Goal: Complete application form: Complete application form

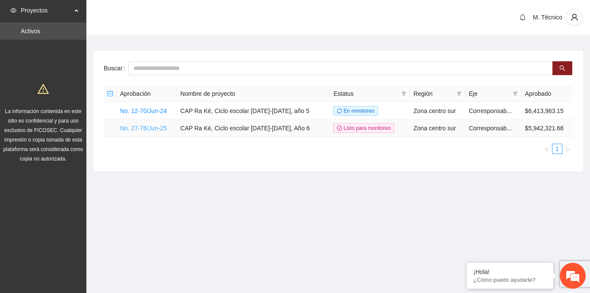
click at [135, 126] on link "No. 27-76/Jun-25" at bounding box center [143, 128] width 47 height 7
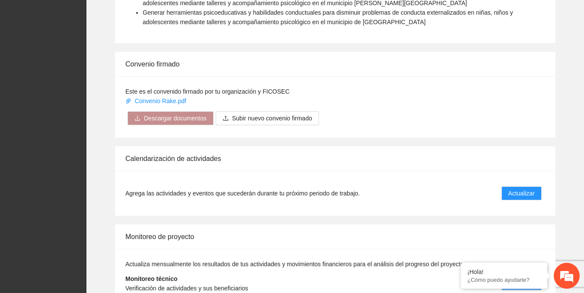
scroll to position [854, 0]
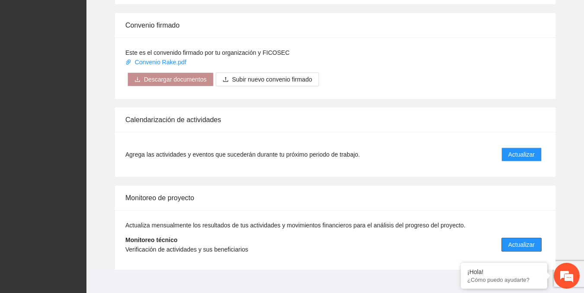
click at [536, 238] on button "Actualizar" at bounding box center [521, 245] width 40 height 14
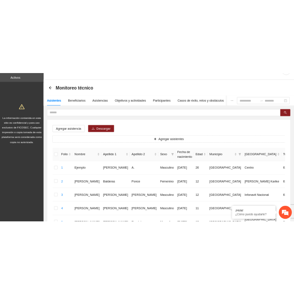
scroll to position [43, 0]
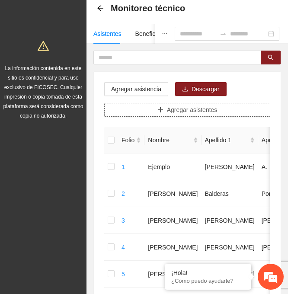
click at [176, 107] on span "Agregar asistentes" at bounding box center [192, 110] width 51 height 10
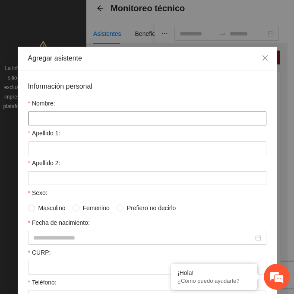
click at [57, 117] on input "Nombre:" at bounding box center [147, 118] width 238 height 14
paste input "**********"
type input "**********"
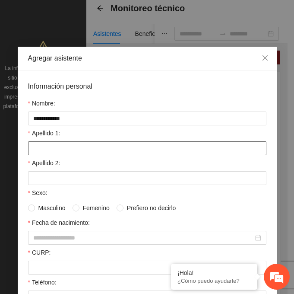
click at [28, 146] on input "Apellido 1:" at bounding box center [147, 148] width 238 height 14
paste input "*******"
drag, startPoint x: 53, startPoint y: 153, endPoint x: 6, endPoint y: 145, distance: 47.3
click at [6, 145] on div "**********" at bounding box center [147, 147] width 294 height 294
type input "*******"
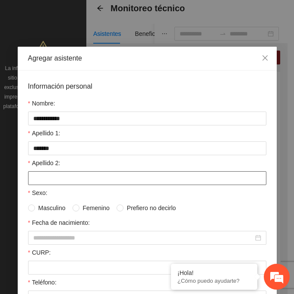
click at [56, 178] on input "Apellido 2:" at bounding box center [147, 178] width 238 height 14
paste input "*******"
drag, startPoint x: 47, startPoint y: 181, endPoint x: 34, endPoint y: 176, distance: 13.8
click at [34, 176] on input "*******" at bounding box center [147, 178] width 238 height 14
click at [35, 178] on input "*******" at bounding box center [147, 178] width 238 height 14
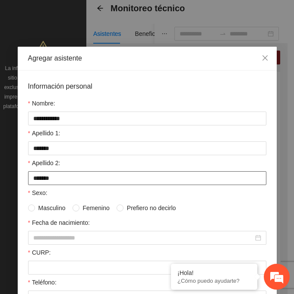
drag, startPoint x: 64, startPoint y: 184, endPoint x: 22, endPoint y: 183, distance: 41.5
click at [22, 183] on div "**********" at bounding box center [147, 271] width 259 height 402
type input "*******"
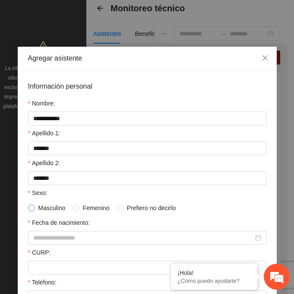
click at [29, 210] on span at bounding box center [31, 207] width 7 height 7
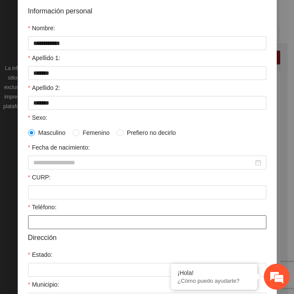
scroll to position [86, 0]
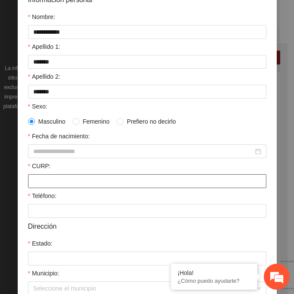
click at [45, 180] on input "CURP:" at bounding box center [147, 181] width 238 height 14
paste input "**********"
type input "**********"
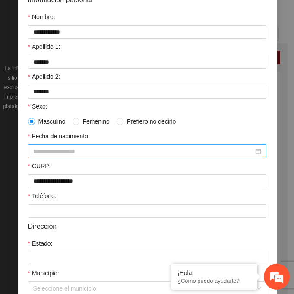
click at [36, 150] on input "Fecha de nacimiento:" at bounding box center [143, 151] width 220 height 10
paste input "********"
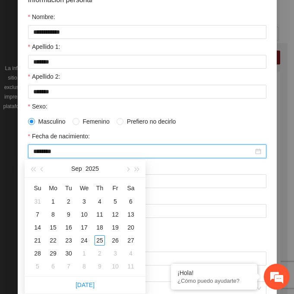
click at [38, 151] on input "********" at bounding box center [143, 151] width 220 height 10
click at [48, 151] on input "********" at bounding box center [143, 151] width 220 height 10
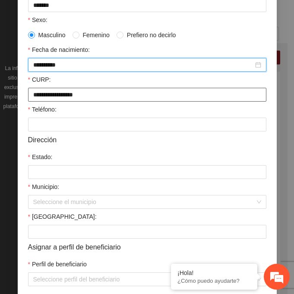
scroll to position [212, 0]
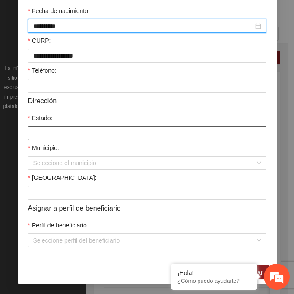
type input "**********"
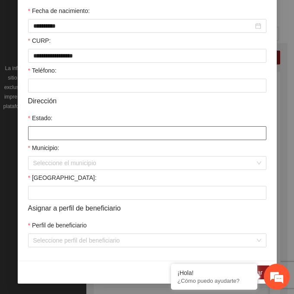
click at [41, 135] on input "Estado:" at bounding box center [147, 133] width 238 height 14
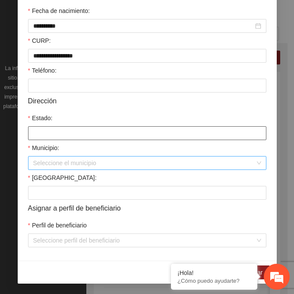
type input "*********"
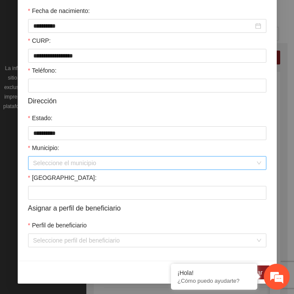
click at [48, 169] on input "Municipio:" at bounding box center [144, 162] width 222 height 13
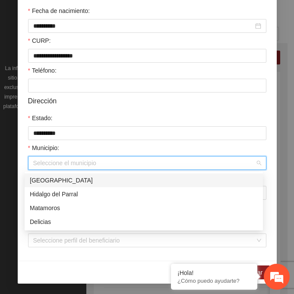
click at [48, 177] on div "[GEOGRAPHIC_DATA]" at bounding box center [144, 180] width 228 height 10
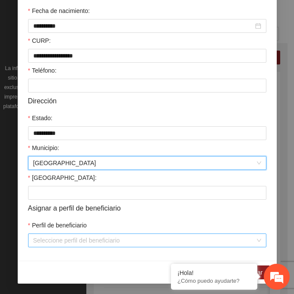
click at [50, 243] on input "Perfil de beneficiario" at bounding box center [144, 240] width 222 height 13
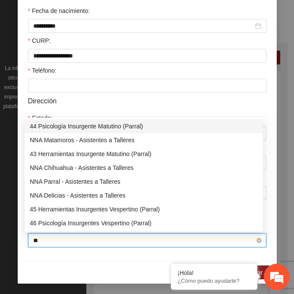
type input "*"
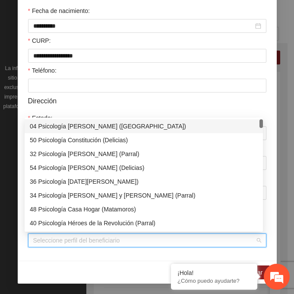
type input "*"
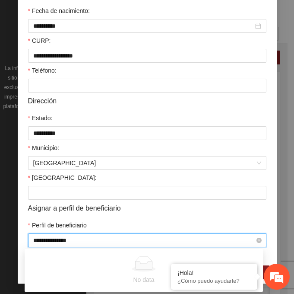
type input "**********"
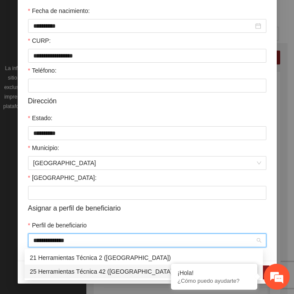
click at [56, 274] on div "25 Herramientas Técnica 42 ([GEOGRAPHIC_DATA]" at bounding box center [144, 272] width 228 height 10
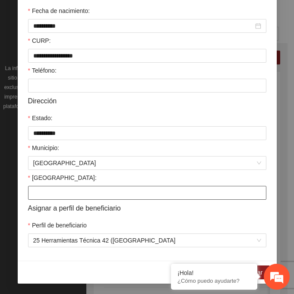
click at [60, 197] on input "[GEOGRAPHIC_DATA]:" at bounding box center [147, 193] width 238 height 14
paste input "**********"
type input "**********"
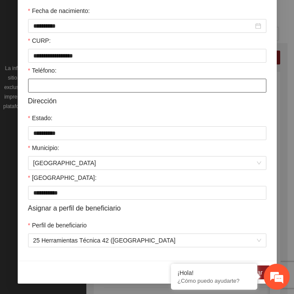
click at [50, 82] on input "Teléfono:" at bounding box center [147, 86] width 238 height 14
paste input "**********"
type input "**********"
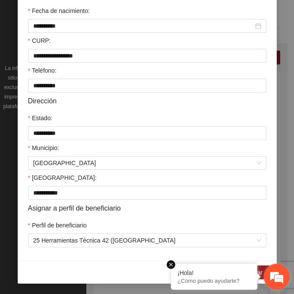
click at [171, 264] on em at bounding box center [171, 264] width 9 height 9
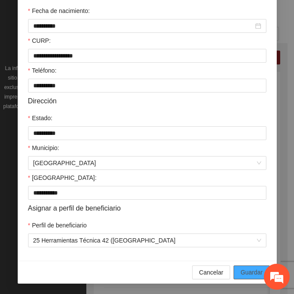
click at [248, 267] on span "Guardar" at bounding box center [252, 272] width 22 height 10
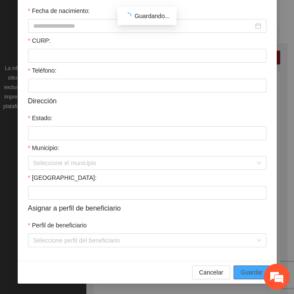
scroll to position [172, 0]
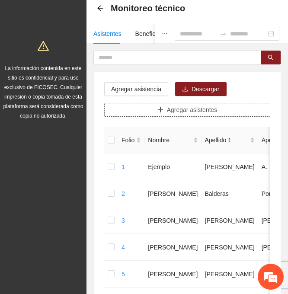
click at [226, 109] on button "Agregar asistentes" at bounding box center [187, 110] width 166 height 14
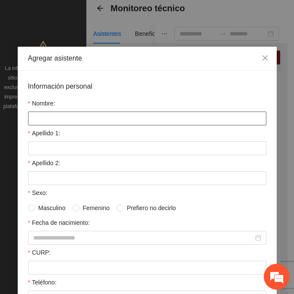
click at [75, 121] on input "Nombre:" at bounding box center [147, 118] width 238 height 14
paste input "**********"
type input "**********"
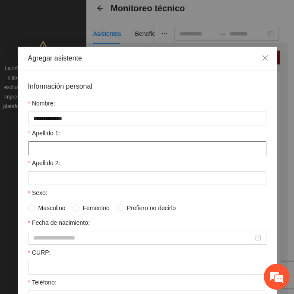
click at [29, 148] on input "Apellido 1:" at bounding box center [147, 148] width 238 height 14
paste input "******"
type input "******"
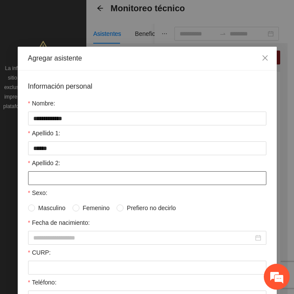
click at [63, 184] on input "Apellido 2:" at bounding box center [147, 178] width 238 height 14
paste input "****"
type input "****"
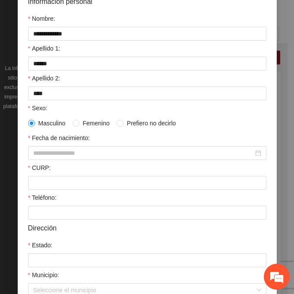
scroll to position [86, 0]
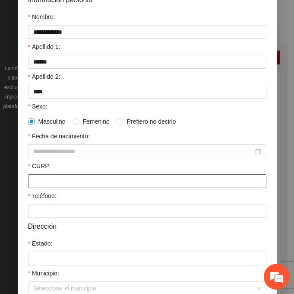
click at [50, 181] on input "CURP:" at bounding box center [147, 181] width 238 height 14
paste input "**********"
type input "**********"
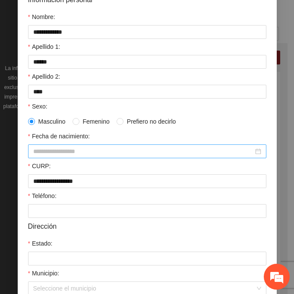
click at [51, 155] on input "Fecha de nacimiento:" at bounding box center [143, 151] width 220 height 10
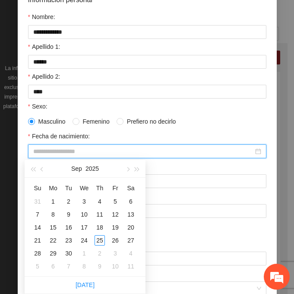
paste input "********"
click at [48, 150] on input "********" at bounding box center [143, 151] width 220 height 10
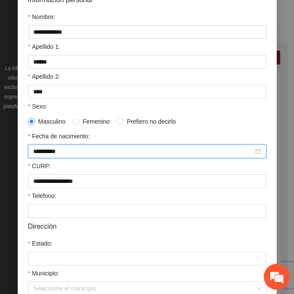
type input "**********"
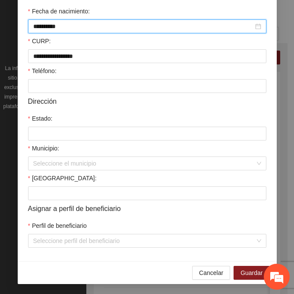
scroll to position [212, 0]
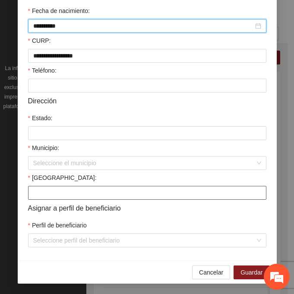
click at [34, 186] on input "[GEOGRAPHIC_DATA]:" at bounding box center [147, 193] width 238 height 14
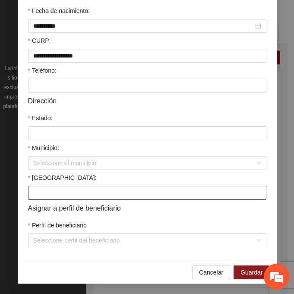
paste input "**********"
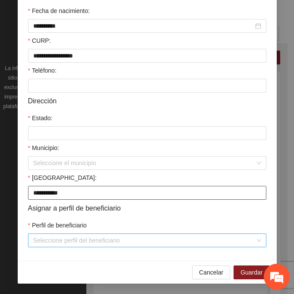
type input "**********"
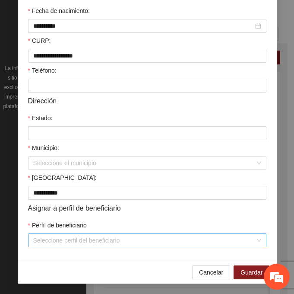
click at [37, 236] on input "Perfil de beneficiario" at bounding box center [144, 240] width 222 height 13
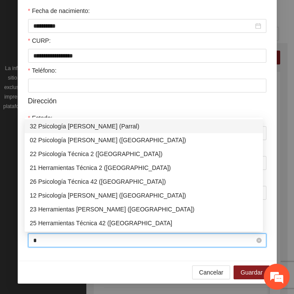
type input "**"
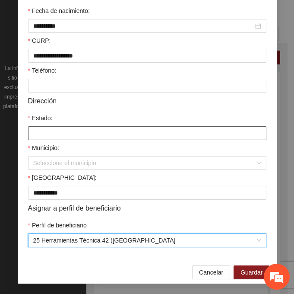
click at [38, 135] on input "Estado:" at bounding box center [147, 133] width 238 height 14
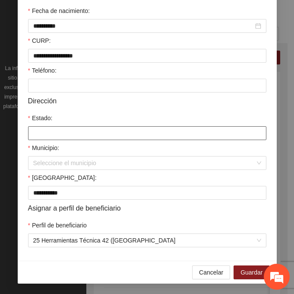
type input "*********"
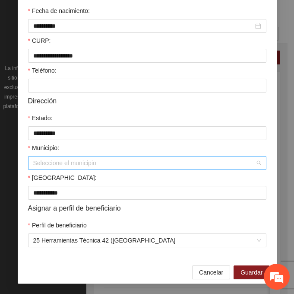
click at [46, 165] on input "Municipio:" at bounding box center [144, 162] width 222 height 13
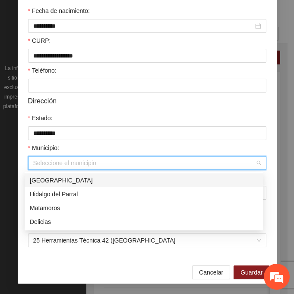
click at [65, 181] on div "[GEOGRAPHIC_DATA]" at bounding box center [144, 180] width 228 height 10
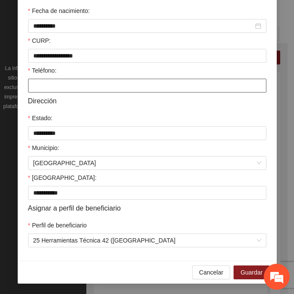
click at [70, 87] on input "Teléfono:" at bounding box center [147, 86] width 238 height 14
paste input "**********"
type input "**********"
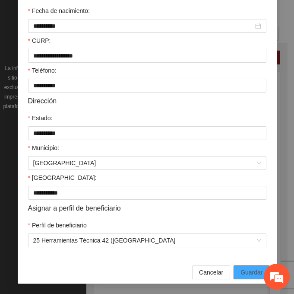
click at [244, 271] on span "Guardar" at bounding box center [252, 272] width 22 height 10
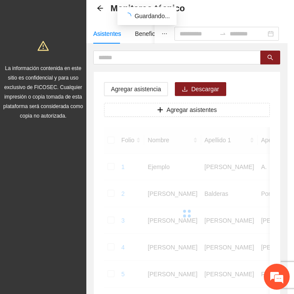
scroll to position [172, 0]
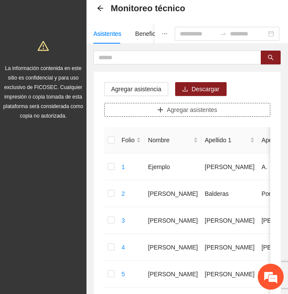
click at [175, 111] on span "Agregar asistentes" at bounding box center [192, 110] width 51 height 10
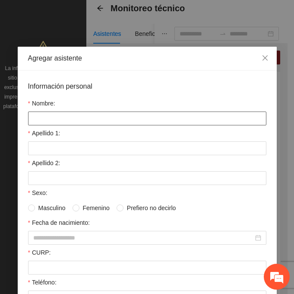
click at [41, 117] on input "Nombre:" at bounding box center [147, 118] width 238 height 14
paste input "*******"
type input "*******"
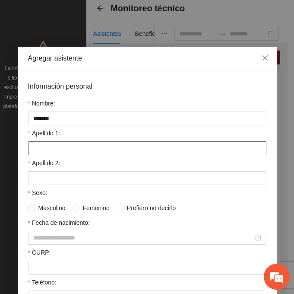
click at [41, 155] on input "Apellido 1:" at bounding box center [147, 148] width 238 height 14
paste input "*******"
type input "*******"
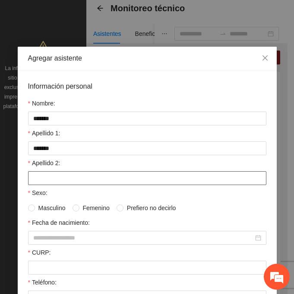
click at [59, 181] on input "Apellido 2:" at bounding box center [147, 178] width 238 height 14
paste input "*******"
type input "*******"
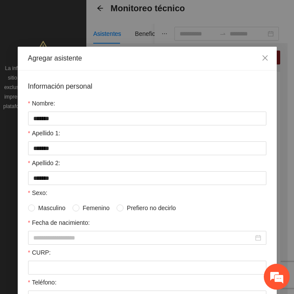
click at [79, 206] on span "Femenino" at bounding box center [96, 208] width 34 height 10
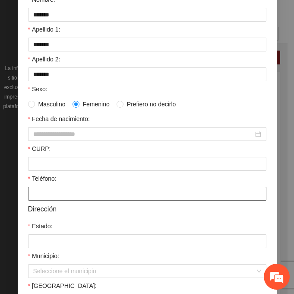
scroll to position [130, 0]
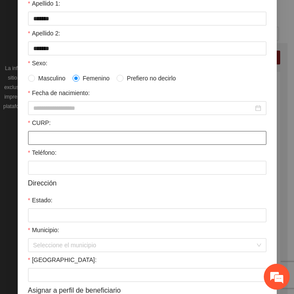
click at [54, 139] on input "CURP:" at bounding box center [147, 138] width 238 height 14
paste input "**********"
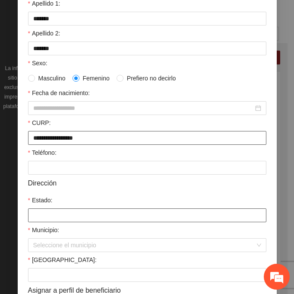
type input "**********"
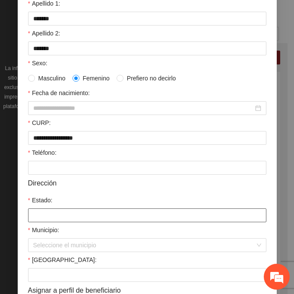
click at [39, 213] on input "Estado:" at bounding box center [147, 215] width 238 height 14
type input "*********"
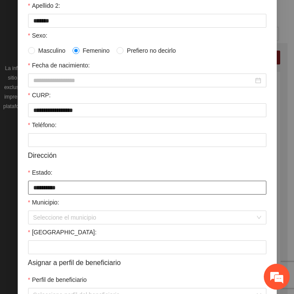
scroll to position [173, 0]
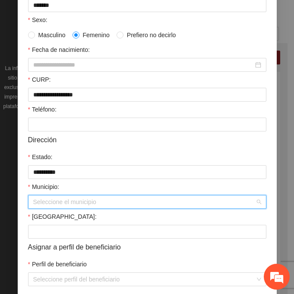
click at [67, 204] on input "Municipio:" at bounding box center [144, 201] width 222 height 13
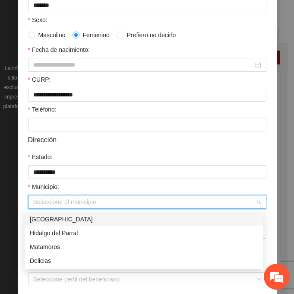
click at [74, 219] on div "[GEOGRAPHIC_DATA]" at bounding box center [144, 219] width 228 height 10
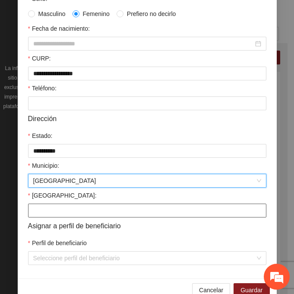
scroll to position [212, 0]
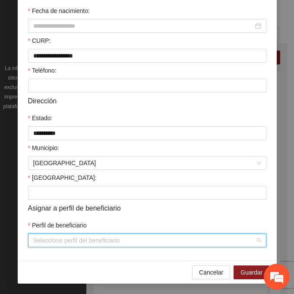
click at [64, 241] on input "Perfil de beneficiario" at bounding box center [144, 240] width 222 height 13
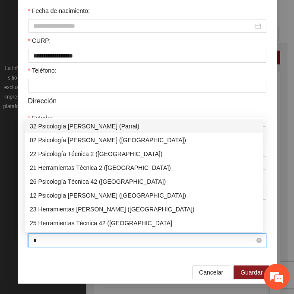
type input "**"
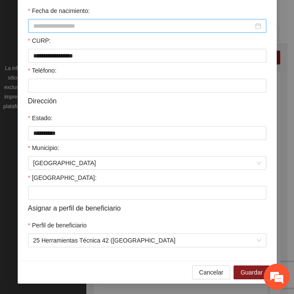
click at [45, 26] on input "Fecha de nacimiento:" at bounding box center [143, 26] width 220 height 10
paste input "********"
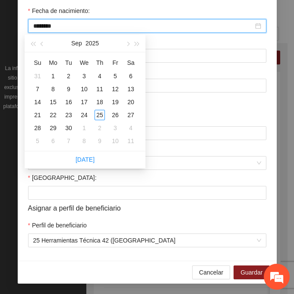
click at [49, 27] on input "********" at bounding box center [143, 26] width 220 height 10
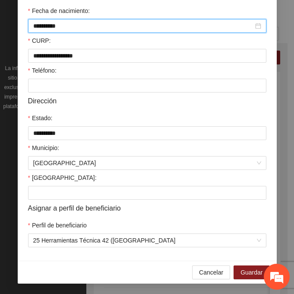
type input "**********"
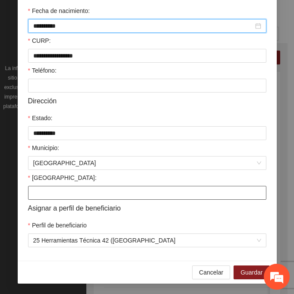
click at [69, 197] on input "[GEOGRAPHIC_DATA]:" at bounding box center [147, 193] width 238 height 14
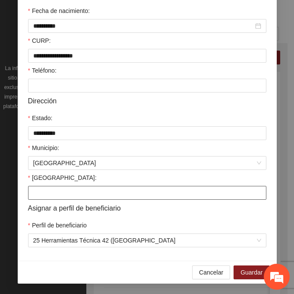
paste input "**********"
type input "**********"
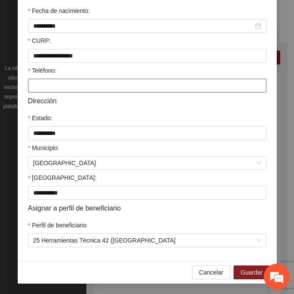
click at [32, 85] on input "Teléfono:" at bounding box center [147, 86] width 238 height 14
paste input "**********"
type input "**********"
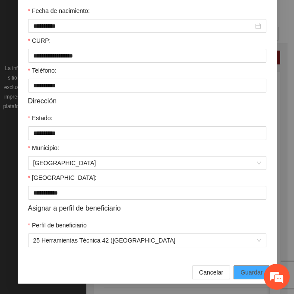
click at [241, 276] on span "Guardar" at bounding box center [252, 272] width 22 height 10
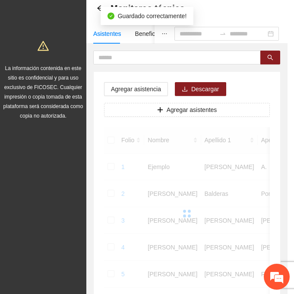
scroll to position [172, 0]
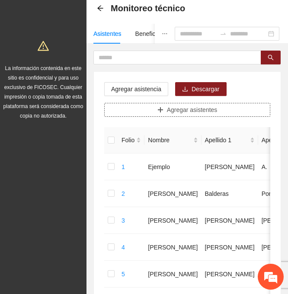
click at [215, 110] on span "Agregar asistentes" at bounding box center [192, 110] width 51 height 10
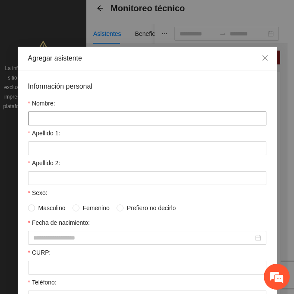
click at [62, 122] on input "Nombre:" at bounding box center [147, 118] width 238 height 14
paste input "**********"
type input "**********"
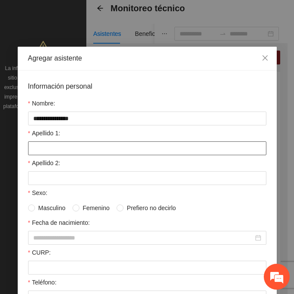
click at [46, 152] on input "Apellido 1:" at bounding box center [147, 148] width 238 height 14
paste input "*******"
type input "*******"
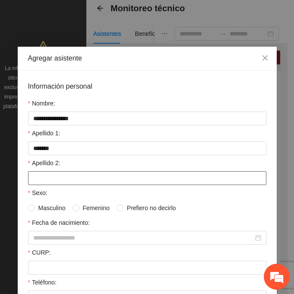
click at [40, 180] on input "Apellido 2:" at bounding box center [147, 178] width 238 height 14
paste input "*******"
type input "*******"
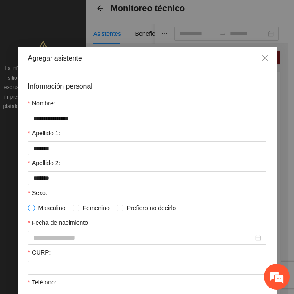
click at [31, 211] on span at bounding box center [31, 207] width 7 height 7
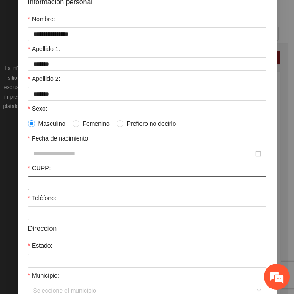
scroll to position [86, 0]
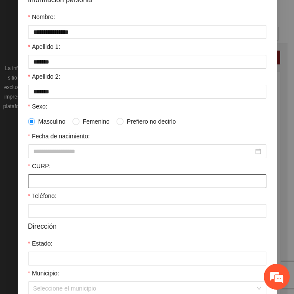
click at [44, 176] on input "CURP:" at bounding box center [147, 181] width 238 height 14
paste input "**********"
type input "**********"
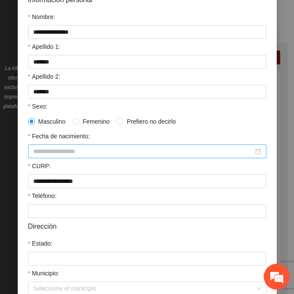
click at [46, 149] on input "Fecha de nacimiento:" at bounding box center [143, 151] width 220 height 10
paste input "********"
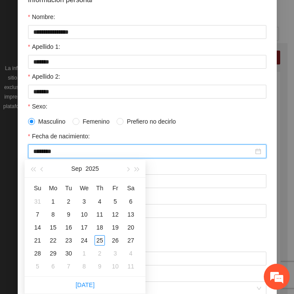
click at [49, 149] on input "********" at bounding box center [143, 151] width 220 height 10
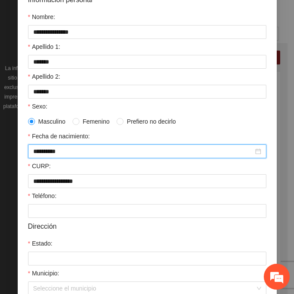
type input "**********"
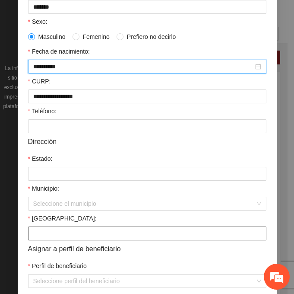
scroll to position [173, 0]
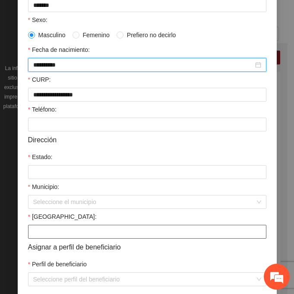
click at [36, 230] on input "[GEOGRAPHIC_DATA]:" at bounding box center [147, 232] width 238 height 14
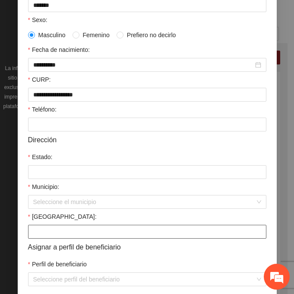
paste input "**********"
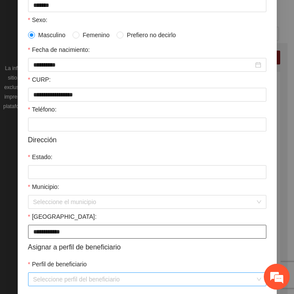
type input "**********"
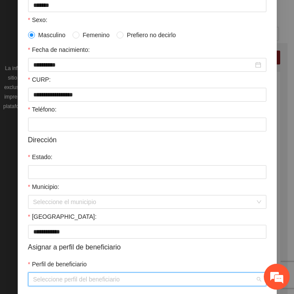
click at [45, 281] on input "Perfil de beneficiario" at bounding box center [144, 279] width 222 height 13
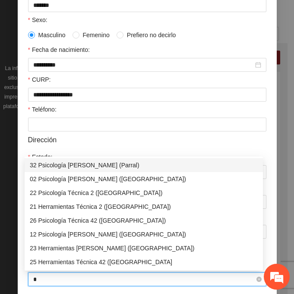
type input "**"
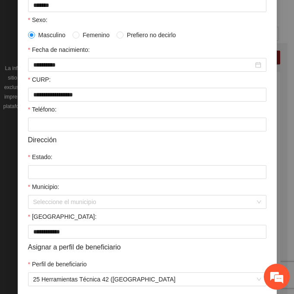
click at [40, 132] on form "**********" at bounding box center [147, 97] width 238 height 378
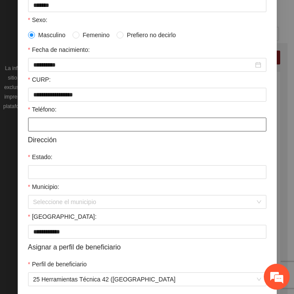
click at [40, 127] on input "Teléfono:" at bounding box center [147, 124] width 238 height 14
paste input "**********"
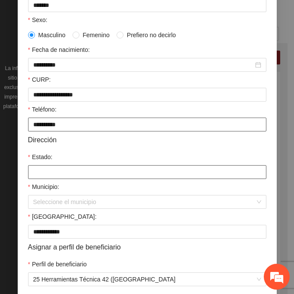
type input "**********"
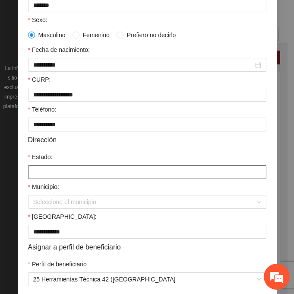
click at [35, 170] on input "Estado:" at bounding box center [147, 172] width 238 height 14
type input "*********"
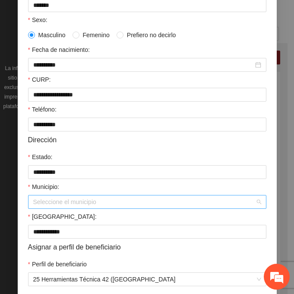
click at [69, 198] on input "Municipio:" at bounding box center [144, 201] width 222 height 13
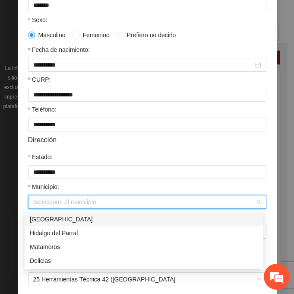
click at [47, 219] on div "[GEOGRAPHIC_DATA]" at bounding box center [144, 219] width 228 height 10
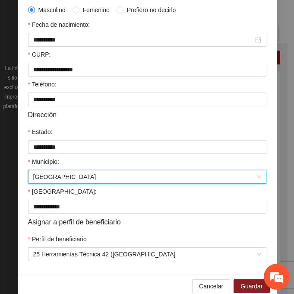
scroll to position [212, 0]
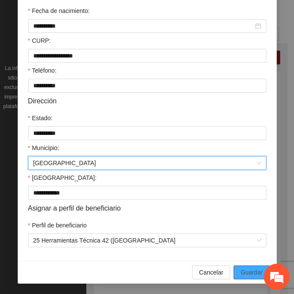
click at [257, 271] on span "Guardar" at bounding box center [252, 272] width 22 height 10
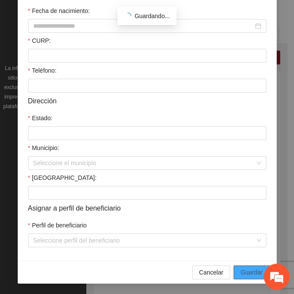
scroll to position [172, 0]
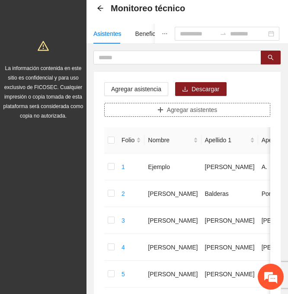
click at [206, 112] on span "Agregar asistentes" at bounding box center [192, 110] width 51 height 10
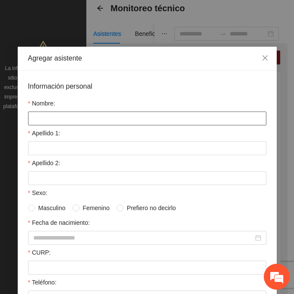
click at [85, 118] on input "Nombre:" at bounding box center [147, 118] width 238 height 14
paste input "********"
type input "********"
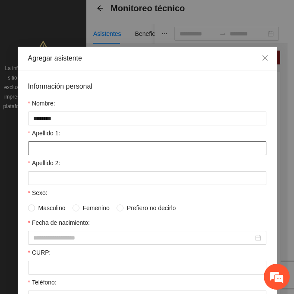
click at [46, 150] on input "Apellido 1:" at bounding box center [147, 148] width 238 height 14
paste input "*******"
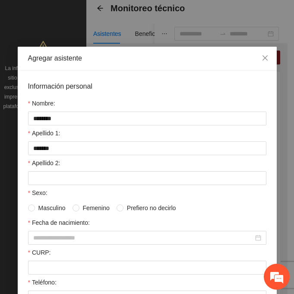
drag, startPoint x: 41, startPoint y: 147, endPoint x: 30, endPoint y: 157, distance: 14.7
click at [28, 159] on label "Apellido 2:" at bounding box center [44, 163] width 32 height 10
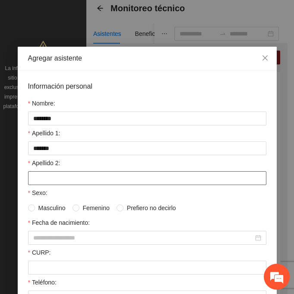
click at [28, 171] on input "Apellido 2:" at bounding box center [147, 178] width 238 height 14
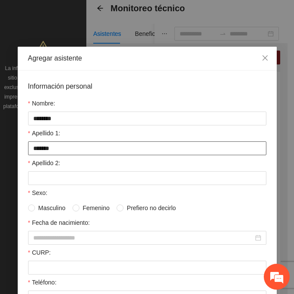
click at [44, 148] on input "*******" at bounding box center [147, 148] width 238 height 14
drag, startPoint x: 71, startPoint y: 149, endPoint x: 14, endPoint y: 150, distance: 57.0
click at [14, 150] on div "Agregar asistente Información personal Nombre: ******** Apellido 1: ******* Ape…" at bounding box center [147, 147] width 294 height 294
type input "*******"
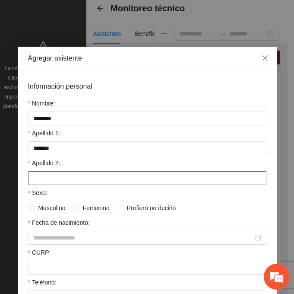
click at [51, 176] on input "Apellido 2:" at bounding box center [147, 178] width 238 height 14
paste input "*******"
type input "*******"
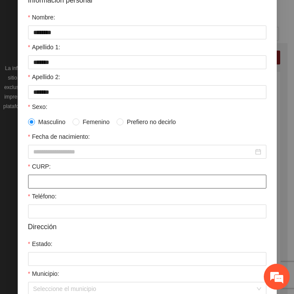
scroll to position [86, 0]
click at [39, 180] on input "CURP:" at bounding box center [147, 181] width 238 height 14
paste input "**********"
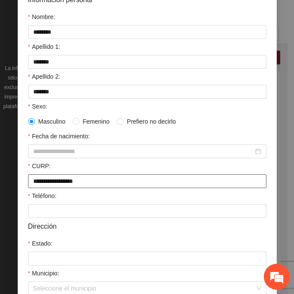
type input "**********"
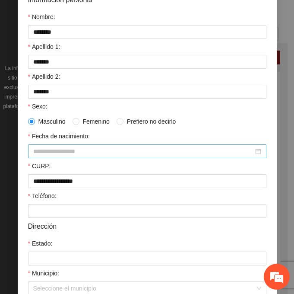
click at [40, 147] on input "Fecha de nacimiento:" at bounding box center [143, 151] width 220 height 10
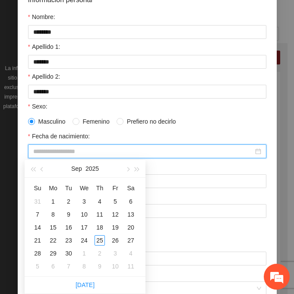
paste input "********"
click at [48, 150] on input "********" at bounding box center [143, 151] width 220 height 10
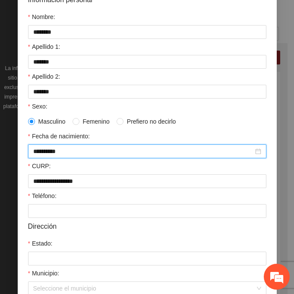
type input "**********"
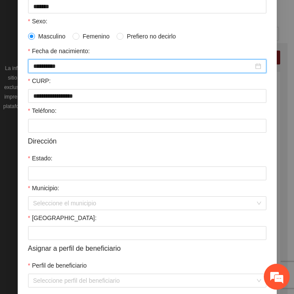
scroll to position [173, 0]
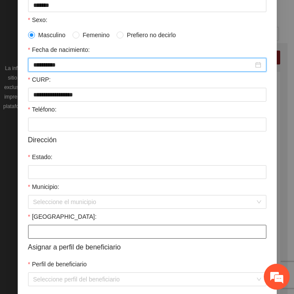
click at [39, 229] on input "[GEOGRAPHIC_DATA]:" at bounding box center [147, 232] width 238 height 14
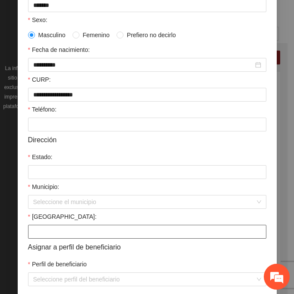
paste input "**********"
type input "**********"
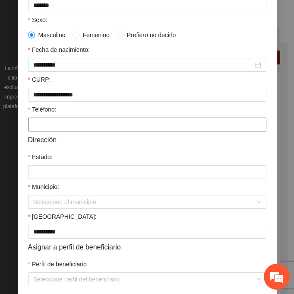
click at [42, 130] on input "Teléfono:" at bounding box center [147, 124] width 238 height 14
paste input "**********"
type input "**********"
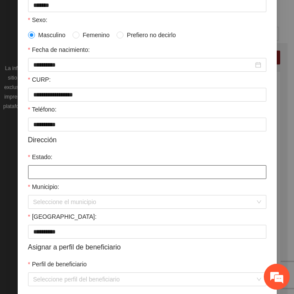
click at [43, 171] on input "Estado:" at bounding box center [147, 172] width 238 height 14
type input "*********"
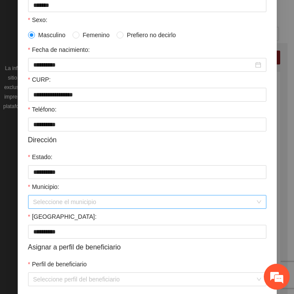
click at [63, 203] on input "Municipio:" at bounding box center [144, 201] width 222 height 13
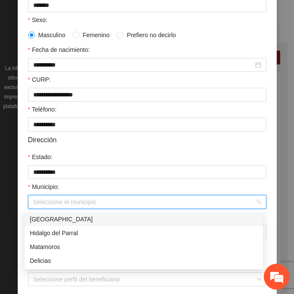
click at [77, 222] on div "[GEOGRAPHIC_DATA]" at bounding box center [144, 219] width 228 height 10
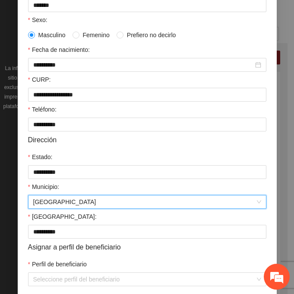
scroll to position [212, 0]
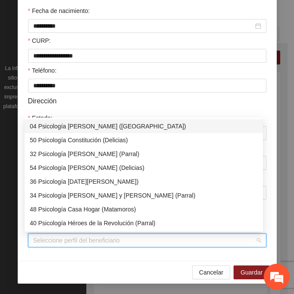
click at [63, 244] on input "Perfil de beneficiario" at bounding box center [144, 240] width 222 height 13
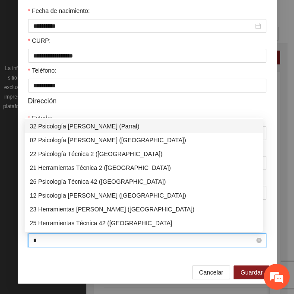
type input "**"
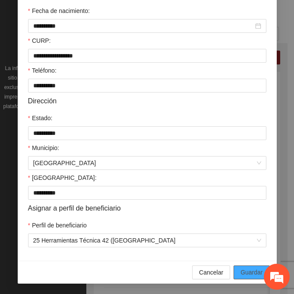
click at [241, 268] on span "Guardar" at bounding box center [252, 272] width 22 height 10
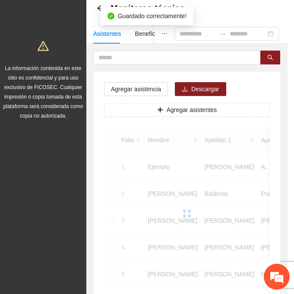
scroll to position [172, 0]
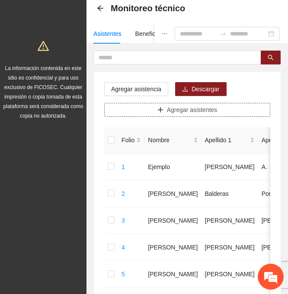
click at [136, 109] on button "Agregar asistentes" at bounding box center [187, 110] width 166 height 14
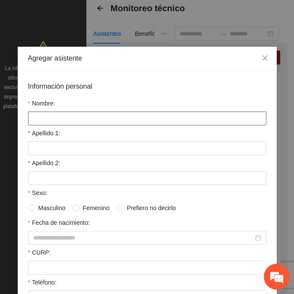
click at [51, 120] on input "Nombre:" at bounding box center [147, 118] width 238 height 14
paste input "**********"
type input "**********"
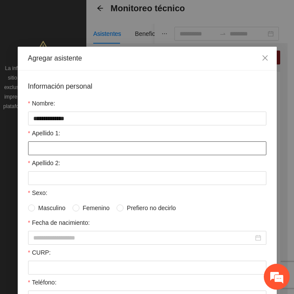
click at [89, 144] on input "Apellido 1:" at bounding box center [147, 148] width 238 height 14
paste input "*********"
drag, startPoint x: 43, startPoint y: 152, endPoint x: 40, endPoint y: 147, distance: 5.9
click at [38, 147] on input "*********" at bounding box center [147, 148] width 238 height 14
click at [45, 148] on input "*********" at bounding box center [147, 148] width 238 height 14
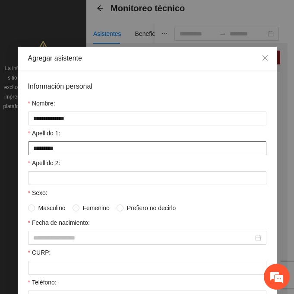
drag, startPoint x: 50, startPoint y: 149, endPoint x: 19, endPoint y: 149, distance: 31.1
click at [19, 149] on div "**********" at bounding box center [147, 271] width 259 height 402
type input "*********"
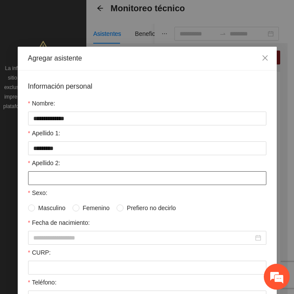
click at [32, 177] on input "Apellido 2:" at bounding box center [147, 178] width 238 height 14
paste input "****"
type input "****"
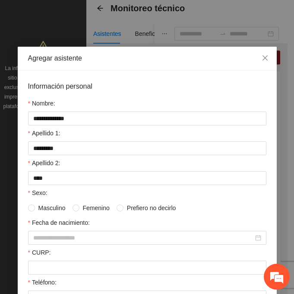
click at [35, 208] on span "Masculino" at bounding box center [52, 208] width 34 height 10
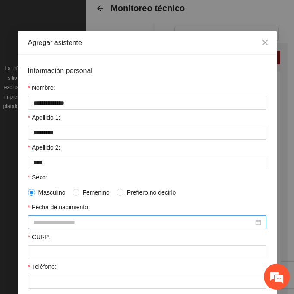
scroll to position [43, 0]
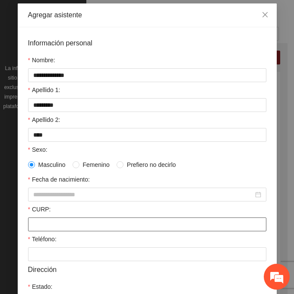
click at [40, 222] on input "CURP:" at bounding box center [147, 224] width 238 height 14
paste input "**********"
type input "**********"
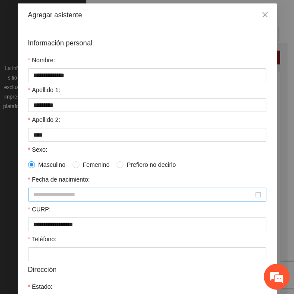
click at [69, 187] on div at bounding box center [147, 194] width 238 height 14
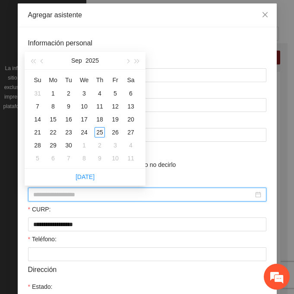
paste input "********"
click at [46, 196] on input "********" at bounding box center [143, 195] width 220 height 10
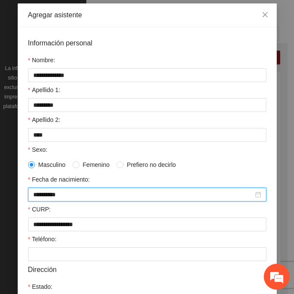
type input "**********"
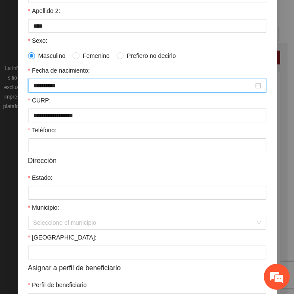
scroll to position [173, 0]
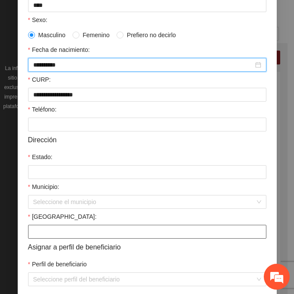
click at [36, 234] on input "[GEOGRAPHIC_DATA]:" at bounding box center [147, 232] width 238 height 14
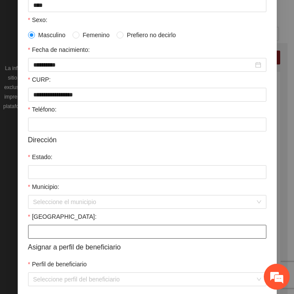
paste input "**********"
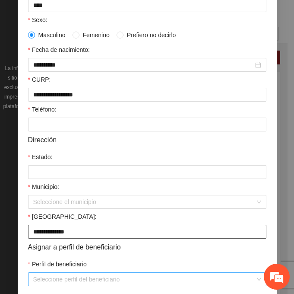
type input "**********"
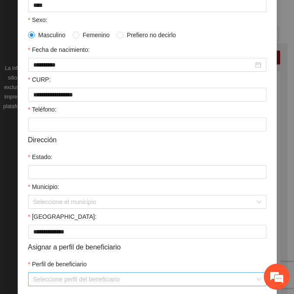
click at [43, 278] on input "Perfil de beneficiario" at bounding box center [144, 279] width 222 height 13
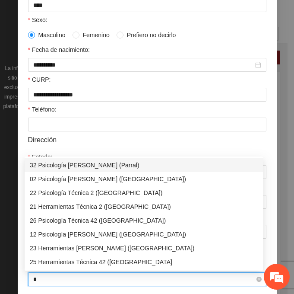
type input "**"
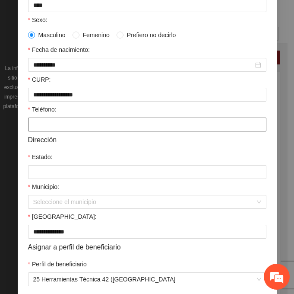
click at [30, 124] on input "Teléfono:" at bounding box center [147, 124] width 238 height 14
paste input "**********"
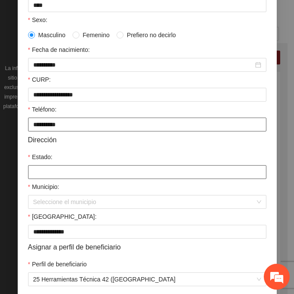
type input "**********"
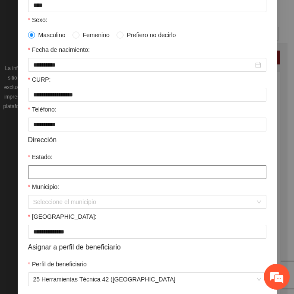
click at [32, 175] on input "Estado:" at bounding box center [147, 172] width 238 height 14
type input "*********"
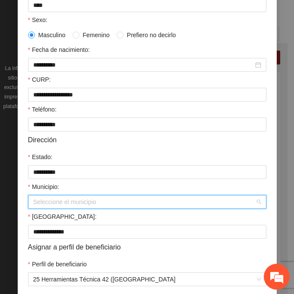
click at [38, 200] on input "Municipio:" at bounding box center [144, 201] width 222 height 13
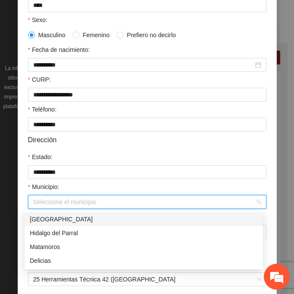
click at [63, 215] on div "[GEOGRAPHIC_DATA]" at bounding box center [144, 219] width 228 height 10
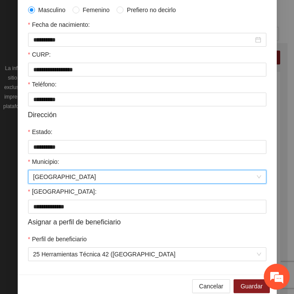
scroll to position [212, 0]
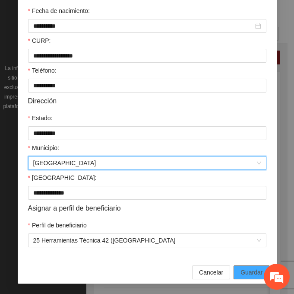
click at [252, 270] on span "Guardar" at bounding box center [252, 272] width 22 height 10
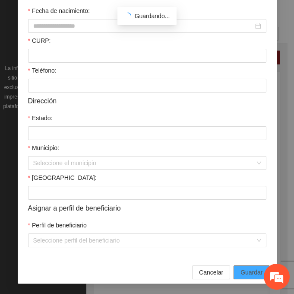
scroll to position [172, 0]
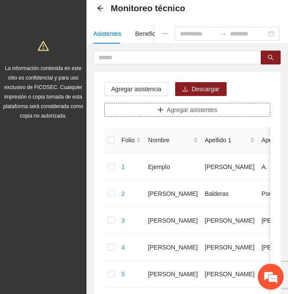
click at [187, 107] on span "Agregar asistentes" at bounding box center [192, 110] width 51 height 10
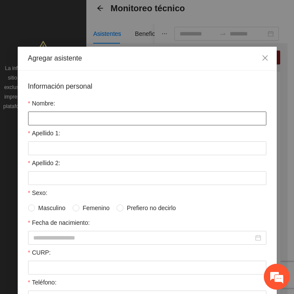
click at [38, 120] on input "Nombre:" at bounding box center [147, 118] width 238 height 14
paste input "**********"
type input "**********"
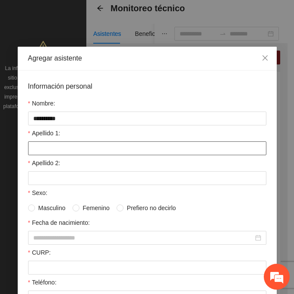
click at [29, 153] on input "Apellido 1:" at bounding box center [147, 148] width 238 height 14
paste input "*******"
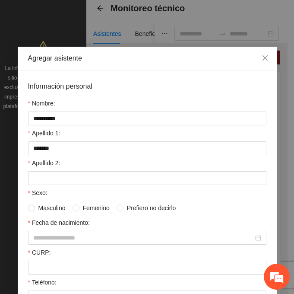
drag, startPoint x: 36, startPoint y: 150, endPoint x: 32, endPoint y: 156, distance: 7.2
click at [30, 159] on label "Apellido 2:" at bounding box center [44, 163] width 32 height 10
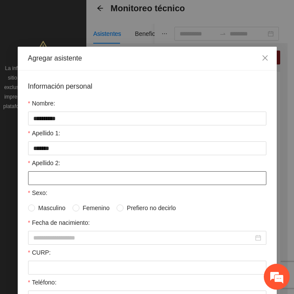
click at [30, 171] on input "Apellido 2:" at bounding box center [147, 178] width 238 height 14
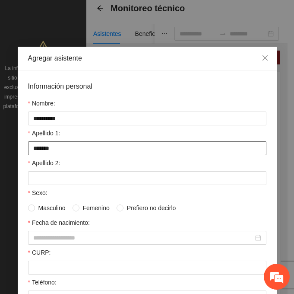
click at [35, 149] on input "*******" at bounding box center [147, 148] width 238 height 14
drag, startPoint x: 59, startPoint y: 146, endPoint x: 13, endPoint y: 148, distance: 45.8
click at [13, 148] on div "**********" at bounding box center [147, 147] width 294 height 294
type input "*******"
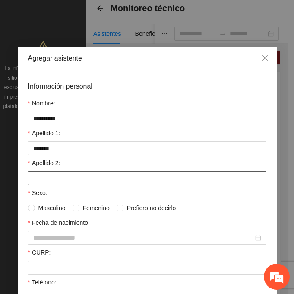
click at [69, 181] on input "Apellido 2:" at bounding box center [147, 178] width 238 height 14
paste input "*******"
type input "*******"
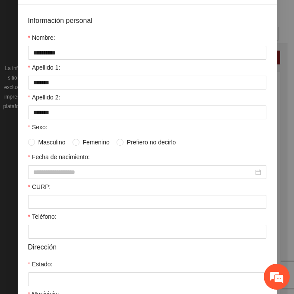
scroll to position [86, 0]
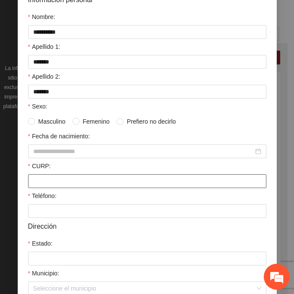
click at [41, 179] on input "CURP:" at bounding box center [147, 181] width 238 height 14
paste input "**********"
type input "**********"
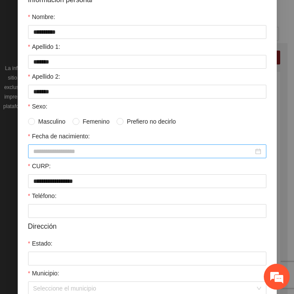
click at [51, 156] on div at bounding box center [147, 151] width 238 height 14
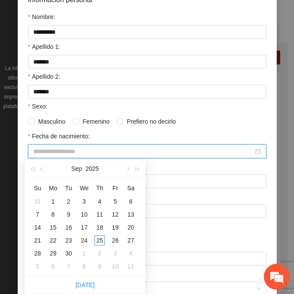
paste input "********"
type input "********"
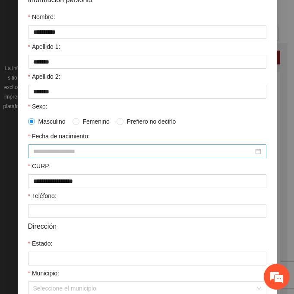
click at [36, 146] on input "Fecha de nacimiento:" at bounding box center [143, 151] width 220 height 10
paste input "********"
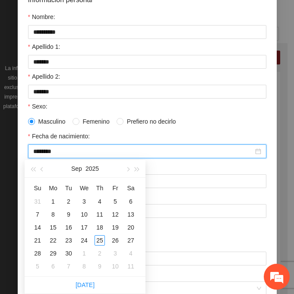
click at [48, 152] on input "********" at bounding box center [143, 151] width 220 height 10
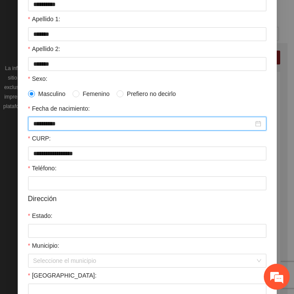
scroll to position [212, 0]
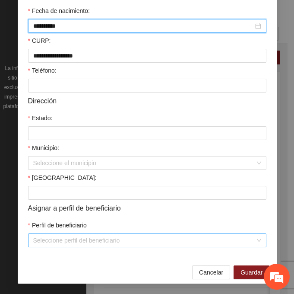
type input "**********"
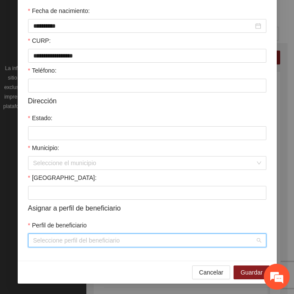
click at [48, 244] on input "Perfil de beneficiario" at bounding box center [144, 240] width 222 height 13
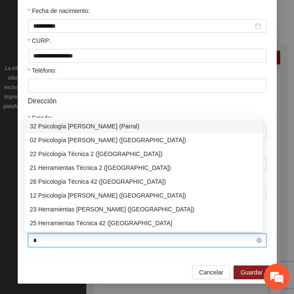
type input "**"
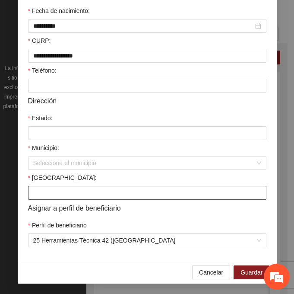
click at [32, 193] on input "[GEOGRAPHIC_DATA]:" at bounding box center [147, 193] width 238 height 14
paste input "**********"
type input "**********"
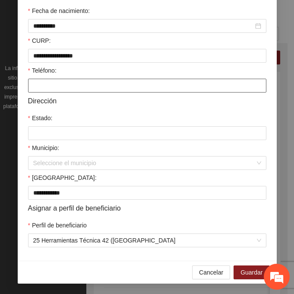
click at [43, 87] on input "Teléfono:" at bounding box center [147, 86] width 238 height 14
paste input "**********"
type input "**********"
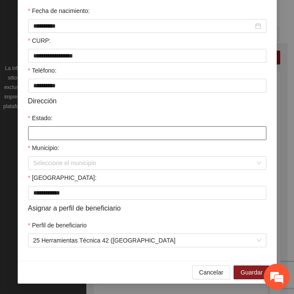
drag, startPoint x: 94, startPoint y: 128, endPoint x: 93, endPoint y: 137, distance: 9.1
click at [94, 128] on input "Estado:" at bounding box center [147, 133] width 238 height 14
type input "*********"
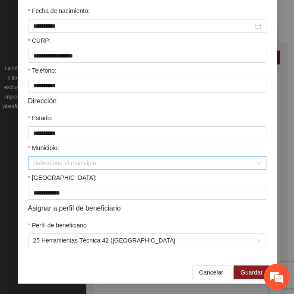
click at [72, 162] on input "Municipio:" at bounding box center [144, 162] width 222 height 13
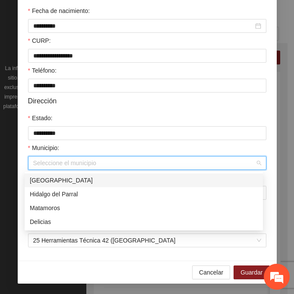
click at [82, 182] on div "[GEOGRAPHIC_DATA]" at bounding box center [144, 180] width 228 height 10
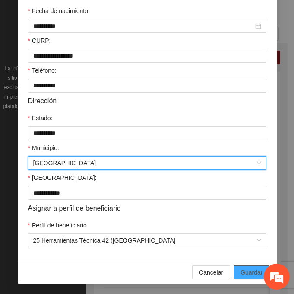
click at [245, 268] on span "Guardar" at bounding box center [252, 272] width 22 height 10
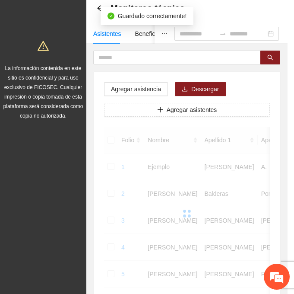
scroll to position [172, 0]
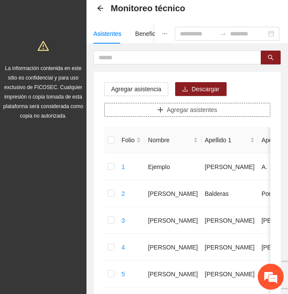
click at [168, 108] on span "Agregar asistentes" at bounding box center [192, 110] width 51 height 10
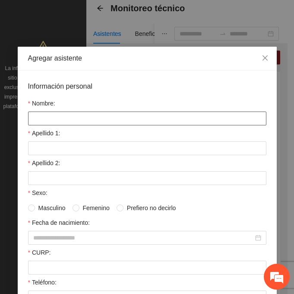
click at [47, 117] on input "Nombre:" at bounding box center [147, 118] width 238 height 14
paste input "**********"
type input "**********"
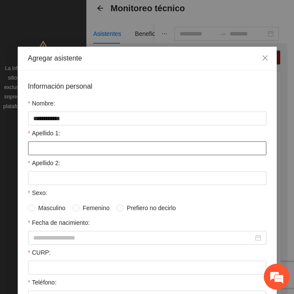
click at [66, 150] on input "Apellido 1:" at bounding box center [147, 148] width 238 height 14
paste input "******"
type input "******"
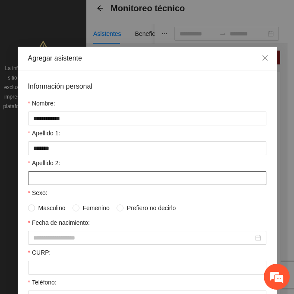
click at [41, 181] on input "Apellido 2:" at bounding box center [147, 178] width 238 height 14
paste input "********"
type input "********"
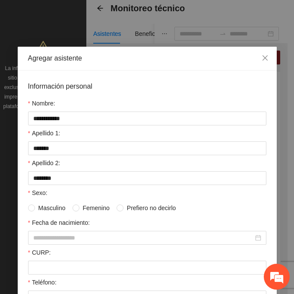
click at [79, 206] on span "Femenino" at bounding box center [96, 208] width 34 height 10
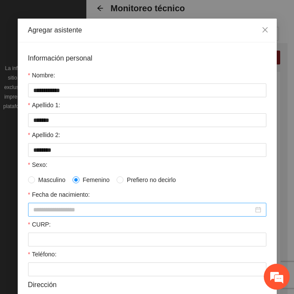
scroll to position [43, 0]
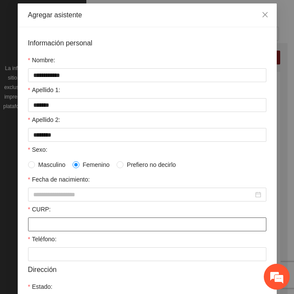
click at [37, 222] on input "CURP:" at bounding box center [147, 224] width 238 height 14
paste input "**********"
type input "**********"
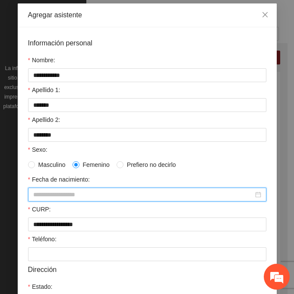
click at [55, 190] on input "Fecha de nacimiento:" at bounding box center [143, 195] width 220 height 10
paste input "********"
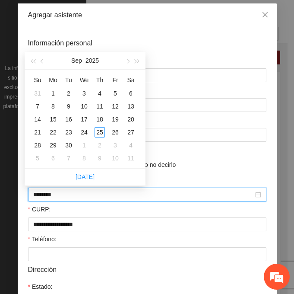
click at [46, 191] on input "********" at bounding box center [143, 195] width 220 height 10
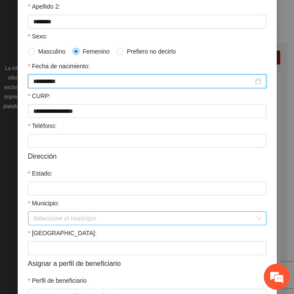
scroll to position [173, 0]
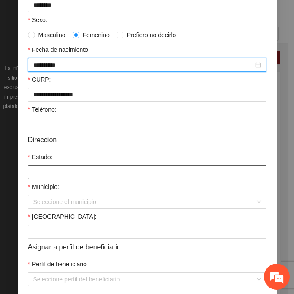
type input "**********"
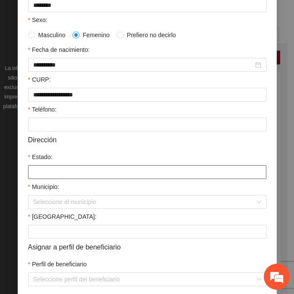
drag, startPoint x: 43, startPoint y: 169, endPoint x: 51, endPoint y: 181, distance: 14.6
click at [43, 169] on input "Estado:" at bounding box center [147, 172] width 238 height 14
type input "*********"
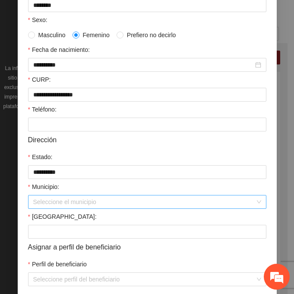
click at [54, 202] on input "Municipio:" at bounding box center [144, 201] width 222 height 13
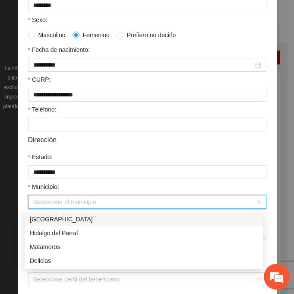
click at [75, 218] on div "[GEOGRAPHIC_DATA]" at bounding box center [144, 219] width 228 height 10
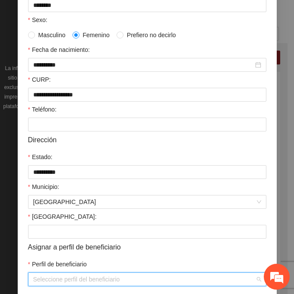
click at [47, 279] on input "Perfil de beneficiario" at bounding box center [144, 279] width 222 height 13
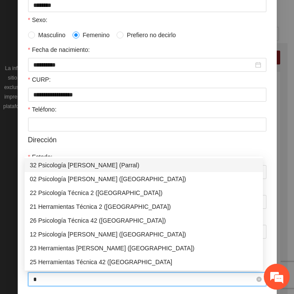
type input "**"
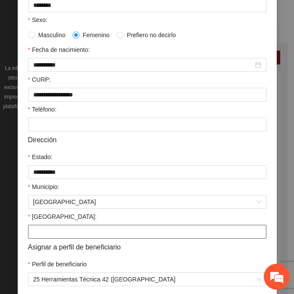
click at [57, 232] on input "[GEOGRAPHIC_DATA]:" at bounding box center [147, 232] width 238 height 14
paste input "**********"
type input "**********"
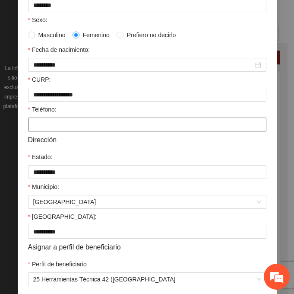
click at [32, 126] on input "Teléfono:" at bounding box center [147, 124] width 238 height 14
paste input "**********"
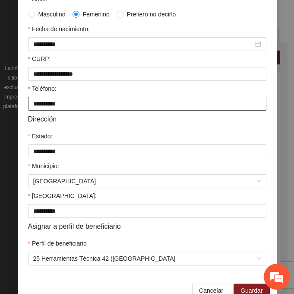
scroll to position [212, 0]
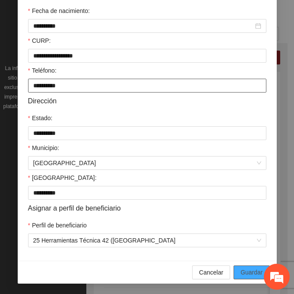
type input "**********"
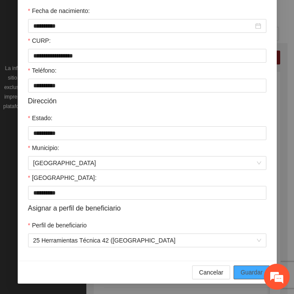
click at [248, 268] on span "Guardar" at bounding box center [252, 272] width 22 height 10
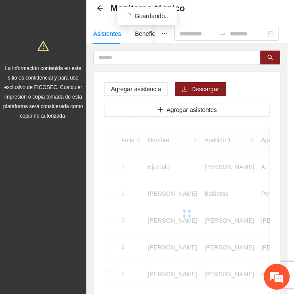
scroll to position [172, 0]
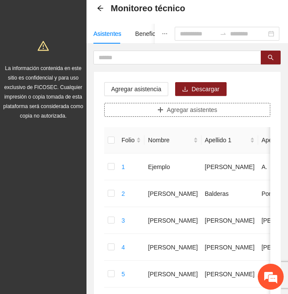
click at [181, 109] on span "Agregar asistentes" at bounding box center [192, 110] width 51 height 10
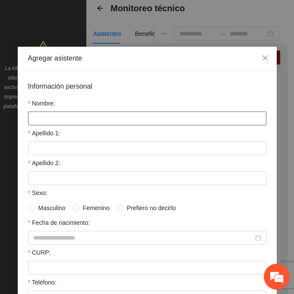
click at [77, 124] on input "Nombre:" at bounding box center [147, 118] width 238 height 14
paste input "**********"
type input "**********"
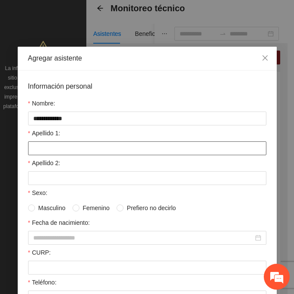
click at [55, 149] on input "Apellido 1:" at bounding box center [147, 148] width 238 height 14
paste input "******"
type input "******"
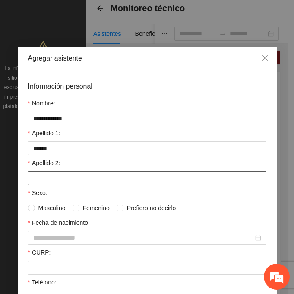
click at [51, 175] on input "Apellido 2:" at bounding box center [147, 178] width 238 height 14
paste input "******"
type input "******"
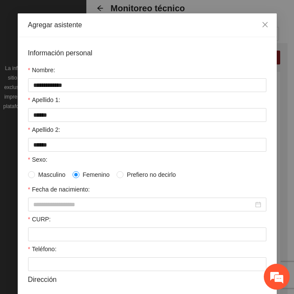
scroll to position [43, 0]
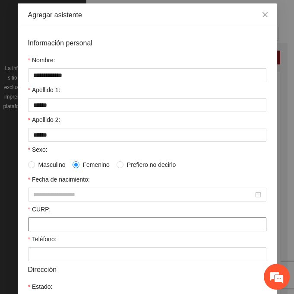
click at [47, 223] on input "CURP:" at bounding box center [147, 224] width 238 height 14
paste input "**********"
type input "**********"
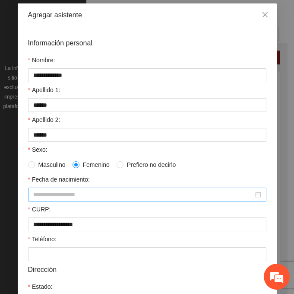
click at [67, 194] on input "Fecha de nacimiento:" at bounding box center [143, 195] width 220 height 10
paste input "********"
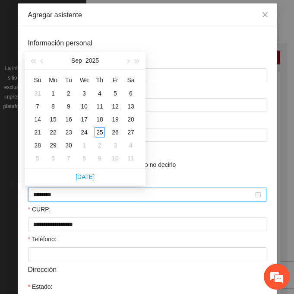
click at [48, 197] on input "********" at bounding box center [143, 195] width 220 height 10
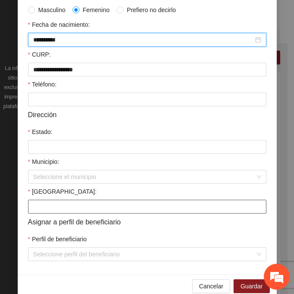
scroll to position [212, 0]
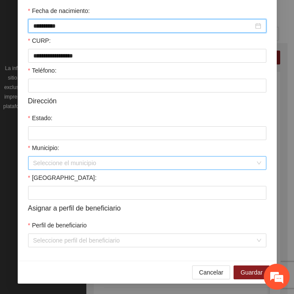
type input "**********"
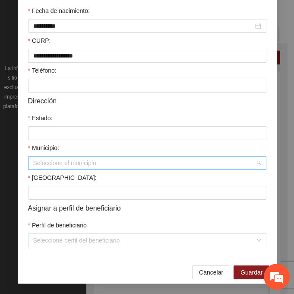
click at [45, 165] on input "Municipio:" at bounding box center [144, 162] width 222 height 13
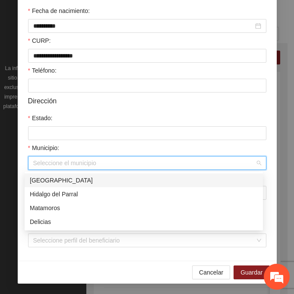
click at [74, 180] on div "[GEOGRAPHIC_DATA]" at bounding box center [144, 180] width 228 height 10
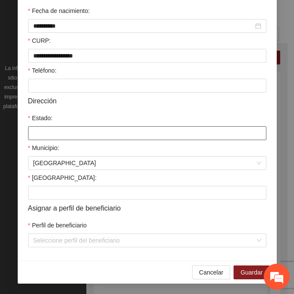
drag, startPoint x: 58, startPoint y: 134, endPoint x: 58, endPoint y: 140, distance: 5.2
click at [58, 134] on input "Estado:" at bounding box center [147, 133] width 238 height 14
type input "*********"
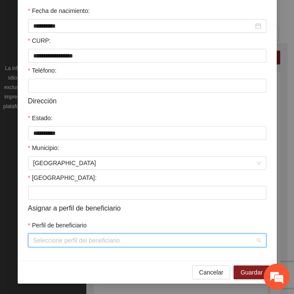
click at [47, 242] on input "Perfil de beneficiario" at bounding box center [144, 240] width 222 height 13
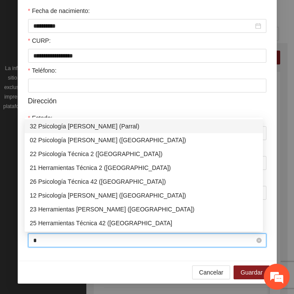
type input "**"
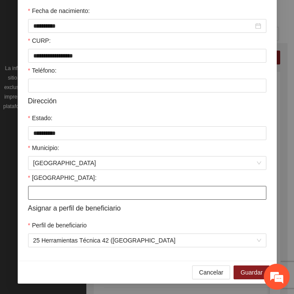
click at [73, 196] on input "[GEOGRAPHIC_DATA]:" at bounding box center [147, 193] width 238 height 14
paste input "**********"
type input "**********"
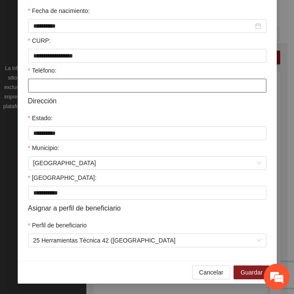
click at [63, 86] on input "Teléfono:" at bounding box center [147, 86] width 238 height 14
paste input "**********"
type input "**********"
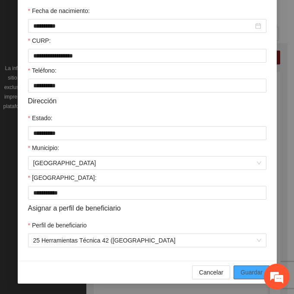
click at [247, 273] on span "Guardar" at bounding box center [252, 272] width 22 height 10
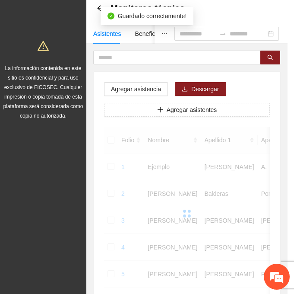
scroll to position [172, 0]
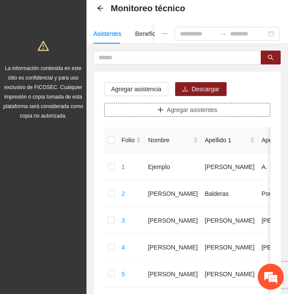
click at [163, 109] on icon "plus" at bounding box center [160, 110] width 6 height 6
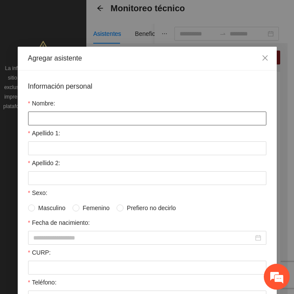
click at [94, 117] on input "Nombre:" at bounding box center [147, 118] width 238 height 14
paste input "**********"
type input "**********"
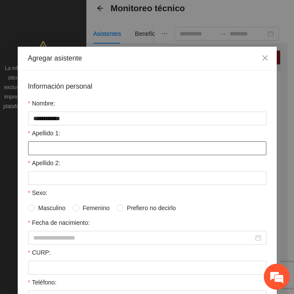
click at [53, 147] on input "Apellido 1:" at bounding box center [147, 148] width 238 height 14
paste input "*********"
drag, startPoint x: 70, startPoint y: 148, endPoint x: 20, endPoint y: 149, distance: 49.2
click at [20, 149] on div "**********" at bounding box center [147, 271] width 259 height 402
type input "*********"
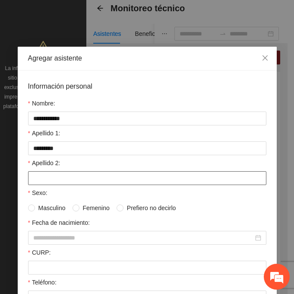
click at [36, 181] on input "Apellido 2:" at bounding box center [147, 178] width 238 height 14
paste input "******"
type input "******"
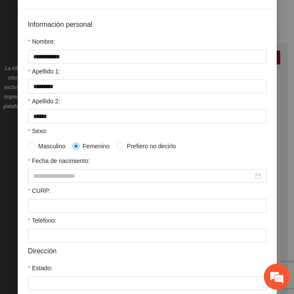
scroll to position [86, 0]
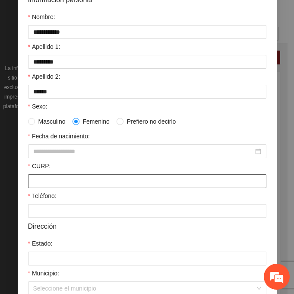
click at [50, 176] on input "CURP:" at bounding box center [147, 181] width 238 height 14
paste input "**********"
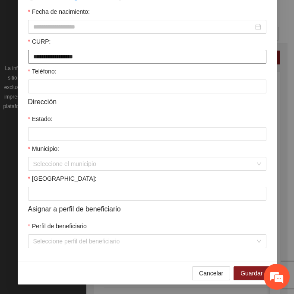
scroll to position [212, 0]
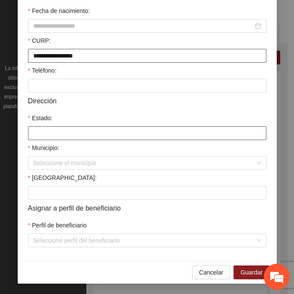
type input "**********"
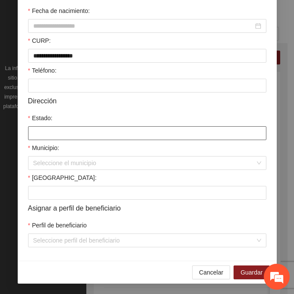
click at [53, 139] on input "Estado:" at bounding box center [147, 133] width 238 height 14
type input "*********"
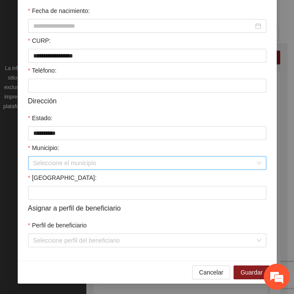
drag, startPoint x: 63, startPoint y: 162, endPoint x: 79, endPoint y: 163, distance: 16.1
click at [63, 162] on input "Municipio:" at bounding box center [144, 162] width 222 height 13
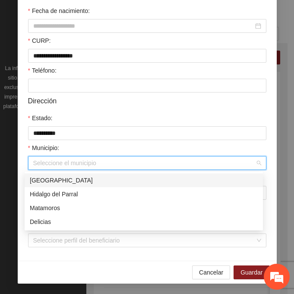
click at [86, 181] on div "[GEOGRAPHIC_DATA]" at bounding box center [144, 180] width 228 height 10
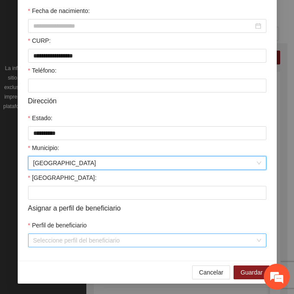
click at [61, 239] on input "Perfil de beneficiario" at bounding box center [144, 240] width 222 height 13
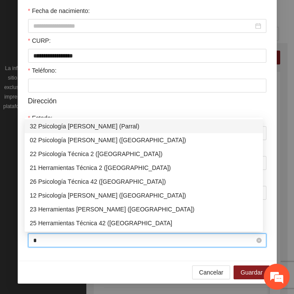
type input "**"
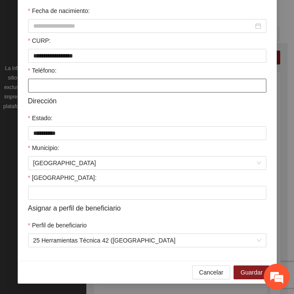
click at [67, 90] on input "Teléfono:" at bounding box center [147, 86] width 238 height 14
paste input "********"
click at [48, 87] on input "********" at bounding box center [147, 86] width 238 height 14
type input "**********"
drag, startPoint x: 74, startPoint y: 83, endPoint x: -5, endPoint y: 81, distance: 78.6
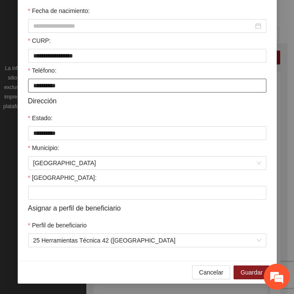
click at [0, 81] on html "Proyectos Activos La información contenida en este sitio es confidencial y para…" at bounding box center [147, 104] width 294 height 294
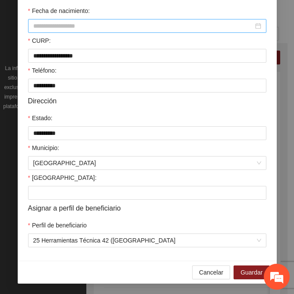
click at [42, 25] on input "Fecha de nacimiento:" at bounding box center [143, 26] width 220 height 10
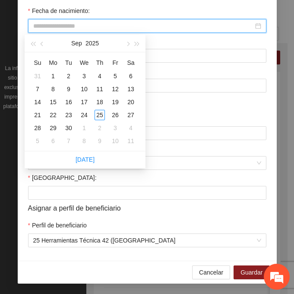
paste input "**********"
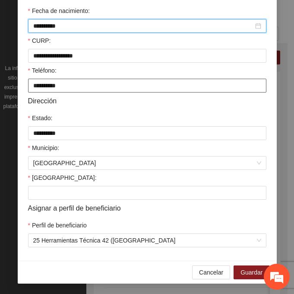
type input "**********"
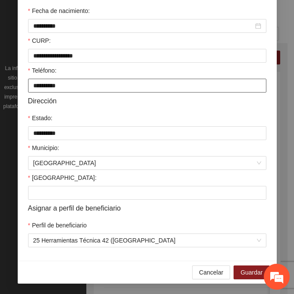
drag, startPoint x: 41, startPoint y: 83, endPoint x: -2, endPoint y: 83, distance: 43.2
click at [0, 83] on html "Proyectos Activos La información contenida en este sitio es confidencial y para…" at bounding box center [147, 104] width 294 height 294
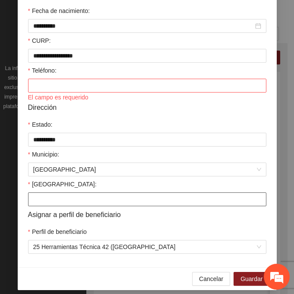
click at [33, 197] on input "[GEOGRAPHIC_DATA]:" at bounding box center [147, 199] width 238 height 14
paste input "**********"
type input "**********"
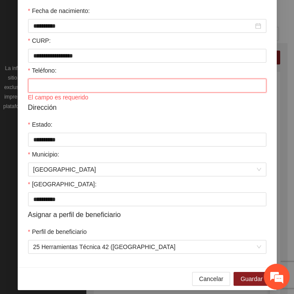
click at [39, 87] on input "Teléfono:" at bounding box center [147, 86] width 238 height 14
paste input "**********"
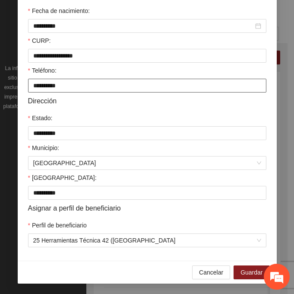
type input "**********"
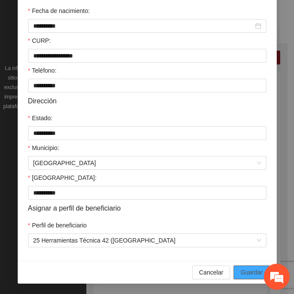
click at [249, 276] on span "Guardar" at bounding box center [252, 272] width 22 height 10
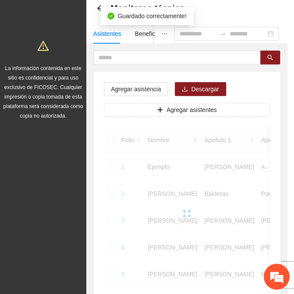
scroll to position [172, 0]
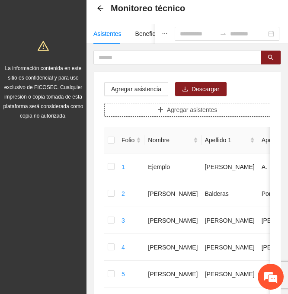
click at [191, 107] on span "Agregar asistentes" at bounding box center [192, 110] width 51 height 10
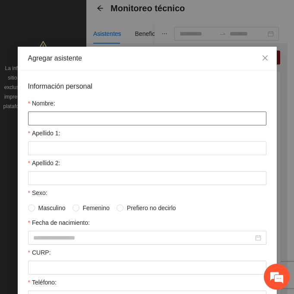
click at [83, 121] on input "Nombre:" at bounding box center [147, 118] width 238 height 14
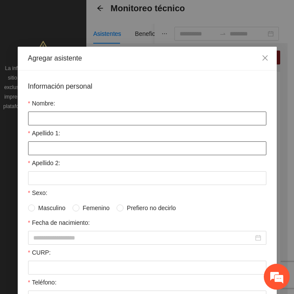
paste input "**********"
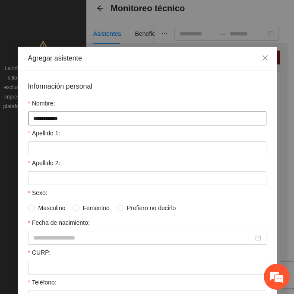
type input "**********"
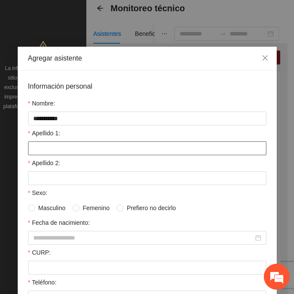
click at [48, 147] on input "Apellido 1:" at bounding box center [147, 148] width 238 height 14
paste input "******"
type input "******"
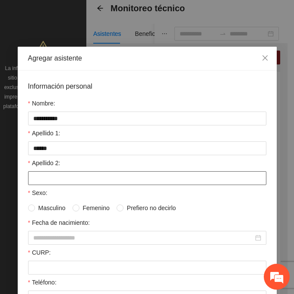
click at [28, 177] on input "Apellido 2:" at bounding box center [147, 178] width 238 height 14
paste input "*****"
type input "*****"
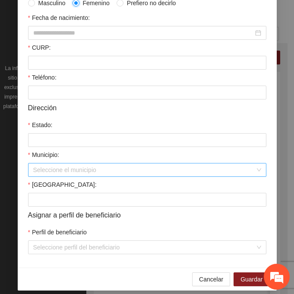
scroll to position [212, 0]
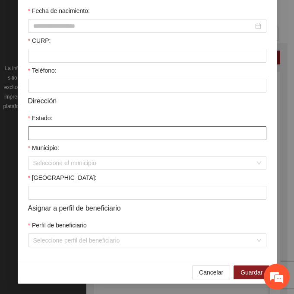
click at [51, 134] on input "Estado:" at bounding box center [147, 133] width 238 height 14
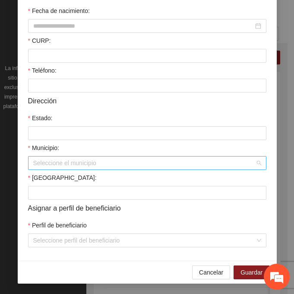
click at [57, 163] on input "Municipio:" at bounding box center [144, 162] width 222 height 13
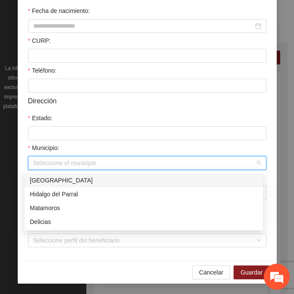
click at [76, 182] on div "[GEOGRAPHIC_DATA]" at bounding box center [144, 180] width 228 height 10
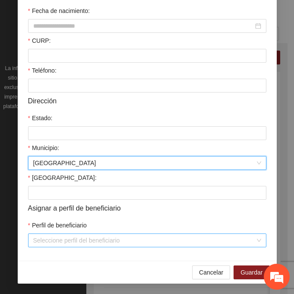
click at [73, 241] on input "Perfil de beneficiario" at bounding box center [144, 240] width 222 height 13
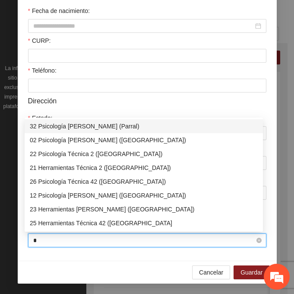
type input "**"
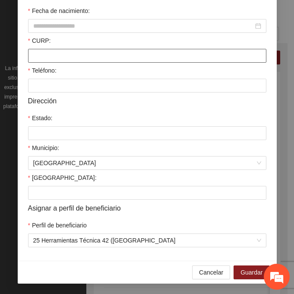
click at [53, 52] on input "CURP:" at bounding box center [147, 56] width 238 height 14
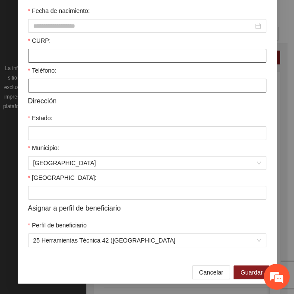
paste input "**********"
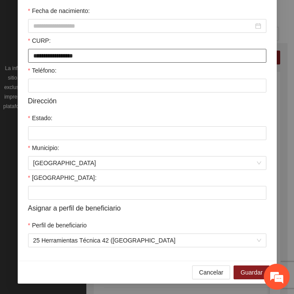
type input "**********"
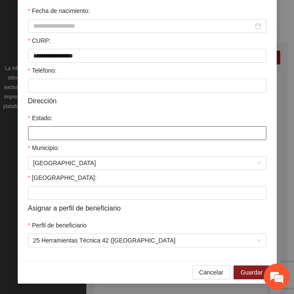
click at [46, 128] on input "Estado:" at bounding box center [147, 133] width 238 height 14
type input "*********"
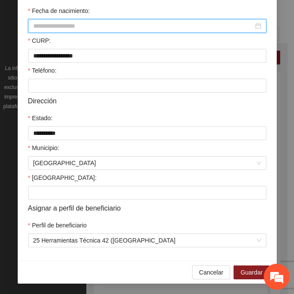
click at [65, 22] on input "Fecha de nacimiento:" at bounding box center [143, 26] width 220 height 10
paste input "**********"
type input "**********"
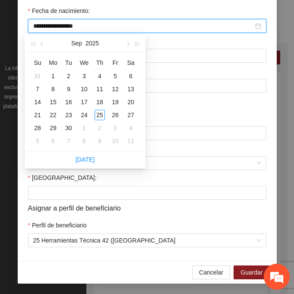
drag, startPoint x: 100, startPoint y: 24, endPoint x: -35, endPoint y: 27, distance: 134.8
click at [0, 27] on html "Proyectos Activos La información contenida en este sitio es confidencial y para…" at bounding box center [147, 104] width 294 height 294
type input "**********"
click at [73, 23] on input "Fecha de nacimiento:" at bounding box center [143, 26] width 220 height 10
paste input "********"
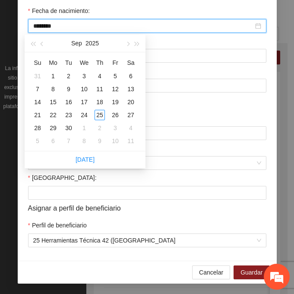
click at [48, 25] on input "********" at bounding box center [143, 26] width 220 height 10
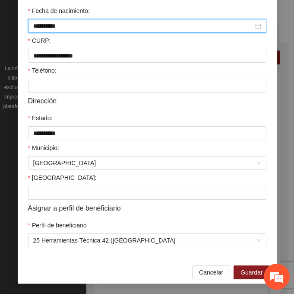
type input "**********"
click at [51, 76] on div "Teléfono:" at bounding box center [147, 72] width 238 height 13
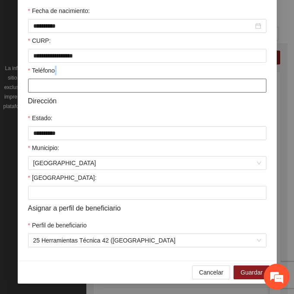
click at [47, 85] on input "Teléfono:" at bounding box center [147, 86] width 238 height 14
paste input "**********"
type input "**********"
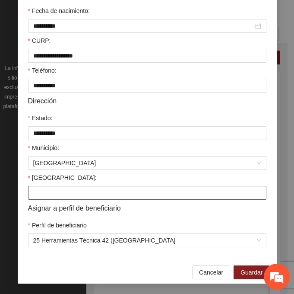
click at [46, 189] on input "[GEOGRAPHIC_DATA]:" at bounding box center [147, 193] width 238 height 14
paste input "**********"
click at [42, 193] on input "**********" at bounding box center [147, 193] width 238 height 14
type input "**********"
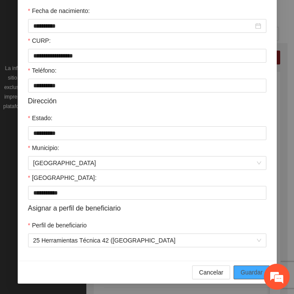
click at [249, 267] on span "Guardar" at bounding box center [252, 272] width 22 height 10
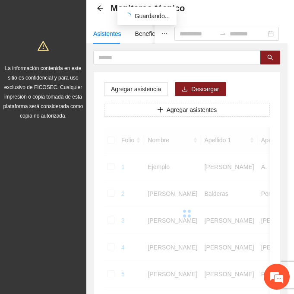
scroll to position [172, 0]
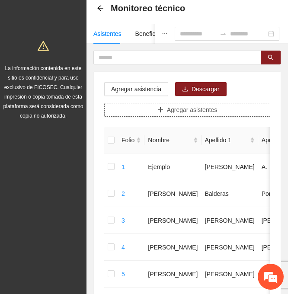
click at [214, 113] on span "Agregar asistentes" at bounding box center [192, 110] width 51 height 10
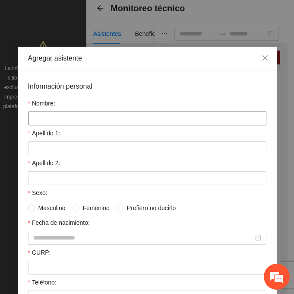
click at [77, 120] on input "Nombre:" at bounding box center [147, 118] width 238 height 14
paste input "**********"
type input "**********"
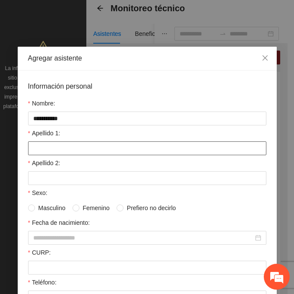
click at [47, 151] on input "Apellido 1:" at bounding box center [147, 148] width 238 height 14
paste input "********"
drag, startPoint x: 50, startPoint y: 152, endPoint x: 45, endPoint y: 150, distance: 5.6
click at [45, 150] on input "********" at bounding box center [147, 148] width 238 height 14
click at [47, 149] on input "********" at bounding box center [147, 148] width 238 height 14
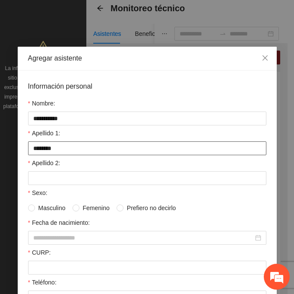
drag, startPoint x: 61, startPoint y: 149, endPoint x: 7, endPoint y: 149, distance: 54.0
click at [7, 149] on div "**********" at bounding box center [147, 147] width 294 height 294
type input "********"
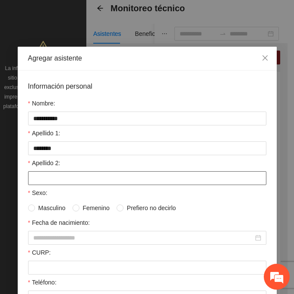
click at [32, 171] on input "Apellido 2:" at bounding box center [147, 178] width 238 height 14
paste input "******"
type input "******"
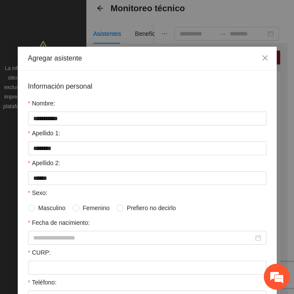
click at [30, 208] on span at bounding box center [31, 207] width 7 height 7
click at [31, 210] on span at bounding box center [31, 207] width 7 height 7
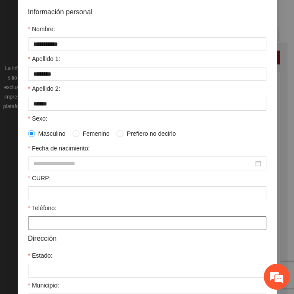
scroll to position [86, 0]
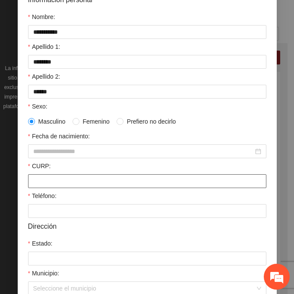
click at [34, 177] on input "CURP:" at bounding box center [147, 181] width 238 height 14
paste input "**********"
type input "**********"
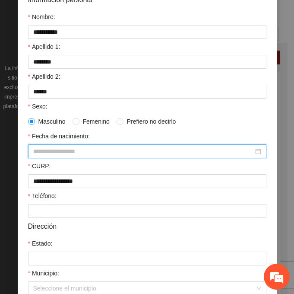
click at [57, 150] on input "Fecha de nacimiento:" at bounding box center [143, 151] width 220 height 10
paste input "********"
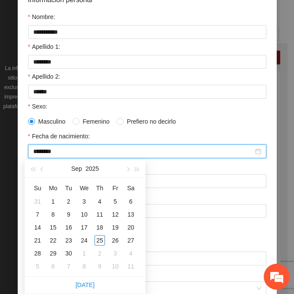
click at [48, 148] on input "********" at bounding box center [143, 151] width 220 height 10
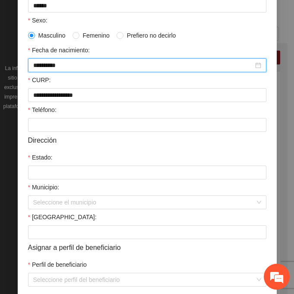
scroll to position [173, 0]
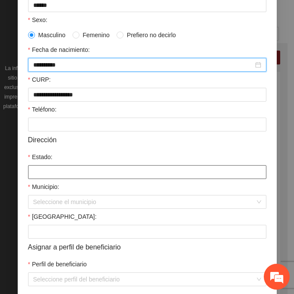
type input "**********"
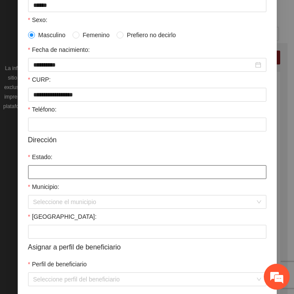
click at [42, 173] on input "Estado:" at bounding box center [147, 172] width 238 height 14
type input "*********"
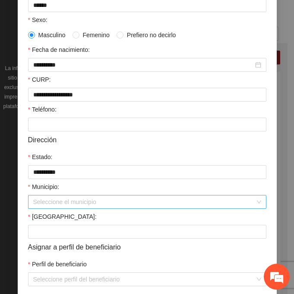
click at [54, 205] on input "Municipio:" at bounding box center [144, 201] width 222 height 13
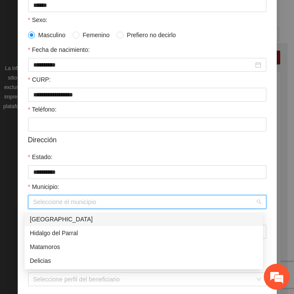
click at [76, 216] on div "[GEOGRAPHIC_DATA]" at bounding box center [144, 219] width 228 height 10
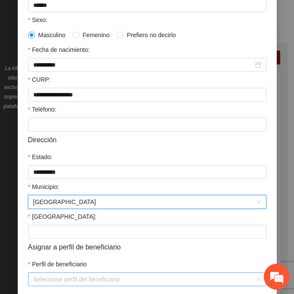
click at [60, 280] on input "Perfil de beneficiario" at bounding box center [144, 279] width 222 height 13
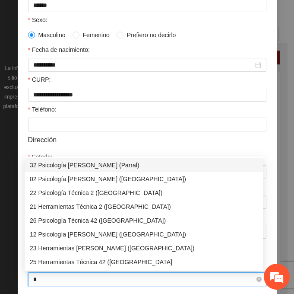
type input "**"
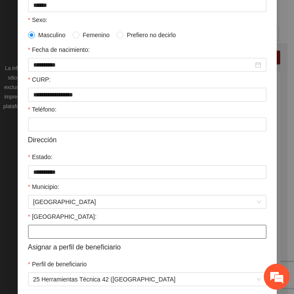
click at [41, 232] on input "[GEOGRAPHIC_DATA]:" at bounding box center [147, 232] width 238 height 14
paste input "*******"
type input "*******"
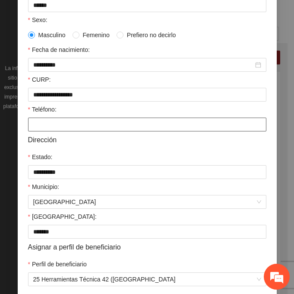
click at [38, 124] on input "Teléfono:" at bounding box center [147, 124] width 238 height 14
paste input "**********"
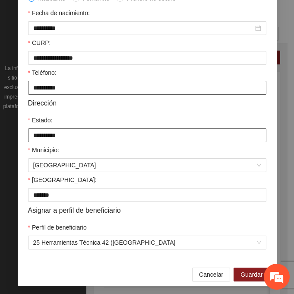
scroll to position [212, 0]
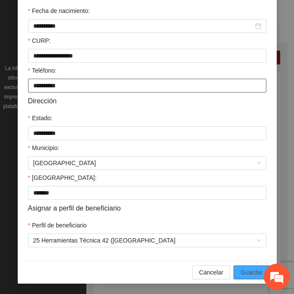
type input "**********"
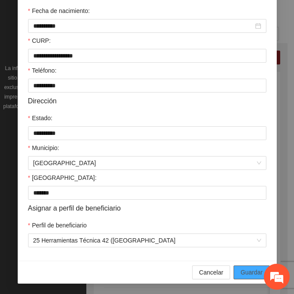
click at [246, 268] on span "Guardar" at bounding box center [252, 272] width 22 height 10
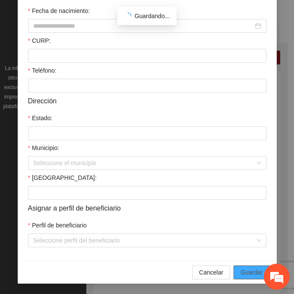
scroll to position [172, 0]
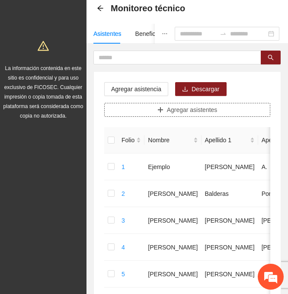
click at [175, 109] on span "Agregar asistentes" at bounding box center [192, 110] width 51 height 10
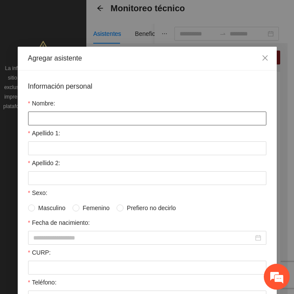
click at [75, 119] on input "Nombre:" at bounding box center [147, 118] width 238 height 14
paste input "**********"
type input "**********"
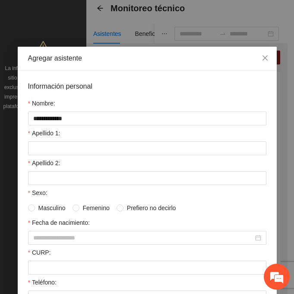
click at [37, 139] on div "Apellido 1:" at bounding box center [147, 134] width 238 height 13
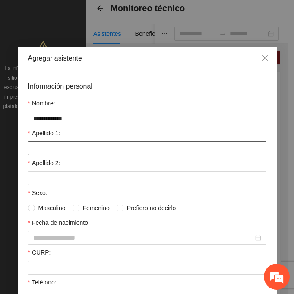
click at [37, 143] on input "Apellido 1:" at bounding box center [147, 148] width 238 height 14
paste input "*********"
drag, startPoint x: 60, startPoint y: 145, endPoint x: 22, endPoint y: 148, distance: 37.7
click at [22, 148] on div "**********" at bounding box center [147, 271] width 259 height 402
type input "*********"
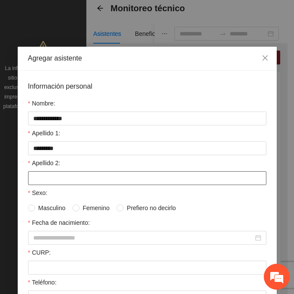
click at [35, 175] on input "Apellido 2:" at bounding box center [147, 178] width 238 height 14
paste input "******"
type input "******"
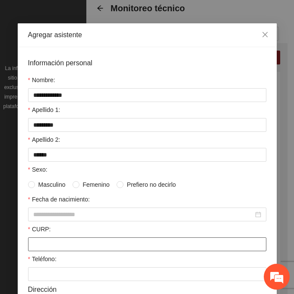
scroll to position [43, 0]
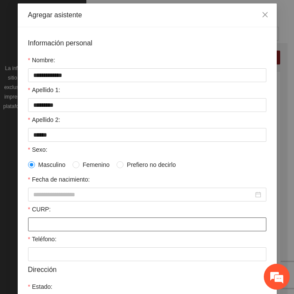
click at [50, 227] on input "CURP:" at bounding box center [147, 224] width 238 height 14
paste input "**********"
type input "**********"
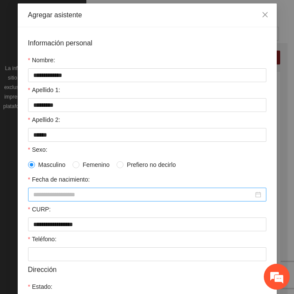
click at [43, 197] on input "Fecha de nacimiento:" at bounding box center [143, 195] width 220 height 10
paste input "********"
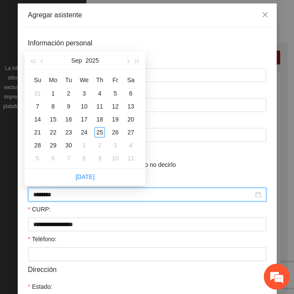
click at [48, 193] on input "********" at bounding box center [143, 195] width 220 height 10
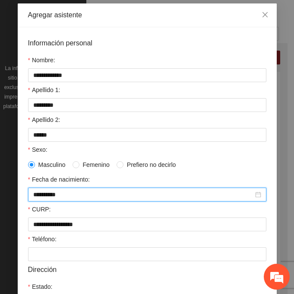
type input "**********"
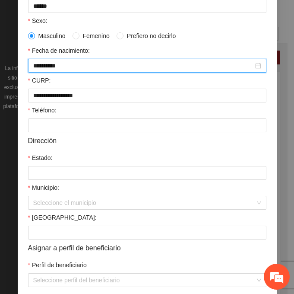
scroll to position [173, 0]
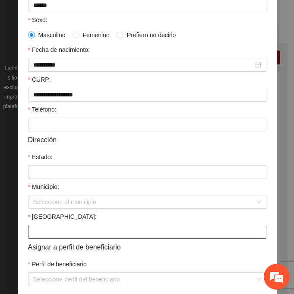
click at [30, 233] on input "[GEOGRAPHIC_DATA]:" at bounding box center [147, 232] width 238 height 14
paste input "**********"
type input "**********"
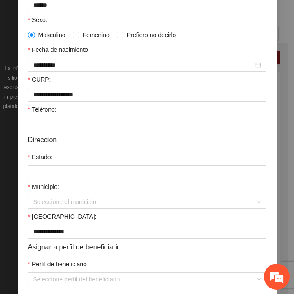
click at [39, 123] on input "Teléfono:" at bounding box center [147, 124] width 238 height 14
paste input "**********"
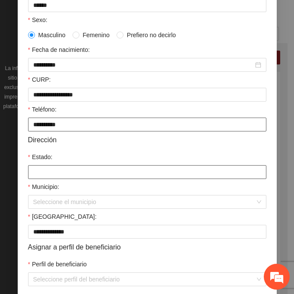
type input "**********"
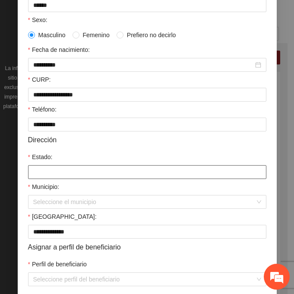
click at [63, 171] on input "Estado:" at bounding box center [147, 172] width 238 height 14
type input "*********"
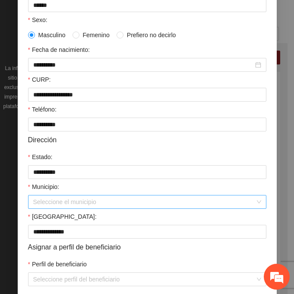
click at [44, 198] on input "Municipio:" at bounding box center [144, 201] width 222 height 13
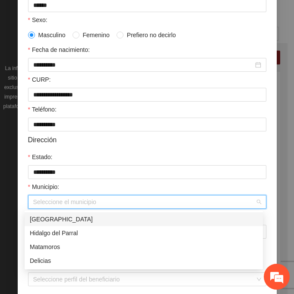
click at [71, 217] on div "[GEOGRAPHIC_DATA]" at bounding box center [144, 219] width 228 height 10
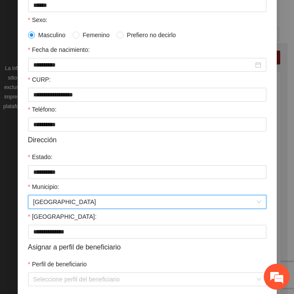
scroll to position [212, 0]
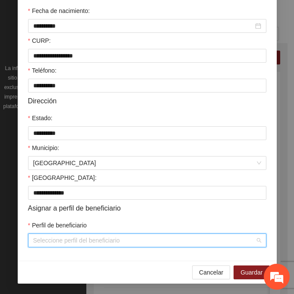
click at [45, 242] on input "Perfil de beneficiario" at bounding box center [144, 240] width 222 height 13
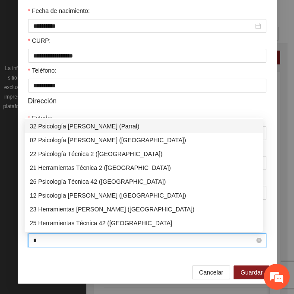
type input "**"
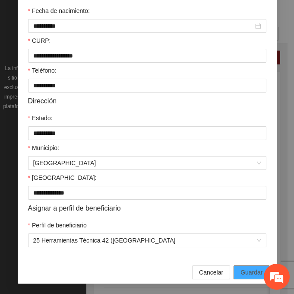
click at [237, 268] on button "Guardar" at bounding box center [252, 272] width 36 height 14
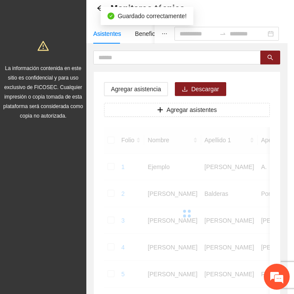
scroll to position [172, 0]
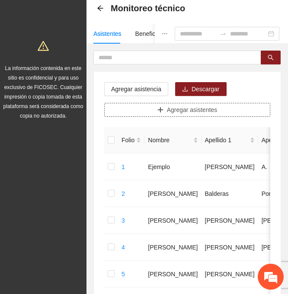
click at [137, 109] on button "Agregar asistentes" at bounding box center [187, 110] width 166 height 14
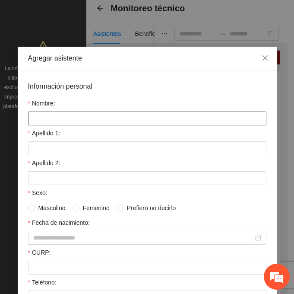
click at [38, 116] on input "Nombre:" at bounding box center [147, 118] width 238 height 14
paste input "**********"
type input "**********"
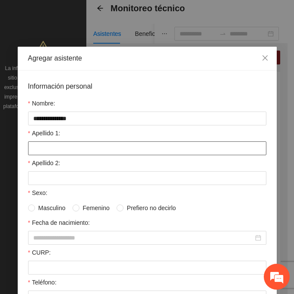
click at [45, 143] on input "Apellido 1:" at bounding box center [147, 148] width 238 height 14
paste input "****"
type input "****"
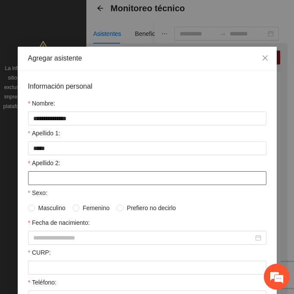
click at [37, 173] on input "Apellido 2:" at bounding box center [147, 178] width 238 height 14
paste input "********"
drag, startPoint x: 69, startPoint y: 178, endPoint x: 12, endPoint y: 175, distance: 57.1
click at [12, 175] on div "**********" at bounding box center [147, 147] width 294 height 294
type input "********"
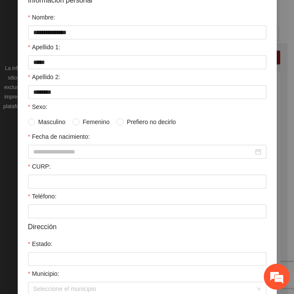
scroll to position [86, 0]
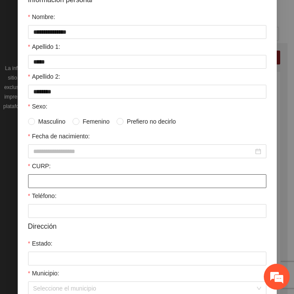
drag, startPoint x: 67, startPoint y: 180, endPoint x: 62, endPoint y: 180, distance: 5.2
click at [67, 180] on input "CURP:" at bounding box center [147, 181] width 238 height 14
paste input "**********"
type input "**********"
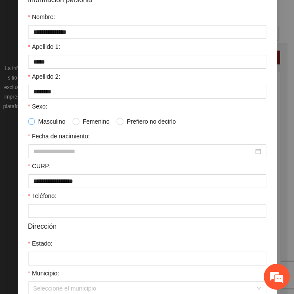
click at [31, 119] on span at bounding box center [31, 121] width 7 height 7
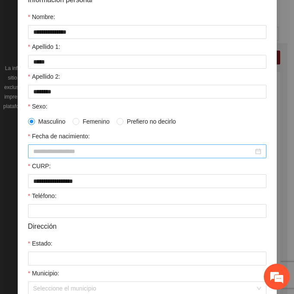
click at [51, 149] on input "Fecha de nacimiento:" at bounding box center [143, 151] width 220 height 10
paste input "********"
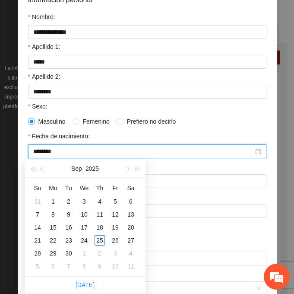
click at [49, 152] on input "********" at bounding box center [143, 151] width 220 height 10
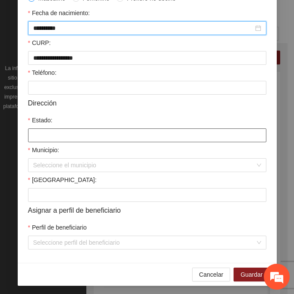
scroll to position [212, 0]
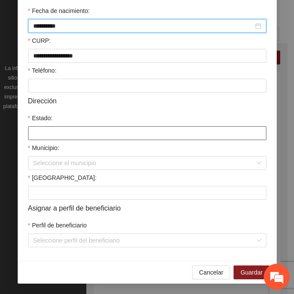
type input "**********"
click at [41, 129] on input "Estado:" at bounding box center [147, 133] width 238 height 14
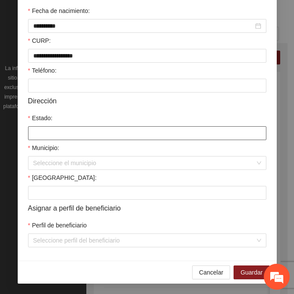
type input "*********"
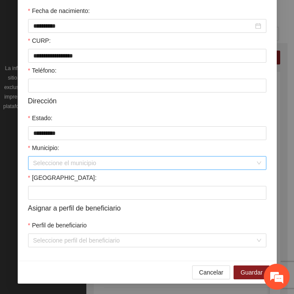
click at [48, 172] on form "**********" at bounding box center [147, 58] width 238 height 378
click at [46, 168] on input "Municipio:" at bounding box center [144, 162] width 222 height 13
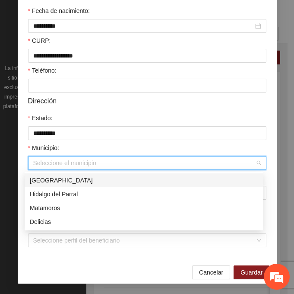
click at [74, 181] on div "[GEOGRAPHIC_DATA]" at bounding box center [144, 180] width 228 height 10
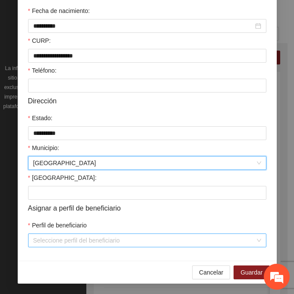
click at [44, 241] on input "Perfil de beneficiario" at bounding box center [144, 240] width 222 height 13
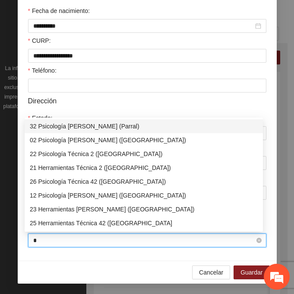
type input "**"
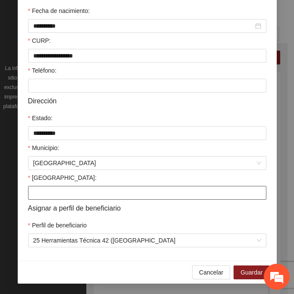
click at [60, 190] on input "[GEOGRAPHIC_DATA]:" at bounding box center [147, 193] width 238 height 14
paste input "**********"
type input "**********"
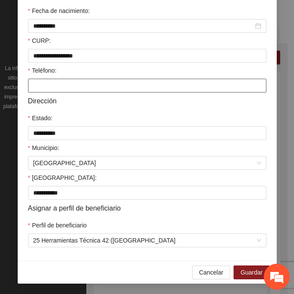
click at [108, 84] on input "Teléfono:" at bounding box center [147, 86] width 238 height 14
paste
type input "**********"
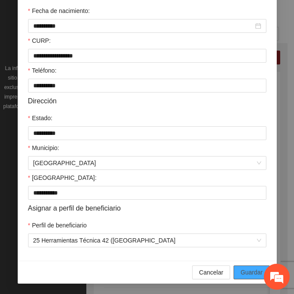
click at [249, 271] on span "Guardar" at bounding box center [252, 272] width 22 height 10
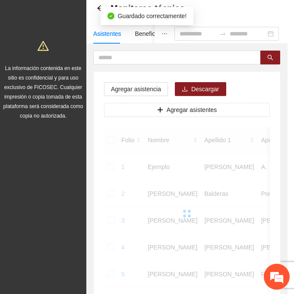
scroll to position [172, 0]
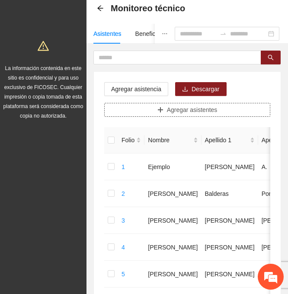
click at [194, 108] on span "Agregar asistentes" at bounding box center [192, 110] width 51 height 10
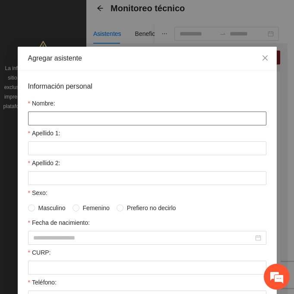
click at [38, 119] on input "Nombre:" at bounding box center [147, 118] width 238 height 14
type input "**********"
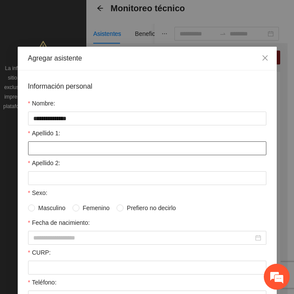
drag, startPoint x: 66, startPoint y: 152, endPoint x: 61, endPoint y: 155, distance: 5.4
click at [66, 152] on input "Apellido 1:" at bounding box center [147, 148] width 238 height 14
type input "*******"
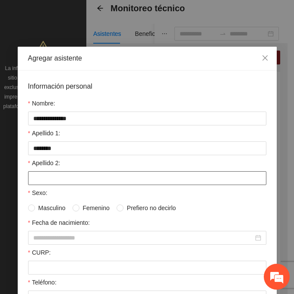
click at [39, 180] on input "Apellido 2:" at bounding box center [147, 178] width 238 height 14
drag, startPoint x: 65, startPoint y: 181, endPoint x: 10, endPoint y: 181, distance: 55.3
click at [10, 181] on div "**********" at bounding box center [147, 147] width 294 height 294
type input "*********"
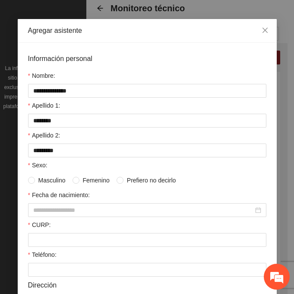
scroll to position [43, 0]
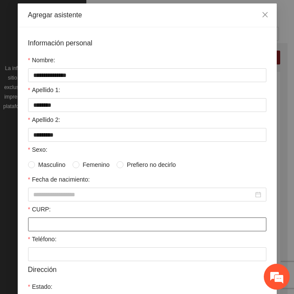
click at [50, 223] on input "CURP:" at bounding box center [147, 224] width 238 height 14
type input "**********"
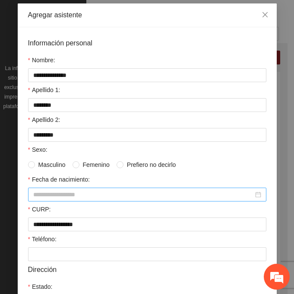
click at [57, 197] on input "Fecha de nacimiento:" at bounding box center [143, 195] width 220 height 10
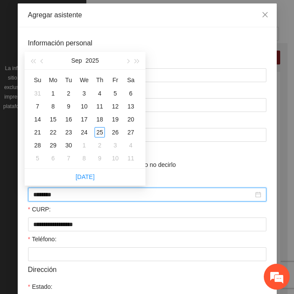
click at [48, 194] on input "********" at bounding box center [143, 195] width 220 height 10
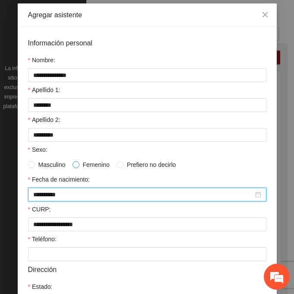
type input "**********"
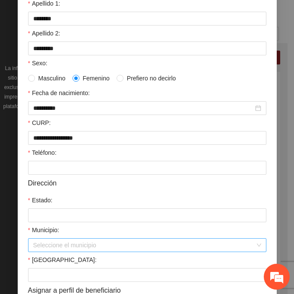
scroll to position [173, 0]
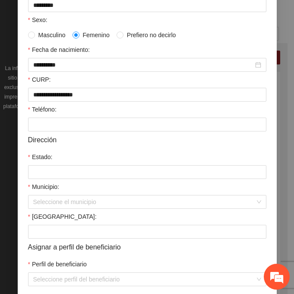
click at [47, 240] on form "**********" at bounding box center [147, 97] width 238 height 378
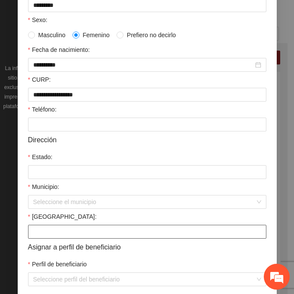
click at [44, 236] on input "[GEOGRAPHIC_DATA]:" at bounding box center [147, 232] width 238 height 14
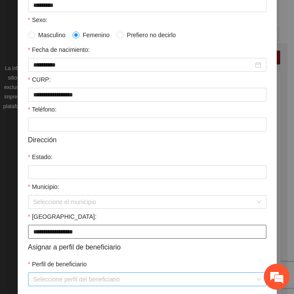
type input "**********"
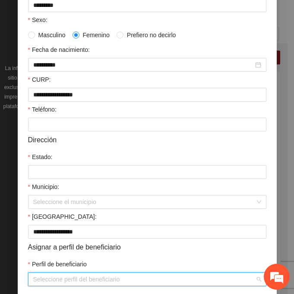
click at [44, 281] on input "Perfil de beneficiario" at bounding box center [144, 279] width 222 height 13
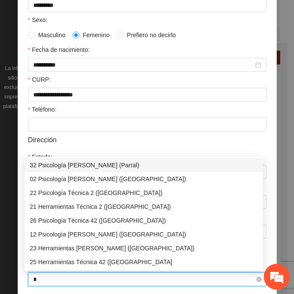
type input "**"
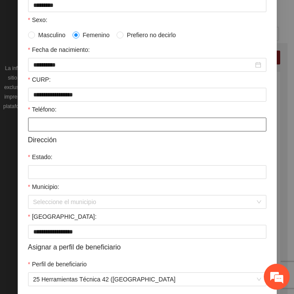
click at [43, 124] on input "Teléfono:" at bounding box center [147, 124] width 238 height 14
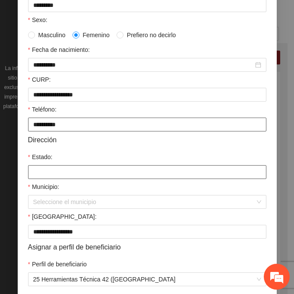
type input "**********"
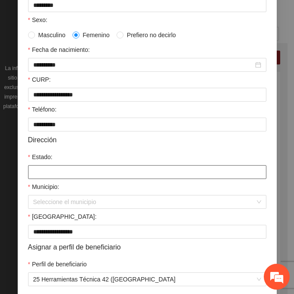
click at [46, 172] on input "Estado:" at bounding box center [147, 172] width 238 height 14
type input "*********"
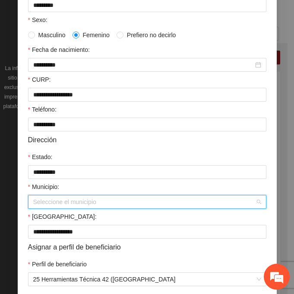
click at [60, 197] on input "Municipio:" at bounding box center [144, 201] width 222 height 13
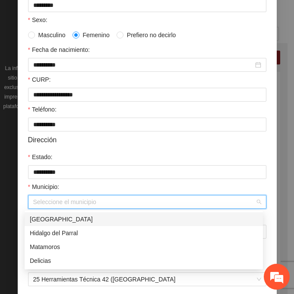
click at [63, 216] on div "[GEOGRAPHIC_DATA]" at bounding box center [144, 219] width 228 height 10
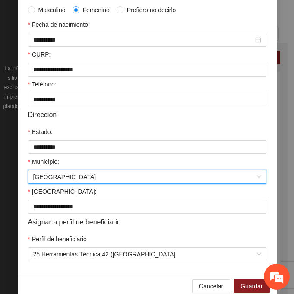
scroll to position [212, 0]
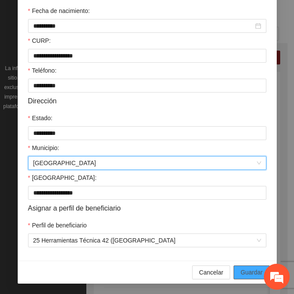
drag, startPoint x: 245, startPoint y: 272, endPoint x: 13, endPoint y: 244, distance: 234.1
click at [245, 271] on span "Guardar" at bounding box center [252, 272] width 22 height 10
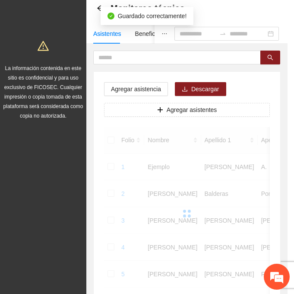
scroll to position [172, 0]
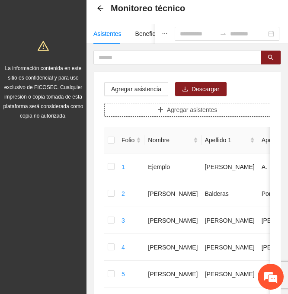
click at [205, 108] on span "Agregar asistentes" at bounding box center [192, 110] width 51 height 10
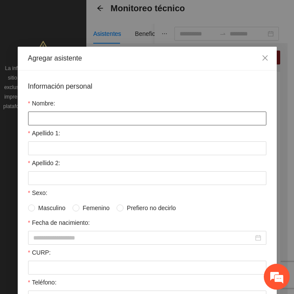
click at [85, 121] on input "Nombre:" at bounding box center [147, 118] width 238 height 14
drag, startPoint x: 89, startPoint y: 117, endPoint x: 25, endPoint y: 123, distance: 65.0
click at [28, 123] on input "**********" at bounding box center [147, 118] width 238 height 14
type input "**********"
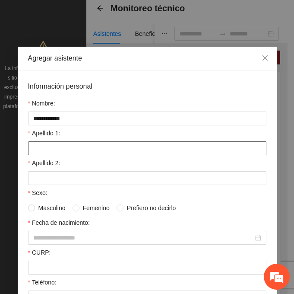
click at [34, 146] on input "Apellido 1:" at bounding box center [147, 148] width 238 height 14
type input "*****"
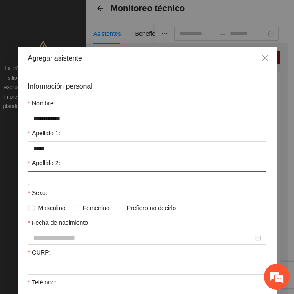
click at [56, 182] on input "Apellido 2:" at bounding box center [147, 178] width 238 height 14
type input "*******"
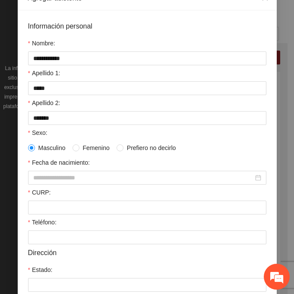
scroll to position [86, 0]
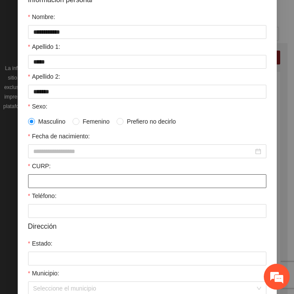
click at [41, 178] on input "CURP:" at bounding box center [147, 181] width 238 height 14
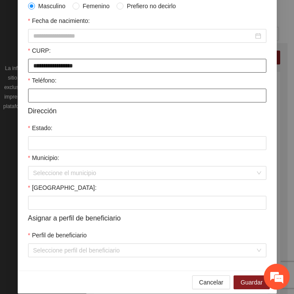
scroll to position [212, 0]
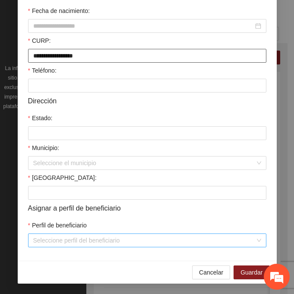
type input "**********"
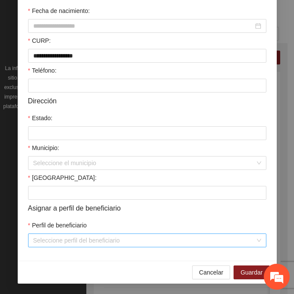
click at [43, 238] on input "Perfil de beneficiario" at bounding box center [144, 240] width 222 height 13
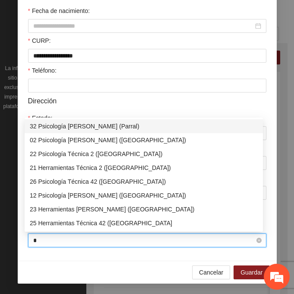
type input "**"
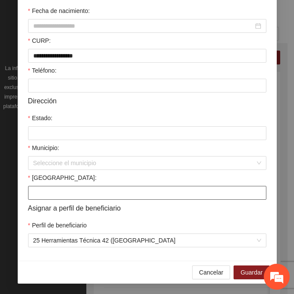
click at [31, 192] on input "[GEOGRAPHIC_DATA]:" at bounding box center [147, 193] width 238 height 14
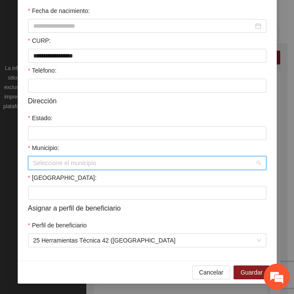
click at [33, 165] on input "Municipio:" at bounding box center [144, 162] width 222 height 13
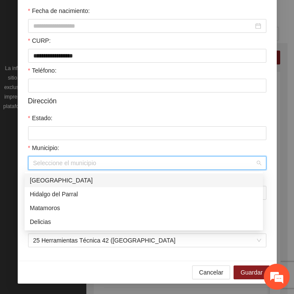
click at [72, 179] on div "[GEOGRAPHIC_DATA]" at bounding box center [144, 180] width 228 height 10
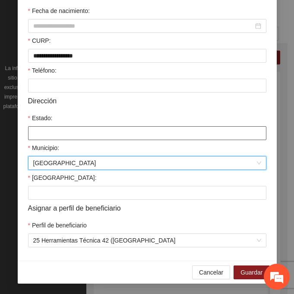
drag, startPoint x: 60, startPoint y: 133, endPoint x: 61, endPoint y: 138, distance: 4.8
click at [60, 133] on input "Estado:" at bounding box center [147, 133] width 238 height 14
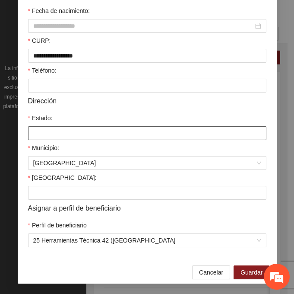
type input "*********"
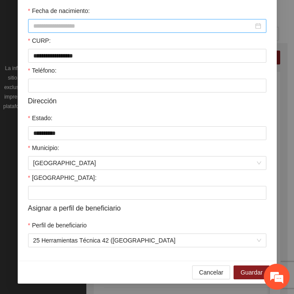
click at [65, 26] on input "Fecha de nacimiento:" at bounding box center [143, 26] width 220 height 10
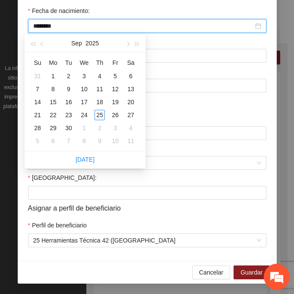
click at [49, 25] on input "********" at bounding box center [143, 26] width 220 height 10
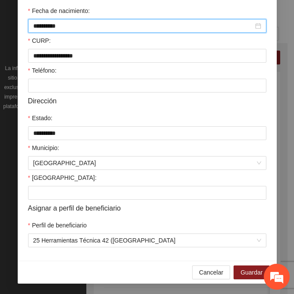
type input "**********"
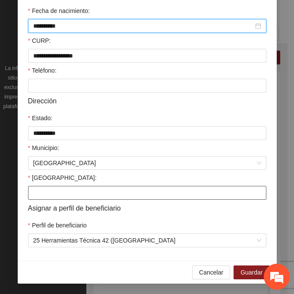
click at [37, 192] on input "[GEOGRAPHIC_DATA]:" at bounding box center [147, 193] width 238 height 14
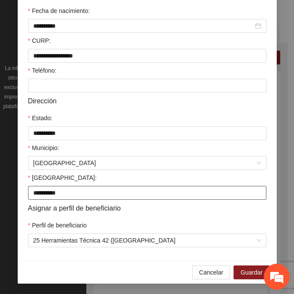
type input "**********"
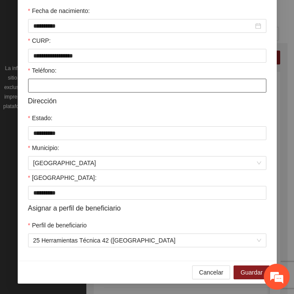
click at [49, 87] on input "Teléfono:" at bounding box center [147, 86] width 238 height 14
type input "**********"
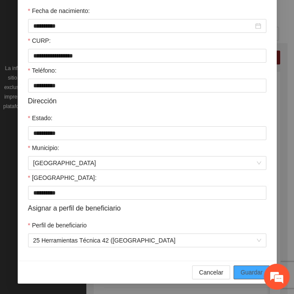
click at [254, 276] on span "Guardar" at bounding box center [252, 272] width 22 height 10
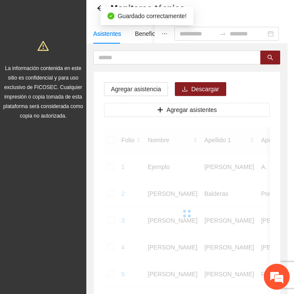
scroll to position [172, 0]
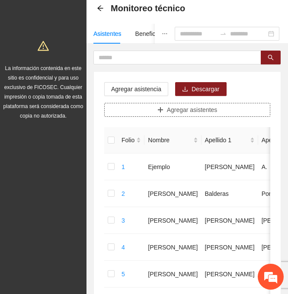
click at [193, 112] on span "Agregar asistentes" at bounding box center [192, 110] width 51 height 10
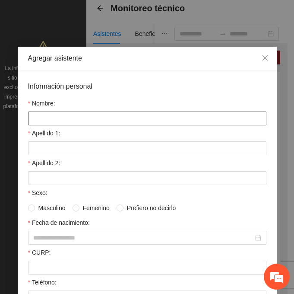
click at [63, 122] on input "Nombre:" at bounding box center [147, 118] width 238 height 14
type input "*********"
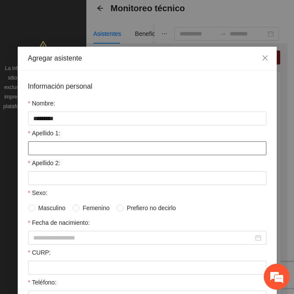
drag, startPoint x: 66, startPoint y: 148, endPoint x: 49, endPoint y: 150, distance: 17.0
click at [66, 148] on input "Apellido 1:" at bounding box center [147, 148] width 238 height 14
type input "******"
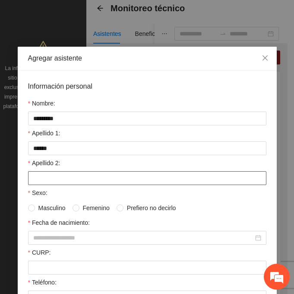
click at [39, 177] on input "Apellido 2:" at bounding box center [147, 178] width 238 height 14
type input "*****"
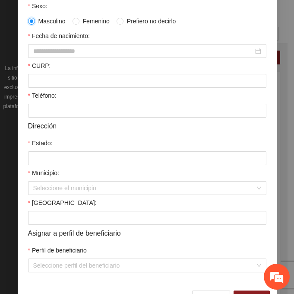
scroll to position [212, 0]
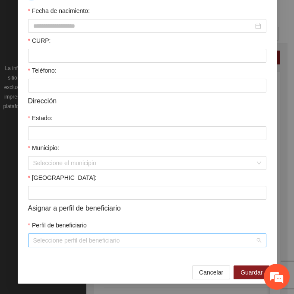
click at [29, 235] on div "Seleccione perfil del beneficiario" at bounding box center [147, 240] width 238 height 14
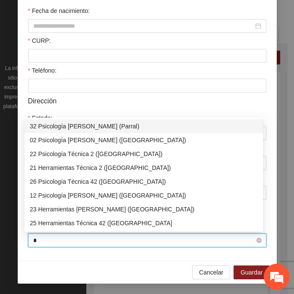
type input "**"
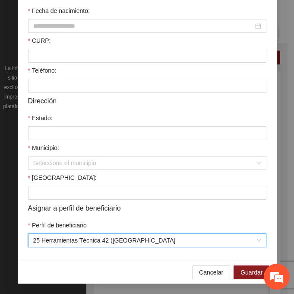
click at [44, 156] on div "Municipio:" at bounding box center [147, 149] width 238 height 13
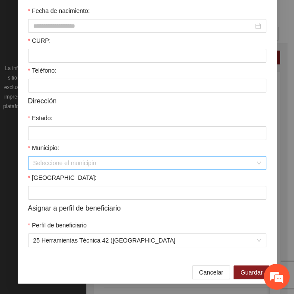
click at [45, 163] on input "Municipio:" at bounding box center [144, 162] width 222 height 13
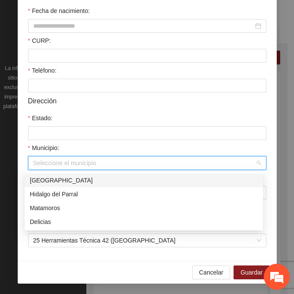
click at [67, 182] on div "[GEOGRAPHIC_DATA]" at bounding box center [144, 180] width 228 height 10
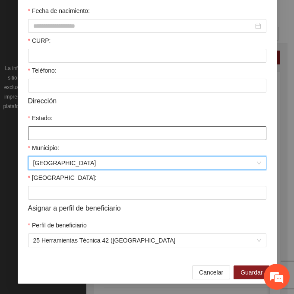
drag, startPoint x: 52, startPoint y: 133, endPoint x: 51, endPoint y: 140, distance: 7.0
click at [51, 133] on input "Estado:" at bounding box center [147, 133] width 238 height 14
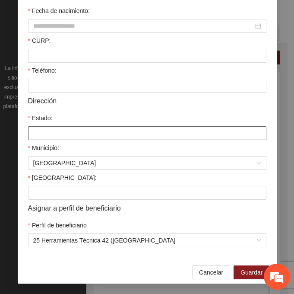
type input "*********"
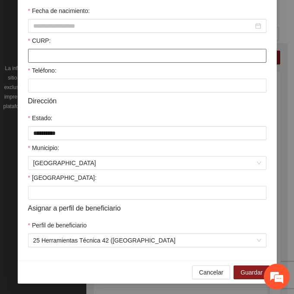
click at [70, 52] on input "CURP:" at bounding box center [147, 56] width 238 height 14
type input "**********"
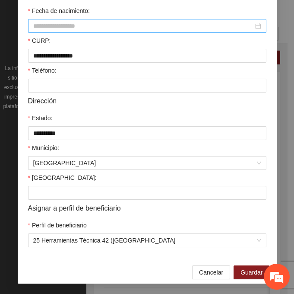
click at [48, 20] on div at bounding box center [147, 26] width 238 height 14
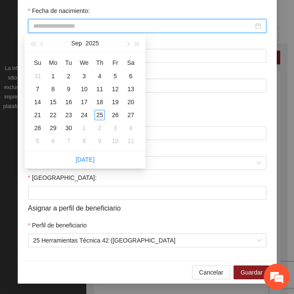
click at [44, 23] on input "Fecha de nacimiento:" at bounding box center [143, 26] width 220 height 10
click at [48, 27] on input "********" at bounding box center [143, 26] width 220 height 10
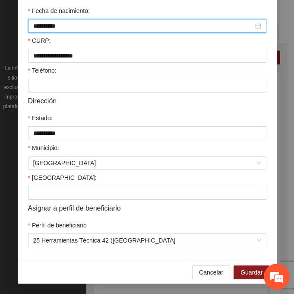
type input "**********"
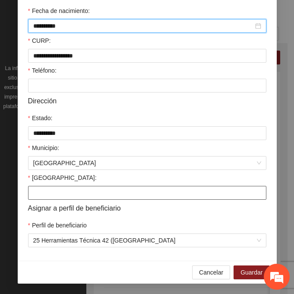
click at [65, 194] on input "[GEOGRAPHIC_DATA]:" at bounding box center [147, 193] width 238 height 14
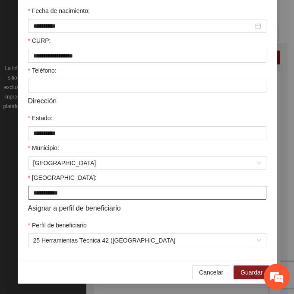
type input "**********"
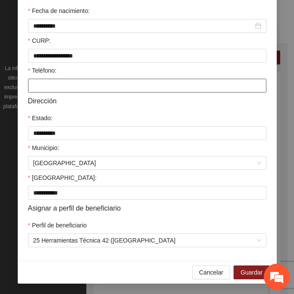
click at [66, 84] on input "Teléfono:" at bounding box center [147, 86] width 238 height 14
type input "**********"
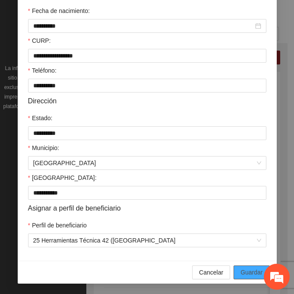
click at [243, 271] on span "Guardar" at bounding box center [252, 272] width 22 height 10
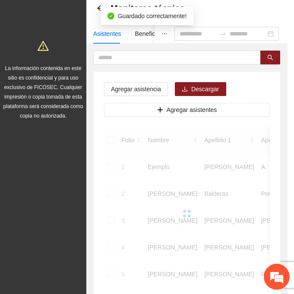
scroll to position [172, 0]
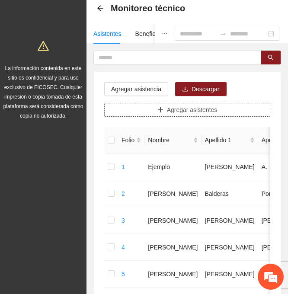
click at [172, 107] on span "Agregar asistentes" at bounding box center [192, 110] width 51 height 10
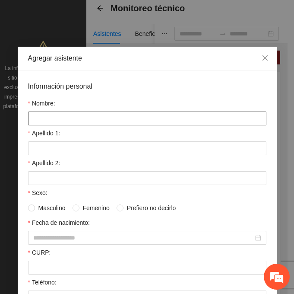
click at [62, 118] on input "Nombre:" at bounding box center [147, 118] width 238 height 14
type input "**********"
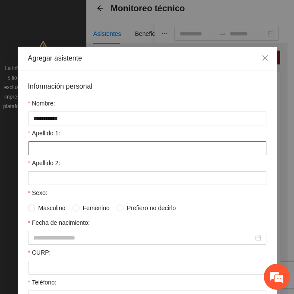
drag, startPoint x: 49, startPoint y: 145, endPoint x: 45, endPoint y: 146, distance: 4.5
click at [49, 145] on input "Apellido 1:" at bounding box center [147, 148] width 238 height 14
type input "*******"
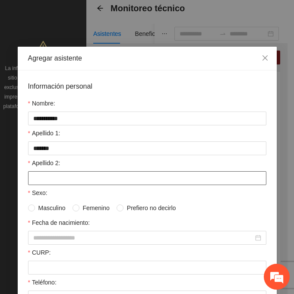
click at [48, 180] on input "Apellido 2:" at bounding box center [147, 178] width 238 height 14
type input "*******"
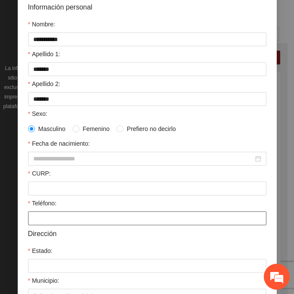
scroll to position [86, 0]
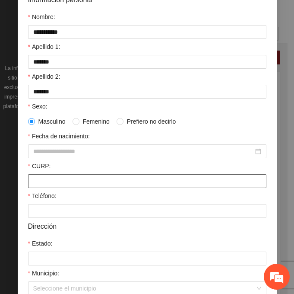
click at [46, 178] on input "CURP:" at bounding box center [147, 181] width 238 height 14
type input "**********"
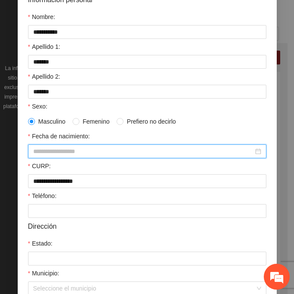
click at [61, 152] on input "Fecha de nacimiento:" at bounding box center [143, 151] width 220 height 10
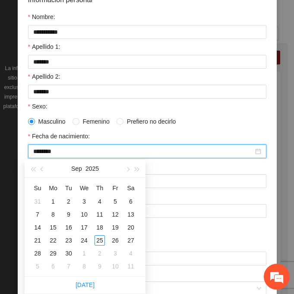
click at [48, 149] on input "********" at bounding box center [143, 151] width 220 height 10
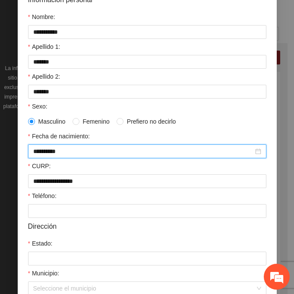
type input "**********"
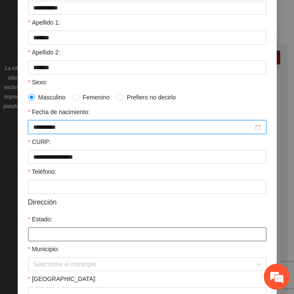
scroll to position [173, 0]
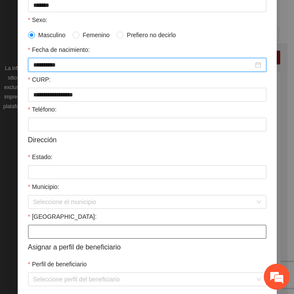
click at [37, 235] on input "[GEOGRAPHIC_DATA]:" at bounding box center [147, 232] width 238 height 14
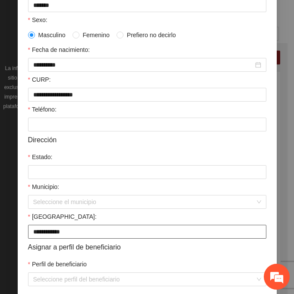
type input "**********"
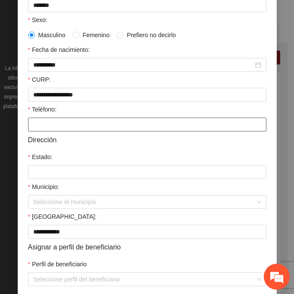
click at [52, 126] on input "Teléfono:" at bounding box center [147, 124] width 238 height 14
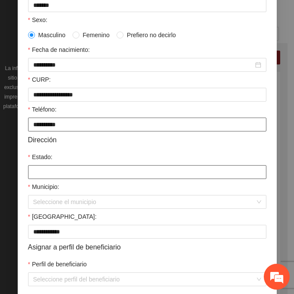
type input "**********"
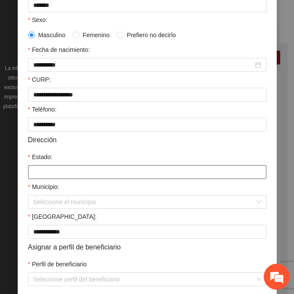
click at [36, 175] on input "Estado:" at bounding box center [147, 172] width 238 height 14
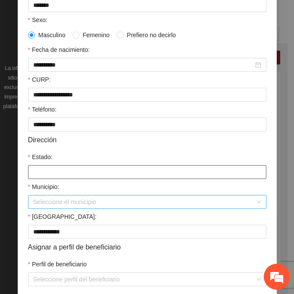
type input "*********"
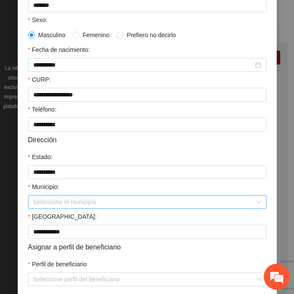
click at [44, 201] on input "Municipio:" at bounding box center [144, 201] width 222 height 13
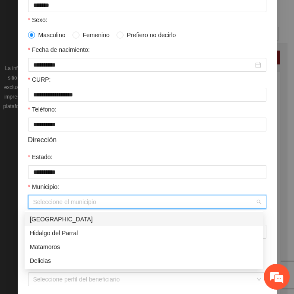
click at [79, 213] on div "[GEOGRAPHIC_DATA]" at bounding box center [144, 219] width 238 height 14
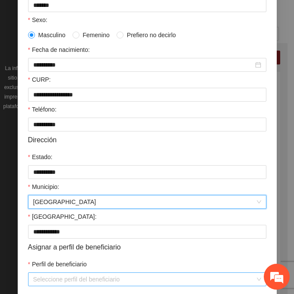
click at [68, 277] on input "Perfil de beneficiario" at bounding box center [144, 279] width 222 height 13
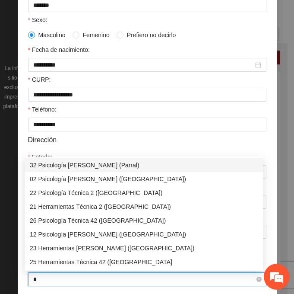
type input "**"
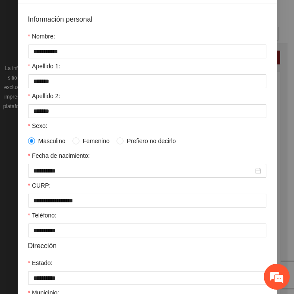
scroll to position [212, 0]
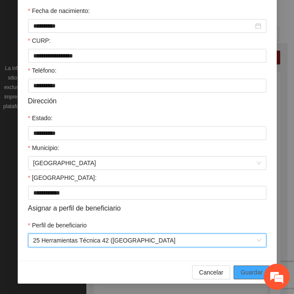
click at [245, 273] on span "Guardar" at bounding box center [252, 272] width 22 height 10
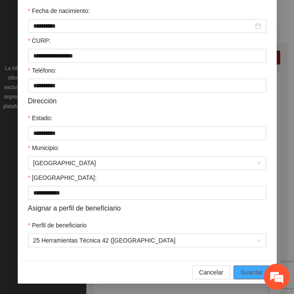
click at [253, 272] on span "Guardar" at bounding box center [252, 272] width 22 height 10
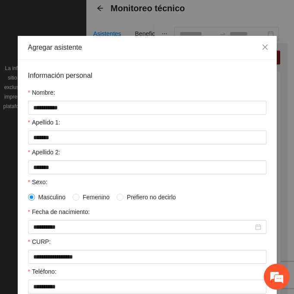
scroll to position [0, 0]
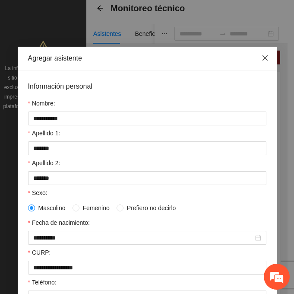
click at [262, 58] on icon "close" at bounding box center [265, 57] width 7 height 7
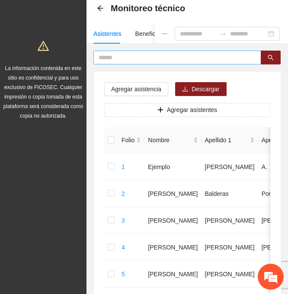
click at [170, 60] on input "text" at bounding box center [173, 58] width 150 height 10
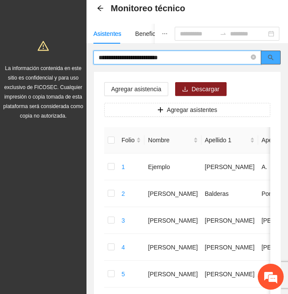
click at [275, 61] on button "button" at bounding box center [270, 58] width 20 height 14
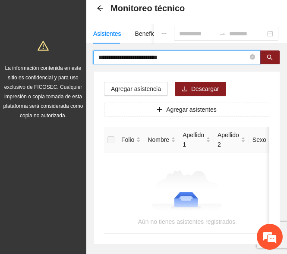
type input "**********"
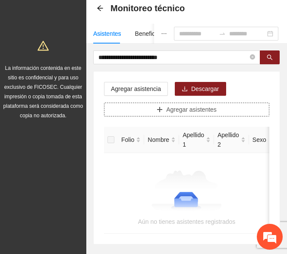
click at [207, 109] on span "Agregar asistentes" at bounding box center [191, 110] width 51 height 10
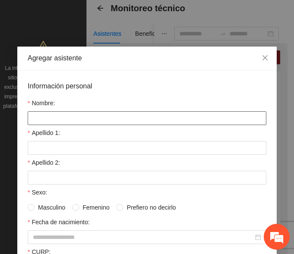
click at [117, 119] on input "Nombre:" at bounding box center [147, 118] width 238 height 14
type input "******"
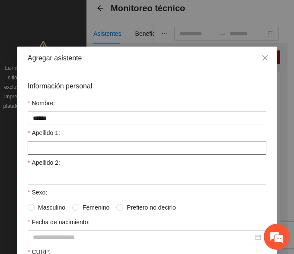
click at [59, 153] on input "Apellido 1:" at bounding box center [147, 148] width 238 height 14
type input "******"
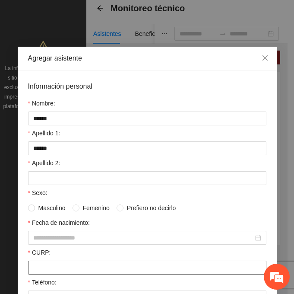
click at [38, 271] on input "CURP:" at bounding box center [147, 267] width 238 height 14
type input "**********"
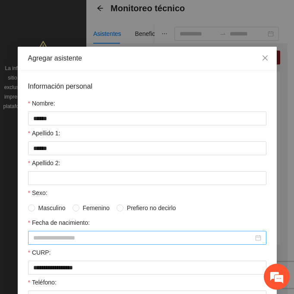
click at [58, 240] on input "Fecha de nacimiento:" at bounding box center [143, 238] width 220 height 10
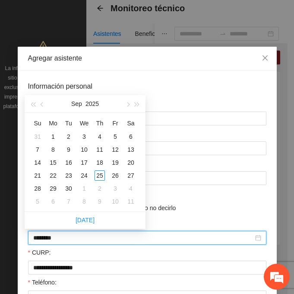
click at [48, 236] on input "********" at bounding box center [143, 238] width 220 height 10
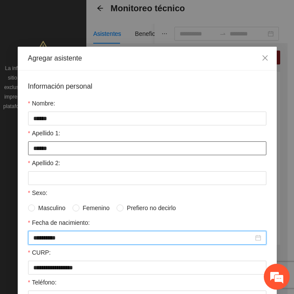
type input "**********"
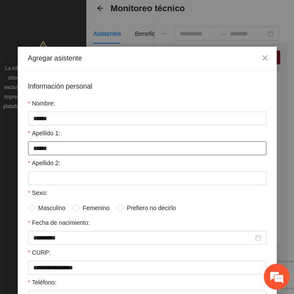
drag, startPoint x: 68, startPoint y: 146, endPoint x: 25, endPoint y: 147, distance: 42.8
click at [28, 147] on input "******" at bounding box center [147, 148] width 238 height 14
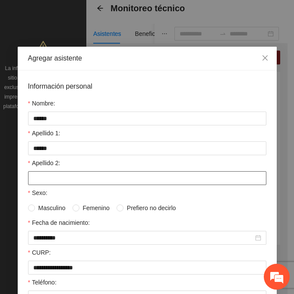
click at [41, 174] on input "Apellido 2:" at bounding box center [147, 178] width 238 height 14
type input "******"
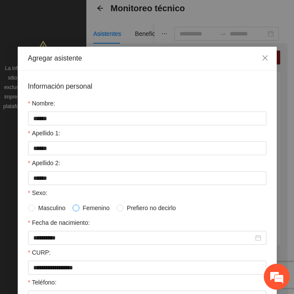
click at [76, 205] on span at bounding box center [76, 207] width 7 height 7
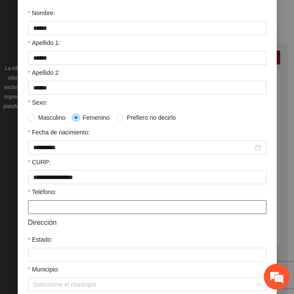
scroll to position [130, 0]
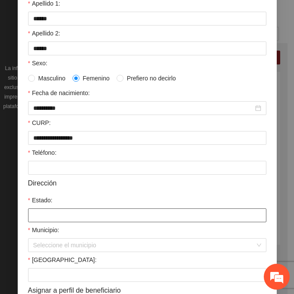
click at [42, 216] on input "Estado:" at bounding box center [147, 215] width 238 height 14
type input "*********"
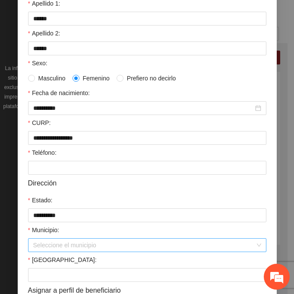
click at [63, 240] on input "Municipio:" at bounding box center [144, 244] width 222 height 13
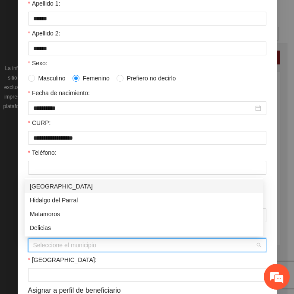
click at [50, 192] on div "[GEOGRAPHIC_DATA]" at bounding box center [144, 186] width 238 height 14
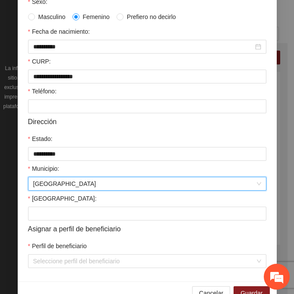
scroll to position [212, 0]
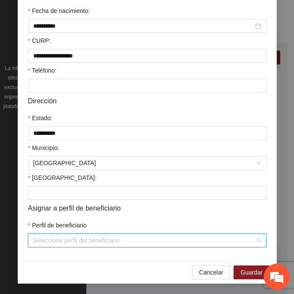
click at [45, 242] on input "Perfil de beneficiario" at bounding box center [144, 240] width 222 height 13
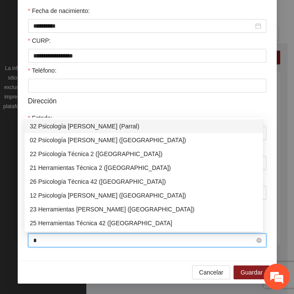
type input "**"
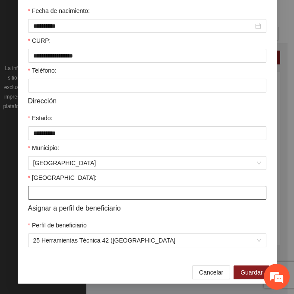
click at [86, 188] on input "[GEOGRAPHIC_DATA]:" at bounding box center [147, 193] width 238 height 14
type input "**********"
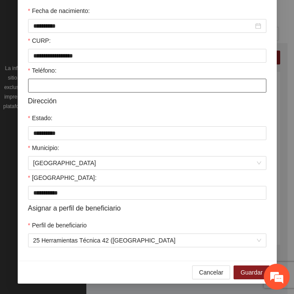
click at [38, 86] on input "Teléfono:" at bounding box center [147, 86] width 238 height 14
type input "**********"
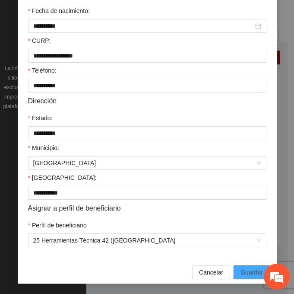
click at [253, 272] on span "Guardar" at bounding box center [252, 272] width 22 height 10
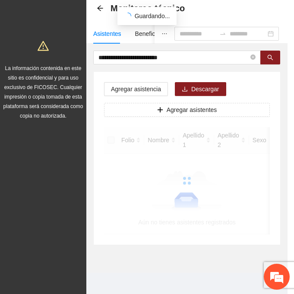
scroll to position [172, 0]
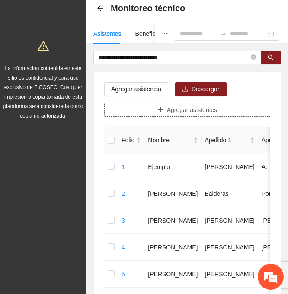
click at [200, 108] on span "Agregar asistentes" at bounding box center [192, 110] width 51 height 10
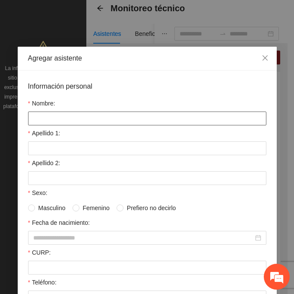
click at [57, 118] on input "Nombre:" at bounding box center [147, 118] width 238 height 14
type input "**********"
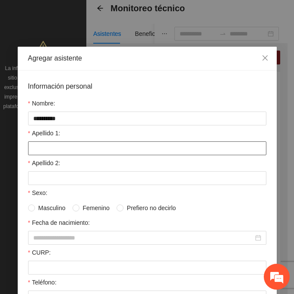
click at [31, 152] on input "Apellido 1:" at bounding box center [147, 148] width 238 height 14
type input "*********"
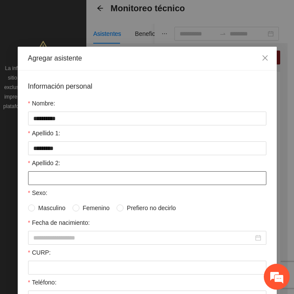
click at [53, 181] on input "Apellido 2:" at bounding box center [147, 178] width 238 height 14
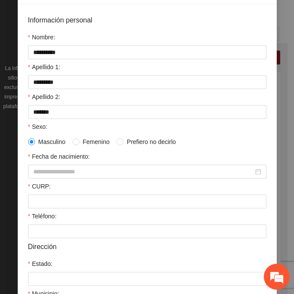
scroll to position [86, 0]
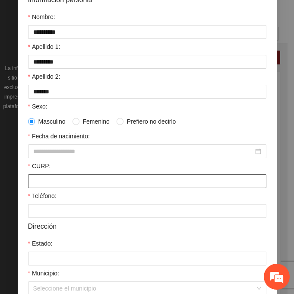
click at [58, 178] on input "CURP:" at bounding box center [147, 181] width 238 height 14
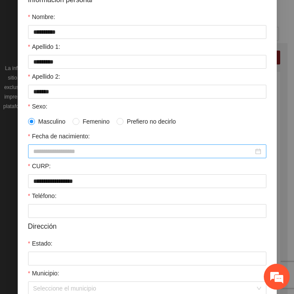
click at [44, 151] on input "Fecha de nacimiento:" at bounding box center [143, 151] width 220 height 10
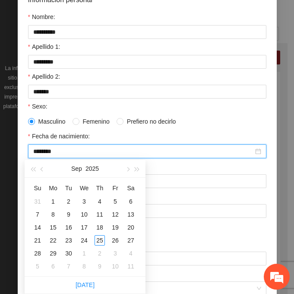
click at [47, 152] on input "********" at bounding box center [143, 151] width 220 height 10
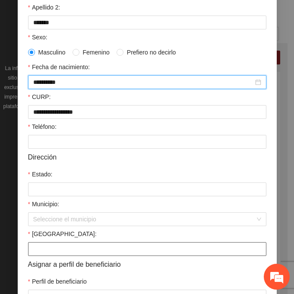
scroll to position [173, 0]
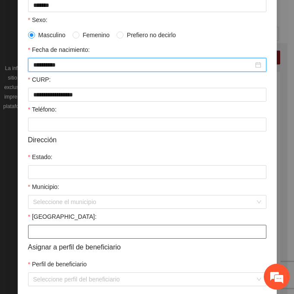
click at [54, 227] on input "[GEOGRAPHIC_DATA]:" at bounding box center [147, 232] width 238 height 14
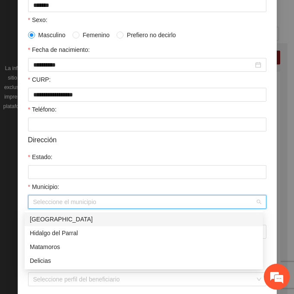
click at [37, 199] on input "Municipio:" at bounding box center [144, 201] width 222 height 13
click at [52, 220] on div "[GEOGRAPHIC_DATA]" at bounding box center [144, 219] width 228 height 10
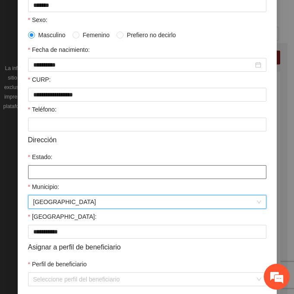
click at [42, 174] on input "Estado:" at bounding box center [147, 172] width 238 height 14
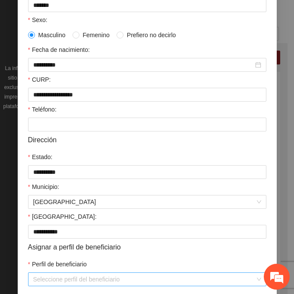
click at [55, 280] on input "Perfil de beneficiario" at bounding box center [144, 279] width 222 height 13
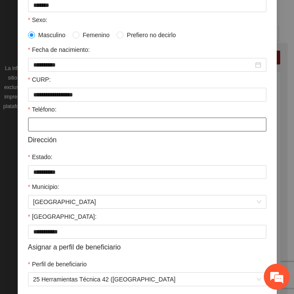
click at [83, 128] on input "Teléfono:" at bounding box center [147, 124] width 238 height 14
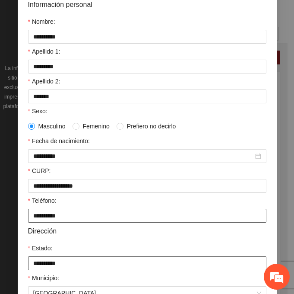
scroll to position [212, 0]
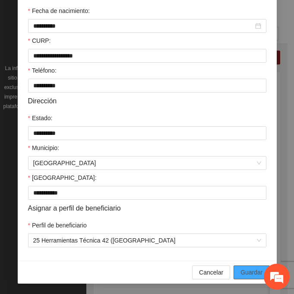
click at [256, 272] on span "Guardar" at bounding box center [252, 272] width 22 height 10
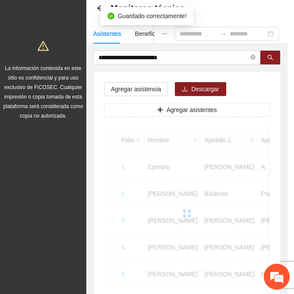
scroll to position [172, 0]
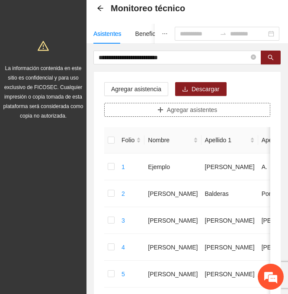
click at [194, 111] on span "Agregar asistentes" at bounding box center [192, 110] width 51 height 10
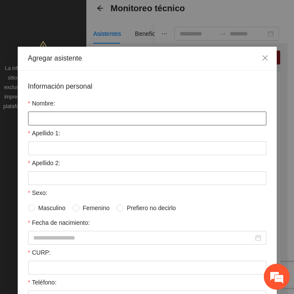
click at [53, 121] on input "Nombre:" at bounding box center [147, 118] width 238 height 14
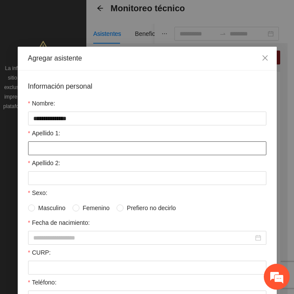
click at [52, 154] on input "Apellido 1:" at bounding box center [147, 148] width 238 height 14
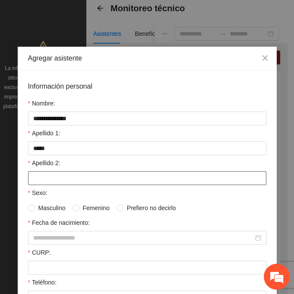
click at [51, 175] on input "Apellido 2:" at bounding box center [147, 178] width 238 height 14
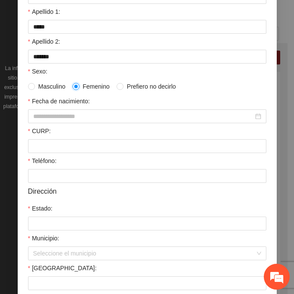
scroll to position [212, 0]
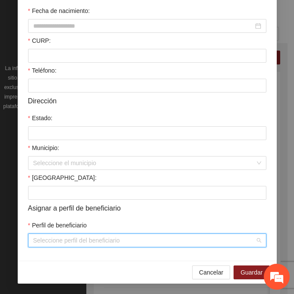
click at [49, 237] on input "Perfil de beneficiario" at bounding box center [144, 240] width 222 height 13
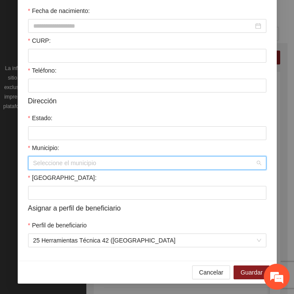
click at [33, 160] on input "Municipio:" at bounding box center [144, 162] width 222 height 13
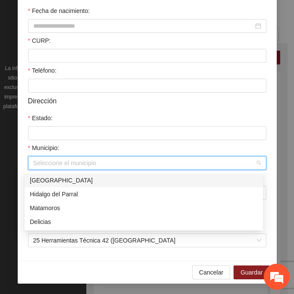
click at [65, 179] on div "[GEOGRAPHIC_DATA]" at bounding box center [144, 180] width 228 height 10
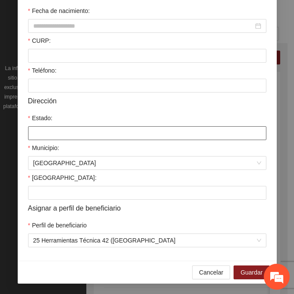
click at [54, 136] on input "Estado:" at bounding box center [147, 133] width 238 height 14
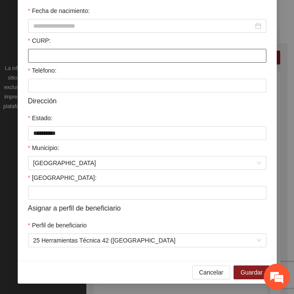
click at [40, 53] on input "CURP:" at bounding box center [147, 56] width 238 height 14
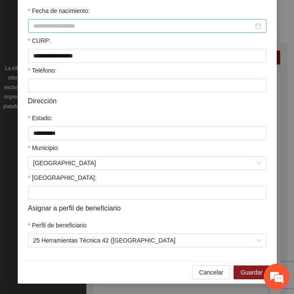
click at [48, 26] on input "Fecha de nacimiento:" at bounding box center [143, 26] width 220 height 10
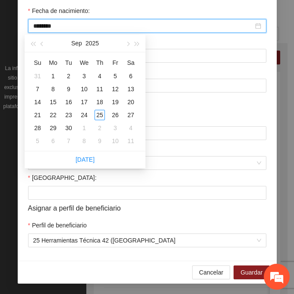
click at [48, 29] on input "********" at bounding box center [143, 26] width 220 height 10
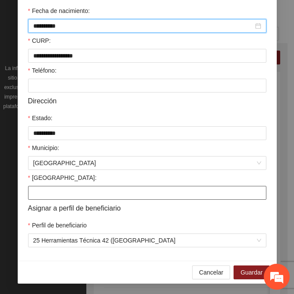
click at [35, 195] on input "[GEOGRAPHIC_DATA]:" at bounding box center [147, 193] width 238 height 14
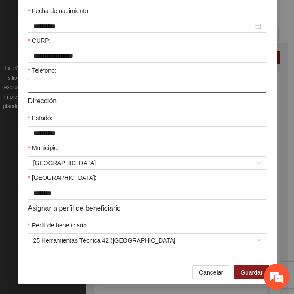
click at [62, 90] on input "Teléfono:" at bounding box center [147, 86] width 238 height 14
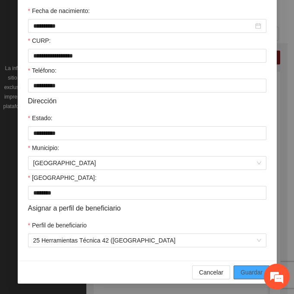
click at [246, 269] on span "Guardar" at bounding box center [252, 272] width 22 height 10
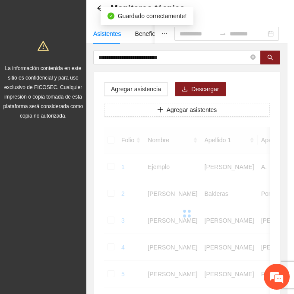
scroll to position [172, 0]
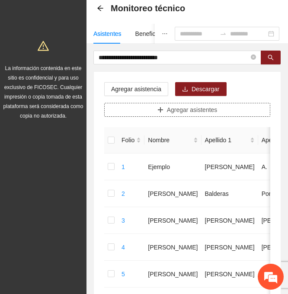
click at [140, 108] on button "Agregar asistentes" at bounding box center [187, 110] width 166 height 14
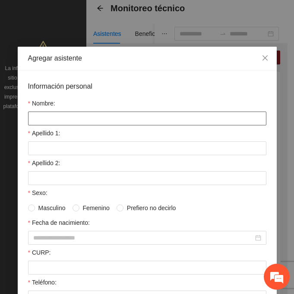
click at [59, 121] on input "Nombre:" at bounding box center [147, 118] width 238 height 14
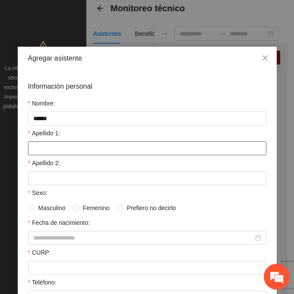
click at [58, 150] on input "Apellido 1:" at bounding box center [147, 148] width 238 height 14
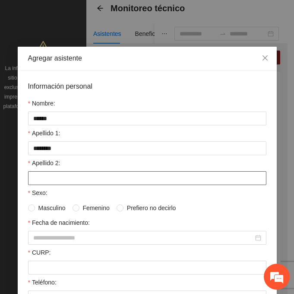
click at [53, 175] on input "Apellido 2:" at bounding box center [147, 178] width 238 height 14
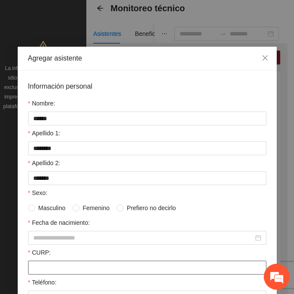
click at [64, 269] on input "CURP:" at bounding box center [147, 267] width 238 height 14
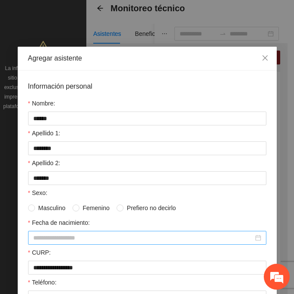
click at [39, 235] on input "Fecha de nacimiento:" at bounding box center [143, 238] width 220 height 10
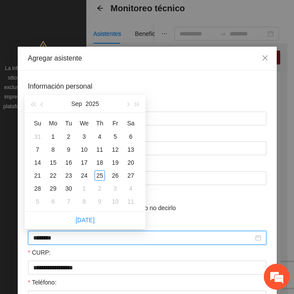
click at [48, 238] on input "********" at bounding box center [143, 238] width 220 height 10
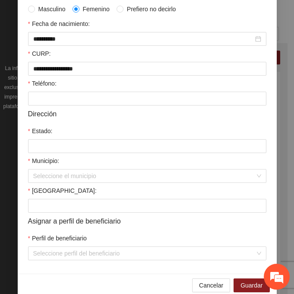
scroll to position [212, 0]
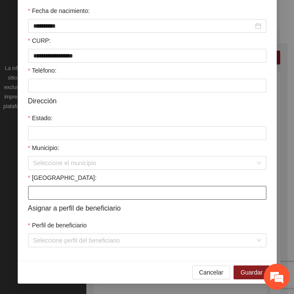
click at [40, 193] on input "[GEOGRAPHIC_DATA]:" at bounding box center [147, 193] width 238 height 14
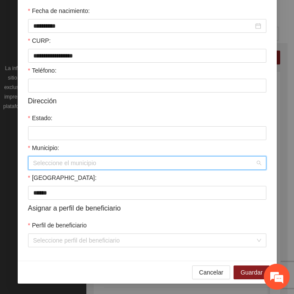
click at [38, 168] on input "Municipio:" at bounding box center [144, 162] width 222 height 13
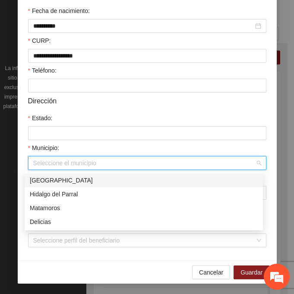
click at [70, 183] on div "[GEOGRAPHIC_DATA]" at bounding box center [144, 180] width 228 height 10
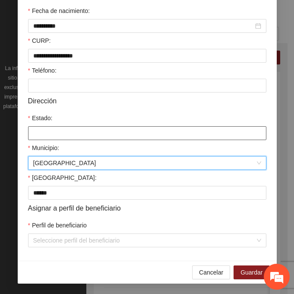
click at [46, 132] on input "Estado:" at bounding box center [147, 133] width 238 height 14
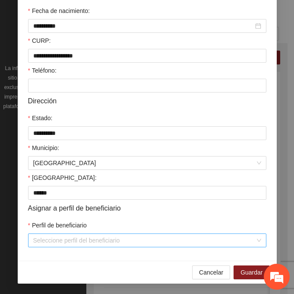
click at [57, 240] on input "Perfil de beneficiario" at bounding box center [144, 240] width 222 height 13
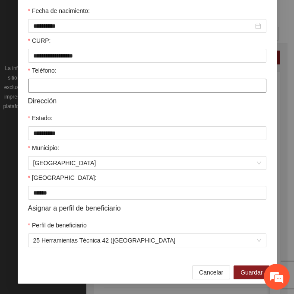
click at [105, 80] on input "Teléfono:" at bounding box center [147, 86] width 238 height 14
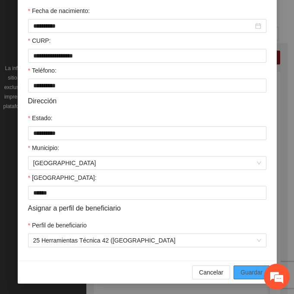
click at [241, 271] on span "Guardar" at bounding box center [252, 272] width 22 height 10
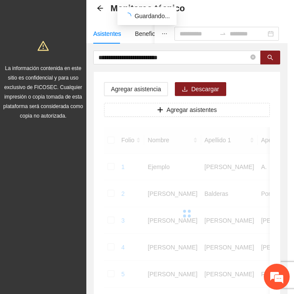
scroll to position [172, 0]
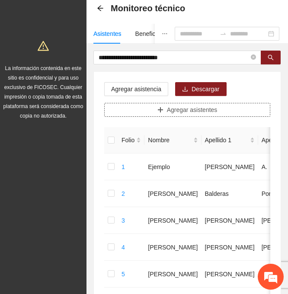
click at [183, 111] on span "Agregar asistentes" at bounding box center [192, 110] width 51 height 10
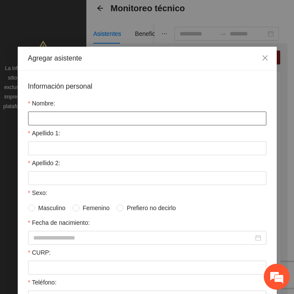
click at [98, 123] on input "Nombre:" at bounding box center [147, 118] width 238 height 14
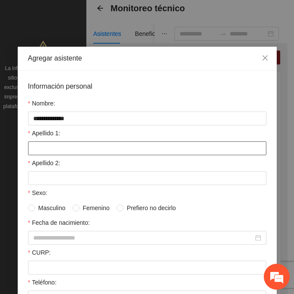
click at [45, 147] on input "Apellido 1:" at bounding box center [147, 148] width 238 height 14
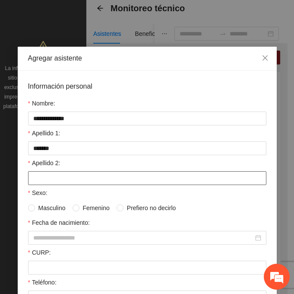
click at [41, 174] on input "Apellido 2:" at bounding box center [147, 178] width 238 height 14
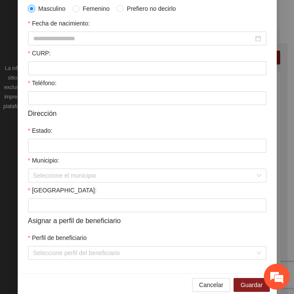
scroll to position [212, 0]
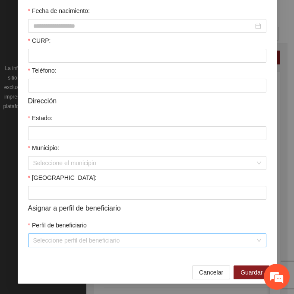
click at [90, 241] on input "Perfil de beneficiario" at bounding box center [144, 240] width 222 height 13
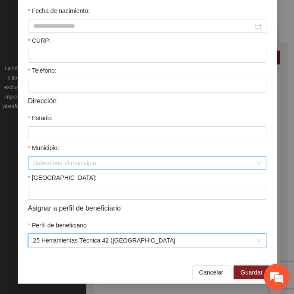
click at [41, 165] on input "Municipio:" at bounding box center [144, 162] width 222 height 13
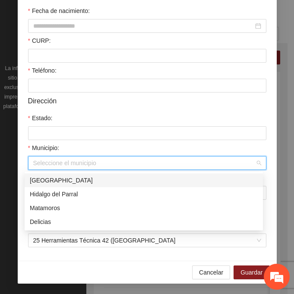
click at [79, 181] on div "[GEOGRAPHIC_DATA]" at bounding box center [144, 180] width 228 height 10
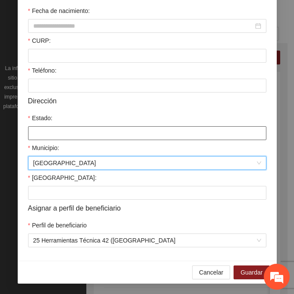
click at [51, 136] on input "Estado:" at bounding box center [147, 133] width 238 height 14
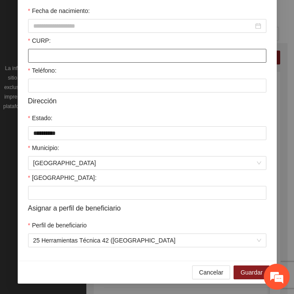
click at [52, 48] on div "CURP:" at bounding box center [147, 49] width 238 height 27
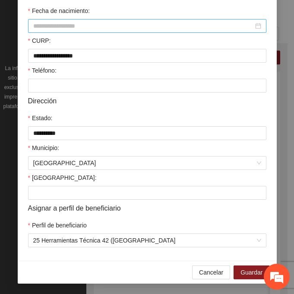
click at [50, 21] on div at bounding box center [147, 26] width 238 height 14
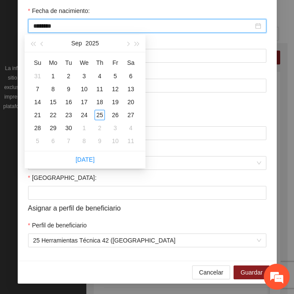
click at [48, 28] on input "********" at bounding box center [143, 26] width 220 height 10
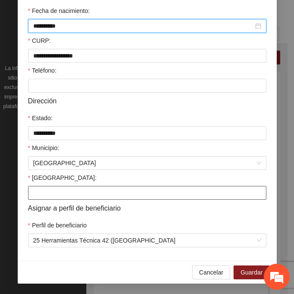
click at [44, 194] on input "[GEOGRAPHIC_DATA]:" at bounding box center [147, 193] width 238 height 14
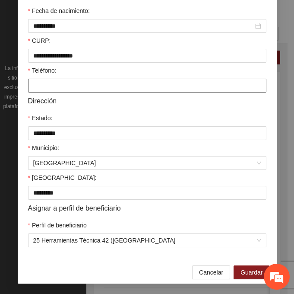
click at [63, 91] on input "Teléfono:" at bounding box center [147, 86] width 238 height 14
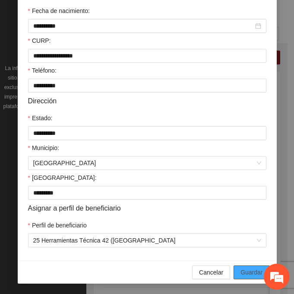
click at [241, 275] on span "Guardar" at bounding box center [252, 272] width 22 height 10
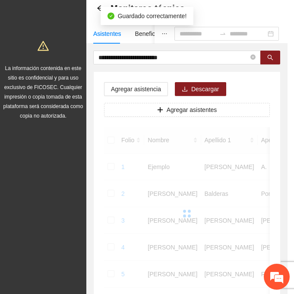
scroll to position [172, 0]
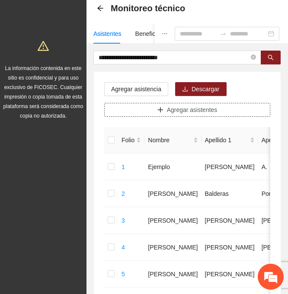
click at [202, 108] on span "Agregar asistentes" at bounding box center [192, 110] width 51 height 10
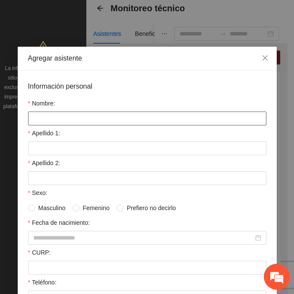
click at [75, 118] on input "Nombre:" at bounding box center [147, 118] width 238 height 14
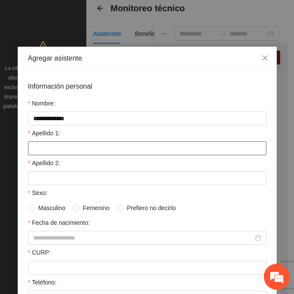
click at [53, 152] on input "Apellido 1:" at bounding box center [147, 148] width 238 height 14
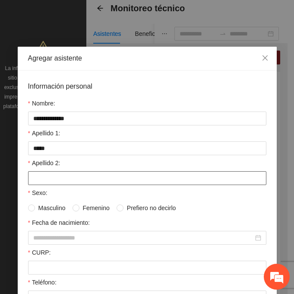
click at [37, 179] on input "Apellido 2:" at bounding box center [147, 178] width 238 height 14
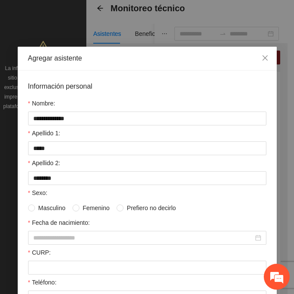
click at [79, 207] on span "Femenino" at bounding box center [96, 208] width 34 height 10
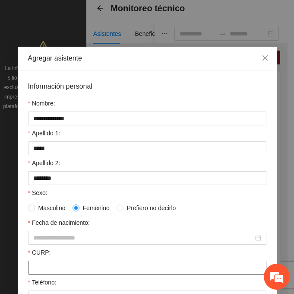
click at [49, 268] on input "CURP:" at bounding box center [147, 267] width 238 height 14
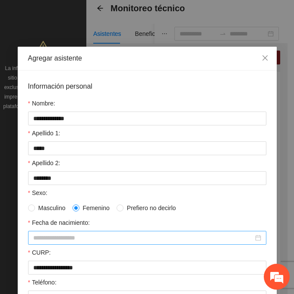
click at [35, 238] on input "Fecha de nacimiento:" at bounding box center [143, 238] width 220 height 10
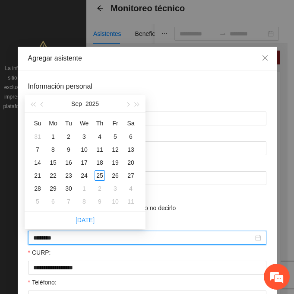
click at [46, 233] on input "********" at bounding box center [143, 238] width 220 height 10
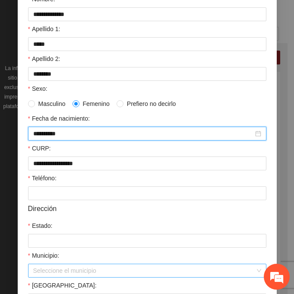
scroll to position [130, 0]
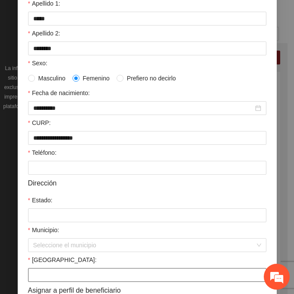
click at [42, 279] on input "[GEOGRAPHIC_DATA]:" at bounding box center [147, 275] width 238 height 14
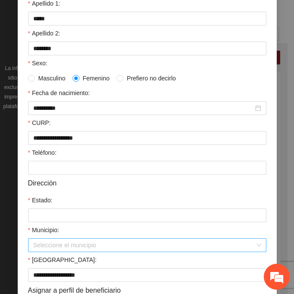
click at [39, 244] on input "Municipio:" at bounding box center [144, 244] width 222 height 13
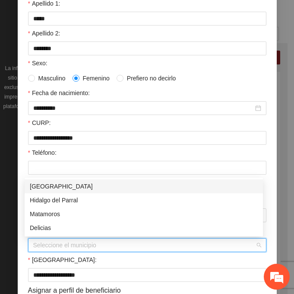
click at [55, 181] on div "[GEOGRAPHIC_DATA]" at bounding box center [144, 186] width 238 height 14
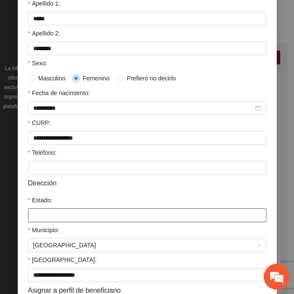
click at [56, 211] on input "Estado:" at bounding box center [147, 215] width 238 height 14
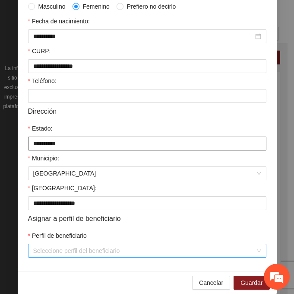
scroll to position [212, 0]
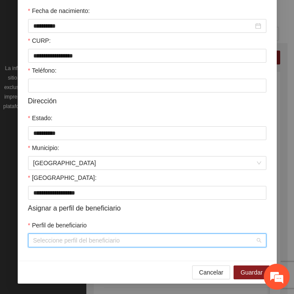
click at [73, 238] on input "Perfil de beneficiario" at bounding box center [144, 240] width 222 height 13
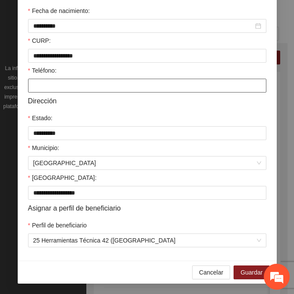
click at [44, 82] on input "Teléfono:" at bounding box center [147, 86] width 238 height 14
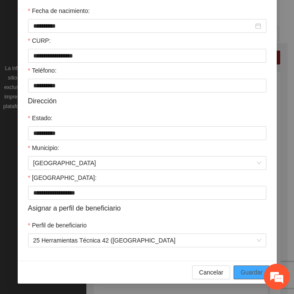
click at [250, 273] on span "Guardar" at bounding box center [252, 272] width 22 height 10
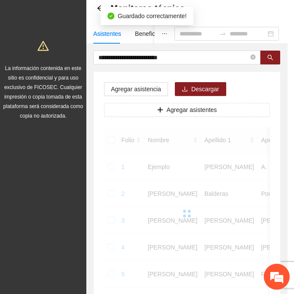
scroll to position [172, 0]
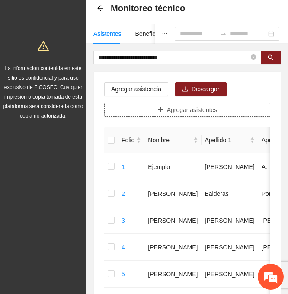
click at [158, 114] on button "Agregar asistentes" at bounding box center [187, 110] width 166 height 14
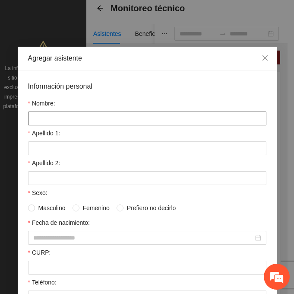
click at [81, 119] on input "Nombre:" at bounding box center [147, 118] width 238 height 14
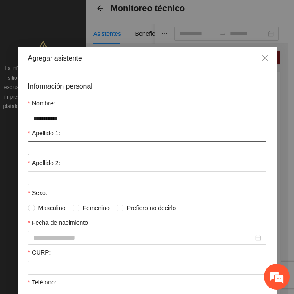
click at [54, 151] on input "Apellido 1:" at bounding box center [147, 148] width 238 height 14
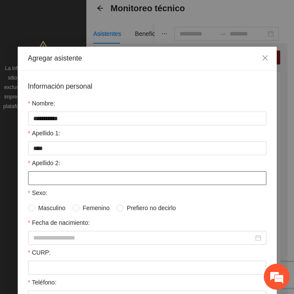
click at [57, 177] on input "Apellido 2:" at bounding box center [147, 178] width 238 height 14
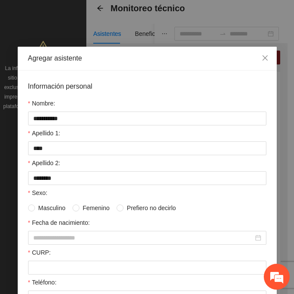
click at [35, 211] on span "Masculino" at bounding box center [52, 208] width 34 height 10
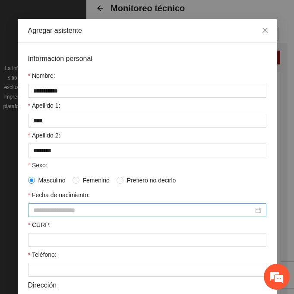
scroll to position [43, 0]
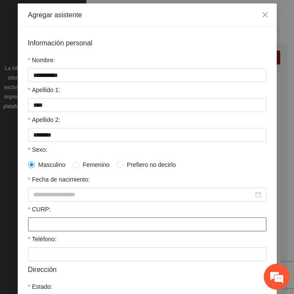
click at [38, 226] on input "CURP:" at bounding box center [147, 224] width 238 height 14
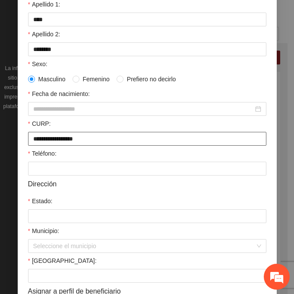
scroll to position [130, 0]
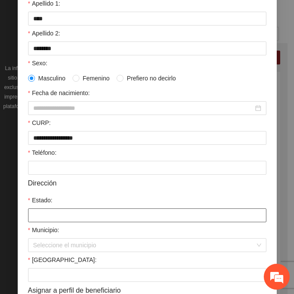
click at [41, 215] on input "Estado:" at bounding box center [147, 215] width 238 height 14
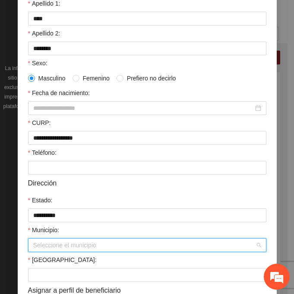
click at [68, 250] on input "Municipio:" at bounding box center [144, 244] width 222 height 13
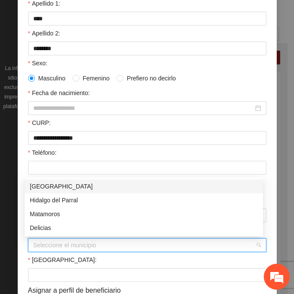
click at [49, 186] on div "[GEOGRAPHIC_DATA]" at bounding box center [144, 186] width 228 height 10
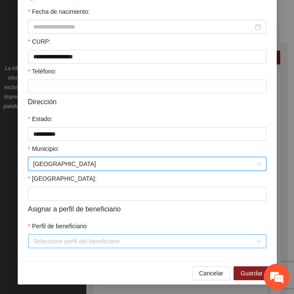
scroll to position [212, 0]
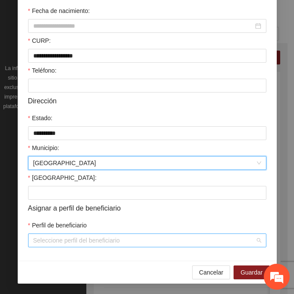
click at [46, 242] on input "Perfil de beneficiario" at bounding box center [144, 240] width 222 height 13
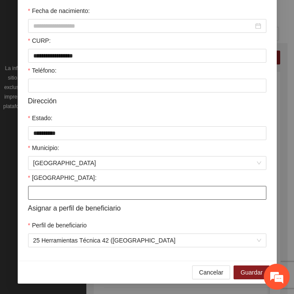
click at [60, 191] on input "[GEOGRAPHIC_DATA]:" at bounding box center [147, 193] width 238 height 14
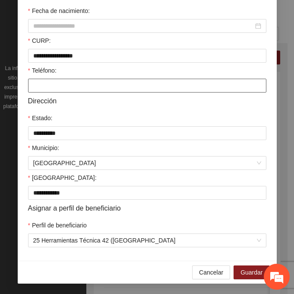
click at [43, 86] on input "Teléfono:" at bounding box center [147, 86] width 238 height 14
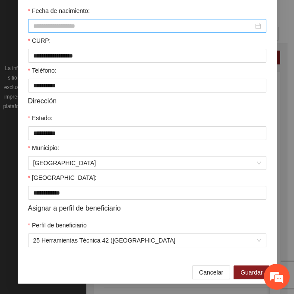
click at [91, 22] on input "Fecha de nacimiento:" at bounding box center [143, 26] width 220 height 10
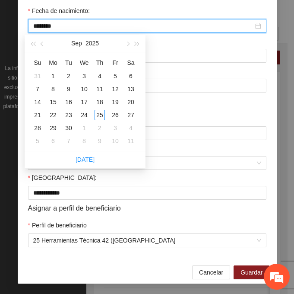
click at [48, 28] on input "********" at bounding box center [143, 26] width 220 height 10
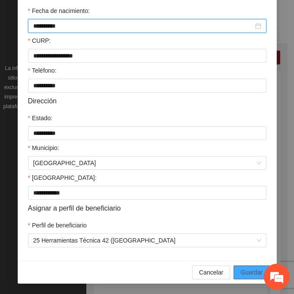
click at [242, 269] on span "Guardar" at bounding box center [252, 272] width 22 height 10
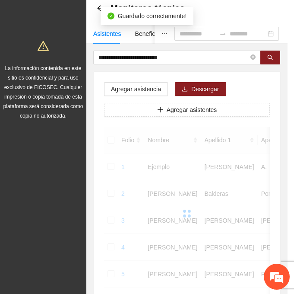
scroll to position [172, 0]
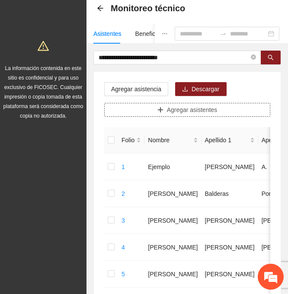
click at [194, 109] on span "Agregar asistentes" at bounding box center [192, 110] width 51 height 10
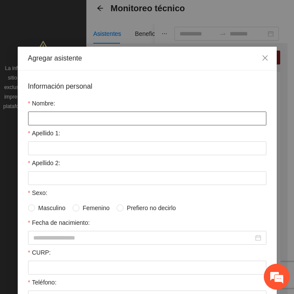
click at [85, 119] on input "Nombre:" at bounding box center [147, 118] width 238 height 14
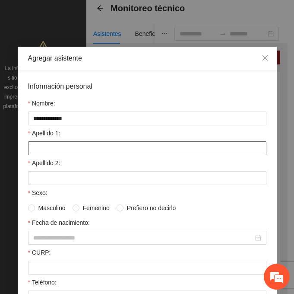
click at [40, 145] on input "Apellido 1:" at bounding box center [147, 148] width 238 height 14
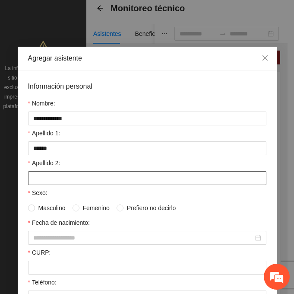
click at [38, 176] on input "Apellido 2:" at bounding box center [147, 178] width 238 height 14
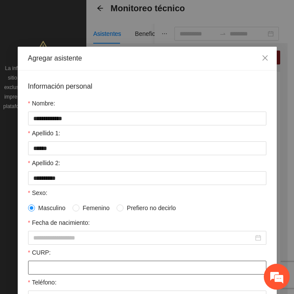
click at [38, 265] on input "CURP:" at bounding box center [147, 267] width 238 height 14
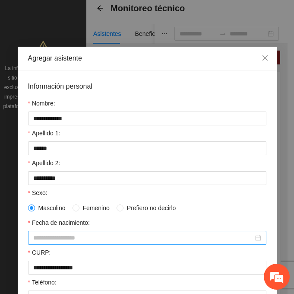
click at [65, 236] on input "Fecha de nacimiento:" at bounding box center [143, 238] width 220 height 10
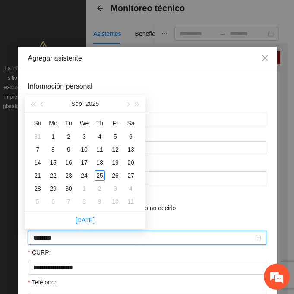
click at [48, 238] on input "********" at bounding box center [143, 238] width 220 height 10
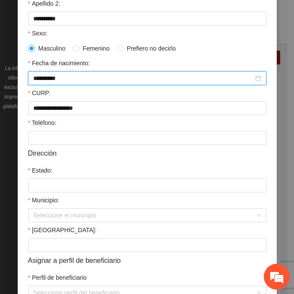
scroll to position [212, 0]
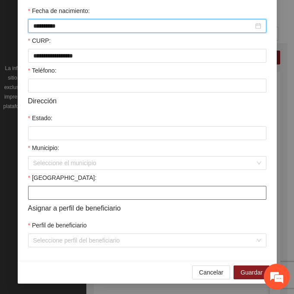
click at [46, 197] on input "[GEOGRAPHIC_DATA]:" at bounding box center [147, 193] width 238 height 14
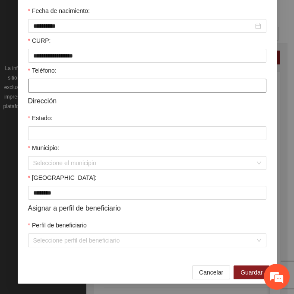
click at [57, 86] on input "Teléfono:" at bounding box center [147, 86] width 238 height 14
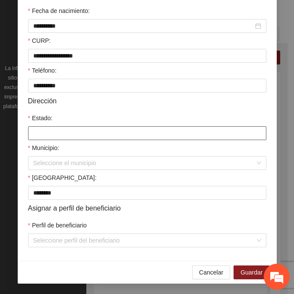
drag, startPoint x: 51, startPoint y: 131, endPoint x: 57, endPoint y: 138, distance: 9.2
click at [51, 131] on input "Estado:" at bounding box center [147, 133] width 238 height 14
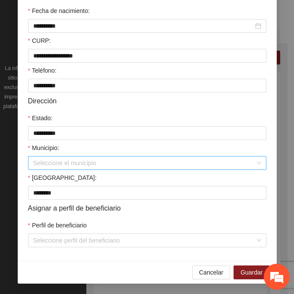
click at [56, 160] on input "Municipio:" at bounding box center [144, 162] width 222 height 13
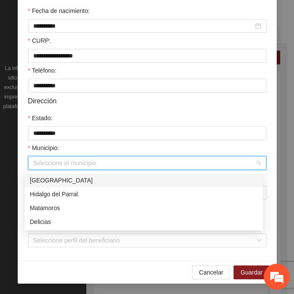
click at [85, 177] on div "[GEOGRAPHIC_DATA]" at bounding box center [144, 180] width 228 height 10
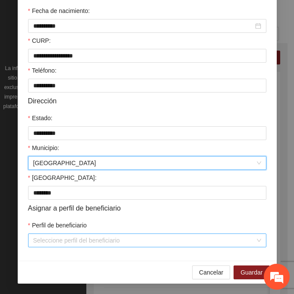
click at [73, 236] on input "Perfil de beneficiario" at bounding box center [144, 240] width 222 height 13
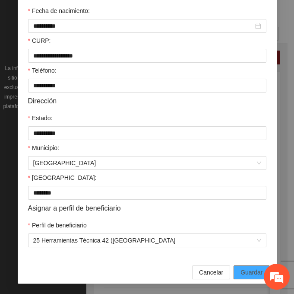
click at [261, 268] on button "Guardar" at bounding box center [252, 272] width 36 height 14
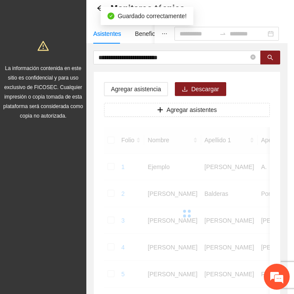
scroll to position [172, 0]
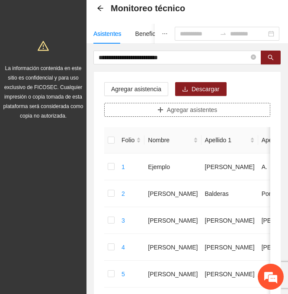
click at [207, 110] on span "Agregar asistentes" at bounding box center [192, 110] width 51 height 10
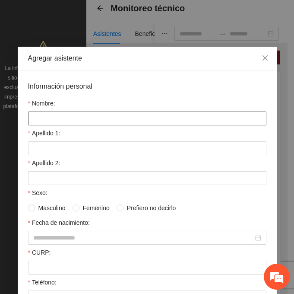
click at [52, 120] on input "Nombre:" at bounding box center [147, 118] width 238 height 14
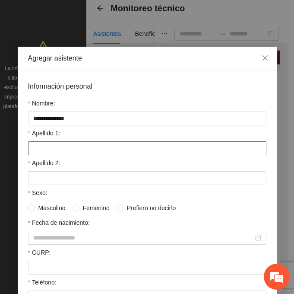
click at [54, 145] on input "Apellido 1:" at bounding box center [147, 148] width 238 height 14
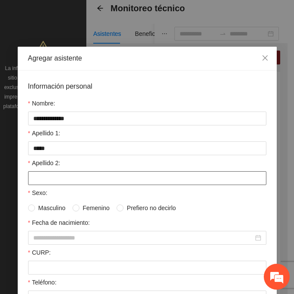
click at [91, 181] on input "Apellido 2:" at bounding box center [147, 178] width 238 height 14
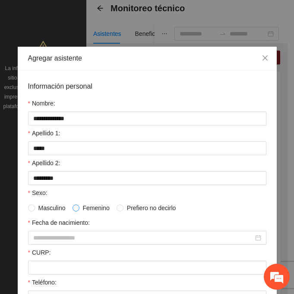
click at [75, 209] on span at bounding box center [76, 207] width 7 height 7
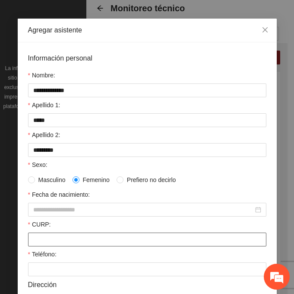
scroll to position [43, 0]
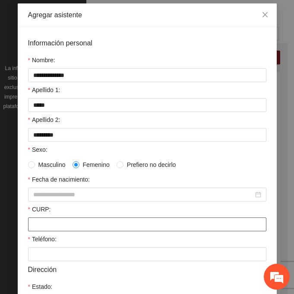
click at [43, 222] on input "CURP:" at bounding box center [147, 224] width 238 height 14
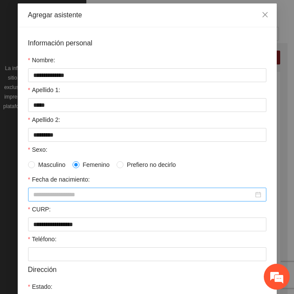
click at [45, 188] on div at bounding box center [147, 194] width 238 height 14
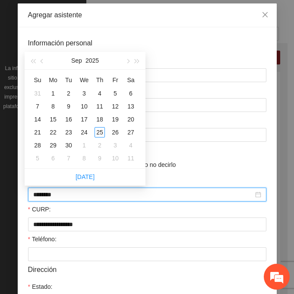
click at [48, 195] on input "********" at bounding box center [143, 195] width 220 height 10
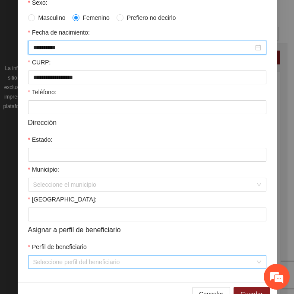
scroll to position [212, 0]
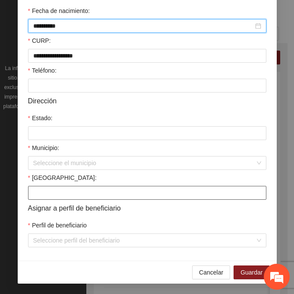
click at [38, 195] on input "[GEOGRAPHIC_DATA]:" at bounding box center [147, 193] width 238 height 14
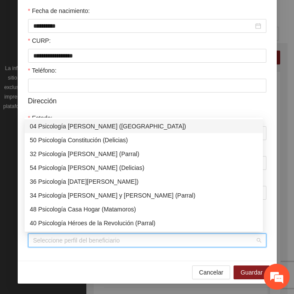
click at [48, 239] on input "Perfil de beneficiario" at bounding box center [144, 240] width 222 height 13
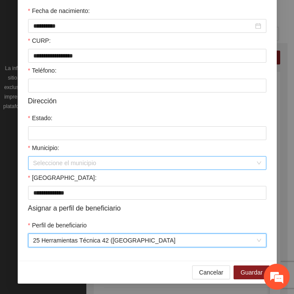
click at [43, 168] on input "Municipio:" at bounding box center [144, 162] width 222 height 13
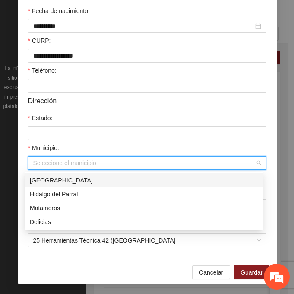
click at [66, 179] on div "[GEOGRAPHIC_DATA]" at bounding box center [144, 180] width 228 height 10
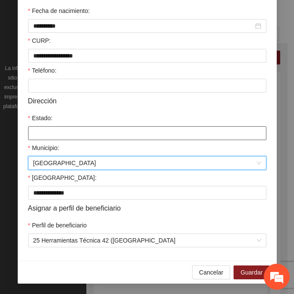
click at [47, 133] on input "Estado:" at bounding box center [147, 133] width 238 height 14
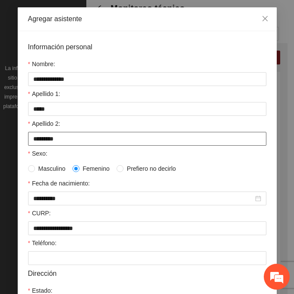
scroll to position [39, 0]
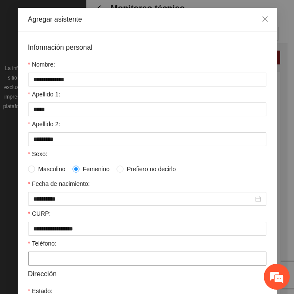
click at [72, 257] on input "Teléfono:" at bounding box center [147, 258] width 238 height 14
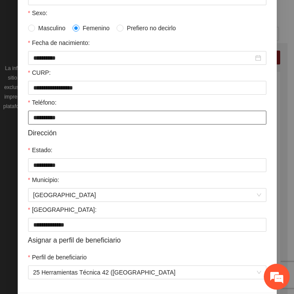
scroll to position [212, 0]
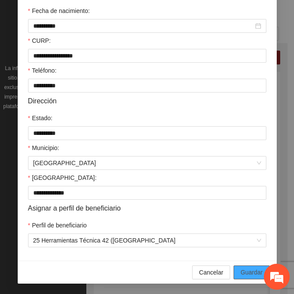
click at [257, 270] on span "Guardar" at bounding box center [252, 272] width 22 height 10
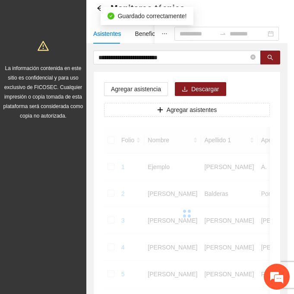
scroll to position [172, 0]
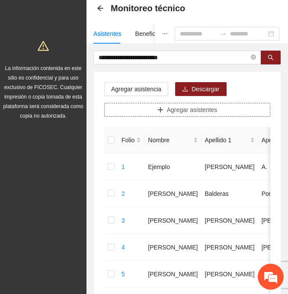
click at [168, 111] on span "Agregar asistentes" at bounding box center [192, 110] width 51 height 10
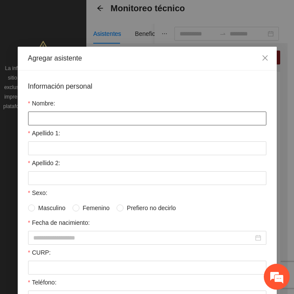
click at [108, 121] on input "Nombre:" at bounding box center [147, 118] width 238 height 14
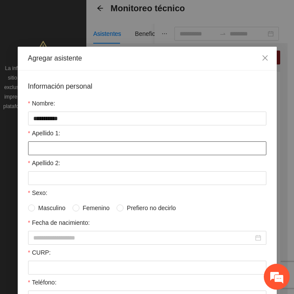
click at [65, 150] on input "Apellido 1:" at bounding box center [147, 148] width 238 height 14
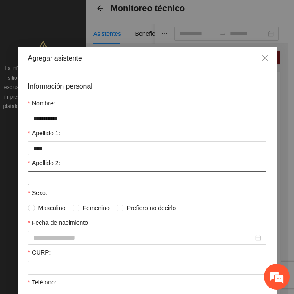
click at [106, 176] on input "Apellido 2:" at bounding box center [147, 178] width 238 height 14
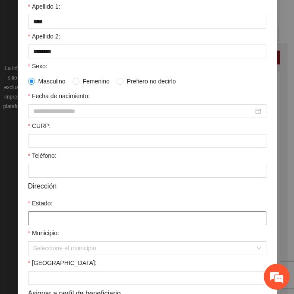
scroll to position [130, 0]
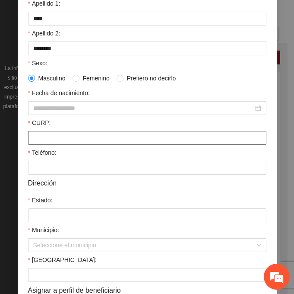
click at [50, 140] on input "CURP:" at bounding box center [147, 138] width 238 height 14
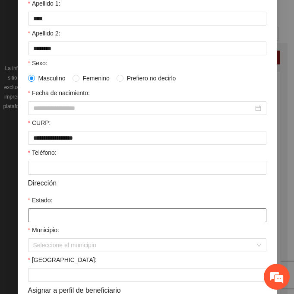
click at [52, 213] on input "Estado:" at bounding box center [147, 215] width 238 height 14
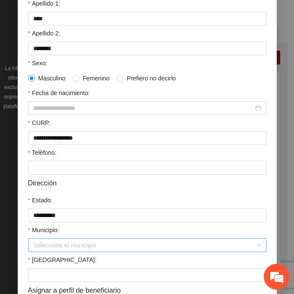
click at [59, 251] on input "Municipio:" at bounding box center [144, 244] width 222 height 13
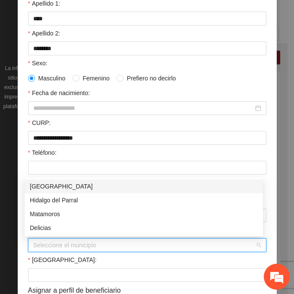
click at [48, 184] on div "[GEOGRAPHIC_DATA]" at bounding box center [144, 186] width 228 height 10
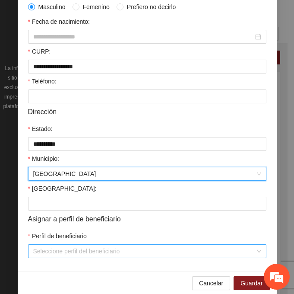
scroll to position [212, 0]
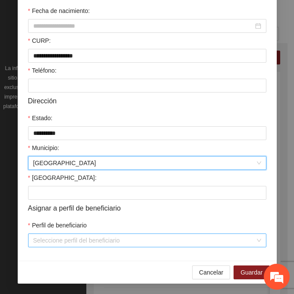
click at [65, 236] on input "Perfil de beneficiario" at bounding box center [144, 240] width 222 height 13
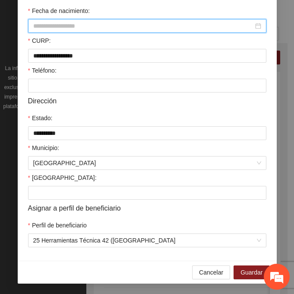
click at [38, 29] on input "Fecha de nacimiento:" at bounding box center [143, 26] width 220 height 10
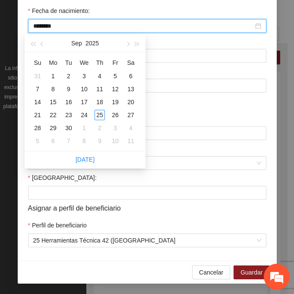
click at [48, 28] on input "********" at bounding box center [143, 26] width 220 height 10
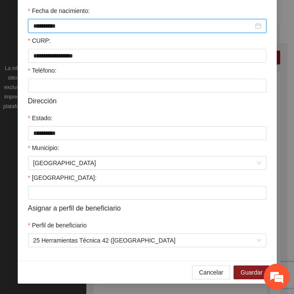
click at [64, 181] on div "[GEOGRAPHIC_DATA]:" at bounding box center [147, 179] width 238 height 13
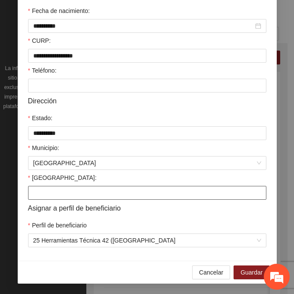
click at [62, 193] on input "[GEOGRAPHIC_DATA]:" at bounding box center [147, 193] width 238 height 14
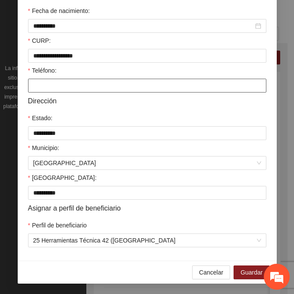
click at [76, 86] on input "Teléfono:" at bounding box center [147, 86] width 238 height 14
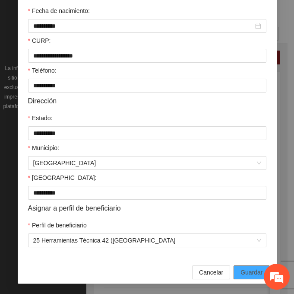
click at [256, 271] on span "Guardar" at bounding box center [252, 272] width 22 height 10
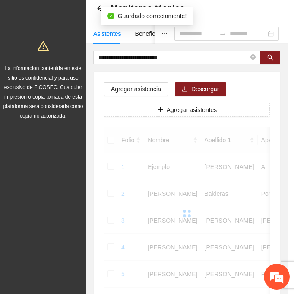
scroll to position [172, 0]
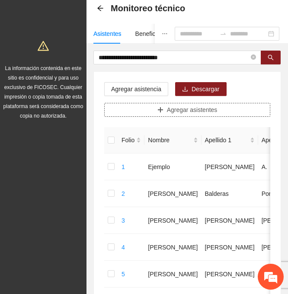
click at [144, 106] on button "Agregar asistentes" at bounding box center [187, 110] width 166 height 14
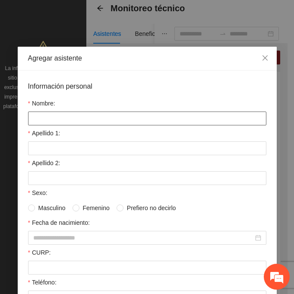
click at [47, 116] on input "Nombre:" at bounding box center [147, 118] width 238 height 14
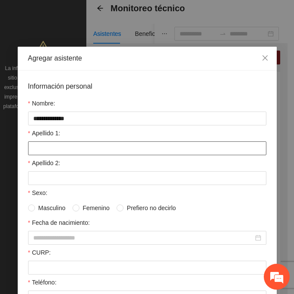
click at [49, 149] on input "Apellido 1:" at bounding box center [147, 148] width 238 height 14
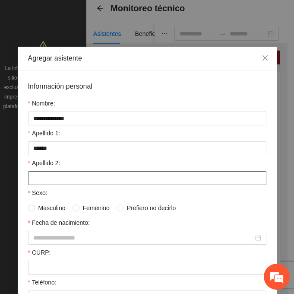
click at [48, 173] on input "Apellido 2:" at bounding box center [147, 178] width 238 height 14
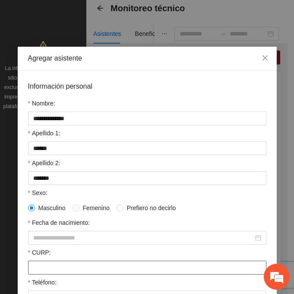
click at [49, 262] on input "CURP:" at bounding box center [147, 267] width 238 height 14
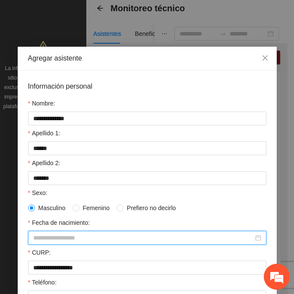
click at [89, 241] on input "Fecha de nacimiento:" at bounding box center [143, 238] width 220 height 10
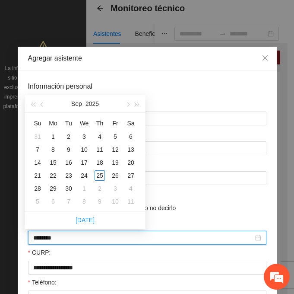
click at [48, 239] on input "********" at bounding box center [143, 238] width 220 height 10
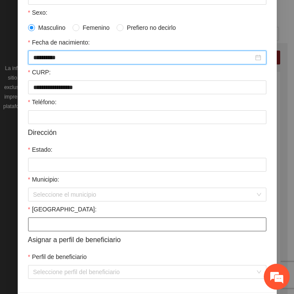
scroll to position [212, 0]
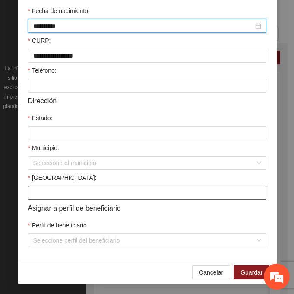
click at [51, 190] on input "[GEOGRAPHIC_DATA]:" at bounding box center [147, 193] width 238 height 14
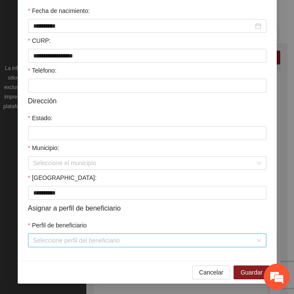
click at [61, 244] on input "Perfil de beneficiario" at bounding box center [144, 240] width 222 height 13
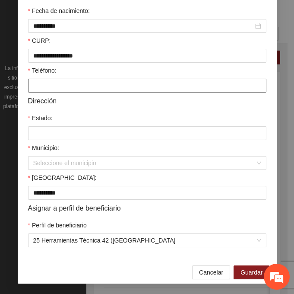
click at [63, 89] on input "Teléfono:" at bounding box center [147, 86] width 238 height 14
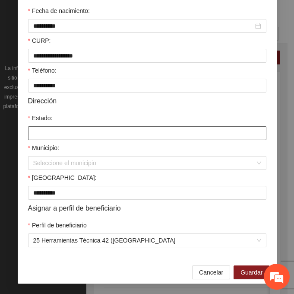
click at [37, 136] on input "Estado:" at bounding box center [147, 133] width 238 height 14
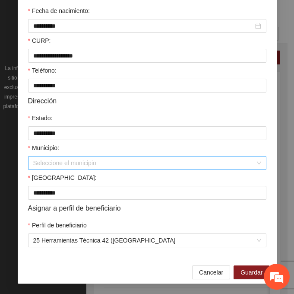
drag, startPoint x: 67, startPoint y: 164, endPoint x: 73, endPoint y: 162, distance: 7.1
click at [67, 163] on input "Municipio:" at bounding box center [144, 162] width 222 height 13
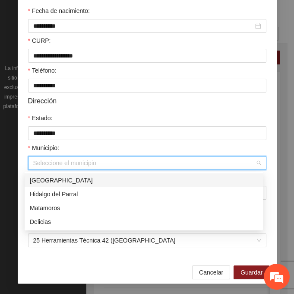
click at [95, 176] on div "[GEOGRAPHIC_DATA]" at bounding box center [144, 180] width 228 height 10
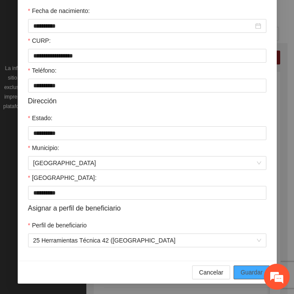
click at [247, 270] on span "Guardar" at bounding box center [252, 272] width 22 height 10
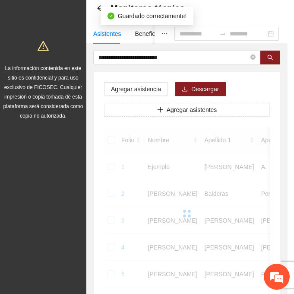
scroll to position [172, 0]
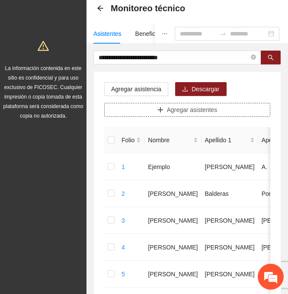
click at [183, 111] on span "Agregar asistentes" at bounding box center [192, 110] width 51 height 10
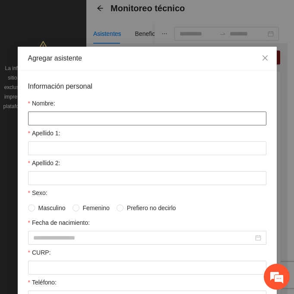
click at [45, 120] on input "Nombre:" at bounding box center [147, 118] width 238 height 14
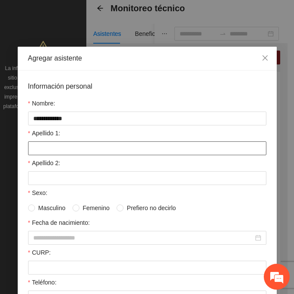
click at [64, 152] on input "Apellido 1:" at bounding box center [147, 148] width 238 height 14
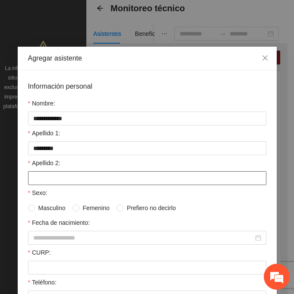
click at [73, 178] on input "Apellido 2:" at bounding box center [147, 178] width 238 height 14
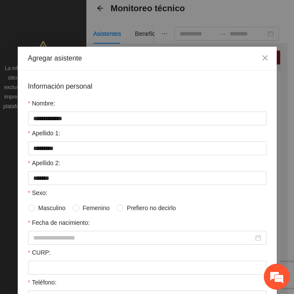
click at [79, 209] on span "Femenino" at bounding box center [96, 208] width 34 height 10
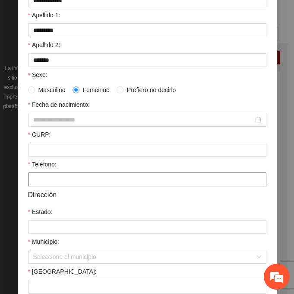
scroll to position [130, 0]
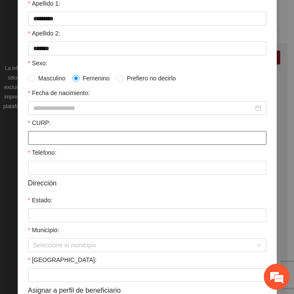
click at [48, 138] on input "CURP:" at bounding box center [147, 138] width 238 height 14
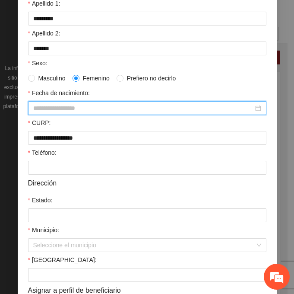
click at [33, 108] on input "Fecha de nacimiento:" at bounding box center [143, 108] width 220 height 10
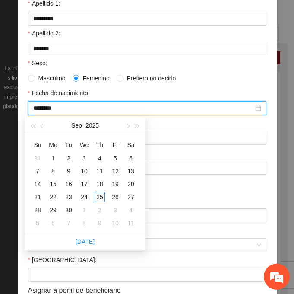
click at [48, 110] on input "********" at bounding box center [143, 108] width 220 height 10
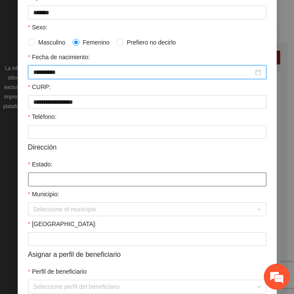
scroll to position [212, 0]
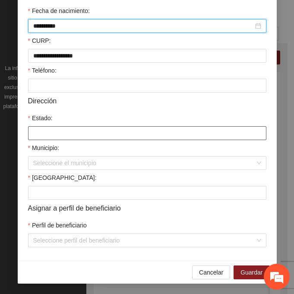
click at [50, 133] on input "Estado:" at bounding box center [147, 133] width 238 height 14
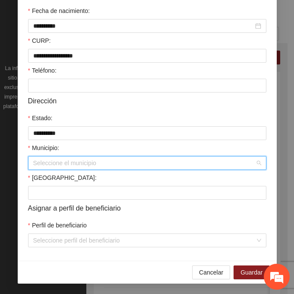
click at [64, 161] on input "Municipio:" at bounding box center [144, 162] width 222 height 13
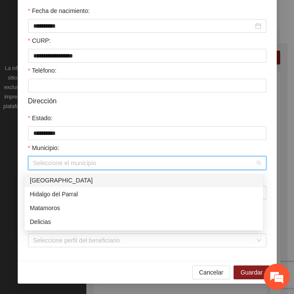
click at [82, 179] on div "[GEOGRAPHIC_DATA]" at bounding box center [144, 180] width 228 height 10
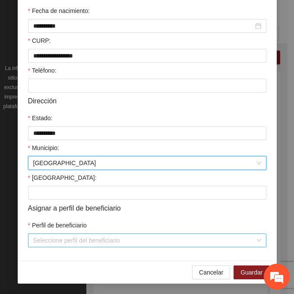
click at [59, 239] on input "Perfil de beneficiario" at bounding box center [144, 240] width 222 height 13
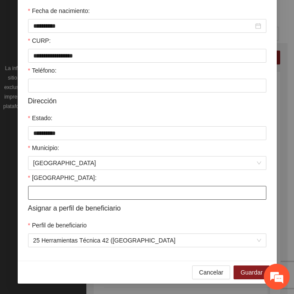
click at [59, 194] on input "[GEOGRAPHIC_DATA]:" at bounding box center [147, 193] width 238 height 14
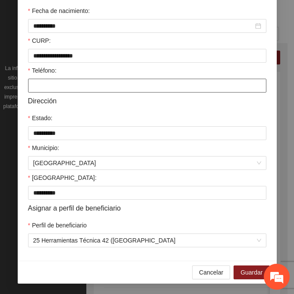
click at [59, 85] on input "Teléfono:" at bounding box center [147, 86] width 238 height 14
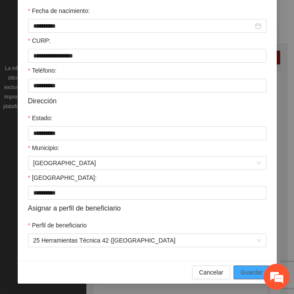
click at [247, 274] on span "Guardar" at bounding box center [252, 272] width 22 height 10
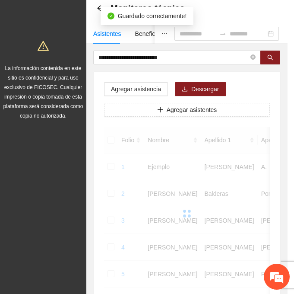
scroll to position [172, 0]
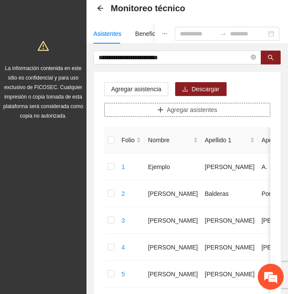
drag, startPoint x: 232, startPoint y: 108, endPoint x: 224, endPoint y: 109, distance: 8.7
click at [232, 108] on button "Agregar asistentes" at bounding box center [187, 110] width 166 height 14
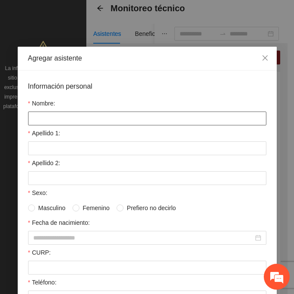
click at [71, 115] on input "Nombre:" at bounding box center [147, 118] width 238 height 14
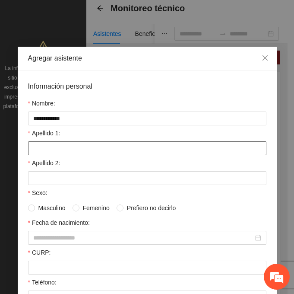
click at [42, 154] on input "Apellido 1:" at bounding box center [147, 148] width 238 height 14
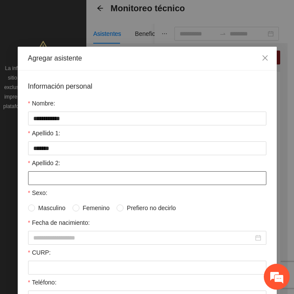
click at [67, 179] on input "Apellido 2:" at bounding box center [147, 178] width 238 height 14
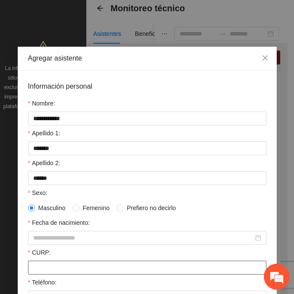
click at [38, 268] on input "CURP:" at bounding box center [147, 267] width 238 height 14
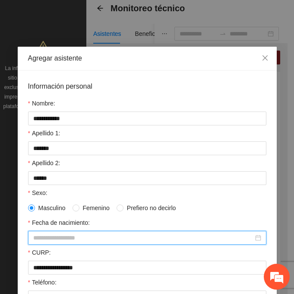
click at [45, 241] on input "Fecha de nacimiento:" at bounding box center [143, 238] width 220 height 10
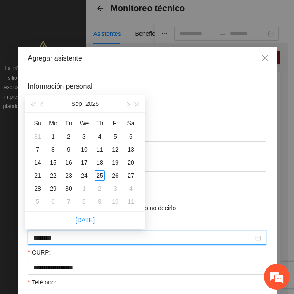
click at [49, 238] on input "********" at bounding box center [143, 238] width 220 height 10
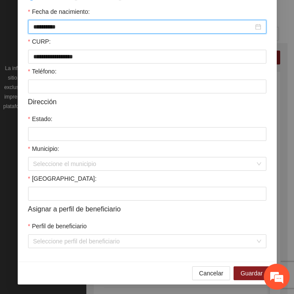
scroll to position [212, 0]
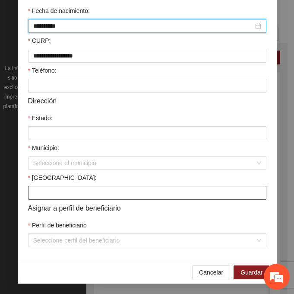
click at [42, 190] on input "[GEOGRAPHIC_DATA]:" at bounding box center [147, 193] width 238 height 14
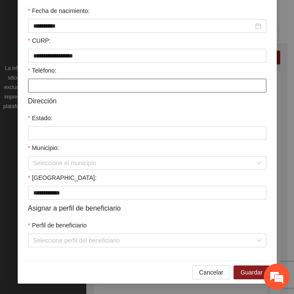
click at [50, 85] on input "Teléfono:" at bounding box center [147, 86] width 238 height 14
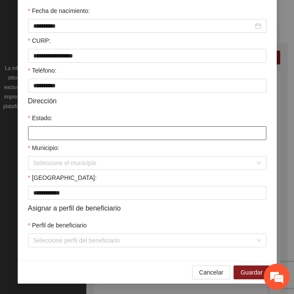
drag, startPoint x: 63, startPoint y: 133, endPoint x: 84, endPoint y: 138, distance: 21.3
click at [64, 134] on input "Estado:" at bounding box center [147, 133] width 238 height 14
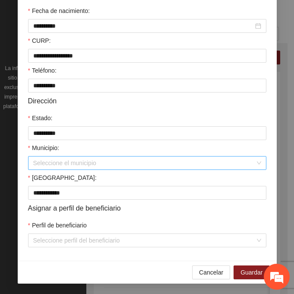
click at [53, 162] on input "Municipio:" at bounding box center [144, 162] width 222 height 13
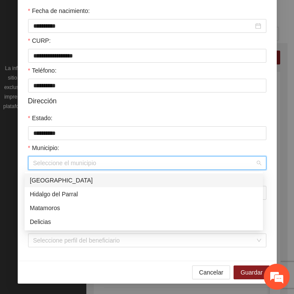
click at [68, 177] on div "[GEOGRAPHIC_DATA]" at bounding box center [144, 180] width 228 height 10
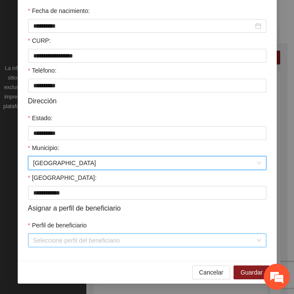
click at [73, 242] on input "Perfil de beneficiario" at bounding box center [144, 240] width 222 height 13
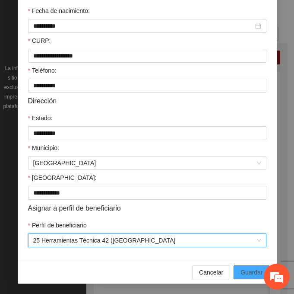
click at [241, 269] on span "Guardar" at bounding box center [252, 272] width 22 height 10
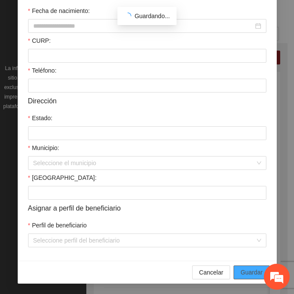
scroll to position [172, 0]
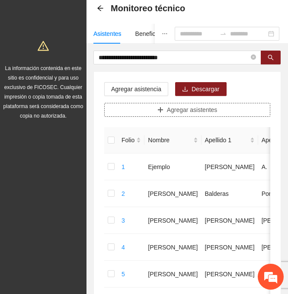
click at [213, 108] on span "Agregar asistentes" at bounding box center [192, 110] width 51 height 10
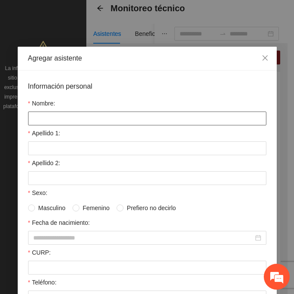
click at [39, 117] on input "Nombre:" at bounding box center [147, 118] width 238 height 14
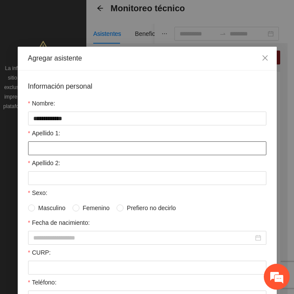
drag, startPoint x: 38, startPoint y: 153, endPoint x: 34, endPoint y: 153, distance: 4.8
click at [38, 153] on input "Apellido 1:" at bounding box center [147, 148] width 238 height 14
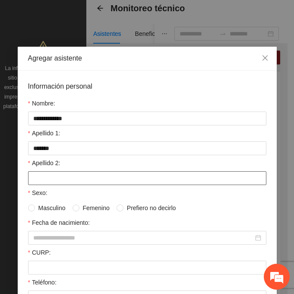
click at [42, 178] on input "Apellido 2:" at bounding box center [147, 178] width 238 height 14
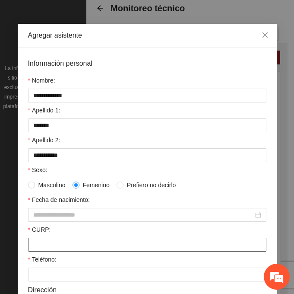
scroll to position [43, 0]
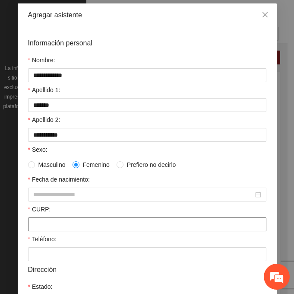
click at [81, 227] on input "CURP:" at bounding box center [147, 224] width 238 height 14
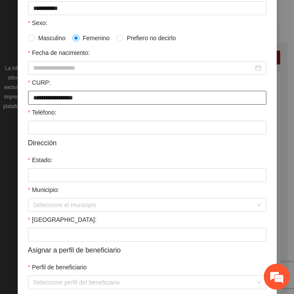
scroll to position [212, 0]
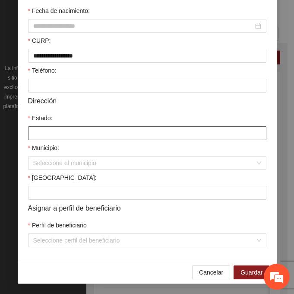
click at [46, 135] on input "Estado:" at bounding box center [147, 133] width 238 height 14
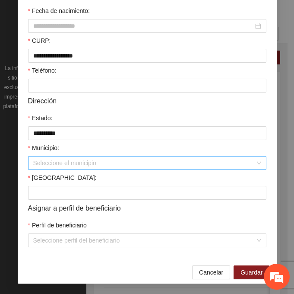
click at [58, 164] on input "Municipio:" at bounding box center [144, 162] width 222 height 13
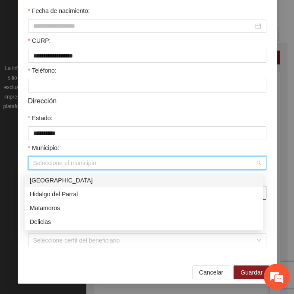
drag, startPoint x: 79, startPoint y: 181, endPoint x: 73, endPoint y: 196, distance: 16.3
click at [79, 181] on div "[GEOGRAPHIC_DATA]" at bounding box center [144, 180] width 228 height 10
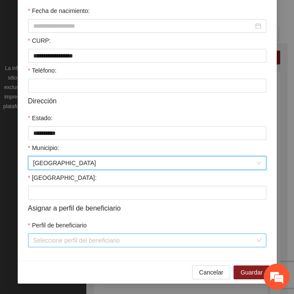
click at [65, 241] on input "Perfil de beneficiario" at bounding box center [144, 240] width 222 height 13
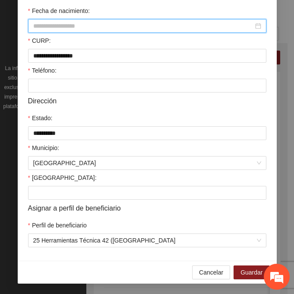
click at [69, 27] on input "Fecha de nacimiento:" at bounding box center [143, 26] width 220 height 10
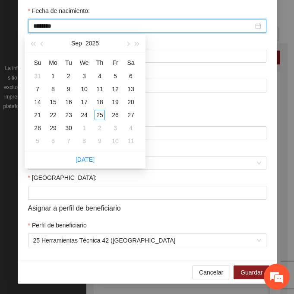
click at [49, 24] on input "********" at bounding box center [143, 26] width 220 height 10
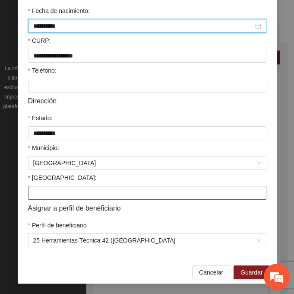
click at [62, 193] on input "[GEOGRAPHIC_DATA]:" at bounding box center [147, 193] width 238 height 14
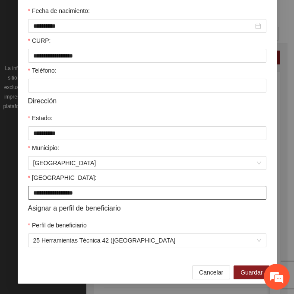
click at [48, 194] on input "**********" at bounding box center [147, 193] width 238 height 14
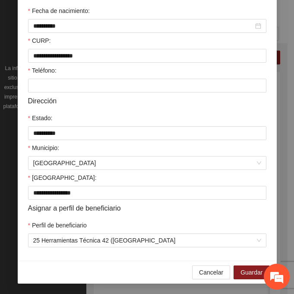
click at [89, 177] on div "[GEOGRAPHIC_DATA]:" at bounding box center [147, 179] width 238 height 13
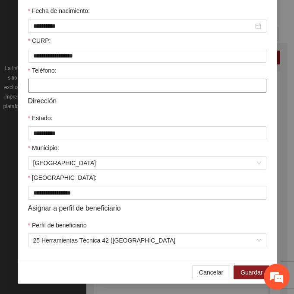
click at [53, 82] on input "Teléfono:" at bounding box center [147, 86] width 238 height 14
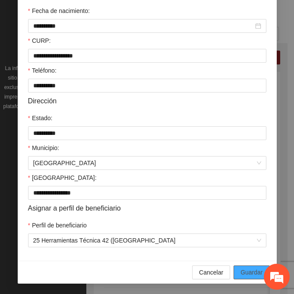
click at [247, 273] on span "Guardar" at bounding box center [252, 272] width 22 height 10
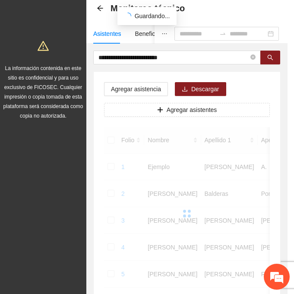
scroll to position [172, 0]
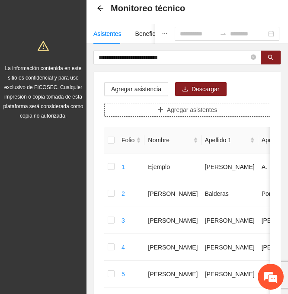
click at [176, 108] on span "Agregar asistentes" at bounding box center [192, 110] width 51 height 10
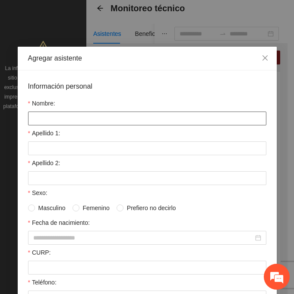
click at [70, 120] on input "Nombre:" at bounding box center [147, 118] width 238 height 14
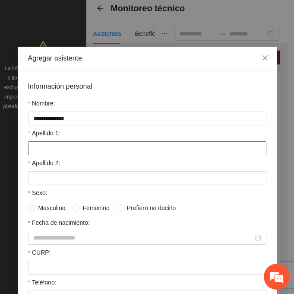
click at [71, 152] on input "Apellido 1:" at bounding box center [147, 148] width 238 height 14
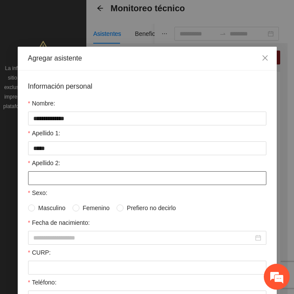
click at [59, 181] on input "Apellido 2:" at bounding box center [147, 178] width 238 height 14
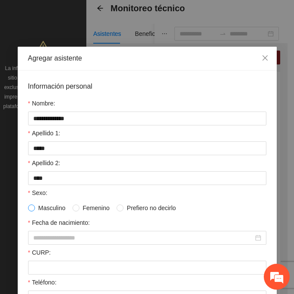
click at [30, 211] on span at bounding box center [31, 207] width 7 height 7
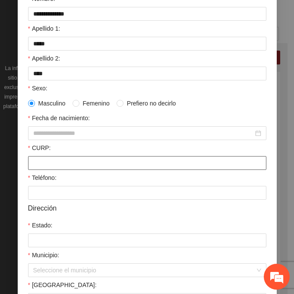
scroll to position [130, 0]
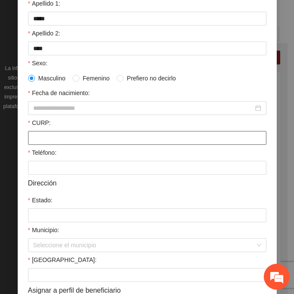
click at [54, 140] on input "CURP:" at bounding box center [147, 138] width 238 height 14
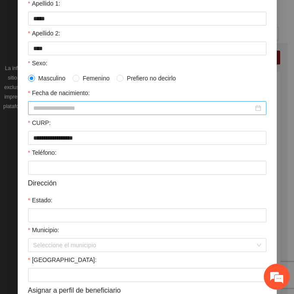
click at [46, 105] on input "Fecha de nacimiento:" at bounding box center [143, 108] width 220 height 10
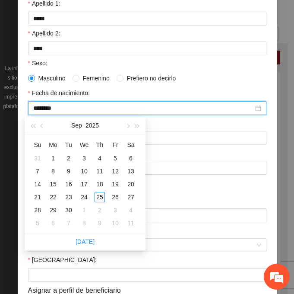
click at [47, 108] on input "********" at bounding box center [143, 108] width 220 height 10
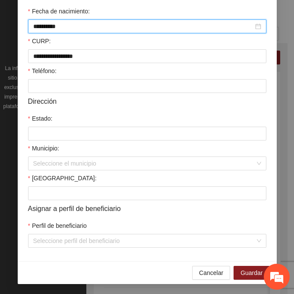
scroll to position [212, 0]
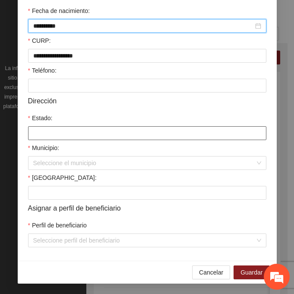
click at [44, 130] on input "Estado:" at bounding box center [147, 133] width 238 height 14
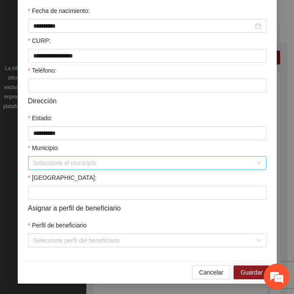
click at [55, 166] on input "Municipio:" at bounding box center [144, 162] width 222 height 13
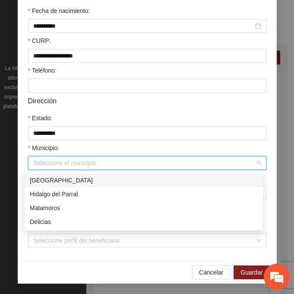
click at [72, 180] on div "[GEOGRAPHIC_DATA]" at bounding box center [144, 180] width 228 height 10
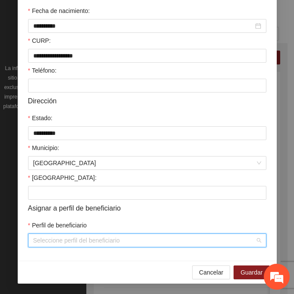
click at [49, 238] on input "Perfil de beneficiario" at bounding box center [144, 240] width 222 height 13
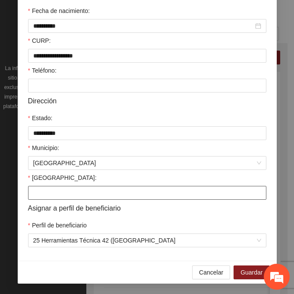
click at [54, 192] on input "[GEOGRAPHIC_DATA]:" at bounding box center [147, 193] width 238 height 14
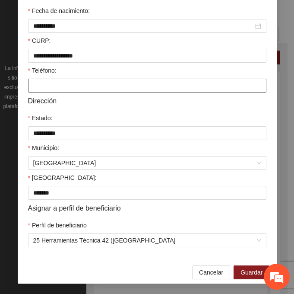
click at [87, 89] on input "Teléfono:" at bounding box center [147, 86] width 238 height 14
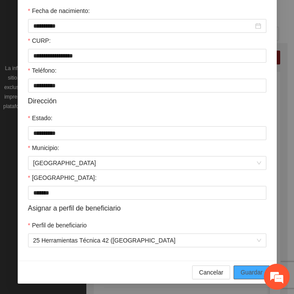
click at [254, 270] on span "Guardar" at bounding box center [252, 272] width 22 height 10
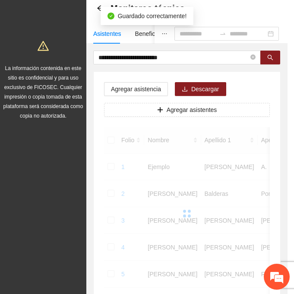
scroll to position [172, 0]
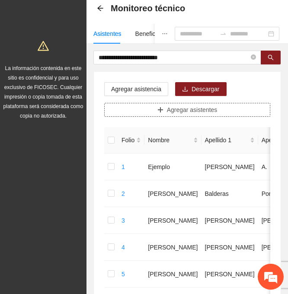
click at [183, 109] on span "Agregar asistentes" at bounding box center [192, 110] width 51 height 10
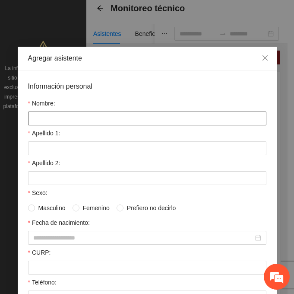
click at [76, 117] on input "Nombre:" at bounding box center [147, 118] width 238 height 14
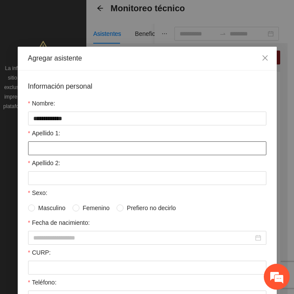
click at [52, 146] on input "Apellido 1:" at bounding box center [147, 148] width 238 height 14
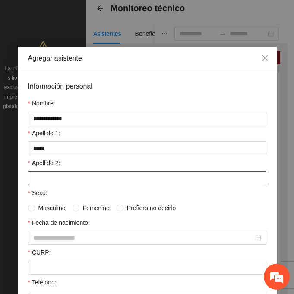
click at [101, 176] on input "Apellido 2:" at bounding box center [147, 178] width 238 height 14
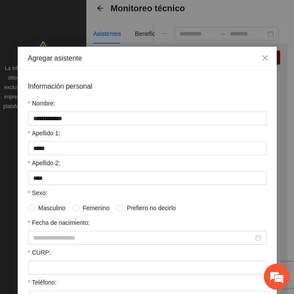
click at [79, 208] on span "Femenino" at bounding box center [96, 208] width 34 height 10
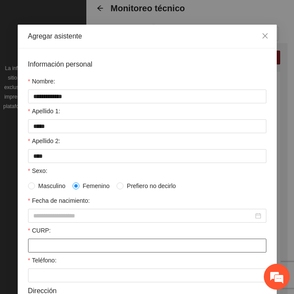
scroll to position [43, 0]
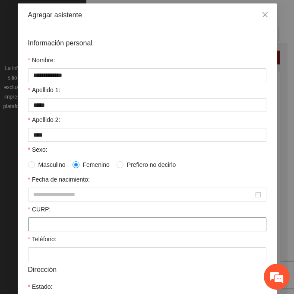
click at [63, 225] on input "CURP:" at bounding box center [147, 224] width 238 height 14
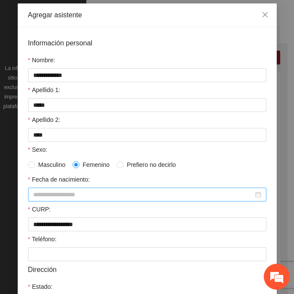
click at [45, 190] on input "Fecha de nacimiento:" at bounding box center [143, 195] width 220 height 10
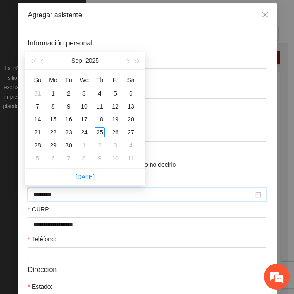
click at [48, 195] on input "********" at bounding box center [143, 195] width 220 height 10
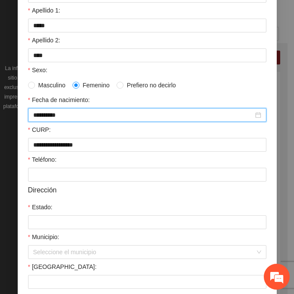
scroll to position [173, 0]
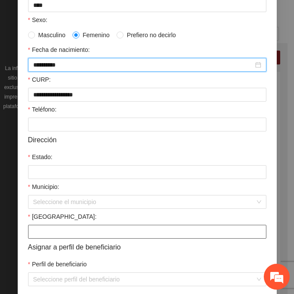
click at [45, 231] on input "[GEOGRAPHIC_DATA]:" at bounding box center [147, 232] width 238 height 14
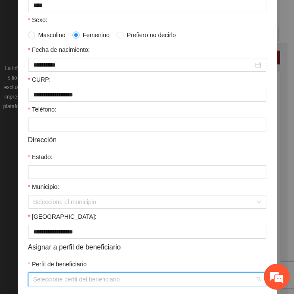
click at [50, 280] on input "Perfil de beneficiario" at bounding box center [144, 279] width 222 height 13
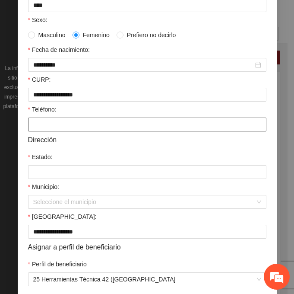
click at [51, 128] on input "Teléfono:" at bounding box center [147, 124] width 238 height 14
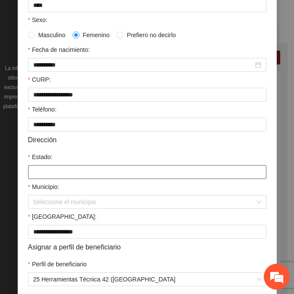
click at [43, 171] on input "Estado:" at bounding box center [147, 172] width 238 height 14
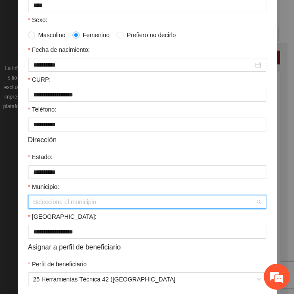
click at [69, 206] on input "Municipio:" at bounding box center [144, 201] width 222 height 13
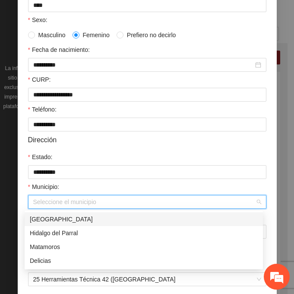
click at [71, 215] on div "[GEOGRAPHIC_DATA]" at bounding box center [144, 219] width 228 height 10
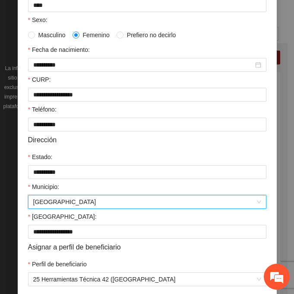
scroll to position [212, 0]
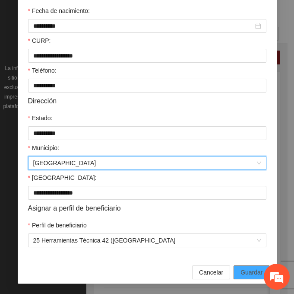
click at [247, 273] on span "Guardar" at bounding box center [252, 272] width 22 height 10
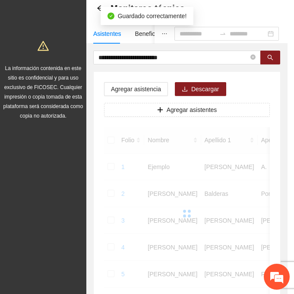
scroll to position [172, 0]
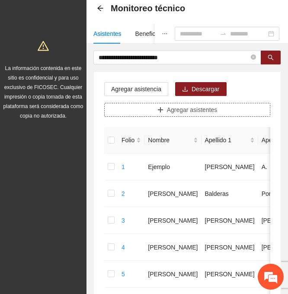
click at [198, 116] on button "Agregar asistentes" at bounding box center [187, 110] width 166 height 14
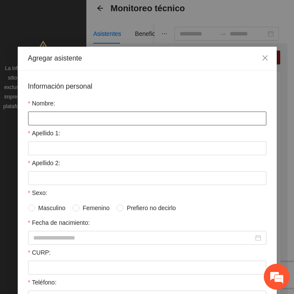
click at [71, 117] on input "Nombre:" at bounding box center [147, 118] width 238 height 14
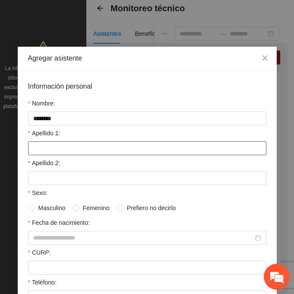
click at [100, 152] on input "Apellido 1:" at bounding box center [147, 148] width 238 height 14
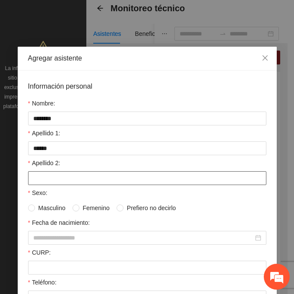
click at [48, 179] on input "Apellido 2:" at bounding box center [147, 178] width 238 height 14
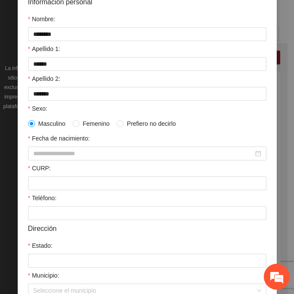
scroll to position [86, 0]
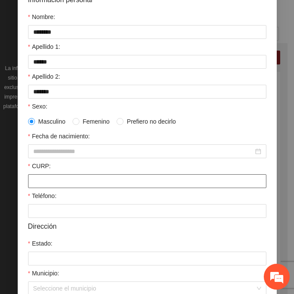
click at [40, 183] on input "CURP:" at bounding box center [147, 181] width 238 height 14
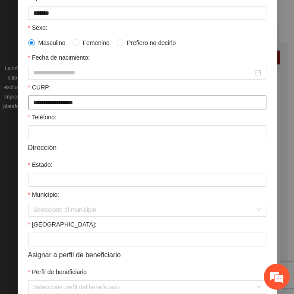
scroll to position [173, 0]
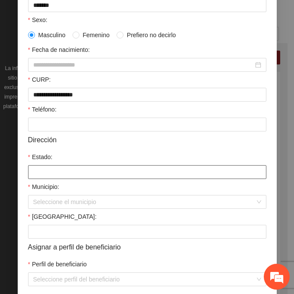
click at [43, 167] on input "Estado:" at bounding box center [147, 172] width 238 height 14
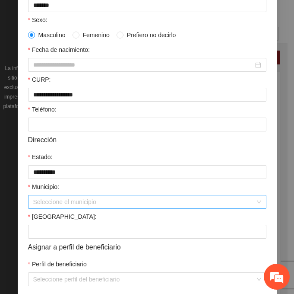
click at [62, 198] on input "Municipio:" at bounding box center [144, 201] width 222 height 13
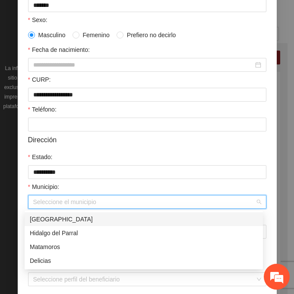
click at [75, 217] on div "[GEOGRAPHIC_DATA]" at bounding box center [144, 219] width 228 height 10
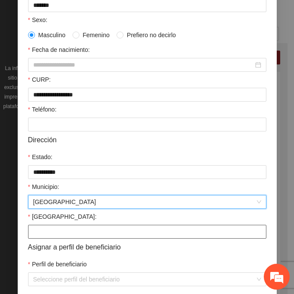
scroll to position [212, 0]
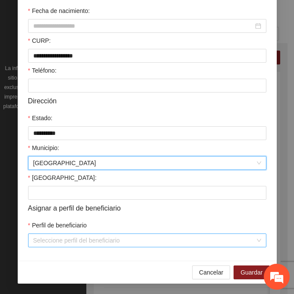
click at [48, 238] on input "Perfil de beneficiario" at bounding box center [144, 240] width 222 height 13
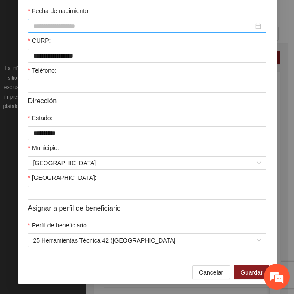
click at [45, 23] on input "Fecha de nacimiento:" at bounding box center [143, 26] width 220 height 10
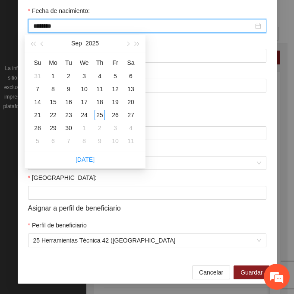
click at [46, 28] on input "********" at bounding box center [143, 26] width 220 height 10
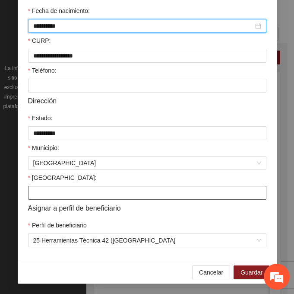
click at [40, 194] on input "[GEOGRAPHIC_DATA]:" at bounding box center [147, 193] width 238 height 14
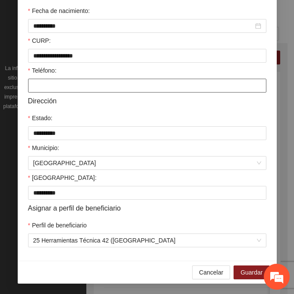
click at [63, 88] on input "Teléfono:" at bounding box center [147, 86] width 238 height 14
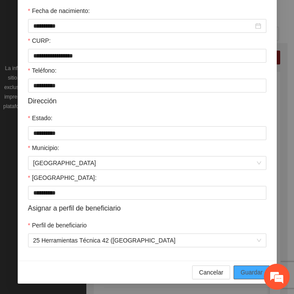
click at [250, 270] on span "Guardar" at bounding box center [252, 272] width 22 height 10
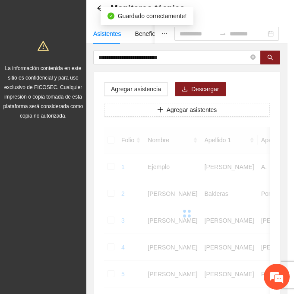
scroll to position [172, 0]
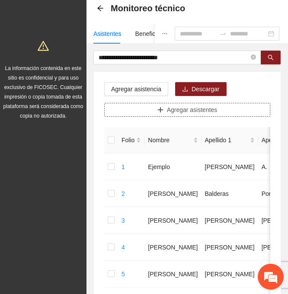
click at [154, 105] on button "Agregar asistentes" at bounding box center [187, 110] width 166 height 14
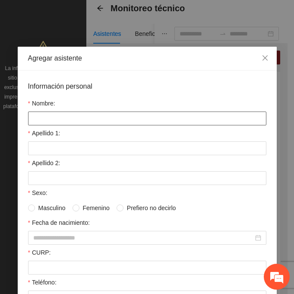
click at [48, 121] on input "Nombre:" at bounding box center [147, 118] width 238 height 14
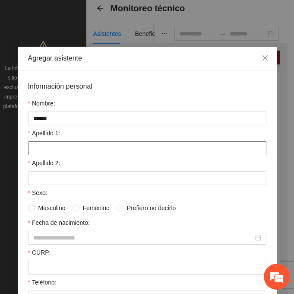
click at [43, 151] on input "Apellido 1:" at bounding box center [147, 148] width 238 height 14
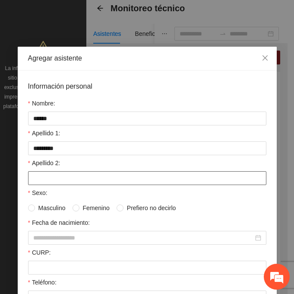
click at [54, 181] on input "Apellido 2:" at bounding box center [147, 178] width 238 height 14
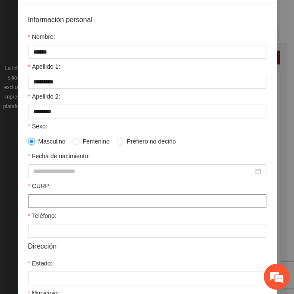
scroll to position [86, 0]
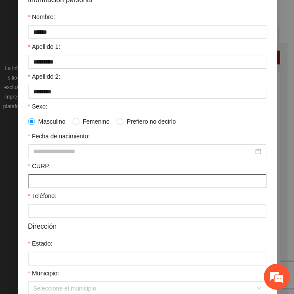
click at [41, 179] on input "CURP:" at bounding box center [147, 181] width 238 height 14
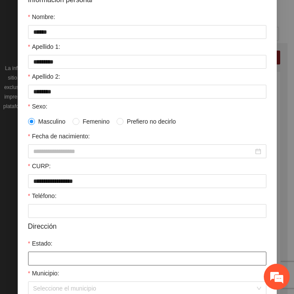
click at [56, 259] on input "Estado:" at bounding box center [147, 258] width 238 height 14
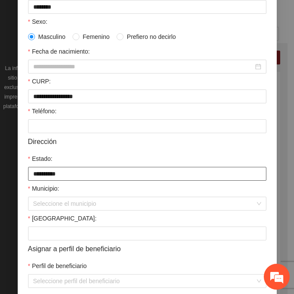
scroll to position [212, 0]
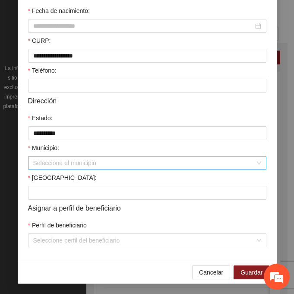
click at [55, 165] on input "Municipio:" at bounding box center [144, 162] width 222 height 13
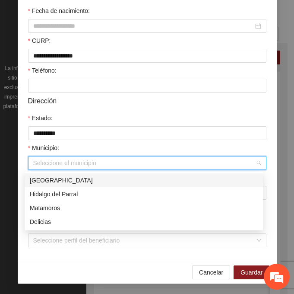
click at [79, 181] on div "[GEOGRAPHIC_DATA]" at bounding box center [144, 180] width 228 height 10
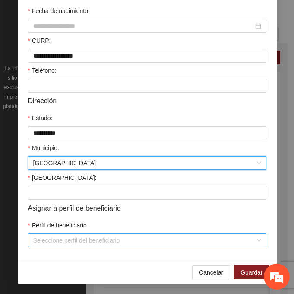
click at [54, 242] on input "Perfil de beneficiario" at bounding box center [144, 240] width 222 height 13
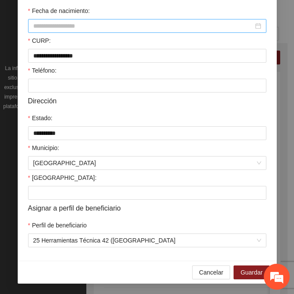
click at [43, 26] on input "Fecha de nacimiento:" at bounding box center [143, 26] width 220 height 10
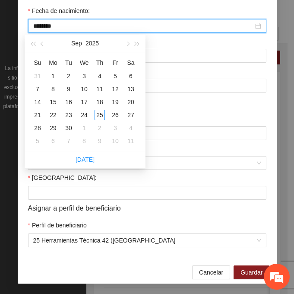
click at [50, 28] on input "********" at bounding box center [143, 26] width 220 height 10
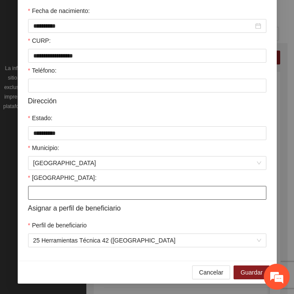
drag, startPoint x: 60, startPoint y: 199, endPoint x: 47, endPoint y: 200, distance: 13.9
click at [60, 199] on input "[GEOGRAPHIC_DATA]:" at bounding box center [147, 193] width 238 height 14
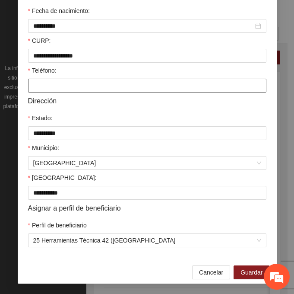
click at [76, 86] on input "Teléfono:" at bounding box center [147, 86] width 238 height 14
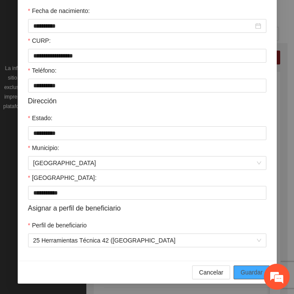
click at [248, 273] on span "Guardar" at bounding box center [252, 272] width 22 height 10
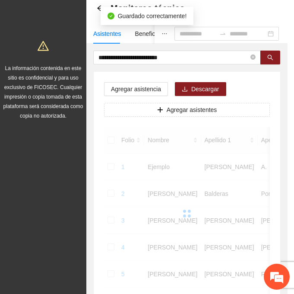
scroll to position [172, 0]
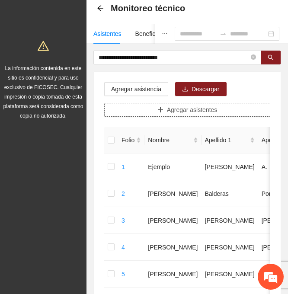
click at [211, 108] on span "Agregar asistentes" at bounding box center [192, 110] width 51 height 10
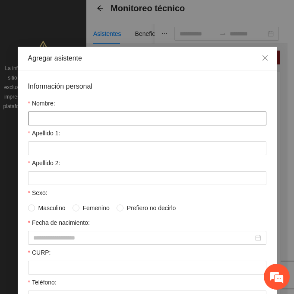
click at [60, 116] on input "Nombre:" at bounding box center [147, 118] width 238 height 14
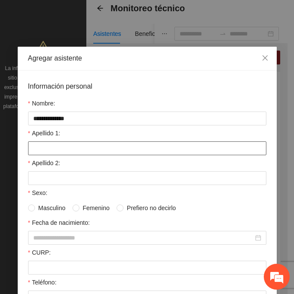
click at [89, 150] on input "Apellido 1:" at bounding box center [147, 148] width 238 height 14
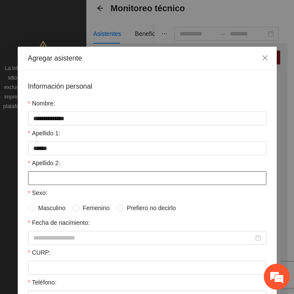
click at [51, 177] on input "Apellido 2:" at bounding box center [147, 178] width 238 height 14
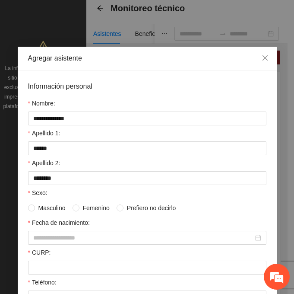
click at [24, 206] on div "**********" at bounding box center [147, 271] width 259 height 402
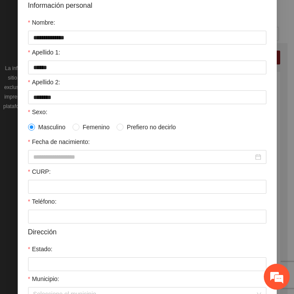
scroll to position [86, 0]
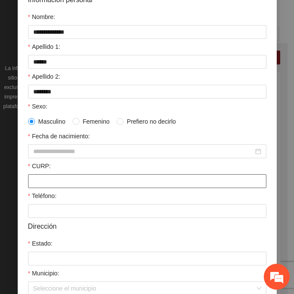
click at [54, 180] on input "CURP:" at bounding box center [147, 181] width 238 height 14
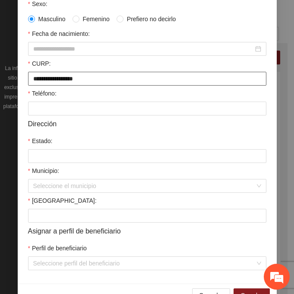
scroll to position [212, 0]
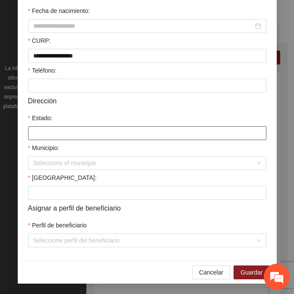
click at [51, 135] on input "Estado:" at bounding box center [147, 133] width 238 height 14
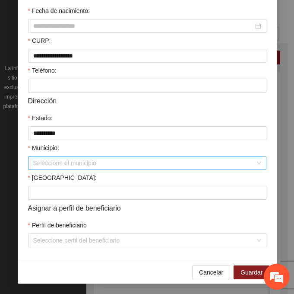
drag, startPoint x: 57, startPoint y: 165, endPoint x: 61, endPoint y: 165, distance: 4.8
click at [57, 164] on input "Municipio:" at bounding box center [144, 162] width 222 height 13
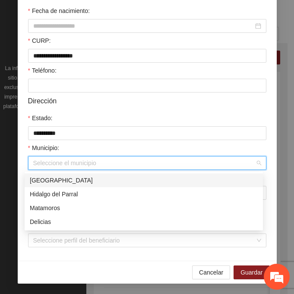
click at [82, 173] on div "[GEOGRAPHIC_DATA]" at bounding box center [144, 180] width 238 height 14
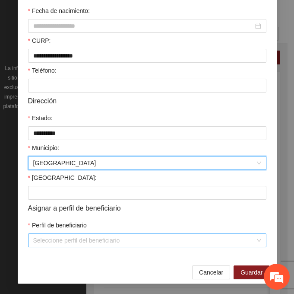
click at [56, 239] on input "Perfil de beneficiario" at bounding box center [144, 240] width 222 height 13
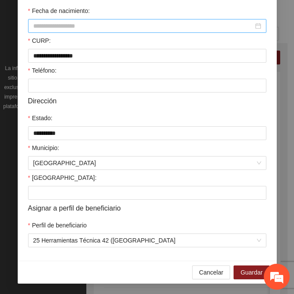
click at [140, 21] on input "Fecha de nacimiento:" at bounding box center [143, 26] width 220 height 10
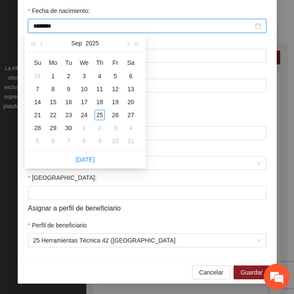
click at [47, 26] on input "********" at bounding box center [143, 26] width 220 height 10
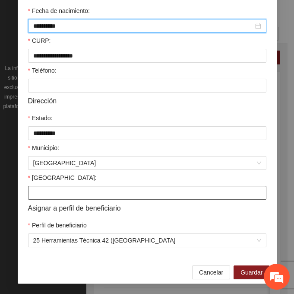
click at [37, 194] on input "[GEOGRAPHIC_DATA]:" at bounding box center [147, 193] width 238 height 14
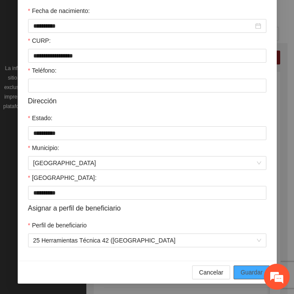
click at [257, 270] on span "Guardar" at bounding box center [252, 272] width 22 height 10
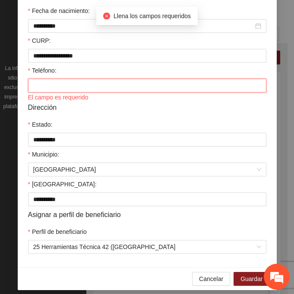
click at [84, 81] on input "Teléfono:" at bounding box center [147, 86] width 238 height 14
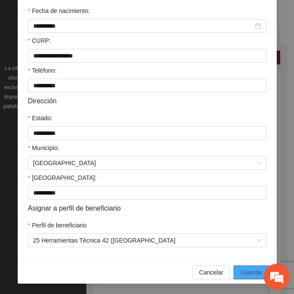
click at [249, 270] on span "Guardar" at bounding box center [252, 272] width 22 height 10
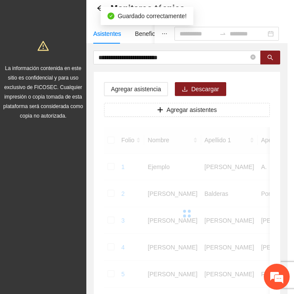
scroll to position [172, 0]
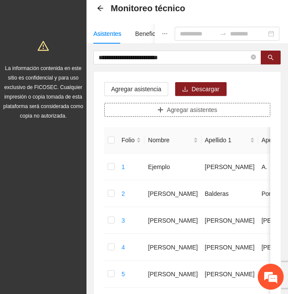
click at [202, 108] on span "Agregar asistentes" at bounding box center [192, 110] width 51 height 10
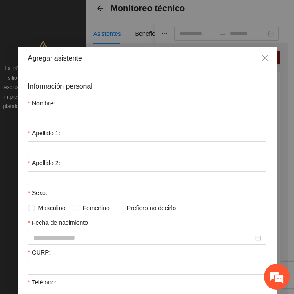
click at [66, 121] on input "Nombre:" at bounding box center [147, 118] width 238 height 14
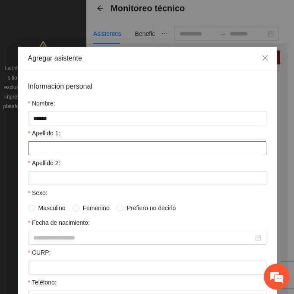
drag, startPoint x: 63, startPoint y: 151, endPoint x: 55, endPoint y: 155, distance: 9.3
click at [63, 151] on input "Apellido 1:" at bounding box center [147, 148] width 238 height 14
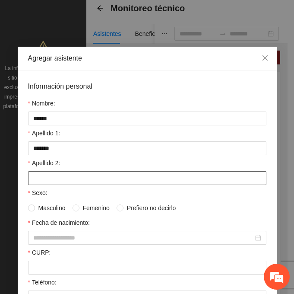
click at [28, 176] on input "Apellido 2:" at bounding box center [147, 178] width 238 height 14
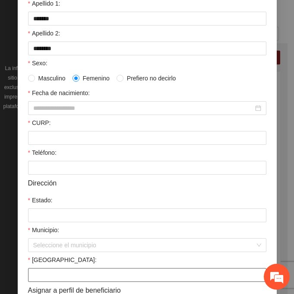
scroll to position [173, 0]
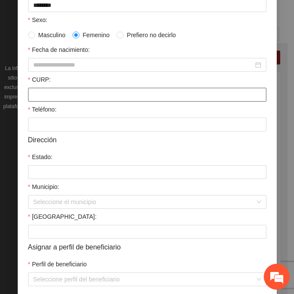
click at [63, 97] on input "CURP:" at bounding box center [147, 95] width 238 height 14
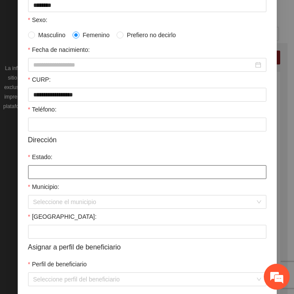
click at [51, 177] on input "Estado:" at bounding box center [147, 172] width 238 height 14
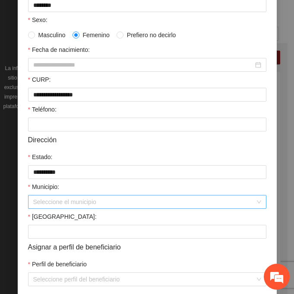
click at [53, 205] on input "Municipio:" at bounding box center [144, 201] width 222 height 13
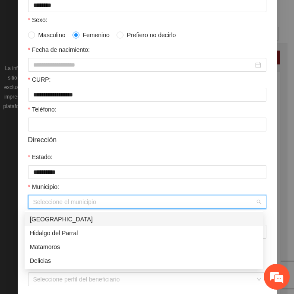
drag, startPoint x: 94, startPoint y: 219, endPoint x: 86, endPoint y: 222, distance: 8.5
click at [94, 218] on div "[GEOGRAPHIC_DATA]" at bounding box center [144, 219] width 228 height 10
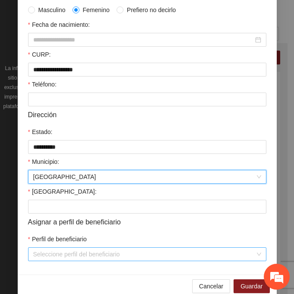
scroll to position [212, 0]
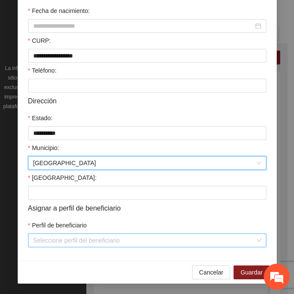
click at [48, 243] on input "Perfil de beneficiario" at bounding box center [144, 240] width 222 height 13
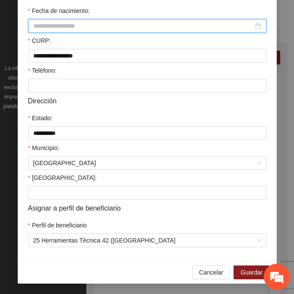
click at [93, 26] on input "Fecha de nacimiento:" at bounding box center [143, 26] width 220 height 10
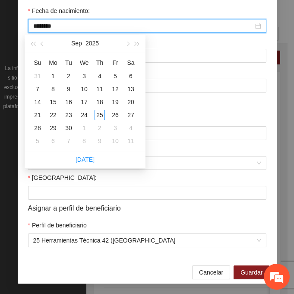
click at [48, 25] on input "********" at bounding box center [143, 26] width 220 height 10
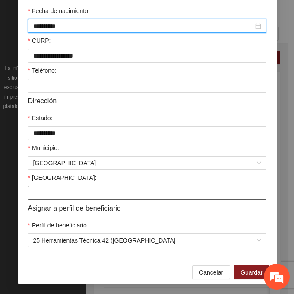
click at [45, 190] on input "[GEOGRAPHIC_DATA]:" at bounding box center [147, 193] width 238 height 14
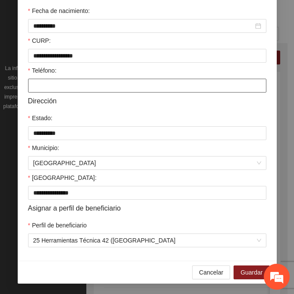
click at [73, 82] on input "Teléfono:" at bounding box center [147, 86] width 238 height 14
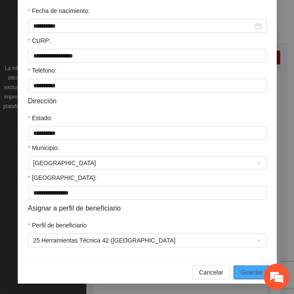
click at [260, 271] on button "Guardar" at bounding box center [252, 272] width 36 height 14
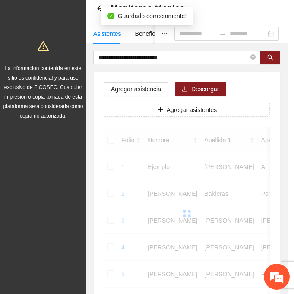
scroll to position [172, 0]
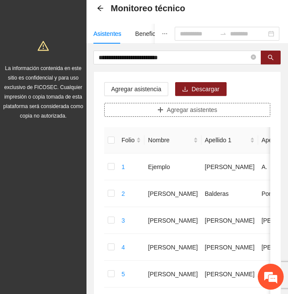
click at [181, 110] on span "Agregar asistentes" at bounding box center [192, 110] width 51 height 10
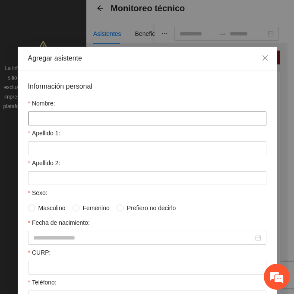
click at [78, 117] on input "Nombre:" at bounding box center [147, 118] width 238 height 14
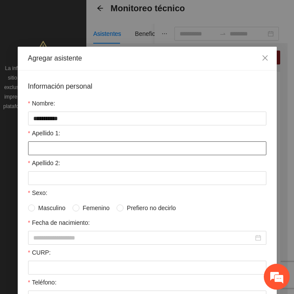
drag, startPoint x: 29, startPoint y: 148, endPoint x: 25, endPoint y: 150, distance: 4.8
click at [28, 148] on input "Apellido 1:" at bounding box center [147, 148] width 238 height 14
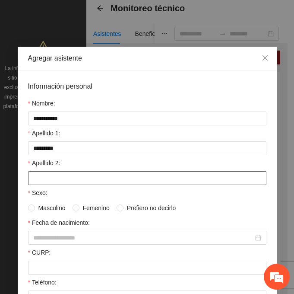
click at [28, 182] on input "Apellido 2:" at bounding box center [147, 178] width 238 height 14
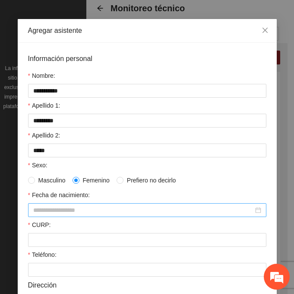
scroll to position [43, 0]
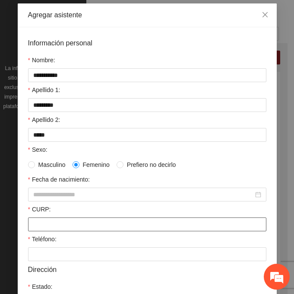
click at [50, 229] on input "CURP:" at bounding box center [147, 224] width 238 height 14
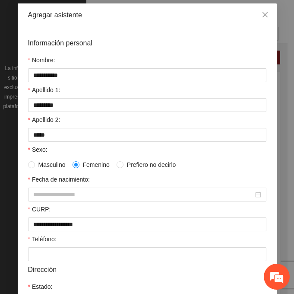
click at [37, 186] on div "Fecha de nacimiento:" at bounding box center [147, 181] width 238 height 13
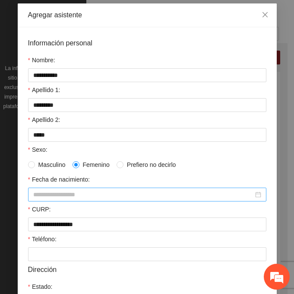
click at [34, 191] on input "Fecha de nacimiento:" at bounding box center [143, 195] width 220 height 10
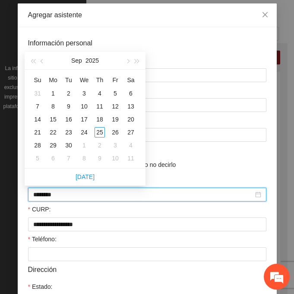
click at [47, 196] on input "********" at bounding box center [143, 195] width 220 height 10
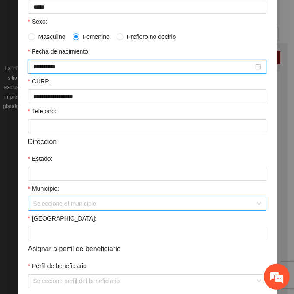
scroll to position [173, 0]
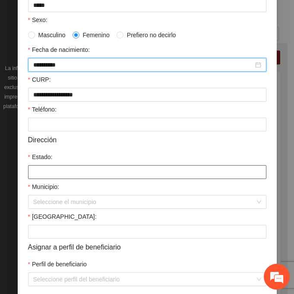
click at [51, 167] on input "Estado:" at bounding box center [147, 172] width 238 height 14
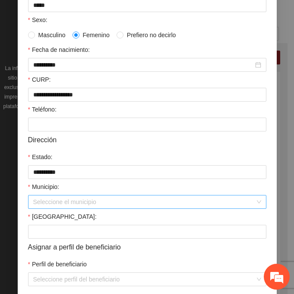
click at [74, 203] on input "Municipio:" at bounding box center [144, 201] width 222 height 13
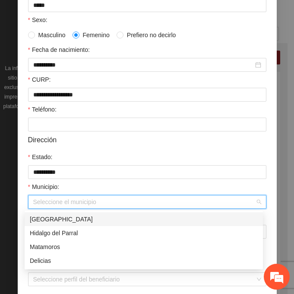
click at [86, 216] on div "[GEOGRAPHIC_DATA]" at bounding box center [144, 219] width 228 height 10
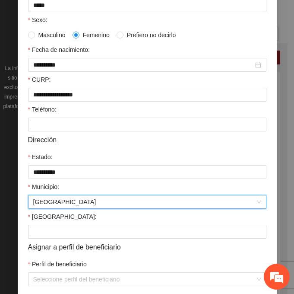
scroll to position [212, 0]
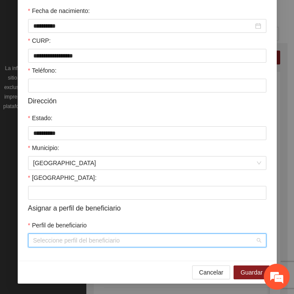
click at [56, 239] on input "Perfil de beneficiario" at bounding box center [144, 240] width 222 height 13
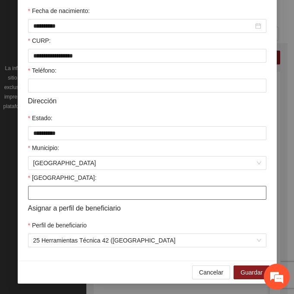
click at [30, 197] on input "[GEOGRAPHIC_DATA]:" at bounding box center [147, 193] width 238 height 14
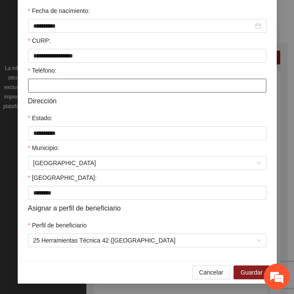
click at [83, 83] on input "Teléfono:" at bounding box center [147, 86] width 238 height 14
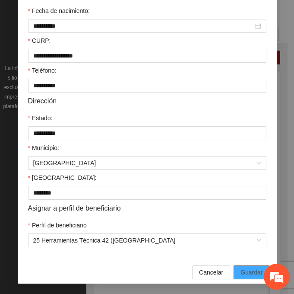
click at [244, 273] on span "Guardar" at bounding box center [252, 272] width 22 height 10
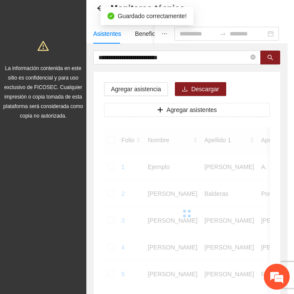
scroll to position [172, 0]
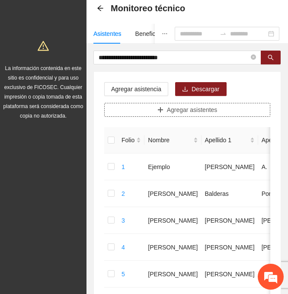
click at [181, 110] on span "Agregar asistentes" at bounding box center [192, 110] width 51 height 10
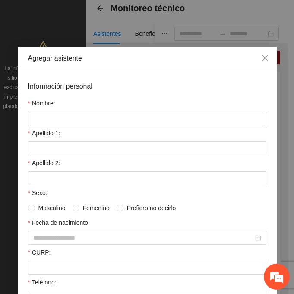
click at [92, 120] on input "Nombre:" at bounding box center [147, 118] width 238 height 14
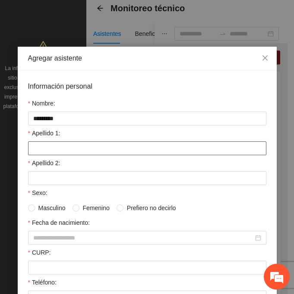
click at [54, 150] on input "Apellido 1:" at bounding box center [147, 148] width 238 height 14
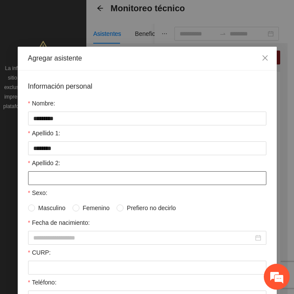
click at [46, 182] on input "Apellido 2:" at bounding box center [147, 178] width 238 height 14
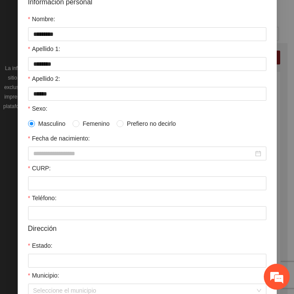
scroll to position [86, 0]
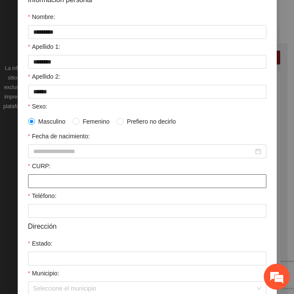
click at [42, 178] on input "CURP:" at bounding box center [147, 181] width 238 height 14
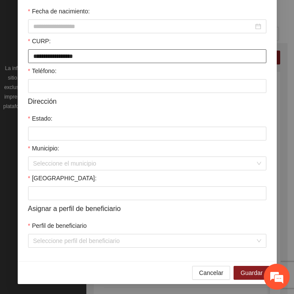
scroll to position [212, 0]
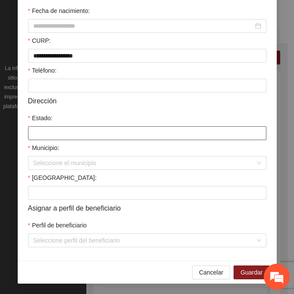
drag, startPoint x: 51, startPoint y: 135, endPoint x: 54, endPoint y: 143, distance: 8.7
click at [51, 136] on input "Estado:" at bounding box center [147, 133] width 238 height 14
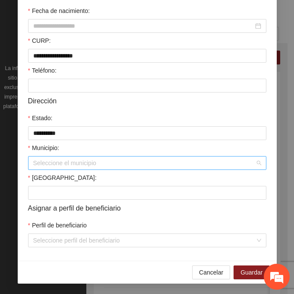
click at [67, 166] on input "Municipio:" at bounding box center [144, 162] width 222 height 13
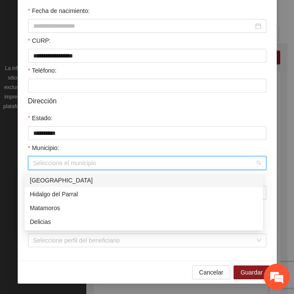
drag, startPoint x: 99, startPoint y: 180, endPoint x: 95, endPoint y: 181, distance: 4.3
click at [99, 180] on div "[GEOGRAPHIC_DATA]" at bounding box center [144, 180] width 228 height 10
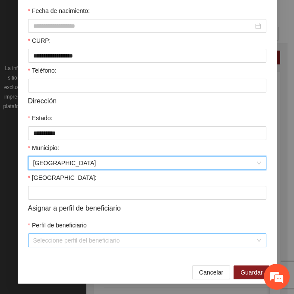
click at [51, 245] on input "Perfil de beneficiario" at bounding box center [144, 240] width 222 height 13
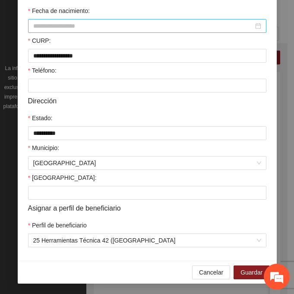
click at [86, 26] on input "Fecha de nacimiento:" at bounding box center [143, 26] width 220 height 10
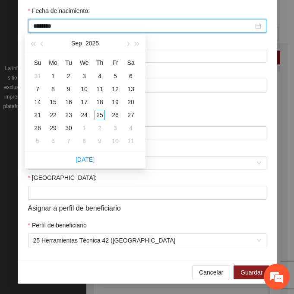
click at [48, 24] on input "********" at bounding box center [143, 26] width 220 height 10
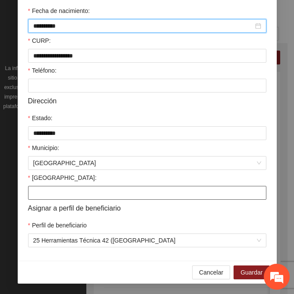
click at [58, 193] on input "[GEOGRAPHIC_DATA]:" at bounding box center [147, 193] width 238 height 14
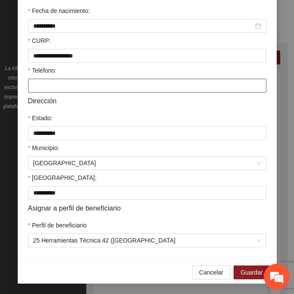
click at [67, 88] on input "Teléfono:" at bounding box center [147, 86] width 238 height 14
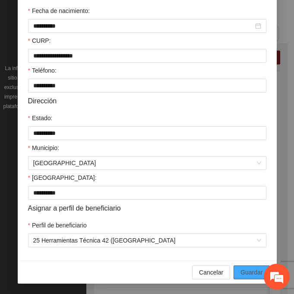
click at [252, 270] on span "Guardar" at bounding box center [252, 272] width 22 height 10
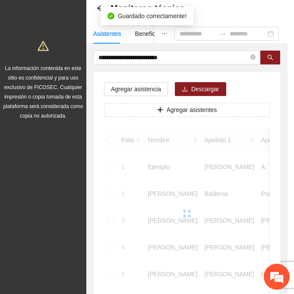
scroll to position [172, 0]
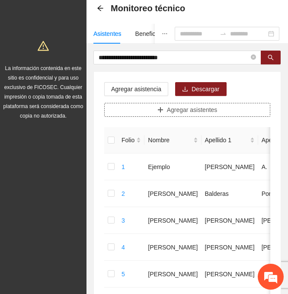
click at [181, 104] on button "Agregar asistentes" at bounding box center [187, 110] width 166 height 14
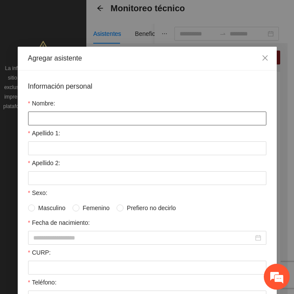
click at [61, 114] on input "Nombre:" at bounding box center [147, 118] width 238 height 14
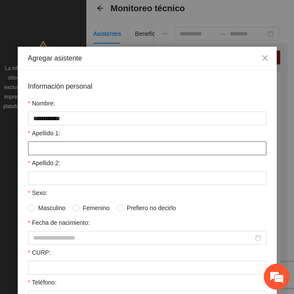
click at [35, 150] on input "Apellido 1:" at bounding box center [147, 148] width 238 height 14
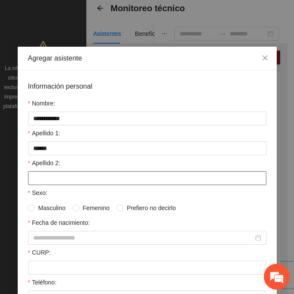
click at [35, 176] on input "Apellido 2:" at bounding box center [147, 178] width 238 height 14
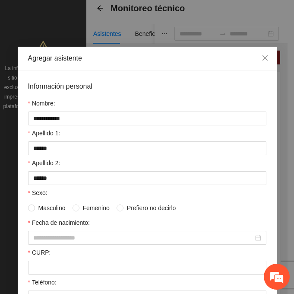
click at [73, 211] on span at bounding box center [76, 207] width 7 height 7
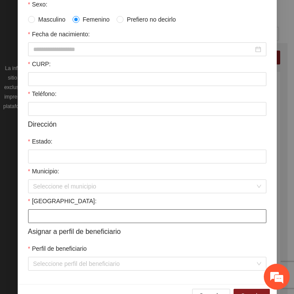
scroll to position [212, 0]
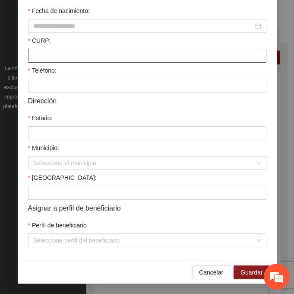
click at [65, 60] on input "CURP:" at bounding box center [147, 56] width 238 height 14
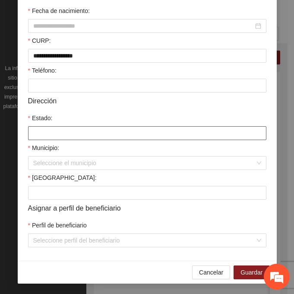
click at [40, 136] on input "Estado:" at bounding box center [147, 133] width 238 height 14
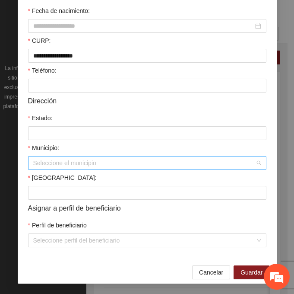
drag, startPoint x: 54, startPoint y: 162, endPoint x: 60, endPoint y: 164, distance: 5.3
click at [55, 162] on input "Municipio:" at bounding box center [144, 162] width 222 height 13
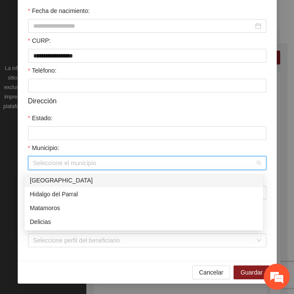
click at [76, 177] on div "[GEOGRAPHIC_DATA]" at bounding box center [144, 180] width 228 height 10
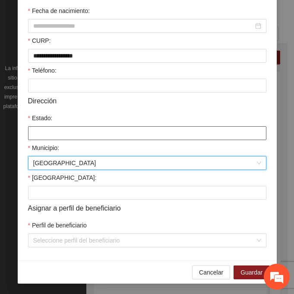
drag, startPoint x: 53, startPoint y: 131, endPoint x: 70, endPoint y: 140, distance: 19.3
click at [54, 131] on input "Estado:" at bounding box center [147, 133] width 238 height 14
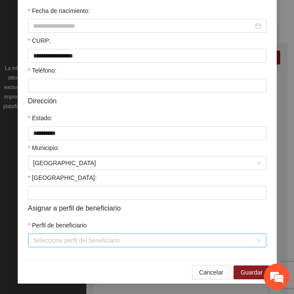
click at [79, 238] on input "Perfil de beneficiario" at bounding box center [144, 240] width 222 height 13
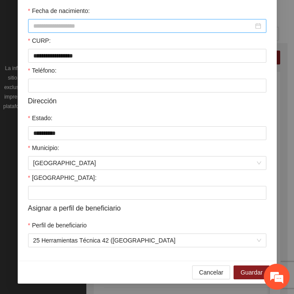
click at [52, 29] on input "Fecha de nacimiento:" at bounding box center [143, 26] width 220 height 10
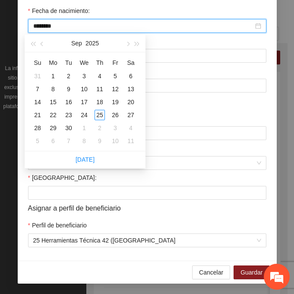
click at [48, 28] on input "********" at bounding box center [143, 26] width 220 height 10
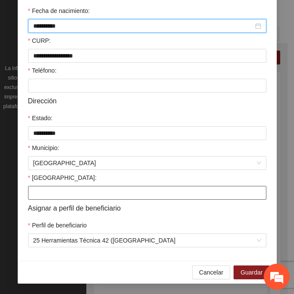
click at [49, 194] on input "[GEOGRAPHIC_DATA]:" at bounding box center [147, 193] width 238 height 14
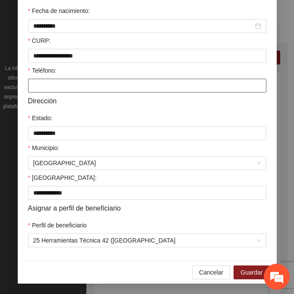
click at [39, 92] on input "Teléfono:" at bounding box center [147, 86] width 238 height 14
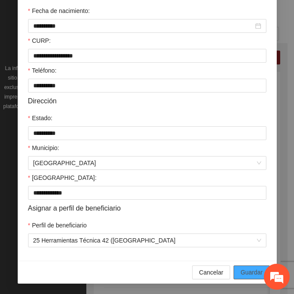
click at [248, 266] on button "Guardar" at bounding box center [252, 272] width 36 height 14
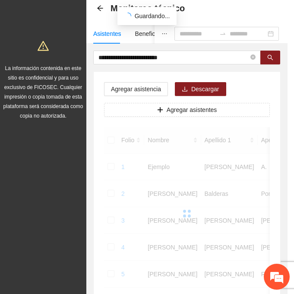
scroll to position [172, 0]
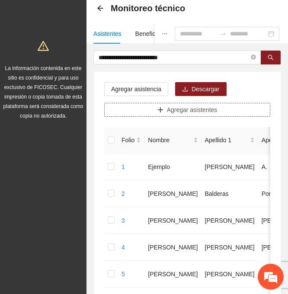
click at [177, 108] on span "Agregar asistentes" at bounding box center [192, 110] width 51 height 10
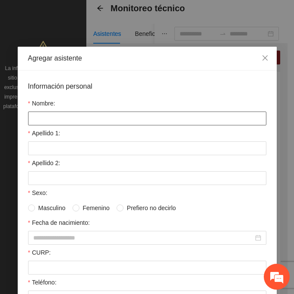
click at [81, 123] on input "Nombre:" at bounding box center [147, 118] width 238 height 14
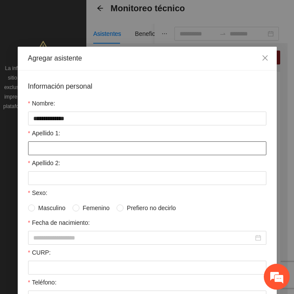
click at [35, 143] on input "Apellido 1:" at bounding box center [147, 148] width 238 height 14
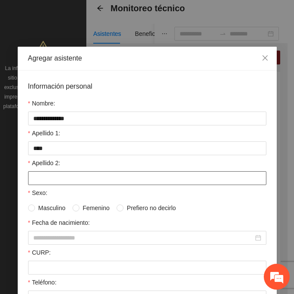
click at [69, 173] on input "Apellido 2:" at bounding box center [147, 178] width 238 height 14
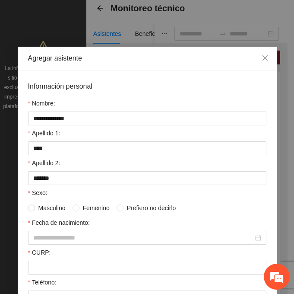
click at [79, 206] on span "Femenino" at bounding box center [96, 208] width 34 height 10
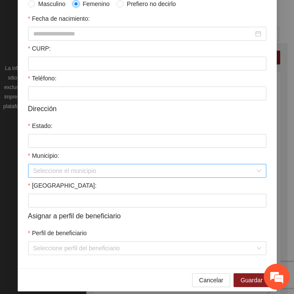
scroll to position [212, 0]
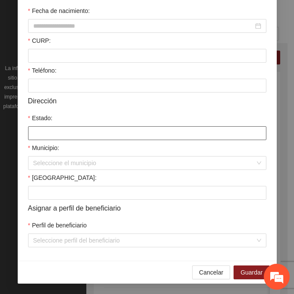
click at [41, 129] on input "Estado:" at bounding box center [147, 133] width 238 height 14
drag, startPoint x: 29, startPoint y: 159, endPoint x: 51, endPoint y: 171, distance: 25.1
click at [30, 159] on div "Seleccione el municipio" at bounding box center [147, 163] width 238 height 14
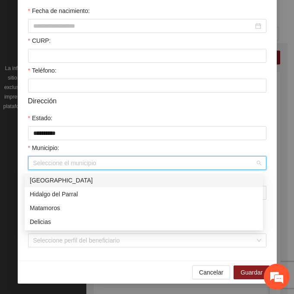
click at [75, 176] on div "[GEOGRAPHIC_DATA]" at bounding box center [144, 180] width 228 height 10
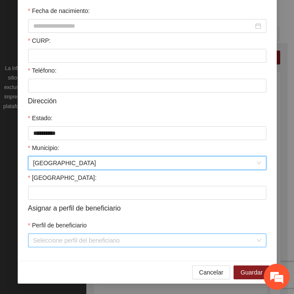
click at [60, 238] on input "Perfil de beneficiario" at bounding box center [144, 240] width 222 height 13
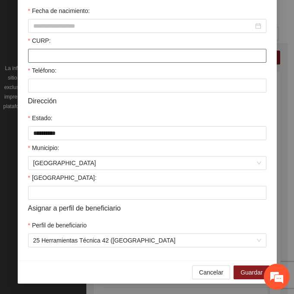
click at [41, 53] on input "CURP:" at bounding box center [147, 56] width 238 height 14
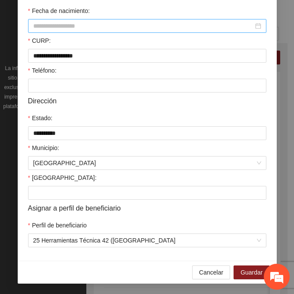
click at [53, 30] on input "Fecha de nacimiento:" at bounding box center [143, 26] width 220 height 10
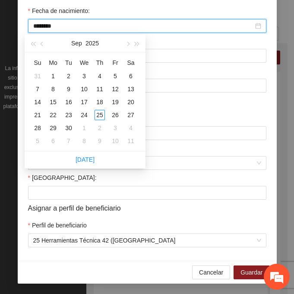
click at [47, 26] on input "********" at bounding box center [143, 26] width 220 height 10
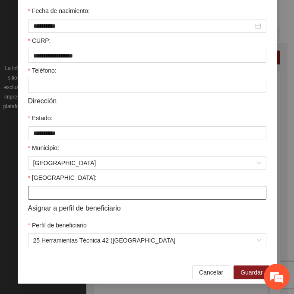
click at [38, 191] on input "[GEOGRAPHIC_DATA]:" at bounding box center [147, 193] width 238 height 14
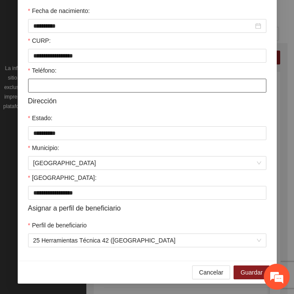
click at [35, 89] on input "Teléfono:" at bounding box center [147, 86] width 238 height 14
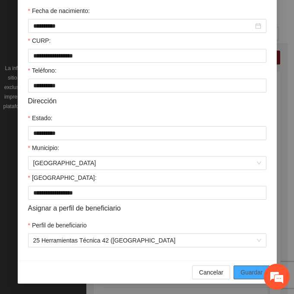
click at [252, 268] on span "Guardar" at bounding box center [252, 272] width 22 height 10
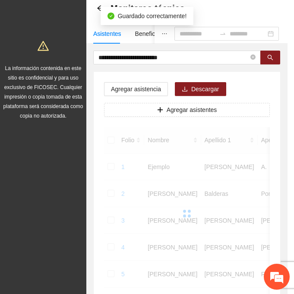
scroll to position [172, 0]
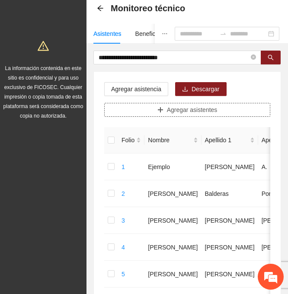
click at [167, 109] on button "Agregar asistentes" at bounding box center [187, 110] width 166 height 14
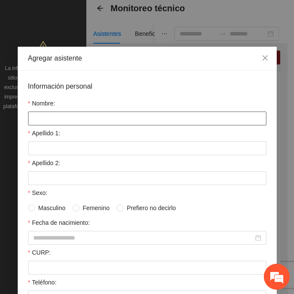
drag, startPoint x: 76, startPoint y: 121, endPoint x: 70, endPoint y: 121, distance: 5.2
click at [76, 121] on input "Nombre:" at bounding box center [147, 118] width 238 height 14
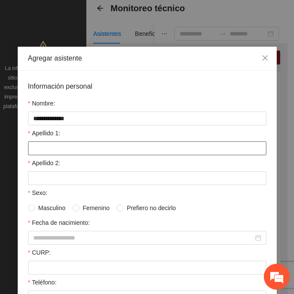
drag, startPoint x: 117, startPoint y: 154, endPoint x: 113, endPoint y: 154, distance: 4.3
click at [117, 154] on input "Apellido 1:" at bounding box center [147, 148] width 238 height 14
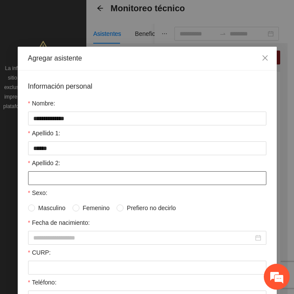
click at [31, 171] on input "Apellido 2:" at bounding box center [147, 178] width 238 height 14
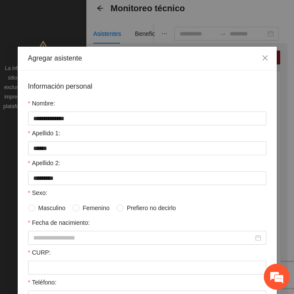
scroll to position [43, 0]
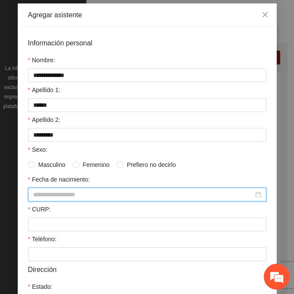
click at [45, 195] on input "Fecha de nacimiento:" at bounding box center [143, 195] width 220 height 10
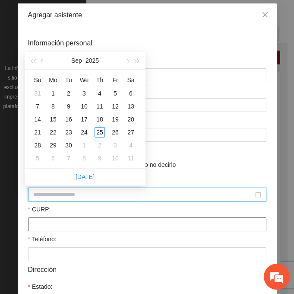
click at [33, 229] on input "CURP:" at bounding box center [147, 224] width 238 height 14
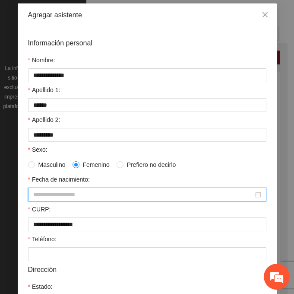
click at [74, 194] on input "Fecha de nacimiento:" at bounding box center [143, 195] width 220 height 10
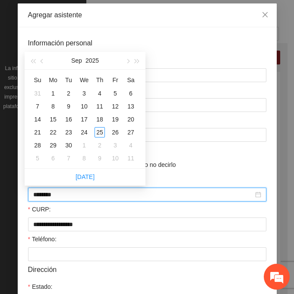
click at [48, 195] on input "********" at bounding box center [143, 195] width 220 height 10
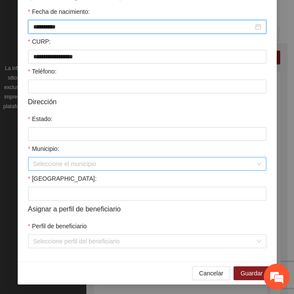
scroll to position [212, 0]
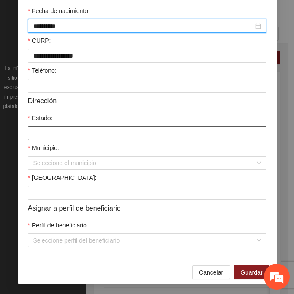
click at [45, 133] on input "Estado:" at bounding box center [147, 133] width 238 height 14
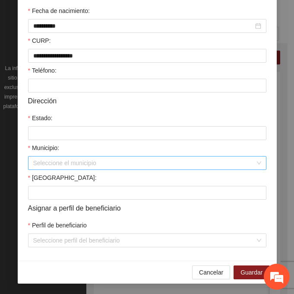
click at [56, 164] on input "Municipio:" at bounding box center [144, 162] width 222 height 13
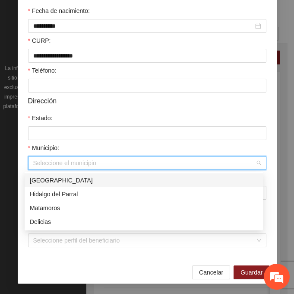
click at [89, 176] on div "[GEOGRAPHIC_DATA]" at bounding box center [144, 180] width 228 height 10
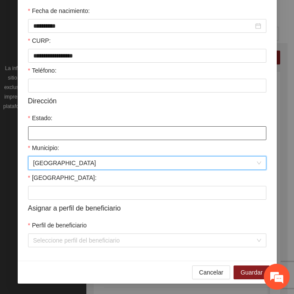
click at [50, 135] on input "Estado:" at bounding box center [147, 133] width 238 height 14
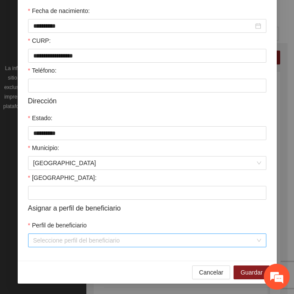
click at [49, 242] on input "Perfil de beneficiario" at bounding box center [144, 240] width 222 height 13
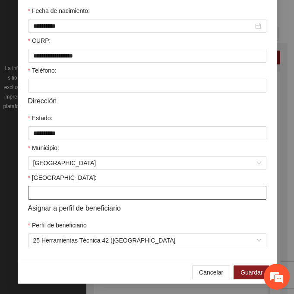
click at [56, 195] on input "[GEOGRAPHIC_DATA]:" at bounding box center [147, 193] width 238 height 14
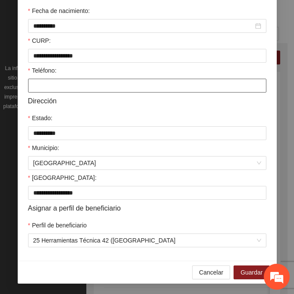
click at [45, 81] on input "Teléfono:" at bounding box center [147, 86] width 238 height 14
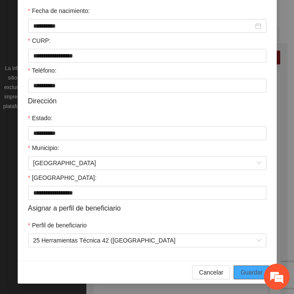
click at [256, 270] on span "Guardar" at bounding box center [252, 272] width 22 height 10
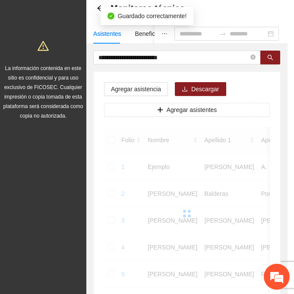
scroll to position [172, 0]
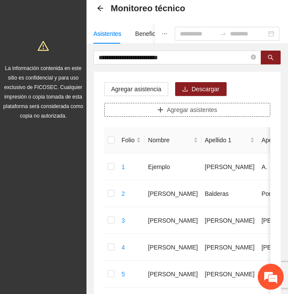
click at [150, 113] on button "Agregar asistentes" at bounding box center [187, 110] width 166 height 14
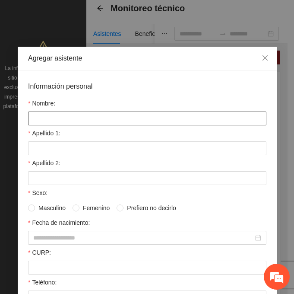
click at [79, 122] on input "Nombre:" at bounding box center [147, 118] width 238 height 14
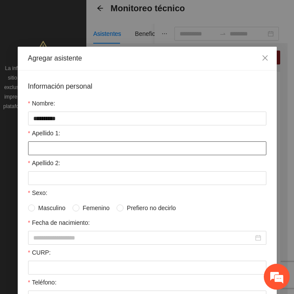
click at [44, 150] on input "Apellido 1:" at bounding box center [147, 148] width 238 height 14
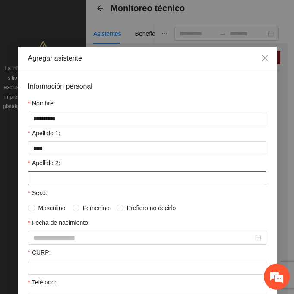
click at [36, 179] on input "Apellido 2:" at bounding box center [147, 178] width 238 height 14
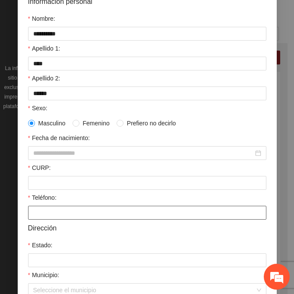
scroll to position [86, 0]
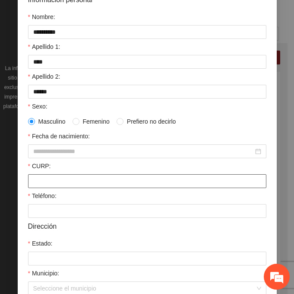
click at [38, 181] on input "CURP:" at bounding box center [147, 181] width 238 height 14
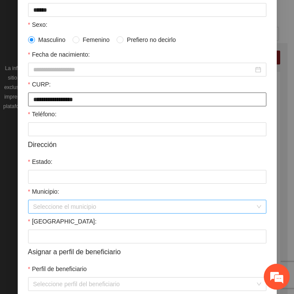
scroll to position [173, 0]
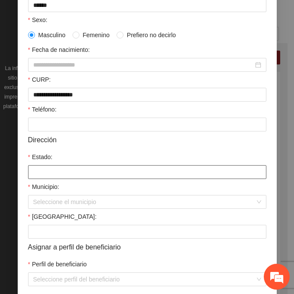
click at [39, 173] on input "Estado:" at bounding box center [147, 172] width 238 height 14
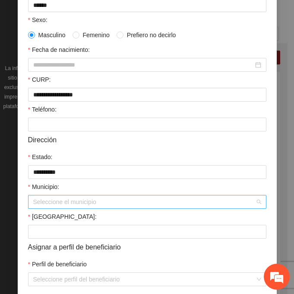
drag, startPoint x: 34, startPoint y: 201, endPoint x: 52, endPoint y: 205, distance: 18.5
click at [36, 202] on input "Municipio:" at bounding box center [144, 201] width 222 height 13
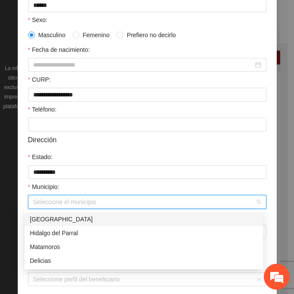
click at [81, 217] on div "[GEOGRAPHIC_DATA]" at bounding box center [144, 219] width 228 height 10
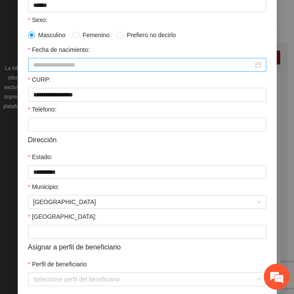
click at [47, 63] on input "Fecha de nacimiento:" at bounding box center [143, 65] width 220 height 10
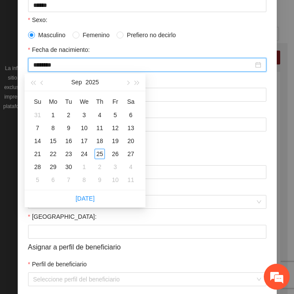
click at [48, 63] on input "********" at bounding box center [143, 65] width 220 height 10
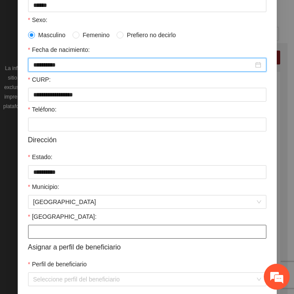
click at [104, 232] on input "[GEOGRAPHIC_DATA]:" at bounding box center [147, 232] width 238 height 14
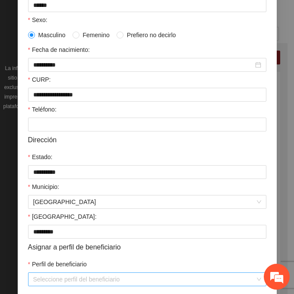
click at [59, 281] on input "Perfil de beneficiario" at bounding box center [144, 279] width 222 height 13
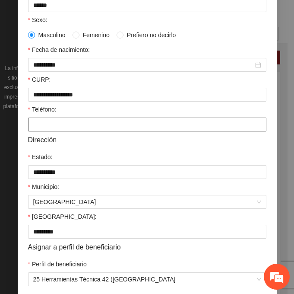
click at [35, 127] on input "Teléfono:" at bounding box center [147, 124] width 238 height 14
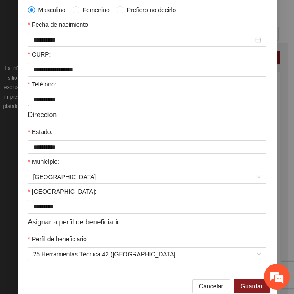
scroll to position [212, 0]
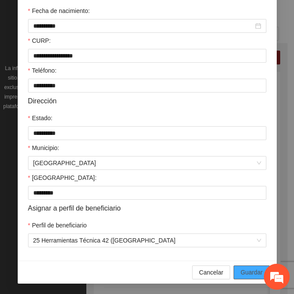
click at [242, 272] on span "Guardar" at bounding box center [252, 272] width 22 height 10
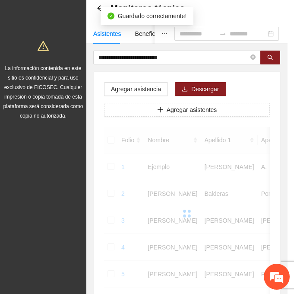
scroll to position [172, 0]
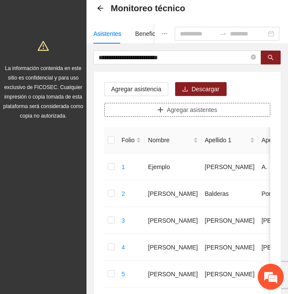
click at [166, 114] on button "Agregar asistentes" at bounding box center [187, 110] width 166 height 14
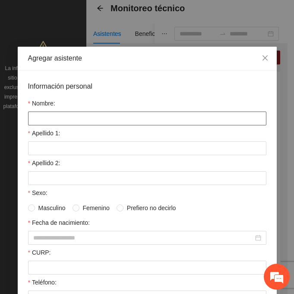
click at [61, 121] on input "Nombre:" at bounding box center [147, 118] width 238 height 14
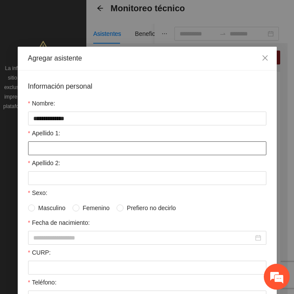
click at [38, 150] on input "Apellido 1:" at bounding box center [147, 148] width 238 height 14
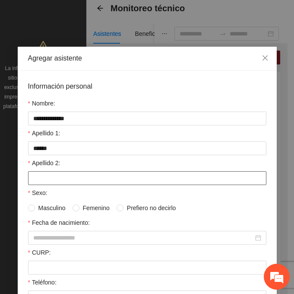
click at [33, 177] on input "Apellido 2:" at bounding box center [147, 178] width 238 height 14
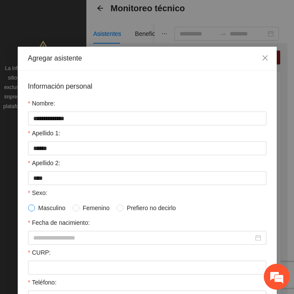
click at [28, 211] on span at bounding box center [31, 207] width 7 height 7
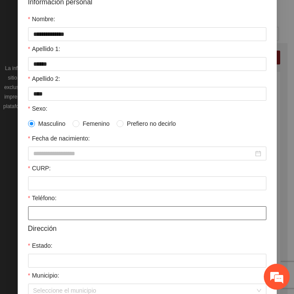
scroll to position [86, 0]
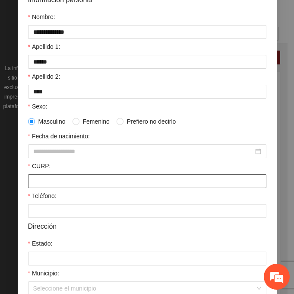
click at [47, 186] on input "CURP:" at bounding box center [147, 181] width 238 height 14
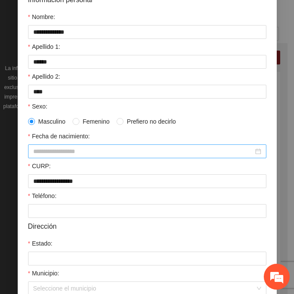
click at [52, 150] on input "Fecha de nacimiento:" at bounding box center [143, 151] width 220 height 10
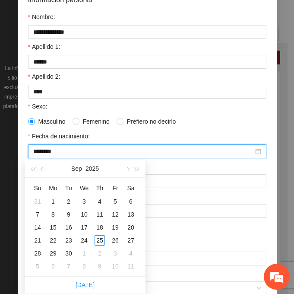
click at [50, 152] on input "********" at bounding box center [143, 151] width 220 height 10
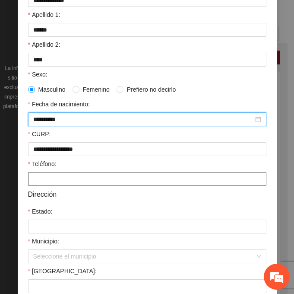
scroll to position [212, 0]
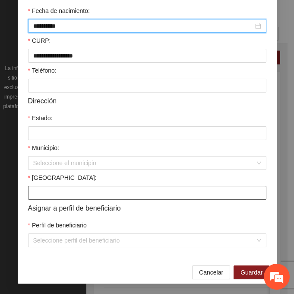
click at [36, 192] on input "[GEOGRAPHIC_DATA]:" at bounding box center [147, 193] width 238 height 14
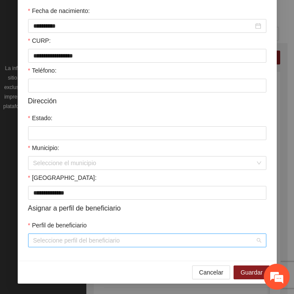
click at [37, 239] on input "Perfil de beneficiario" at bounding box center [144, 240] width 222 height 13
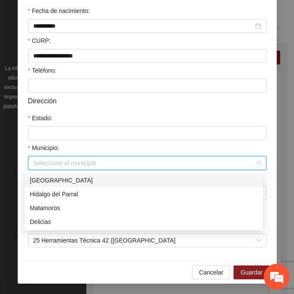
drag, startPoint x: 33, startPoint y: 164, endPoint x: 61, endPoint y: 169, distance: 28.1
click at [34, 164] on input "Municipio:" at bounding box center [144, 162] width 222 height 13
click at [85, 178] on div "[GEOGRAPHIC_DATA]" at bounding box center [144, 180] width 228 height 10
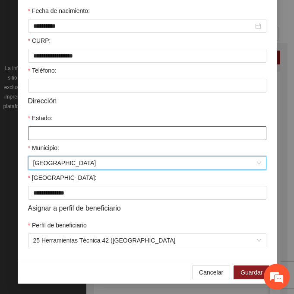
click at [47, 130] on input "Estado:" at bounding box center [147, 133] width 238 height 14
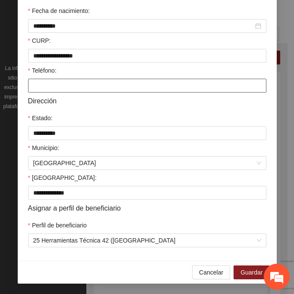
click at [73, 86] on input "Teléfono:" at bounding box center [147, 86] width 238 height 14
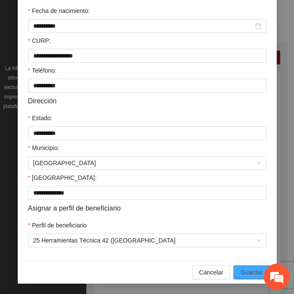
click at [243, 269] on span "Guardar" at bounding box center [252, 272] width 22 height 10
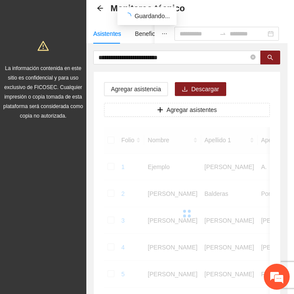
scroll to position [172, 0]
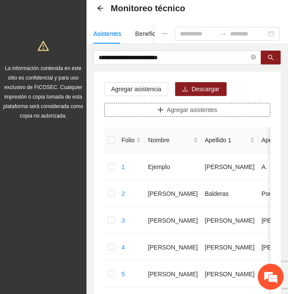
click at [165, 109] on button "Agregar asistentes" at bounding box center [187, 110] width 166 height 14
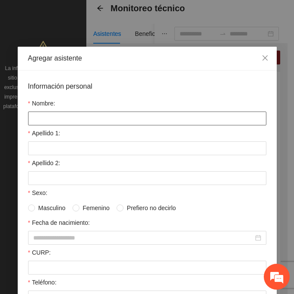
click at [109, 117] on input "Nombre:" at bounding box center [147, 118] width 238 height 14
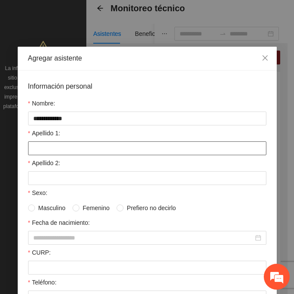
click at [44, 149] on input "Apellido 1:" at bounding box center [147, 148] width 238 height 14
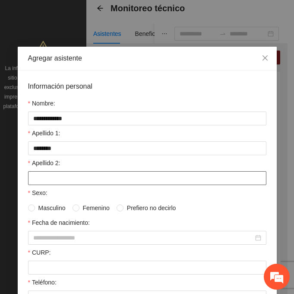
click at [37, 176] on input "Apellido 2:" at bounding box center [147, 178] width 238 height 14
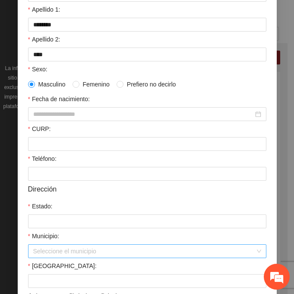
scroll to position [212, 0]
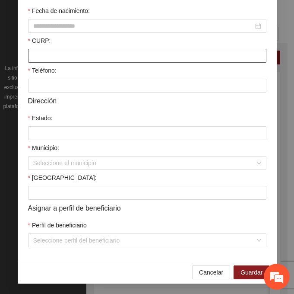
click at [61, 60] on input "CURP:" at bounding box center [147, 56] width 238 height 14
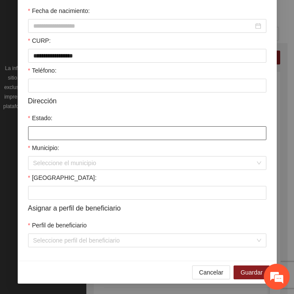
click at [43, 135] on input "Estado:" at bounding box center [147, 133] width 238 height 14
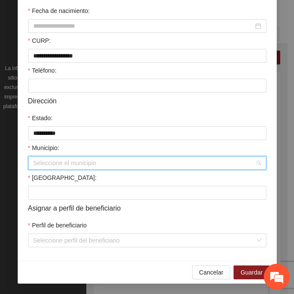
click at [64, 160] on input "Municipio:" at bounding box center [144, 162] width 222 height 13
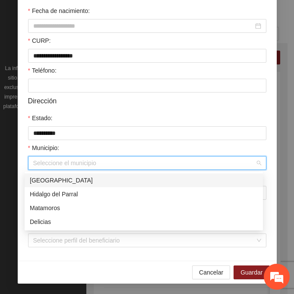
click at [89, 180] on div "[GEOGRAPHIC_DATA]" at bounding box center [144, 180] width 228 height 10
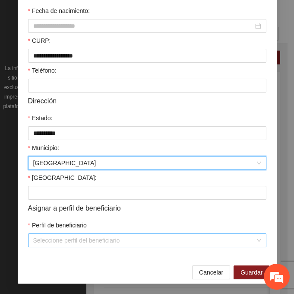
click at [60, 244] on input "Perfil de beneficiario" at bounding box center [144, 240] width 222 height 13
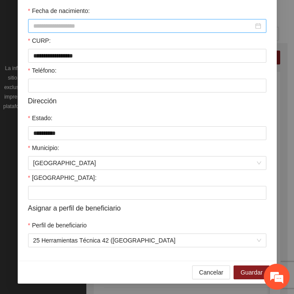
click at [83, 25] on input "Fecha de nacimiento:" at bounding box center [143, 26] width 220 height 10
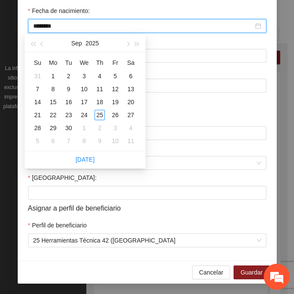
click at [47, 27] on input "********" at bounding box center [143, 26] width 220 height 10
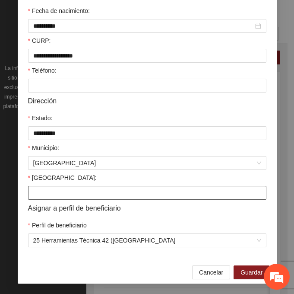
click at [34, 187] on input "[GEOGRAPHIC_DATA]:" at bounding box center [147, 193] width 238 height 14
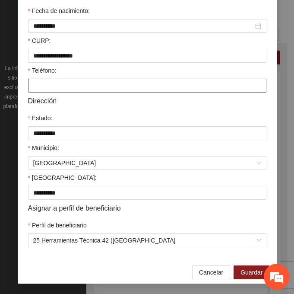
click at [34, 90] on input "Teléfono:" at bounding box center [147, 86] width 238 height 14
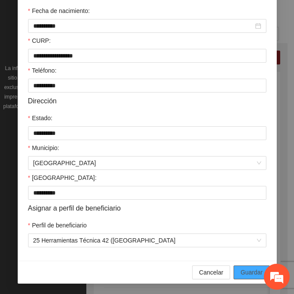
click at [243, 266] on button "Guardar" at bounding box center [252, 272] width 36 height 14
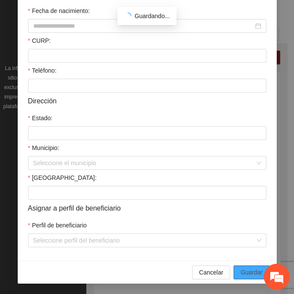
scroll to position [172, 0]
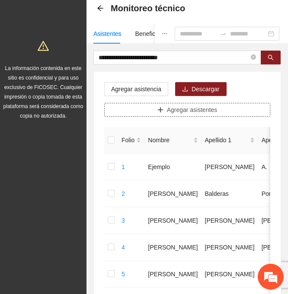
click at [180, 105] on span "Agregar asistentes" at bounding box center [192, 110] width 51 height 10
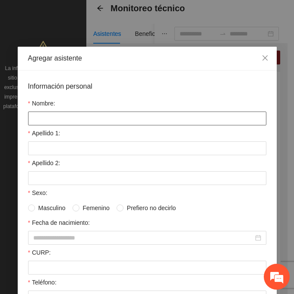
click at [70, 117] on input "Nombre:" at bounding box center [147, 118] width 238 height 14
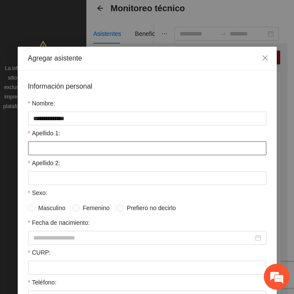
click at [105, 146] on input "Apellido 1:" at bounding box center [147, 148] width 238 height 14
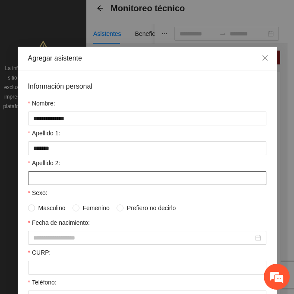
click at [52, 177] on input "Apellido 2:" at bounding box center [147, 178] width 238 height 14
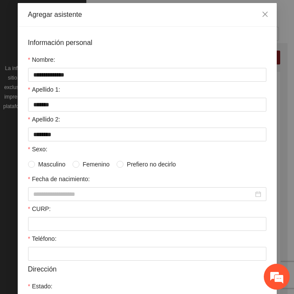
scroll to position [212, 0]
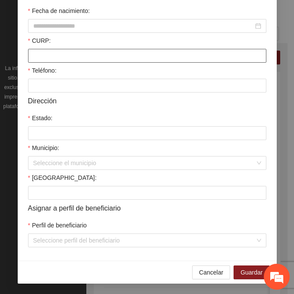
click at [44, 58] on input "CURP:" at bounding box center [147, 56] width 238 height 14
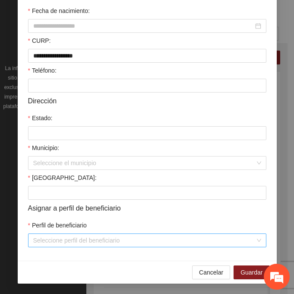
click at [44, 237] on input "Perfil de beneficiario" at bounding box center [144, 240] width 222 height 13
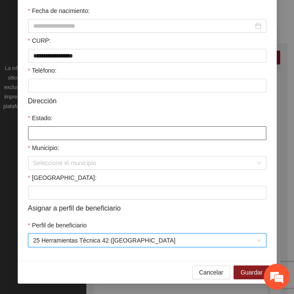
click at [59, 139] on input "Estado:" at bounding box center [147, 133] width 238 height 14
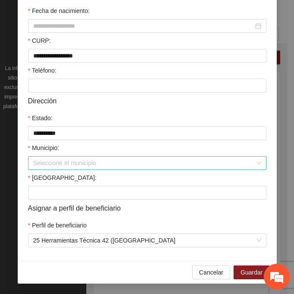
click at [61, 164] on input "Municipio:" at bounding box center [144, 162] width 222 height 13
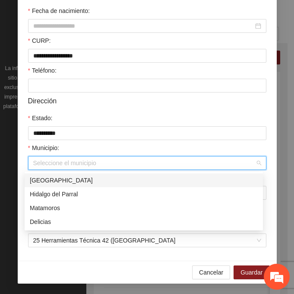
click at [85, 178] on div "[GEOGRAPHIC_DATA]" at bounding box center [144, 180] width 228 height 10
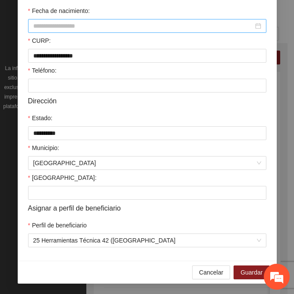
click at [96, 24] on input "Fecha de nacimiento:" at bounding box center [143, 26] width 220 height 10
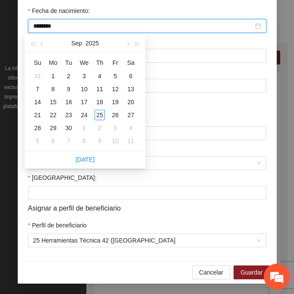
click at [48, 26] on input "********" at bounding box center [143, 26] width 220 height 10
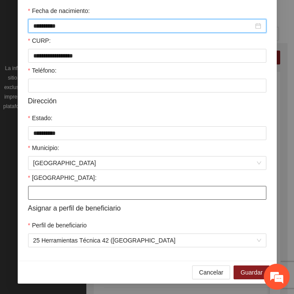
click at [36, 189] on input "[GEOGRAPHIC_DATA]:" at bounding box center [147, 193] width 238 height 14
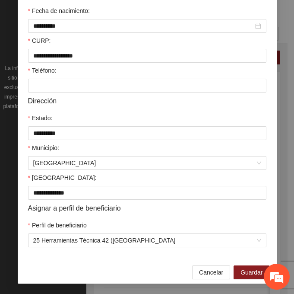
click at [49, 74] on label "Teléfono:" at bounding box center [42, 71] width 29 height 10
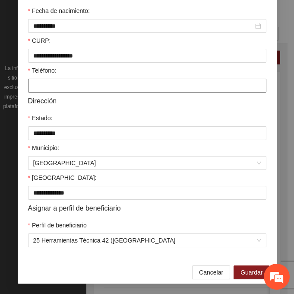
click at [49, 79] on input "Teléfono:" at bounding box center [147, 86] width 238 height 14
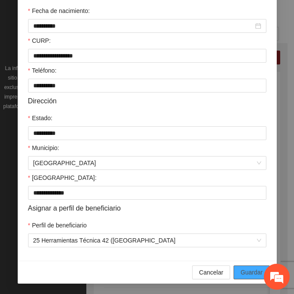
click at [241, 269] on span "Guardar" at bounding box center [252, 272] width 22 height 10
click at [248, 268] on span "Guardar" at bounding box center [252, 272] width 22 height 10
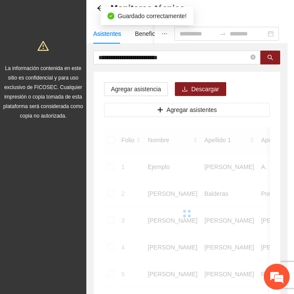
scroll to position [172, 0]
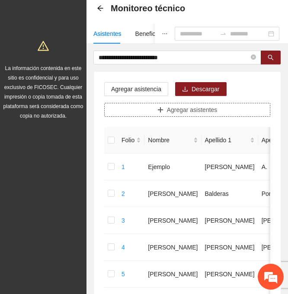
click at [207, 108] on span "Agregar asistentes" at bounding box center [192, 110] width 51 height 10
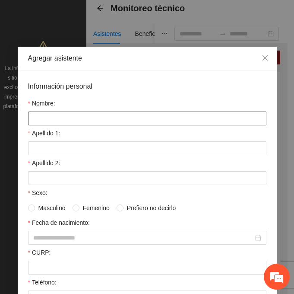
click at [60, 121] on input "Nombre:" at bounding box center [147, 118] width 238 height 14
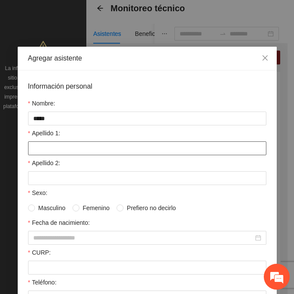
click at [35, 151] on input "Apellido 1:" at bounding box center [147, 148] width 238 height 14
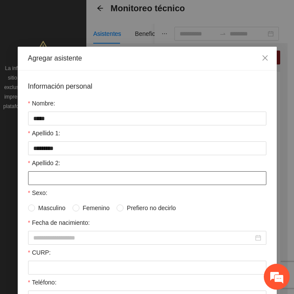
click at [36, 175] on input "Apellido 2:" at bounding box center [147, 178] width 238 height 14
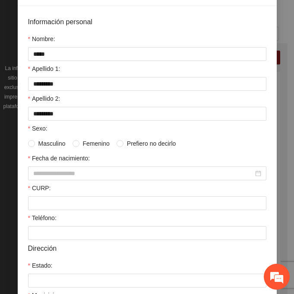
scroll to position [86, 0]
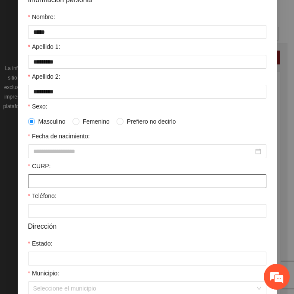
click at [41, 178] on input "CURP:" at bounding box center [147, 181] width 238 height 14
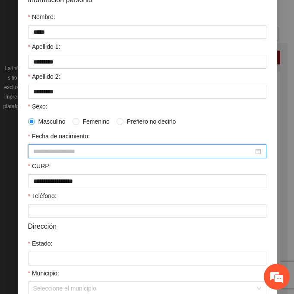
click at [41, 148] on input "Fecha de nacimiento:" at bounding box center [143, 151] width 220 height 10
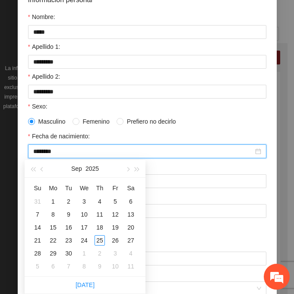
click at [47, 153] on input "********" at bounding box center [143, 151] width 220 height 10
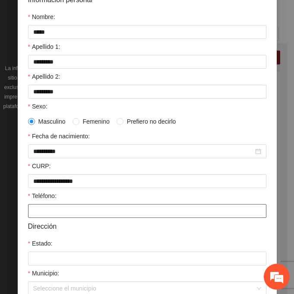
click at [57, 211] on input "Teléfono:" at bounding box center [147, 211] width 238 height 14
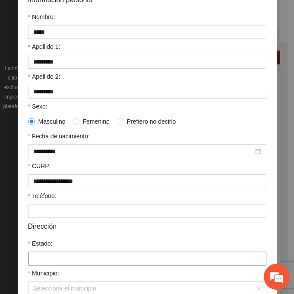
click at [48, 263] on input "Estado:" at bounding box center [147, 258] width 238 height 14
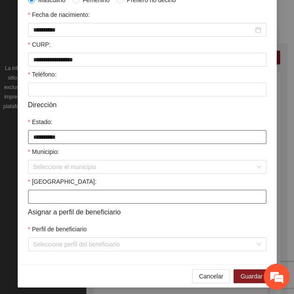
scroll to position [212, 0]
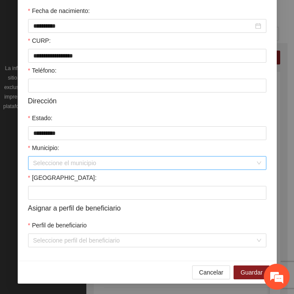
drag, startPoint x: 51, startPoint y: 164, endPoint x: 56, endPoint y: 165, distance: 4.9
click at [52, 164] on input "Municipio:" at bounding box center [144, 162] width 222 height 13
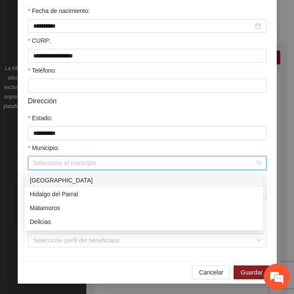
click at [75, 180] on div "[GEOGRAPHIC_DATA]" at bounding box center [144, 180] width 228 height 10
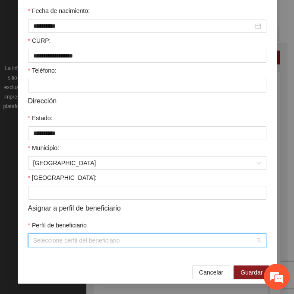
click at [63, 243] on input "Perfil de beneficiario" at bounding box center [144, 240] width 222 height 13
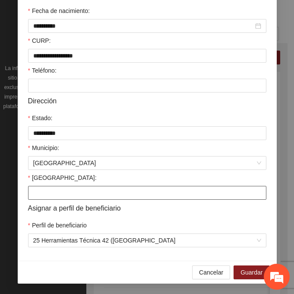
click at [50, 194] on input "[GEOGRAPHIC_DATA]:" at bounding box center [147, 193] width 238 height 14
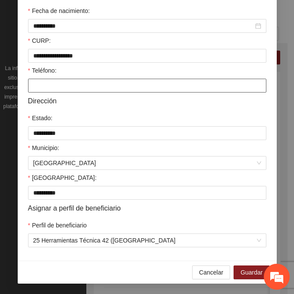
click at [38, 86] on input "Teléfono:" at bounding box center [147, 86] width 238 height 14
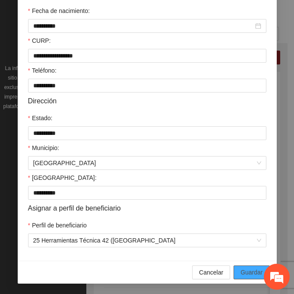
click at [246, 273] on span "Guardar" at bounding box center [252, 272] width 22 height 10
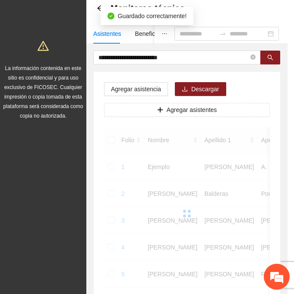
scroll to position [172, 0]
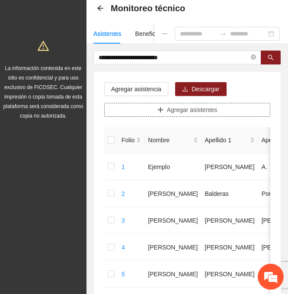
click at [177, 110] on span "Agregar asistentes" at bounding box center [192, 110] width 51 height 10
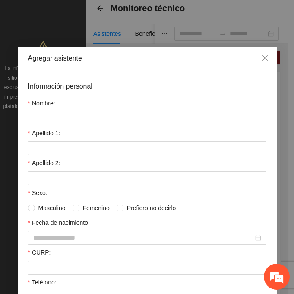
click at [55, 120] on input "Nombre:" at bounding box center [147, 118] width 238 height 14
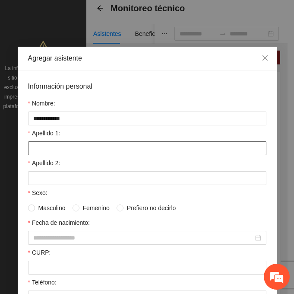
click at [42, 154] on input "Apellido 1:" at bounding box center [147, 148] width 238 height 14
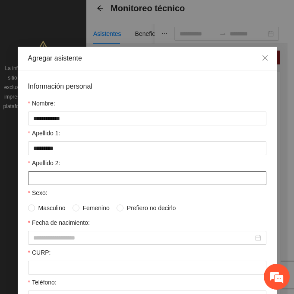
click at [29, 174] on input "Apellido 2:" at bounding box center [147, 178] width 238 height 14
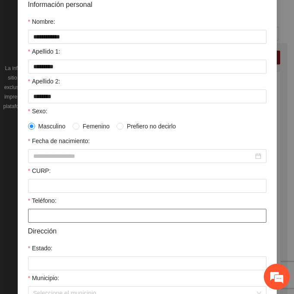
scroll to position [86, 0]
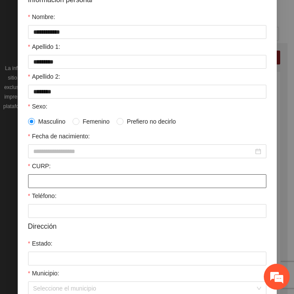
click at [45, 181] on input "CURP:" at bounding box center [147, 181] width 238 height 14
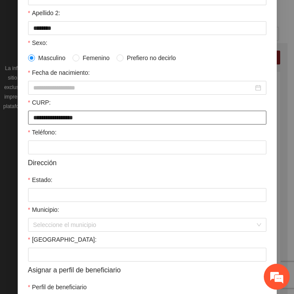
scroll to position [173, 0]
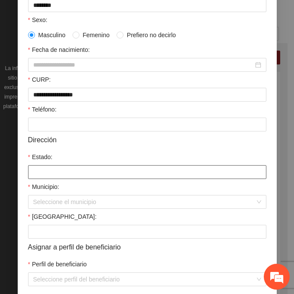
click at [39, 171] on input "Estado:" at bounding box center [147, 172] width 238 height 14
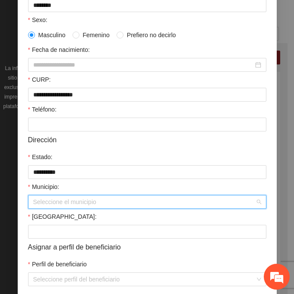
click at [51, 198] on input "Municipio:" at bounding box center [144, 201] width 222 height 13
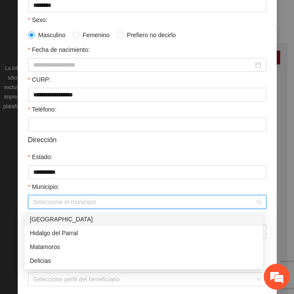
click at [80, 215] on div "[GEOGRAPHIC_DATA]" at bounding box center [144, 219] width 228 height 10
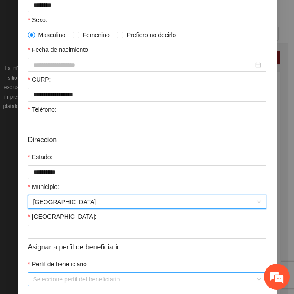
click at [47, 276] on input "Perfil de beneficiario" at bounding box center [144, 279] width 222 height 13
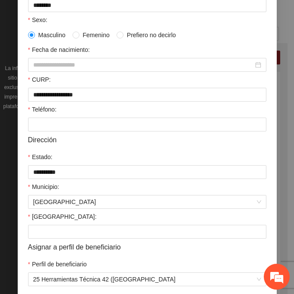
click at [51, 57] on div "Fecha de nacimiento:" at bounding box center [147, 51] width 238 height 13
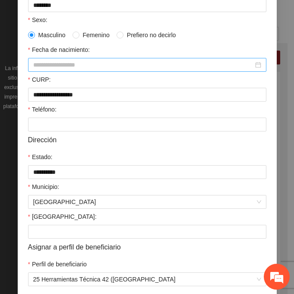
click at [51, 60] on input "Fecha de nacimiento:" at bounding box center [143, 65] width 220 height 10
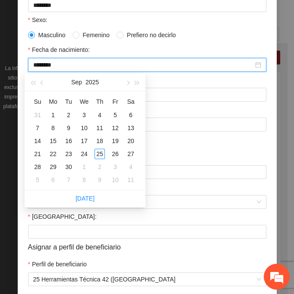
click at [50, 67] on input "********" at bounding box center [143, 65] width 220 height 10
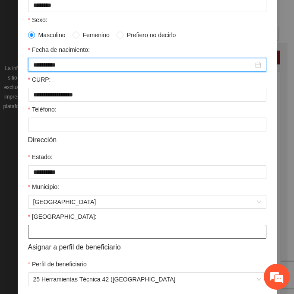
click at [37, 236] on input "[GEOGRAPHIC_DATA]:" at bounding box center [147, 232] width 238 height 14
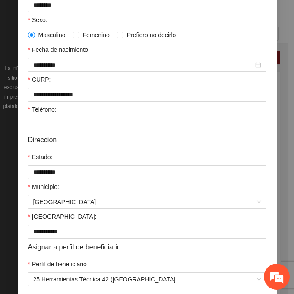
click at [112, 123] on input "Teléfono:" at bounding box center [147, 124] width 238 height 14
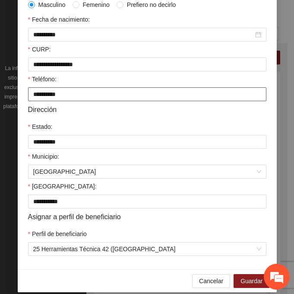
scroll to position [212, 0]
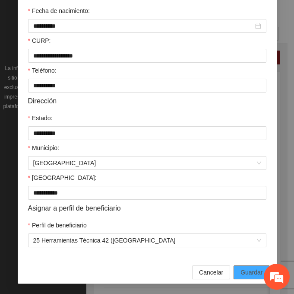
click at [244, 274] on span "Guardar" at bounding box center [252, 272] width 22 height 10
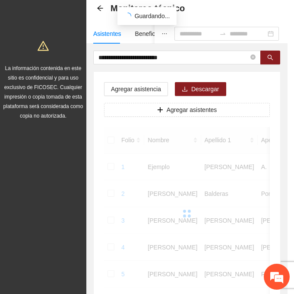
scroll to position [172, 0]
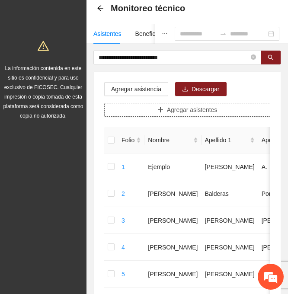
click at [185, 108] on span "Agregar asistentes" at bounding box center [192, 110] width 51 height 10
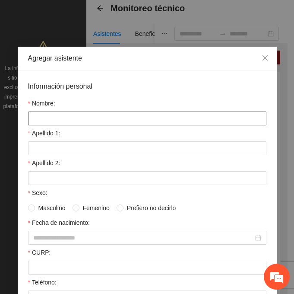
click at [31, 120] on input "Nombre:" at bounding box center [147, 118] width 238 height 14
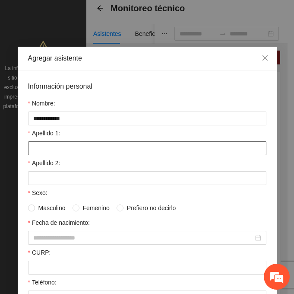
drag, startPoint x: 45, startPoint y: 146, endPoint x: 41, endPoint y: 148, distance: 4.4
click at [45, 145] on input "Apellido 1:" at bounding box center [147, 148] width 238 height 14
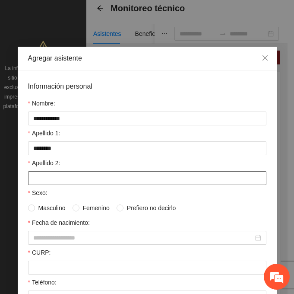
click at [56, 172] on input "Apellido 2:" at bounding box center [147, 178] width 238 height 14
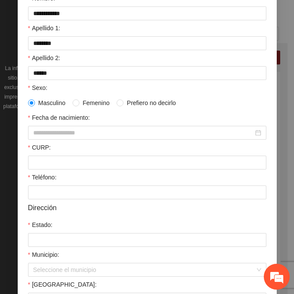
scroll to position [130, 0]
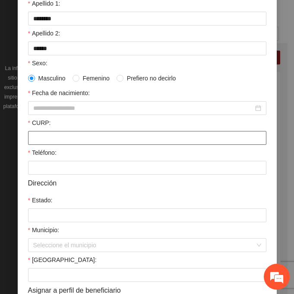
click at [32, 136] on input "CURP:" at bounding box center [147, 138] width 238 height 14
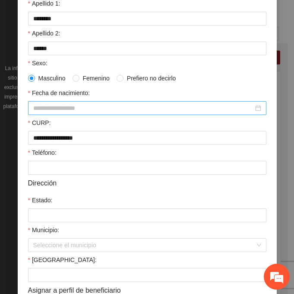
click at [53, 105] on input "Fecha de nacimiento:" at bounding box center [143, 108] width 220 height 10
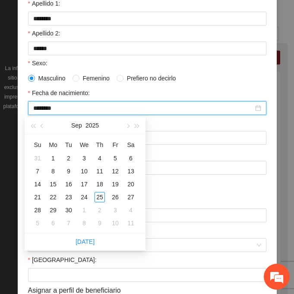
click at [48, 108] on input "********" at bounding box center [143, 108] width 220 height 10
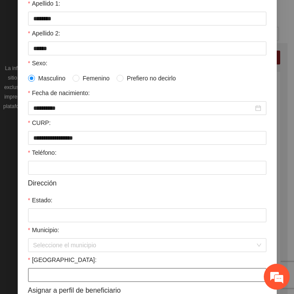
click at [60, 275] on input "[GEOGRAPHIC_DATA]:" at bounding box center [147, 275] width 238 height 14
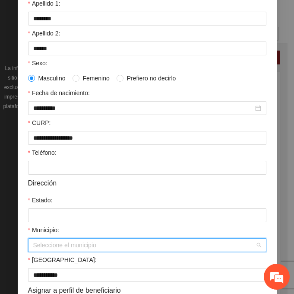
click at [45, 244] on input "Municipio:" at bounding box center [144, 244] width 222 height 13
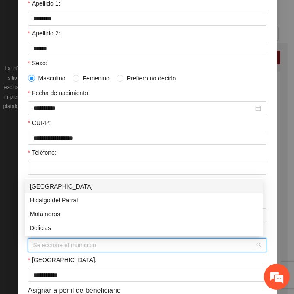
click at [40, 187] on div "[GEOGRAPHIC_DATA]" at bounding box center [144, 186] width 228 height 10
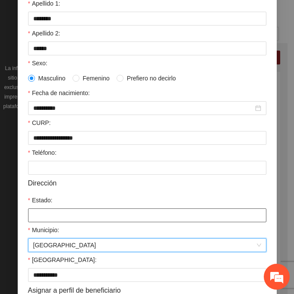
click at [38, 211] on input "Estado:" at bounding box center [147, 215] width 238 height 14
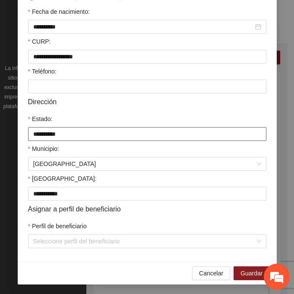
scroll to position [212, 0]
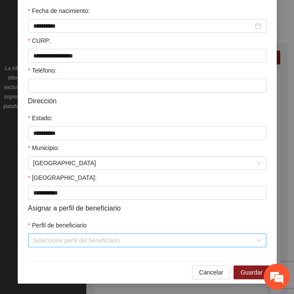
click at [47, 240] on input "Perfil de beneficiario" at bounding box center [144, 240] width 222 height 13
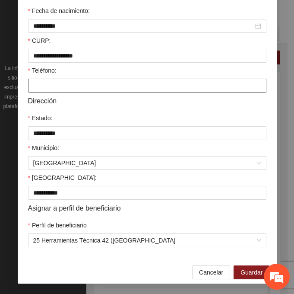
click at [42, 90] on input "Teléfono:" at bounding box center [147, 86] width 238 height 14
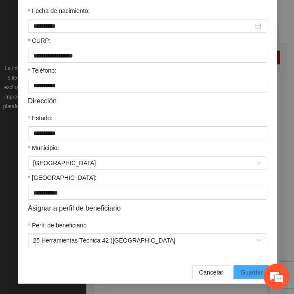
click at [242, 267] on span "Guardar" at bounding box center [252, 272] width 22 height 10
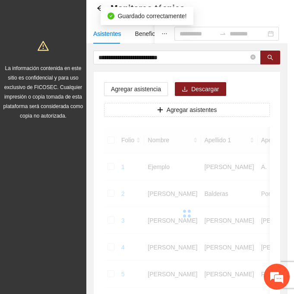
scroll to position [172, 0]
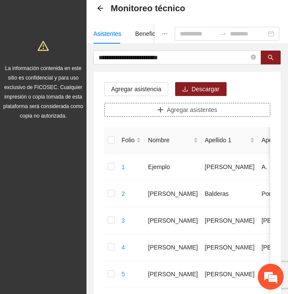
click at [131, 103] on button "Agregar asistentes" at bounding box center [187, 110] width 166 height 14
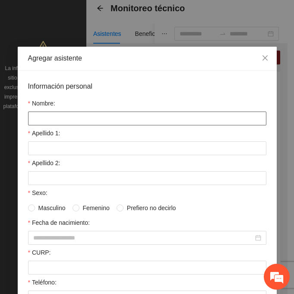
click at [35, 117] on input "Nombre:" at bounding box center [147, 118] width 238 height 14
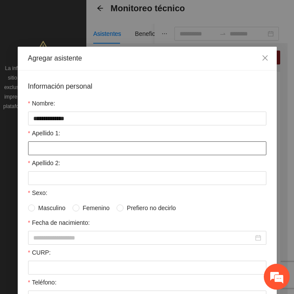
click at [49, 143] on input "Apellido 1:" at bounding box center [147, 148] width 238 height 14
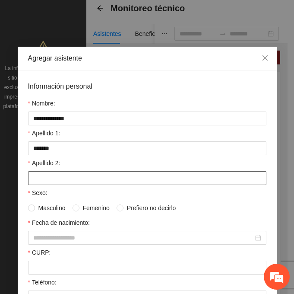
click at [46, 178] on input "Apellido 2:" at bounding box center [147, 178] width 238 height 14
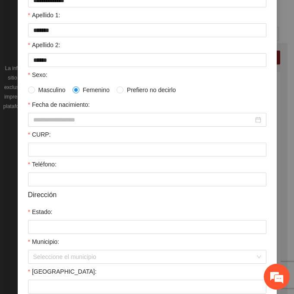
scroll to position [130, 0]
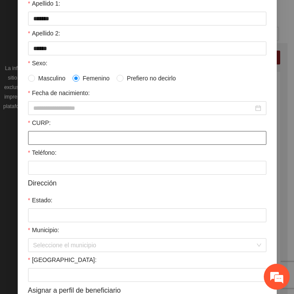
click at [39, 135] on input "CURP:" at bounding box center [147, 138] width 238 height 14
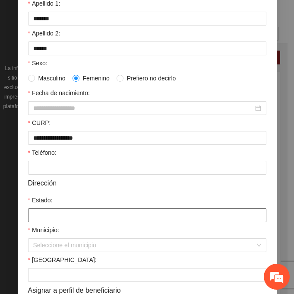
drag, startPoint x: 44, startPoint y: 214, endPoint x: 64, endPoint y: 216, distance: 20.4
click at [44, 214] on input "Estado:" at bounding box center [147, 215] width 238 height 14
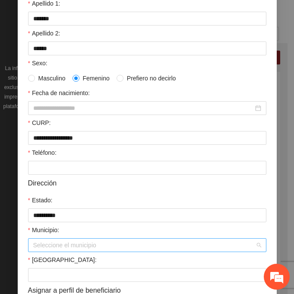
click at [57, 241] on input "Municipio:" at bounding box center [144, 244] width 222 height 13
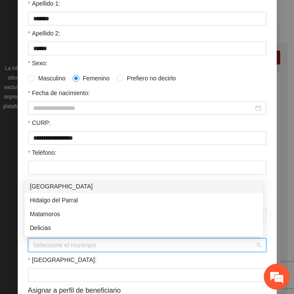
click at [45, 183] on div "[GEOGRAPHIC_DATA]" at bounding box center [144, 186] width 228 height 10
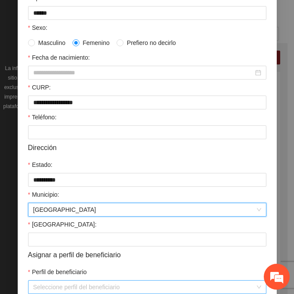
scroll to position [212, 0]
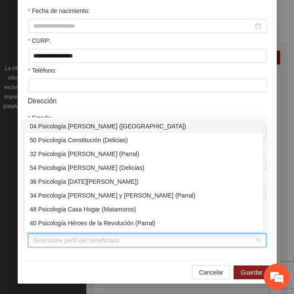
click at [63, 243] on input "Perfil de beneficiario" at bounding box center [144, 240] width 222 height 13
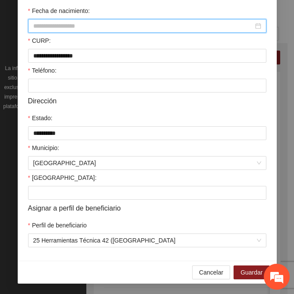
click at [64, 28] on input "Fecha de nacimiento:" at bounding box center [143, 26] width 220 height 10
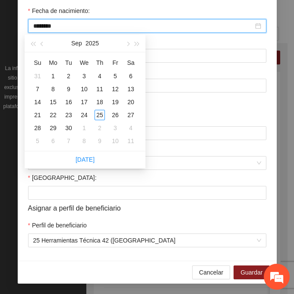
click at [48, 25] on input "********" at bounding box center [143, 26] width 220 height 10
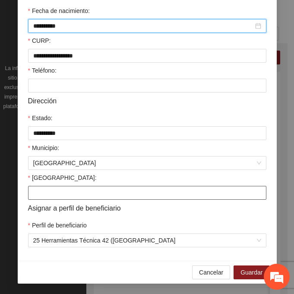
click at [59, 193] on input "[GEOGRAPHIC_DATA]:" at bounding box center [147, 193] width 238 height 14
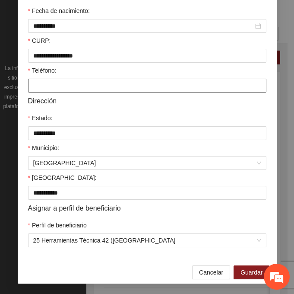
click at [58, 81] on input "Teléfono:" at bounding box center [147, 86] width 238 height 14
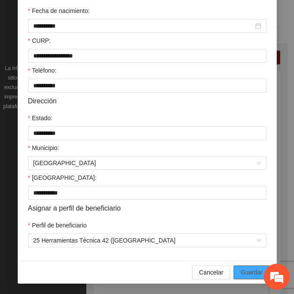
click at [237, 274] on button "Guardar" at bounding box center [252, 272] width 36 height 14
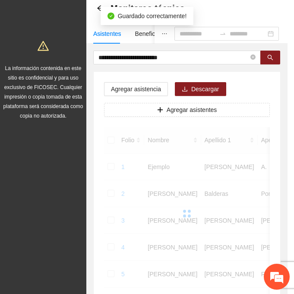
scroll to position [172, 0]
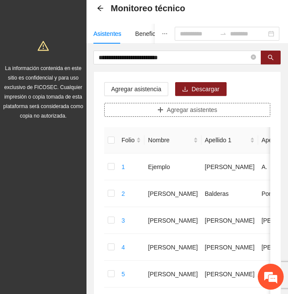
click at [191, 111] on span "Agregar asistentes" at bounding box center [192, 110] width 51 height 10
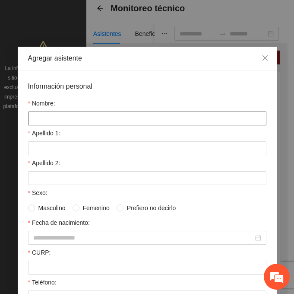
click at [78, 120] on input "Nombre:" at bounding box center [147, 118] width 238 height 14
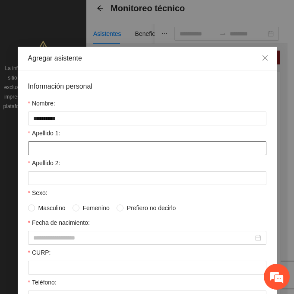
click at [37, 150] on input "Apellido 1:" at bounding box center [147, 148] width 238 height 14
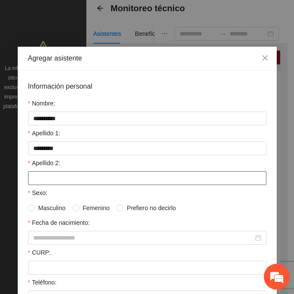
click at [48, 177] on input "Apellido 2:" at bounding box center [147, 178] width 238 height 14
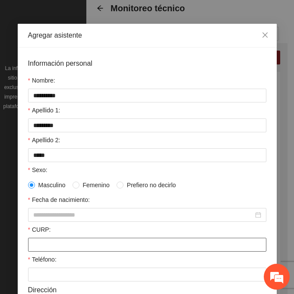
scroll to position [43, 0]
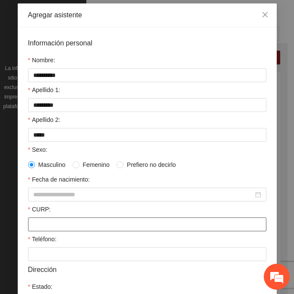
click at [33, 225] on input "CURP:" at bounding box center [147, 224] width 238 height 14
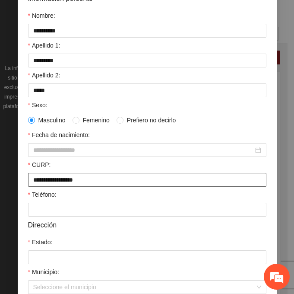
scroll to position [212, 0]
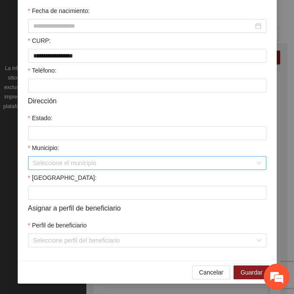
click at [44, 157] on input "Municipio:" at bounding box center [144, 162] width 222 height 13
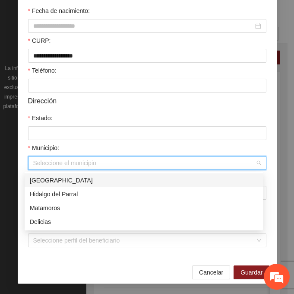
click at [48, 178] on div "[GEOGRAPHIC_DATA]" at bounding box center [144, 180] width 228 height 10
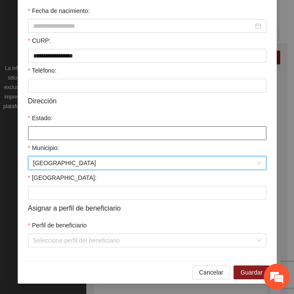
drag, startPoint x: 44, startPoint y: 131, endPoint x: 44, endPoint y: 141, distance: 9.9
click at [44, 131] on input "Estado:" at bounding box center [147, 133] width 238 height 14
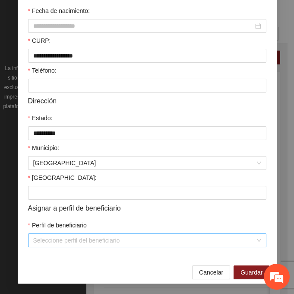
click at [48, 238] on input "Perfil de beneficiario" at bounding box center [144, 240] width 222 height 13
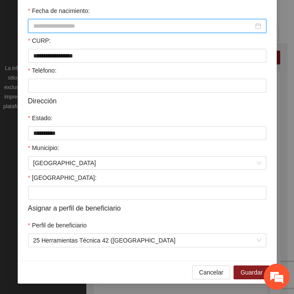
click at [94, 30] on input "Fecha de nacimiento:" at bounding box center [143, 26] width 220 height 10
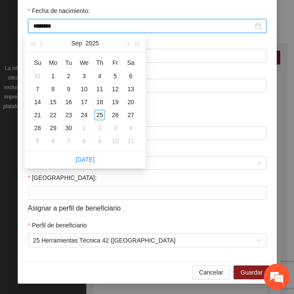
click at [48, 26] on input "********" at bounding box center [143, 26] width 220 height 10
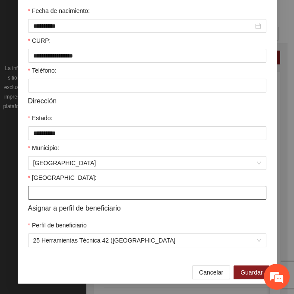
click at [35, 193] on input "[GEOGRAPHIC_DATA]:" at bounding box center [147, 193] width 238 height 14
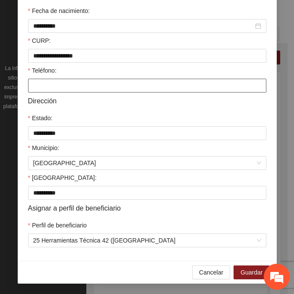
click at [61, 88] on input "Teléfono:" at bounding box center [147, 86] width 238 height 14
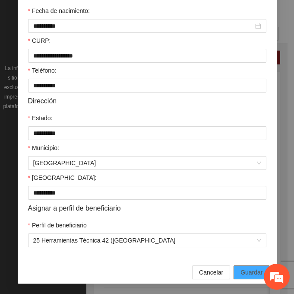
click at [241, 271] on span "Guardar" at bounding box center [252, 272] width 22 height 10
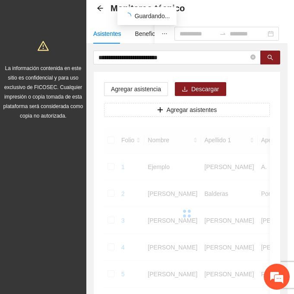
scroll to position [172, 0]
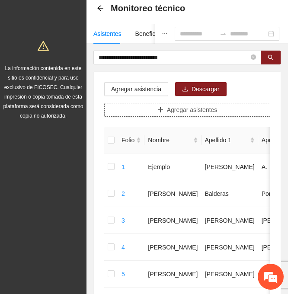
click at [216, 107] on span "Agregar asistentes" at bounding box center [192, 110] width 51 height 10
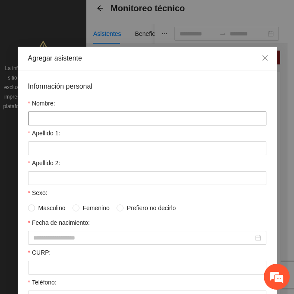
click at [85, 111] on input "Nombre:" at bounding box center [147, 118] width 238 height 14
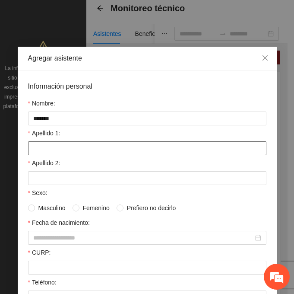
drag, startPoint x: 91, startPoint y: 146, endPoint x: 85, endPoint y: 149, distance: 7.2
click at [91, 146] on input "Apellido 1:" at bounding box center [147, 148] width 238 height 14
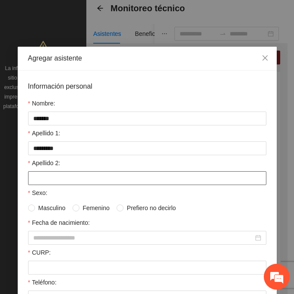
click at [64, 179] on input "Apellido 2:" at bounding box center [147, 178] width 238 height 14
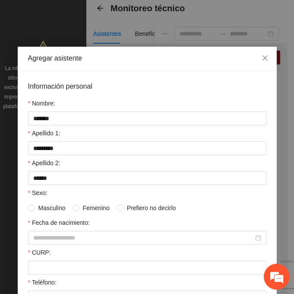
click at [32, 208] on label "Masculino" at bounding box center [48, 208] width 41 height 10
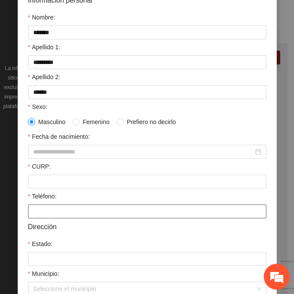
scroll to position [86, 0]
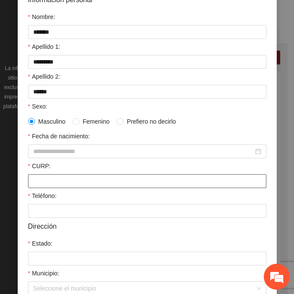
click at [39, 181] on input "CURP:" at bounding box center [147, 181] width 238 height 14
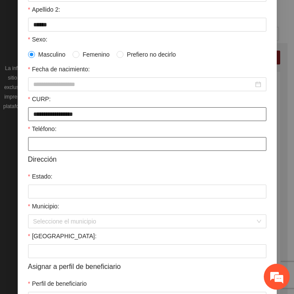
scroll to position [173, 0]
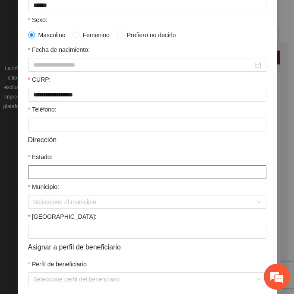
click at [38, 176] on input "Estado:" at bounding box center [147, 172] width 238 height 14
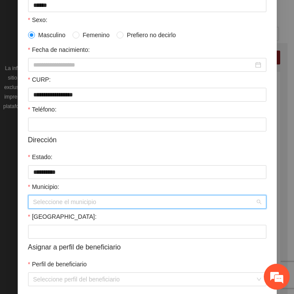
click at [54, 200] on input "Municipio:" at bounding box center [144, 201] width 222 height 13
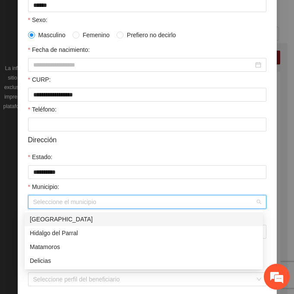
click at [82, 221] on div "[GEOGRAPHIC_DATA]" at bounding box center [144, 219] width 228 height 10
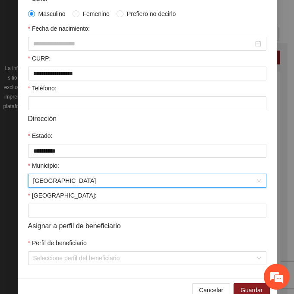
scroll to position [212, 0]
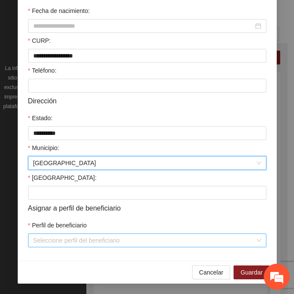
click at [42, 238] on input "Perfil de beneficiario" at bounding box center [144, 240] width 222 height 13
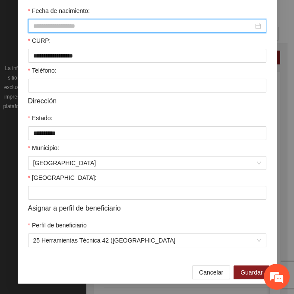
click at [49, 25] on input "Fecha de nacimiento:" at bounding box center [143, 26] width 220 height 10
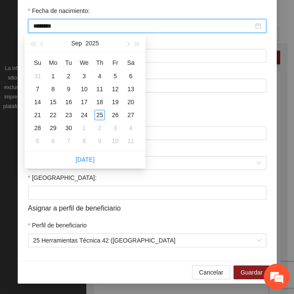
click at [48, 28] on input "********" at bounding box center [143, 26] width 220 height 10
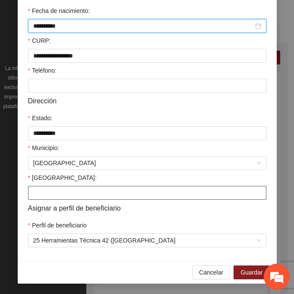
click at [69, 191] on input "[GEOGRAPHIC_DATA]:" at bounding box center [147, 193] width 238 height 14
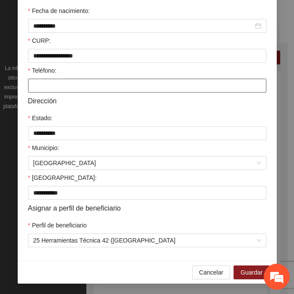
click at [64, 87] on input "Teléfono:" at bounding box center [147, 86] width 238 height 14
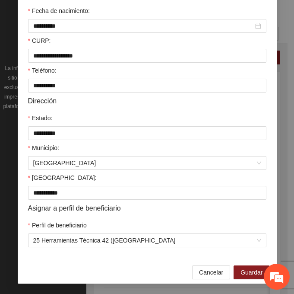
click at [246, 265] on div "Cancelar Guardar" at bounding box center [147, 271] width 259 height 23
click at [244, 272] on span "Guardar" at bounding box center [252, 272] width 22 height 10
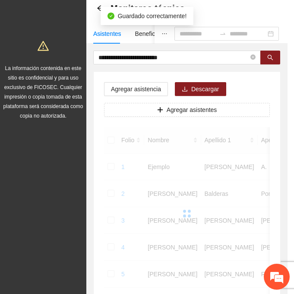
scroll to position [172, 0]
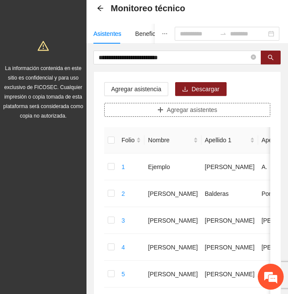
click at [208, 109] on span "Agregar asistentes" at bounding box center [192, 110] width 51 height 10
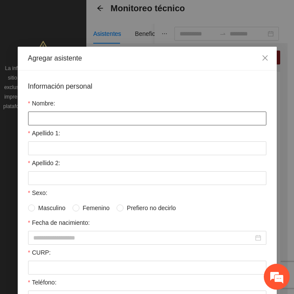
click at [101, 119] on input "Nombre:" at bounding box center [147, 118] width 238 height 14
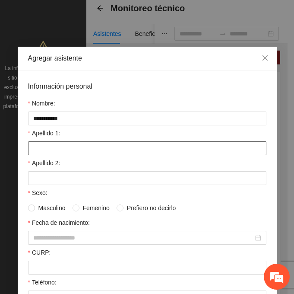
drag, startPoint x: 51, startPoint y: 150, endPoint x: 46, endPoint y: 153, distance: 6.6
click at [51, 150] on input "Apellido 1:" at bounding box center [147, 148] width 238 height 14
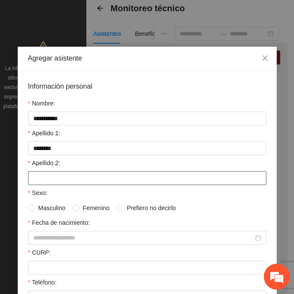
click at [30, 178] on input "Apellido 2:" at bounding box center [147, 178] width 238 height 14
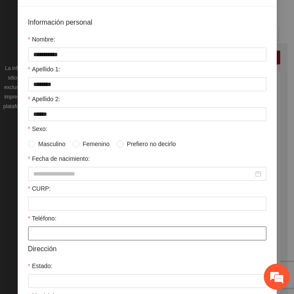
scroll to position [86, 0]
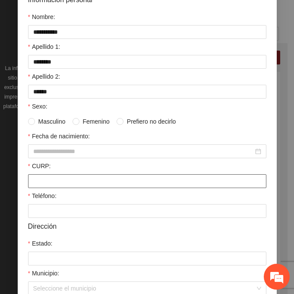
click at [49, 179] on input "CURP:" at bounding box center [147, 181] width 238 height 14
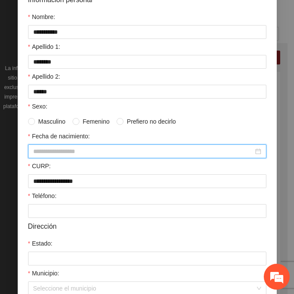
click at [67, 147] on input "Fecha de nacimiento:" at bounding box center [143, 151] width 220 height 10
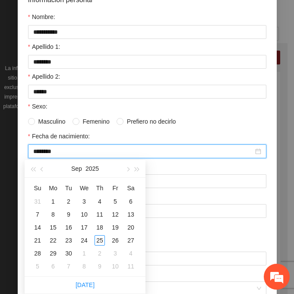
click at [49, 151] on input "********" at bounding box center [143, 151] width 220 height 10
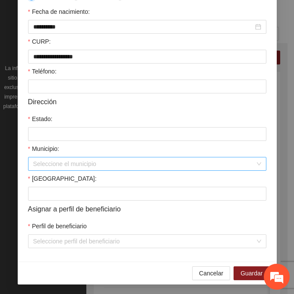
scroll to position [212, 0]
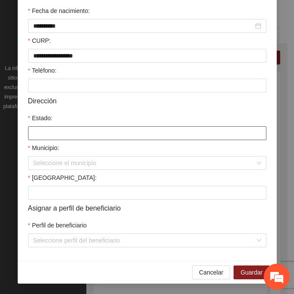
drag, startPoint x: 60, startPoint y: 133, endPoint x: 62, endPoint y: 140, distance: 7.9
click at [60, 133] on input "Estado:" at bounding box center [147, 133] width 238 height 14
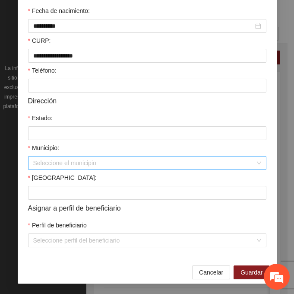
click at [58, 165] on input "Municipio:" at bounding box center [144, 162] width 222 height 13
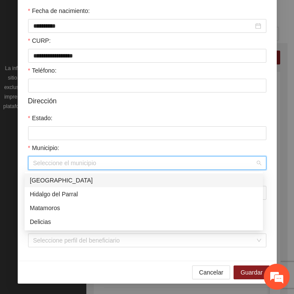
click at [86, 180] on div "[GEOGRAPHIC_DATA]" at bounding box center [144, 180] width 228 height 10
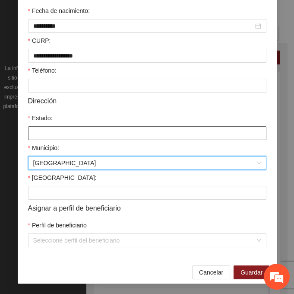
click at [65, 136] on input "Estado:" at bounding box center [147, 133] width 238 height 14
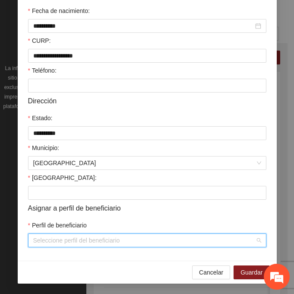
click at [52, 244] on input "Perfil de beneficiario" at bounding box center [144, 240] width 222 height 13
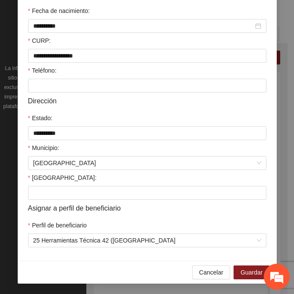
click at [79, 200] on form "**********" at bounding box center [147, 58] width 238 height 378
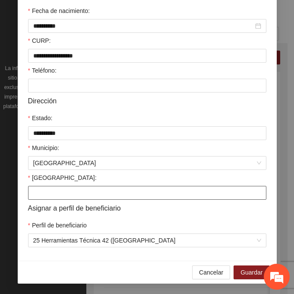
click at [71, 196] on input "[GEOGRAPHIC_DATA]:" at bounding box center [147, 193] width 238 height 14
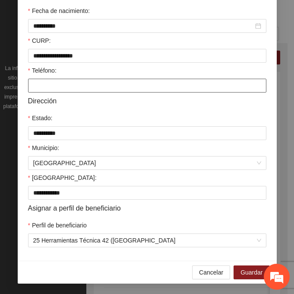
click at [57, 78] on div "Teléfono:" at bounding box center [147, 72] width 238 height 13
click at [54, 82] on input "Teléfono:" at bounding box center [147, 86] width 238 height 14
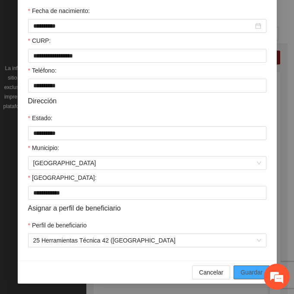
click at [256, 266] on button "Guardar" at bounding box center [252, 272] width 36 height 14
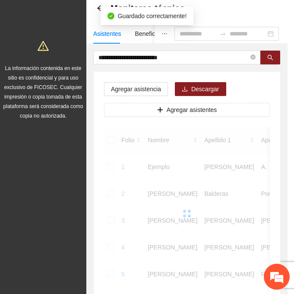
scroll to position [172, 0]
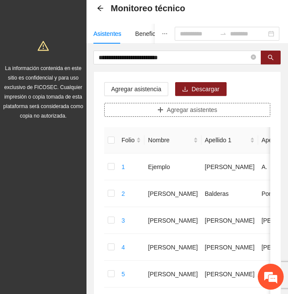
click at [226, 106] on button "Agregar asistentes" at bounding box center [187, 110] width 166 height 14
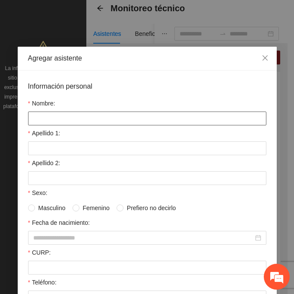
click at [89, 119] on input "Nombre:" at bounding box center [147, 118] width 238 height 14
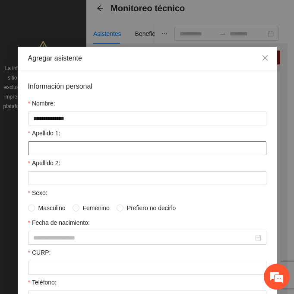
click at [35, 144] on input "Apellido 1:" at bounding box center [147, 148] width 238 height 14
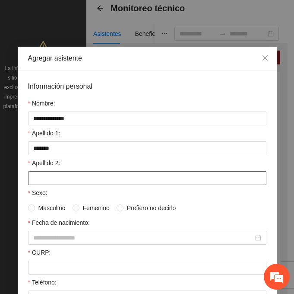
click at [55, 178] on input "Apellido 2:" at bounding box center [147, 178] width 238 height 14
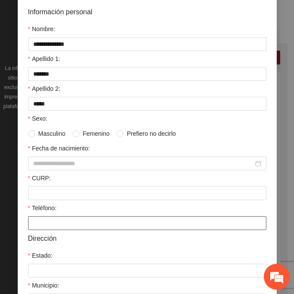
scroll to position [86, 0]
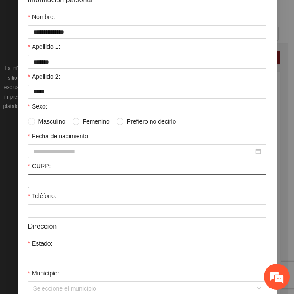
click at [38, 184] on input "CURP:" at bounding box center [147, 181] width 238 height 14
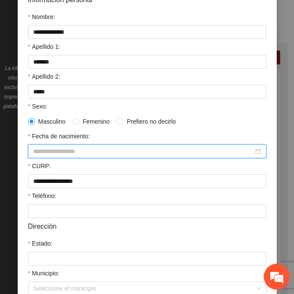
click at [48, 151] on input "Fecha de nacimiento:" at bounding box center [143, 151] width 220 height 10
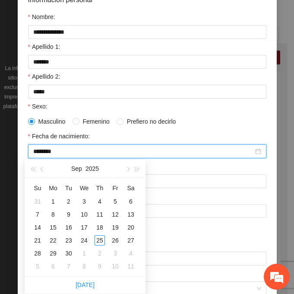
click at [48, 151] on input "********" at bounding box center [143, 151] width 220 height 10
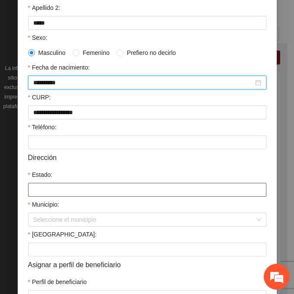
scroll to position [173, 0]
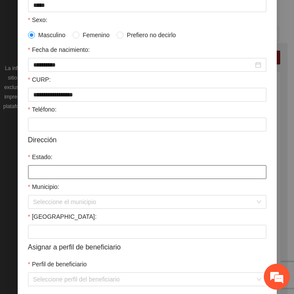
drag, startPoint x: 41, startPoint y: 166, endPoint x: 52, endPoint y: 174, distance: 13.7
click at [41, 166] on input "Estado:" at bounding box center [147, 172] width 238 height 14
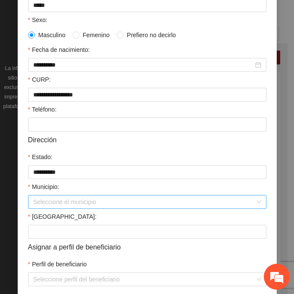
drag, startPoint x: 58, startPoint y: 206, endPoint x: 76, endPoint y: 209, distance: 18.4
click at [61, 206] on input "Municipio:" at bounding box center [144, 201] width 222 height 13
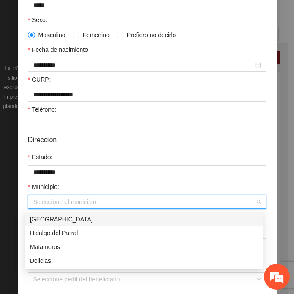
click at [95, 217] on div "[GEOGRAPHIC_DATA]" at bounding box center [144, 219] width 228 height 10
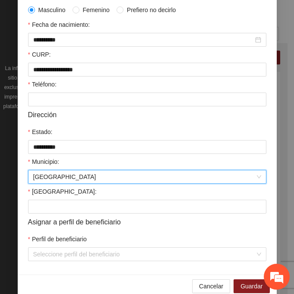
scroll to position [212, 0]
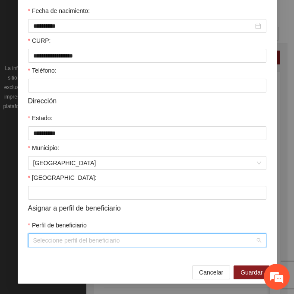
click at [55, 243] on input "Perfil de beneficiario" at bounding box center [144, 240] width 222 height 13
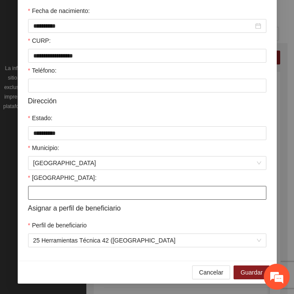
click at [32, 193] on input "[GEOGRAPHIC_DATA]:" at bounding box center [147, 193] width 238 height 14
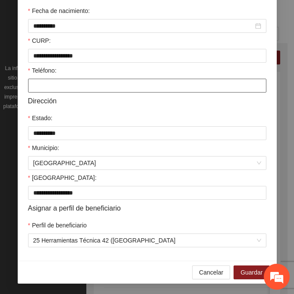
click at [44, 82] on input "Teléfono:" at bounding box center [147, 86] width 238 height 14
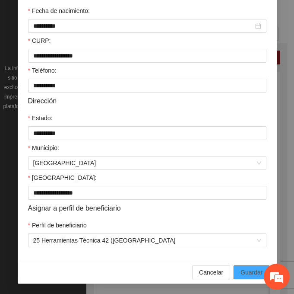
click at [251, 273] on span "Guardar" at bounding box center [252, 272] width 22 height 10
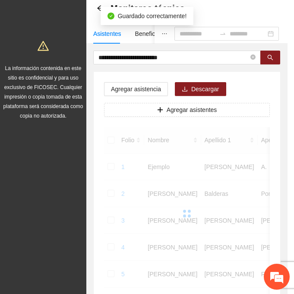
scroll to position [172, 0]
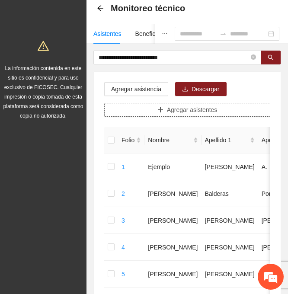
click at [154, 110] on button "Agregar asistentes" at bounding box center [187, 110] width 166 height 14
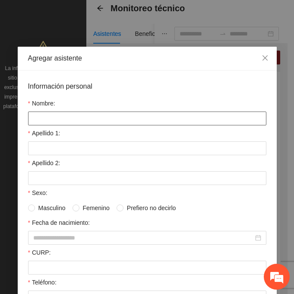
click at [57, 116] on input "Nombre:" at bounding box center [147, 118] width 238 height 14
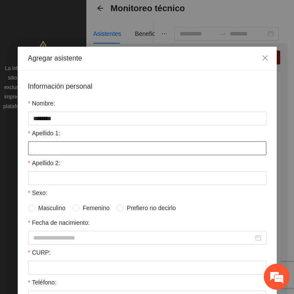
click at [55, 149] on input "Apellido 1:" at bounding box center [147, 148] width 238 height 14
drag, startPoint x: 52, startPoint y: 149, endPoint x: 30, endPoint y: 150, distance: 21.6
click at [30, 150] on input "********" at bounding box center [147, 148] width 238 height 14
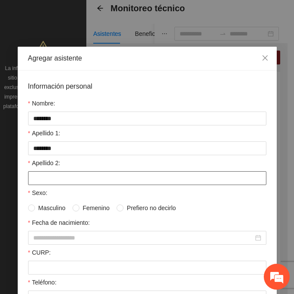
click at [40, 180] on input "Apellido 2:" at bounding box center [147, 178] width 238 height 14
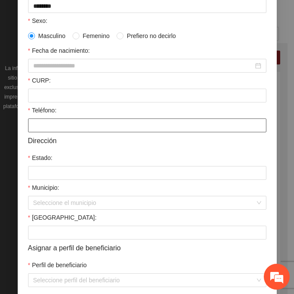
scroll to position [173, 0]
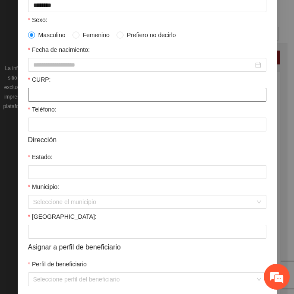
click at [66, 96] on input "CURP:" at bounding box center [147, 95] width 238 height 14
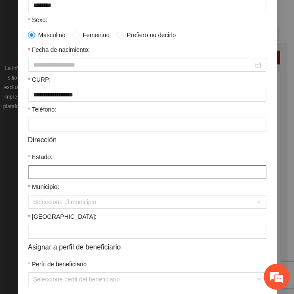
click at [59, 169] on input "Estado:" at bounding box center [147, 172] width 238 height 14
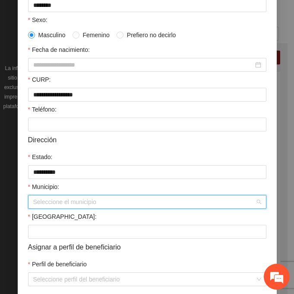
click at [66, 200] on input "Municipio:" at bounding box center [144, 201] width 222 height 13
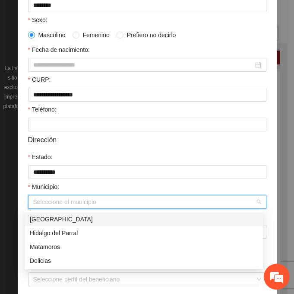
click at [97, 216] on div "[GEOGRAPHIC_DATA]" at bounding box center [144, 219] width 228 height 10
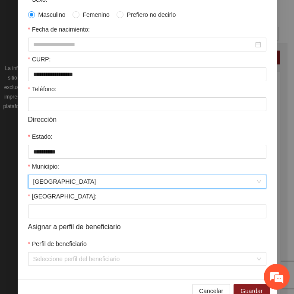
scroll to position [212, 0]
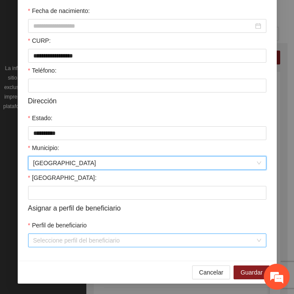
click at [63, 241] on input "Perfil de beneficiario" at bounding box center [144, 240] width 222 height 13
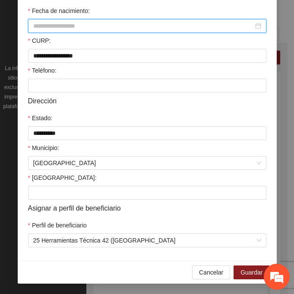
click at [43, 26] on input "Fecha de nacimiento:" at bounding box center [143, 26] width 220 height 10
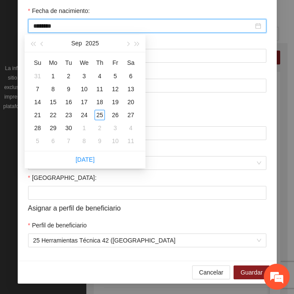
click at [48, 27] on input "********" at bounding box center [143, 26] width 220 height 10
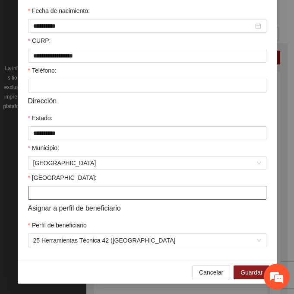
drag, startPoint x: 47, startPoint y: 190, endPoint x: 42, endPoint y: 190, distance: 4.8
click at [47, 190] on input "[GEOGRAPHIC_DATA]:" at bounding box center [147, 193] width 238 height 14
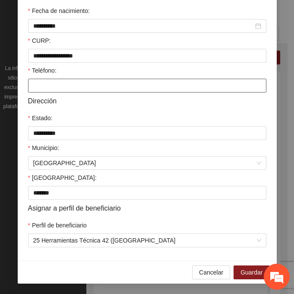
click at [39, 80] on input "Teléfono:" at bounding box center [147, 86] width 238 height 14
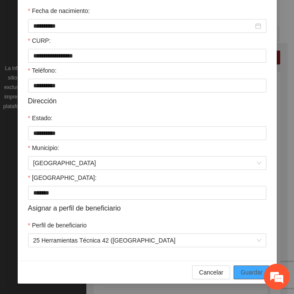
click at [256, 274] on span "Guardar" at bounding box center [252, 272] width 22 height 10
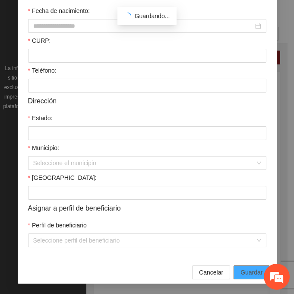
scroll to position [172, 0]
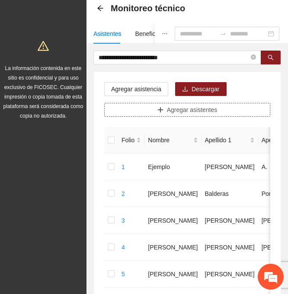
click at [183, 114] on button "Agregar asistentes" at bounding box center [187, 110] width 166 height 14
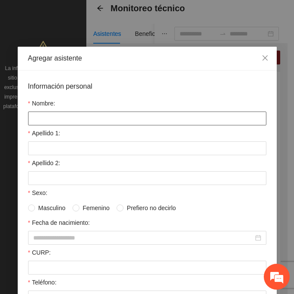
click at [73, 117] on input "Nombre:" at bounding box center [147, 118] width 238 height 14
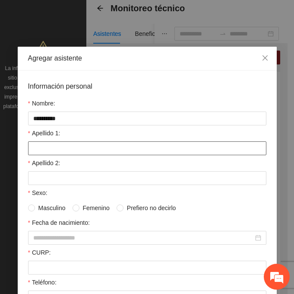
drag, startPoint x: 50, startPoint y: 148, endPoint x: 44, endPoint y: 150, distance: 6.0
click at [50, 148] on input "Apellido 1:" at bounding box center [147, 148] width 238 height 14
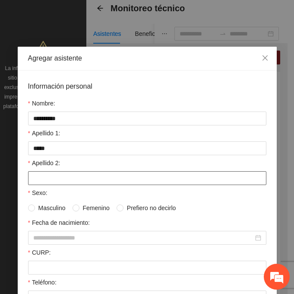
drag, startPoint x: 57, startPoint y: 174, endPoint x: 49, endPoint y: 175, distance: 8.3
click at [58, 174] on input "Apellido 2:" at bounding box center [147, 178] width 238 height 14
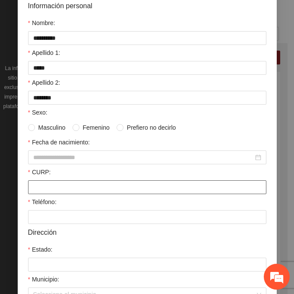
scroll to position [86, 0]
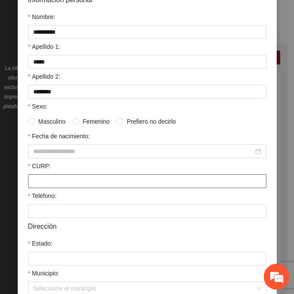
click at [67, 184] on input "CURP:" at bounding box center [147, 181] width 238 height 14
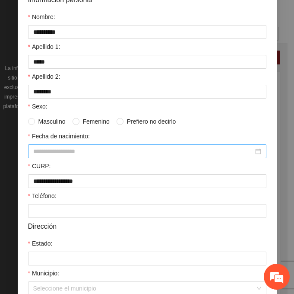
click at [48, 152] on input "Fecha de nacimiento:" at bounding box center [143, 151] width 220 height 10
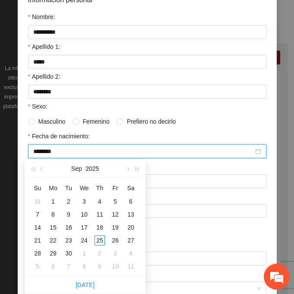
click at [48, 152] on input "********" at bounding box center [143, 151] width 220 height 10
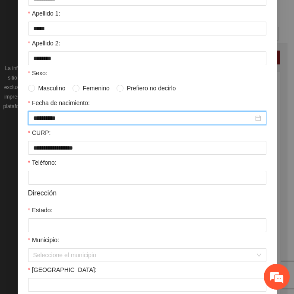
scroll to position [130, 0]
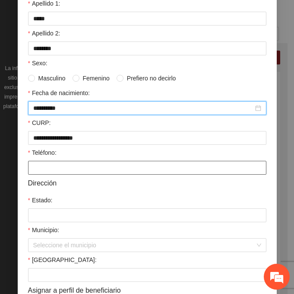
click at [61, 171] on input "Teléfono:" at bounding box center [147, 168] width 238 height 14
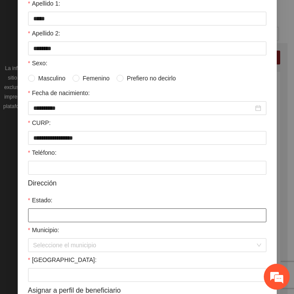
scroll to position [212, 0]
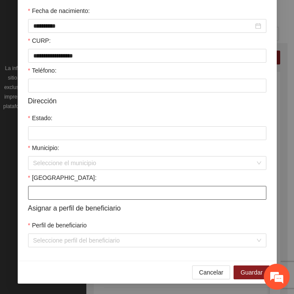
click at [54, 194] on input "[GEOGRAPHIC_DATA]:" at bounding box center [147, 193] width 238 height 14
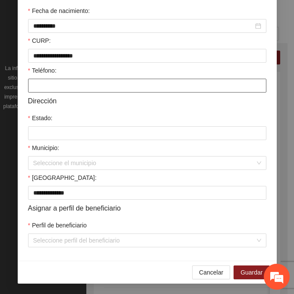
click at [57, 85] on input "Teléfono:" at bounding box center [147, 86] width 238 height 14
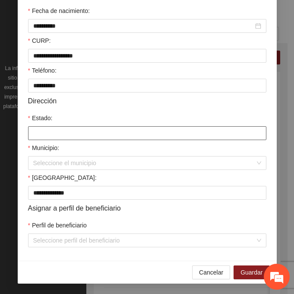
click at [41, 135] on input "Estado:" at bounding box center [147, 133] width 238 height 14
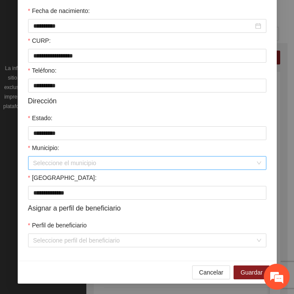
click at [54, 165] on input "Municipio:" at bounding box center [144, 162] width 222 height 13
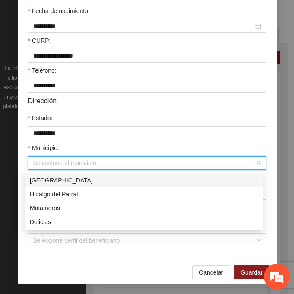
click at [90, 183] on div "[GEOGRAPHIC_DATA]" at bounding box center [144, 180] width 228 height 10
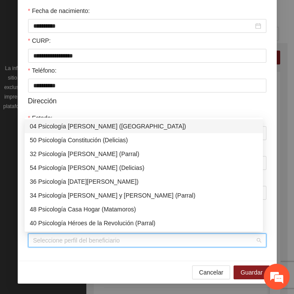
click at [52, 240] on input "Perfil de beneficiario" at bounding box center [144, 240] width 222 height 13
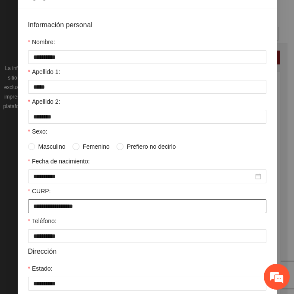
scroll to position [82, 0]
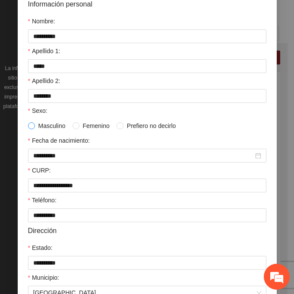
click at [31, 125] on span at bounding box center [31, 125] width 7 height 7
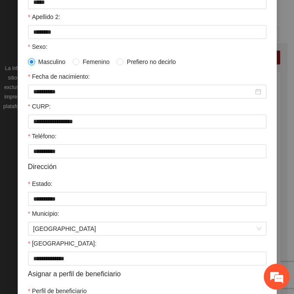
scroll to position [212, 0]
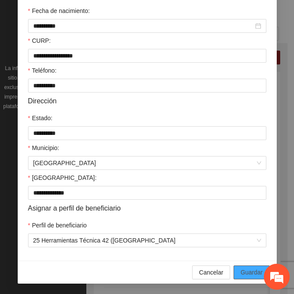
click at [246, 268] on span "Guardar" at bounding box center [252, 272] width 22 height 10
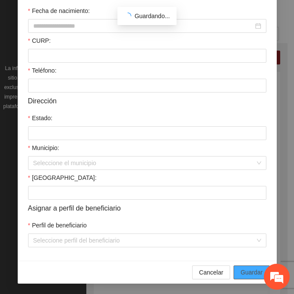
scroll to position [172, 0]
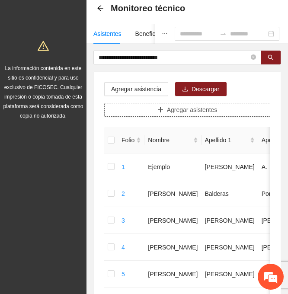
click at [152, 111] on button "Agregar asistentes" at bounding box center [187, 110] width 166 height 14
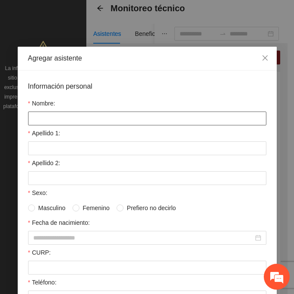
click at [37, 121] on input "Nombre:" at bounding box center [147, 118] width 238 height 14
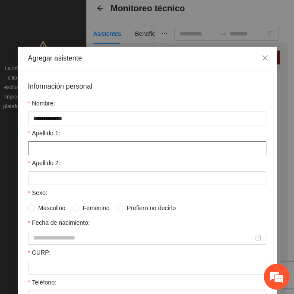
click at [73, 146] on input "Apellido 1:" at bounding box center [147, 148] width 238 height 14
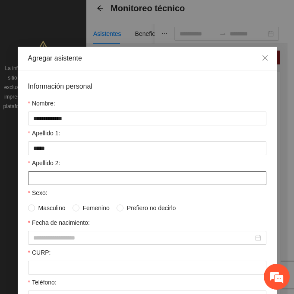
click at [43, 181] on input "Apellido 2:" at bounding box center [147, 178] width 238 height 14
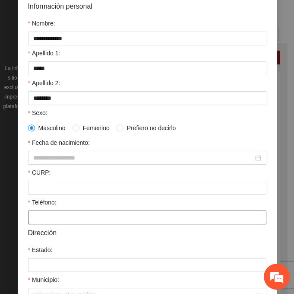
scroll to position [86, 0]
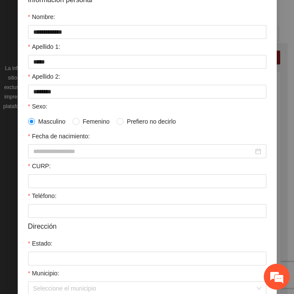
click at [42, 172] on div "CURP:" at bounding box center [147, 167] width 238 height 13
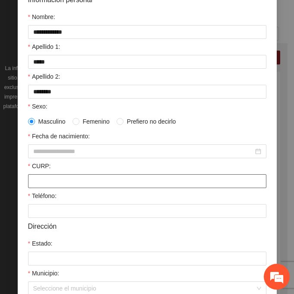
click at [38, 177] on input "CURP:" at bounding box center [147, 181] width 238 height 14
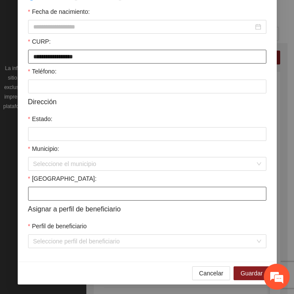
scroll to position [212, 0]
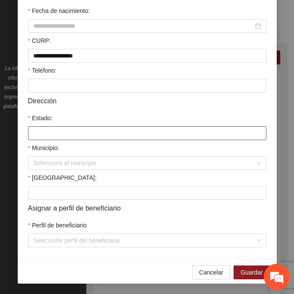
drag, startPoint x: 44, startPoint y: 135, endPoint x: 47, endPoint y: 140, distance: 5.9
click at [44, 135] on input "Estado:" at bounding box center [147, 133] width 238 height 14
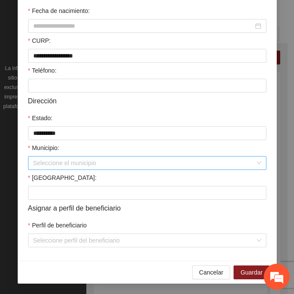
click at [51, 168] on input "Municipio:" at bounding box center [144, 162] width 222 height 13
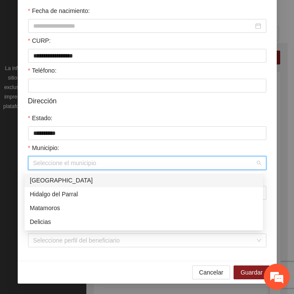
click at [91, 179] on div "[GEOGRAPHIC_DATA]" at bounding box center [144, 180] width 228 height 10
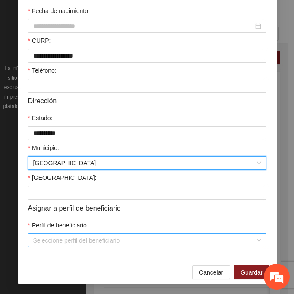
click at [49, 239] on input "Perfil de beneficiario" at bounding box center [144, 240] width 222 height 13
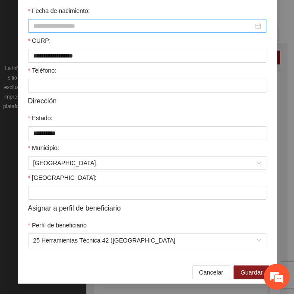
click at [44, 26] on input "Fecha de nacimiento:" at bounding box center [143, 26] width 220 height 10
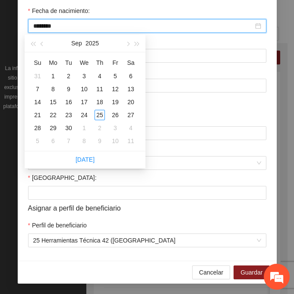
click at [48, 27] on input "********" at bounding box center [143, 26] width 220 height 10
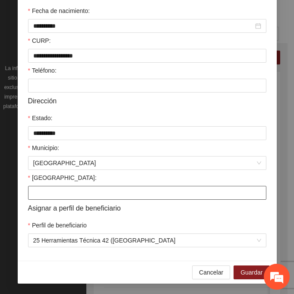
click at [68, 187] on input "[GEOGRAPHIC_DATA]:" at bounding box center [147, 193] width 238 height 14
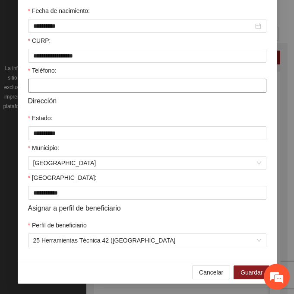
click at [57, 83] on input "Teléfono:" at bounding box center [147, 86] width 238 height 14
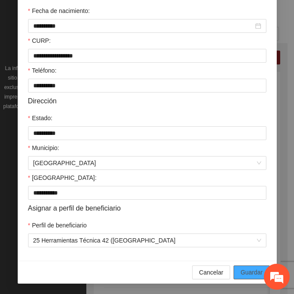
click at [249, 274] on span "Guardar" at bounding box center [252, 272] width 22 height 10
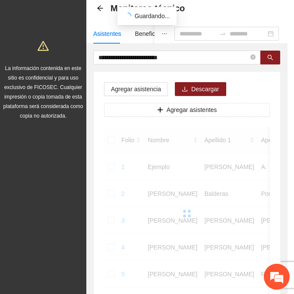
scroll to position [172, 0]
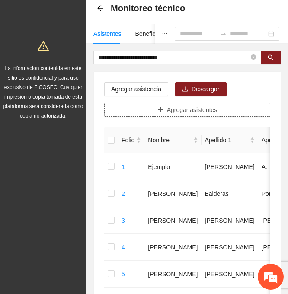
click at [200, 109] on span "Agregar asistentes" at bounding box center [192, 110] width 51 height 10
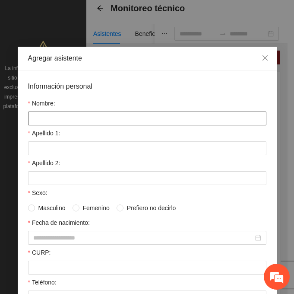
click at [56, 121] on input "Nombre:" at bounding box center [147, 118] width 238 height 14
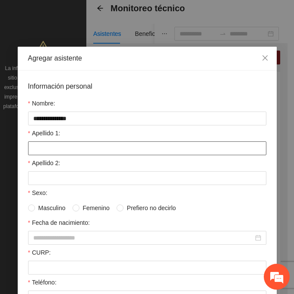
click at [66, 147] on input "Apellido 1:" at bounding box center [147, 148] width 238 height 14
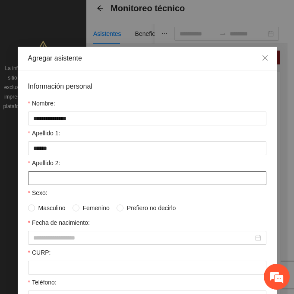
click at [40, 181] on input "Apellido 2:" at bounding box center [147, 178] width 238 height 14
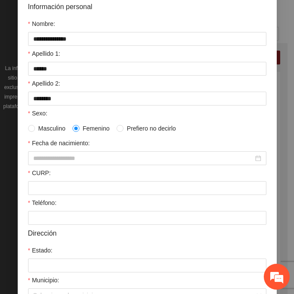
scroll to position [86, 0]
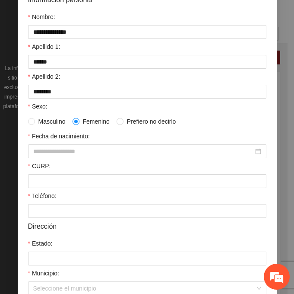
click at [47, 172] on div "CURP:" at bounding box center [147, 167] width 238 height 13
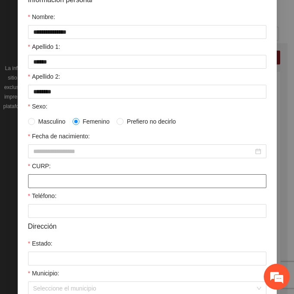
click at [45, 180] on input "CURP:" at bounding box center [147, 181] width 238 height 14
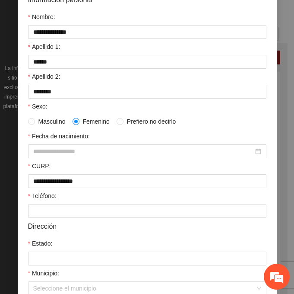
click at [59, 143] on div "Fecha de nacimiento:" at bounding box center [147, 137] width 238 height 13
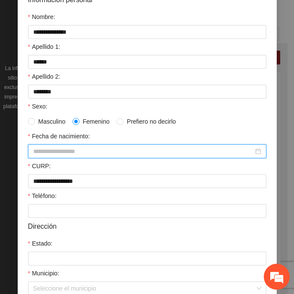
click at [54, 150] on input "Fecha de nacimiento:" at bounding box center [143, 151] width 220 height 10
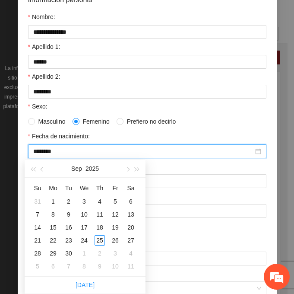
click at [48, 151] on input "********" at bounding box center [143, 151] width 220 height 10
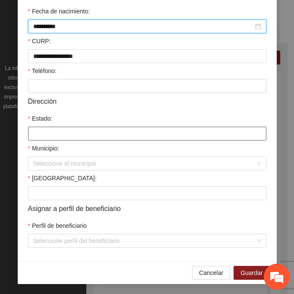
scroll to position [212, 0]
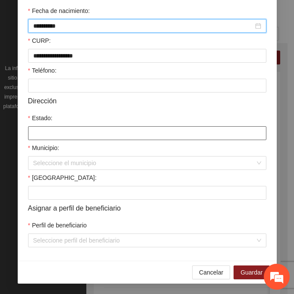
drag, startPoint x: 51, startPoint y: 127, endPoint x: 47, endPoint y: 131, distance: 5.5
click at [50, 127] on input "Estado:" at bounding box center [147, 133] width 238 height 14
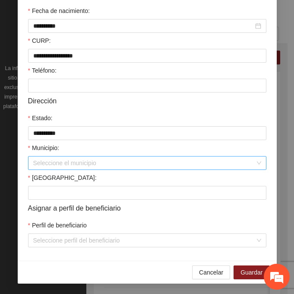
click at [49, 164] on input "Municipio:" at bounding box center [144, 162] width 222 height 13
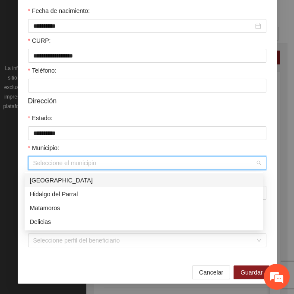
click at [86, 180] on div "[GEOGRAPHIC_DATA]" at bounding box center [144, 180] width 228 height 10
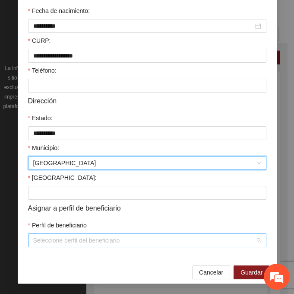
click at [47, 243] on input "Perfil de beneficiario" at bounding box center [144, 240] width 222 height 13
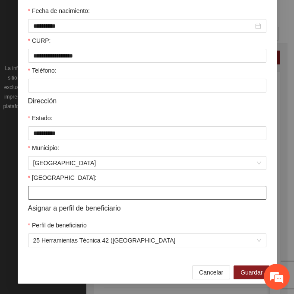
click at [48, 196] on input "[GEOGRAPHIC_DATA]:" at bounding box center [147, 193] width 238 height 14
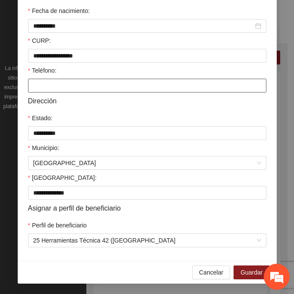
click at [76, 89] on input "Teléfono:" at bounding box center [147, 86] width 238 height 14
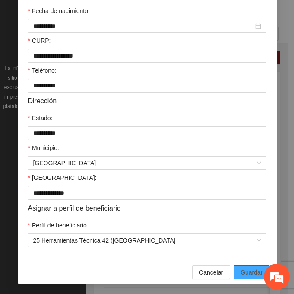
click at [241, 268] on span "Guardar" at bounding box center [252, 272] width 22 height 10
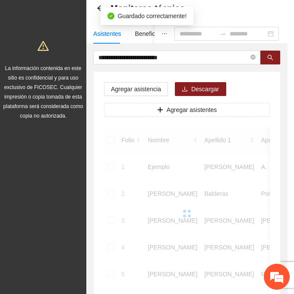
scroll to position [172, 0]
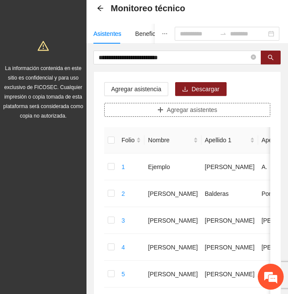
click at [192, 106] on span "Agregar asistentes" at bounding box center [192, 110] width 51 height 10
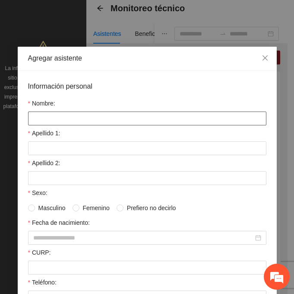
click at [79, 119] on input "Nombre:" at bounding box center [147, 118] width 238 height 14
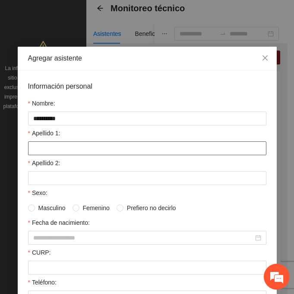
click at [109, 151] on input "Apellido 1:" at bounding box center [147, 148] width 238 height 14
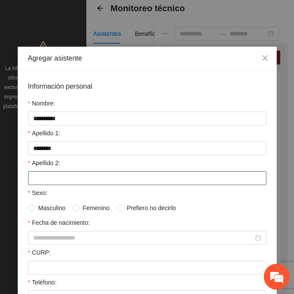
click at [83, 178] on input "Apellido 2:" at bounding box center [147, 178] width 238 height 14
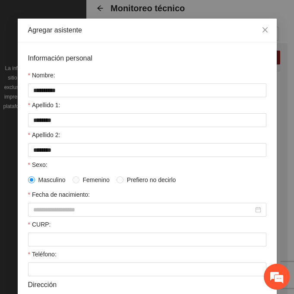
scroll to position [43, 0]
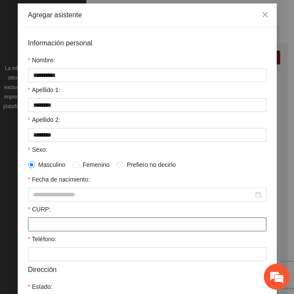
click at [85, 226] on input "CURP:" at bounding box center [147, 224] width 238 height 14
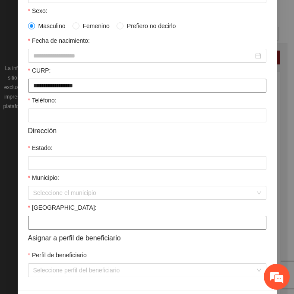
scroll to position [212, 0]
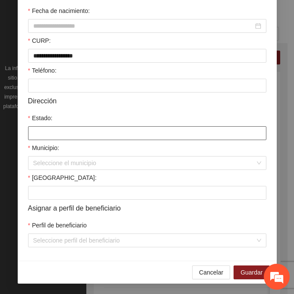
drag, startPoint x: 56, startPoint y: 133, endPoint x: 64, endPoint y: 143, distance: 12.8
click at [56, 133] on input "Estado:" at bounding box center [147, 133] width 238 height 14
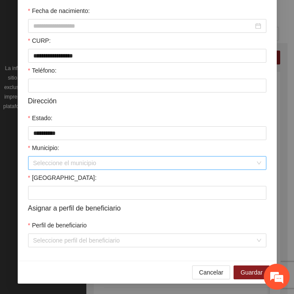
click at [54, 165] on input "Municipio:" at bounding box center [144, 162] width 222 height 13
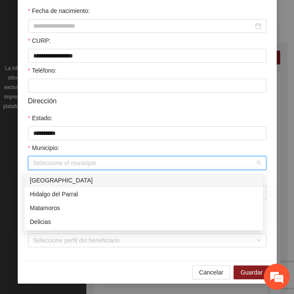
click at [77, 181] on div "[GEOGRAPHIC_DATA]" at bounding box center [144, 180] width 228 height 10
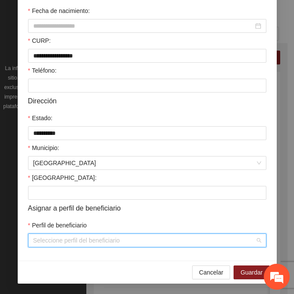
click at [49, 238] on input "Perfil de beneficiario" at bounding box center [144, 240] width 222 height 13
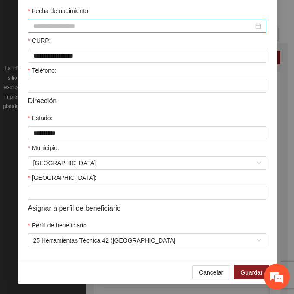
click at [51, 27] on input "Fecha de nacimiento:" at bounding box center [143, 26] width 220 height 10
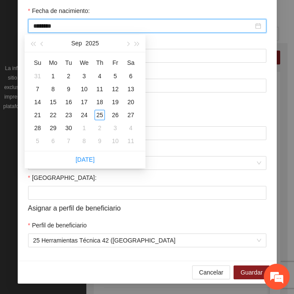
click at [47, 25] on input "********" at bounding box center [143, 26] width 220 height 10
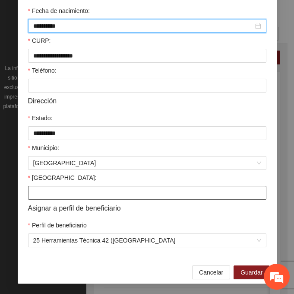
click at [48, 192] on input "[GEOGRAPHIC_DATA]:" at bounding box center [147, 193] width 238 height 14
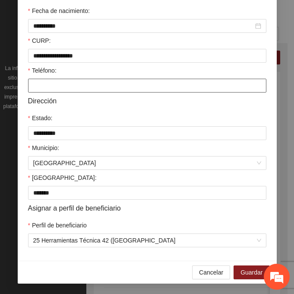
click at [89, 88] on input "Teléfono:" at bounding box center [147, 86] width 238 height 14
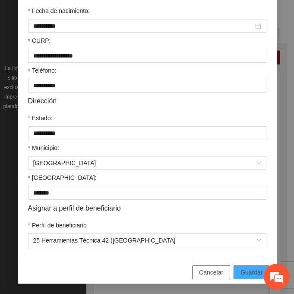
click at [242, 271] on span "Guardar" at bounding box center [252, 272] width 22 height 10
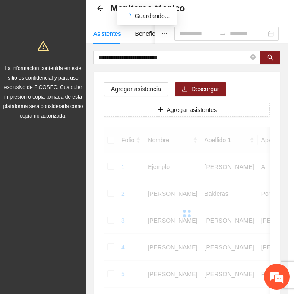
scroll to position [172, 0]
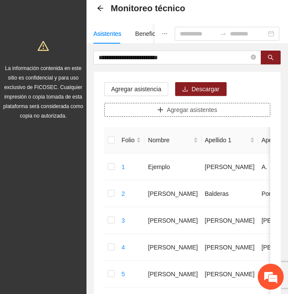
click at [194, 108] on span "Agregar asistentes" at bounding box center [192, 110] width 51 height 10
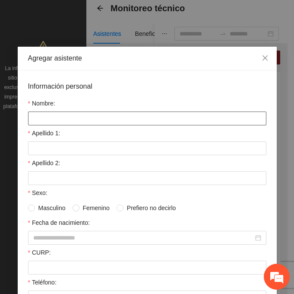
click at [107, 121] on input "Nombre:" at bounding box center [147, 118] width 238 height 14
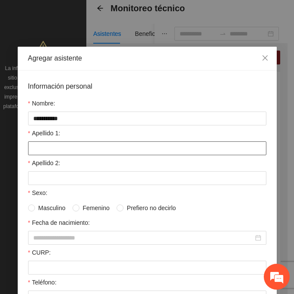
click at [59, 148] on input "Apellido 1:" at bounding box center [147, 148] width 238 height 14
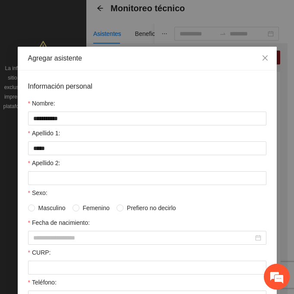
click at [49, 168] on div "Apellido 2:" at bounding box center [147, 164] width 238 height 13
click at [44, 185] on form "**********" at bounding box center [147, 270] width 238 height 378
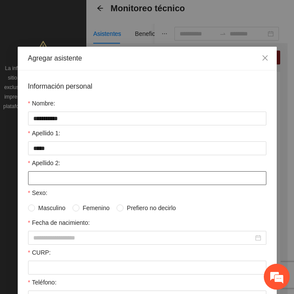
click at [44, 181] on input "Apellido 2:" at bounding box center [147, 178] width 238 height 14
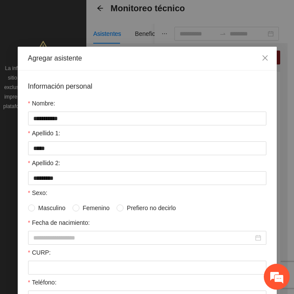
click at [35, 206] on span "Masculino" at bounding box center [52, 208] width 34 height 10
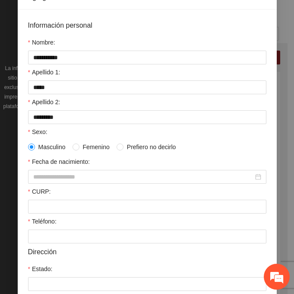
scroll to position [86, 0]
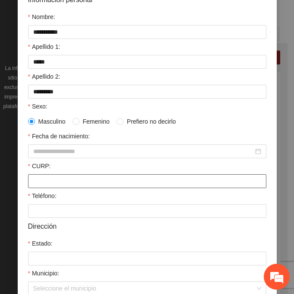
click at [67, 185] on input "CURP:" at bounding box center [147, 181] width 238 height 14
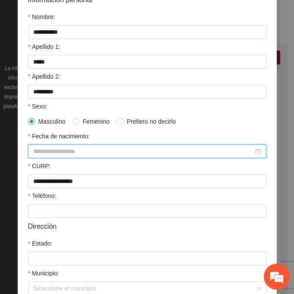
click at [48, 147] on input "Fecha de nacimiento:" at bounding box center [143, 151] width 220 height 10
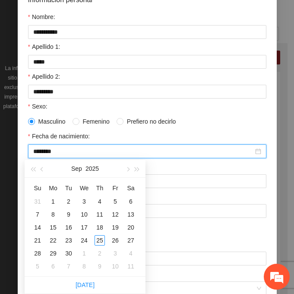
click at [48, 149] on input "********" at bounding box center [143, 151] width 220 height 10
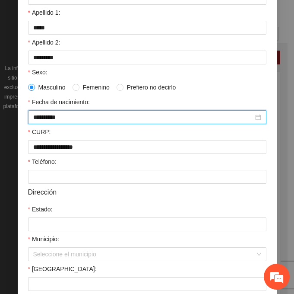
scroll to position [212, 0]
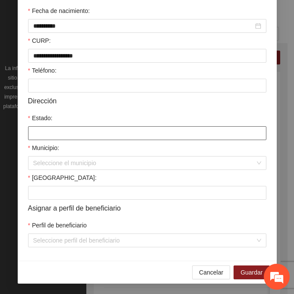
click at [48, 133] on input "Estado:" at bounding box center [147, 133] width 238 height 14
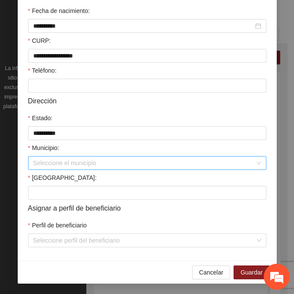
click at [55, 164] on input "Municipio:" at bounding box center [144, 162] width 222 height 13
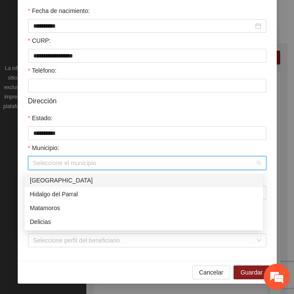
click at [87, 176] on div "[GEOGRAPHIC_DATA]" at bounding box center [144, 180] width 228 height 10
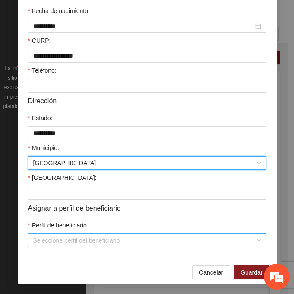
click at [73, 244] on input "Perfil de beneficiario" at bounding box center [144, 240] width 222 height 13
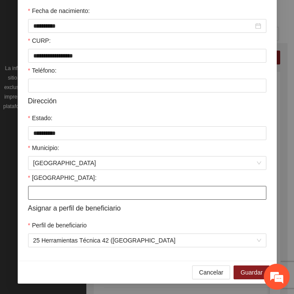
click at [55, 192] on input "[GEOGRAPHIC_DATA]:" at bounding box center [147, 193] width 238 height 14
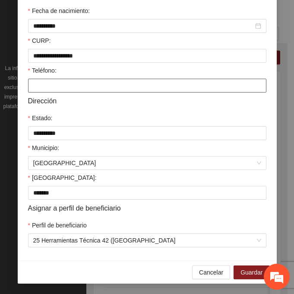
click at [33, 83] on input "Teléfono:" at bounding box center [147, 86] width 238 height 14
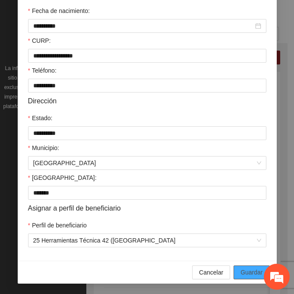
click at [254, 273] on span "Guardar" at bounding box center [252, 272] width 22 height 10
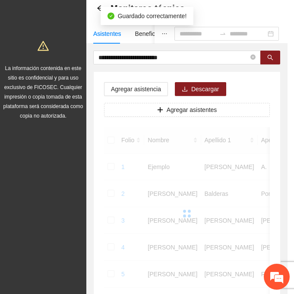
scroll to position [172, 0]
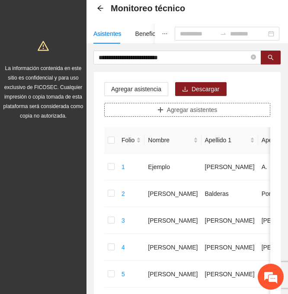
click at [196, 108] on span "Agregar asistentes" at bounding box center [192, 110] width 51 height 10
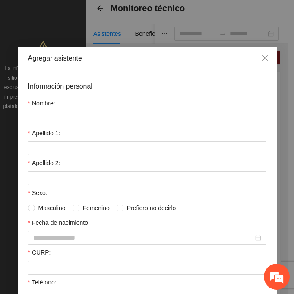
click at [117, 119] on input "Nombre:" at bounding box center [147, 118] width 238 height 14
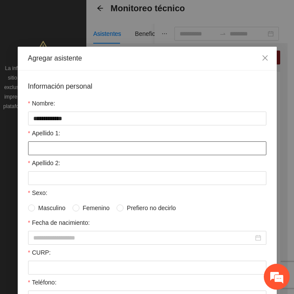
drag, startPoint x: 104, startPoint y: 146, endPoint x: 100, endPoint y: 148, distance: 4.4
click at [104, 146] on input "Apellido 1:" at bounding box center [147, 148] width 238 height 14
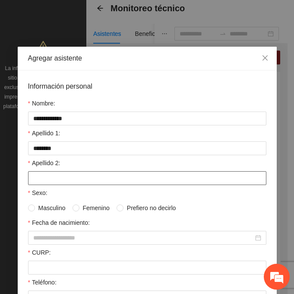
click at [61, 178] on input "Apellido 2:" at bounding box center [147, 178] width 238 height 14
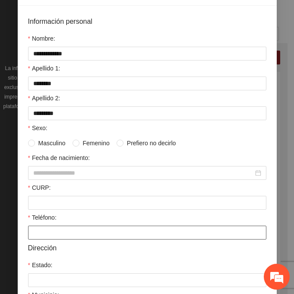
scroll to position [86, 0]
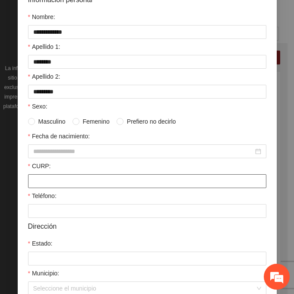
click at [47, 181] on input "CURP:" at bounding box center [147, 181] width 238 height 14
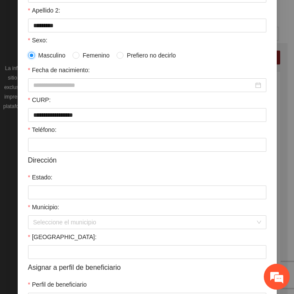
scroll to position [173, 0]
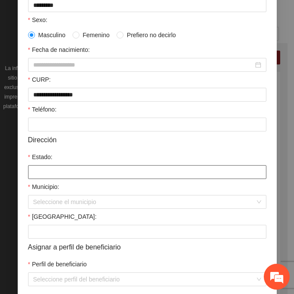
drag, startPoint x: 44, startPoint y: 171, endPoint x: 65, endPoint y: 176, distance: 21.4
click at [44, 171] on input "Estado:" at bounding box center [147, 172] width 238 height 14
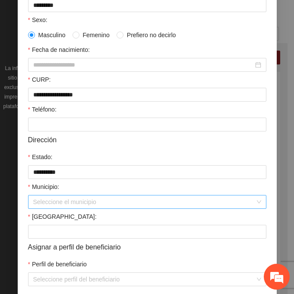
click at [48, 204] on input "Municipio:" at bounding box center [144, 201] width 222 height 13
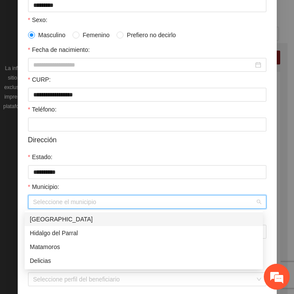
click at [94, 218] on div "[GEOGRAPHIC_DATA]" at bounding box center [144, 219] width 228 height 10
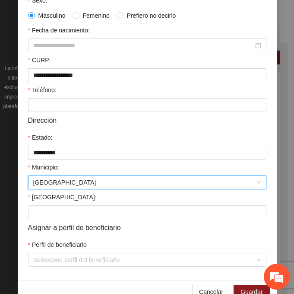
scroll to position [212, 0]
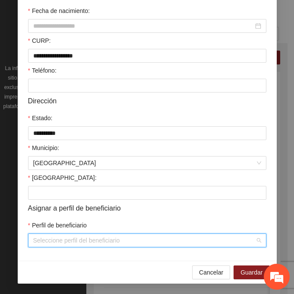
click at [63, 236] on input "Perfil de beneficiario" at bounding box center [144, 240] width 222 height 13
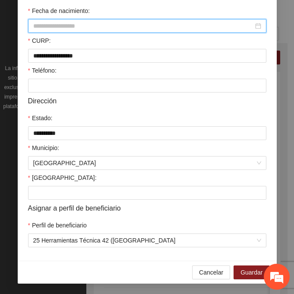
click at [56, 28] on input "Fecha de nacimiento:" at bounding box center [143, 26] width 220 height 10
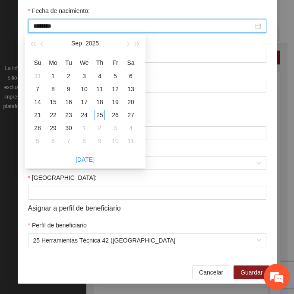
click at [48, 27] on input "********" at bounding box center [143, 26] width 220 height 10
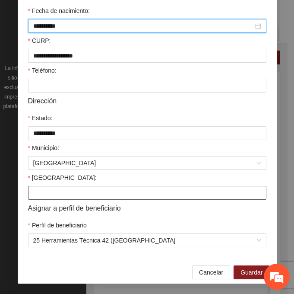
click at [46, 187] on input "[GEOGRAPHIC_DATA]:" at bounding box center [147, 193] width 238 height 14
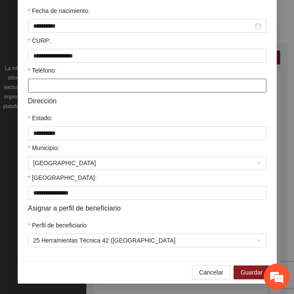
click at [67, 85] on input "Teléfono:" at bounding box center [147, 86] width 238 height 14
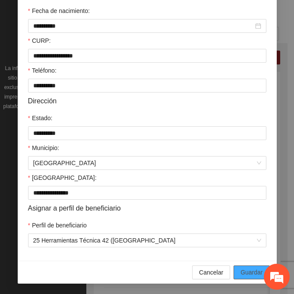
click at [244, 273] on span "Guardar" at bounding box center [252, 272] width 22 height 10
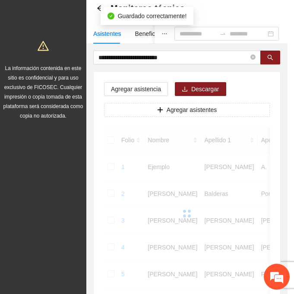
scroll to position [172, 0]
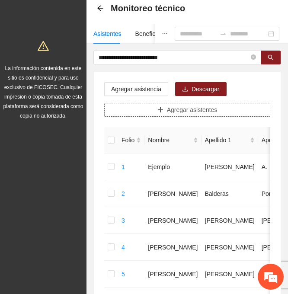
click at [187, 108] on span "Agregar asistentes" at bounding box center [192, 110] width 51 height 10
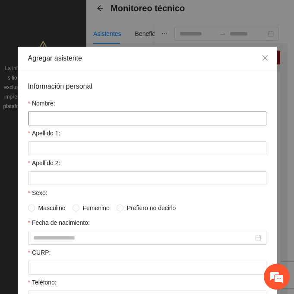
click at [86, 117] on input "Nombre:" at bounding box center [147, 118] width 238 height 14
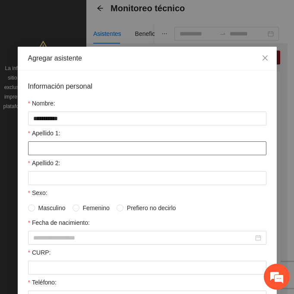
click at [67, 148] on input "Apellido 1:" at bounding box center [147, 148] width 238 height 14
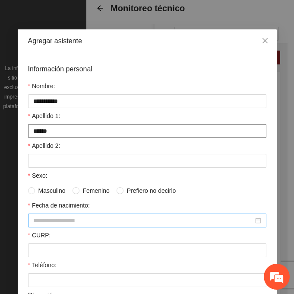
scroll to position [43, 0]
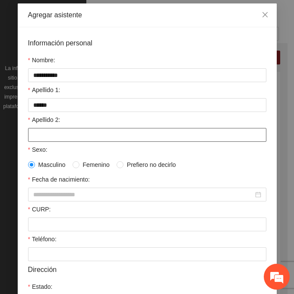
click at [77, 132] on input "Apellido 2:" at bounding box center [147, 135] width 238 height 14
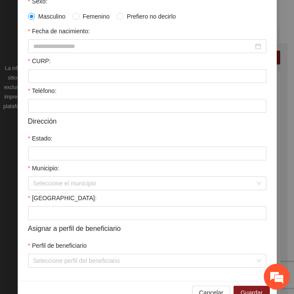
scroll to position [212, 0]
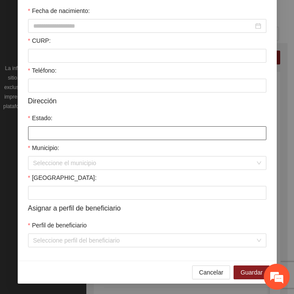
click at [46, 136] on input "Estado:" at bounding box center [147, 133] width 238 height 14
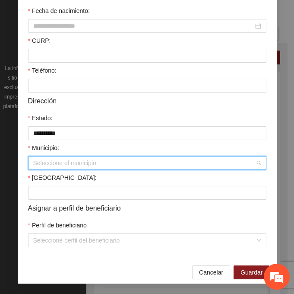
drag, startPoint x: 45, startPoint y: 165, endPoint x: 54, endPoint y: 171, distance: 10.9
click at [46, 165] on input "Municipio:" at bounding box center [144, 162] width 222 height 13
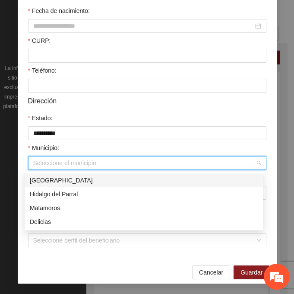
click at [73, 180] on div "[GEOGRAPHIC_DATA]" at bounding box center [144, 180] width 228 height 10
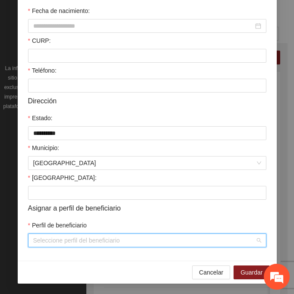
click at [69, 243] on input "Perfil de beneficiario" at bounding box center [144, 240] width 222 height 13
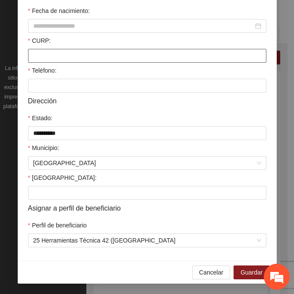
click at [44, 55] on input "CURP:" at bounding box center [147, 56] width 238 height 14
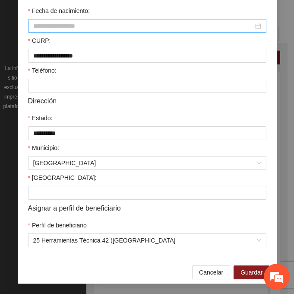
click at [119, 26] on input "Fecha de nacimiento:" at bounding box center [143, 26] width 220 height 10
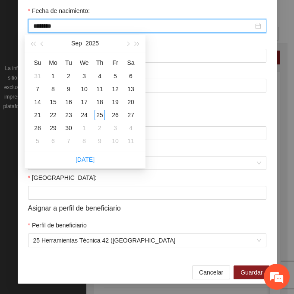
click at [48, 26] on input "********" at bounding box center [143, 26] width 220 height 10
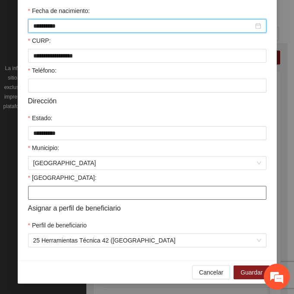
click at [54, 191] on input "[GEOGRAPHIC_DATA]:" at bounding box center [147, 193] width 238 height 14
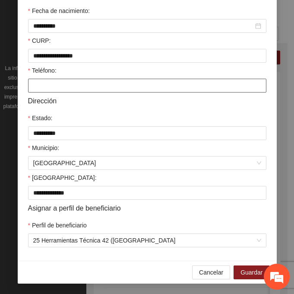
click at [121, 86] on input "Teléfono:" at bounding box center [147, 86] width 238 height 14
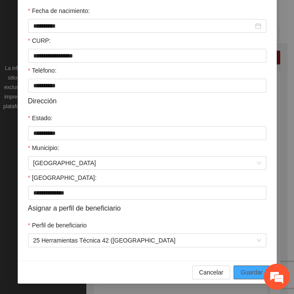
click at [241, 268] on span "Guardar" at bounding box center [252, 272] width 22 height 10
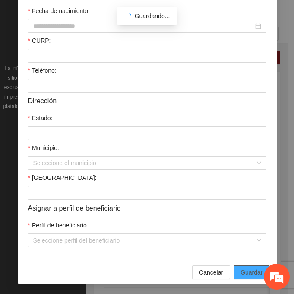
scroll to position [172, 0]
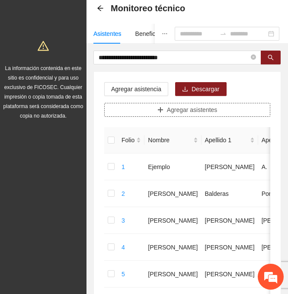
click at [226, 107] on button "Agregar asistentes" at bounding box center [187, 110] width 166 height 14
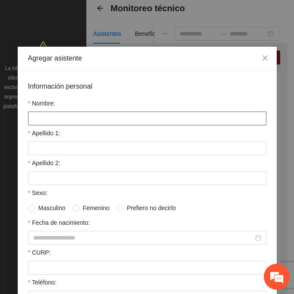
click at [72, 115] on input "Nombre:" at bounding box center [147, 118] width 238 height 14
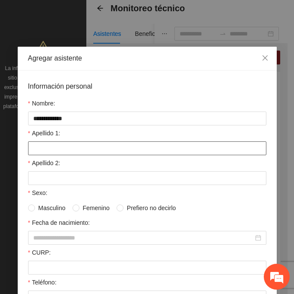
click at [42, 150] on input "Apellido 1:" at bounding box center [147, 148] width 238 height 14
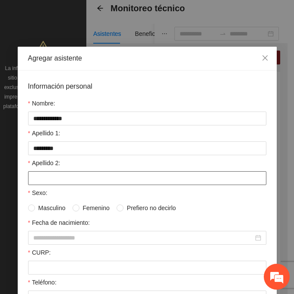
click at [35, 183] on input "Apellido 2:" at bounding box center [147, 178] width 238 height 14
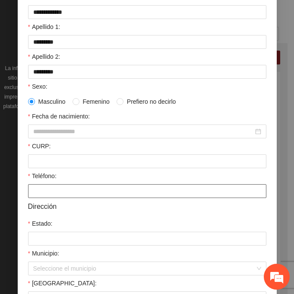
scroll to position [130, 0]
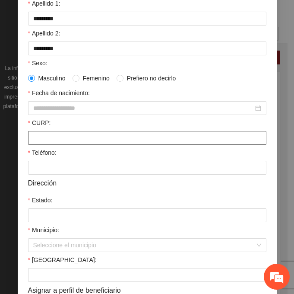
click at [43, 133] on input "CURP:" at bounding box center [147, 138] width 238 height 14
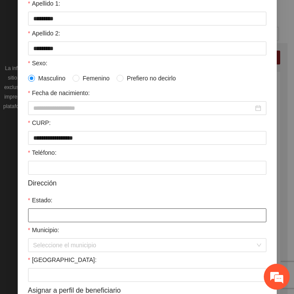
click at [51, 212] on input "Estado:" at bounding box center [147, 215] width 238 height 14
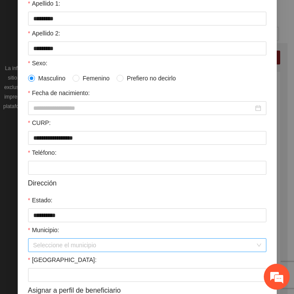
click at [49, 245] on input "Municipio:" at bounding box center [144, 244] width 222 height 13
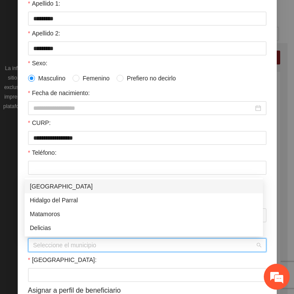
click at [44, 188] on div "[GEOGRAPHIC_DATA]" at bounding box center [144, 186] width 228 height 10
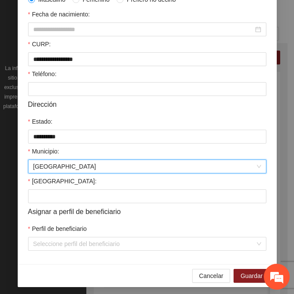
scroll to position [212, 0]
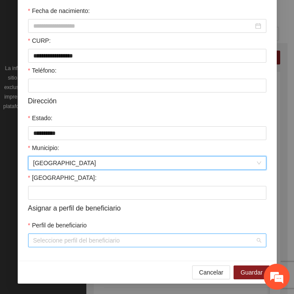
click at [39, 242] on input "Perfil de beneficiario" at bounding box center [144, 240] width 222 height 13
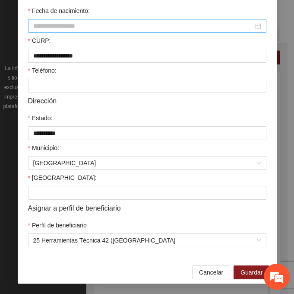
click at [35, 25] on input "Fecha de nacimiento:" at bounding box center [143, 26] width 220 height 10
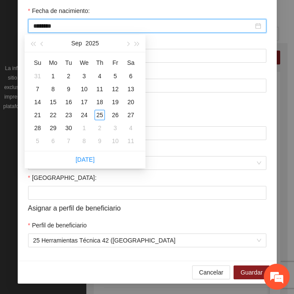
click at [48, 27] on input "********" at bounding box center [143, 26] width 220 height 10
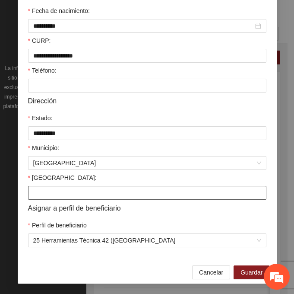
click at [30, 192] on input "[GEOGRAPHIC_DATA]:" at bounding box center [147, 193] width 238 height 14
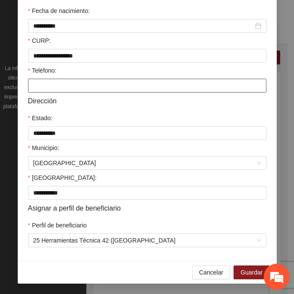
click at [35, 87] on input "Teléfono:" at bounding box center [147, 86] width 238 height 14
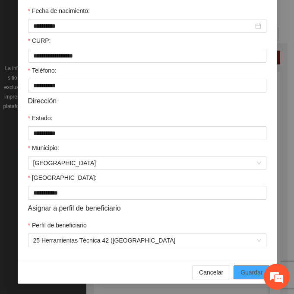
click at [251, 273] on span "Guardar" at bounding box center [252, 272] width 22 height 10
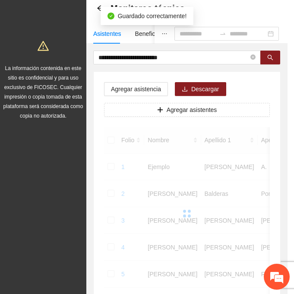
scroll to position [172, 0]
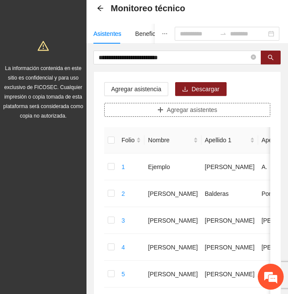
click at [136, 110] on button "Agregar asistentes" at bounding box center [187, 110] width 166 height 14
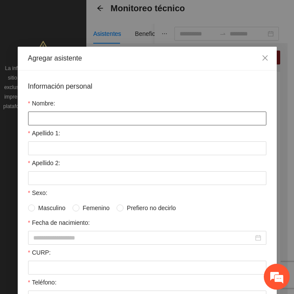
click at [50, 123] on input "Nombre:" at bounding box center [147, 118] width 238 height 14
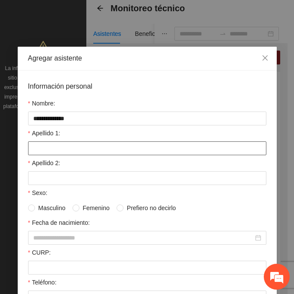
drag, startPoint x: 44, startPoint y: 150, endPoint x: 38, endPoint y: 153, distance: 7.3
click at [44, 150] on input "Apellido 1:" at bounding box center [147, 148] width 238 height 14
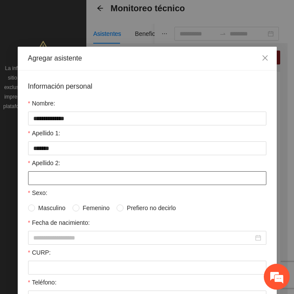
click at [50, 185] on input "Apellido 2:" at bounding box center [147, 178] width 238 height 14
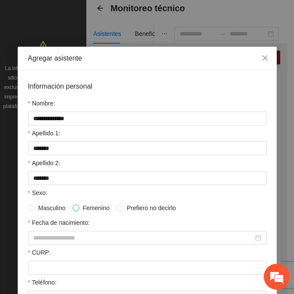
click at [76, 209] on span at bounding box center [76, 207] width 7 height 7
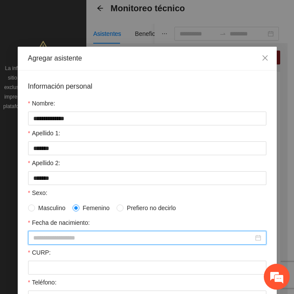
click at [55, 238] on input "Fecha de nacimiento:" at bounding box center [143, 238] width 220 height 10
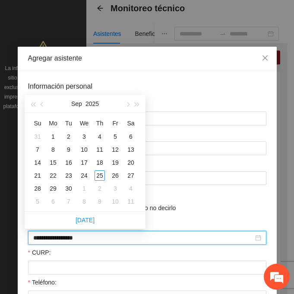
drag, startPoint x: 106, startPoint y: 241, endPoint x: 19, endPoint y: 248, distance: 86.6
click at [19, 248] on div "**********" at bounding box center [147, 271] width 259 height 402
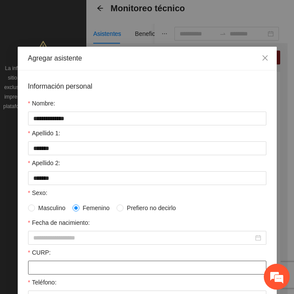
click at [50, 271] on input "CURP:" at bounding box center [147, 267] width 238 height 14
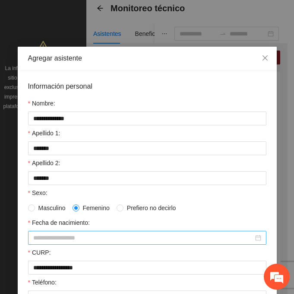
click at [35, 234] on input "Fecha de nacimiento:" at bounding box center [143, 238] width 220 height 10
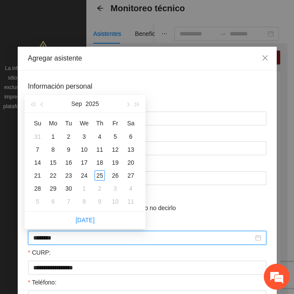
click at [49, 240] on input "********" at bounding box center [143, 238] width 220 height 10
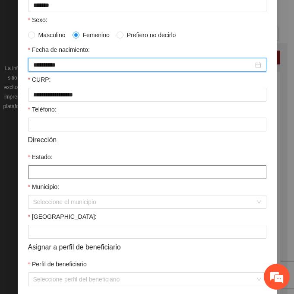
scroll to position [212, 0]
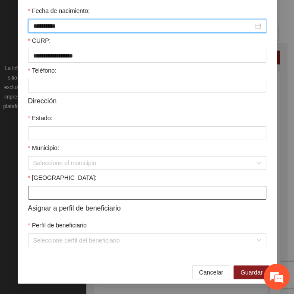
click at [63, 198] on input "[GEOGRAPHIC_DATA]:" at bounding box center [147, 193] width 238 height 14
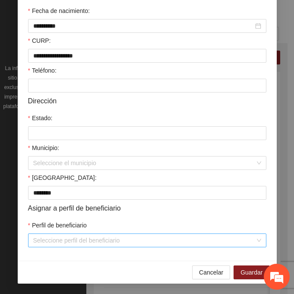
click at [60, 244] on input "Perfil de beneficiario" at bounding box center [144, 240] width 222 height 13
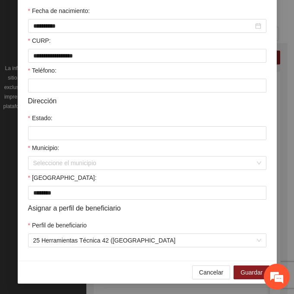
click at [109, 75] on div "Teléfono:" at bounding box center [147, 72] width 238 height 13
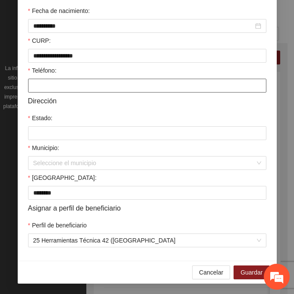
click at [99, 86] on input "Teléfono:" at bounding box center [147, 86] width 238 height 14
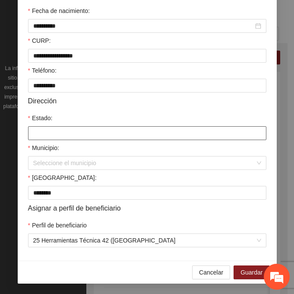
drag, startPoint x: 45, startPoint y: 131, endPoint x: 51, endPoint y: 137, distance: 8.0
click at [45, 131] on input "Estado:" at bounding box center [147, 133] width 238 height 14
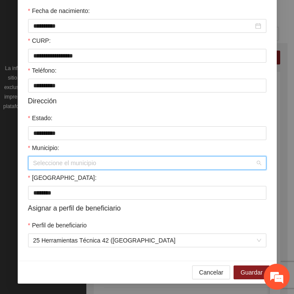
click at [59, 163] on input "Municipio:" at bounding box center [144, 162] width 222 height 13
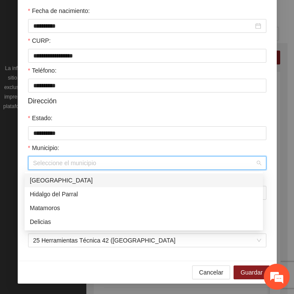
click at [92, 179] on div "[GEOGRAPHIC_DATA]" at bounding box center [144, 180] width 228 height 10
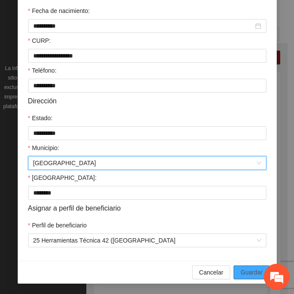
click at [256, 270] on span "Guardar" at bounding box center [252, 272] width 22 height 10
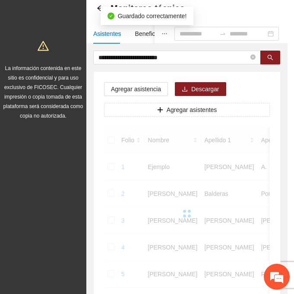
scroll to position [172, 0]
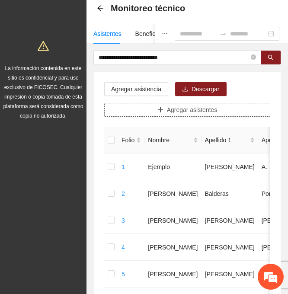
click at [177, 109] on span "Agregar asistentes" at bounding box center [192, 110] width 51 height 10
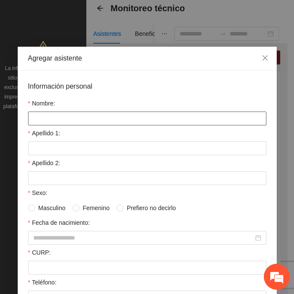
click at [125, 114] on input "Nombre:" at bounding box center [147, 118] width 238 height 14
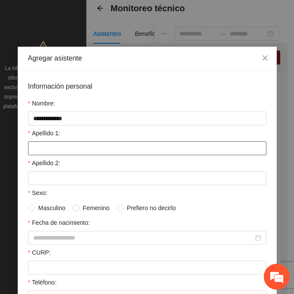
drag, startPoint x: 78, startPoint y: 150, endPoint x: 63, endPoint y: 156, distance: 16.3
click at [78, 150] on input "Apellido 1:" at bounding box center [147, 148] width 238 height 14
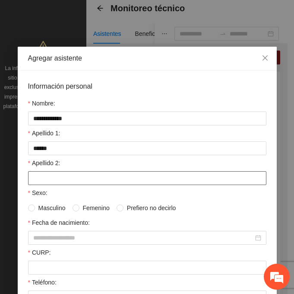
click at [65, 182] on input "Apellido 2:" at bounding box center [147, 178] width 238 height 14
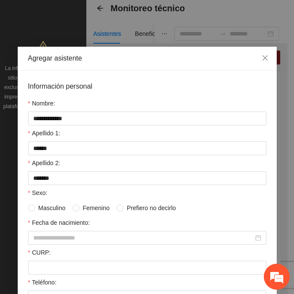
click at [29, 213] on label "Masculino" at bounding box center [48, 208] width 41 height 10
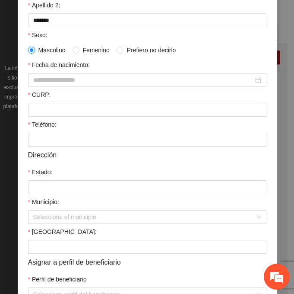
scroll to position [173, 0]
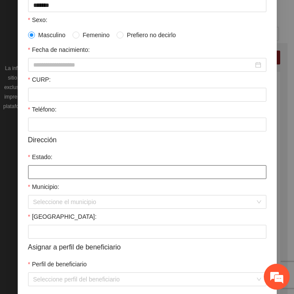
click at [62, 175] on input "Estado:" at bounding box center [147, 172] width 238 height 14
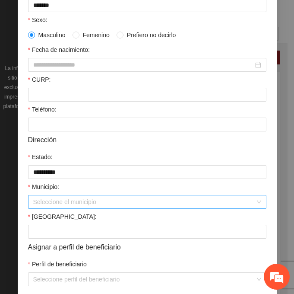
click at [44, 205] on input "Municipio:" at bounding box center [144, 201] width 222 height 13
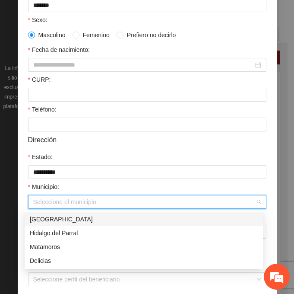
click at [66, 219] on div "[GEOGRAPHIC_DATA]" at bounding box center [144, 219] width 228 height 10
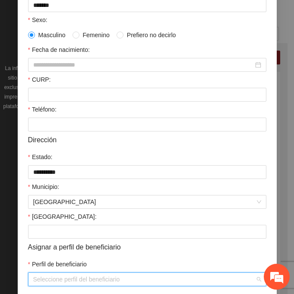
click at [44, 283] on input "Perfil de beneficiario" at bounding box center [144, 279] width 222 height 13
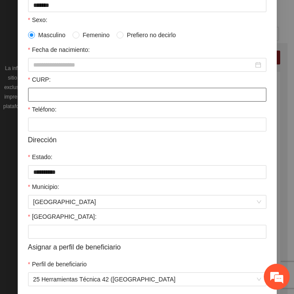
click at [39, 95] on input "CURP:" at bounding box center [147, 95] width 238 height 14
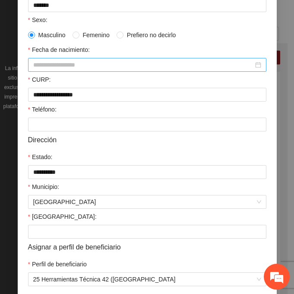
click at [47, 61] on input "Fecha de nacimiento:" at bounding box center [143, 65] width 220 height 10
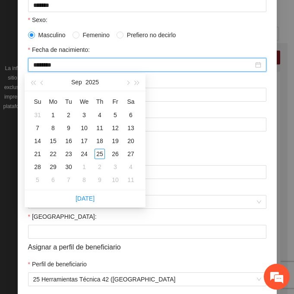
click at [49, 67] on input "********" at bounding box center [143, 65] width 220 height 10
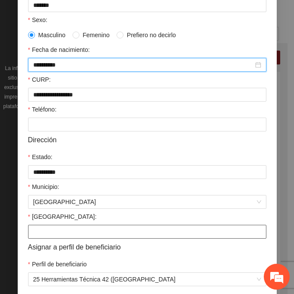
click at [42, 231] on input "[GEOGRAPHIC_DATA]:" at bounding box center [147, 232] width 238 height 14
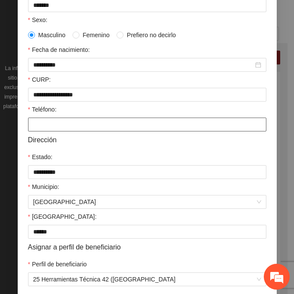
click at [88, 128] on input "Teléfono:" at bounding box center [147, 124] width 238 height 14
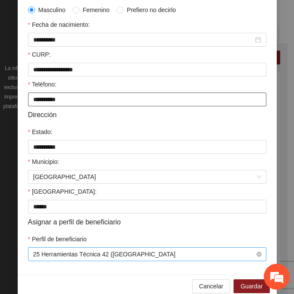
scroll to position [212, 0]
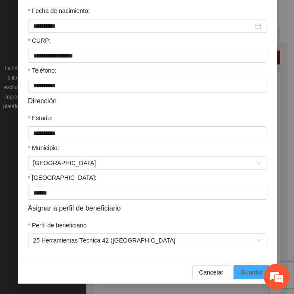
drag, startPoint x: 241, startPoint y: 270, endPoint x: 19, endPoint y: 271, distance: 221.6
click at [241, 270] on span "Guardar" at bounding box center [252, 272] width 22 height 10
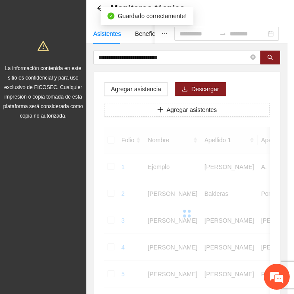
scroll to position [172, 0]
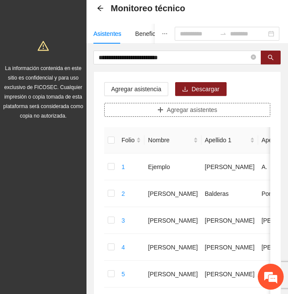
click at [204, 111] on span "Agregar asistentes" at bounding box center [192, 110] width 51 height 10
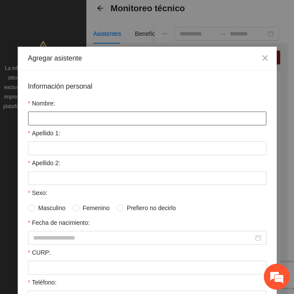
click at [150, 119] on input "Nombre:" at bounding box center [147, 118] width 238 height 14
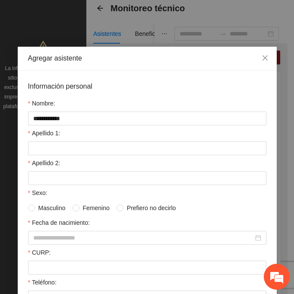
click at [57, 140] on div "Apellido 1:" at bounding box center [147, 134] width 238 height 13
click at [56, 141] on div "Apellido 1:" at bounding box center [147, 134] width 238 height 13
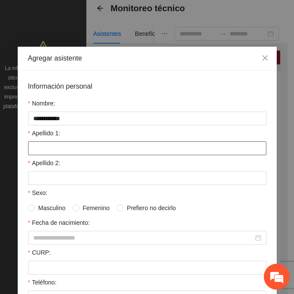
click at [56, 144] on input "Apellido 1:" at bounding box center [147, 148] width 238 height 14
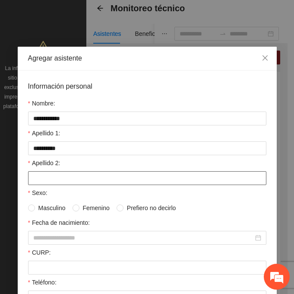
click at [64, 178] on input "Apellido 2:" at bounding box center [147, 178] width 238 height 14
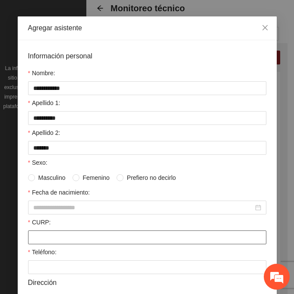
scroll to position [43, 0]
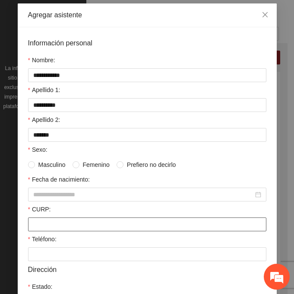
click at [50, 222] on input "CURP:" at bounding box center [147, 224] width 238 height 14
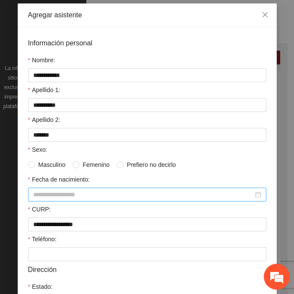
click at [39, 194] on input "Fecha de nacimiento:" at bounding box center [143, 195] width 220 height 10
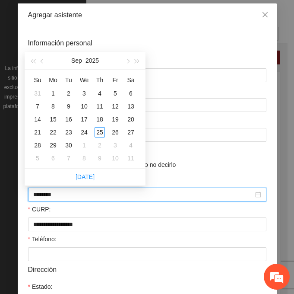
click at [49, 195] on input "********" at bounding box center [143, 195] width 220 height 10
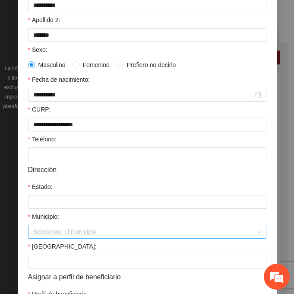
scroll to position [173, 0]
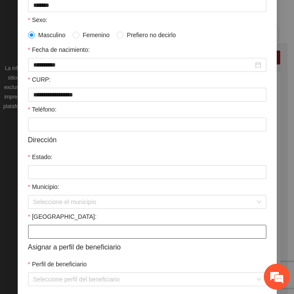
click at [53, 233] on input "[GEOGRAPHIC_DATA]:" at bounding box center [147, 232] width 238 height 14
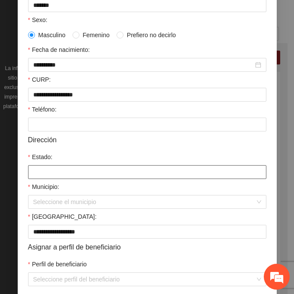
click at [67, 168] on input "Estado:" at bounding box center [147, 172] width 238 height 14
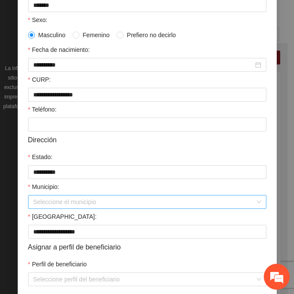
click at [56, 206] on input "Municipio:" at bounding box center [144, 201] width 222 height 13
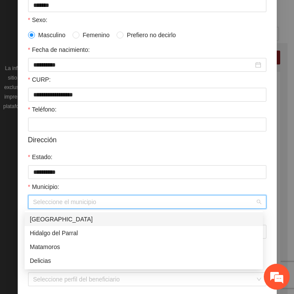
click at [76, 220] on div "[GEOGRAPHIC_DATA]" at bounding box center [144, 219] width 228 height 10
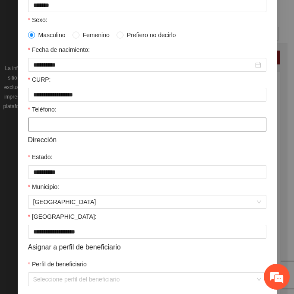
click at [51, 126] on input "Teléfono:" at bounding box center [147, 124] width 238 height 14
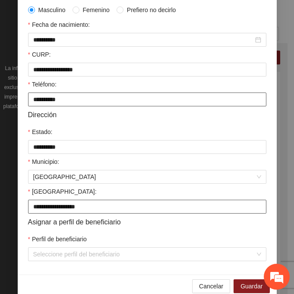
scroll to position [212, 0]
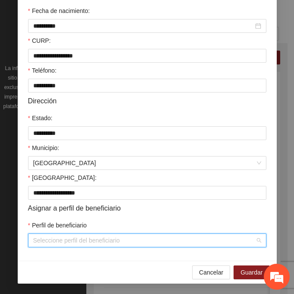
click at [55, 240] on input "Perfil de beneficiario" at bounding box center [144, 240] width 222 height 13
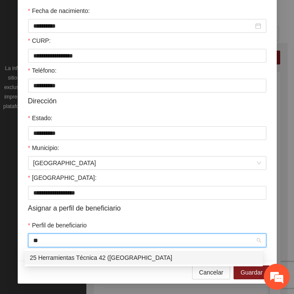
click at [65, 253] on div "25 Herramientas Técnica 42 ([GEOGRAPHIC_DATA]" at bounding box center [144, 258] width 228 height 10
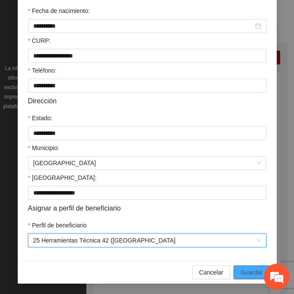
click at [241, 275] on span "Guardar" at bounding box center [252, 272] width 22 height 10
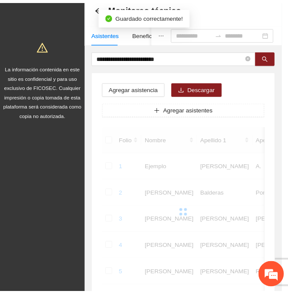
scroll to position [172, 0]
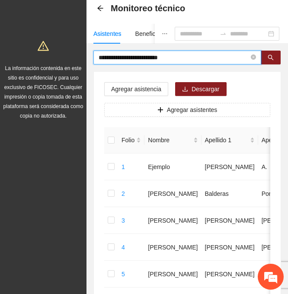
drag, startPoint x: 121, startPoint y: 57, endPoint x: 71, endPoint y: 57, distance: 49.7
click at [156, 54] on input "text" at bounding box center [173, 58] width 150 height 10
click at [266, 55] on button "button" at bounding box center [270, 58] width 20 height 14
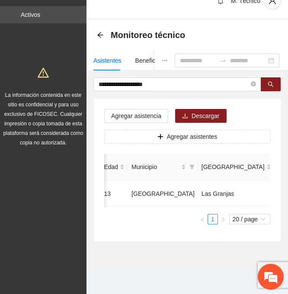
scroll to position [0, 275]
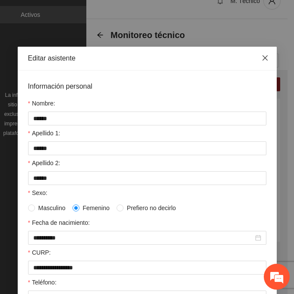
click at [262, 62] on span "Close" at bounding box center [265, 58] width 23 height 23
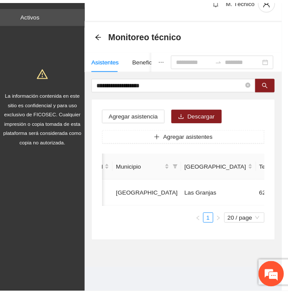
scroll to position [0, 269]
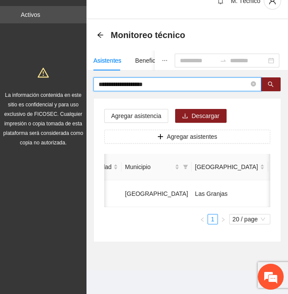
drag, startPoint x: 132, startPoint y: 81, endPoint x: 58, endPoint y: 84, distance: 74.4
click at [58, 84] on section "**********" at bounding box center [144, 139] width 288 height 310
click at [269, 77] on button "button" at bounding box center [270, 84] width 20 height 14
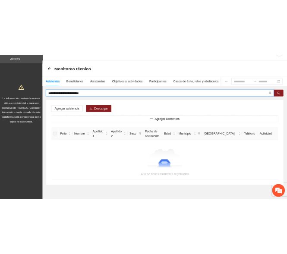
scroll to position [0, 0]
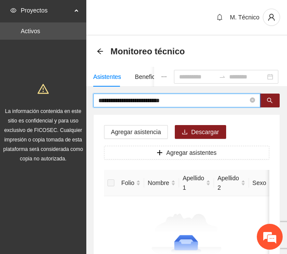
drag, startPoint x: 187, startPoint y: 101, endPoint x: 67, endPoint y: 106, distance: 120.2
click at [67, 106] on section "**********" at bounding box center [143, 170] width 287 height 340
click at [264, 101] on button "button" at bounding box center [270, 101] width 20 height 14
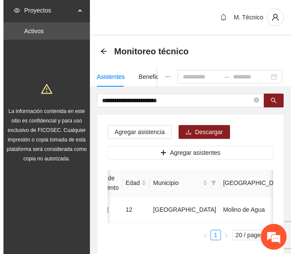
scroll to position [0, 267]
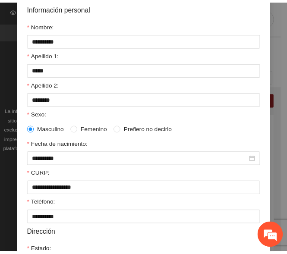
scroll to position [0, 0]
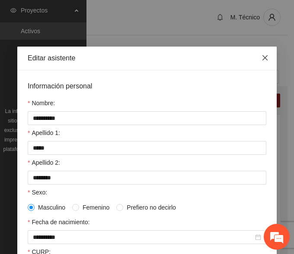
click at [261, 57] on icon "close" at bounding box center [264, 57] width 7 height 7
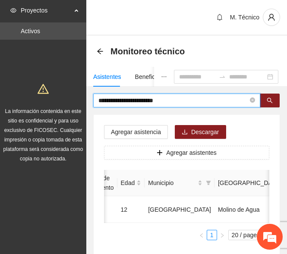
drag, startPoint x: 187, startPoint y: 96, endPoint x: 27, endPoint y: 95, distance: 159.8
click at [27, 96] on section "**********" at bounding box center [143, 155] width 287 height 310
click at [266, 98] on button "button" at bounding box center [270, 101] width 20 height 14
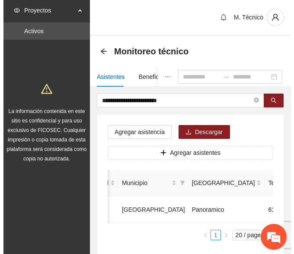
scroll to position [0, 281]
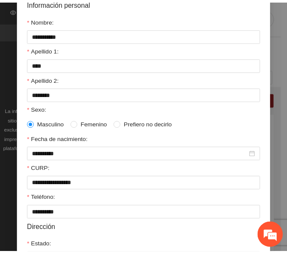
scroll to position [0, 0]
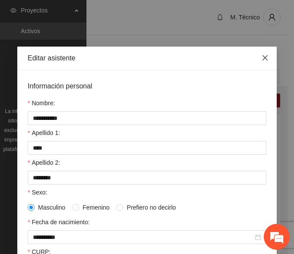
click at [263, 59] on icon "close" at bounding box center [264, 57] width 7 height 7
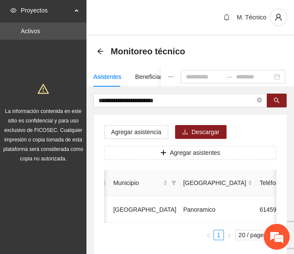
scroll to position [0, 274]
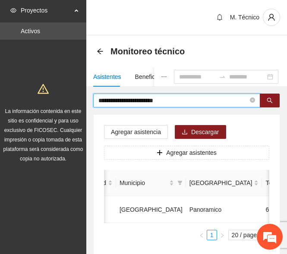
drag, startPoint x: 212, startPoint y: 102, endPoint x: 95, endPoint y: 102, distance: 117.1
click at [95, 102] on span "**********" at bounding box center [176, 101] width 167 height 14
click at [271, 97] on button "button" at bounding box center [270, 101] width 20 height 14
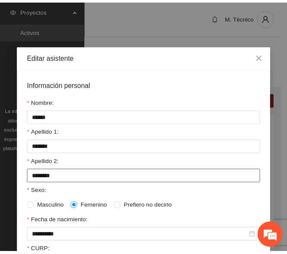
scroll to position [0, 0]
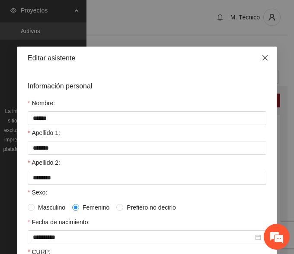
click at [262, 58] on icon "close" at bounding box center [264, 57] width 5 height 5
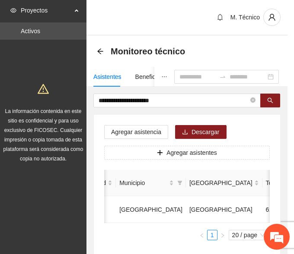
scroll to position [0, 269]
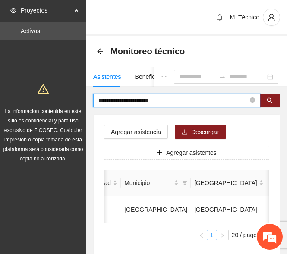
drag, startPoint x: 184, startPoint y: 100, endPoint x: 70, endPoint y: 109, distance: 114.4
click at [70, 109] on section "**********" at bounding box center [143, 155] width 287 height 310
click at [273, 99] on button "button" at bounding box center [270, 101] width 20 height 14
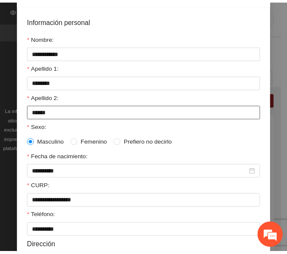
scroll to position [0, 0]
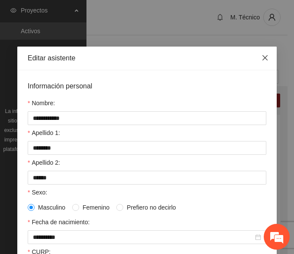
click at [261, 57] on icon "close" at bounding box center [264, 57] width 7 height 7
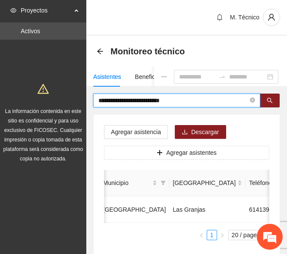
drag, startPoint x: 199, startPoint y: 102, endPoint x: 54, endPoint y: 103, distance: 145.1
click at [54, 103] on section "**********" at bounding box center [143, 155] width 287 height 310
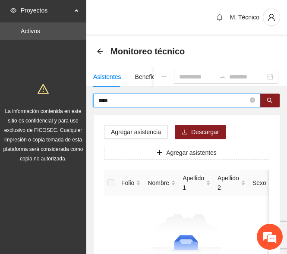
drag, startPoint x: 130, startPoint y: 104, endPoint x: 72, endPoint y: 109, distance: 58.5
click at [72, 109] on section "Proyectos Activos La información contenida en este sitio es confidencial y para…" at bounding box center [143, 170] width 287 height 340
click at [164, 105] on span at bounding box center [176, 101] width 167 height 14
click at [265, 98] on button "button" at bounding box center [270, 101] width 20 height 14
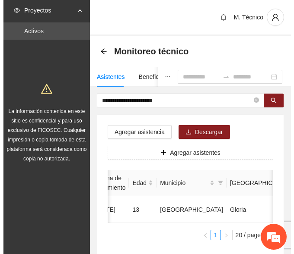
scroll to position [0, 276]
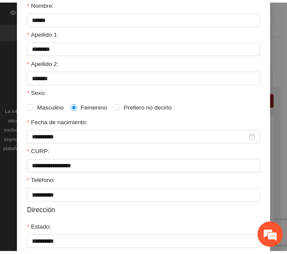
scroll to position [0, 0]
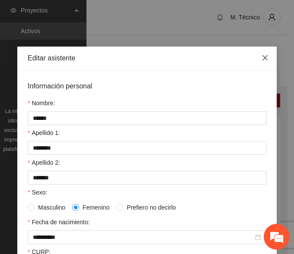
click at [261, 55] on icon "close" at bounding box center [264, 57] width 7 height 7
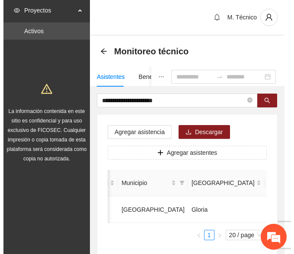
scroll to position [0, 269]
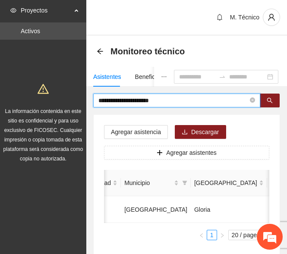
drag, startPoint x: 170, startPoint y: 100, endPoint x: 67, endPoint y: 104, distance: 102.9
click at [67, 104] on section "**********" at bounding box center [143, 155] width 287 height 310
click at [269, 103] on icon "search" at bounding box center [270, 101] width 6 height 6
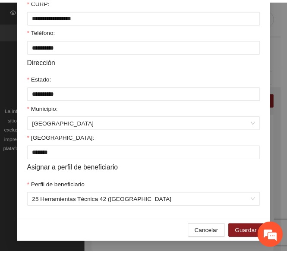
scroll to position [0, 0]
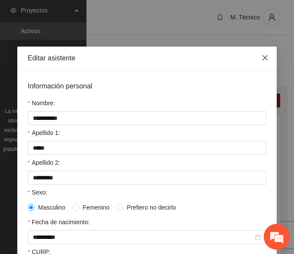
click at [263, 57] on icon "close" at bounding box center [264, 57] width 5 height 5
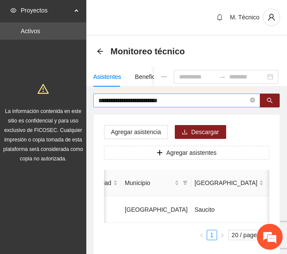
drag, startPoint x: 194, startPoint y: 94, endPoint x: 107, endPoint y: 96, distance: 87.7
click at [107, 95] on span "**********" at bounding box center [176, 101] width 167 height 14
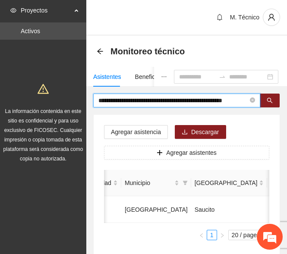
drag, startPoint x: 160, startPoint y: 101, endPoint x: 12, endPoint y: 98, distance: 148.6
click at [12, 98] on section "**********" at bounding box center [143, 155] width 287 height 310
click at [272, 101] on icon "search" at bounding box center [270, 101] width 6 height 6
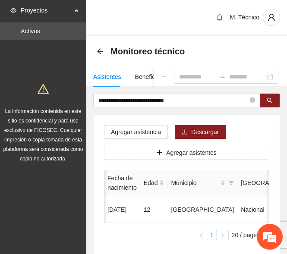
scroll to position [0, 276]
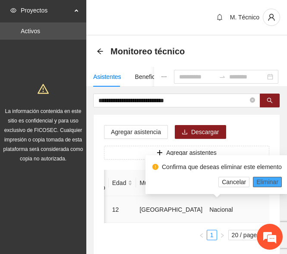
click at [260, 184] on span "Eliminar" at bounding box center [268, 183] width 22 height 10
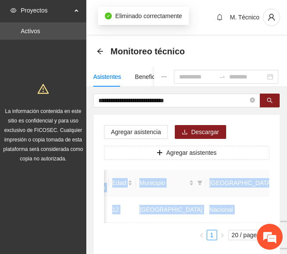
drag, startPoint x: 226, startPoint y: 222, endPoint x: 181, endPoint y: 224, distance: 45.8
click at [180, 223] on div "Folio Nombre Apellido 1 Apellido 2 Sexo Fecha de nacimiento Edad Municipio Colo…" at bounding box center [186, 196] width 165 height 53
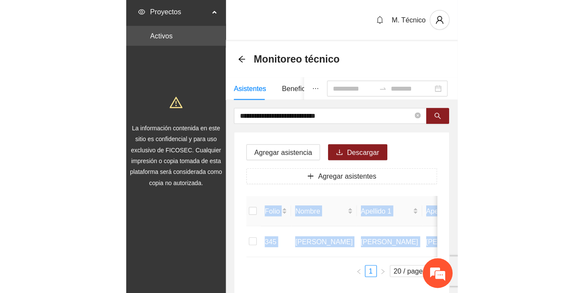
scroll to position [0, 0]
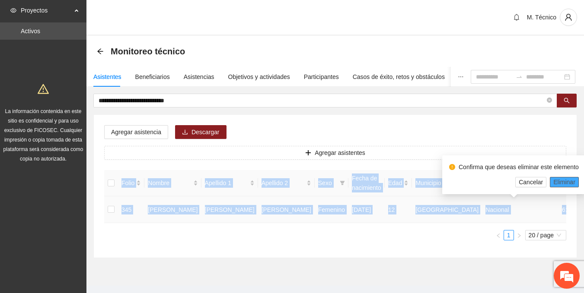
click at [565, 183] on span "Eliminar" at bounding box center [564, 183] width 22 height 10
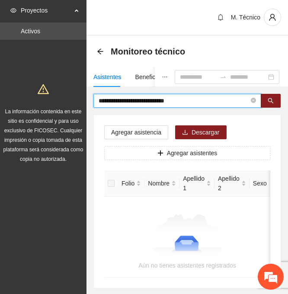
drag, startPoint x: 166, startPoint y: 102, endPoint x: 93, endPoint y: 102, distance: 73.0
click at [93, 102] on span "**********" at bounding box center [177, 101] width 168 height 14
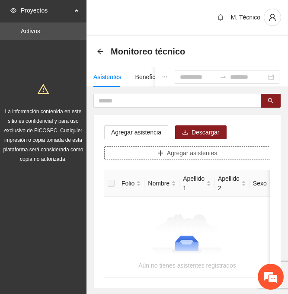
click at [133, 149] on button "Agregar asistentes" at bounding box center [187, 153] width 166 height 14
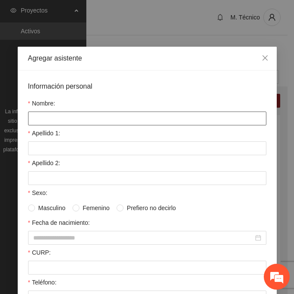
click at [61, 121] on input "Nombre:" at bounding box center [147, 118] width 238 height 14
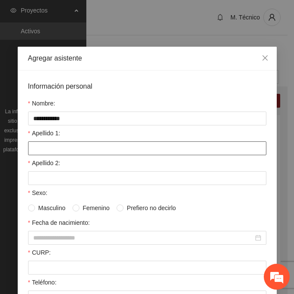
click at [70, 144] on input "Apellido 1:" at bounding box center [147, 148] width 238 height 14
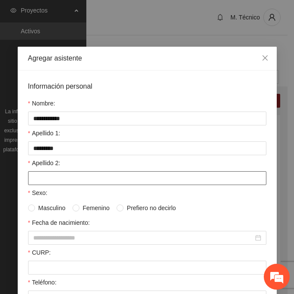
click at [57, 181] on input "Apellido 2:" at bounding box center [147, 178] width 238 height 14
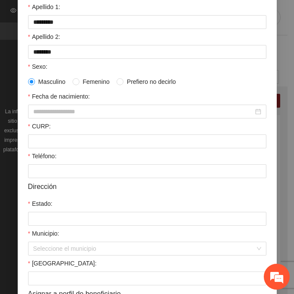
scroll to position [130, 0]
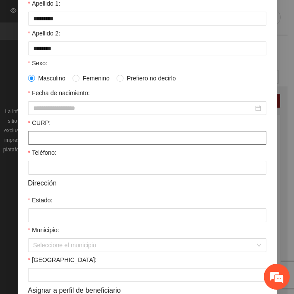
click at [51, 140] on input "CURP:" at bounding box center [147, 138] width 238 height 14
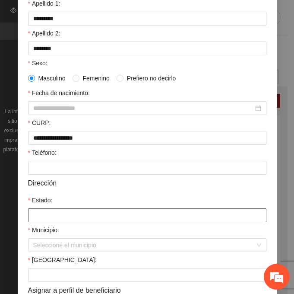
click at [48, 215] on input "Estado:" at bounding box center [147, 215] width 238 height 14
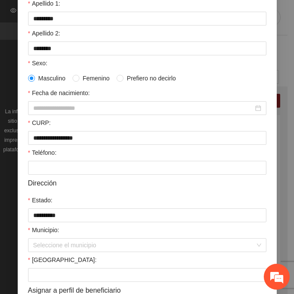
click at [59, 238] on div "Municipio:" at bounding box center [147, 231] width 238 height 13
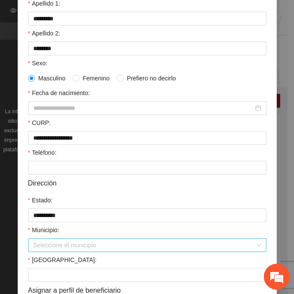
click at [61, 245] on input "Municipio:" at bounding box center [144, 244] width 222 height 13
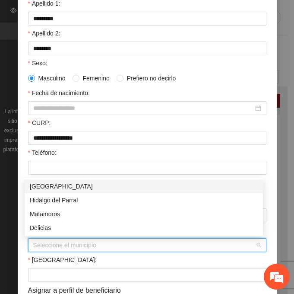
click at [51, 184] on div "[GEOGRAPHIC_DATA]" at bounding box center [144, 186] width 228 height 10
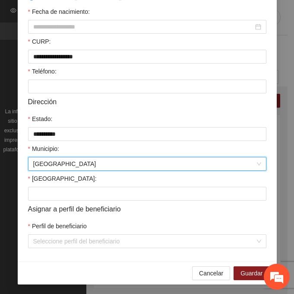
scroll to position [212, 0]
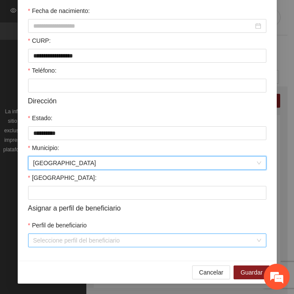
click at [50, 241] on input "Perfil de beneficiario" at bounding box center [144, 240] width 222 height 13
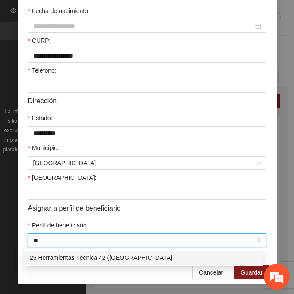
click at [60, 254] on div "25 Herramientas Técnica 42 ([GEOGRAPHIC_DATA]" at bounding box center [144, 258] width 228 height 10
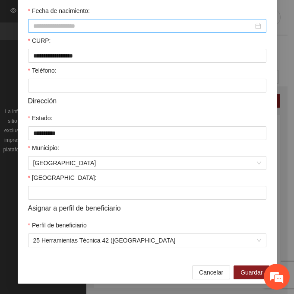
click at [56, 26] on input "Fecha de nacimiento:" at bounding box center [143, 26] width 220 height 10
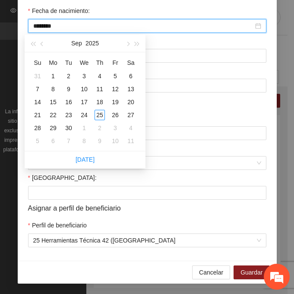
click at [47, 26] on input "********" at bounding box center [143, 26] width 220 height 10
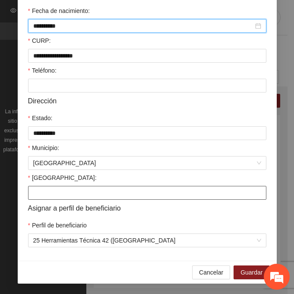
click at [75, 197] on input "[GEOGRAPHIC_DATA]:" at bounding box center [147, 193] width 238 height 14
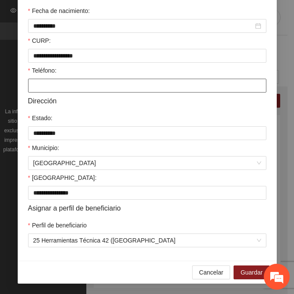
click at [68, 85] on input "Teléfono:" at bounding box center [147, 86] width 238 height 14
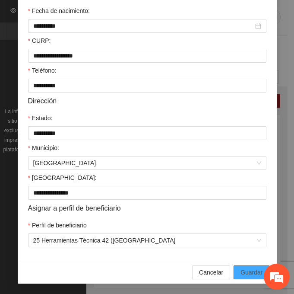
click at [244, 270] on span "Guardar" at bounding box center [252, 272] width 22 height 10
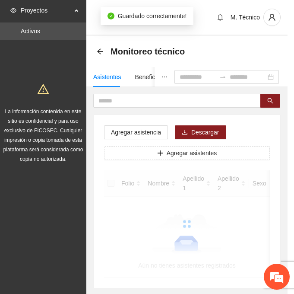
scroll to position [172, 0]
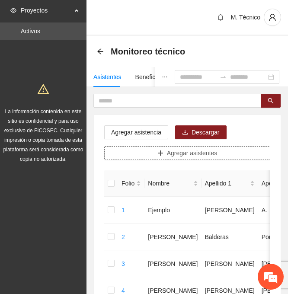
click at [207, 156] on span "Agregar asistentes" at bounding box center [192, 153] width 51 height 10
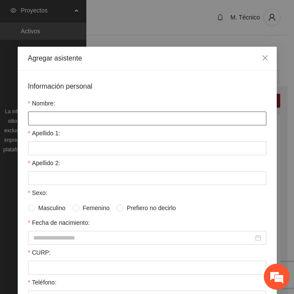
click at [45, 119] on input "Nombre:" at bounding box center [147, 118] width 238 height 14
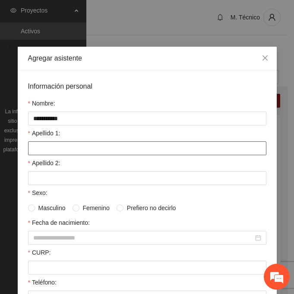
click at [33, 151] on input "Apellido 1:" at bounding box center [147, 148] width 238 height 14
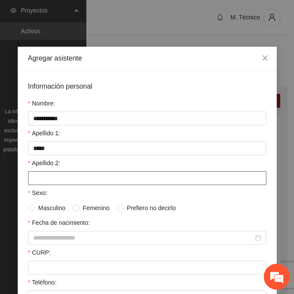
click at [68, 179] on input "Apellido 2:" at bounding box center [147, 178] width 238 height 14
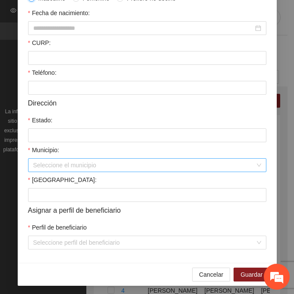
scroll to position [212, 0]
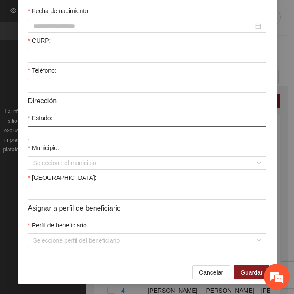
click at [46, 131] on input "Estado:" at bounding box center [147, 133] width 238 height 14
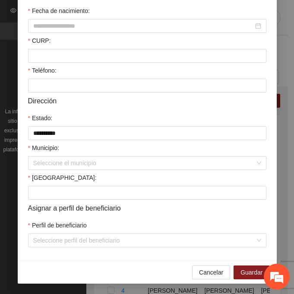
click at [57, 159] on input "Municipio:" at bounding box center [144, 162] width 222 height 13
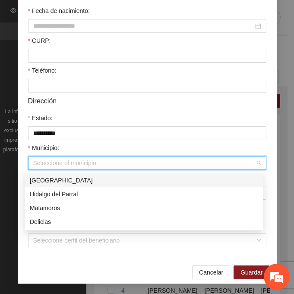
click at [93, 180] on div "[GEOGRAPHIC_DATA]" at bounding box center [144, 180] width 228 height 10
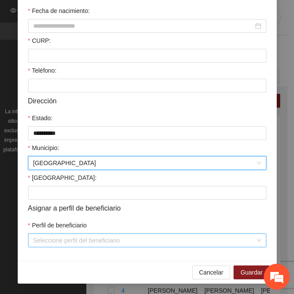
click at [60, 240] on input "Perfil de beneficiario" at bounding box center [144, 240] width 222 height 13
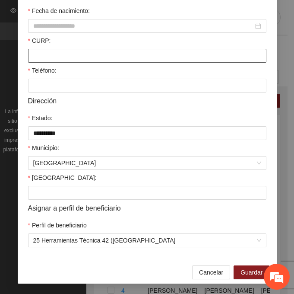
click at [39, 58] on input "CURP:" at bounding box center [147, 56] width 238 height 14
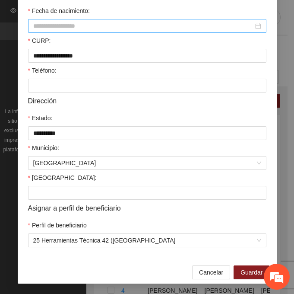
click at [47, 27] on input "Fecha de nacimiento:" at bounding box center [143, 26] width 220 height 10
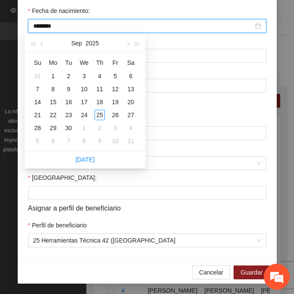
click at [49, 26] on input "********" at bounding box center [143, 26] width 220 height 10
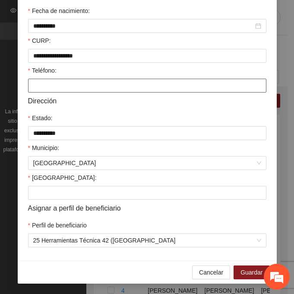
click at [45, 85] on input "Teléfono:" at bounding box center [147, 86] width 238 height 14
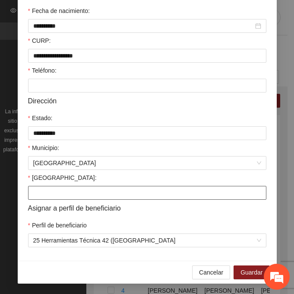
click at [44, 190] on input "[GEOGRAPHIC_DATA]:" at bounding box center [147, 193] width 238 height 14
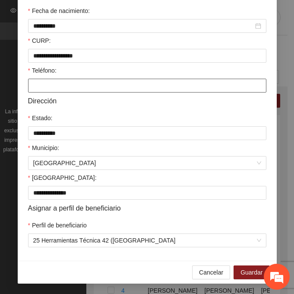
click at [71, 83] on input "Teléfono:" at bounding box center [147, 86] width 238 height 14
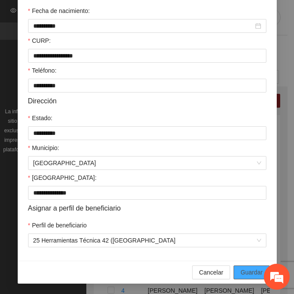
click at [256, 272] on span "Guardar" at bounding box center [252, 272] width 22 height 10
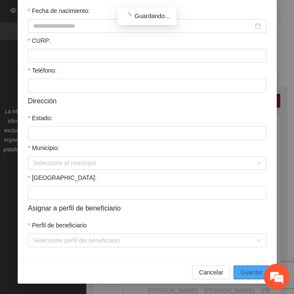
scroll to position [172, 0]
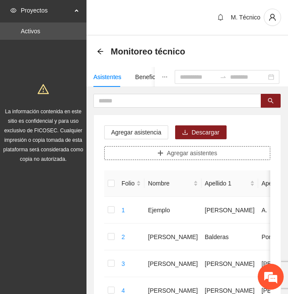
click at [164, 149] on button "Agregar asistentes" at bounding box center [187, 153] width 166 height 14
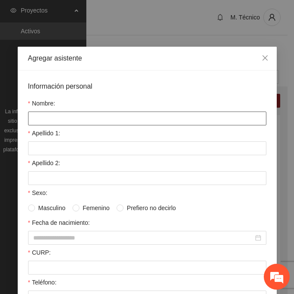
click at [36, 121] on input "Nombre:" at bounding box center [147, 118] width 238 height 14
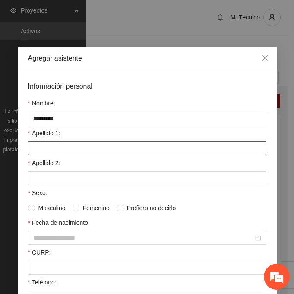
click at [46, 154] on input "Apellido 1:" at bounding box center [147, 148] width 238 height 14
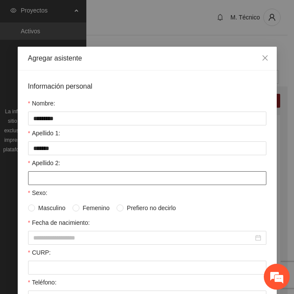
click at [39, 178] on input "Apellido 2:" at bounding box center [147, 178] width 238 height 14
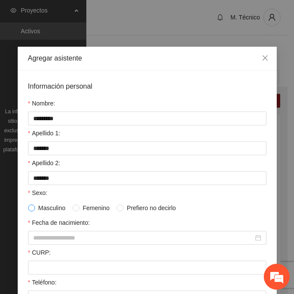
click at [31, 209] on span at bounding box center [31, 207] width 7 height 7
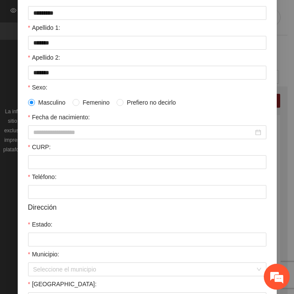
scroll to position [130, 0]
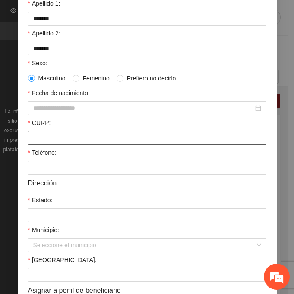
click at [48, 138] on input "CURP:" at bounding box center [147, 138] width 238 height 14
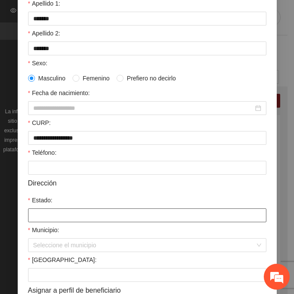
click at [44, 216] on input "Estado:" at bounding box center [147, 215] width 238 height 14
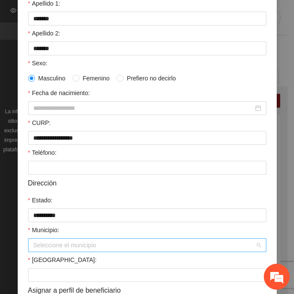
drag, startPoint x: 48, startPoint y: 239, endPoint x: 59, endPoint y: 241, distance: 11.1
click at [50, 239] on input "Municipio:" at bounding box center [144, 244] width 222 height 13
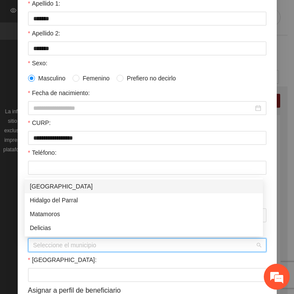
click at [60, 186] on div "[GEOGRAPHIC_DATA]" at bounding box center [144, 186] width 228 height 10
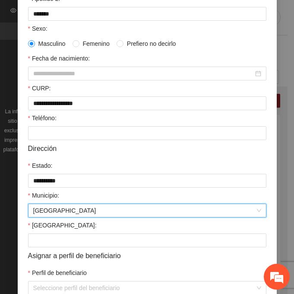
scroll to position [212, 0]
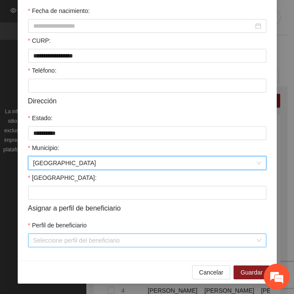
click at [56, 239] on input "Perfil de beneficiario" at bounding box center [144, 240] width 222 height 13
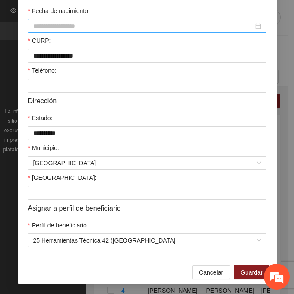
click at [74, 26] on input "Fecha de nacimiento:" at bounding box center [143, 26] width 220 height 10
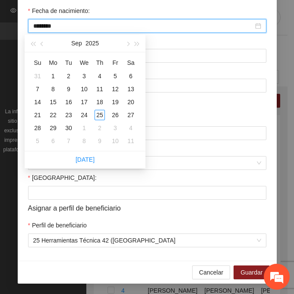
click at [48, 28] on input "********" at bounding box center [143, 26] width 220 height 10
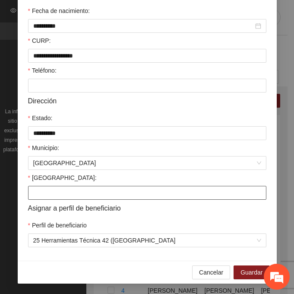
click at [32, 189] on input "[GEOGRAPHIC_DATA]:" at bounding box center [147, 193] width 238 height 14
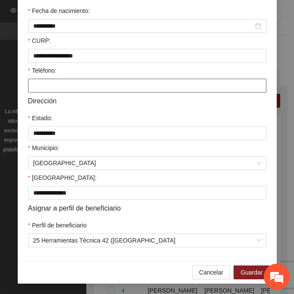
click at [63, 82] on input "Teléfono:" at bounding box center [147, 86] width 238 height 14
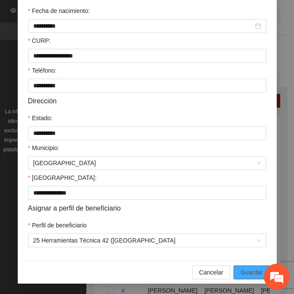
click at [246, 271] on span "Guardar" at bounding box center [252, 272] width 22 height 10
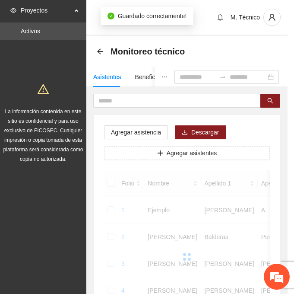
scroll to position [172, 0]
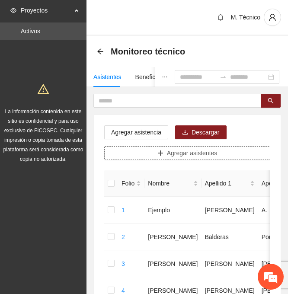
click at [184, 156] on span "Agregar asistentes" at bounding box center [192, 153] width 51 height 10
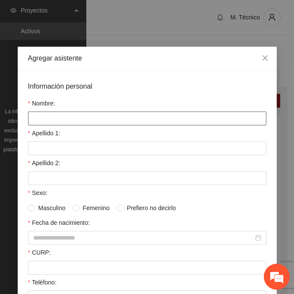
click at [64, 118] on input "Nombre:" at bounding box center [147, 118] width 238 height 14
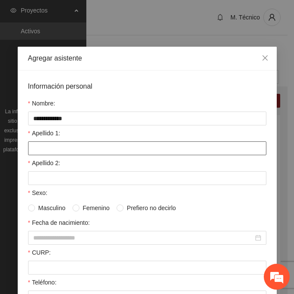
click at [38, 149] on input "Apellido 1:" at bounding box center [147, 148] width 238 height 14
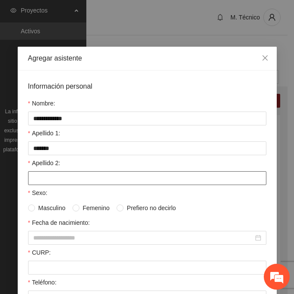
click at [52, 173] on input "Apellido 2:" at bounding box center [147, 178] width 238 height 14
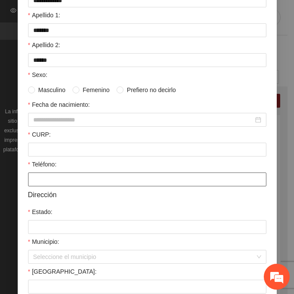
scroll to position [130, 0]
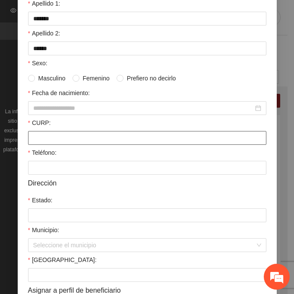
click at [40, 140] on input "CURP:" at bounding box center [147, 138] width 238 height 14
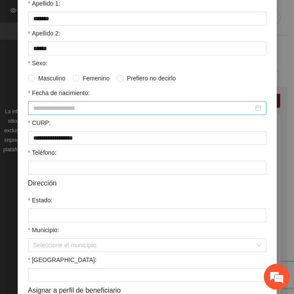
click at [42, 102] on div at bounding box center [147, 108] width 238 height 14
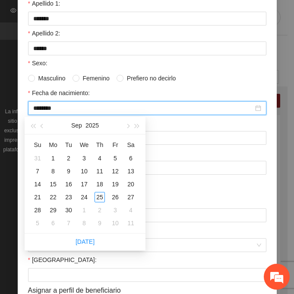
click at [48, 109] on input "********" at bounding box center [143, 108] width 220 height 10
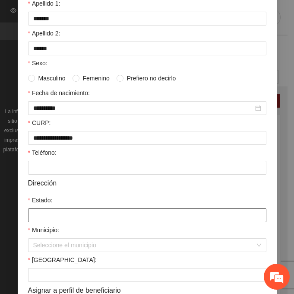
drag, startPoint x: 56, startPoint y: 212, endPoint x: 70, endPoint y: 217, distance: 15.2
click at [56, 212] on input "Estado:" at bounding box center [147, 215] width 238 height 14
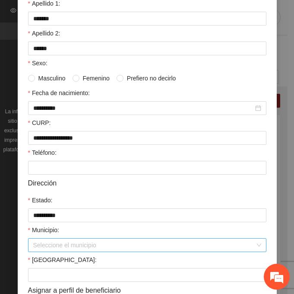
click at [61, 247] on input "Municipio:" at bounding box center [144, 244] width 222 height 13
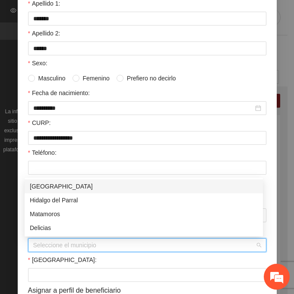
click at [56, 184] on div "[GEOGRAPHIC_DATA]" at bounding box center [144, 186] width 228 height 10
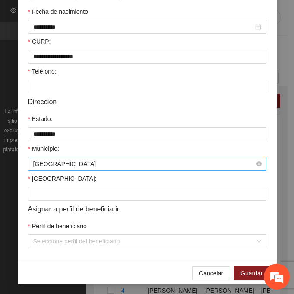
scroll to position [212, 0]
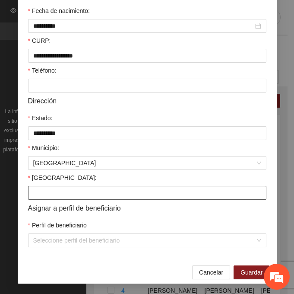
click at [54, 192] on input "[GEOGRAPHIC_DATA]:" at bounding box center [147, 193] width 238 height 14
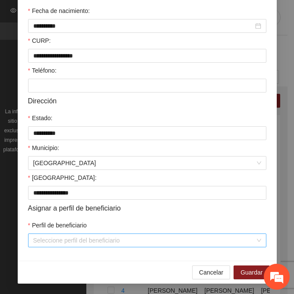
click at [49, 244] on input "Perfil de beneficiario" at bounding box center [144, 240] width 222 height 13
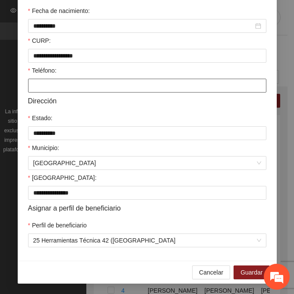
click at [61, 85] on input "Teléfono:" at bounding box center [147, 86] width 238 height 14
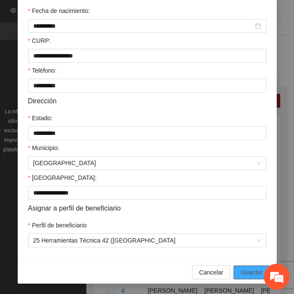
click at [251, 272] on span "Guardar" at bounding box center [252, 272] width 22 height 10
click at [241, 277] on span "Guardar" at bounding box center [252, 272] width 22 height 10
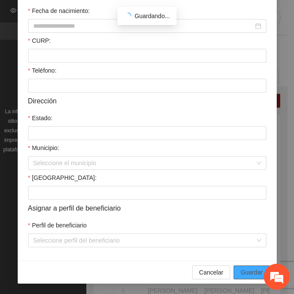
scroll to position [172, 0]
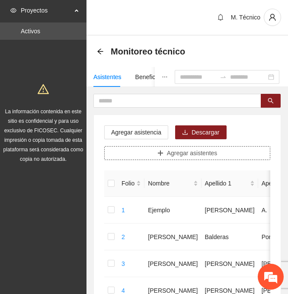
click at [166, 152] on button "Agregar asistentes" at bounding box center [187, 153] width 166 height 14
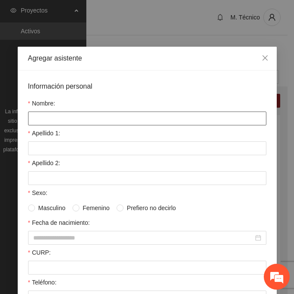
click at [45, 116] on input "Nombre:" at bounding box center [147, 118] width 238 height 14
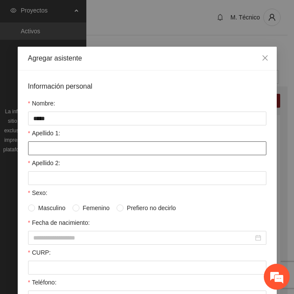
click at [114, 147] on input "Apellido 1:" at bounding box center [147, 148] width 238 height 14
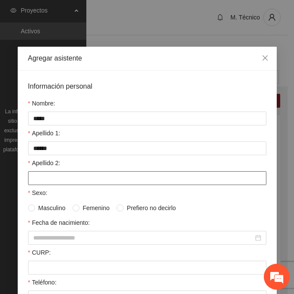
click at [54, 184] on input "Apellido 2:" at bounding box center [147, 178] width 238 height 14
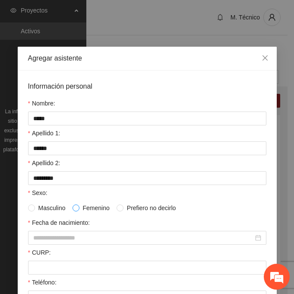
click at [75, 207] on span at bounding box center [76, 207] width 7 height 7
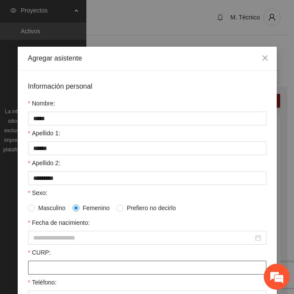
click at [41, 274] on input "CURP:" at bounding box center [147, 267] width 238 height 14
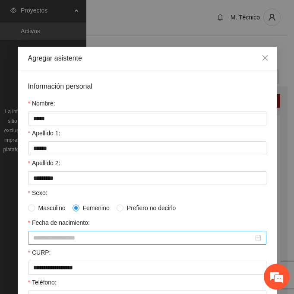
click at [58, 238] on input "Fecha de nacimiento:" at bounding box center [143, 238] width 220 height 10
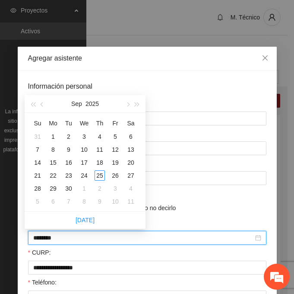
click at [46, 237] on input "********" at bounding box center [143, 238] width 220 height 10
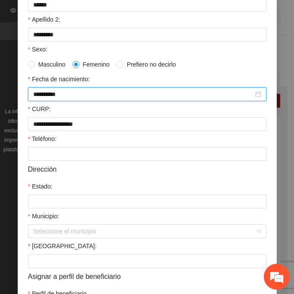
scroll to position [173, 0]
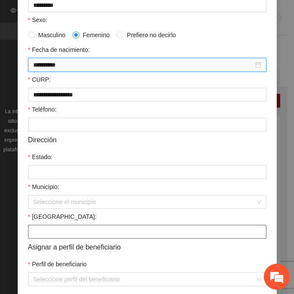
click at [71, 235] on input "[GEOGRAPHIC_DATA]:" at bounding box center [147, 232] width 238 height 14
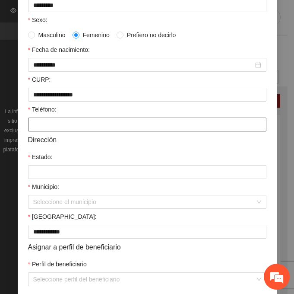
click at [37, 129] on input "Teléfono:" at bounding box center [147, 124] width 238 height 14
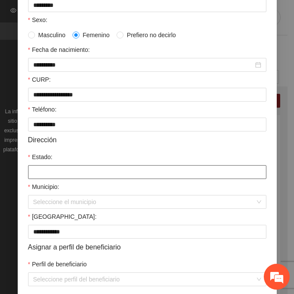
drag, startPoint x: 31, startPoint y: 175, endPoint x: 39, endPoint y: 183, distance: 11.6
click at [31, 175] on input "Estado:" at bounding box center [147, 172] width 238 height 14
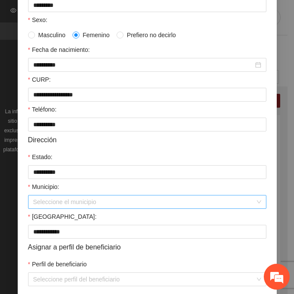
click at [44, 202] on input "Municipio:" at bounding box center [144, 201] width 222 height 13
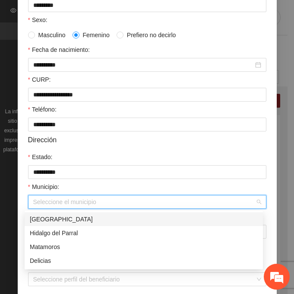
click at [84, 217] on div "[GEOGRAPHIC_DATA]" at bounding box center [144, 219] width 228 height 10
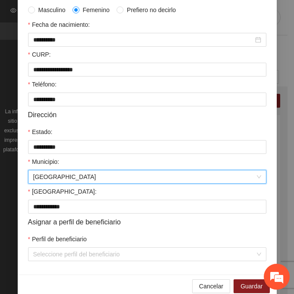
scroll to position [212, 0]
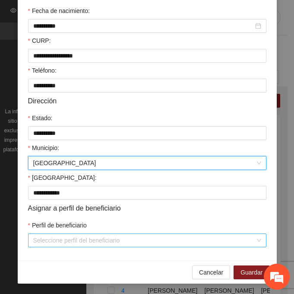
click at [67, 241] on input "Perfil de beneficiario" at bounding box center [144, 240] width 222 height 13
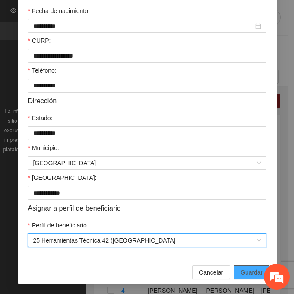
click at [243, 269] on span "Guardar" at bounding box center [252, 272] width 22 height 10
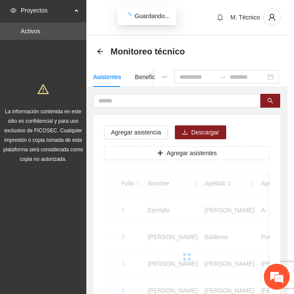
scroll to position [172, 0]
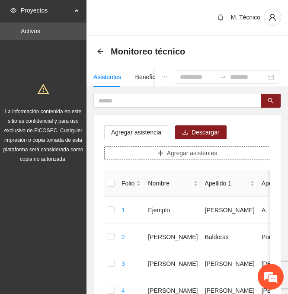
click at [172, 152] on span "Agregar asistentes" at bounding box center [192, 153] width 51 height 10
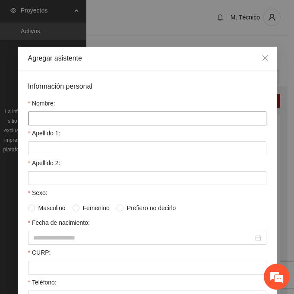
click at [70, 118] on input "Nombre:" at bounding box center [147, 118] width 238 height 14
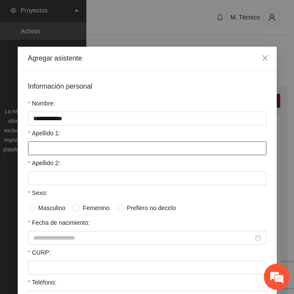
click at [43, 146] on input "Apellido 1:" at bounding box center [147, 148] width 238 height 14
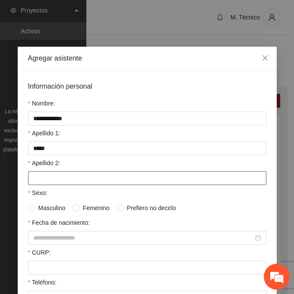
click at [72, 176] on input "Apellido 2:" at bounding box center [147, 178] width 238 height 14
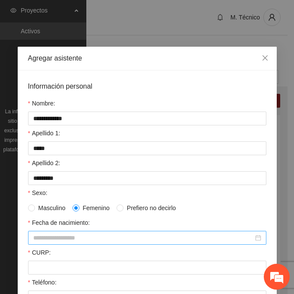
click at [33, 240] on input "Fecha de nacimiento:" at bounding box center [143, 238] width 220 height 10
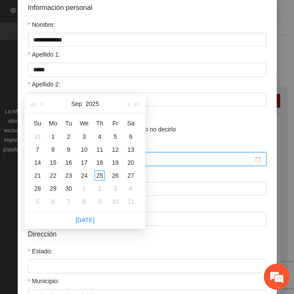
scroll to position [86, 0]
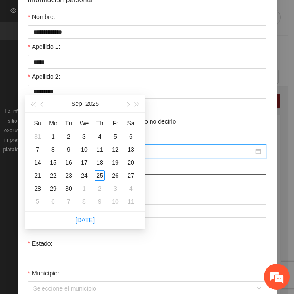
click at [223, 187] on input "CURP:" at bounding box center [147, 181] width 238 height 14
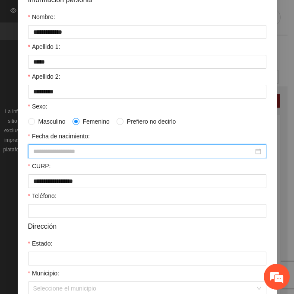
click at [37, 150] on input "Fecha de nacimiento:" at bounding box center [143, 151] width 220 height 10
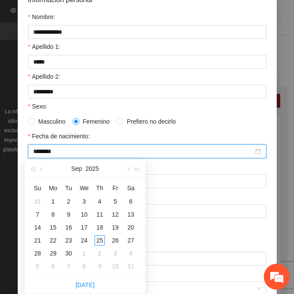
click at [48, 154] on input "********" at bounding box center [143, 151] width 220 height 10
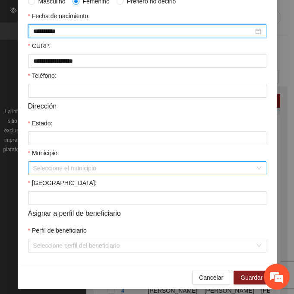
scroll to position [212, 0]
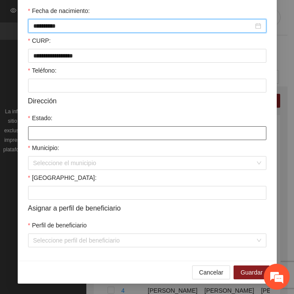
click at [47, 136] on input "Estado:" at bounding box center [147, 133] width 238 height 14
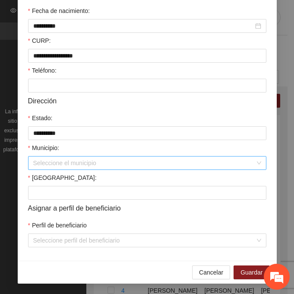
drag, startPoint x: 52, startPoint y: 155, endPoint x: 60, endPoint y: 169, distance: 16.4
click at [53, 156] on div "Municipio:" at bounding box center [147, 149] width 238 height 13
click at [60, 168] on input "Municipio:" at bounding box center [144, 162] width 222 height 13
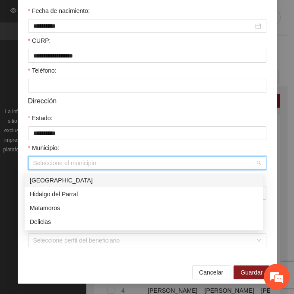
click at [87, 180] on div "[GEOGRAPHIC_DATA]" at bounding box center [144, 180] width 228 height 10
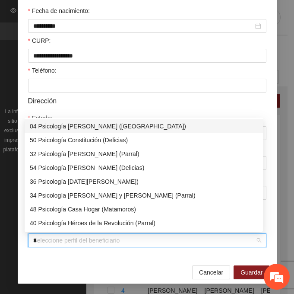
click at [61, 243] on input "*" at bounding box center [144, 240] width 222 height 13
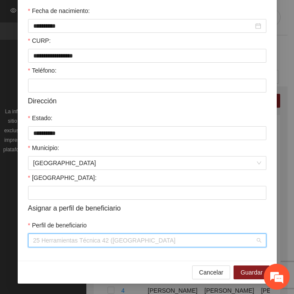
scroll to position [308, 0]
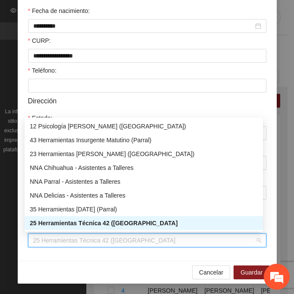
click at [59, 225] on div "25 Herramientas Técnica 42 ([GEOGRAPHIC_DATA]" at bounding box center [144, 223] width 228 height 10
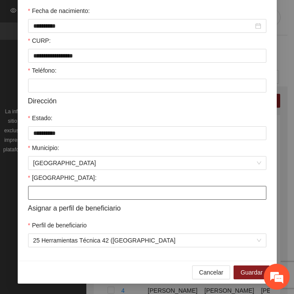
click at [43, 194] on input "[GEOGRAPHIC_DATA]:" at bounding box center [147, 193] width 238 height 14
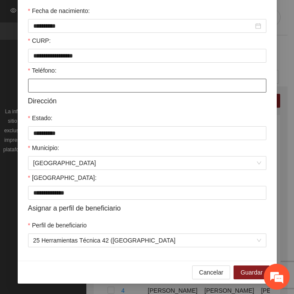
click at [68, 81] on input "Teléfono:" at bounding box center [147, 86] width 238 height 14
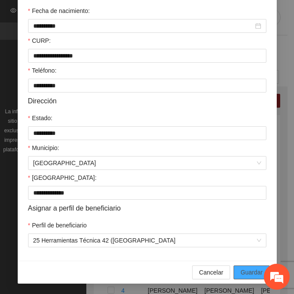
click at [248, 270] on span "Guardar" at bounding box center [252, 272] width 22 height 10
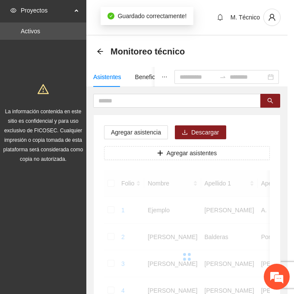
scroll to position [172, 0]
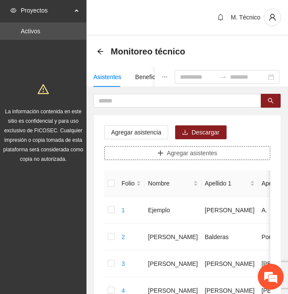
click at [146, 154] on button "Agregar asistentes" at bounding box center [187, 153] width 166 height 14
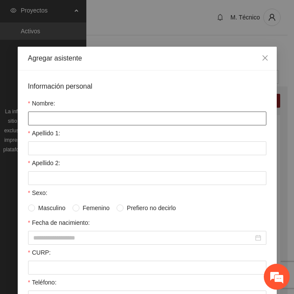
click at [41, 118] on input "Nombre:" at bounding box center [147, 118] width 238 height 14
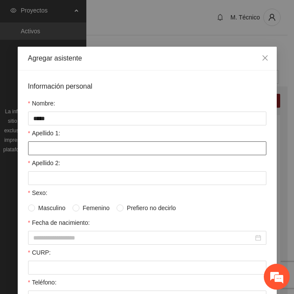
click at [59, 147] on input "Apellido 1:" at bounding box center [147, 148] width 238 height 14
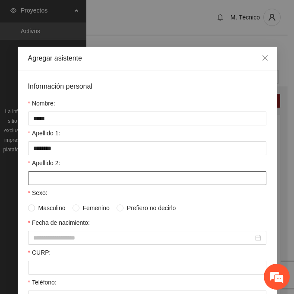
click at [29, 175] on input "Apellido 2:" at bounding box center [147, 178] width 238 height 14
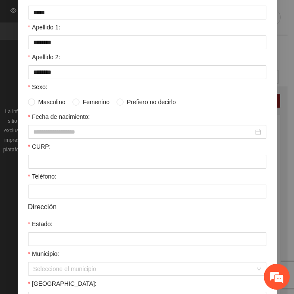
scroll to position [130, 0]
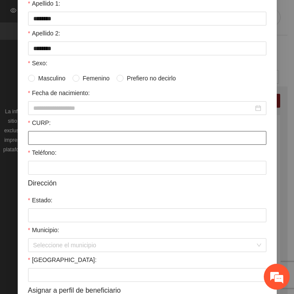
click at [32, 135] on input "CURP:" at bounding box center [147, 138] width 238 height 14
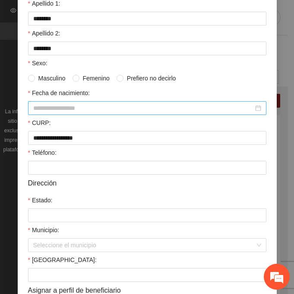
click at [41, 103] on div at bounding box center [147, 108] width 238 height 14
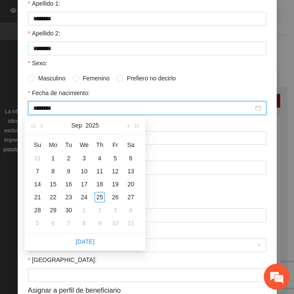
click at [48, 110] on input "********" at bounding box center [143, 108] width 220 height 10
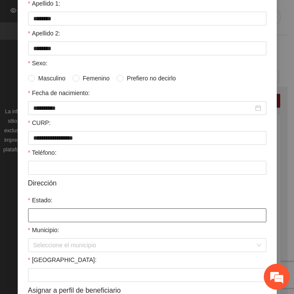
click at [38, 219] on input "Estado:" at bounding box center [147, 215] width 238 height 14
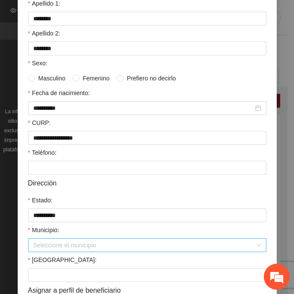
drag, startPoint x: 46, startPoint y: 248, endPoint x: 63, endPoint y: 247, distance: 17.3
click at [47, 248] on input "Municipio:" at bounding box center [144, 244] width 222 height 13
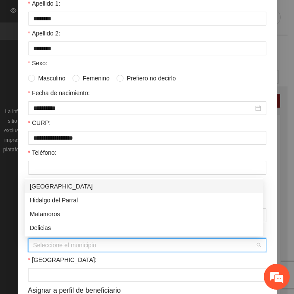
click at [54, 181] on div "[GEOGRAPHIC_DATA]" at bounding box center [144, 186] width 228 height 10
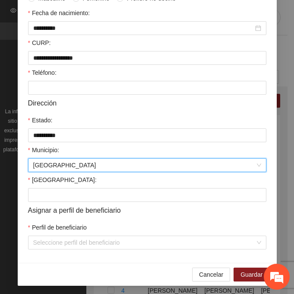
scroll to position [212, 0]
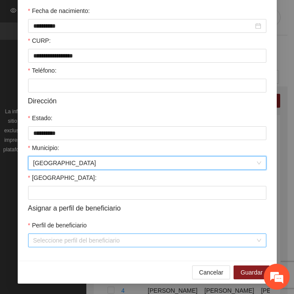
click at [58, 238] on input "Perfil de beneficiario" at bounding box center [144, 240] width 222 height 13
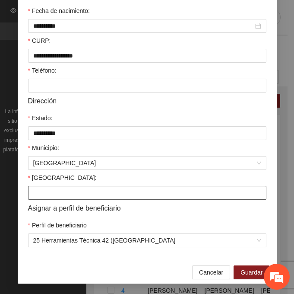
click at [78, 199] on input "[GEOGRAPHIC_DATA]:" at bounding box center [147, 193] width 238 height 14
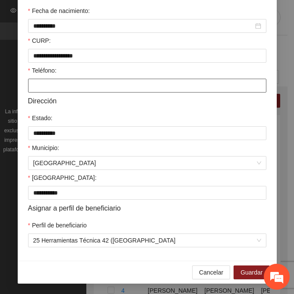
click at [64, 84] on input "Teléfono:" at bounding box center [147, 86] width 238 height 14
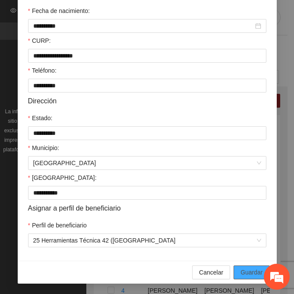
click at [244, 269] on span "Guardar" at bounding box center [252, 272] width 22 height 10
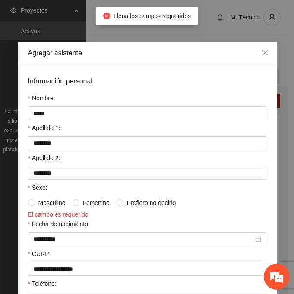
scroll to position [0, 0]
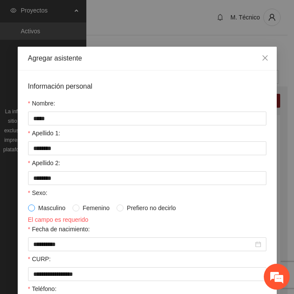
click at [31, 208] on span at bounding box center [31, 207] width 7 height 7
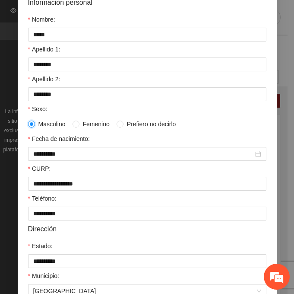
scroll to position [212, 0]
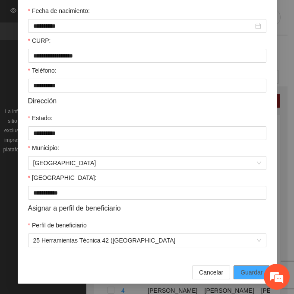
click at [237, 267] on button "Guardar" at bounding box center [252, 272] width 36 height 14
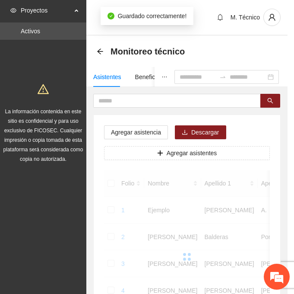
scroll to position [172, 0]
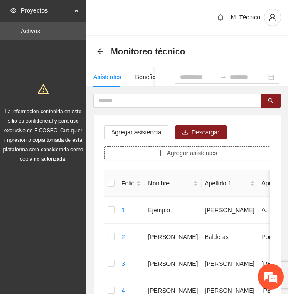
click at [171, 155] on span "Agregar asistentes" at bounding box center [192, 153] width 51 height 10
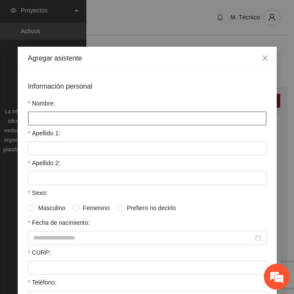
click at [55, 118] on input "Nombre:" at bounding box center [147, 118] width 238 height 14
drag, startPoint x: 62, startPoint y: 120, endPoint x: 14, endPoint y: 124, distance: 48.5
click at [18, 123] on div "**********" at bounding box center [147, 271] width 259 height 402
drag, startPoint x: 38, startPoint y: 121, endPoint x: 6, endPoint y: 121, distance: 32.0
click at [6, 121] on div "**********" at bounding box center [147, 147] width 294 height 294
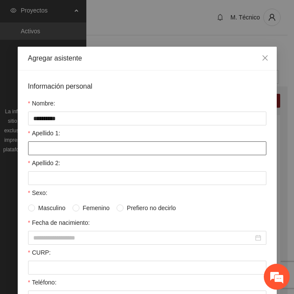
click at [59, 151] on input "Apellido 1:" at bounding box center [147, 148] width 238 height 14
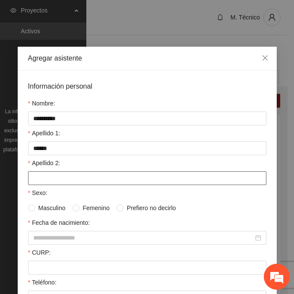
click at [85, 184] on input "Apellido 2:" at bounding box center [147, 178] width 238 height 14
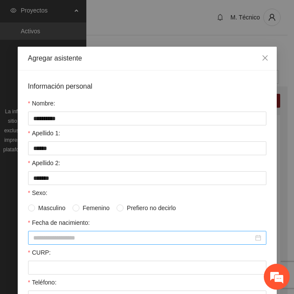
click at [28, 234] on div at bounding box center [147, 238] width 238 height 14
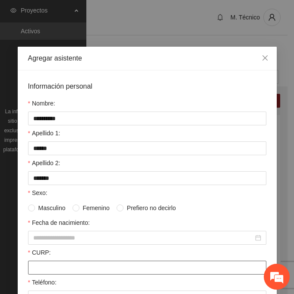
click at [38, 261] on input "CURP:" at bounding box center [147, 267] width 238 height 14
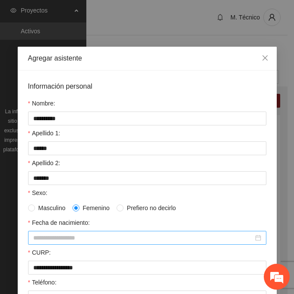
click at [66, 236] on input "Fecha de nacimiento:" at bounding box center [143, 238] width 220 height 10
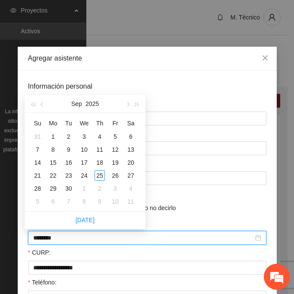
click at [48, 237] on input "********" at bounding box center [143, 238] width 220 height 10
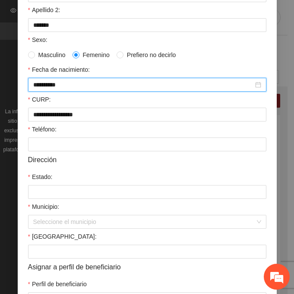
scroll to position [173, 0]
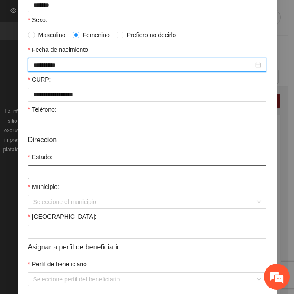
click at [50, 166] on input "Estado:" at bounding box center [147, 172] width 238 height 14
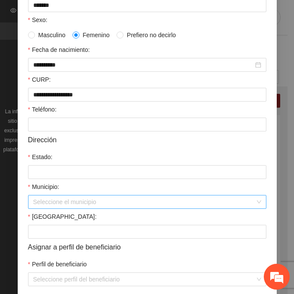
click at [38, 200] on input "Municipio:" at bounding box center [144, 201] width 222 height 13
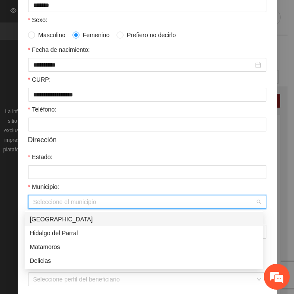
click at [69, 215] on div "[GEOGRAPHIC_DATA]" at bounding box center [144, 219] width 228 height 10
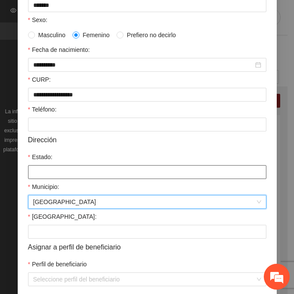
click at [49, 173] on input "Estado:" at bounding box center [147, 172] width 238 height 14
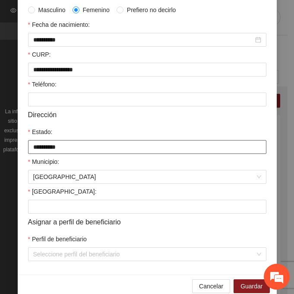
scroll to position [212, 0]
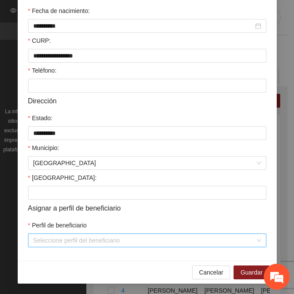
click at [56, 244] on input "Perfil de beneficiario" at bounding box center [144, 240] width 222 height 13
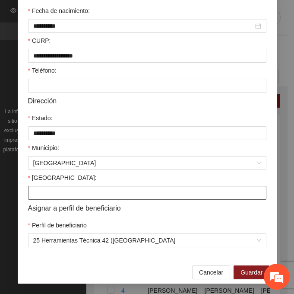
click at [46, 195] on input "[GEOGRAPHIC_DATA]:" at bounding box center [147, 193] width 238 height 14
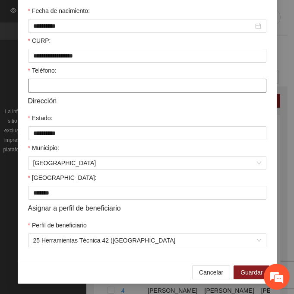
click at [67, 84] on input "Teléfono:" at bounding box center [147, 86] width 238 height 14
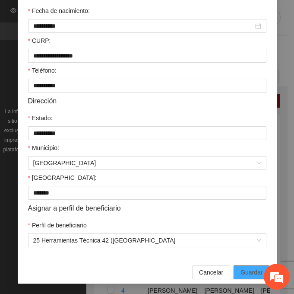
click at [248, 267] on button "Guardar" at bounding box center [252, 272] width 36 height 14
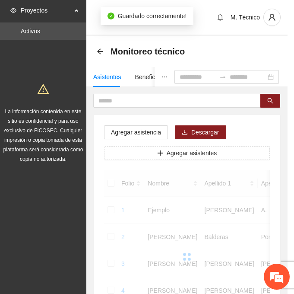
scroll to position [172, 0]
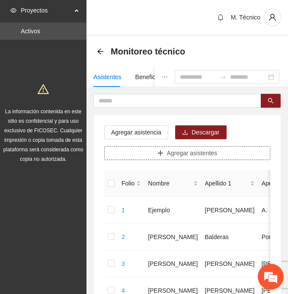
click at [193, 149] on span "Agregar asistentes" at bounding box center [192, 153] width 51 height 10
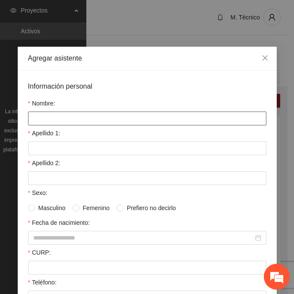
click at [38, 118] on input "Nombre:" at bounding box center [147, 118] width 238 height 14
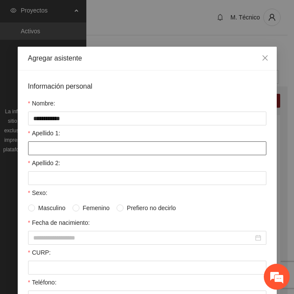
click at [73, 142] on input "Apellido 1:" at bounding box center [147, 148] width 238 height 14
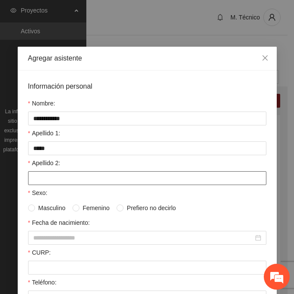
click at [108, 181] on input "Apellido 2:" at bounding box center [147, 178] width 238 height 14
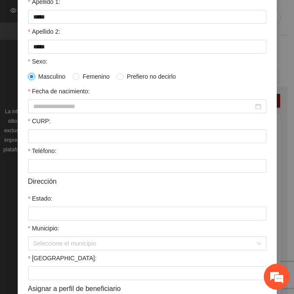
scroll to position [212, 0]
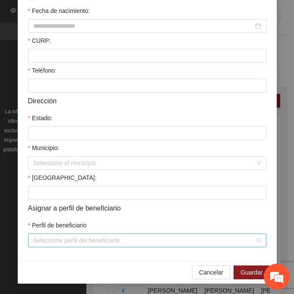
click at [29, 238] on div "Seleccione perfil del beneficiario" at bounding box center [147, 240] width 238 height 14
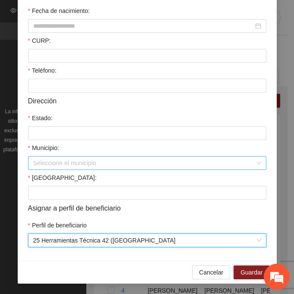
click at [42, 164] on input "Municipio:" at bounding box center [144, 162] width 222 height 13
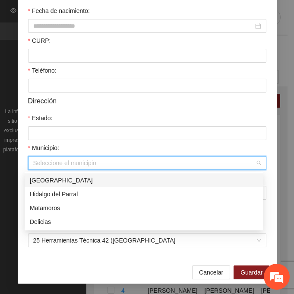
click at [76, 180] on div "[GEOGRAPHIC_DATA]" at bounding box center [144, 180] width 228 height 10
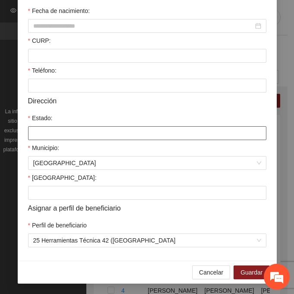
drag, startPoint x: 44, startPoint y: 129, endPoint x: 62, endPoint y: 144, distance: 23.0
click at [44, 129] on input "Estado:" at bounding box center [147, 133] width 238 height 14
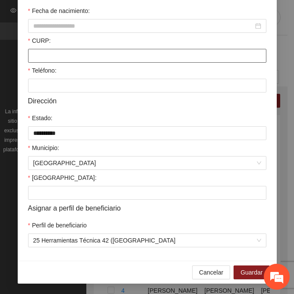
drag, startPoint x: 110, startPoint y: 54, endPoint x: 106, endPoint y: 59, distance: 6.5
click at [109, 55] on input "CURP:" at bounding box center [147, 56] width 238 height 14
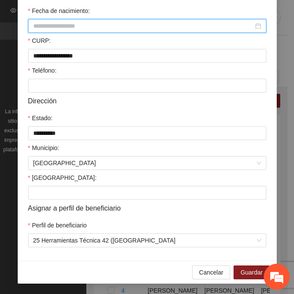
click at [79, 27] on input "Fecha de nacimiento:" at bounding box center [143, 26] width 220 height 10
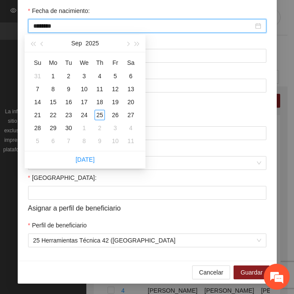
click at [50, 24] on input "********" at bounding box center [143, 26] width 220 height 10
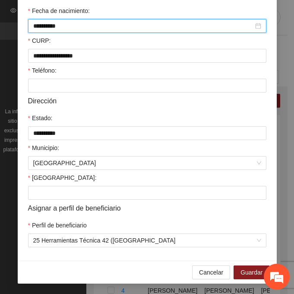
click at [50, 201] on form "**********" at bounding box center [147, 58] width 238 height 378
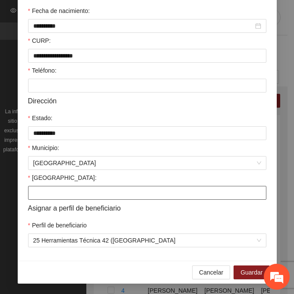
click at [49, 199] on input "[GEOGRAPHIC_DATA]:" at bounding box center [147, 193] width 238 height 14
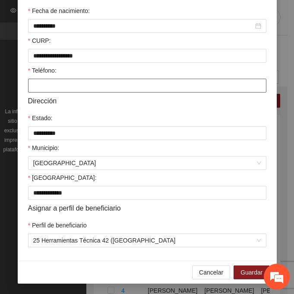
click at [92, 87] on input "Teléfono:" at bounding box center [147, 86] width 238 height 14
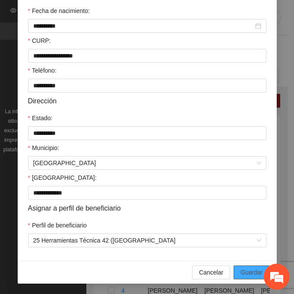
click at [255, 275] on span "Guardar" at bounding box center [252, 272] width 22 height 10
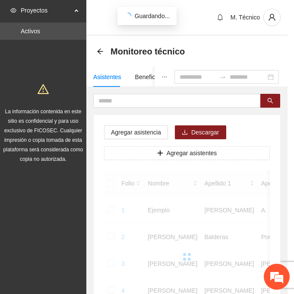
scroll to position [172, 0]
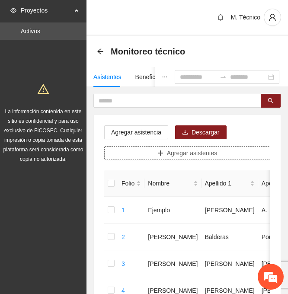
click at [213, 153] on span "Agregar asistentes" at bounding box center [192, 153] width 51 height 10
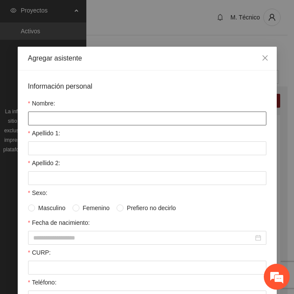
drag, startPoint x: 100, startPoint y: 117, endPoint x: 95, endPoint y: 119, distance: 5.6
click at [99, 117] on input "Nombre:" at bounding box center [147, 118] width 238 height 14
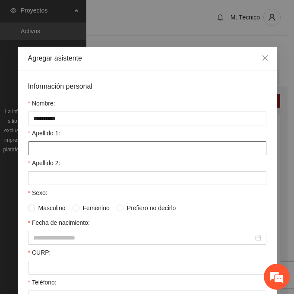
click at [58, 153] on input "Apellido 1:" at bounding box center [147, 148] width 238 height 14
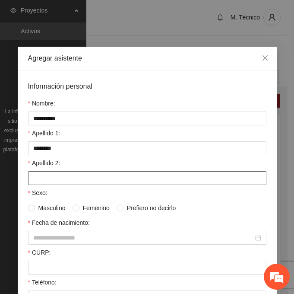
click at [47, 173] on input "Apellido 2:" at bounding box center [147, 178] width 238 height 14
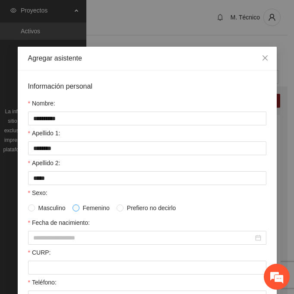
drag, startPoint x: 84, startPoint y: 209, endPoint x: 76, endPoint y: 210, distance: 8.7
click at [82, 209] on span "Femenino" at bounding box center [96, 208] width 34 height 10
click at [75, 209] on span at bounding box center [76, 207] width 7 height 7
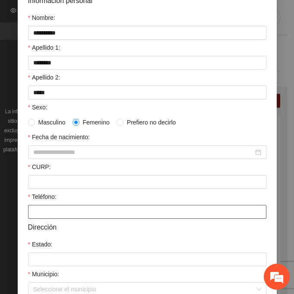
scroll to position [86, 0]
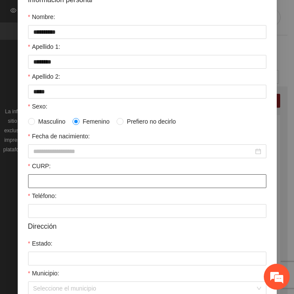
click at [43, 180] on input "CURP:" at bounding box center [147, 181] width 238 height 14
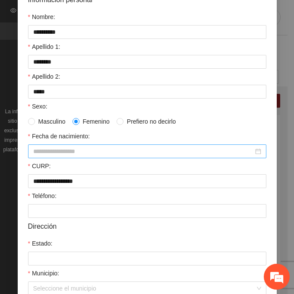
click at [43, 153] on input "Fecha de nacimiento:" at bounding box center [143, 151] width 220 height 10
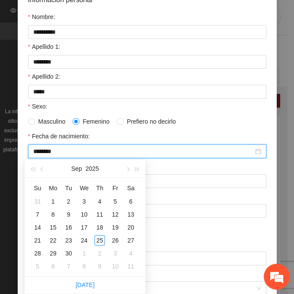
click at [50, 152] on input "********" at bounding box center [143, 151] width 220 height 10
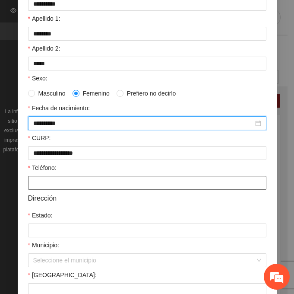
scroll to position [130, 0]
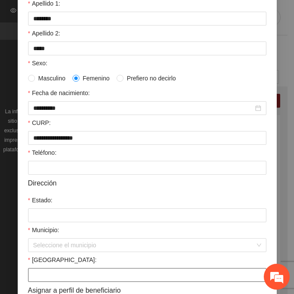
drag, startPoint x: 59, startPoint y: 275, endPoint x: 54, endPoint y: 271, distance: 6.2
click at [59, 275] on input "[GEOGRAPHIC_DATA]:" at bounding box center [147, 275] width 238 height 14
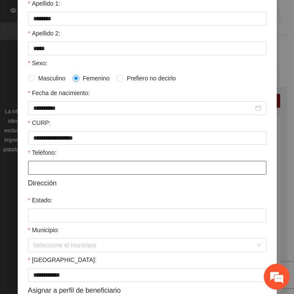
click at [46, 164] on input "Teléfono:" at bounding box center [147, 168] width 238 height 14
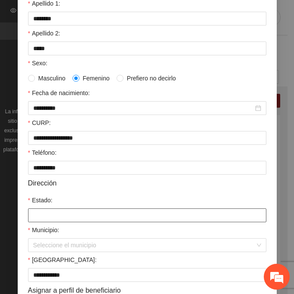
click at [49, 219] on input "Estado:" at bounding box center [147, 215] width 238 height 14
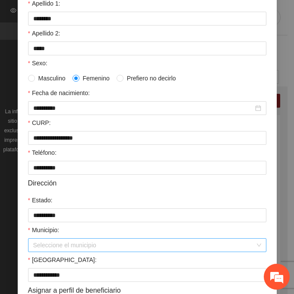
drag, startPoint x: 49, startPoint y: 243, endPoint x: 73, endPoint y: 244, distance: 24.2
click at [50, 243] on input "Municipio:" at bounding box center [144, 244] width 222 height 13
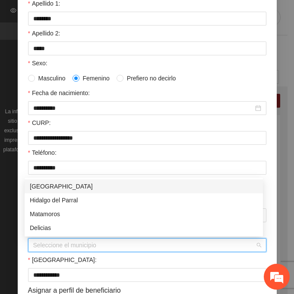
click at [32, 187] on div "[GEOGRAPHIC_DATA]" at bounding box center [144, 186] width 228 height 10
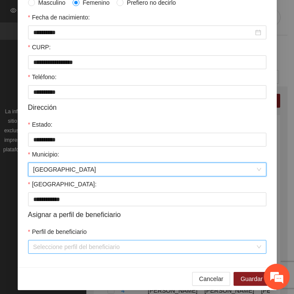
scroll to position [212, 0]
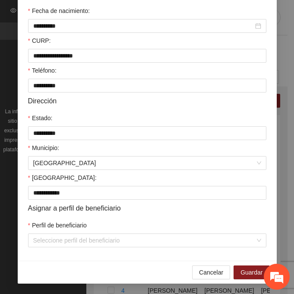
click at [60, 233] on div "Perfil de beneficiario" at bounding box center [147, 226] width 238 height 13
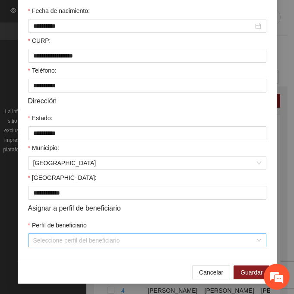
click at [60, 237] on input "Perfil de beneficiario" at bounding box center [144, 240] width 222 height 13
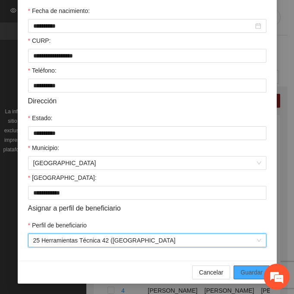
click at [250, 273] on span "Guardar" at bounding box center [252, 272] width 22 height 10
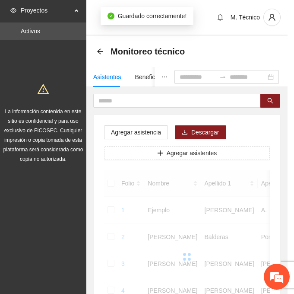
scroll to position [172, 0]
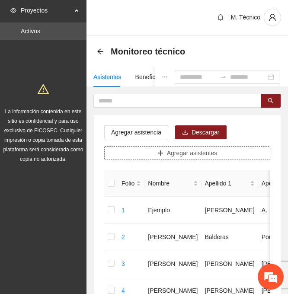
click at [220, 157] on button "Agregar asistentes" at bounding box center [187, 153] width 166 height 14
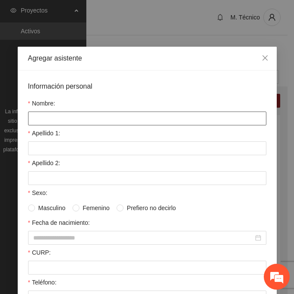
click at [88, 124] on input "Nombre:" at bounding box center [147, 118] width 238 height 14
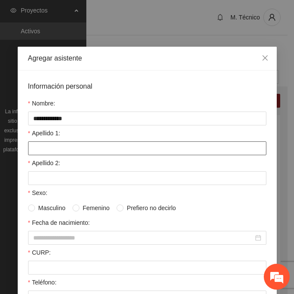
click at [59, 146] on input "Apellido 1:" at bounding box center [147, 148] width 238 height 14
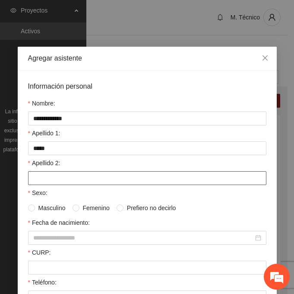
click at [45, 171] on div "Apellido 2:" at bounding box center [147, 171] width 238 height 27
click at [44, 179] on input "Apellido 2:" at bounding box center [147, 178] width 238 height 14
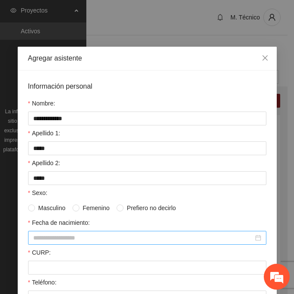
click at [38, 238] on input "Fecha de nacimiento:" at bounding box center [143, 238] width 220 height 10
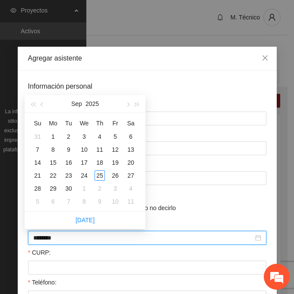
click at [48, 239] on input "********" at bounding box center [143, 238] width 220 height 10
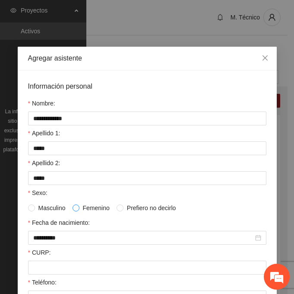
click at [76, 207] on span at bounding box center [76, 207] width 7 height 7
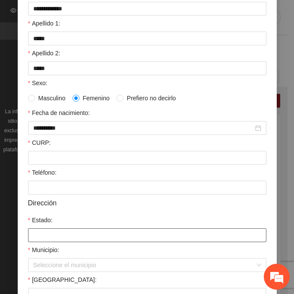
scroll to position [130, 0]
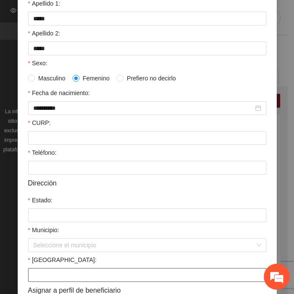
click at [41, 269] on input "[GEOGRAPHIC_DATA]:" at bounding box center [147, 275] width 238 height 14
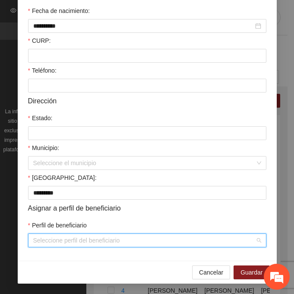
click at [36, 245] on input "Perfil de beneficiario" at bounding box center [144, 240] width 222 height 13
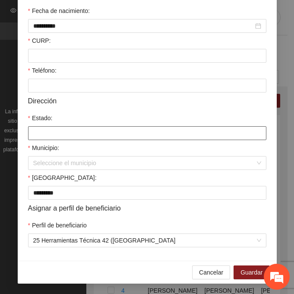
drag, startPoint x: 46, startPoint y: 132, endPoint x: 48, endPoint y: 136, distance: 4.4
click at [46, 132] on input "Estado:" at bounding box center [147, 133] width 238 height 14
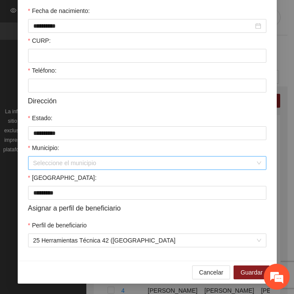
click at [50, 164] on input "Municipio:" at bounding box center [144, 162] width 222 height 13
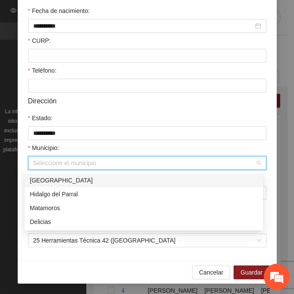
click at [86, 176] on div "[GEOGRAPHIC_DATA]" at bounding box center [144, 180] width 228 height 10
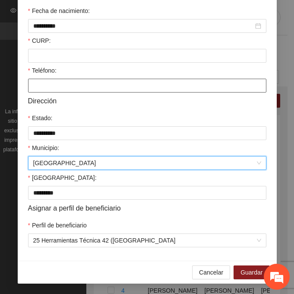
click at [54, 83] on input "Teléfono:" at bounding box center [147, 86] width 238 height 14
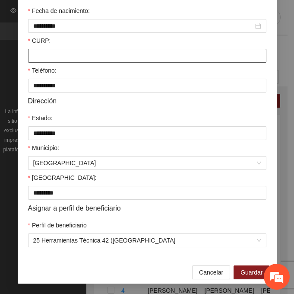
click at [83, 59] on input "CURP:" at bounding box center [147, 56] width 238 height 14
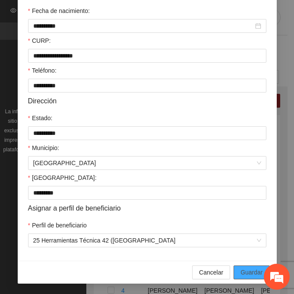
click at [235, 267] on button "Guardar" at bounding box center [252, 272] width 36 height 14
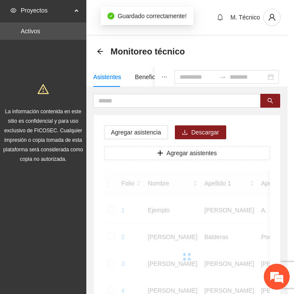
scroll to position [172, 0]
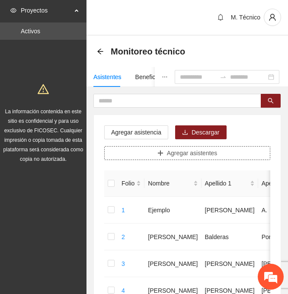
click at [185, 152] on span "Agregar asistentes" at bounding box center [192, 153] width 51 height 10
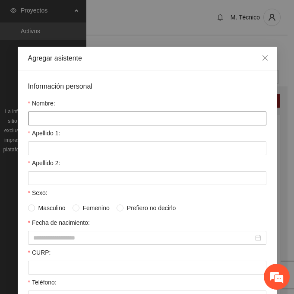
click at [59, 119] on input "Nombre:" at bounding box center [147, 118] width 238 height 14
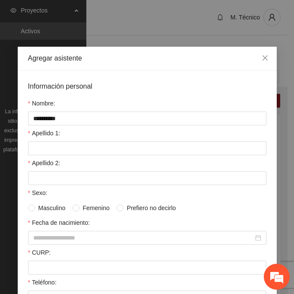
click at [44, 140] on div "Apellido 1:" at bounding box center [147, 134] width 238 height 13
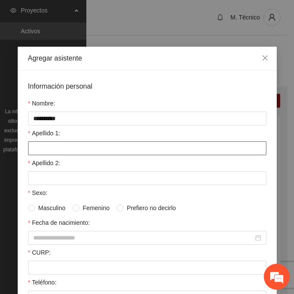
click at [40, 145] on input "Apellido 1:" at bounding box center [147, 148] width 238 height 14
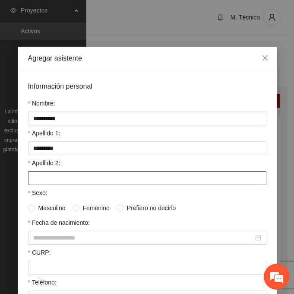
click at [56, 175] on input "Apellido 2:" at bounding box center [147, 178] width 238 height 14
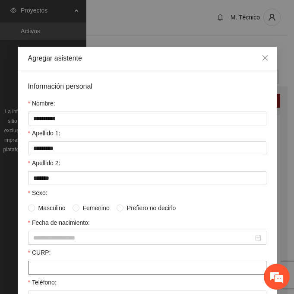
click at [87, 267] on input "CURP:" at bounding box center [147, 267] width 238 height 14
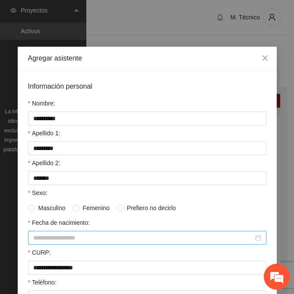
click at [54, 238] on input "Fecha de nacimiento:" at bounding box center [143, 238] width 220 height 10
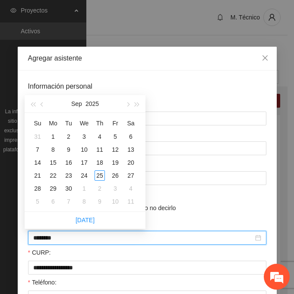
click at [48, 239] on input "********" at bounding box center [143, 238] width 220 height 10
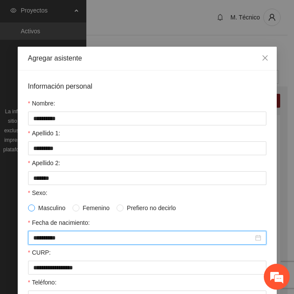
click at [29, 210] on span at bounding box center [31, 207] width 7 height 7
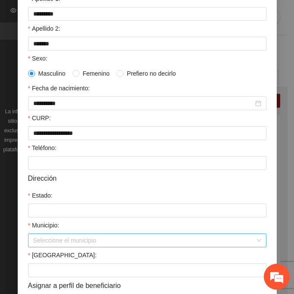
scroll to position [173, 0]
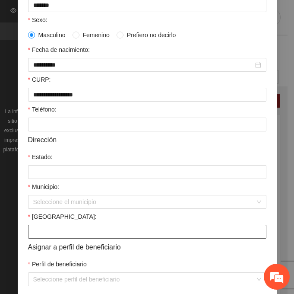
click at [44, 230] on input "[GEOGRAPHIC_DATA]:" at bounding box center [147, 232] width 238 height 14
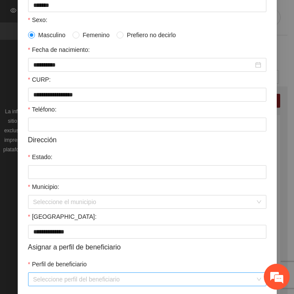
click at [53, 278] on input "Perfil de beneficiario" at bounding box center [144, 279] width 222 height 13
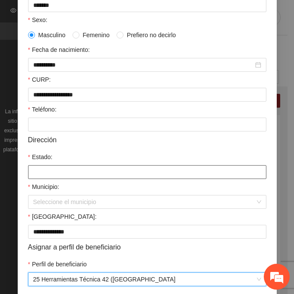
click at [41, 170] on input "Estado:" at bounding box center [147, 172] width 238 height 14
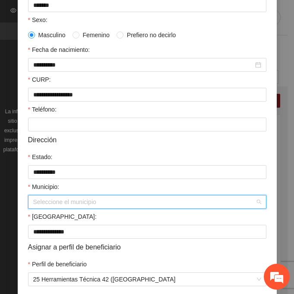
click at [67, 203] on input "Municipio:" at bounding box center [144, 201] width 222 height 13
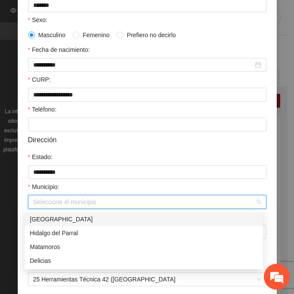
click at [91, 219] on div "[GEOGRAPHIC_DATA]" at bounding box center [144, 219] width 228 height 10
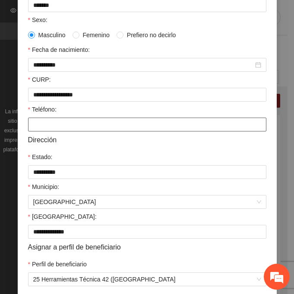
click at [32, 124] on input "Teléfono:" at bounding box center [147, 124] width 238 height 14
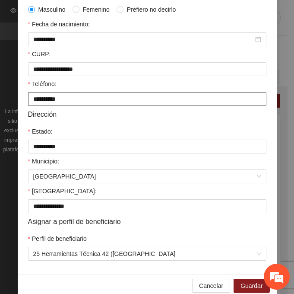
scroll to position [212, 0]
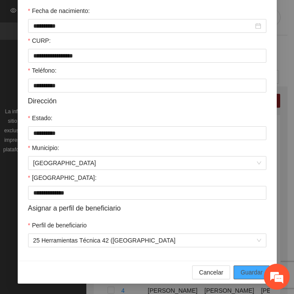
click at [257, 267] on button "Guardar" at bounding box center [252, 272] width 36 height 14
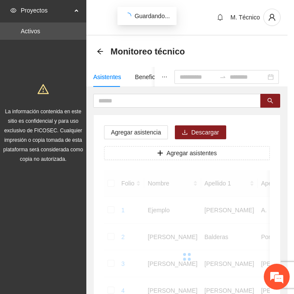
scroll to position [172, 0]
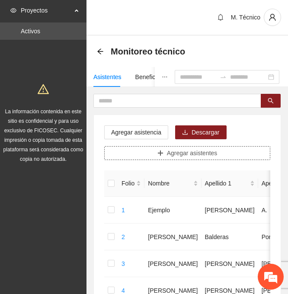
click at [215, 156] on span "Agregar asistentes" at bounding box center [192, 153] width 51 height 10
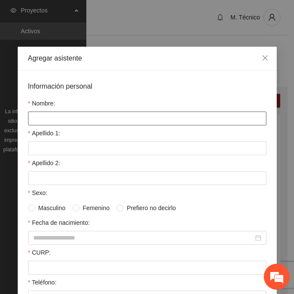
click at [57, 115] on input "Nombre:" at bounding box center [147, 118] width 238 height 14
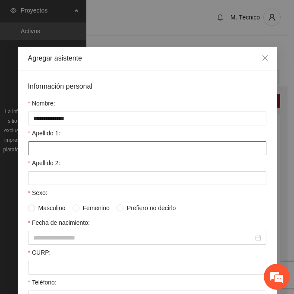
click at [38, 152] on input "Apellido 1:" at bounding box center [147, 148] width 238 height 14
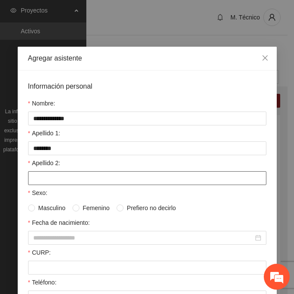
click at [97, 178] on input "Apellido 2:" at bounding box center [147, 178] width 238 height 14
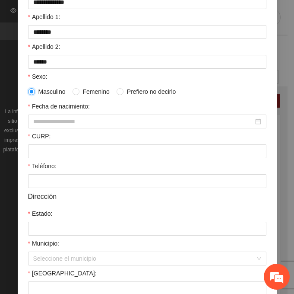
scroll to position [130, 0]
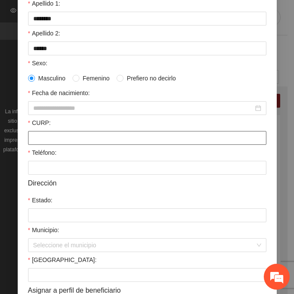
click at [33, 138] on input "CURP:" at bounding box center [147, 138] width 238 height 14
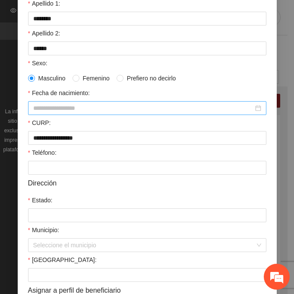
click at [66, 106] on input "Fecha de nacimiento:" at bounding box center [143, 108] width 220 height 10
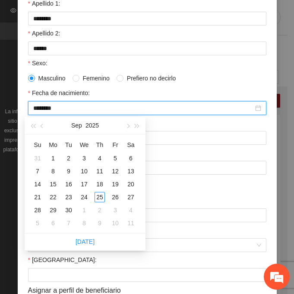
click at [48, 108] on input "********" at bounding box center [143, 108] width 220 height 10
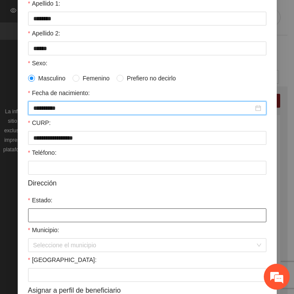
click at [48, 209] on input "Estado:" at bounding box center [147, 215] width 238 height 14
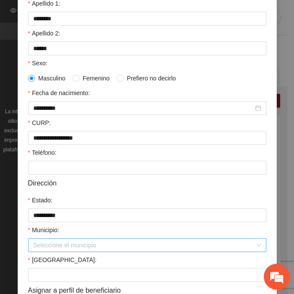
click at [63, 248] on input "Municipio:" at bounding box center [144, 244] width 222 height 13
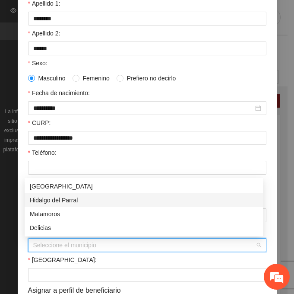
click at [38, 194] on div "Hidalgo del Parral" at bounding box center [144, 200] width 238 height 14
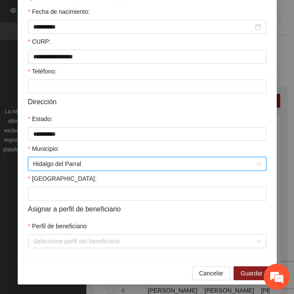
scroll to position [212, 0]
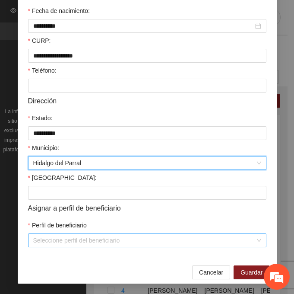
click at [50, 237] on input "Perfil de beneficiario" at bounding box center [144, 240] width 222 height 13
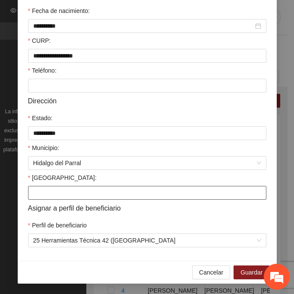
click at [63, 197] on input "[GEOGRAPHIC_DATA]:" at bounding box center [147, 193] width 238 height 14
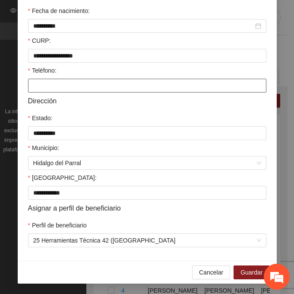
click at [51, 83] on input "Teléfono:" at bounding box center [147, 86] width 238 height 14
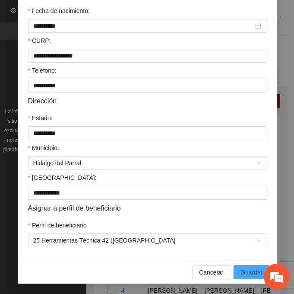
click at [252, 268] on span "Guardar" at bounding box center [252, 272] width 22 height 10
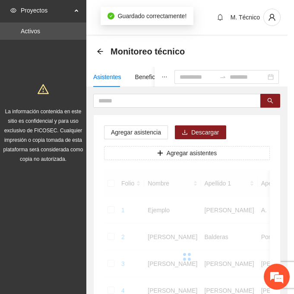
scroll to position [172, 0]
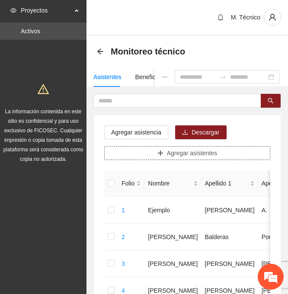
click at [203, 156] on span "Agregar asistentes" at bounding box center [192, 153] width 51 height 10
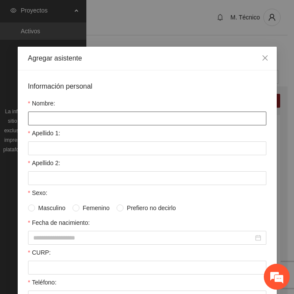
click at [55, 120] on input "Nombre:" at bounding box center [147, 118] width 238 height 14
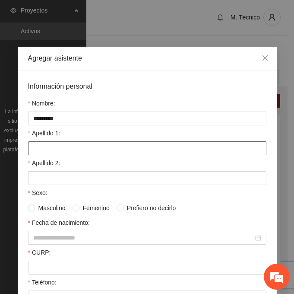
click at [44, 146] on input "Apellido 1:" at bounding box center [147, 148] width 238 height 14
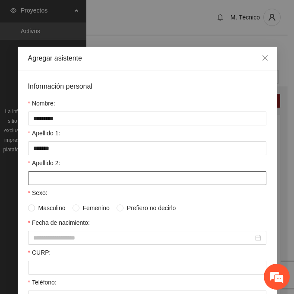
click at [67, 171] on input "Apellido 2:" at bounding box center [147, 178] width 238 height 14
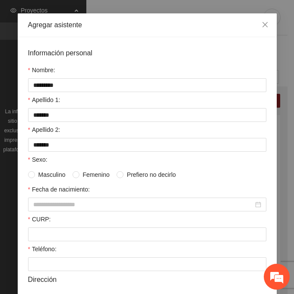
scroll to position [43, 0]
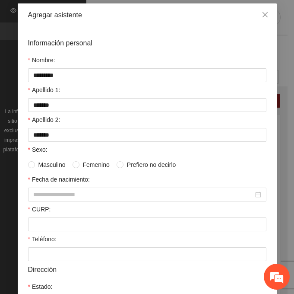
click at [50, 234] on label "Teléfono:" at bounding box center [42, 239] width 29 height 10
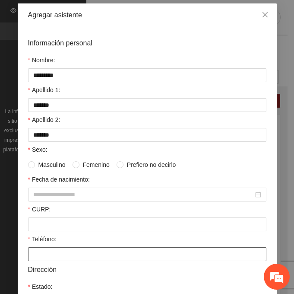
click at [50, 247] on input "Teléfono:" at bounding box center [147, 254] width 238 height 14
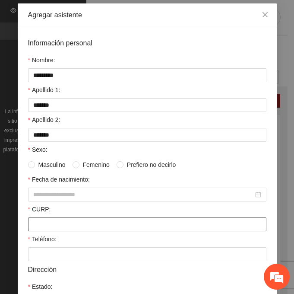
click at [49, 225] on input "CURP:" at bounding box center [147, 224] width 238 height 14
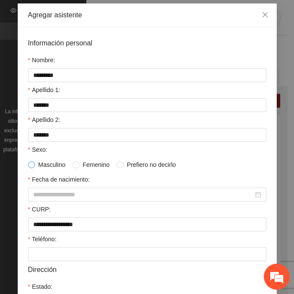
click at [31, 166] on span at bounding box center [31, 164] width 7 height 7
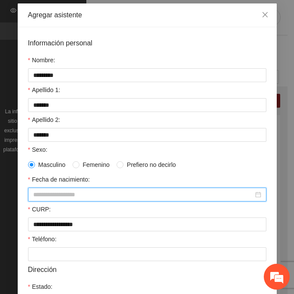
click at [48, 194] on input "Fecha de nacimiento:" at bounding box center [143, 195] width 220 height 10
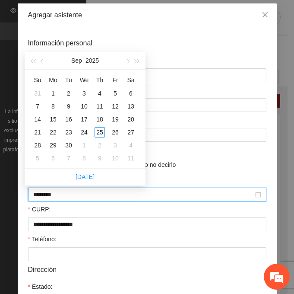
click at [48, 194] on input "********" at bounding box center [143, 195] width 220 height 10
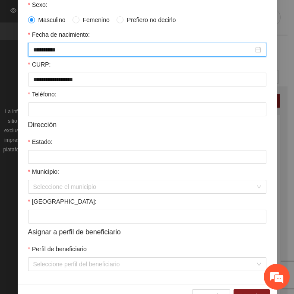
scroll to position [212, 0]
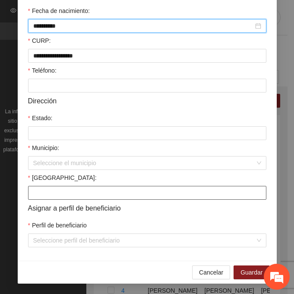
click at [44, 195] on input "[GEOGRAPHIC_DATA]:" at bounding box center [147, 193] width 238 height 14
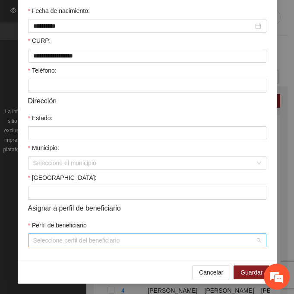
click at [35, 238] on input "Perfil de beneficiario" at bounding box center [144, 240] width 222 height 13
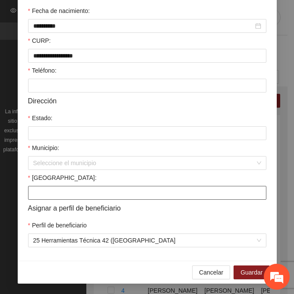
click at [28, 196] on input "[GEOGRAPHIC_DATA]:" at bounding box center [147, 193] width 238 height 14
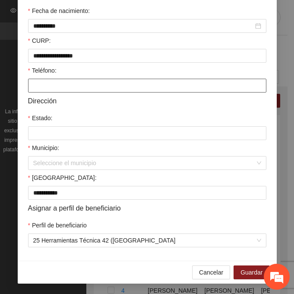
click at [49, 80] on input "Teléfono:" at bounding box center [147, 86] width 238 height 14
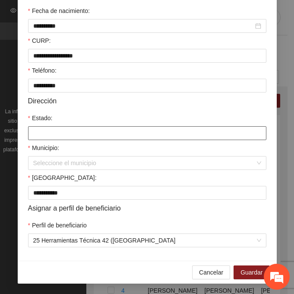
drag, startPoint x: 47, startPoint y: 130, endPoint x: 55, endPoint y: 139, distance: 11.3
click at [47, 130] on input "Estado:" at bounding box center [147, 133] width 238 height 14
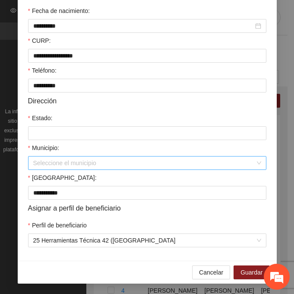
click at [61, 163] on input "Municipio:" at bounding box center [144, 162] width 222 height 13
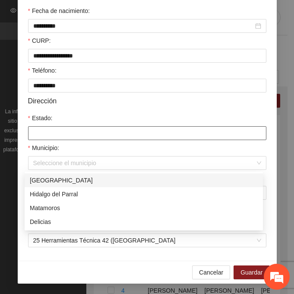
drag, startPoint x: 44, startPoint y: 135, endPoint x: 61, endPoint y: 153, distance: 25.4
click at [44, 135] on input "Estado:" at bounding box center [147, 133] width 238 height 14
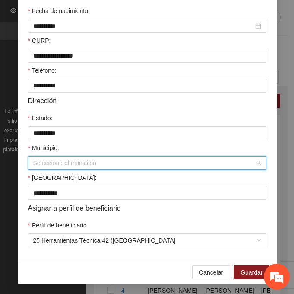
click at [60, 162] on input "Municipio:" at bounding box center [144, 162] width 222 height 13
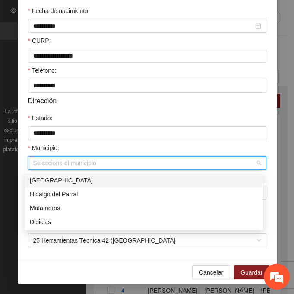
click at [86, 175] on div "[GEOGRAPHIC_DATA]" at bounding box center [144, 180] width 238 height 14
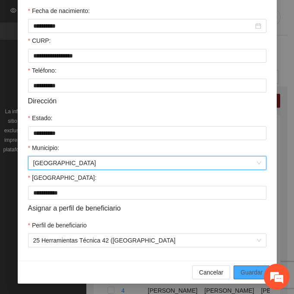
click at [250, 270] on span "Guardar" at bounding box center [252, 272] width 22 height 10
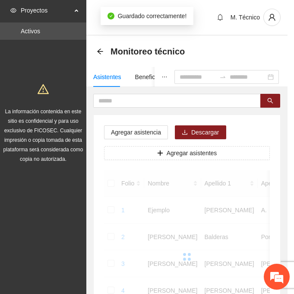
scroll to position [172, 0]
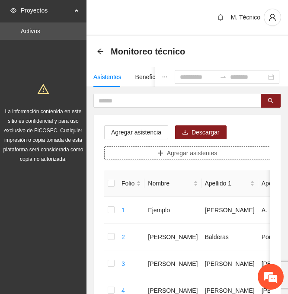
click at [203, 155] on span "Agregar asistentes" at bounding box center [192, 153] width 51 height 10
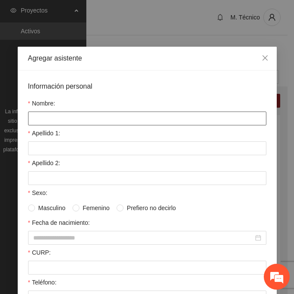
click at [45, 121] on input "Nombre:" at bounding box center [147, 118] width 238 height 14
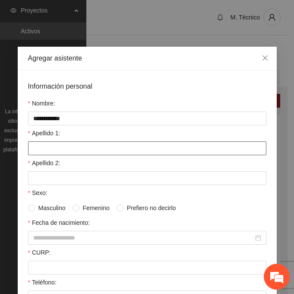
drag, startPoint x: 57, startPoint y: 154, endPoint x: 50, endPoint y: 155, distance: 7.8
click at [57, 154] on input "Apellido 1:" at bounding box center [147, 148] width 238 height 14
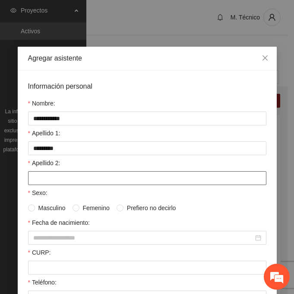
click at [95, 181] on input "Apellido 2:" at bounding box center [147, 178] width 238 height 14
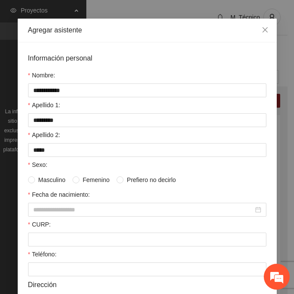
scroll to position [86, 0]
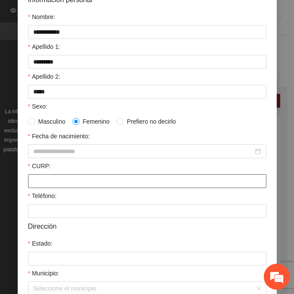
click at [32, 186] on input "CURP:" at bounding box center [147, 181] width 238 height 14
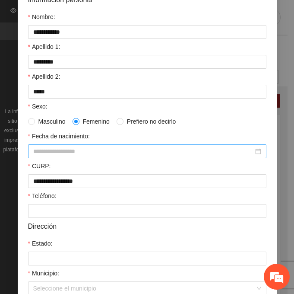
click at [66, 153] on input "Fecha de nacimiento:" at bounding box center [143, 151] width 220 height 10
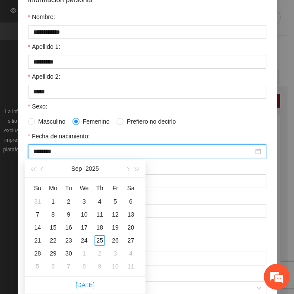
click at [48, 151] on input "********" at bounding box center [143, 151] width 220 height 10
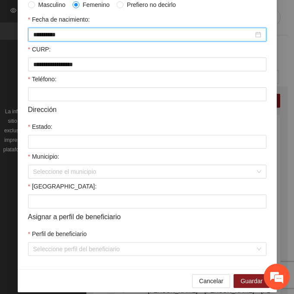
scroll to position [212, 0]
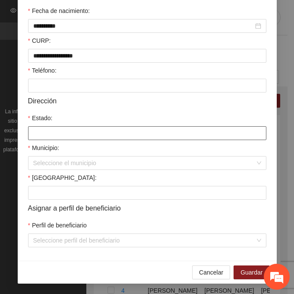
click at [44, 130] on input "Estado:" at bounding box center [147, 133] width 238 height 14
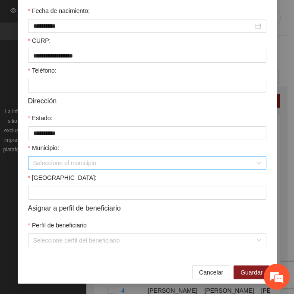
click at [55, 167] on input "Municipio:" at bounding box center [144, 162] width 222 height 13
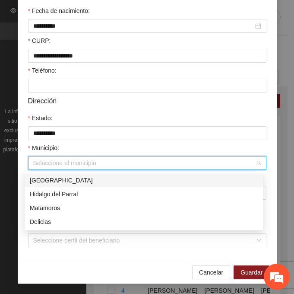
click at [73, 179] on div "[GEOGRAPHIC_DATA]" at bounding box center [144, 180] width 228 height 10
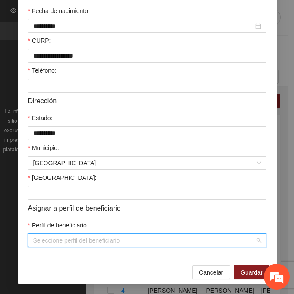
click at [61, 240] on input "Perfil de beneficiario" at bounding box center [144, 240] width 222 height 13
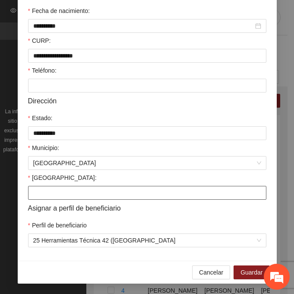
click at [66, 191] on input "[GEOGRAPHIC_DATA]:" at bounding box center [147, 193] width 238 height 14
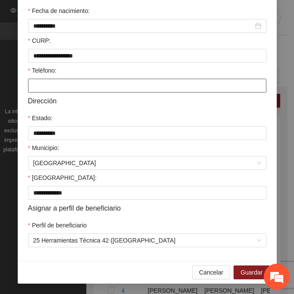
click at [51, 89] on input "Teléfono:" at bounding box center [147, 86] width 238 height 14
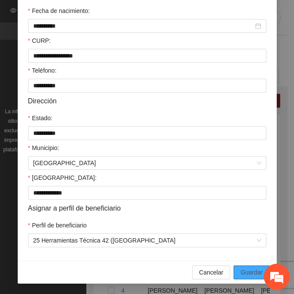
click at [259, 269] on span "Guardar" at bounding box center [252, 272] width 22 height 10
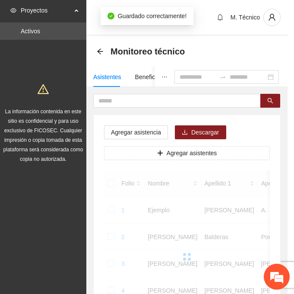
scroll to position [172, 0]
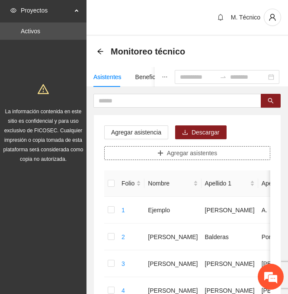
click at [187, 151] on span "Agregar asistentes" at bounding box center [192, 153] width 51 height 10
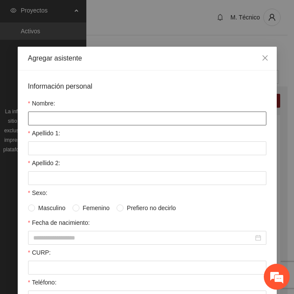
click at [78, 117] on input "Nombre:" at bounding box center [147, 118] width 238 height 14
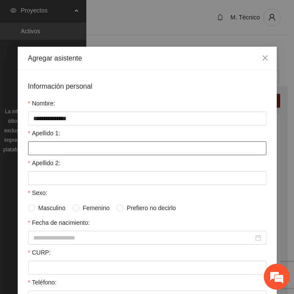
click at [59, 150] on input "Apellido 1:" at bounding box center [147, 148] width 238 height 14
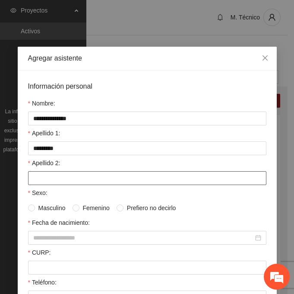
click at [29, 176] on input "Apellido 2:" at bounding box center [147, 178] width 238 height 14
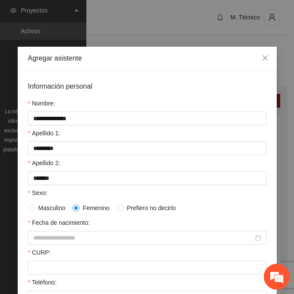
scroll to position [212, 0]
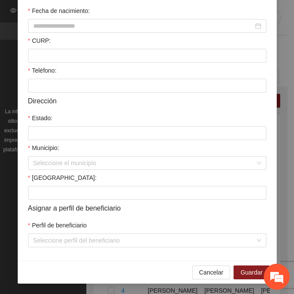
click at [39, 184] on div "[GEOGRAPHIC_DATA]:" at bounding box center [147, 179] width 238 height 13
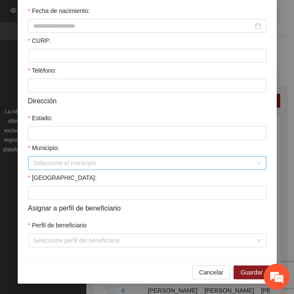
click at [41, 160] on input "Municipio:" at bounding box center [144, 162] width 222 height 13
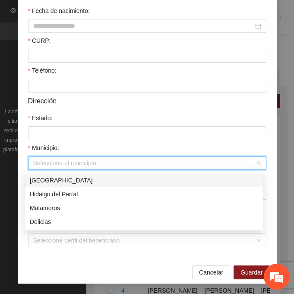
click at [50, 177] on div "[GEOGRAPHIC_DATA]" at bounding box center [144, 180] width 228 height 10
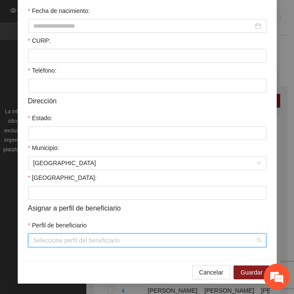
click at [46, 241] on input "Perfil de beneficiario" at bounding box center [144, 240] width 222 height 13
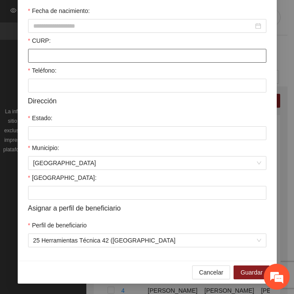
click at [38, 53] on input "CURP:" at bounding box center [147, 56] width 238 height 14
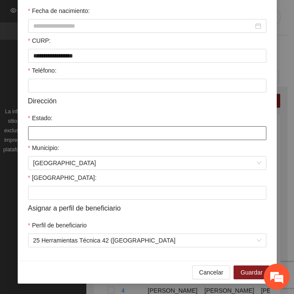
click at [36, 137] on input "Estado:" at bounding box center [147, 133] width 238 height 14
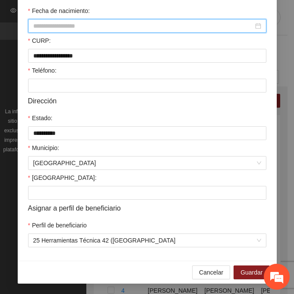
click at [48, 25] on input "Fecha de nacimiento:" at bounding box center [143, 26] width 220 height 10
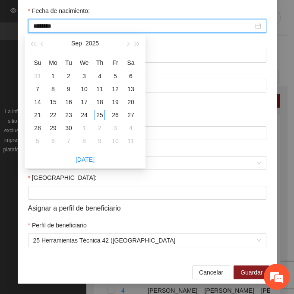
click at [47, 30] on input "********" at bounding box center [143, 26] width 220 height 10
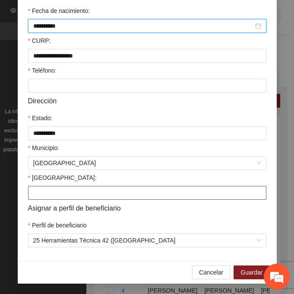
drag, startPoint x: 46, startPoint y: 194, endPoint x: 40, endPoint y: 193, distance: 5.8
click at [46, 194] on input "[GEOGRAPHIC_DATA]:" at bounding box center [147, 193] width 238 height 14
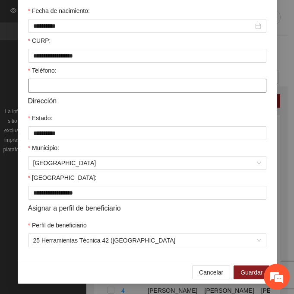
click at [37, 86] on input "Teléfono:" at bounding box center [147, 86] width 238 height 14
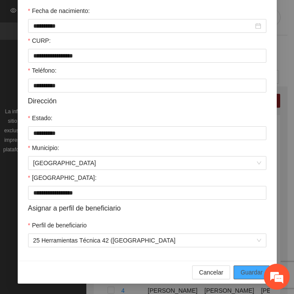
click at [248, 267] on button "Guardar" at bounding box center [252, 272] width 36 height 14
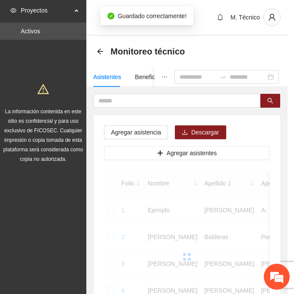
scroll to position [172, 0]
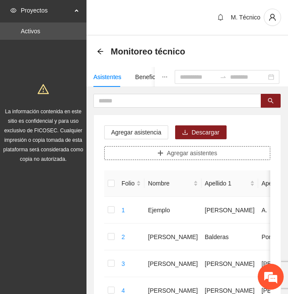
click at [163, 152] on icon "plus" at bounding box center [160, 153] width 6 height 6
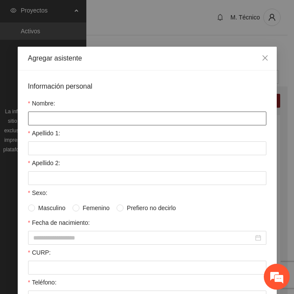
click at [49, 116] on input "Nombre:" at bounding box center [147, 118] width 238 height 14
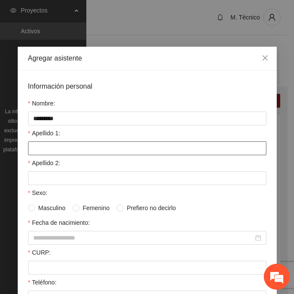
click at [70, 152] on input "Apellido 1:" at bounding box center [147, 148] width 238 height 14
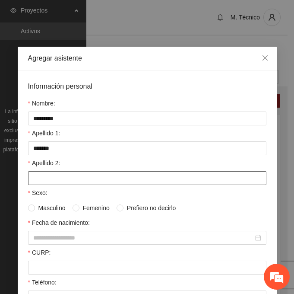
click at [55, 181] on input "Apellido 2:" at bounding box center [147, 178] width 238 height 14
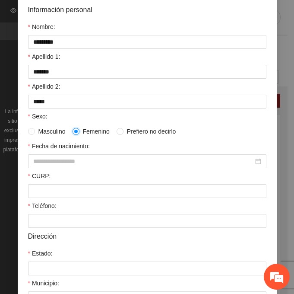
scroll to position [86, 0]
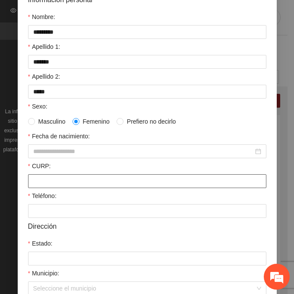
click at [76, 184] on input "CURP:" at bounding box center [147, 181] width 238 height 14
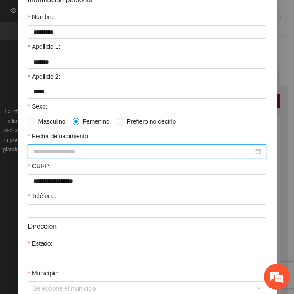
click at [33, 149] on input "Fecha de nacimiento:" at bounding box center [143, 151] width 220 height 10
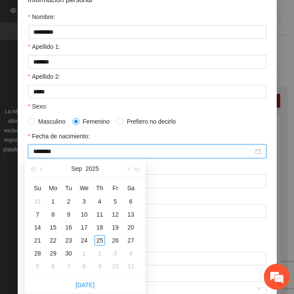
click at [48, 151] on input "********" at bounding box center [143, 151] width 220 height 10
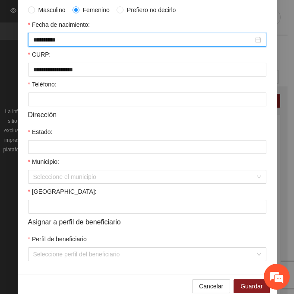
scroll to position [212, 0]
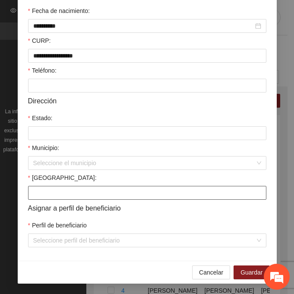
click at [45, 190] on input "[GEOGRAPHIC_DATA]:" at bounding box center [147, 193] width 238 height 14
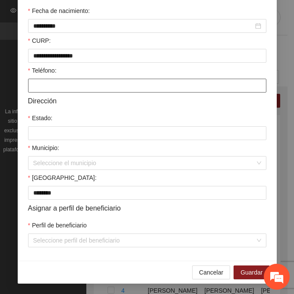
click at [82, 86] on input "Teléfono:" at bounding box center [147, 86] width 238 height 14
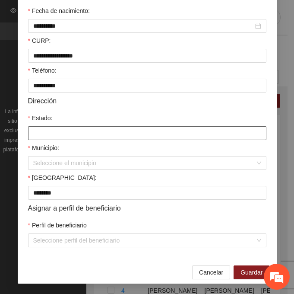
drag, startPoint x: 42, startPoint y: 131, endPoint x: 47, endPoint y: 136, distance: 6.4
click at [43, 131] on input "Estado:" at bounding box center [147, 133] width 238 height 14
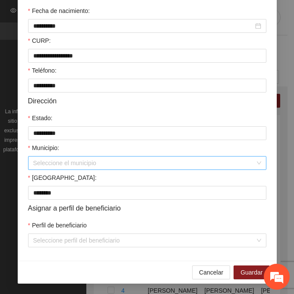
click at [60, 164] on input "Municipio:" at bounding box center [144, 162] width 222 height 13
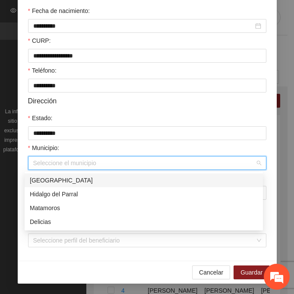
click at [78, 179] on div "[GEOGRAPHIC_DATA]" at bounding box center [144, 180] width 228 height 10
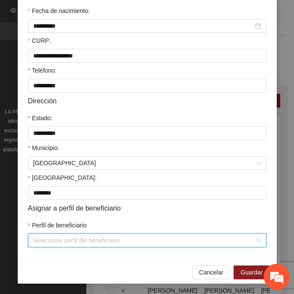
click at [54, 240] on input "Perfil de beneficiario" at bounding box center [144, 240] width 222 height 13
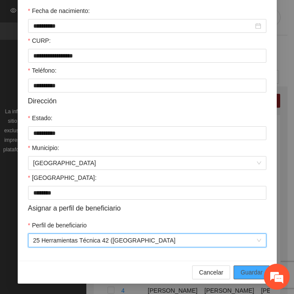
click at [251, 269] on span "Guardar" at bounding box center [252, 272] width 22 height 10
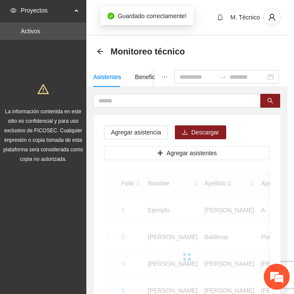
scroll to position [172, 0]
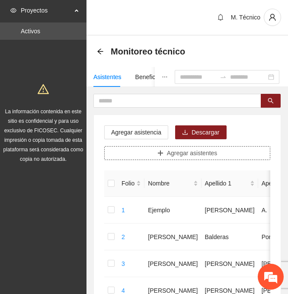
click at [177, 152] on span "Agregar asistentes" at bounding box center [192, 153] width 51 height 10
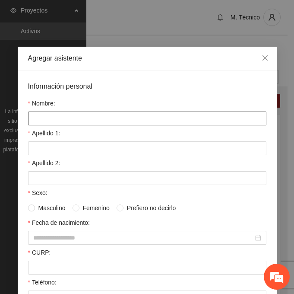
click at [81, 118] on input "Nombre:" at bounding box center [147, 118] width 238 height 14
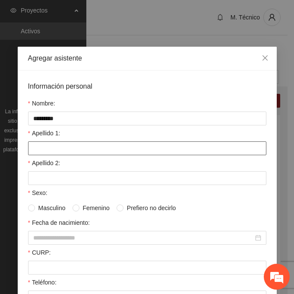
click at [59, 149] on input "Apellido 1:" at bounding box center [147, 148] width 238 height 14
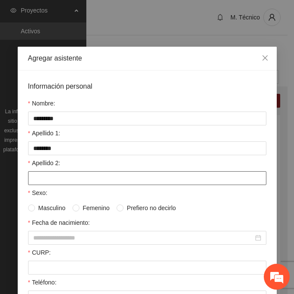
click at [61, 182] on input "Apellido 2:" at bounding box center [147, 178] width 238 height 14
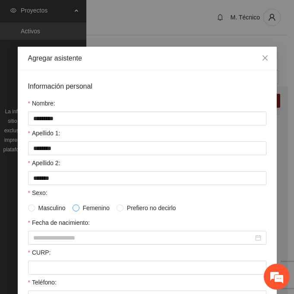
click at [76, 211] on span at bounding box center [76, 207] width 7 height 7
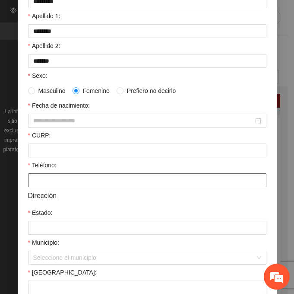
scroll to position [130, 0]
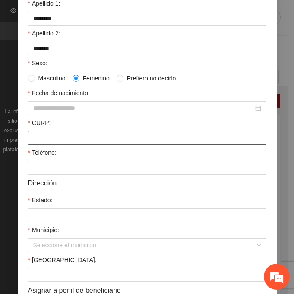
click at [44, 142] on input "CURP:" at bounding box center [147, 138] width 238 height 14
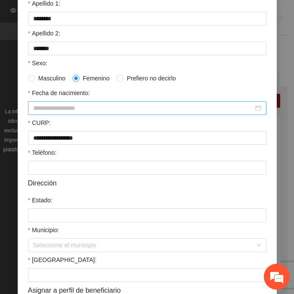
click at [35, 109] on input "Fecha de nacimiento:" at bounding box center [143, 108] width 220 height 10
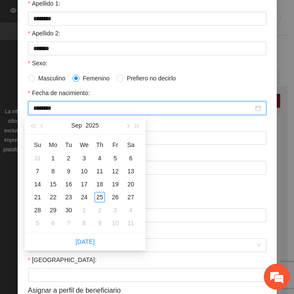
click at [48, 108] on input "********" at bounding box center [143, 108] width 220 height 10
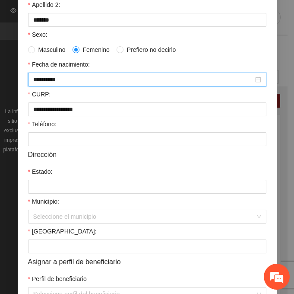
scroll to position [173, 0]
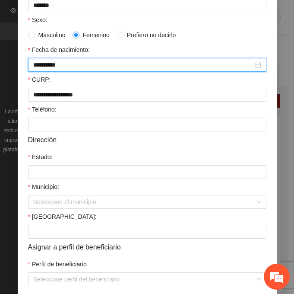
click at [41, 224] on div "[GEOGRAPHIC_DATA]:" at bounding box center [147, 218] width 238 height 13
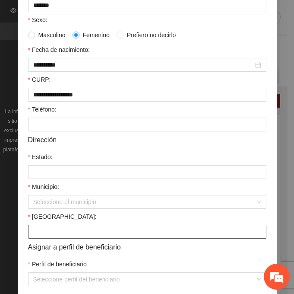
click at [41, 230] on input "[GEOGRAPHIC_DATA]:" at bounding box center [147, 232] width 238 height 14
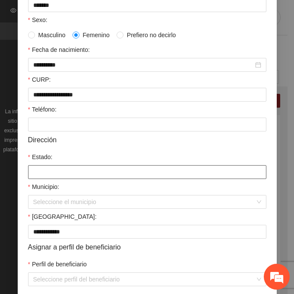
drag, startPoint x: 42, startPoint y: 171, endPoint x: 57, endPoint y: 174, distance: 14.9
click at [43, 171] on input "Estado:" at bounding box center [147, 172] width 238 height 14
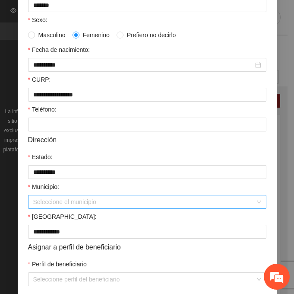
click at [58, 195] on input "Municipio:" at bounding box center [144, 201] width 222 height 13
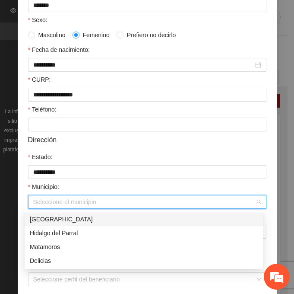
click at [75, 221] on div "[GEOGRAPHIC_DATA]" at bounding box center [144, 219] width 228 height 10
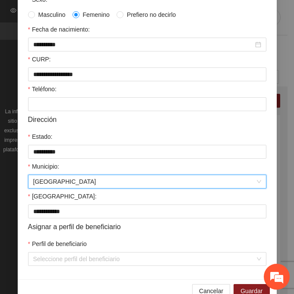
scroll to position [212, 0]
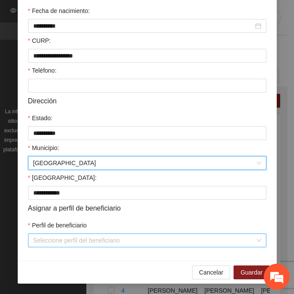
click at [55, 240] on input "Perfil de beneficiario" at bounding box center [144, 240] width 222 height 13
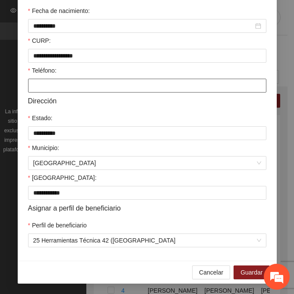
click at [30, 89] on input "Teléfono:" at bounding box center [147, 86] width 238 height 14
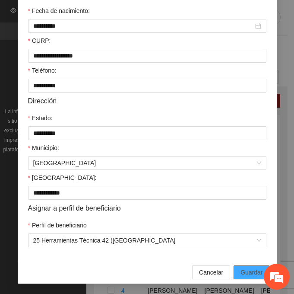
click at [244, 270] on span "Guardar" at bounding box center [252, 272] width 22 height 10
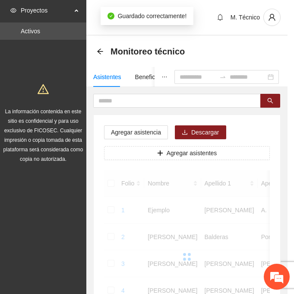
scroll to position [172, 0]
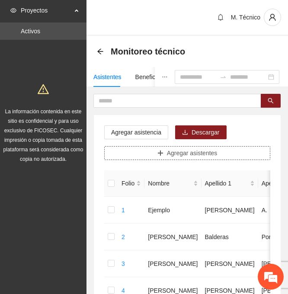
click at [202, 149] on span "Agregar asistentes" at bounding box center [192, 153] width 51 height 10
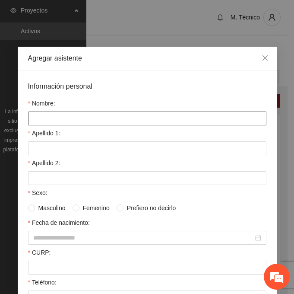
click at [83, 115] on input "Nombre:" at bounding box center [147, 118] width 238 height 14
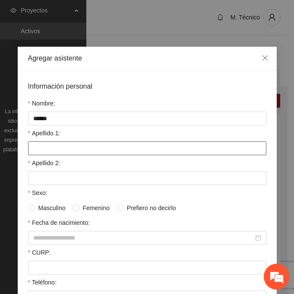
click at [78, 149] on input "Apellido 1:" at bounding box center [147, 148] width 238 height 14
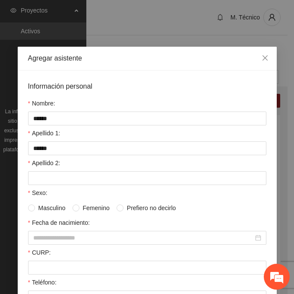
click at [124, 186] on form "Información personal Nombre: ****** Apellido 1: ****** Apellido 2: Sexo: Mascul…" at bounding box center [147, 270] width 238 height 378
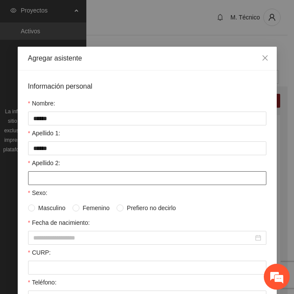
click at [121, 183] on input "Apellido 2:" at bounding box center [147, 178] width 238 height 14
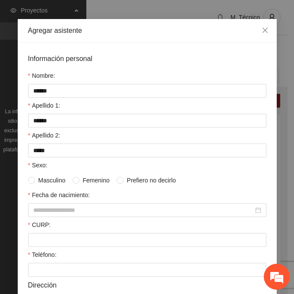
scroll to position [43, 0]
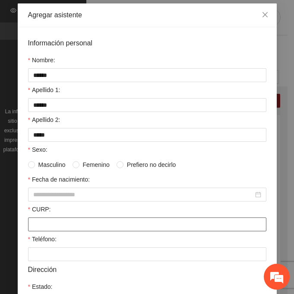
click at [48, 222] on input "CURP:" at bounding box center [147, 224] width 238 height 14
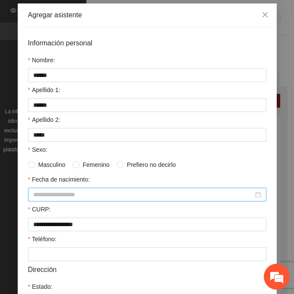
click at [79, 200] on div at bounding box center [147, 194] width 238 height 14
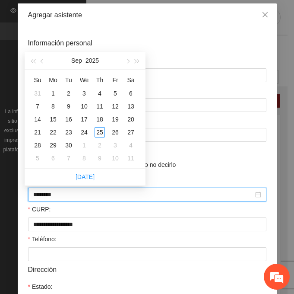
click at [48, 193] on input "********" at bounding box center [143, 195] width 220 height 10
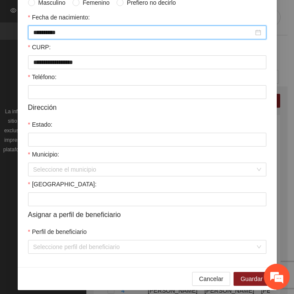
scroll to position [212, 0]
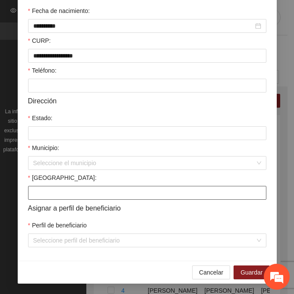
click at [41, 196] on input "[GEOGRAPHIC_DATA]:" at bounding box center [147, 193] width 238 height 14
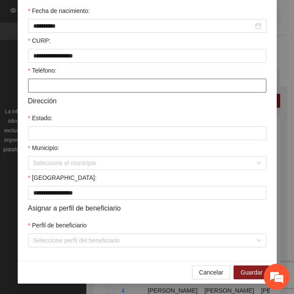
click at [46, 76] on div "Teléfono:" at bounding box center [147, 72] width 238 height 13
click at [44, 87] on input "Teléfono:" at bounding box center [147, 86] width 238 height 14
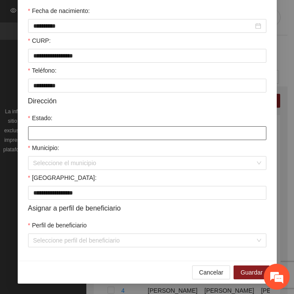
click at [53, 128] on input "Estado:" at bounding box center [147, 133] width 238 height 14
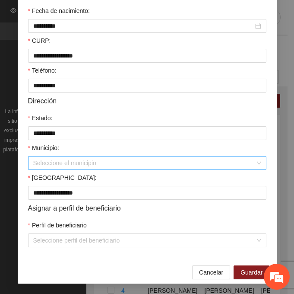
click at [59, 162] on input "Municipio:" at bounding box center [144, 162] width 222 height 13
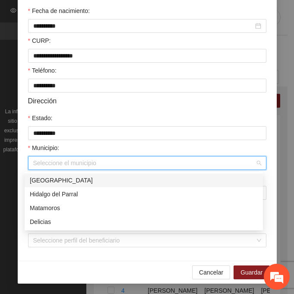
click at [76, 176] on div "[GEOGRAPHIC_DATA]" at bounding box center [144, 180] width 228 height 10
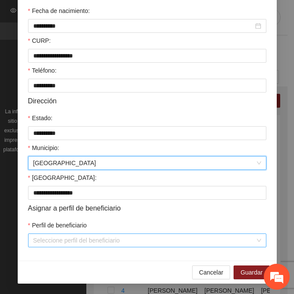
click at [72, 238] on input "Perfil de beneficiario" at bounding box center [144, 240] width 222 height 13
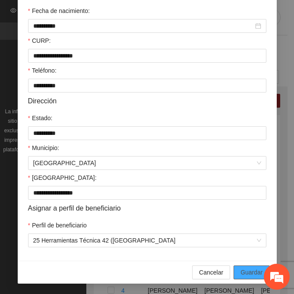
click at [234, 272] on button "Guardar" at bounding box center [252, 272] width 36 height 14
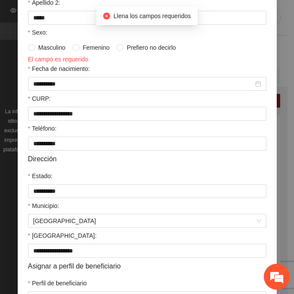
scroll to position [82, 0]
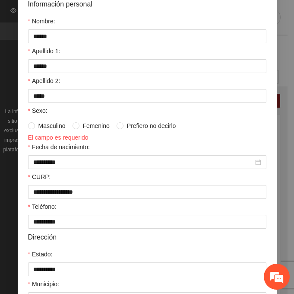
click at [31, 129] on label "Masculino" at bounding box center [48, 126] width 41 height 10
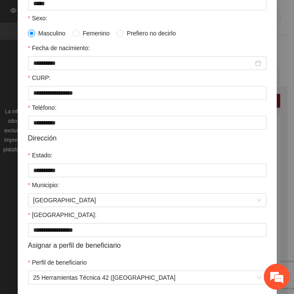
scroll to position [212, 0]
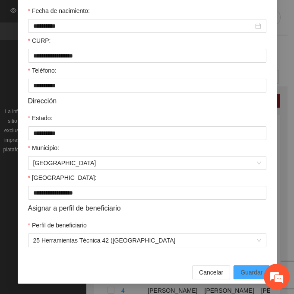
click at [259, 271] on span "Guardar" at bounding box center [252, 272] width 22 height 10
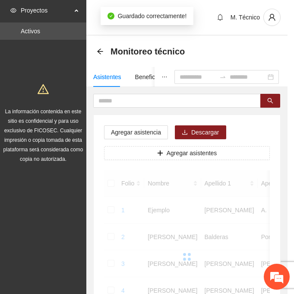
scroll to position [172, 0]
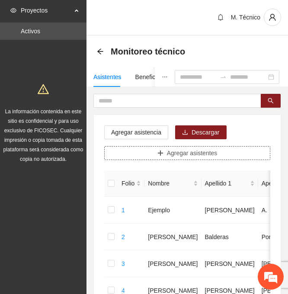
click at [200, 152] on span "Agregar asistentes" at bounding box center [192, 153] width 51 height 10
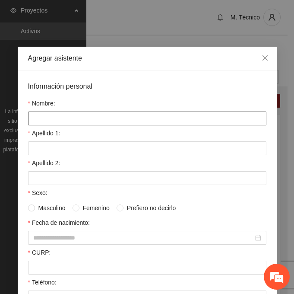
click at [64, 119] on input "Nombre:" at bounding box center [147, 118] width 238 height 14
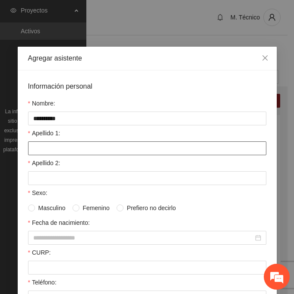
click at [47, 143] on input "Apellido 1:" at bounding box center [147, 148] width 238 height 14
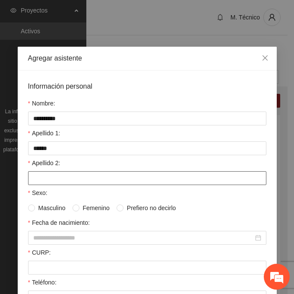
click at [31, 177] on input "Apellido 2:" at bounding box center [147, 178] width 238 height 14
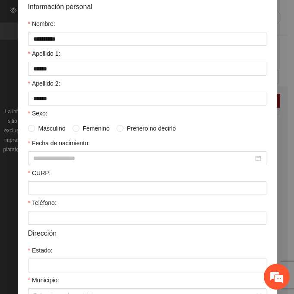
scroll to position [86, 0]
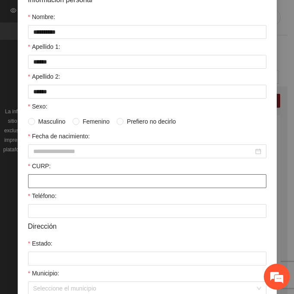
click at [41, 181] on input "CURP:" at bounding box center [147, 181] width 238 height 14
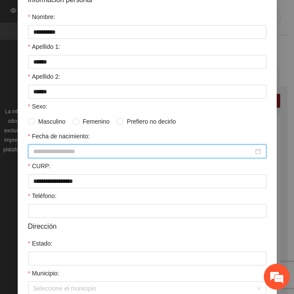
click at [35, 149] on input "Fecha de nacimiento:" at bounding box center [143, 151] width 220 height 10
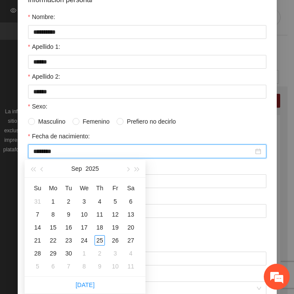
click at [48, 151] on input "********" at bounding box center [143, 151] width 220 height 10
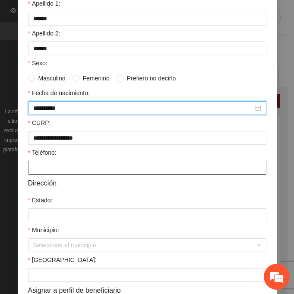
scroll to position [173, 0]
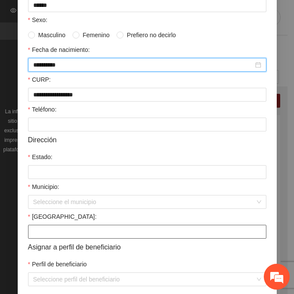
click at [35, 225] on input "[GEOGRAPHIC_DATA]:" at bounding box center [147, 232] width 238 height 14
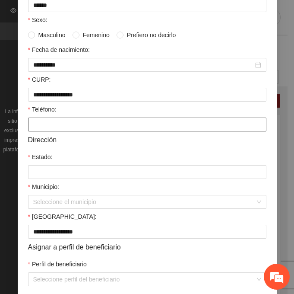
click at [35, 122] on input "Teléfono:" at bounding box center [147, 124] width 238 height 14
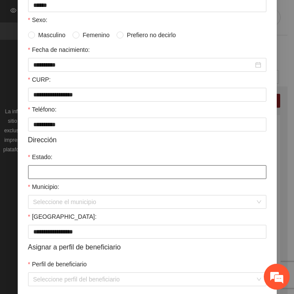
click at [47, 172] on input "Estado:" at bounding box center [147, 172] width 238 height 14
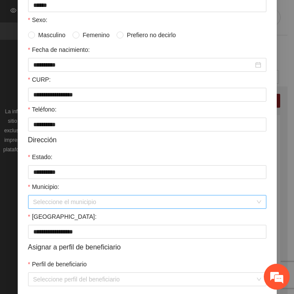
drag, startPoint x: 41, startPoint y: 204, endPoint x: 63, endPoint y: 210, distance: 22.8
click at [41, 204] on input "Municipio:" at bounding box center [144, 201] width 222 height 13
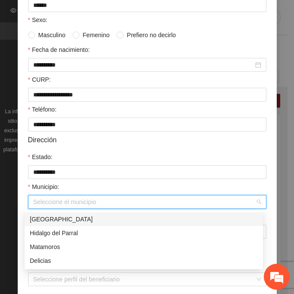
click at [100, 217] on div "[GEOGRAPHIC_DATA]" at bounding box center [144, 219] width 228 height 10
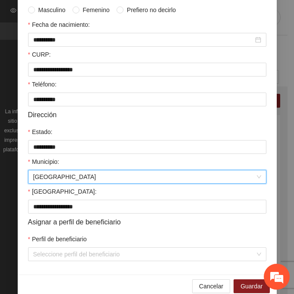
scroll to position [212, 0]
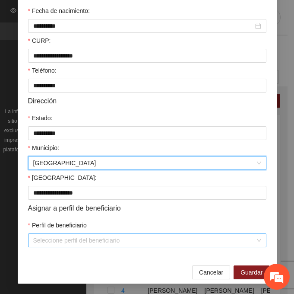
click at [54, 240] on input "Perfil de beneficiario" at bounding box center [144, 240] width 222 height 13
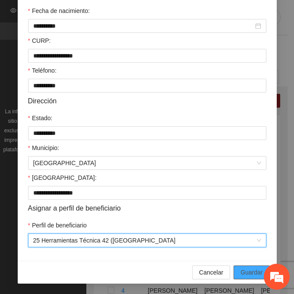
click at [235, 270] on button "Guardar" at bounding box center [252, 272] width 36 height 14
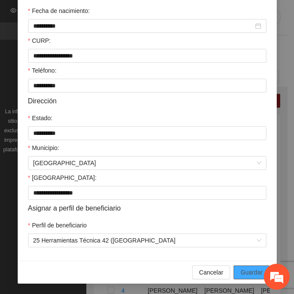
click at [247, 268] on span "Guardar" at bounding box center [252, 272] width 22 height 10
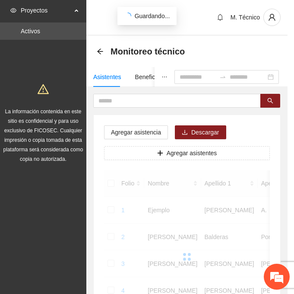
scroll to position [172, 0]
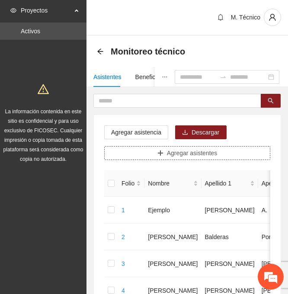
click at [173, 151] on span "Agregar asistentes" at bounding box center [192, 153] width 51 height 10
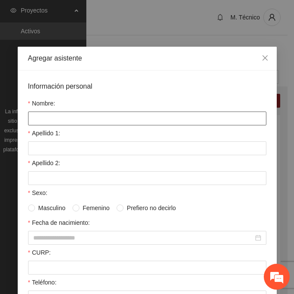
click at [52, 117] on input "Nombre:" at bounding box center [147, 118] width 238 height 14
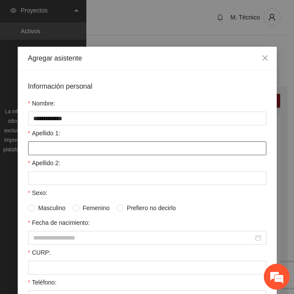
click at [57, 142] on div "Apellido 1:" at bounding box center [147, 141] width 238 height 27
click at [50, 146] on input "Apellido 1:" at bounding box center [147, 148] width 238 height 14
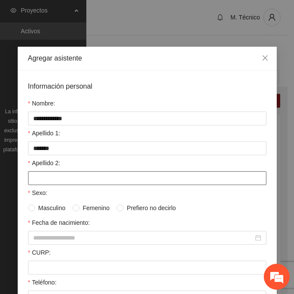
click at [38, 184] on input "Apellido 2:" at bounding box center [147, 178] width 238 height 14
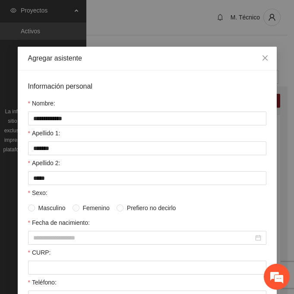
click at [79, 209] on span "Femenino" at bounding box center [96, 208] width 34 height 10
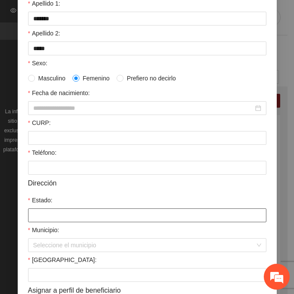
scroll to position [173, 0]
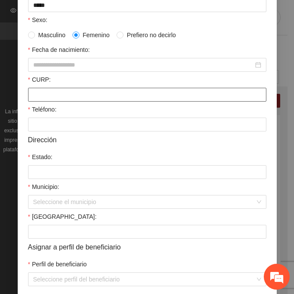
click at [37, 96] on input "CURP:" at bounding box center [147, 95] width 238 height 14
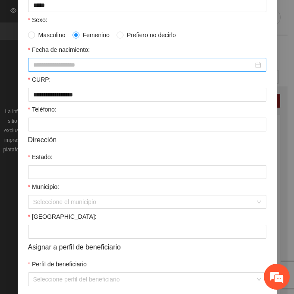
click at [47, 59] on div at bounding box center [147, 65] width 238 height 14
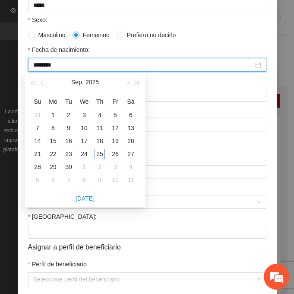
click at [48, 66] on input "********" at bounding box center [143, 65] width 220 height 10
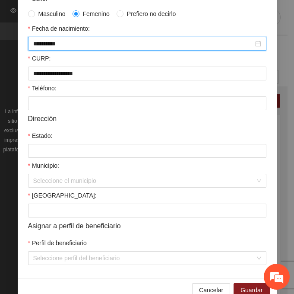
scroll to position [212, 0]
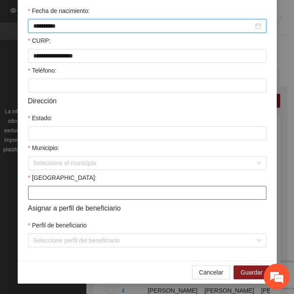
click at [38, 195] on input "[GEOGRAPHIC_DATA]:" at bounding box center [147, 193] width 238 height 14
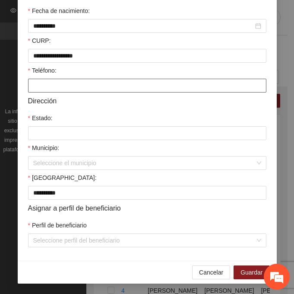
click at [46, 90] on input "Teléfono:" at bounding box center [147, 86] width 238 height 14
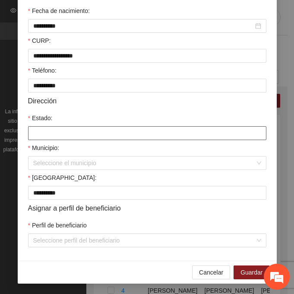
click at [46, 133] on input "Estado:" at bounding box center [147, 133] width 238 height 14
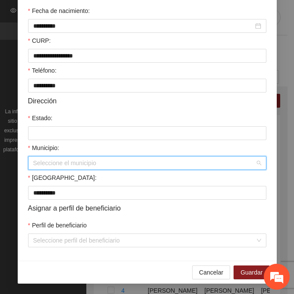
click at [33, 159] on input "Municipio:" at bounding box center [144, 162] width 222 height 13
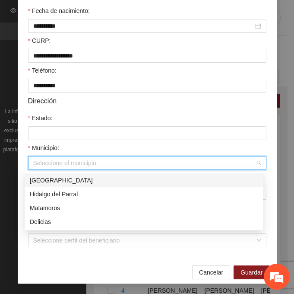
click at [57, 178] on div "[GEOGRAPHIC_DATA]" at bounding box center [144, 180] width 228 height 10
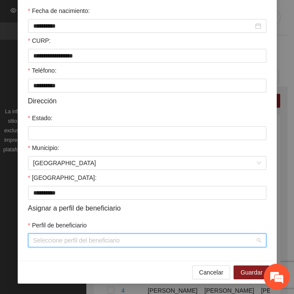
click at [44, 245] on input "Perfil de beneficiario" at bounding box center [144, 240] width 222 height 13
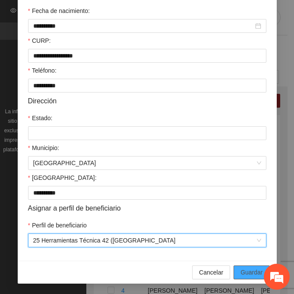
click at [248, 270] on span "Guardar" at bounding box center [252, 272] width 22 height 10
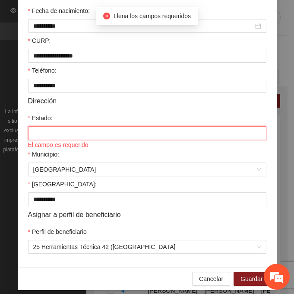
click at [53, 140] on input "Estado:" at bounding box center [147, 133] width 238 height 14
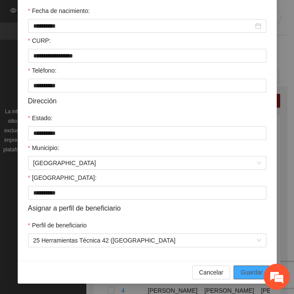
drag, startPoint x: 242, startPoint y: 273, endPoint x: 202, endPoint y: 273, distance: 39.7
click at [241, 272] on span "Guardar" at bounding box center [252, 272] width 22 height 10
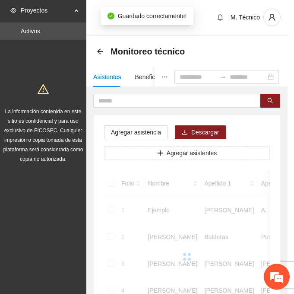
scroll to position [172, 0]
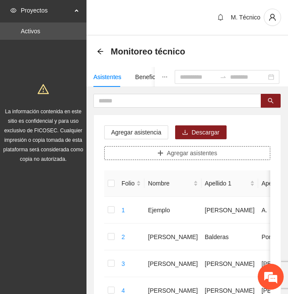
click at [167, 154] on button "Agregar asistentes" at bounding box center [187, 153] width 166 height 14
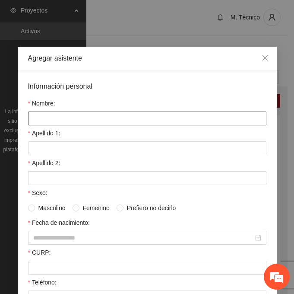
click at [39, 118] on input "Nombre:" at bounding box center [147, 118] width 238 height 14
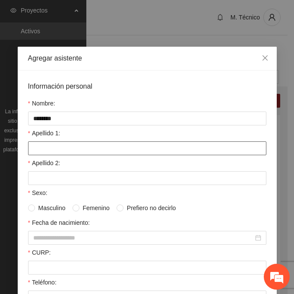
click at [36, 150] on input "Apellido 1:" at bounding box center [147, 148] width 238 height 14
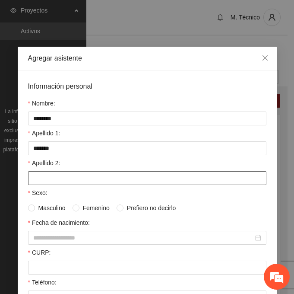
click at [33, 175] on input "Apellido 2:" at bounding box center [147, 178] width 238 height 14
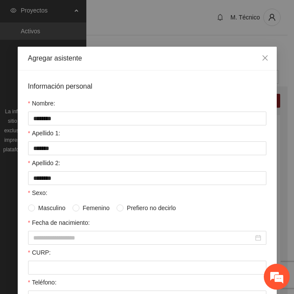
click at [79, 212] on span "Femenino" at bounding box center [96, 208] width 34 height 10
click at [73, 210] on span at bounding box center [76, 207] width 7 height 7
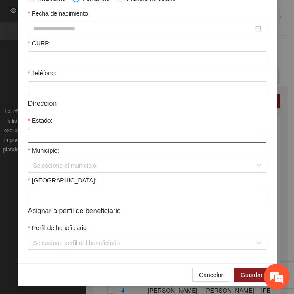
scroll to position [212, 0]
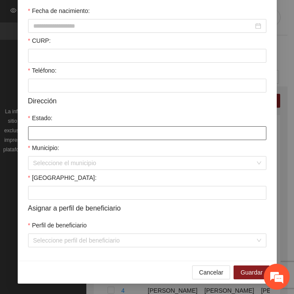
click at [35, 128] on input "Estado:" at bounding box center [147, 133] width 238 height 14
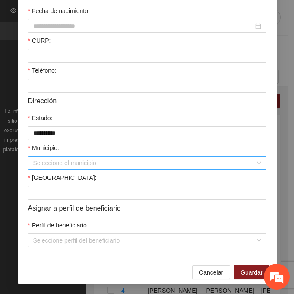
click at [51, 163] on input "Municipio:" at bounding box center [144, 162] width 222 height 13
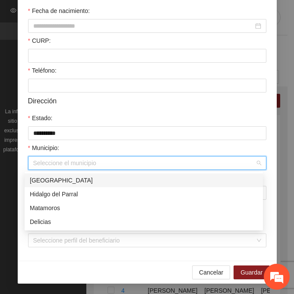
click at [76, 178] on div "[GEOGRAPHIC_DATA]" at bounding box center [144, 180] width 228 height 10
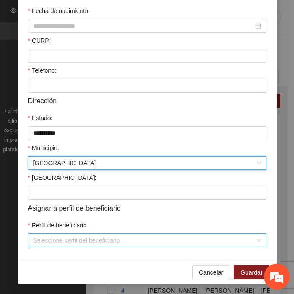
click at [55, 236] on input "Perfil de beneficiario" at bounding box center [144, 240] width 222 height 13
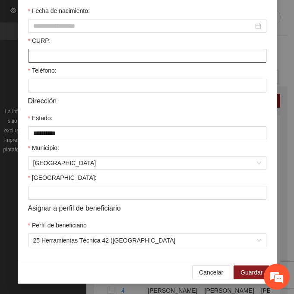
click at [57, 54] on input "CURP:" at bounding box center [147, 56] width 238 height 14
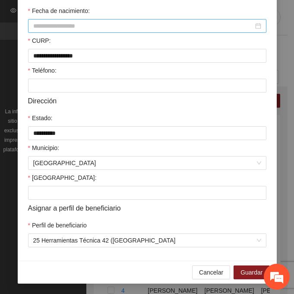
click at [112, 26] on input "Fecha de nacimiento:" at bounding box center [143, 26] width 220 height 10
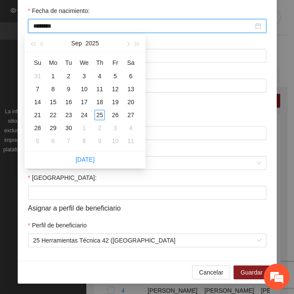
click at [48, 26] on input "********" at bounding box center [143, 26] width 220 height 10
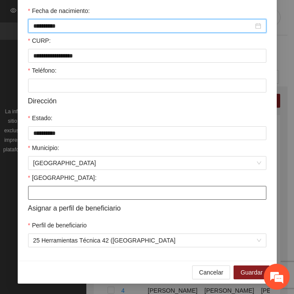
click at [60, 197] on input "[GEOGRAPHIC_DATA]:" at bounding box center [147, 193] width 238 height 14
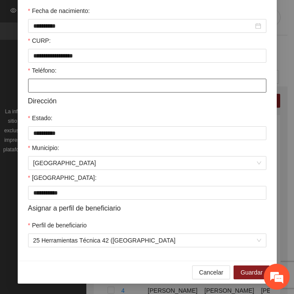
click at [41, 87] on input "Teléfono:" at bounding box center [147, 86] width 238 height 14
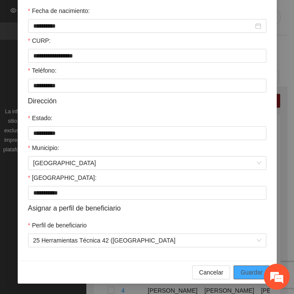
click at [260, 269] on button "Guardar" at bounding box center [252, 272] width 36 height 14
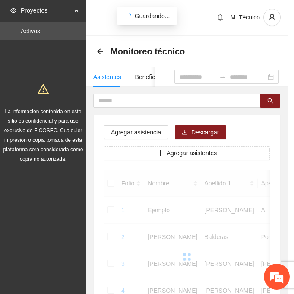
scroll to position [172, 0]
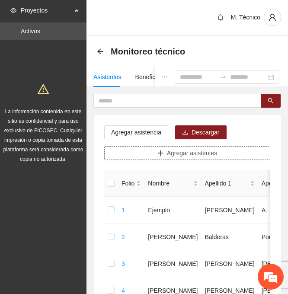
click at [203, 155] on span "Agregar asistentes" at bounding box center [192, 153] width 51 height 10
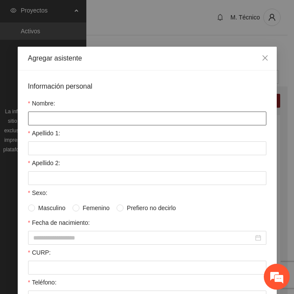
click at [49, 118] on input "Nombre:" at bounding box center [147, 118] width 238 height 14
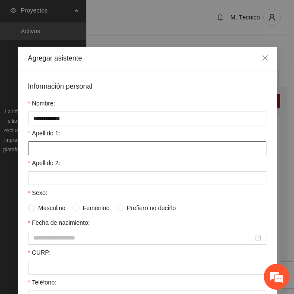
click at [38, 149] on input "Apellido 1:" at bounding box center [147, 148] width 238 height 14
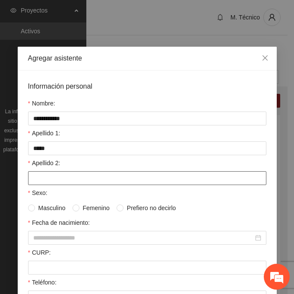
click at [35, 177] on input "Apellido 2:" at bounding box center [147, 178] width 238 height 14
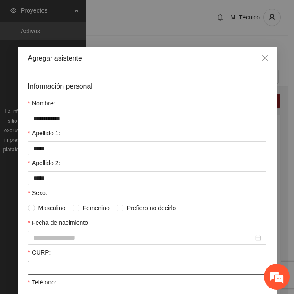
click at [41, 267] on input "CURP:" at bounding box center [147, 267] width 238 height 14
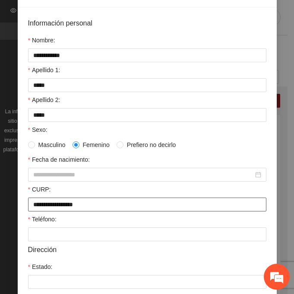
scroll to position [86, 0]
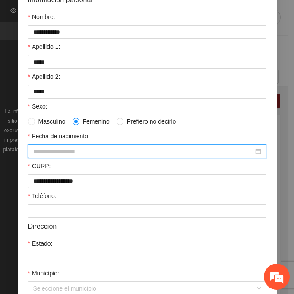
click at [48, 149] on input "Fecha de nacimiento:" at bounding box center [143, 151] width 220 height 10
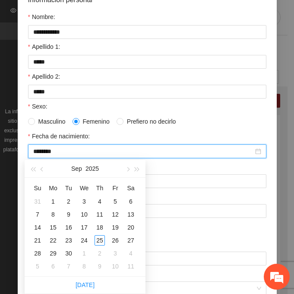
click at [46, 152] on input "********" at bounding box center [143, 151] width 220 height 10
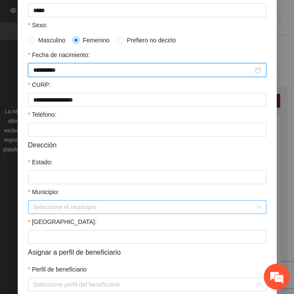
scroll to position [212, 0]
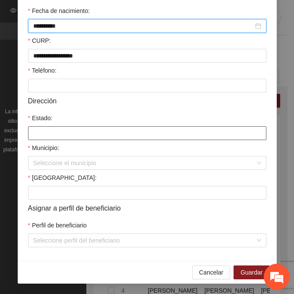
click at [38, 131] on input "Estado:" at bounding box center [147, 133] width 238 height 14
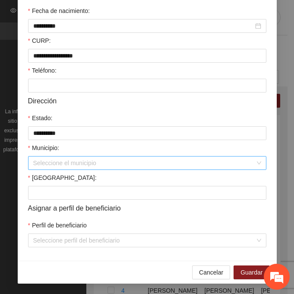
click at [60, 163] on input "Municipio:" at bounding box center [144, 162] width 222 height 13
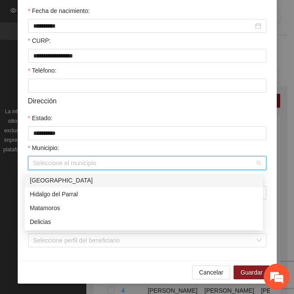
click at [66, 177] on div "[GEOGRAPHIC_DATA]" at bounding box center [144, 180] width 228 height 10
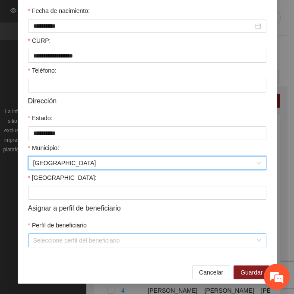
click at [38, 245] on input "Perfil de beneficiario" at bounding box center [144, 240] width 222 height 13
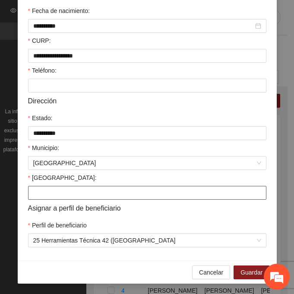
click at [49, 197] on input "[GEOGRAPHIC_DATA]:" at bounding box center [147, 193] width 238 height 14
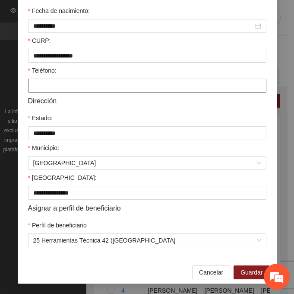
click at [68, 81] on input "Teléfono:" at bounding box center [147, 86] width 238 height 14
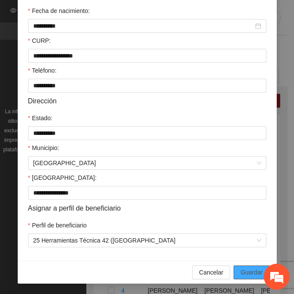
click at [247, 270] on span "Guardar" at bounding box center [252, 272] width 22 height 10
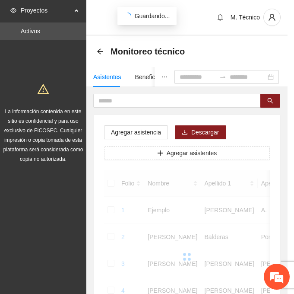
scroll to position [172, 0]
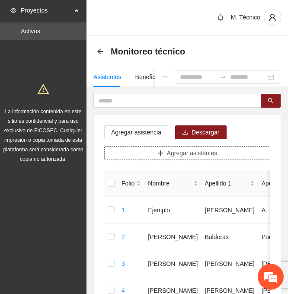
click at [186, 151] on span "Agregar asistentes" at bounding box center [192, 153] width 51 height 10
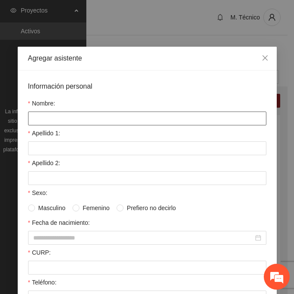
click at [60, 124] on input "Nombre:" at bounding box center [147, 118] width 238 height 14
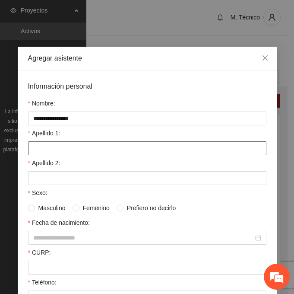
click at [47, 149] on input "Apellido 1:" at bounding box center [147, 148] width 238 height 14
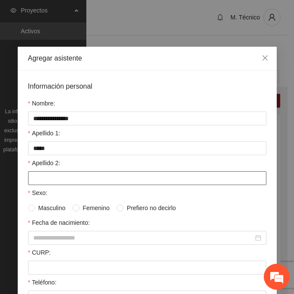
click at [76, 182] on input "Apellido 2:" at bounding box center [147, 178] width 238 height 14
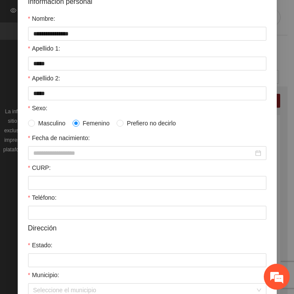
scroll to position [130, 0]
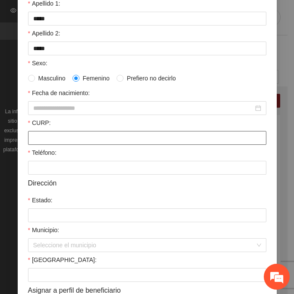
click at [47, 137] on input "CURP:" at bounding box center [147, 138] width 238 height 14
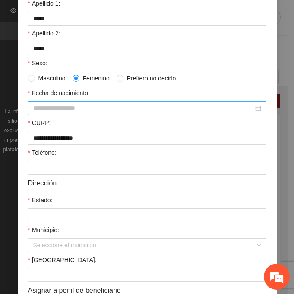
click at [82, 105] on input "Fecha de nacimiento:" at bounding box center [143, 108] width 220 height 10
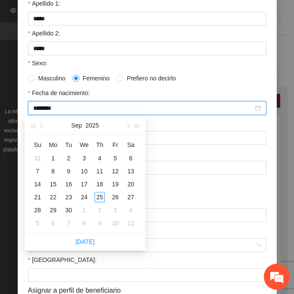
click at [48, 107] on input "********" at bounding box center [143, 108] width 220 height 10
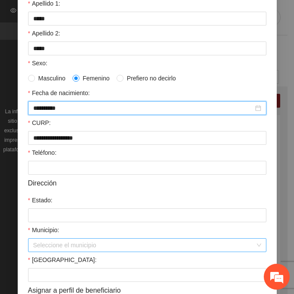
scroll to position [173, 0]
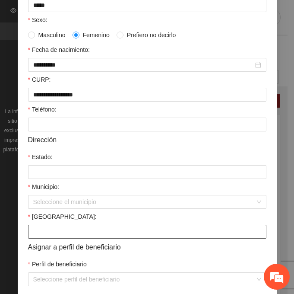
click at [37, 237] on input "[GEOGRAPHIC_DATA]:" at bounding box center [147, 232] width 238 height 14
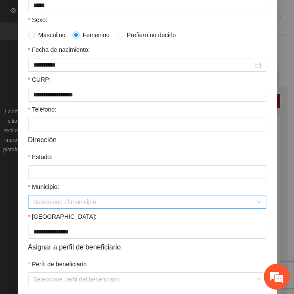
click at [35, 200] on input "Municipio:" at bounding box center [144, 201] width 222 height 13
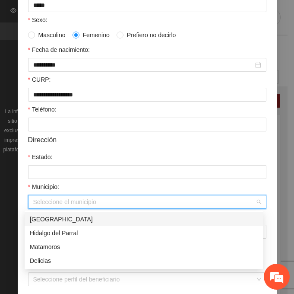
click at [63, 218] on div "[GEOGRAPHIC_DATA]" at bounding box center [144, 219] width 228 height 10
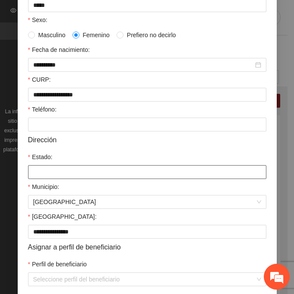
click at [50, 172] on input "Estado:" at bounding box center [147, 172] width 238 height 14
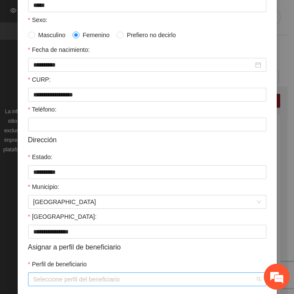
click at [43, 275] on input "Perfil de beneficiario" at bounding box center [144, 279] width 222 height 13
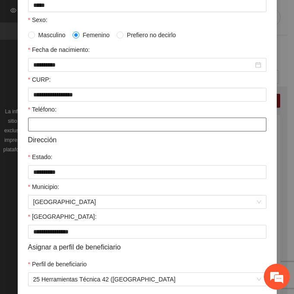
click at [39, 130] on input "Teléfono:" at bounding box center [147, 124] width 238 height 14
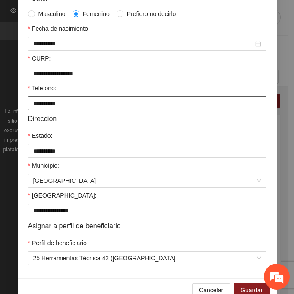
scroll to position [212, 0]
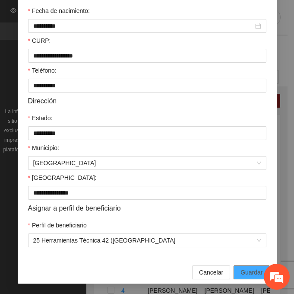
drag, startPoint x: 237, startPoint y: 267, endPoint x: 16, endPoint y: 245, distance: 221.8
click at [237, 267] on button "Guardar" at bounding box center [252, 272] width 36 height 14
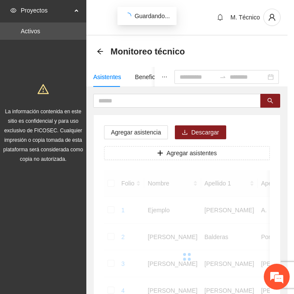
scroll to position [172, 0]
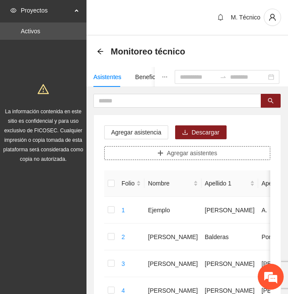
click at [179, 151] on span "Agregar asistentes" at bounding box center [192, 153] width 51 height 10
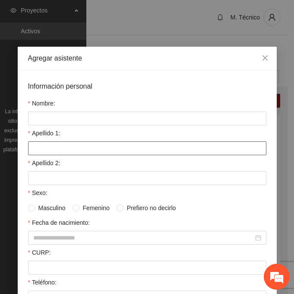
click at [105, 150] on input "Apellido 1:" at bounding box center [147, 148] width 238 height 14
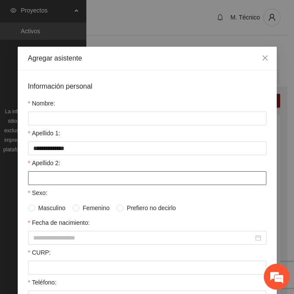
click at [57, 179] on input "Apellido 2:" at bounding box center [147, 178] width 238 height 14
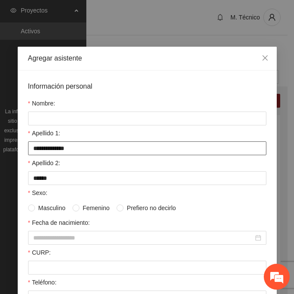
drag, startPoint x: 125, startPoint y: 149, endPoint x: 22, endPoint y: 153, distance: 103.3
click at [22, 153] on div "**********" at bounding box center [147, 271] width 259 height 402
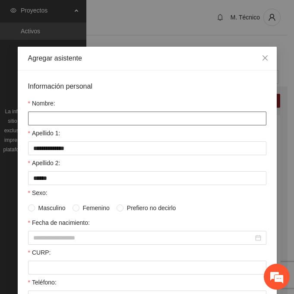
click at [43, 117] on input "Nombre:" at bounding box center [147, 118] width 238 height 14
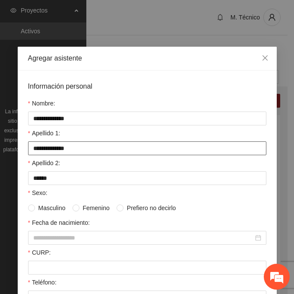
drag, startPoint x: 34, startPoint y: 151, endPoint x: 6, endPoint y: 151, distance: 28.1
click at [6, 151] on div "**********" at bounding box center [147, 147] width 294 height 294
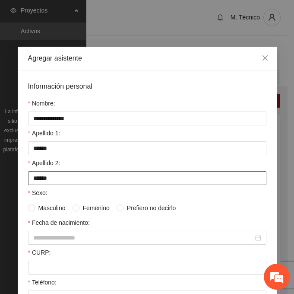
drag, startPoint x: 57, startPoint y: 178, endPoint x: -7, endPoint y: 178, distance: 63.9
click at [0, 178] on html "Proyectos Activos La información contenida en este sitio es confidencial y para…" at bounding box center [147, 147] width 294 height 294
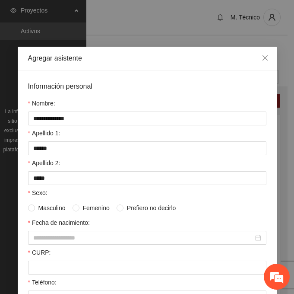
click at [79, 209] on span "Femenino" at bounding box center [96, 208] width 34 height 10
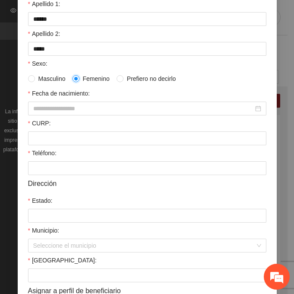
scroll to position [130, 0]
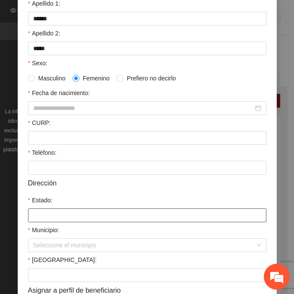
click at [34, 211] on input "Estado:" at bounding box center [147, 215] width 238 height 14
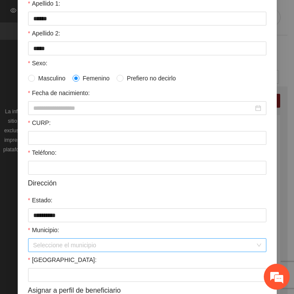
click at [51, 241] on input "Municipio:" at bounding box center [144, 244] width 222 height 13
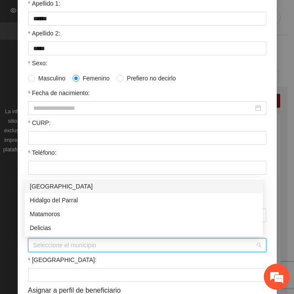
click at [51, 189] on div "[GEOGRAPHIC_DATA]" at bounding box center [144, 186] width 228 height 10
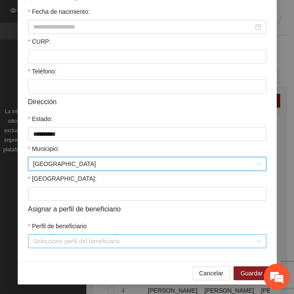
scroll to position [212, 0]
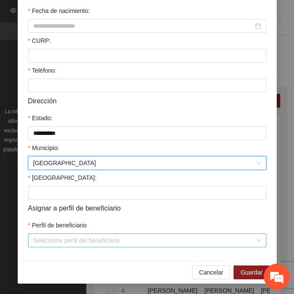
click at [39, 236] on input "Perfil de beneficiario" at bounding box center [144, 240] width 222 height 13
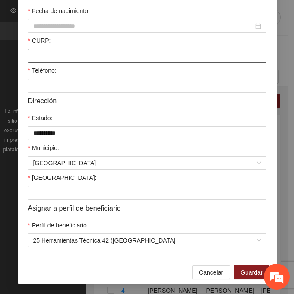
click at [69, 57] on input "CURP:" at bounding box center [147, 56] width 238 height 14
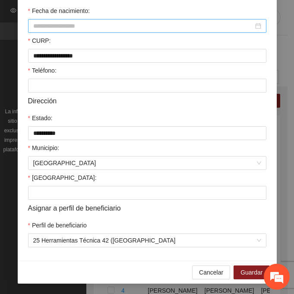
click at [54, 26] on input "Fecha de nacimiento:" at bounding box center [143, 26] width 220 height 10
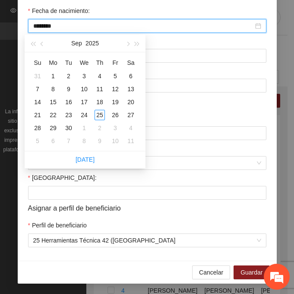
click at [48, 29] on input "********" at bounding box center [143, 26] width 220 height 10
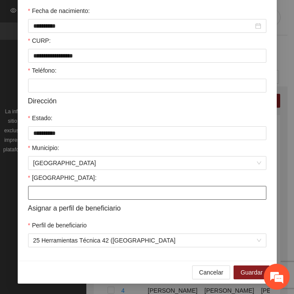
click at [79, 190] on input "[GEOGRAPHIC_DATA]:" at bounding box center [147, 193] width 238 height 14
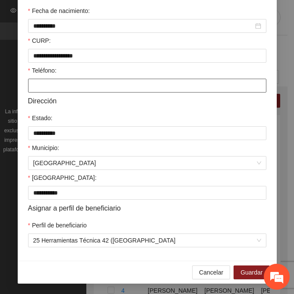
click at [134, 83] on input "Teléfono:" at bounding box center [147, 86] width 238 height 14
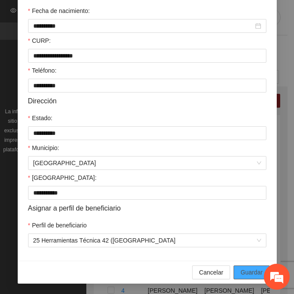
click at [245, 269] on span "Guardar" at bounding box center [252, 272] width 22 height 10
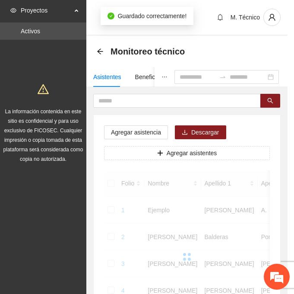
scroll to position [172, 0]
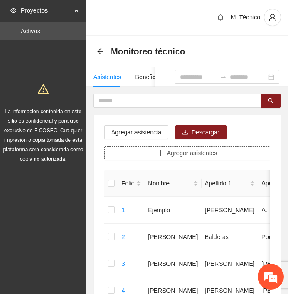
click at [206, 153] on span "Agregar asistentes" at bounding box center [192, 153] width 51 height 10
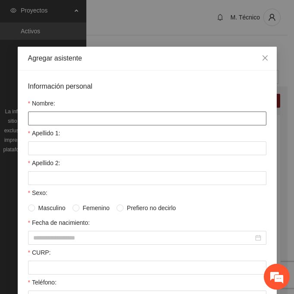
click at [55, 117] on input "Nombre:" at bounding box center [147, 118] width 238 height 14
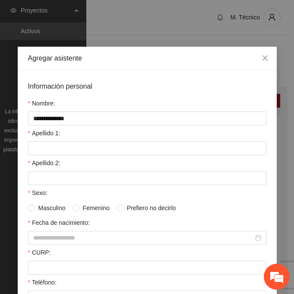
click at [49, 157] on form "**********" at bounding box center [147, 270] width 238 height 378
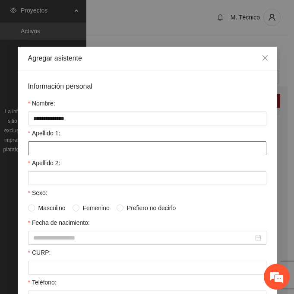
click at [39, 151] on input "Apellido 1:" at bounding box center [147, 148] width 238 height 14
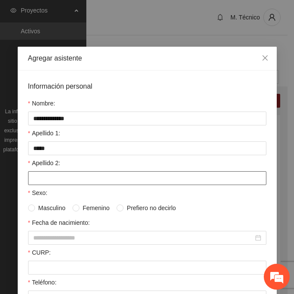
click at [41, 174] on input "Apellido 2:" at bounding box center [147, 178] width 238 height 14
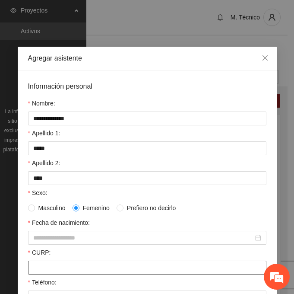
click at [64, 264] on input "CURP:" at bounding box center [147, 267] width 238 height 14
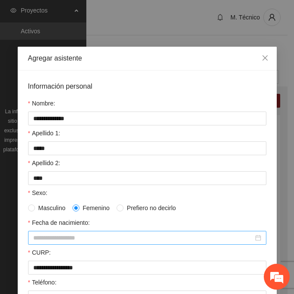
click at [48, 241] on input "Fecha de nacimiento:" at bounding box center [143, 238] width 220 height 10
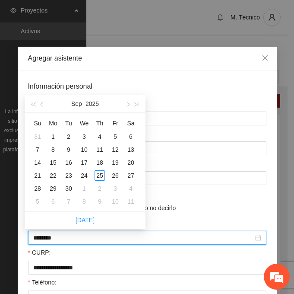
click at [48, 238] on input "********" at bounding box center [143, 238] width 220 height 10
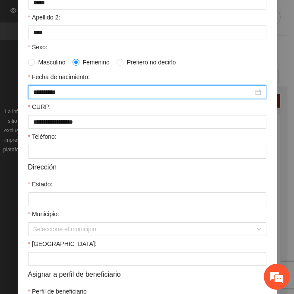
scroll to position [173, 0]
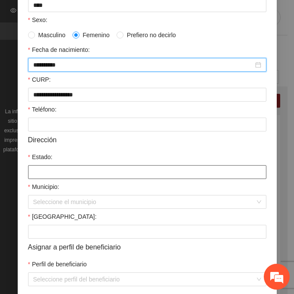
click at [38, 175] on input "Estado:" at bounding box center [147, 172] width 238 height 14
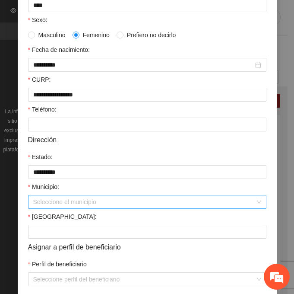
click at [48, 203] on input "Municipio:" at bounding box center [144, 201] width 222 height 13
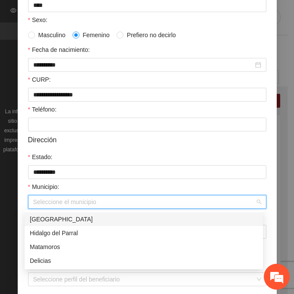
click at [84, 218] on div "[GEOGRAPHIC_DATA]" at bounding box center [144, 219] width 228 height 10
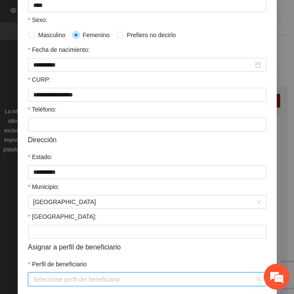
click at [69, 276] on input "Perfil de beneficiario" at bounding box center [144, 279] width 222 height 13
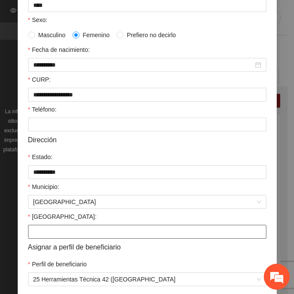
click at [99, 235] on input "[GEOGRAPHIC_DATA]:" at bounding box center [147, 232] width 238 height 14
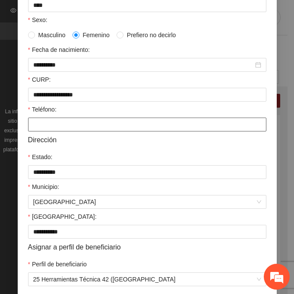
click at [33, 122] on input "Teléfono:" at bounding box center [147, 124] width 238 height 14
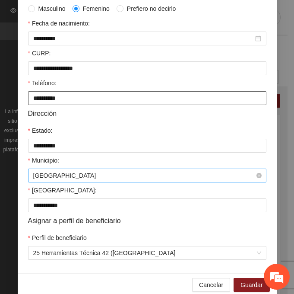
scroll to position [212, 0]
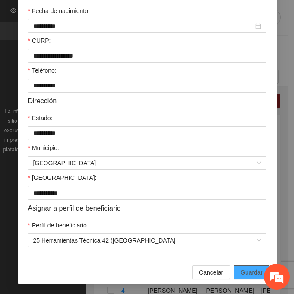
click at [234, 265] on button "Guardar" at bounding box center [252, 272] width 36 height 14
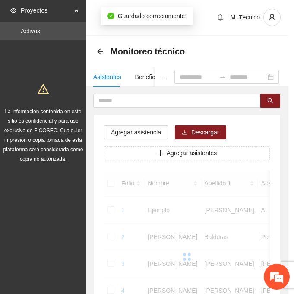
scroll to position [172, 0]
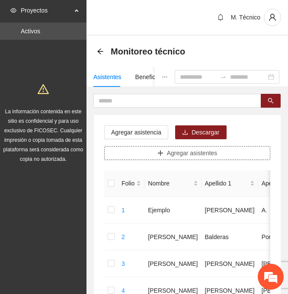
click at [180, 152] on span "Agregar asistentes" at bounding box center [192, 153] width 51 height 10
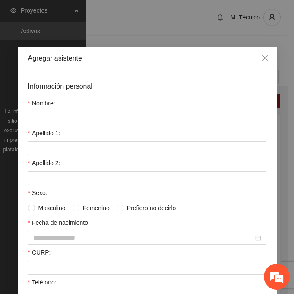
click at [36, 111] on input "Nombre:" at bounding box center [147, 118] width 238 height 14
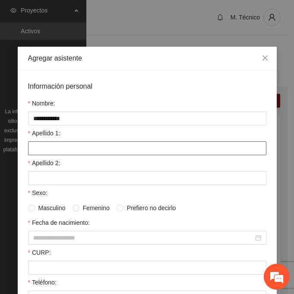
click at [55, 147] on input "Apellido 1:" at bounding box center [147, 148] width 238 height 14
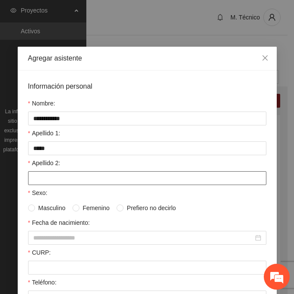
click at [32, 178] on input "Apellido 2:" at bounding box center [147, 178] width 238 height 14
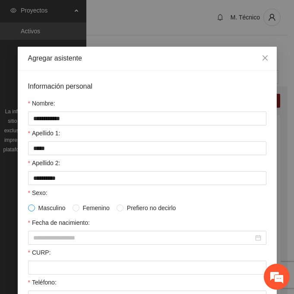
click at [31, 209] on span at bounding box center [31, 207] width 7 height 7
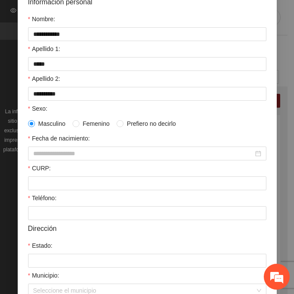
scroll to position [86, 0]
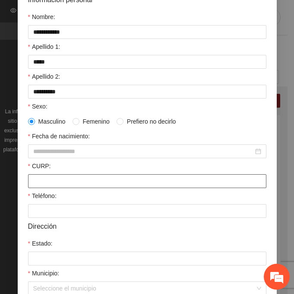
click at [37, 183] on input "CURP:" at bounding box center [147, 181] width 238 height 14
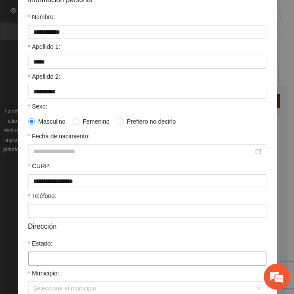
drag, startPoint x: 36, startPoint y: 254, endPoint x: 39, endPoint y: 260, distance: 7.5
click at [36, 254] on input "Estado:" at bounding box center [147, 258] width 238 height 14
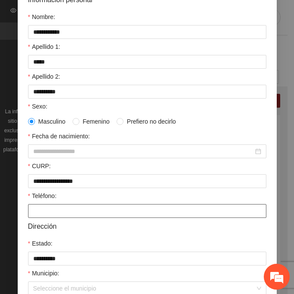
click at [50, 216] on input "Teléfono:" at bounding box center [147, 211] width 238 height 14
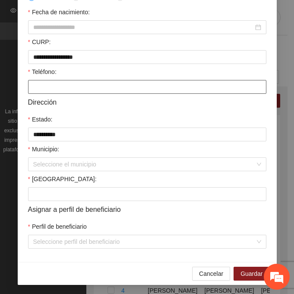
scroll to position [212, 0]
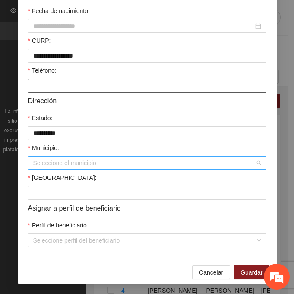
click at [46, 156] on div "Seleccione el municipio" at bounding box center [147, 163] width 238 height 14
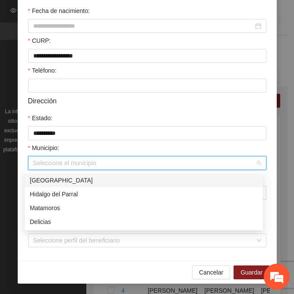
click at [60, 177] on div "[GEOGRAPHIC_DATA]" at bounding box center [144, 180] width 228 height 10
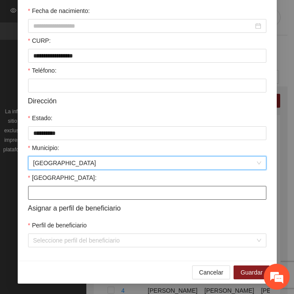
click at [49, 193] on input "[GEOGRAPHIC_DATA]:" at bounding box center [147, 193] width 238 height 14
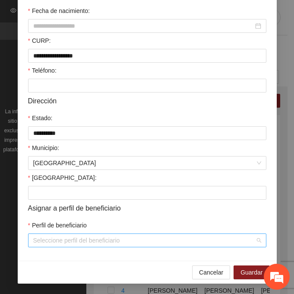
click at [49, 238] on input "Perfil de beneficiario" at bounding box center [144, 240] width 222 height 13
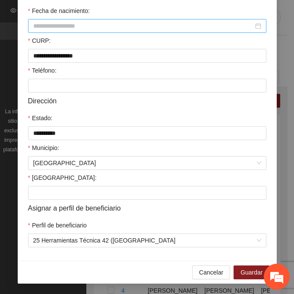
click at [42, 25] on input "Fecha de nacimiento:" at bounding box center [143, 26] width 220 height 10
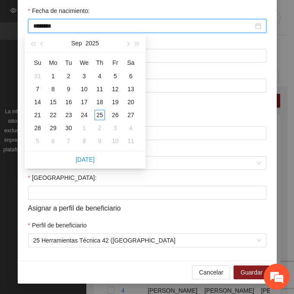
click at [48, 25] on input "********" at bounding box center [143, 26] width 220 height 10
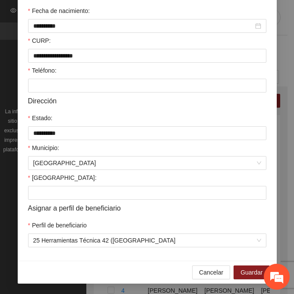
click at [19, 185] on div "**********" at bounding box center [147, 60] width 259 height 402
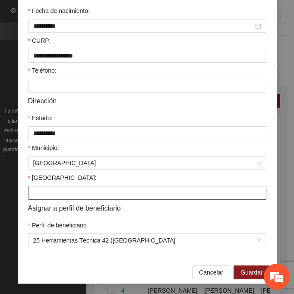
click at [35, 193] on input "[GEOGRAPHIC_DATA]:" at bounding box center [147, 193] width 238 height 14
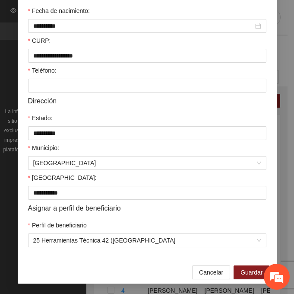
click at [55, 93] on form "**********" at bounding box center [147, 58] width 238 height 378
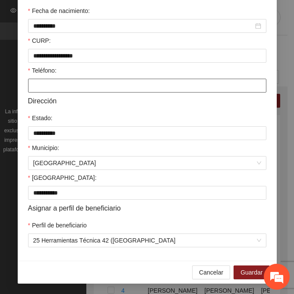
click at [53, 85] on input "Teléfono:" at bounding box center [147, 86] width 238 height 14
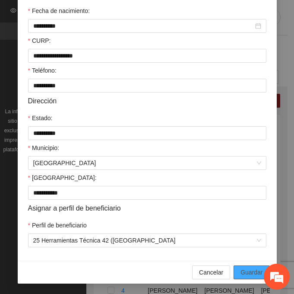
click at [241, 267] on span "Guardar" at bounding box center [252, 272] width 22 height 10
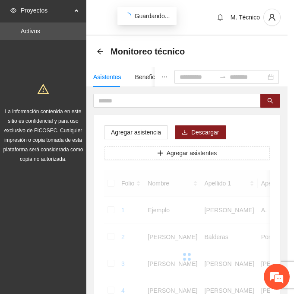
scroll to position [172, 0]
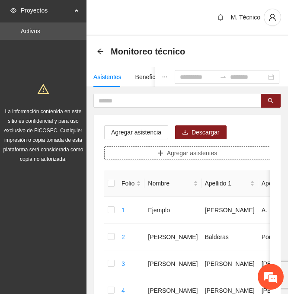
drag, startPoint x: 226, startPoint y: 153, endPoint x: 220, endPoint y: 153, distance: 6.0
click at [225, 153] on button "Agregar asistentes" at bounding box center [187, 153] width 166 height 14
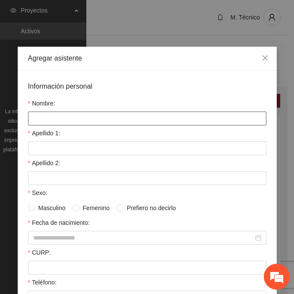
click at [64, 116] on input "Nombre:" at bounding box center [147, 118] width 238 height 14
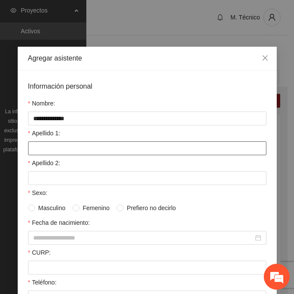
click at [54, 155] on input "Apellido 1:" at bounding box center [147, 148] width 238 height 14
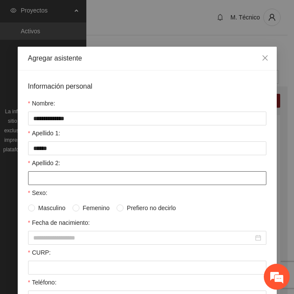
click at [129, 183] on input "Apellido 2:" at bounding box center [147, 178] width 238 height 14
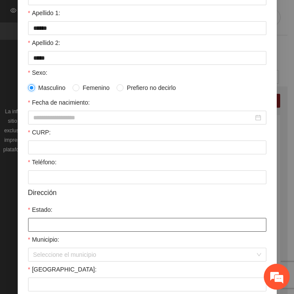
scroll to position [173, 0]
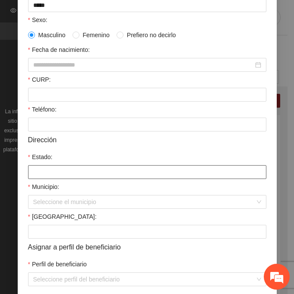
click at [48, 174] on input "Estado:" at bounding box center [147, 172] width 238 height 14
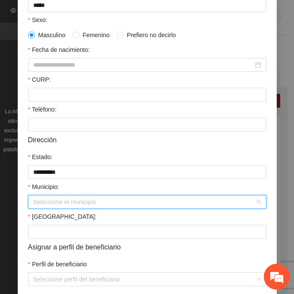
drag, startPoint x: 55, startPoint y: 201, endPoint x: 64, endPoint y: 206, distance: 10.7
click at [55, 201] on input "Municipio:" at bounding box center [144, 201] width 222 height 13
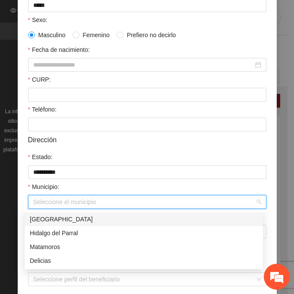
click at [75, 214] on div "[GEOGRAPHIC_DATA]" at bounding box center [144, 219] width 238 height 14
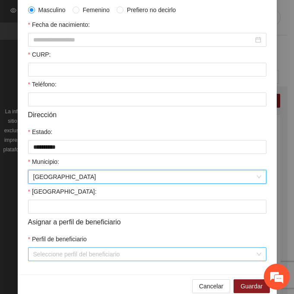
scroll to position [212, 0]
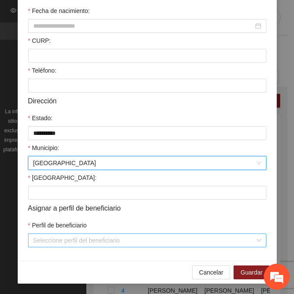
click at [59, 240] on input "Perfil de beneficiario" at bounding box center [144, 240] width 222 height 13
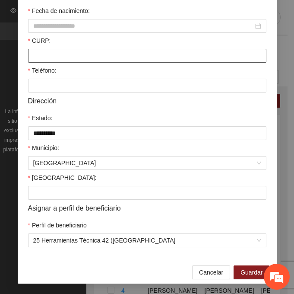
click at [56, 52] on input "CURP:" at bounding box center [147, 56] width 238 height 14
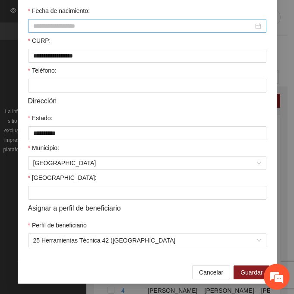
click at [46, 29] on input "Fecha de nacimiento:" at bounding box center [143, 26] width 220 height 10
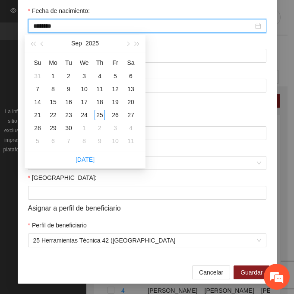
click at [48, 29] on input "********" at bounding box center [143, 26] width 220 height 10
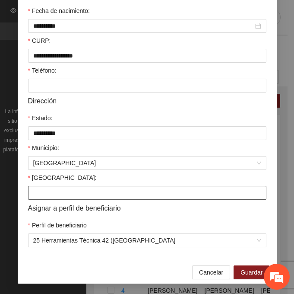
click at [48, 190] on input "[GEOGRAPHIC_DATA]:" at bounding box center [147, 193] width 238 height 14
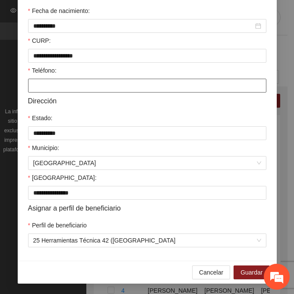
click at [33, 89] on input "Teléfono:" at bounding box center [147, 86] width 238 height 14
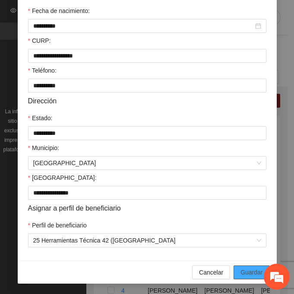
click at [236, 271] on button "Guardar" at bounding box center [252, 272] width 36 height 14
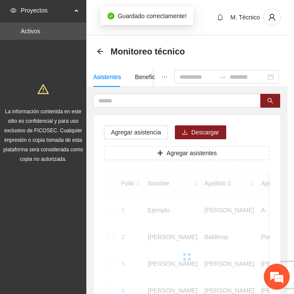
scroll to position [172, 0]
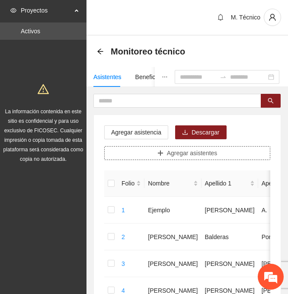
click at [203, 148] on span "Agregar asistentes" at bounding box center [192, 153] width 51 height 10
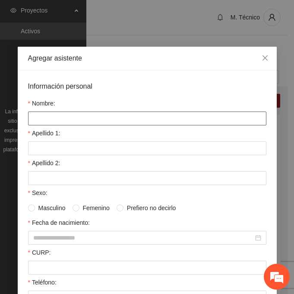
click at [42, 117] on input "Nombre:" at bounding box center [147, 118] width 238 height 14
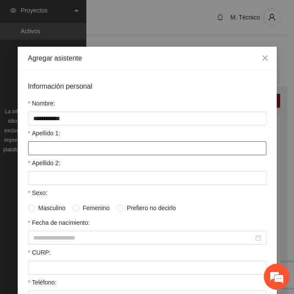
click at [41, 154] on input "Apellido 1:" at bounding box center [147, 148] width 238 height 14
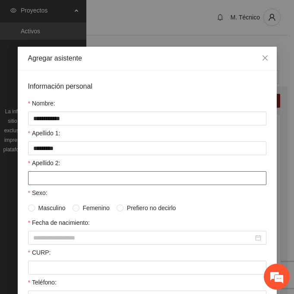
click at [32, 174] on input "Apellido 2:" at bounding box center [147, 178] width 238 height 14
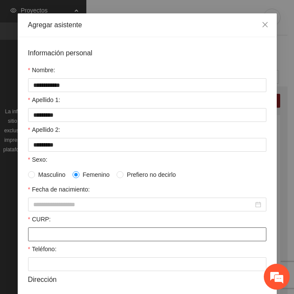
scroll to position [43, 0]
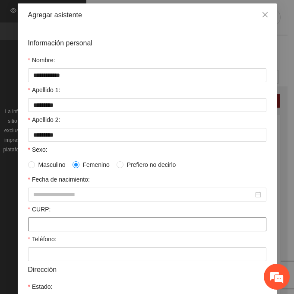
click at [38, 219] on input "CURP:" at bounding box center [147, 224] width 238 height 14
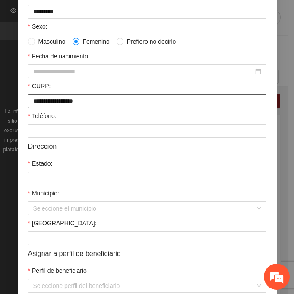
scroll to position [212, 0]
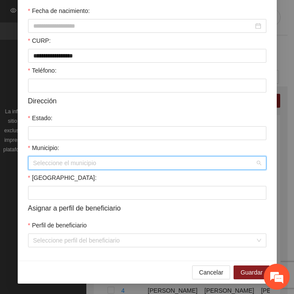
click at [35, 166] on input "Municipio:" at bounding box center [144, 162] width 222 height 13
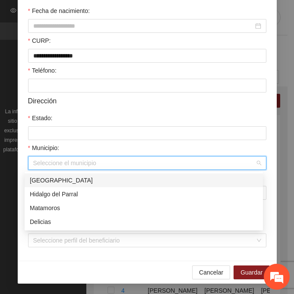
click at [64, 183] on div "[GEOGRAPHIC_DATA]" at bounding box center [144, 180] width 228 height 10
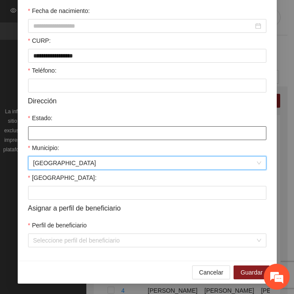
click at [55, 135] on input "Estado:" at bounding box center [147, 133] width 238 height 14
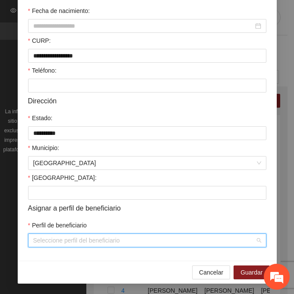
click at [49, 241] on input "Perfil de beneficiario" at bounding box center [144, 240] width 222 height 13
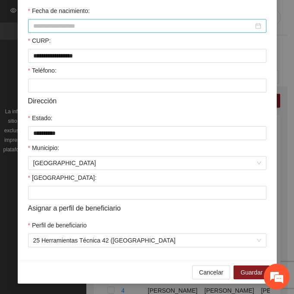
click at [72, 28] on input "Fecha de nacimiento:" at bounding box center [143, 26] width 220 height 10
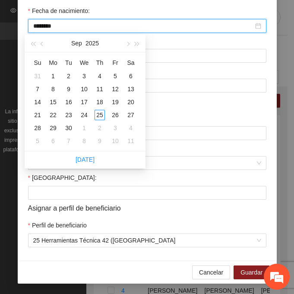
click at [48, 27] on input "********" at bounding box center [143, 26] width 220 height 10
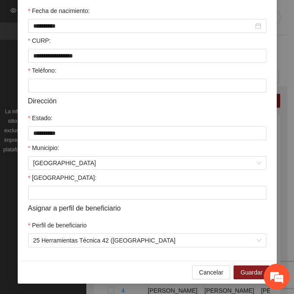
click at [51, 183] on div "[GEOGRAPHIC_DATA]:" at bounding box center [147, 179] width 238 height 13
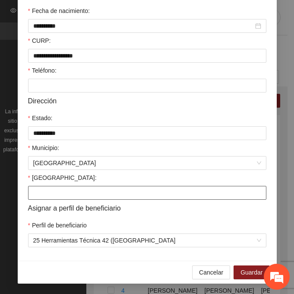
click at [47, 196] on input "[GEOGRAPHIC_DATA]:" at bounding box center [147, 193] width 238 height 14
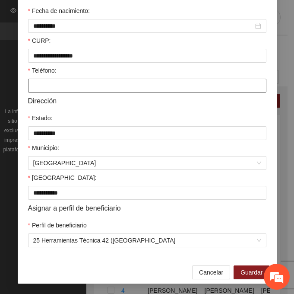
click at [48, 85] on input "Teléfono:" at bounding box center [147, 86] width 238 height 14
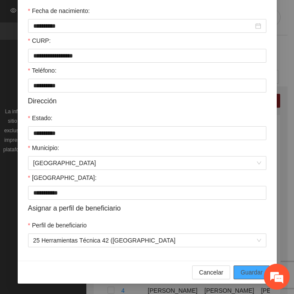
click at [242, 269] on span "Guardar" at bounding box center [252, 272] width 22 height 10
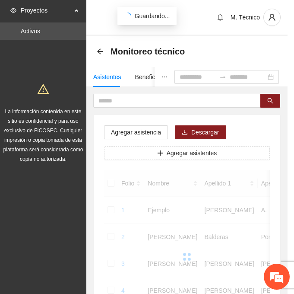
scroll to position [172, 0]
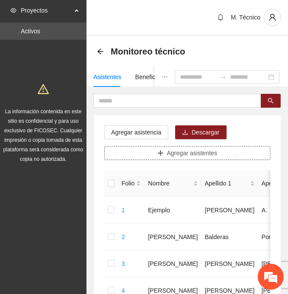
click at [215, 151] on span "Agregar asistentes" at bounding box center [192, 153] width 51 height 10
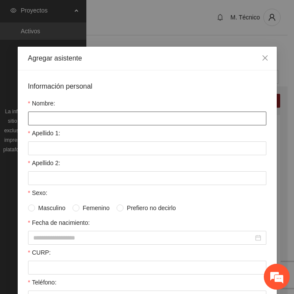
click at [101, 113] on input "Nombre:" at bounding box center [147, 118] width 238 height 14
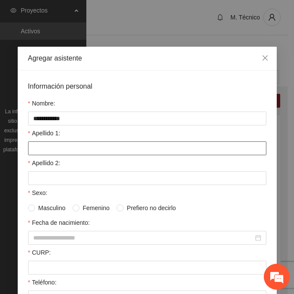
drag, startPoint x: 102, startPoint y: 139, endPoint x: 95, endPoint y: 145, distance: 8.9
click at [101, 140] on div "Apellido 1:" at bounding box center [147, 134] width 238 height 13
drag, startPoint x: 94, startPoint y: 145, endPoint x: 89, endPoint y: 148, distance: 5.4
click at [94, 145] on input "Apellido 1:" at bounding box center [147, 148] width 238 height 14
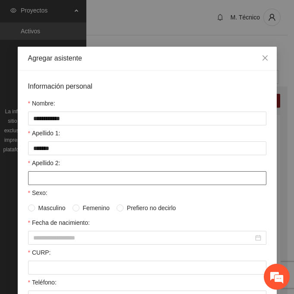
click at [63, 182] on input "Apellido 2:" at bounding box center [147, 178] width 238 height 14
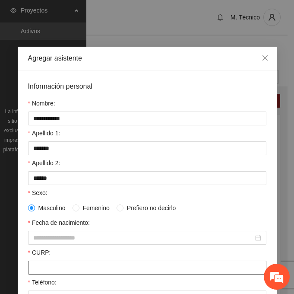
click at [52, 271] on input "CURP:" at bounding box center [147, 267] width 238 height 14
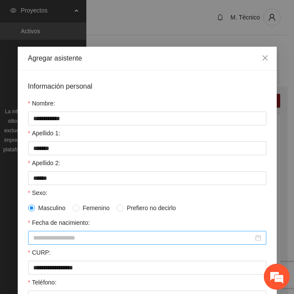
click at [35, 234] on input "Fecha de nacimiento:" at bounding box center [143, 238] width 220 height 10
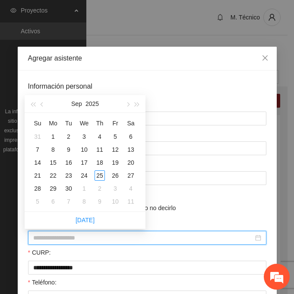
click at [47, 241] on input "Fecha de nacimiento:" at bounding box center [143, 238] width 220 height 10
click at [46, 238] on input "********" at bounding box center [143, 238] width 220 height 10
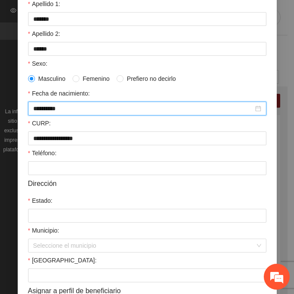
scroll to position [130, 0]
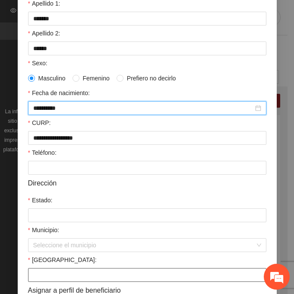
click at [41, 272] on input "[GEOGRAPHIC_DATA]:" at bounding box center [147, 275] width 238 height 14
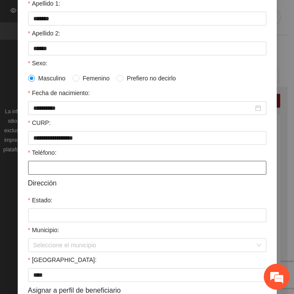
click at [42, 162] on input "Teléfono:" at bounding box center [147, 168] width 238 height 14
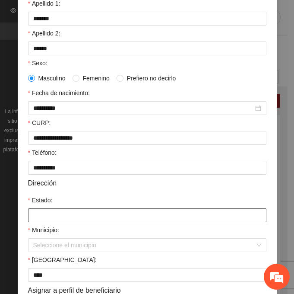
click at [46, 219] on input "Estado:" at bounding box center [147, 215] width 238 height 14
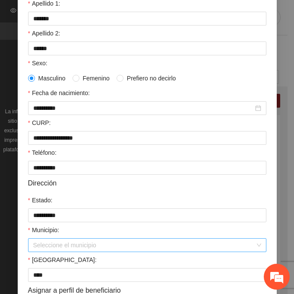
drag, startPoint x: 54, startPoint y: 251, endPoint x: 59, endPoint y: 248, distance: 6.6
click at [54, 250] on input "Municipio:" at bounding box center [144, 244] width 222 height 13
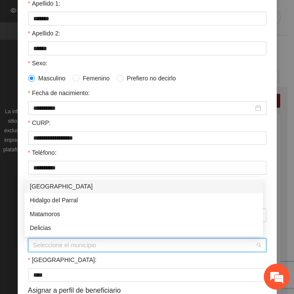
click at [41, 187] on div "[GEOGRAPHIC_DATA]" at bounding box center [144, 186] width 228 height 10
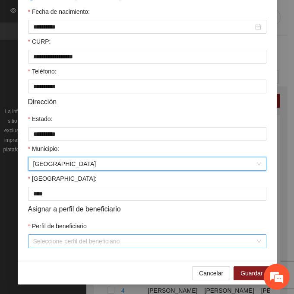
scroll to position [212, 0]
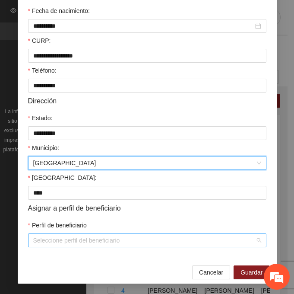
click at [48, 241] on input "Perfil de beneficiario" at bounding box center [144, 240] width 222 height 13
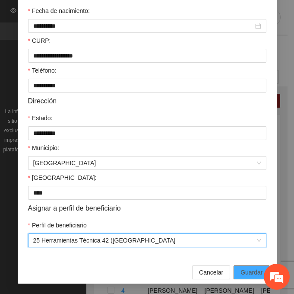
drag, startPoint x: 255, startPoint y: 267, endPoint x: 137, endPoint y: 262, distance: 118.0
click at [255, 268] on button "Guardar" at bounding box center [252, 272] width 36 height 14
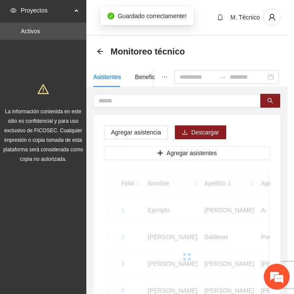
scroll to position [172, 0]
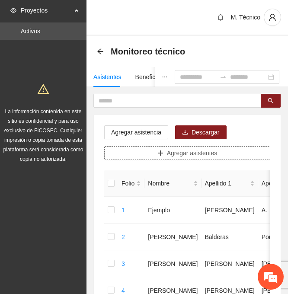
click at [135, 155] on button "Agregar asistentes" at bounding box center [187, 153] width 166 height 14
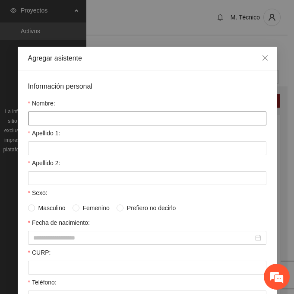
click at [32, 117] on input "Nombre:" at bounding box center [147, 118] width 238 height 14
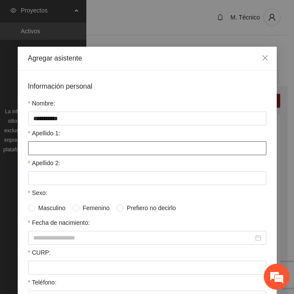
drag, startPoint x: 21, startPoint y: 149, endPoint x: 32, endPoint y: 147, distance: 11.4
click at [22, 149] on div "**********" at bounding box center [147, 271] width 259 height 402
click at [32, 147] on input "Apellido 1:" at bounding box center [147, 148] width 238 height 14
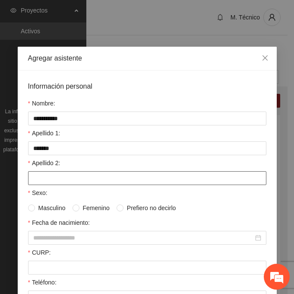
click at [52, 176] on input "Apellido 2:" at bounding box center [147, 178] width 238 height 14
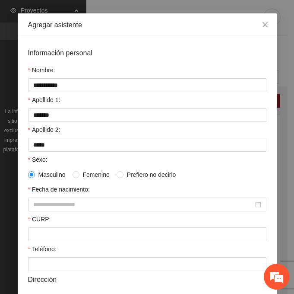
scroll to position [43, 0]
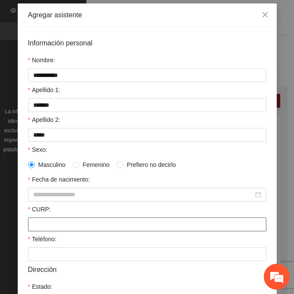
click at [42, 221] on input "CURP:" at bounding box center [147, 224] width 238 height 14
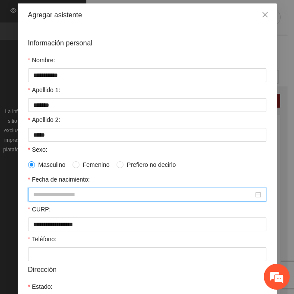
click at [47, 194] on input "Fecha de nacimiento:" at bounding box center [143, 195] width 220 height 10
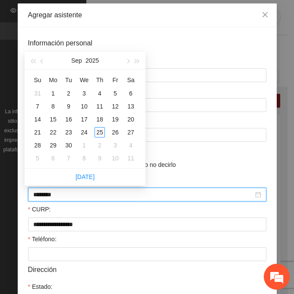
click at [47, 194] on input "********" at bounding box center [143, 195] width 220 height 10
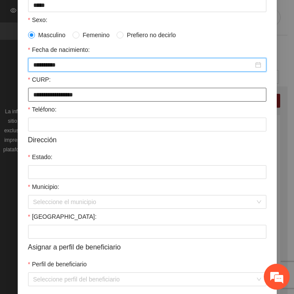
scroll to position [212, 0]
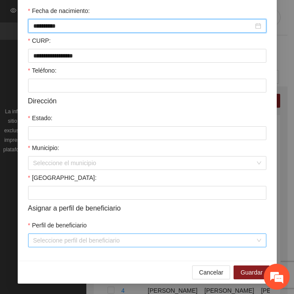
click at [58, 239] on input "Perfil de beneficiario" at bounding box center [144, 240] width 222 height 13
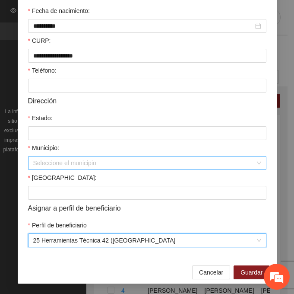
click at [35, 160] on input "Municipio:" at bounding box center [144, 162] width 222 height 13
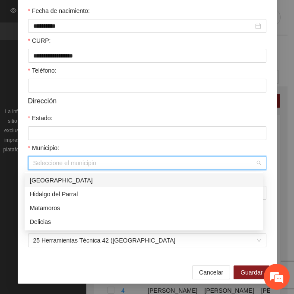
click at [68, 178] on div "[GEOGRAPHIC_DATA]" at bounding box center [144, 180] width 228 height 10
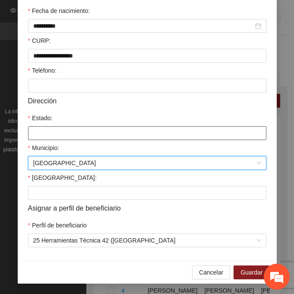
click at [36, 134] on input "Estado:" at bounding box center [147, 133] width 238 height 14
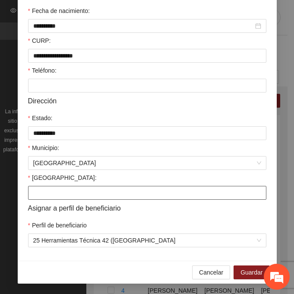
click at [30, 197] on input "[GEOGRAPHIC_DATA]:" at bounding box center [147, 193] width 238 height 14
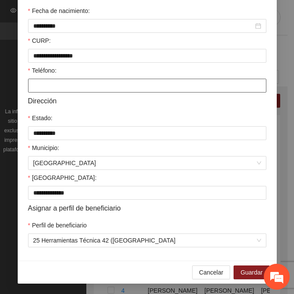
click at [42, 91] on input "Teléfono:" at bounding box center [147, 86] width 238 height 14
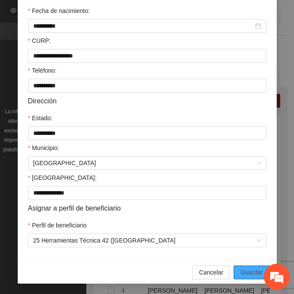
click at [251, 268] on span "Guardar" at bounding box center [252, 272] width 22 height 10
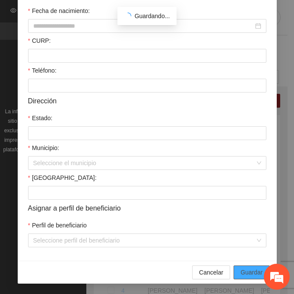
scroll to position [172, 0]
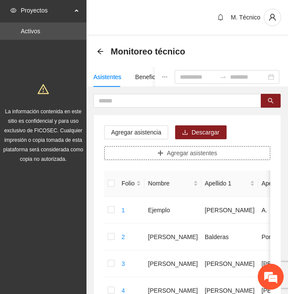
click at [215, 148] on button "Agregar asistentes" at bounding box center [187, 153] width 166 height 14
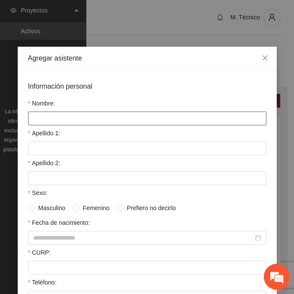
click at [89, 113] on input "Nombre:" at bounding box center [147, 118] width 238 height 14
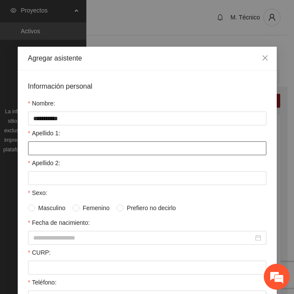
click at [47, 144] on input "Apellido 1:" at bounding box center [147, 148] width 238 height 14
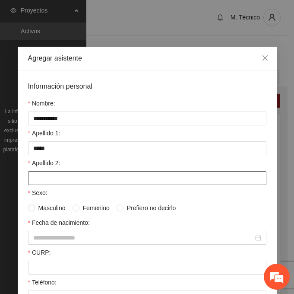
click at [66, 180] on input "Apellido 2:" at bounding box center [147, 178] width 238 height 14
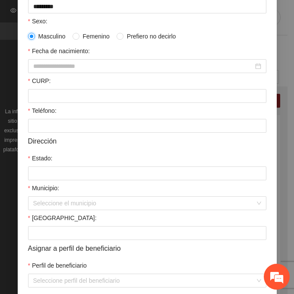
scroll to position [173, 0]
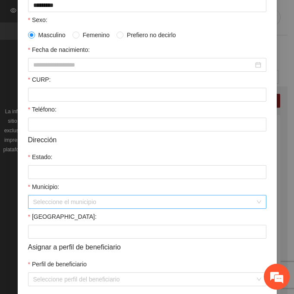
click at [40, 203] on input "Municipio:" at bounding box center [144, 201] width 222 height 13
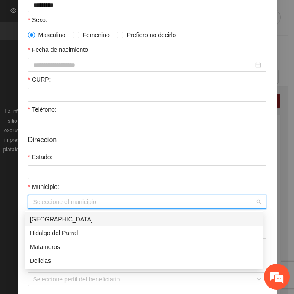
drag, startPoint x: 78, startPoint y: 216, endPoint x: 69, endPoint y: 186, distance: 32.0
click at [79, 214] on div "[GEOGRAPHIC_DATA]" at bounding box center [144, 219] width 228 height 10
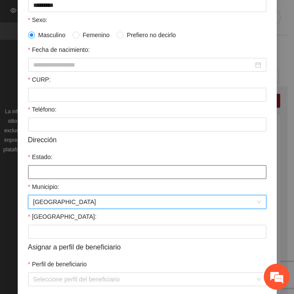
drag, startPoint x: 54, startPoint y: 168, endPoint x: 63, endPoint y: 180, distance: 14.7
click at [54, 168] on input "Estado:" at bounding box center [147, 172] width 238 height 14
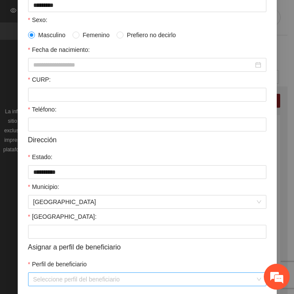
click at [62, 282] on input "Perfil de beneficiario" at bounding box center [144, 279] width 222 height 13
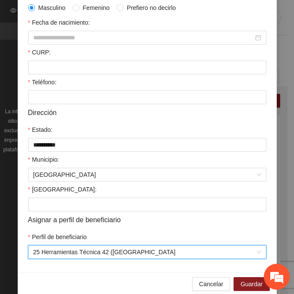
scroll to position [212, 0]
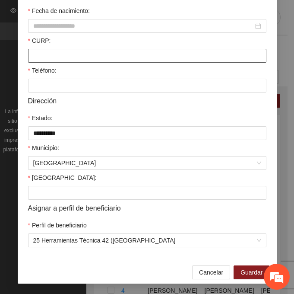
click at [65, 54] on input "CURP:" at bounding box center [147, 56] width 238 height 14
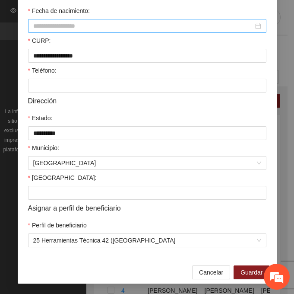
click at [99, 29] on input "Fecha de nacimiento:" at bounding box center [143, 26] width 220 height 10
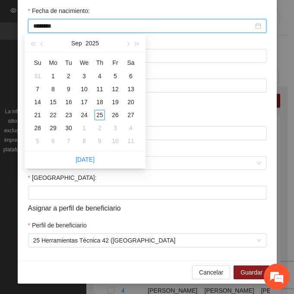
click at [47, 27] on input "********" at bounding box center [143, 26] width 220 height 10
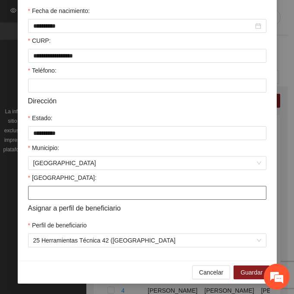
click at [54, 194] on input "[GEOGRAPHIC_DATA]:" at bounding box center [147, 193] width 238 height 14
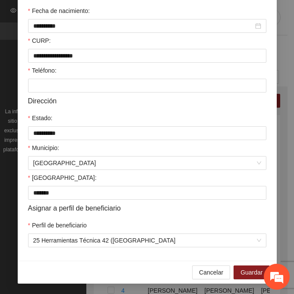
click at [24, 85] on div "**********" at bounding box center [147, 60] width 259 height 402
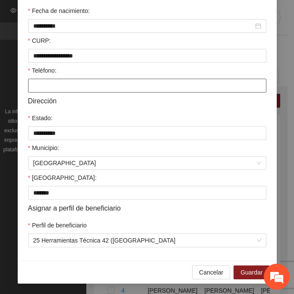
click at [28, 85] on input "Teléfono:" at bounding box center [147, 86] width 238 height 14
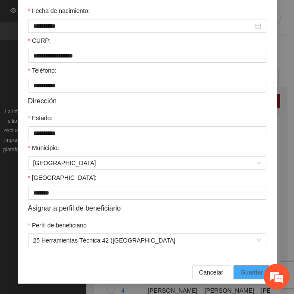
click at [256, 270] on span "Guardar" at bounding box center [252, 272] width 22 height 10
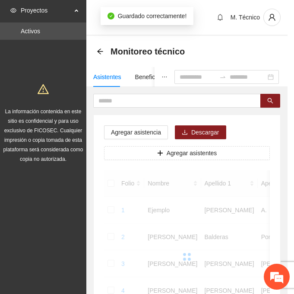
scroll to position [172, 0]
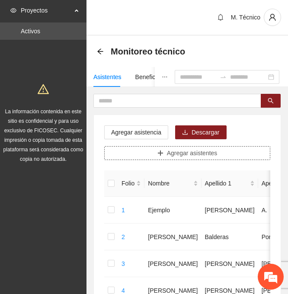
click at [171, 153] on span "Agregar asistentes" at bounding box center [192, 153] width 51 height 10
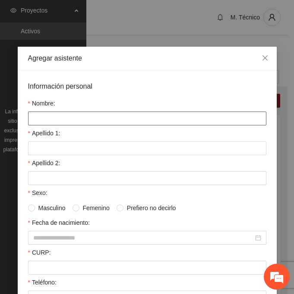
click at [56, 115] on input "Nombre:" at bounding box center [147, 118] width 238 height 14
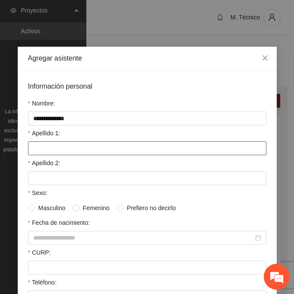
click at [29, 151] on input "Apellido 1:" at bounding box center [147, 148] width 238 height 14
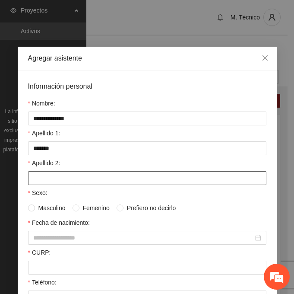
click at [46, 167] on label "Apellido 2:" at bounding box center [44, 163] width 32 height 10
click at [46, 171] on input "Apellido 2:" at bounding box center [147, 178] width 238 height 14
click at [39, 181] on input "Apellido 2:" at bounding box center [147, 178] width 238 height 14
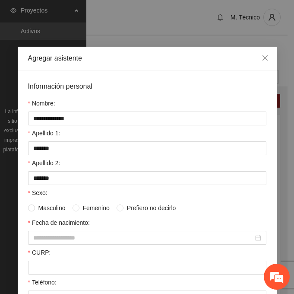
click at [35, 207] on span "Masculino" at bounding box center [52, 208] width 34 height 10
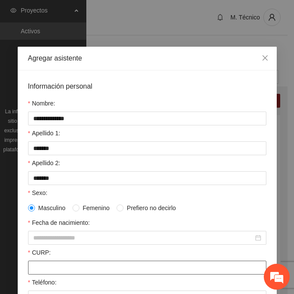
scroll to position [86, 0]
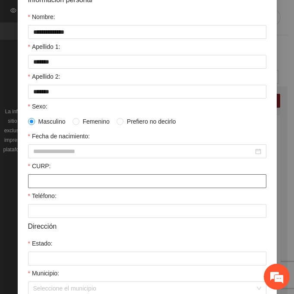
click at [38, 180] on input "CURP:" at bounding box center [147, 181] width 238 height 14
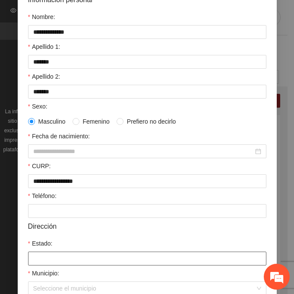
click at [67, 261] on input "Estado:" at bounding box center [147, 258] width 238 height 14
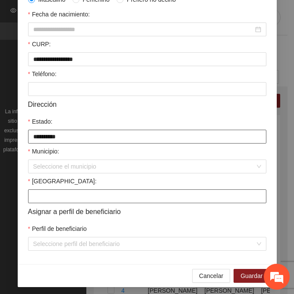
scroll to position [212, 0]
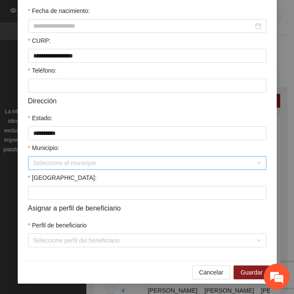
click at [63, 163] on input "Municipio:" at bounding box center [144, 162] width 222 height 13
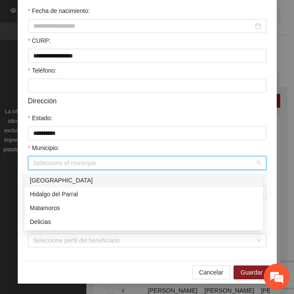
drag, startPoint x: 99, startPoint y: 183, endPoint x: 75, endPoint y: 232, distance: 54.9
click at [98, 183] on div "[GEOGRAPHIC_DATA]" at bounding box center [144, 180] width 228 height 10
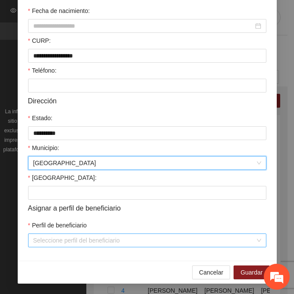
click at [56, 244] on input "Perfil de beneficiario" at bounding box center [144, 240] width 222 height 13
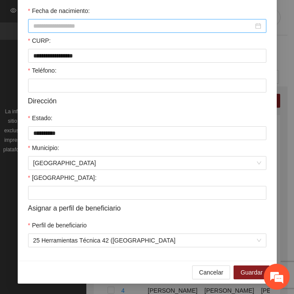
click at [34, 24] on input "Fecha de nacimiento:" at bounding box center [143, 26] width 220 height 10
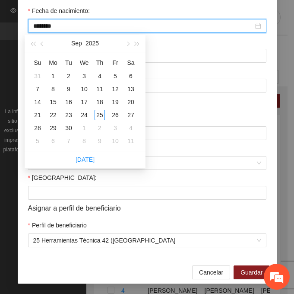
click at [48, 27] on input "********" at bounding box center [143, 26] width 220 height 10
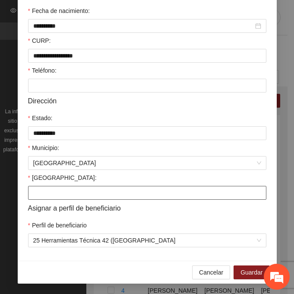
drag, startPoint x: 73, startPoint y: 194, endPoint x: 56, endPoint y: 198, distance: 17.3
click at [73, 194] on input "[GEOGRAPHIC_DATA]:" at bounding box center [147, 193] width 238 height 14
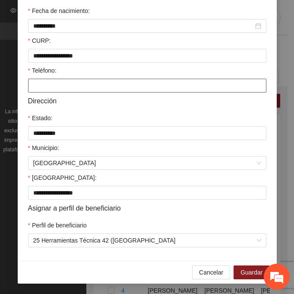
click at [95, 84] on input "Teléfono:" at bounding box center [147, 86] width 238 height 14
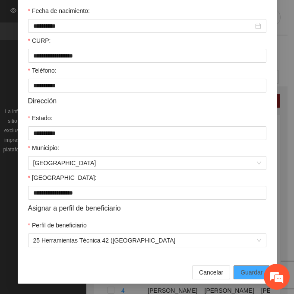
click at [254, 266] on button "Guardar" at bounding box center [252, 272] width 36 height 14
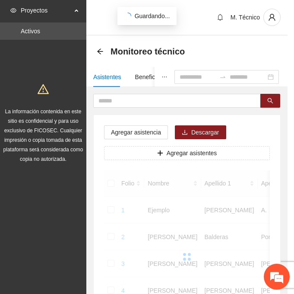
scroll to position [172, 0]
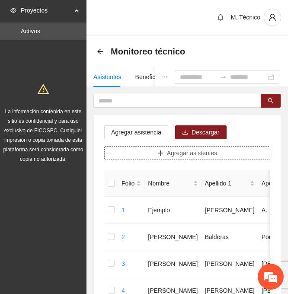
drag, startPoint x: 187, startPoint y: 145, endPoint x: 184, endPoint y: 150, distance: 5.9
click at [182, 152] on span "Agregar asistentes" at bounding box center [192, 153] width 51 height 10
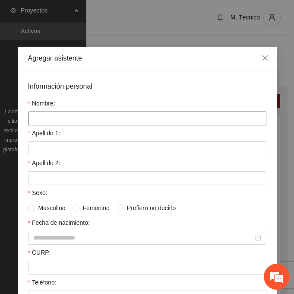
click at [76, 114] on input "Nombre:" at bounding box center [147, 118] width 238 height 14
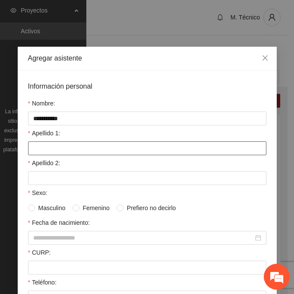
click at [38, 146] on input "Apellido 1:" at bounding box center [147, 148] width 238 height 14
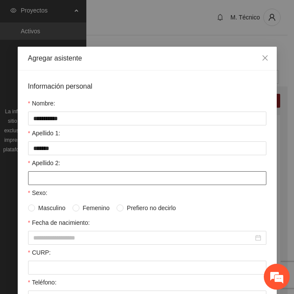
click at [45, 179] on input "Apellido 2:" at bounding box center [147, 178] width 238 height 14
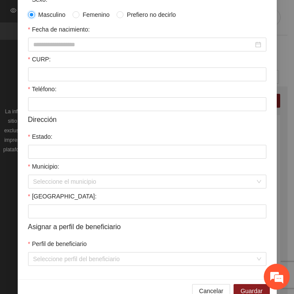
scroll to position [212, 0]
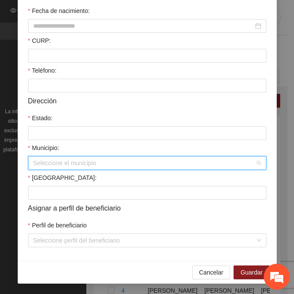
click at [43, 165] on input "Municipio:" at bounding box center [144, 162] width 222 height 13
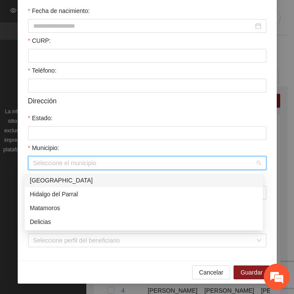
drag, startPoint x: 70, startPoint y: 176, endPoint x: 53, endPoint y: 147, distance: 34.1
click at [70, 175] on div "[GEOGRAPHIC_DATA]" at bounding box center [144, 180] width 238 height 14
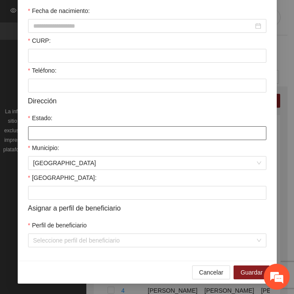
click at [47, 135] on input "Estado:" at bounding box center [147, 133] width 238 height 14
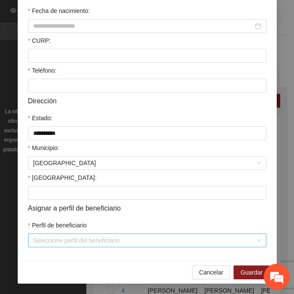
click at [40, 238] on input "Perfil de beneficiario" at bounding box center [144, 240] width 222 height 13
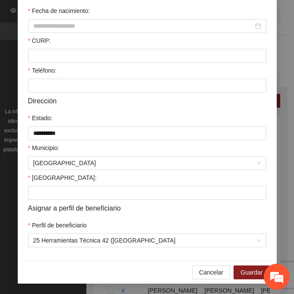
click at [73, 48] on div "CURP:" at bounding box center [147, 42] width 238 height 13
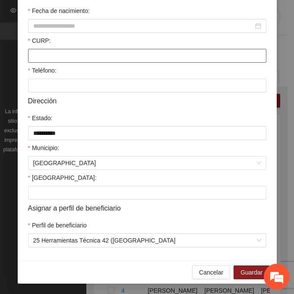
click at [69, 59] on input "CURP:" at bounding box center [147, 56] width 238 height 14
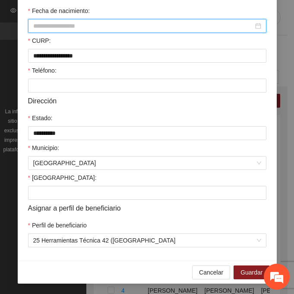
click at [52, 25] on input "Fecha de nacimiento:" at bounding box center [143, 26] width 220 height 10
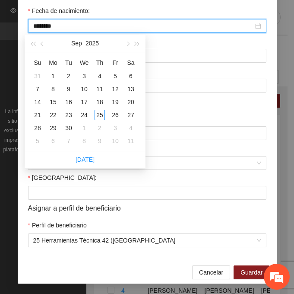
click at [48, 27] on input "********" at bounding box center [143, 26] width 220 height 10
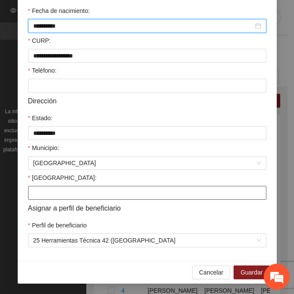
drag, startPoint x: 73, startPoint y: 192, endPoint x: 63, endPoint y: 192, distance: 9.5
click at [73, 192] on input "[GEOGRAPHIC_DATA]:" at bounding box center [147, 193] width 238 height 14
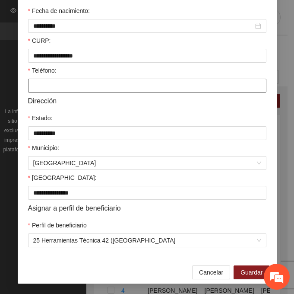
click at [57, 86] on input "Teléfono:" at bounding box center [147, 86] width 238 height 14
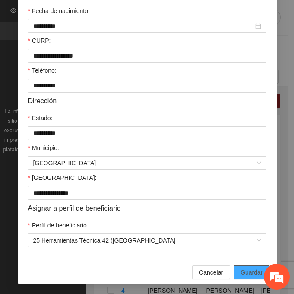
click at [256, 270] on span "Guardar" at bounding box center [252, 272] width 22 height 10
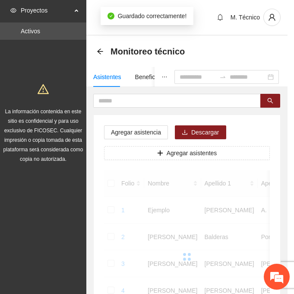
scroll to position [172, 0]
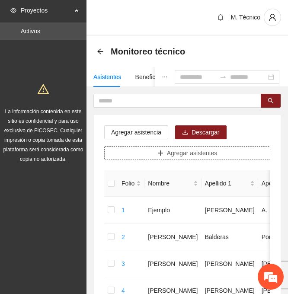
click at [209, 149] on span "Agregar asistentes" at bounding box center [192, 153] width 51 height 10
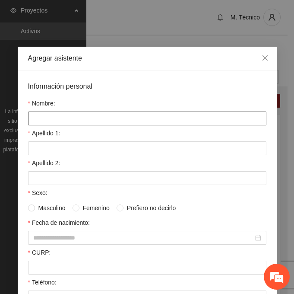
click at [67, 112] on input "Nombre:" at bounding box center [147, 118] width 238 height 14
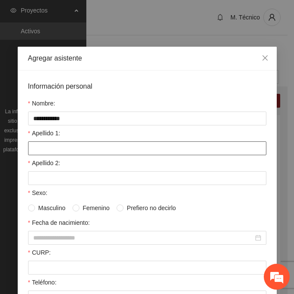
click at [59, 141] on input "Apellido 1:" at bounding box center [147, 148] width 238 height 14
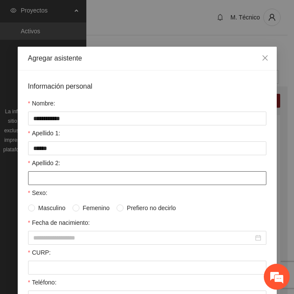
click at [60, 176] on input "Apellido 2:" at bounding box center [147, 178] width 238 height 14
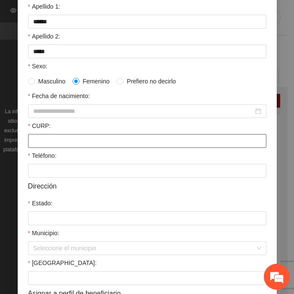
scroll to position [130, 0]
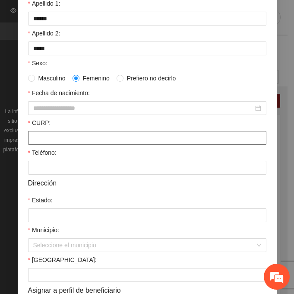
click at [54, 138] on input "CURP:" at bounding box center [147, 138] width 238 height 14
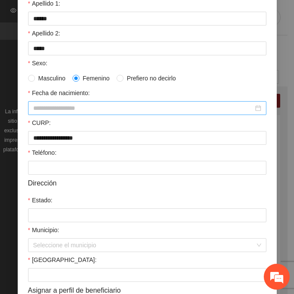
click at [47, 114] on div at bounding box center [147, 108] width 238 height 14
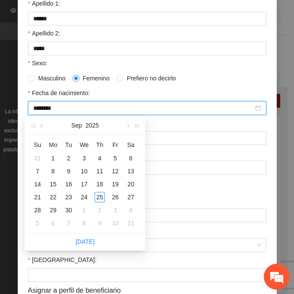
click at [50, 111] on input "********" at bounding box center [143, 108] width 220 height 10
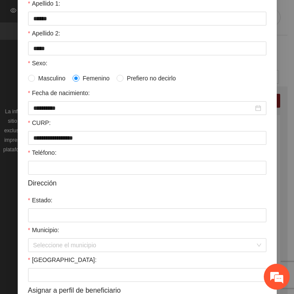
click at [60, 263] on div "[GEOGRAPHIC_DATA]:" at bounding box center [147, 261] width 238 height 13
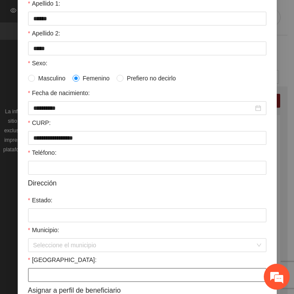
click at [56, 270] on input "[GEOGRAPHIC_DATA]:" at bounding box center [147, 275] width 238 height 14
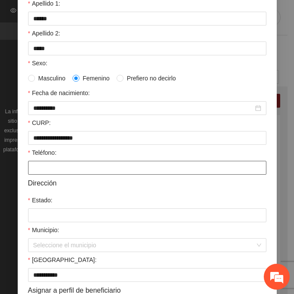
click at [28, 168] on input "Teléfono:" at bounding box center [147, 168] width 238 height 14
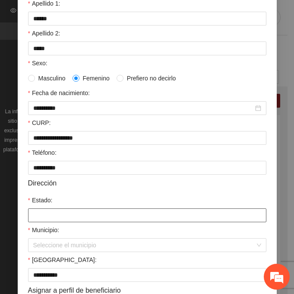
click at [36, 217] on input "Estado:" at bounding box center [147, 215] width 238 height 14
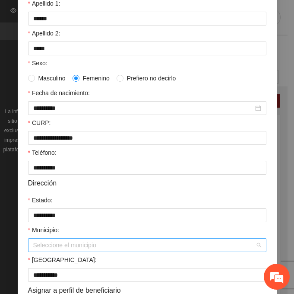
click at [50, 246] on input "Municipio:" at bounding box center [144, 244] width 222 height 13
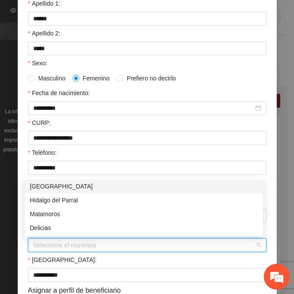
click at [53, 184] on div "[GEOGRAPHIC_DATA]" at bounding box center [144, 186] width 228 height 10
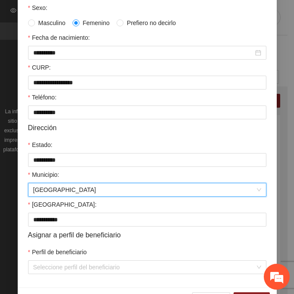
scroll to position [212, 0]
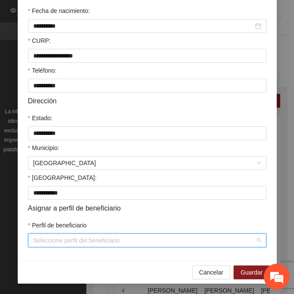
click at [50, 238] on input "Perfil de beneficiario" at bounding box center [144, 240] width 222 height 13
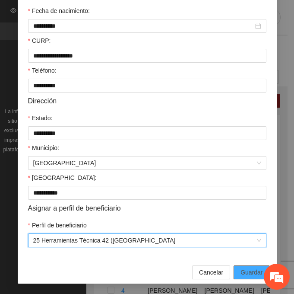
click at [255, 268] on span "Guardar" at bounding box center [252, 272] width 22 height 10
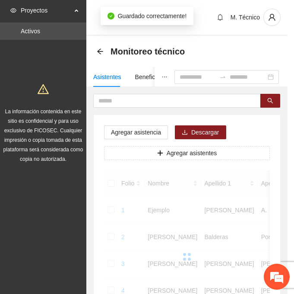
scroll to position [172, 0]
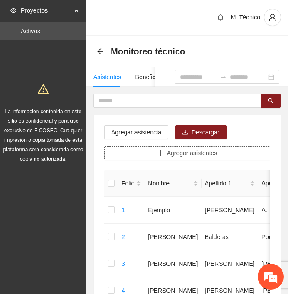
click at [187, 155] on span "Agregar asistentes" at bounding box center [192, 153] width 51 height 10
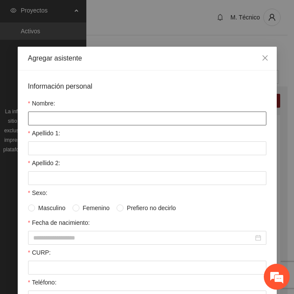
click at [92, 118] on input "Nombre:" at bounding box center [147, 118] width 238 height 14
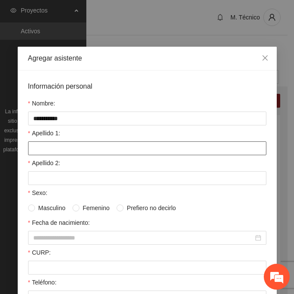
click at [67, 151] on input "Apellido 1:" at bounding box center [147, 148] width 238 height 14
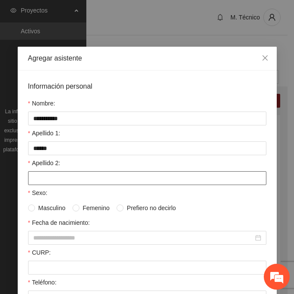
click at [81, 180] on input "Apellido 2:" at bounding box center [147, 178] width 238 height 14
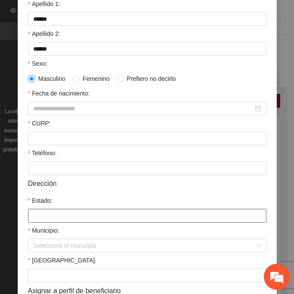
scroll to position [130, 0]
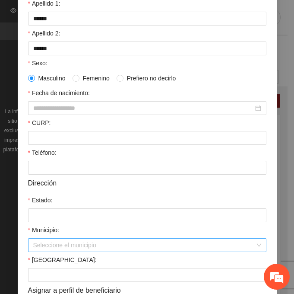
click at [52, 245] on input "Municipio:" at bounding box center [144, 244] width 222 height 13
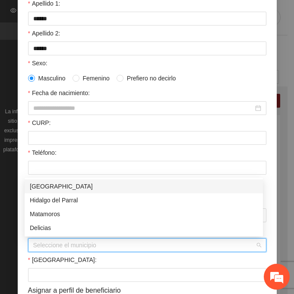
click at [31, 190] on div "[GEOGRAPHIC_DATA]" at bounding box center [144, 186] width 228 height 10
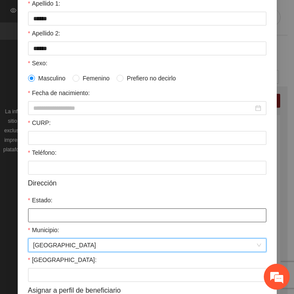
drag, startPoint x: 54, startPoint y: 211, endPoint x: 62, endPoint y: 211, distance: 8.2
click at [54, 211] on input "Estado:" at bounding box center [147, 215] width 238 height 14
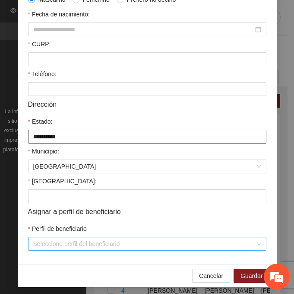
scroll to position [212, 0]
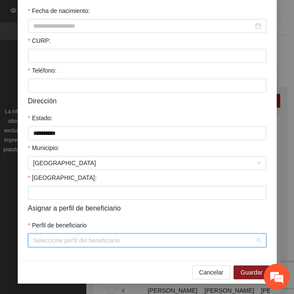
click at [39, 238] on input "Perfil de beneficiario" at bounding box center [144, 240] width 222 height 13
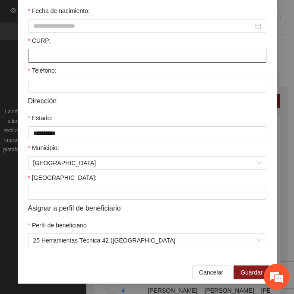
click at [41, 54] on input "CURP:" at bounding box center [147, 56] width 238 height 14
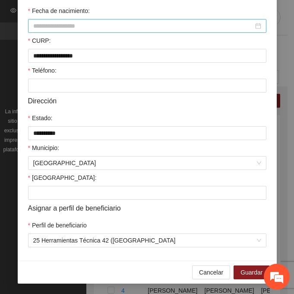
click at [42, 25] on input "Fecha de nacimiento:" at bounding box center [143, 26] width 220 height 10
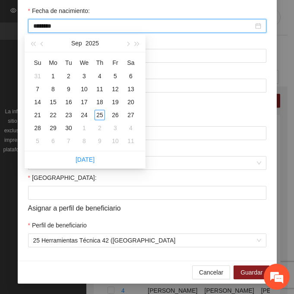
click at [48, 28] on input "********" at bounding box center [143, 26] width 220 height 10
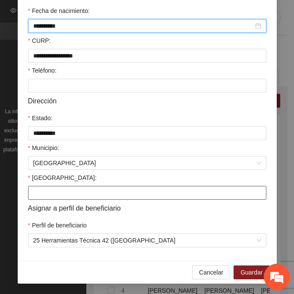
click at [31, 189] on input "[GEOGRAPHIC_DATA]:" at bounding box center [147, 193] width 238 height 14
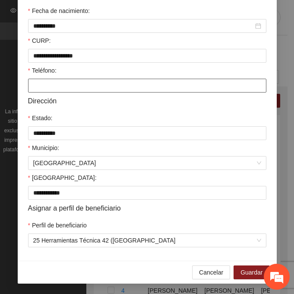
click at [46, 84] on input "Teléfono:" at bounding box center [147, 86] width 238 height 14
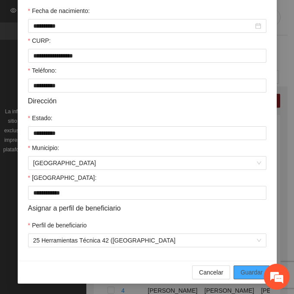
click at [257, 273] on span "Guardar" at bounding box center [252, 272] width 22 height 10
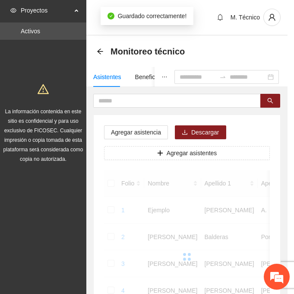
scroll to position [172, 0]
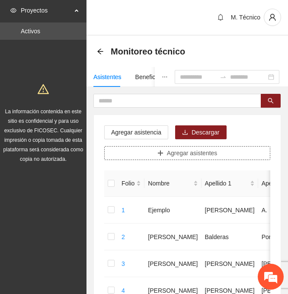
click at [194, 152] on span "Agregar asistentes" at bounding box center [192, 153] width 51 height 10
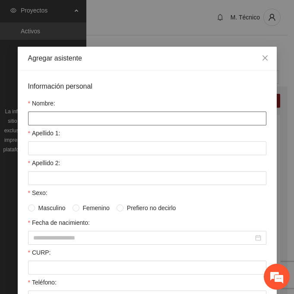
click at [57, 124] on input "Nombre:" at bounding box center [147, 118] width 238 height 14
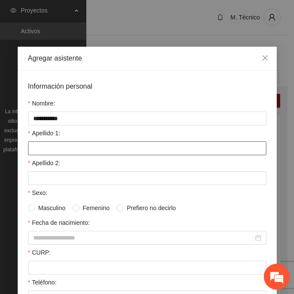
click at [38, 146] on input "Apellido 1:" at bounding box center [147, 148] width 238 height 14
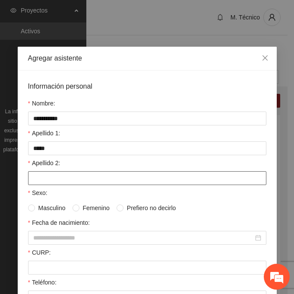
click at [57, 177] on input "Apellido 2:" at bounding box center [147, 178] width 238 height 14
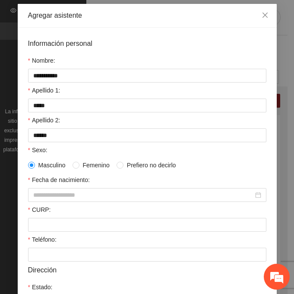
scroll to position [43, 0]
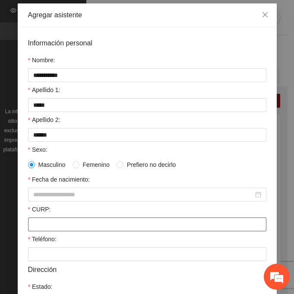
click at [34, 220] on input "CURP:" at bounding box center [147, 224] width 238 height 14
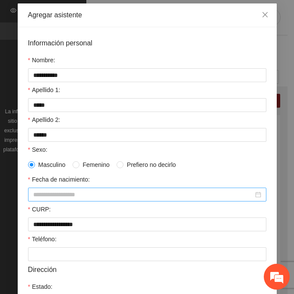
drag, startPoint x: 62, startPoint y: 201, endPoint x: 61, endPoint y: 196, distance: 5.3
click at [62, 199] on div at bounding box center [147, 194] width 238 height 14
click at [57, 190] on input "Fecha de nacimiento:" at bounding box center [143, 195] width 220 height 10
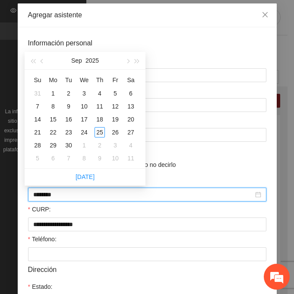
click at [47, 194] on input "********" at bounding box center [143, 195] width 220 height 10
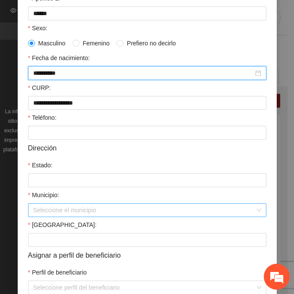
scroll to position [173, 0]
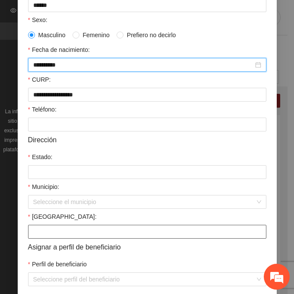
click at [60, 230] on input "[GEOGRAPHIC_DATA]:" at bounding box center [147, 232] width 238 height 14
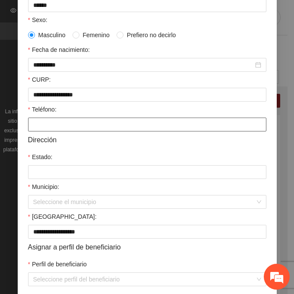
click at [32, 125] on input "Teléfono:" at bounding box center [147, 124] width 238 height 14
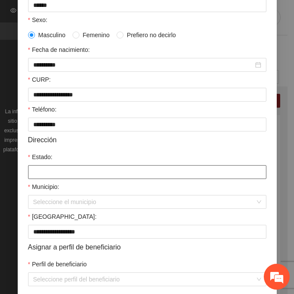
click at [45, 172] on input "Estado:" at bounding box center [147, 172] width 238 height 14
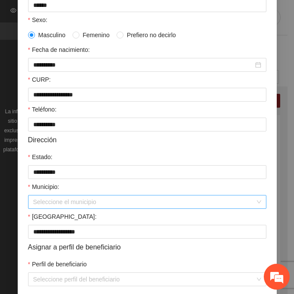
drag, startPoint x: 36, startPoint y: 200, endPoint x: 48, endPoint y: 199, distance: 11.7
click at [37, 200] on input "Municipio:" at bounding box center [144, 201] width 222 height 13
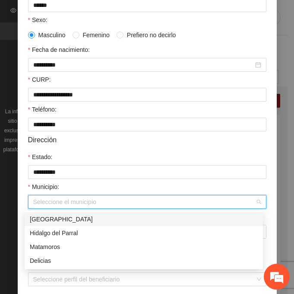
click at [63, 219] on div "[GEOGRAPHIC_DATA]" at bounding box center [144, 219] width 228 height 10
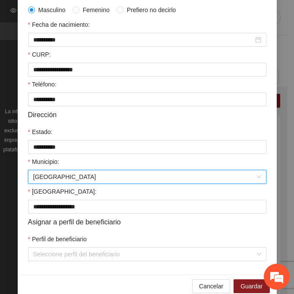
scroll to position [212, 0]
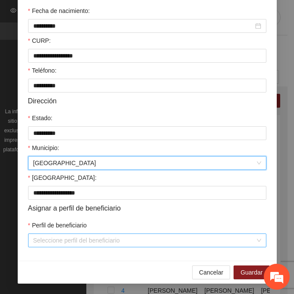
click at [40, 242] on input "Perfil de beneficiario" at bounding box center [144, 240] width 222 height 13
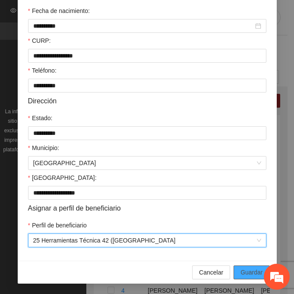
click at [241, 275] on span "Guardar" at bounding box center [252, 272] width 22 height 10
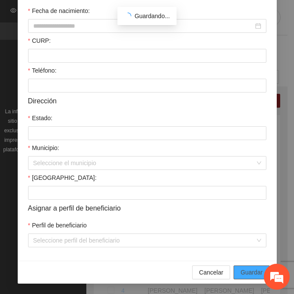
scroll to position [172, 0]
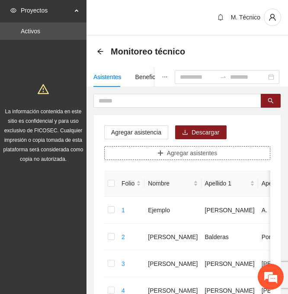
click at [206, 155] on span "Agregar asistentes" at bounding box center [192, 153] width 51 height 10
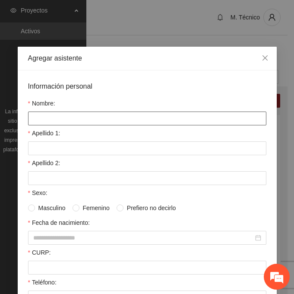
click at [54, 121] on input "Nombre:" at bounding box center [147, 118] width 238 height 14
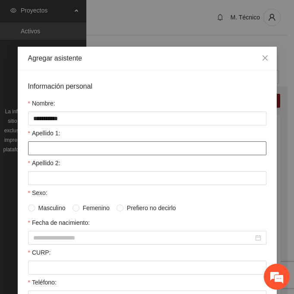
click at [58, 147] on input "Apellido 1:" at bounding box center [147, 148] width 238 height 14
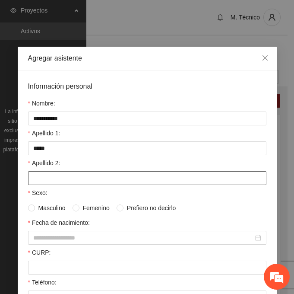
click at [70, 171] on input "Apellido 2:" at bounding box center [147, 178] width 238 height 14
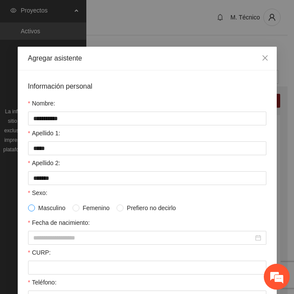
click at [28, 210] on span at bounding box center [31, 207] width 7 height 7
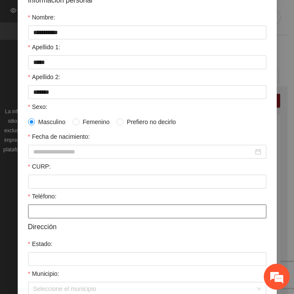
scroll to position [86, 0]
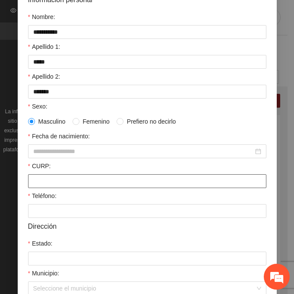
click at [57, 180] on input "CURP:" at bounding box center [147, 181] width 238 height 14
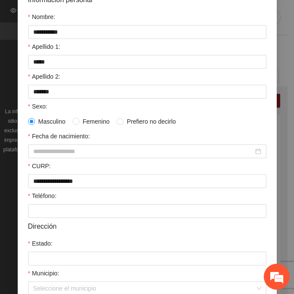
drag, startPoint x: 74, startPoint y: 152, endPoint x: 0, endPoint y: 185, distance: 81.0
click at [74, 152] on input "Fecha de nacimiento:" at bounding box center [143, 151] width 220 height 10
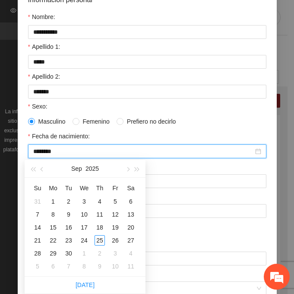
click at [47, 149] on input "********" at bounding box center [143, 151] width 220 height 10
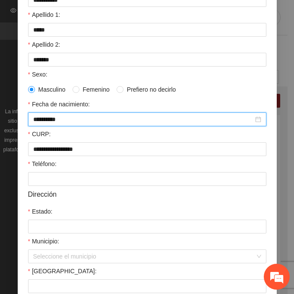
scroll to position [212, 0]
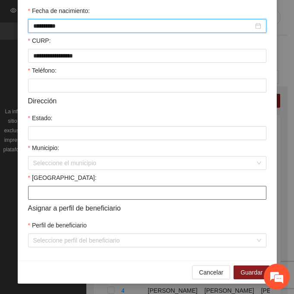
click at [68, 187] on input "[GEOGRAPHIC_DATA]:" at bounding box center [147, 193] width 238 height 14
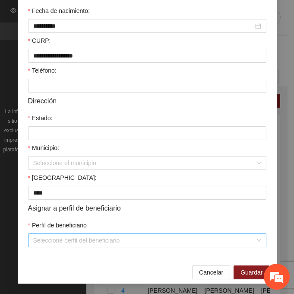
click at [47, 237] on input "Perfil de beneficiario" at bounding box center [144, 240] width 222 height 13
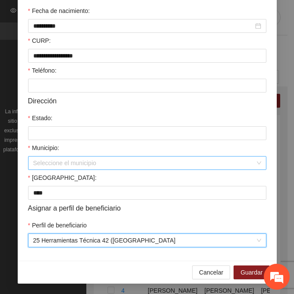
click at [47, 162] on input "Municipio:" at bounding box center [144, 162] width 222 height 13
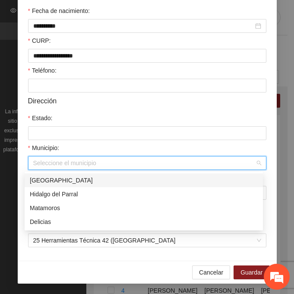
click at [71, 176] on div "[GEOGRAPHIC_DATA]" at bounding box center [144, 180] width 228 height 10
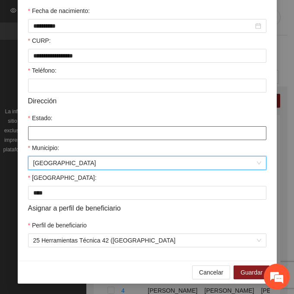
drag, startPoint x: 40, startPoint y: 135, endPoint x: 42, endPoint y: 139, distance: 5.0
click at [40, 135] on input "Estado:" at bounding box center [147, 133] width 238 height 14
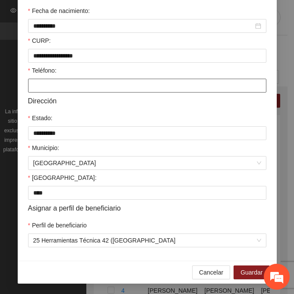
click at [72, 83] on input "Teléfono:" at bounding box center [147, 86] width 238 height 14
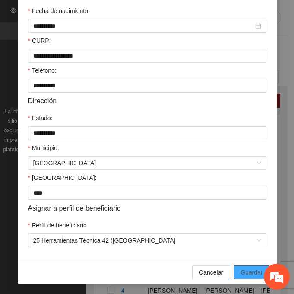
click at [248, 269] on span "Guardar" at bounding box center [252, 272] width 22 height 10
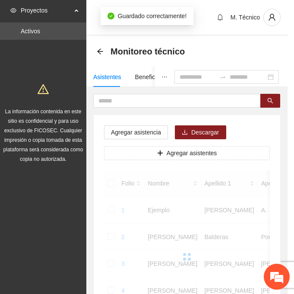
scroll to position [172, 0]
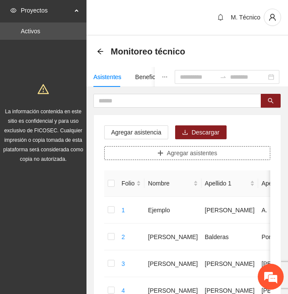
click at [153, 148] on button "Agregar asistentes" at bounding box center [187, 153] width 166 height 14
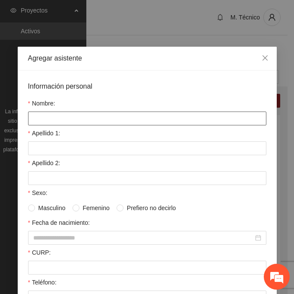
click at [59, 123] on input "Nombre:" at bounding box center [147, 118] width 238 height 14
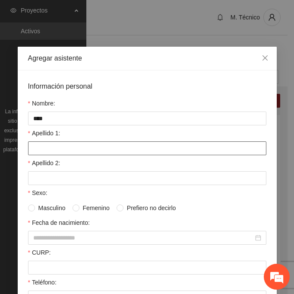
click at [43, 150] on input "Apellido 1:" at bounding box center [147, 148] width 238 height 14
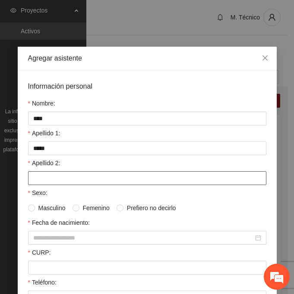
click at [31, 178] on input "Apellido 2:" at bounding box center [147, 178] width 238 height 14
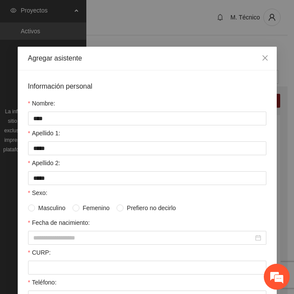
click at [23, 207] on div "Información personal Nombre: **** Apellido 1: ***** Apellido 2: ***** Sexo: Mas…" at bounding box center [147, 271] width 259 height 402
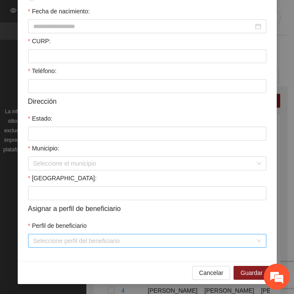
scroll to position [212, 0]
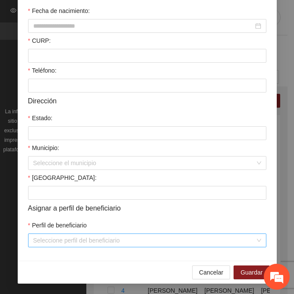
click at [35, 241] on input "Perfil de beneficiario" at bounding box center [144, 240] width 222 height 13
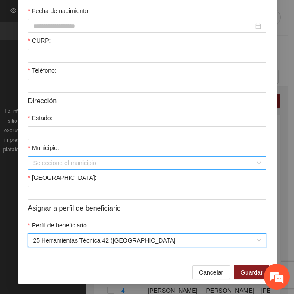
click at [44, 162] on input "Municipio:" at bounding box center [144, 162] width 222 height 13
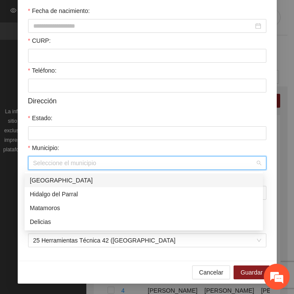
drag, startPoint x: 66, startPoint y: 180, endPoint x: 57, endPoint y: 170, distance: 12.8
click at [66, 179] on div "[GEOGRAPHIC_DATA]" at bounding box center [144, 180] width 228 height 10
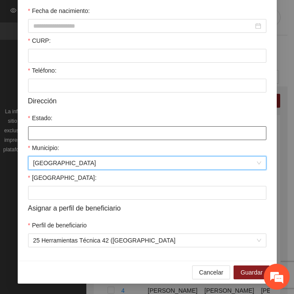
click at [42, 131] on input "Estado:" at bounding box center [147, 133] width 238 height 14
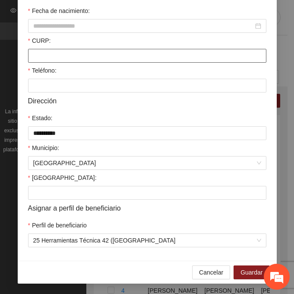
click at [51, 52] on input "CURP:" at bounding box center [147, 56] width 238 height 14
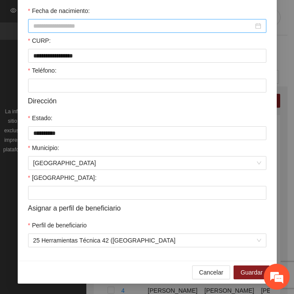
click at [72, 27] on input "Fecha de nacimiento:" at bounding box center [143, 26] width 220 height 10
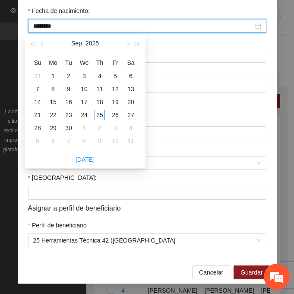
click at [47, 27] on input "********" at bounding box center [143, 26] width 220 height 10
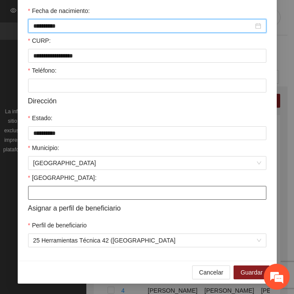
click at [73, 194] on input "[GEOGRAPHIC_DATA]:" at bounding box center [147, 193] width 238 height 14
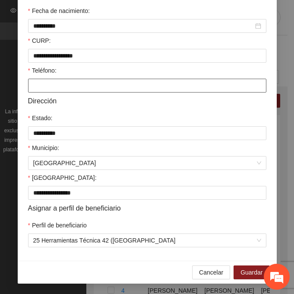
click at [44, 85] on input "Teléfono:" at bounding box center [147, 86] width 238 height 14
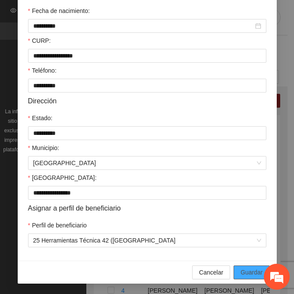
click at [254, 271] on span "Guardar" at bounding box center [252, 272] width 22 height 10
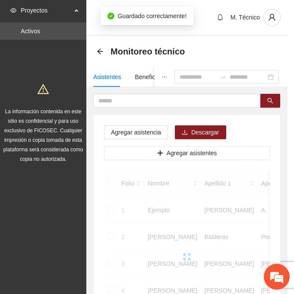
scroll to position [172, 0]
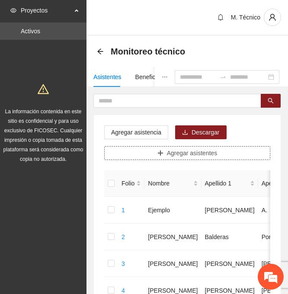
click at [235, 152] on button "Agregar asistentes" at bounding box center [187, 153] width 166 height 14
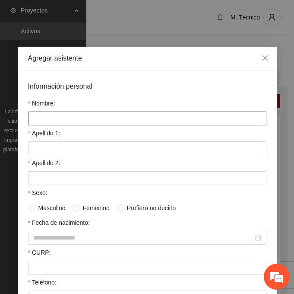
click at [81, 117] on input "Nombre:" at bounding box center [147, 118] width 238 height 14
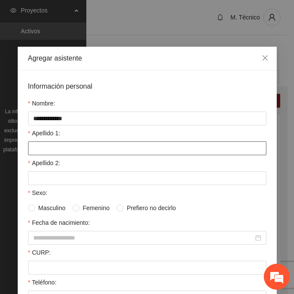
click at [41, 147] on input "Apellido 1:" at bounding box center [147, 148] width 238 height 14
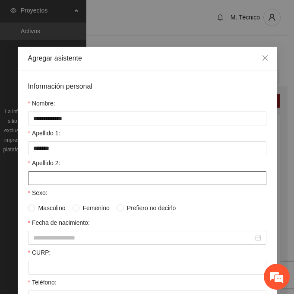
click at [29, 181] on input "Apellido 2:" at bounding box center [147, 178] width 238 height 14
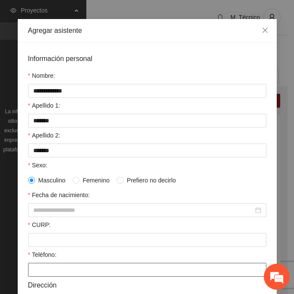
scroll to position [86, 0]
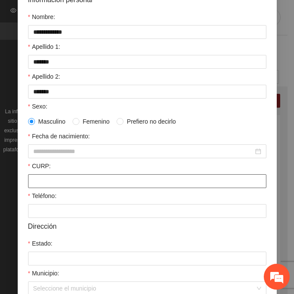
click at [60, 177] on input "CURP:" at bounding box center [147, 181] width 238 height 14
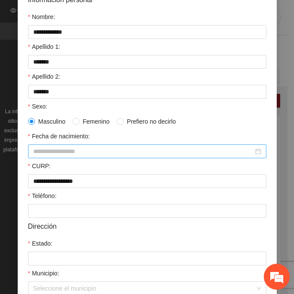
click at [45, 152] on input "Fecha de nacimiento:" at bounding box center [143, 151] width 220 height 10
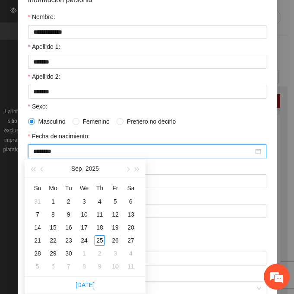
click at [47, 152] on input "********" at bounding box center [143, 151] width 220 height 10
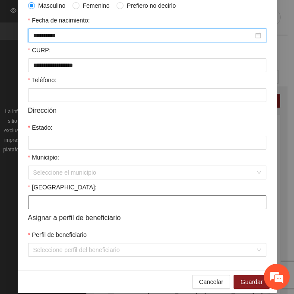
scroll to position [212, 0]
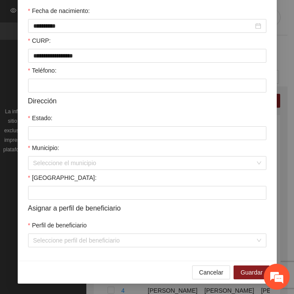
click at [38, 125] on div "Estado:" at bounding box center [147, 119] width 238 height 13
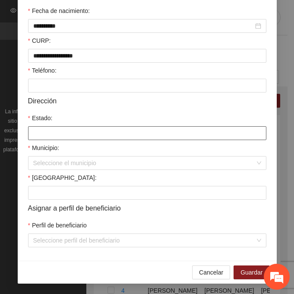
click at [40, 127] on input "Estado:" at bounding box center [147, 133] width 238 height 14
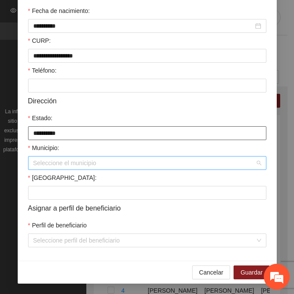
drag, startPoint x: 27, startPoint y: 166, endPoint x: 37, endPoint y: 166, distance: 9.9
click at [28, 165] on div "Seleccione el municipio" at bounding box center [147, 163] width 238 height 14
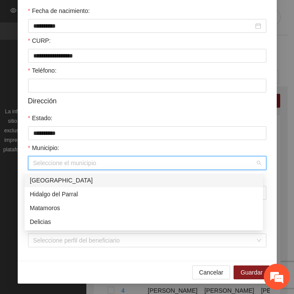
click at [70, 183] on div "[GEOGRAPHIC_DATA]" at bounding box center [144, 180] width 228 height 10
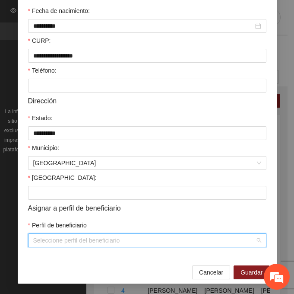
click at [41, 242] on input "Perfil de beneficiario" at bounding box center [144, 240] width 222 height 13
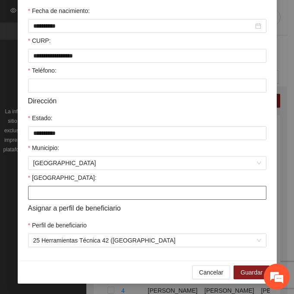
click at [28, 193] on input "[GEOGRAPHIC_DATA]:" at bounding box center [147, 193] width 238 height 14
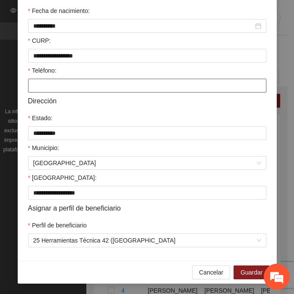
click at [68, 85] on input "Teléfono:" at bounding box center [147, 86] width 238 height 14
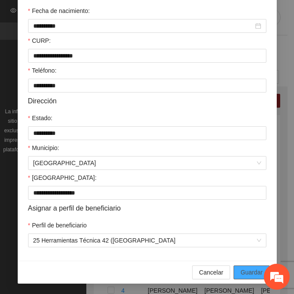
click at [260, 270] on button "Guardar" at bounding box center [252, 272] width 36 height 14
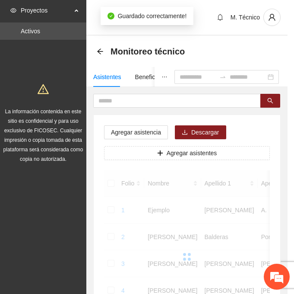
scroll to position [172, 0]
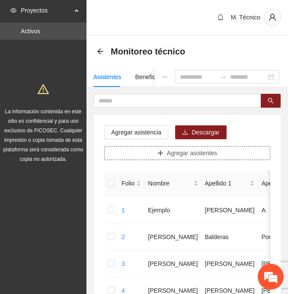
click at [174, 152] on span "Agregar asistentes" at bounding box center [192, 153] width 51 height 10
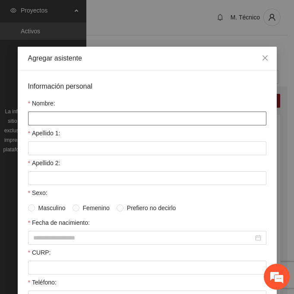
click at [58, 118] on input "Nombre:" at bounding box center [147, 118] width 238 height 14
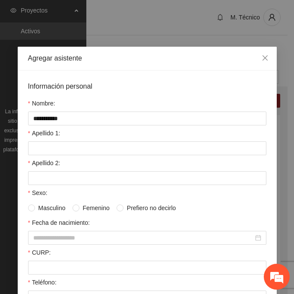
click at [20, 154] on div "**********" at bounding box center [147, 271] width 259 height 402
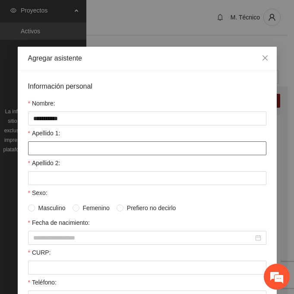
click at [32, 148] on input "Apellido 1:" at bounding box center [147, 148] width 238 height 14
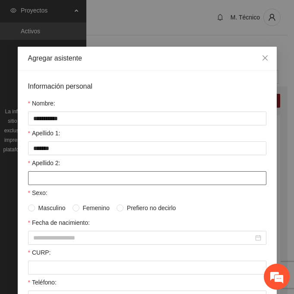
click at [86, 174] on input "Apellido 2:" at bounding box center [147, 178] width 238 height 14
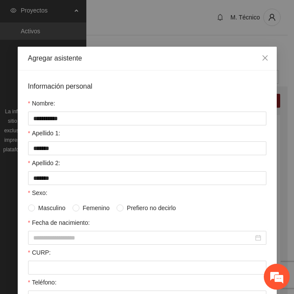
click at [21, 207] on div "**********" at bounding box center [147, 271] width 259 height 402
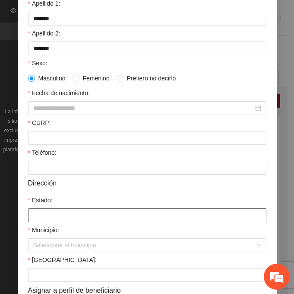
click at [44, 213] on input "Estado:" at bounding box center [147, 215] width 238 height 14
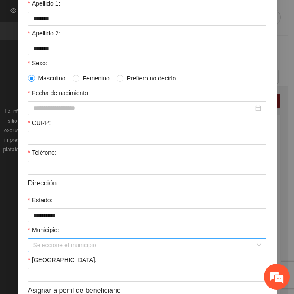
click at [56, 242] on input "Municipio:" at bounding box center [144, 244] width 222 height 13
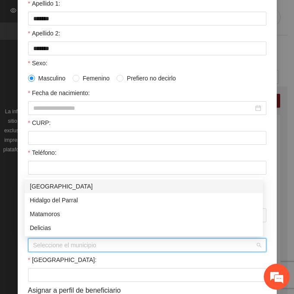
click at [53, 185] on div "[GEOGRAPHIC_DATA]" at bounding box center [144, 186] width 228 height 10
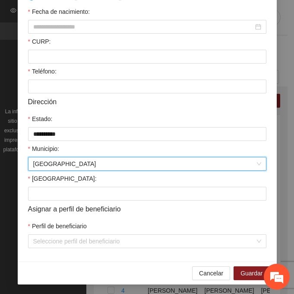
scroll to position [212, 0]
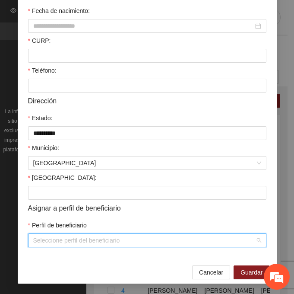
click at [49, 240] on input "Perfil de beneficiario" at bounding box center [144, 240] width 222 height 13
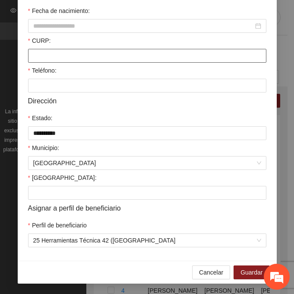
click at [93, 59] on input "CURP:" at bounding box center [147, 56] width 238 height 14
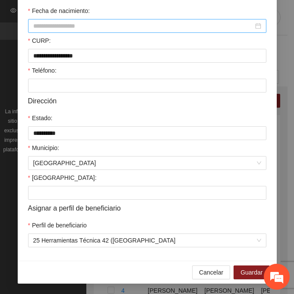
click at [118, 35] on form "**********" at bounding box center [147, 58] width 238 height 378
click at [116, 28] on input "Fecha de nacimiento:" at bounding box center [143, 26] width 220 height 10
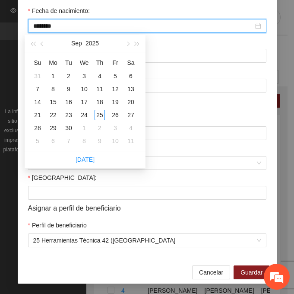
click at [48, 26] on input "********" at bounding box center [143, 26] width 220 height 10
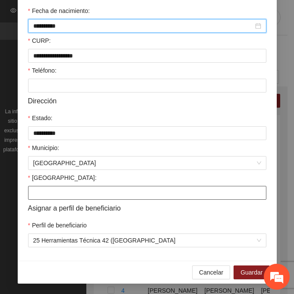
click at [53, 191] on input "[GEOGRAPHIC_DATA]:" at bounding box center [147, 193] width 238 height 14
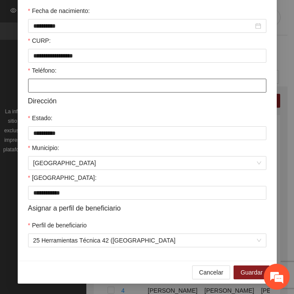
click at [65, 81] on input "Teléfono:" at bounding box center [147, 86] width 238 height 14
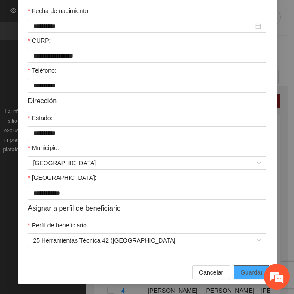
click at [242, 270] on span "Guardar" at bounding box center [252, 272] width 22 height 10
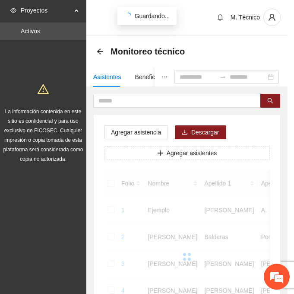
scroll to position [172, 0]
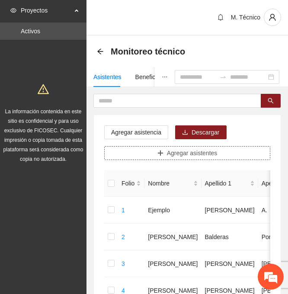
click at [229, 154] on button "Agregar asistentes" at bounding box center [187, 153] width 166 height 14
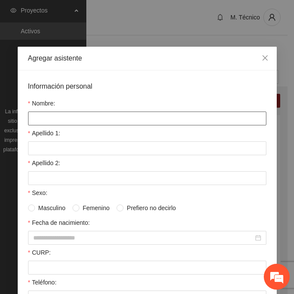
click at [58, 118] on input "Nombre:" at bounding box center [147, 118] width 238 height 14
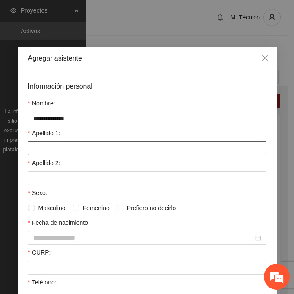
click at [43, 148] on input "Apellido 1:" at bounding box center [147, 148] width 238 height 14
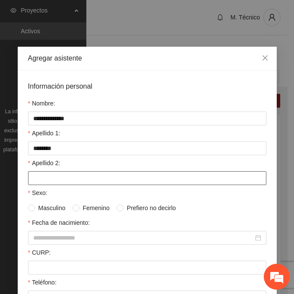
click at [41, 174] on input "Apellido 2:" at bounding box center [147, 178] width 238 height 14
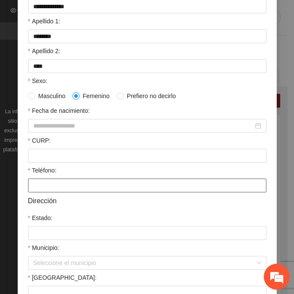
scroll to position [212, 0]
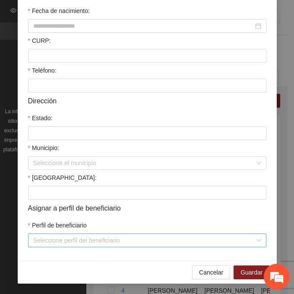
click at [57, 236] on input "Perfil de beneficiario" at bounding box center [144, 240] width 222 height 13
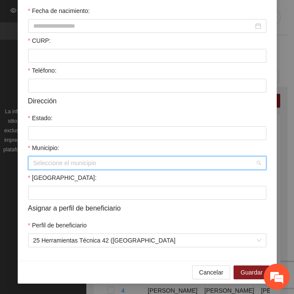
click at [44, 157] on input "Municipio:" at bounding box center [144, 162] width 222 height 13
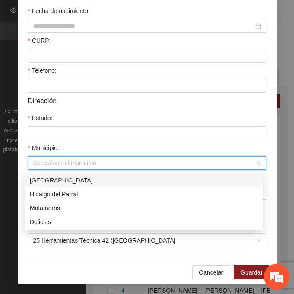
drag, startPoint x: 79, startPoint y: 180, endPoint x: 69, endPoint y: 173, distance: 12.8
click at [79, 180] on div "[GEOGRAPHIC_DATA]" at bounding box center [144, 180] width 228 height 10
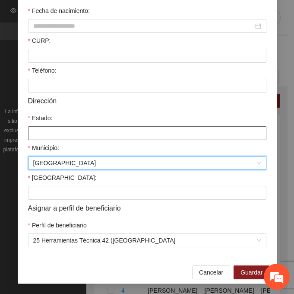
click at [48, 130] on input "Estado:" at bounding box center [147, 133] width 238 height 14
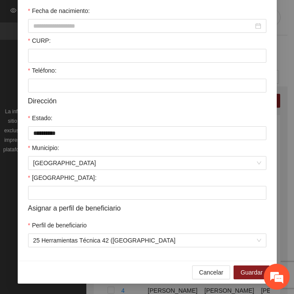
drag, startPoint x: 16, startPoint y: 37, endPoint x: 22, endPoint y: 44, distance: 8.9
click at [18, 39] on div "**********" at bounding box center [147, 60] width 259 height 402
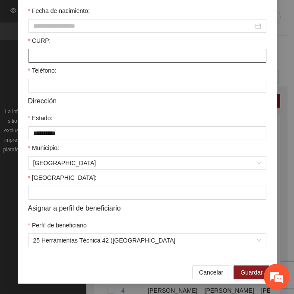
drag, startPoint x: 41, startPoint y: 56, endPoint x: 33, endPoint y: 61, distance: 9.3
click at [41, 56] on input "CURP:" at bounding box center [147, 56] width 238 height 14
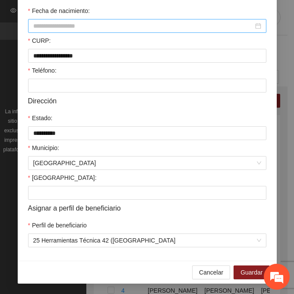
click at [70, 22] on input "Fecha de nacimiento:" at bounding box center [143, 26] width 220 height 10
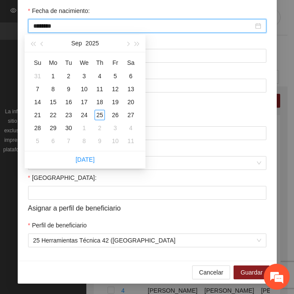
click at [49, 26] on input "********" at bounding box center [143, 26] width 220 height 10
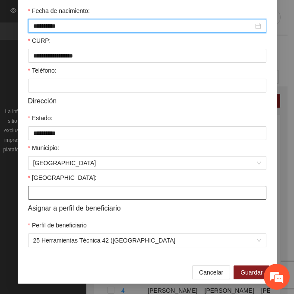
click at [46, 188] on input "[GEOGRAPHIC_DATA]:" at bounding box center [147, 193] width 238 height 14
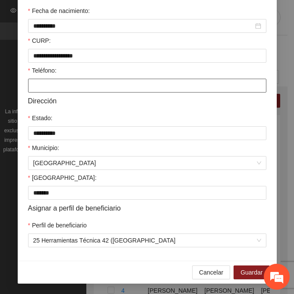
click at [44, 90] on input "Teléfono:" at bounding box center [147, 86] width 238 height 14
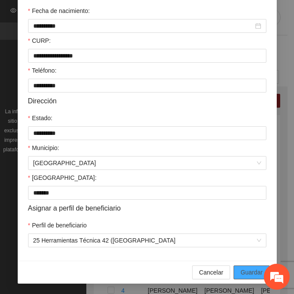
drag, startPoint x: 248, startPoint y: 273, endPoint x: 211, endPoint y: 265, distance: 37.7
click at [247, 273] on span "Guardar" at bounding box center [252, 272] width 22 height 10
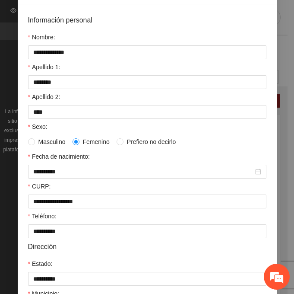
scroll to position [39, 0]
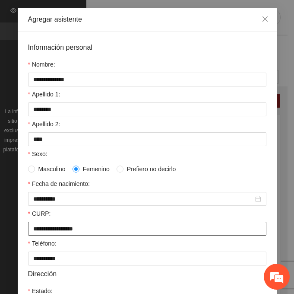
drag, startPoint x: 129, startPoint y: 228, endPoint x: -10, endPoint y: 233, distance: 138.8
click at [0, 233] on html "Proyectos Activos La información contenida en este sitio es confidencial y para…" at bounding box center [147, 147] width 294 height 294
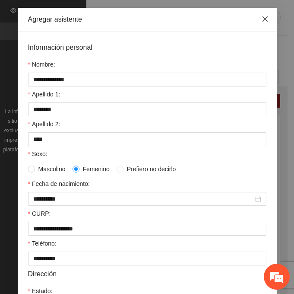
click at [262, 17] on icon "close" at bounding box center [265, 19] width 7 height 7
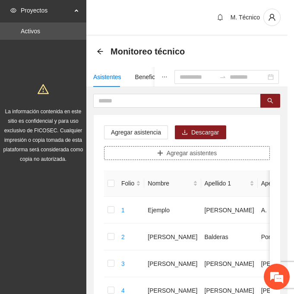
scroll to position [0, 0]
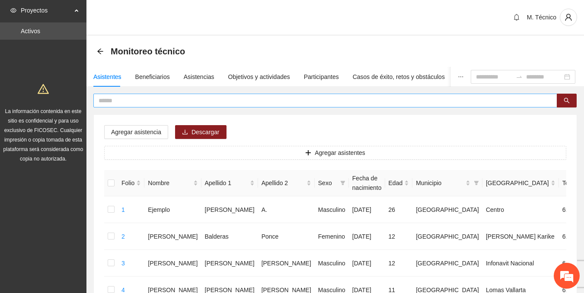
click at [182, 102] on input "text" at bounding box center [321, 101] width 446 height 10
click at [564, 103] on icon "search" at bounding box center [566, 101] width 6 height 6
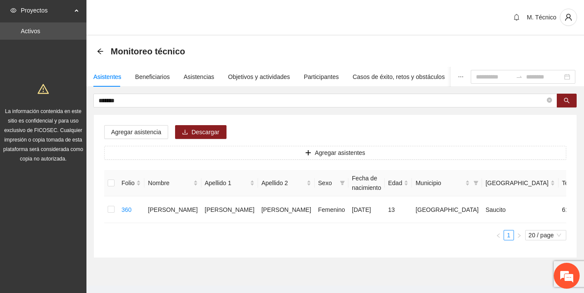
drag, startPoint x: 123, startPoint y: 92, endPoint x: 138, endPoint y: 109, distance: 23.3
click at [89, 100] on div "Asistentes Beneficiarios Asistencias Objetivos y actividades Participantes Caso…" at bounding box center [334, 162] width 497 height 191
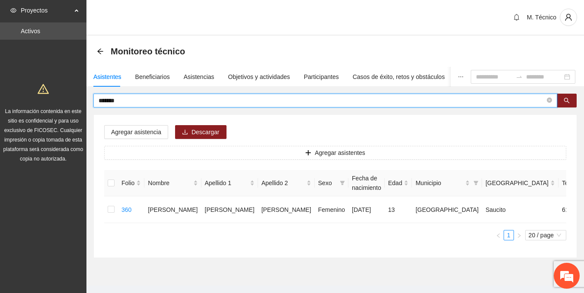
drag, startPoint x: 137, startPoint y: 105, endPoint x: 86, endPoint y: 109, distance: 51.6
click at [86, 109] on section "Proyectos Activos La información contenida en este sitio es confidencial y para…" at bounding box center [292, 155] width 584 height 310
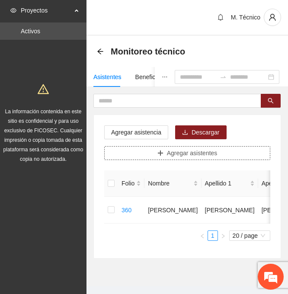
click at [201, 150] on span "Agregar asistentes" at bounding box center [192, 153] width 51 height 10
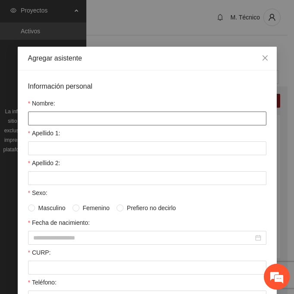
click at [168, 123] on input "Nombre:" at bounding box center [147, 118] width 238 height 14
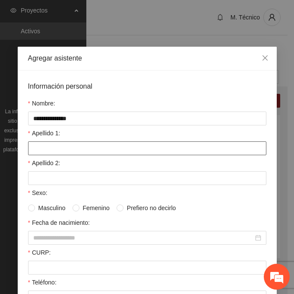
click at [37, 152] on input "Apellido 1:" at bounding box center [147, 148] width 238 height 14
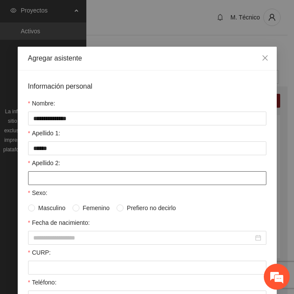
click at [38, 181] on input "Apellido 2:" at bounding box center [147, 178] width 238 height 14
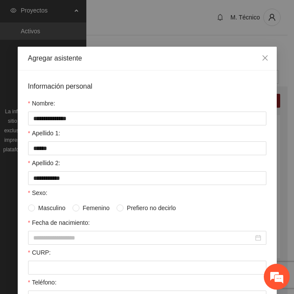
click at [28, 211] on label "Masculino" at bounding box center [48, 208] width 41 height 10
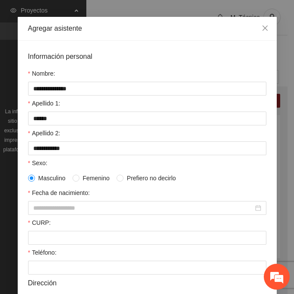
scroll to position [43, 0]
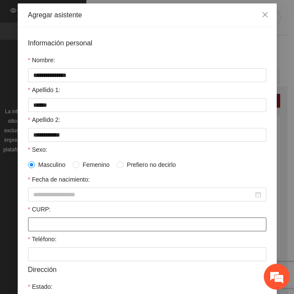
click at [37, 225] on input "CURP:" at bounding box center [147, 224] width 238 height 14
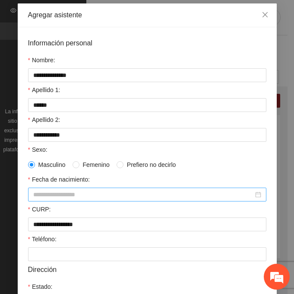
drag, startPoint x: 71, startPoint y: 207, endPoint x: 71, endPoint y: 200, distance: 6.5
click at [71, 205] on div "CURP:" at bounding box center [147, 210] width 238 height 13
click at [71, 200] on div at bounding box center [147, 194] width 238 height 14
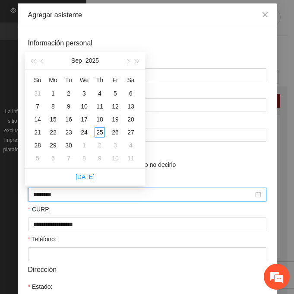
click at [47, 192] on input "********" at bounding box center [143, 195] width 220 height 10
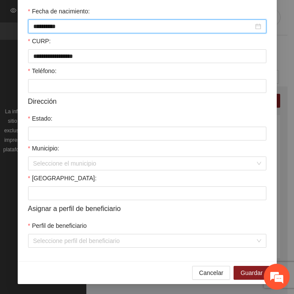
scroll to position [212, 0]
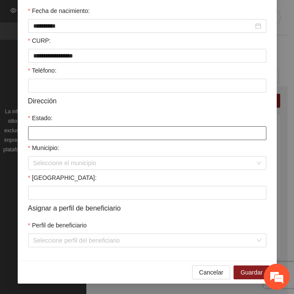
click at [40, 136] on input "Estado:" at bounding box center [147, 133] width 238 height 14
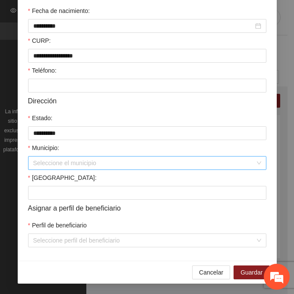
click at [60, 162] on input "Municipio:" at bounding box center [144, 162] width 222 height 13
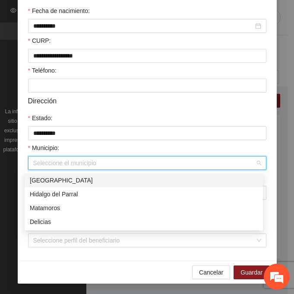
click at [71, 179] on div "[GEOGRAPHIC_DATA]" at bounding box center [144, 180] width 228 height 10
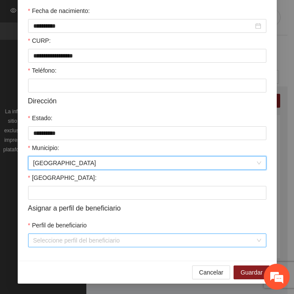
click at [51, 237] on input "Perfil de beneficiario" at bounding box center [144, 240] width 222 height 13
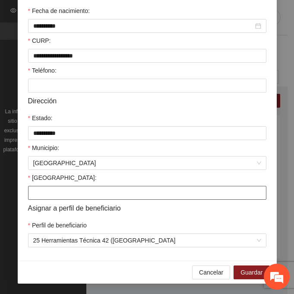
click at [56, 193] on input "[GEOGRAPHIC_DATA]:" at bounding box center [147, 193] width 238 height 14
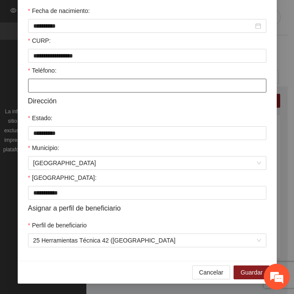
click at [32, 80] on input "Teléfono:" at bounding box center [147, 86] width 238 height 14
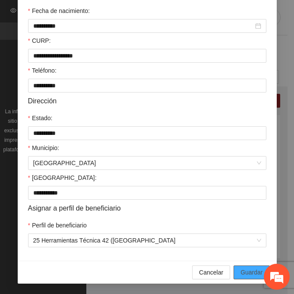
click at [242, 268] on span "Guardar" at bounding box center [252, 272] width 22 height 10
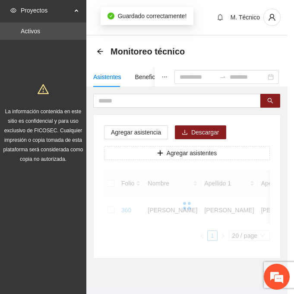
scroll to position [172, 0]
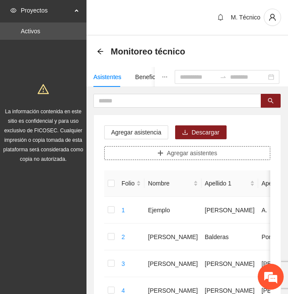
click at [151, 147] on button "Agregar asistentes" at bounding box center [187, 153] width 166 height 14
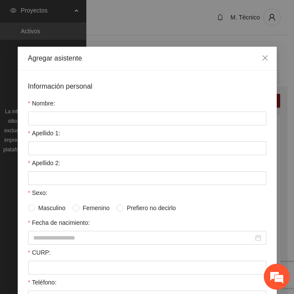
click at [94, 111] on div "Nombre:" at bounding box center [147, 104] width 238 height 13
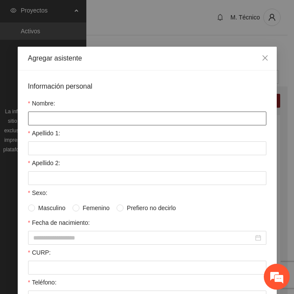
click at [86, 117] on input "Nombre:" at bounding box center [147, 118] width 238 height 14
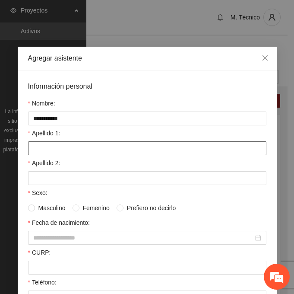
click at [35, 152] on input "Apellido 1:" at bounding box center [147, 148] width 238 height 14
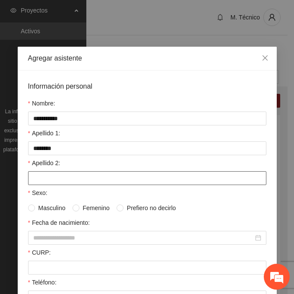
click at [52, 180] on input "Apellido 2:" at bounding box center [147, 178] width 238 height 14
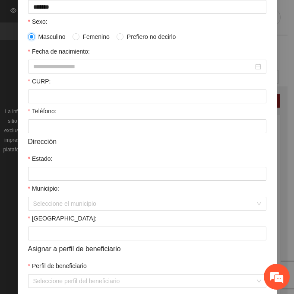
scroll to position [212, 0]
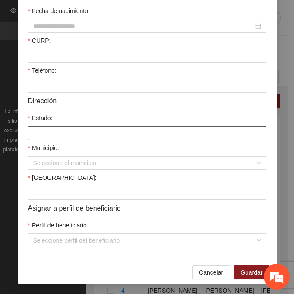
click at [36, 132] on input "Estado:" at bounding box center [147, 133] width 238 height 14
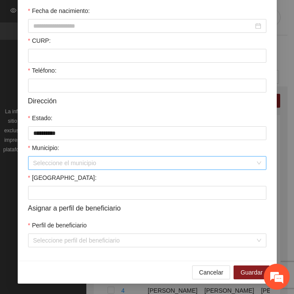
click at [58, 165] on input "Municipio:" at bounding box center [144, 162] width 222 height 13
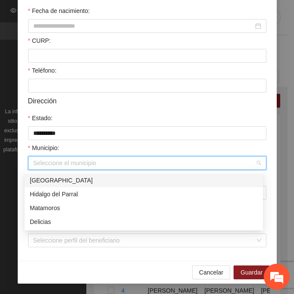
click at [78, 176] on div "[GEOGRAPHIC_DATA]" at bounding box center [144, 180] width 228 height 10
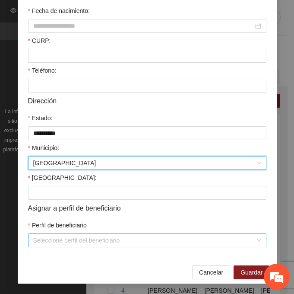
click at [40, 243] on input "Perfil de beneficiario" at bounding box center [144, 240] width 222 height 13
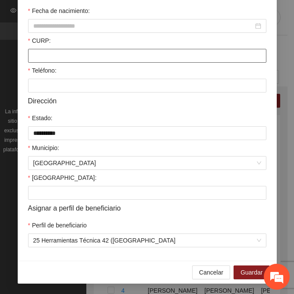
click at [44, 56] on input "CURP:" at bounding box center [147, 56] width 238 height 14
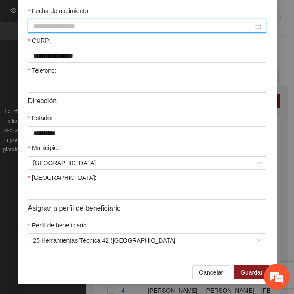
click at [37, 22] on input "Fecha de nacimiento:" at bounding box center [143, 26] width 220 height 10
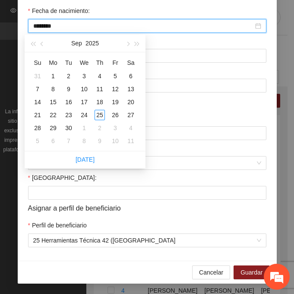
click at [48, 28] on input "********" at bounding box center [143, 26] width 220 height 10
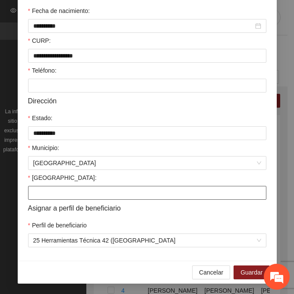
click at [41, 191] on input "[GEOGRAPHIC_DATA]:" at bounding box center [147, 193] width 238 height 14
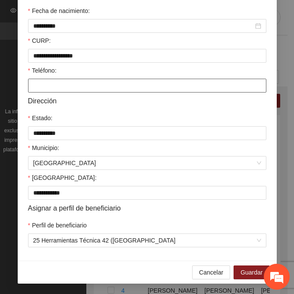
click at [28, 87] on input "Teléfono:" at bounding box center [147, 86] width 238 height 14
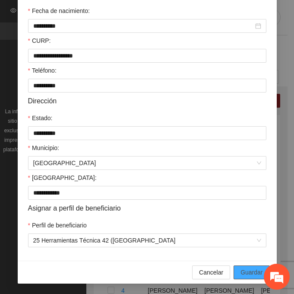
click at [260, 270] on button "Guardar" at bounding box center [252, 272] width 36 height 14
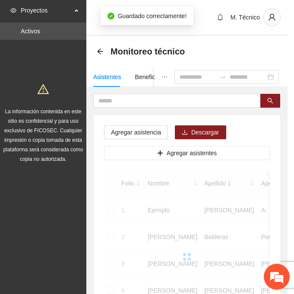
scroll to position [172, 0]
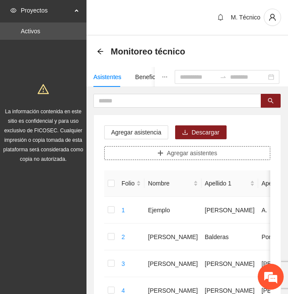
click at [180, 155] on span "Agregar asistentes" at bounding box center [192, 153] width 51 height 10
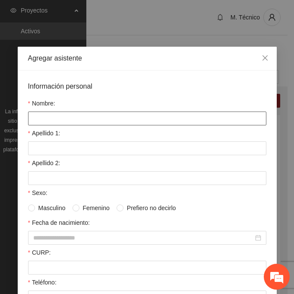
click at [36, 119] on input "Nombre:" at bounding box center [147, 118] width 238 height 14
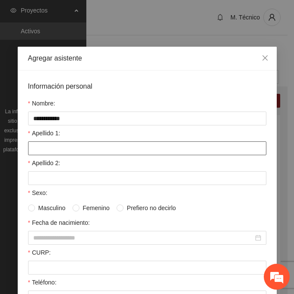
click at [29, 146] on input "Apellido 1:" at bounding box center [147, 148] width 238 height 14
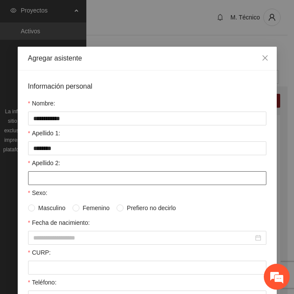
click at [52, 180] on input "Apellido 2:" at bounding box center [147, 178] width 238 height 14
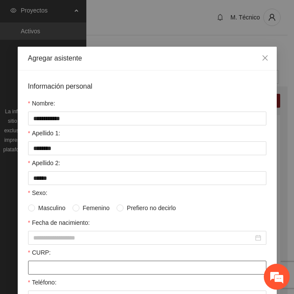
click at [49, 267] on input "CURP:" at bounding box center [147, 267] width 238 height 14
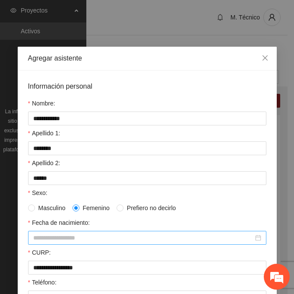
click at [44, 234] on input "Fecha de nacimiento:" at bounding box center [143, 238] width 220 height 10
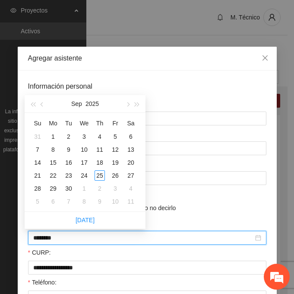
click at [47, 238] on input "********" at bounding box center [143, 238] width 220 height 10
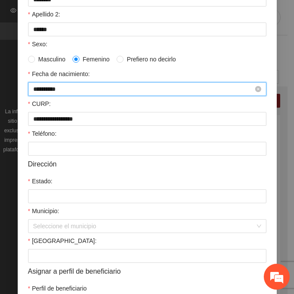
scroll to position [212, 0]
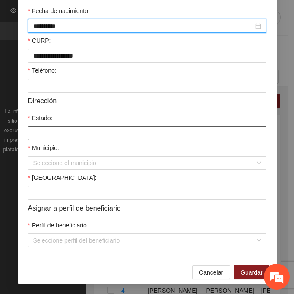
drag, startPoint x: 52, startPoint y: 138, endPoint x: 63, endPoint y: 150, distance: 16.5
click at [52, 138] on input "Estado:" at bounding box center [147, 133] width 238 height 14
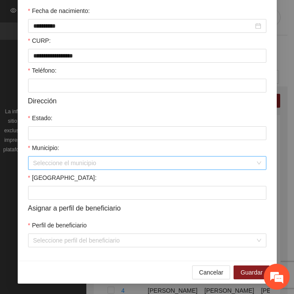
click at [40, 167] on input "Municipio:" at bounding box center [144, 162] width 222 height 13
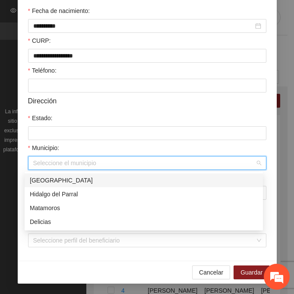
click at [63, 184] on div "[GEOGRAPHIC_DATA]" at bounding box center [144, 180] width 228 height 10
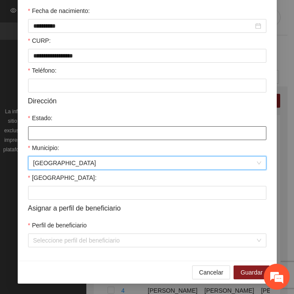
drag, startPoint x: 32, startPoint y: 124, endPoint x: 34, endPoint y: 131, distance: 7.0
click at [33, 129] on div "Estado:" at bounding box center [147, 126] width 238 height 27
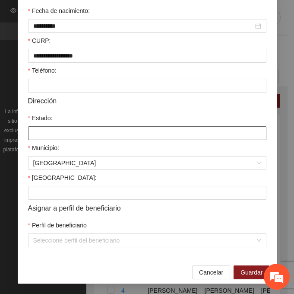
drag, startPoint x: 34, startPoint y: 131, endPoint x: 42, endPoint y: 131, distance: 8.6
click at [34, 131] on input "Estado:" at bounding box center [147, 133] width 238 height 14
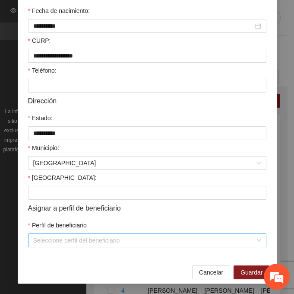
click at [56, 244] on input "Perfil de beneficiario" at bounding box center [144, 240] width 222 height 13
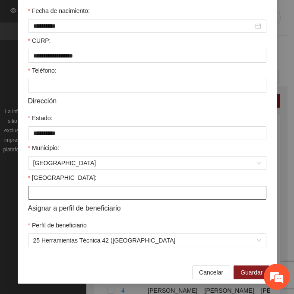
click at [43, 192] on input "[GEOGRAPHIC_DATA]:" at bounding box center [147, 193] width 238 height 14
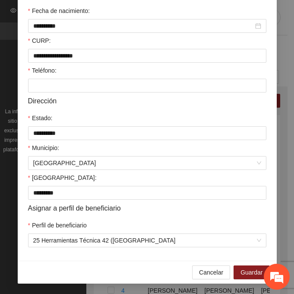
click at [43, 93] on form "**********" at bounding box center [147, 58] width 238 height 378
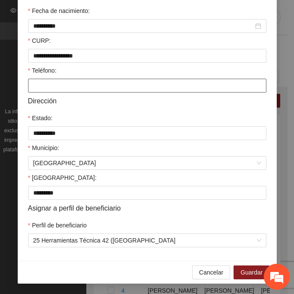
click at [42, 88] on input "Teléfono:" at bounding box center [147, 86] width 238 height 14
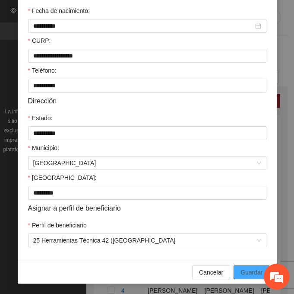
click at [242, 272] on span "Guardar" at bounding box center [252, 272] width 22 height 10
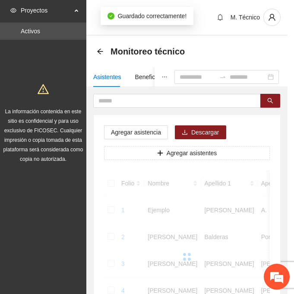
scroll to position [172, 0]
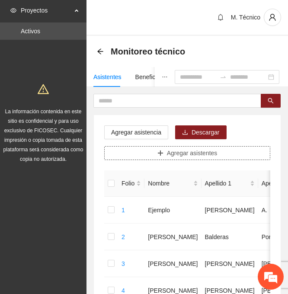
click at [169, 150] on span "Agregar asistentes" at bounding box center [192, 153] width 51 height 10
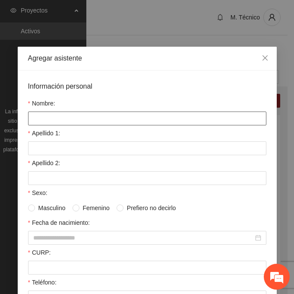
click at [38, 114] on input "Nombre:" at bounding box center [147, 118] width 238 height 14
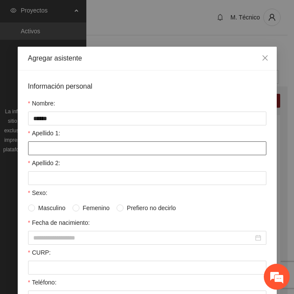
click at [60, 152] on input "Apellido 1:" at bounding box center [147, 148] width 238 height 14
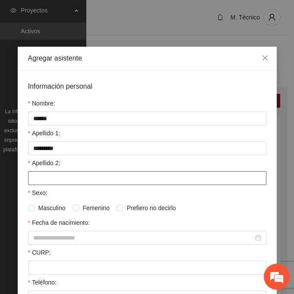
click at [54, 178] on input "Apellido 2:" at bounding box center [147, 178] width 238 height 14
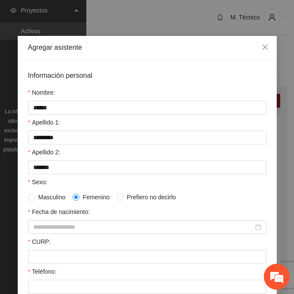
scroll to position [43, 0]
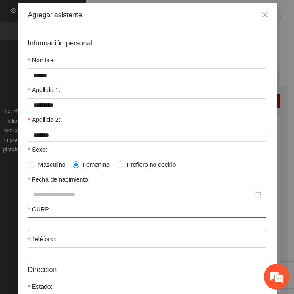
click at [44, 229] on input "CURP:" at bounding box center [147, 224] width 238 height 14
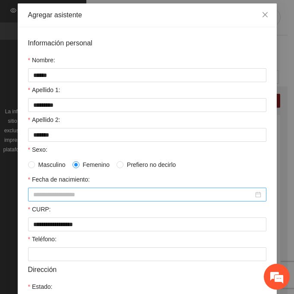
click at [97, 196] on input "Fecha de nacimiento:" at bounding box center [143, 195] width 220 height 10
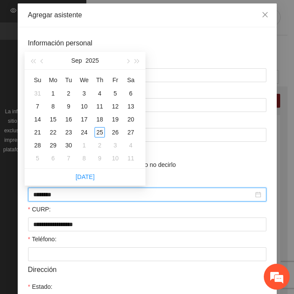
click at [49, 193] on input "********" at bounding box center [143, 195] width 220 height 10
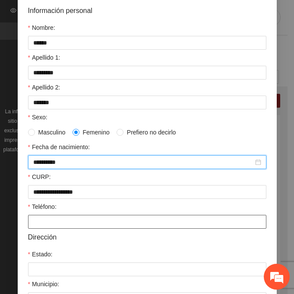
scroll to position [212, 0]
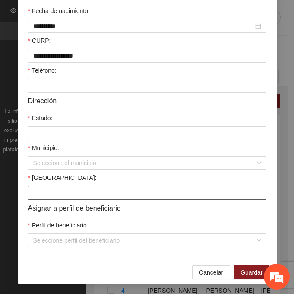
click at [42, 197] on input "[GEOGRAPHIC_DATA]:" at bounding box center [147, 193] width 238 height 14
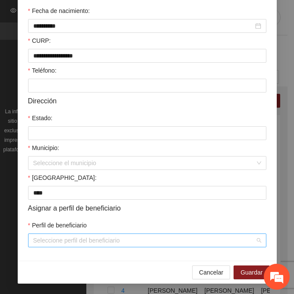
click at [42, 238] on input "Perfil de beneficiario" at bounding box center [144, 240] width 222 height 13
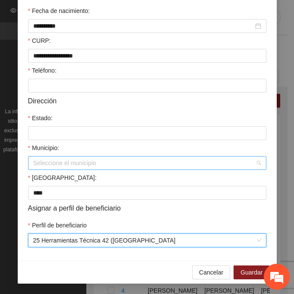
click at [35, 162] on input "Municipio:" at bounding box center [144, 162] width 222 height 13
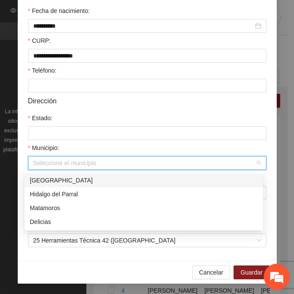
click at [34, 178] on div "[GEOGRAPHIC_DATA]" at bounding box center [144, 180] width 228 height 10
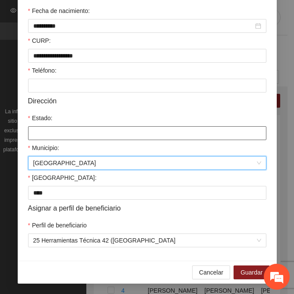
drag, startPoint x: 35, startPoint y: 128, endPoint x: 39, endPoint y: 132, distance: 5.5
click at [35, 128] on input "Estado:" at bounding box center [147, 133] width 238 height 14
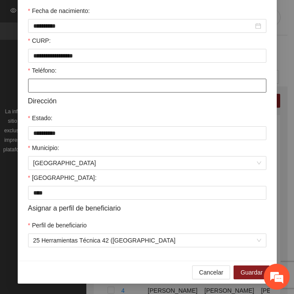
click at [44, 85] on input "Teléfono:" at bounding box center [147, 86] width 238 height 14
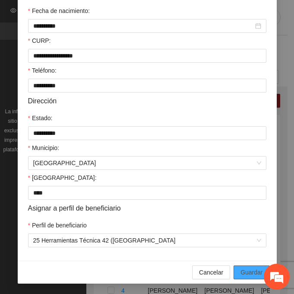
click at [256, 273] on span "Guardar" at bounding box center [252, 272] width 22 height 10
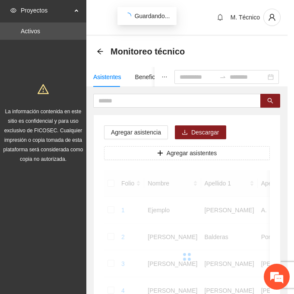
scroll to position [172, 0]
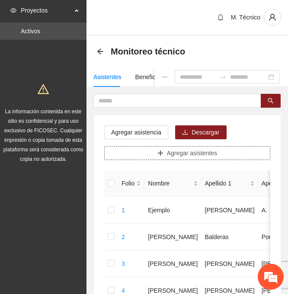
click at [213, 148] on span "Agregar asistentes" at bounding box center [192, 153] width 51 height 10
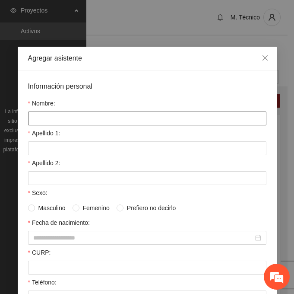
drag, startPoint x: 63, startPoint y: 115, endPoint x: 59, endPoint y: 117, distance: 5.4
click at [63, 115] on input "Nombre:" at bounding box center [147, 118] width 238 height 14
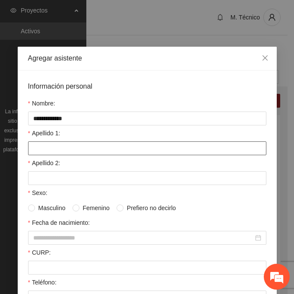
click at [53, 149] on input "Apellido 1:" at bounding box center [147, 148] width 238 height 14
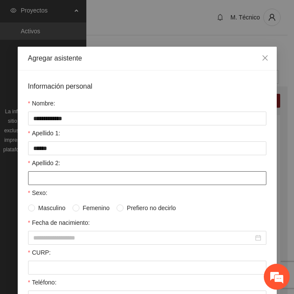
click at [42, 174] on input "Apellido 2:" at bounding box center [147, 178] width 238 height 14
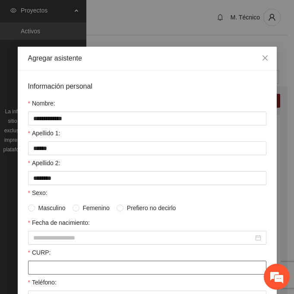
click at [84, 262] on input "CURP:" at bounding box center [147, 267] width 238 height 14
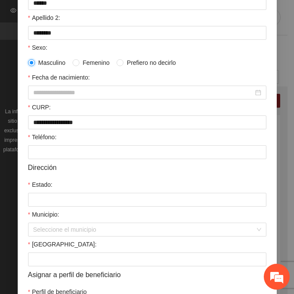
scroll to position [173, 0]
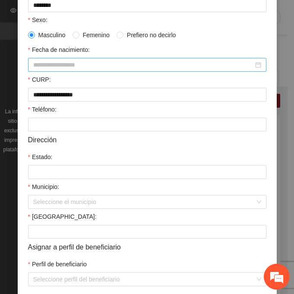
click at [35, 61] on input "Fecha de nacimiento:" at bounding box center [143, 65] width 220 height 10
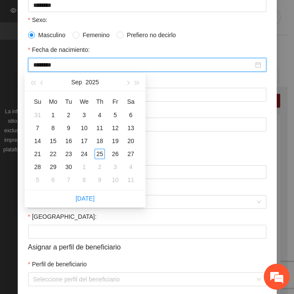
click at [49, 64] on input "********" at bounding box center [143, 65] width 220 height 10
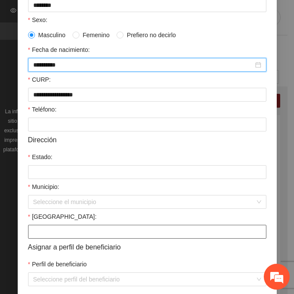
click at [68, 228] on input "[GEOGRAPHIC_DATA]:" at bounding box center [147, 232] width 238 height 14
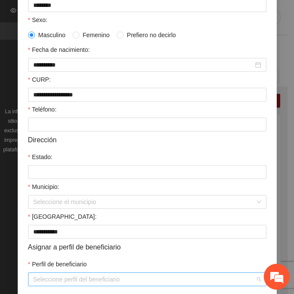
click at [46, 280] on input "Perfil de beneficiario" at bounding box center [144, 279] width 222 height 13
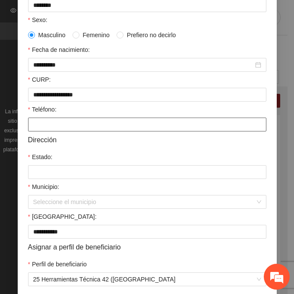
click at [36, 127] on input "Teléfono:" at bounding box center [147, 124] width 238 height 14
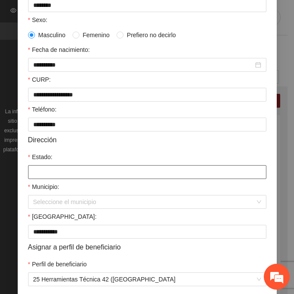
click at [56, 174] on input "Estado:" at bounding box center [147, 172] width 238 height 14
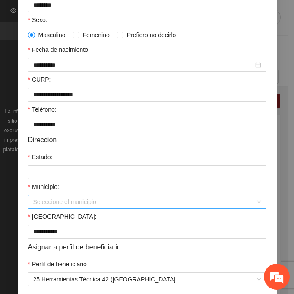
drag, startPoint x: 40, startPoint y: 203, endPoint x: 52, endPoint y: 203, distance: 12.1
click at [40, 203] on input "Municipio:" at bounding box center [144, 201] width 222 height 13
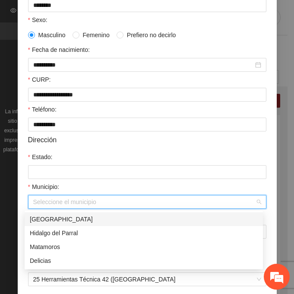
click at [75, 212] on div "[GEOGRAPHIC_DATA]" at bounding box center [144, 219] width 238 height 14
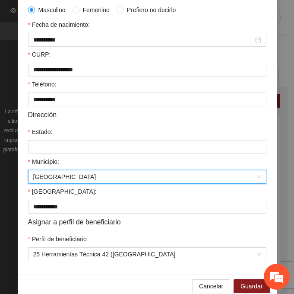
scroll to position [212, 0]
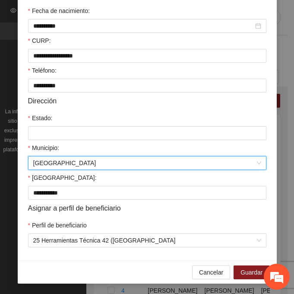
click at [248, 263] on div "Cancelar Guardar" at bounding box center [147, 271] width 259 height 23
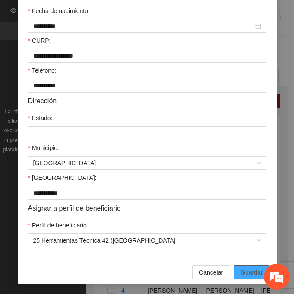
click at [251, 269] on span "Guardar" at bounding box center [252, 272] width 22 height 10
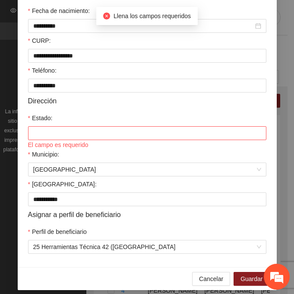
click at [39, 141] on div "El campo es requerido" at bounding box center [147, 145] width 238 height 10
click at [76, 136] on input "Estado:" at bounding box center [147, 133] width 238 height 14
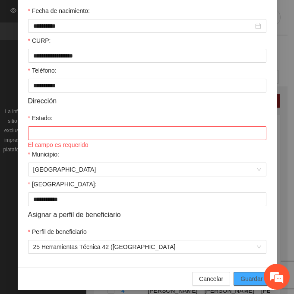
click at [251, 275] on span "Guardar" at bounding box center [252, 279] width 22 height 10
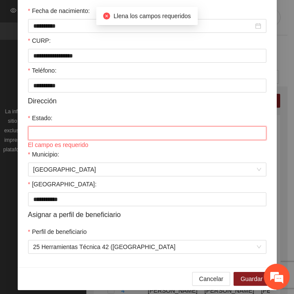
click at [57, 130] on input "Estado:" at bounding box center [147, 133] width 238 height 14
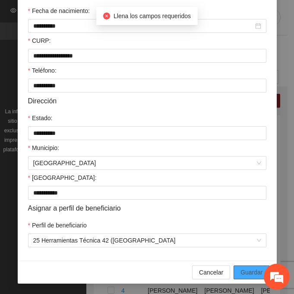
click at [242, 268] on span "Guardar" at bounding box center [252, 272] width 22 height 10
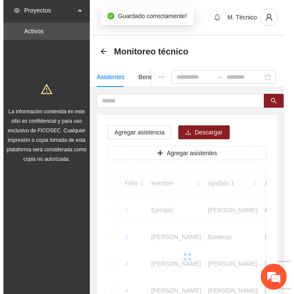
scroll to position [0, 0]
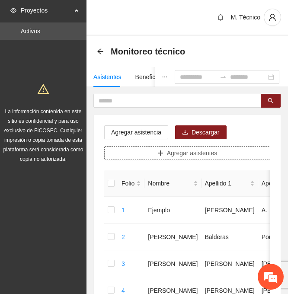
click at [219, 153] on button "Agregar asistentes" at bounding box center [187, 153] width 166 height 14
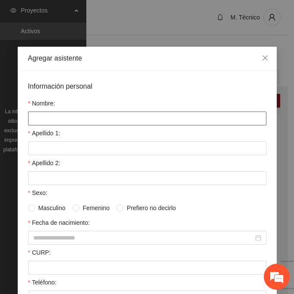
click at [45, 121] on input "Nombre:" at bounding box center [147, 118] width 238 height 14
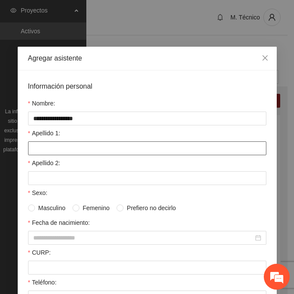
click at [41, 148] on input "Apellido 1:" at bounding box center [147, 148] width 238 height 14
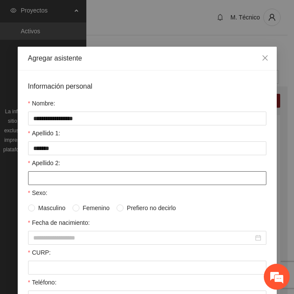
click at [41, 175] on input "Apellido 2:" at bounding box center [147, 178] width 238 height 14
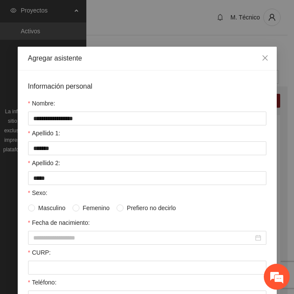
click at [35, 210] on span "Masculino" at bounding box center [52, 208] width 34 height 10
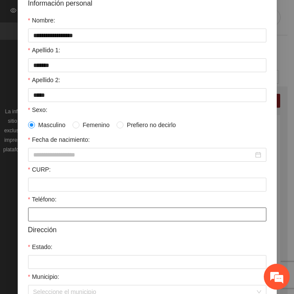
scroll to position [86, 0]
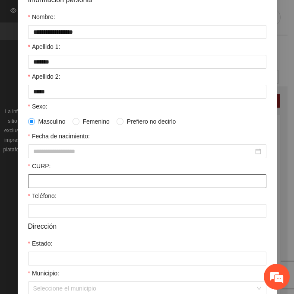
click at [41, 182] on input "CURP:" at bounding box center [147, 181] width 238 height 14
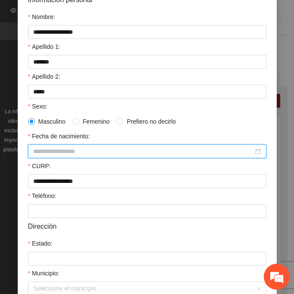
click at [42, 148] on input "Fecha de nacimiento:" at bounding box center [143, 151] width 220 height 10
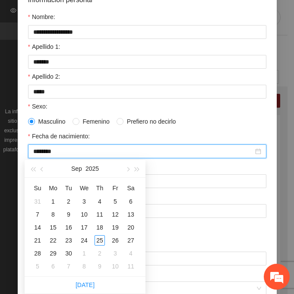
click at [48, 152] on input "********" at bounding box center [143, 151] width 220 height 10
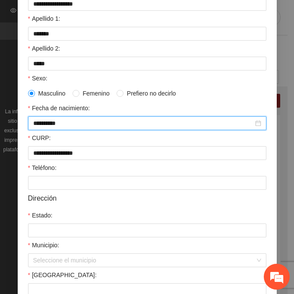
scroll to position [173, 0]
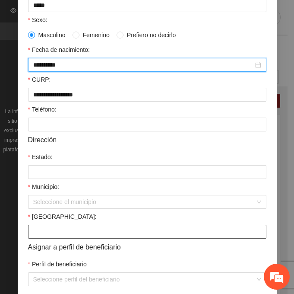
click at [49, 229] on input "[GEOGRAPHIC_DATA]:" at bounding box center [147, 232] width 238 height 14
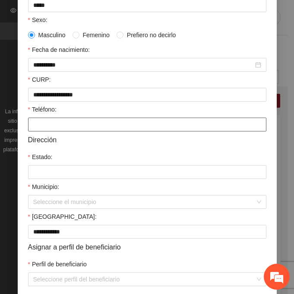
click at [42, 128] on input "Teléfono:" at bounding box center [147, 124] width 238 height 14
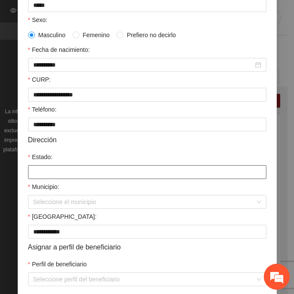
click at [39, 169] on input "Estado:" at bounding box center [147, 172] width 238 height 14
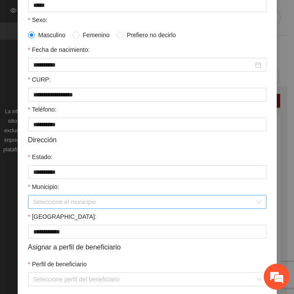
click at [49, 200] on input "Municipio:" at bounding box center [144, 201] width 222 height 13
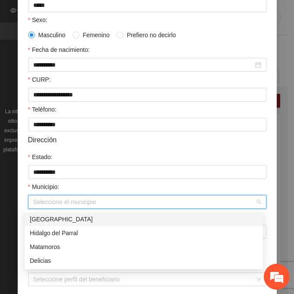
click at [67, 216] on div "[GEOGRAPHIC_DATA]" at bounding box center [144, 219] width 228 height 10
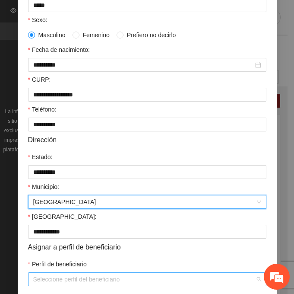
click at [63, 282] on input "Perfil de beneficiario" at bounding box center [144, 279] width 222 height 13
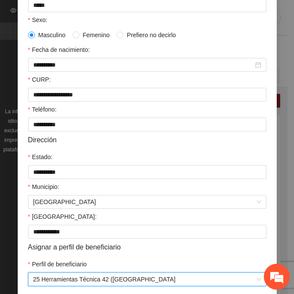
scroll to position [212, 0]
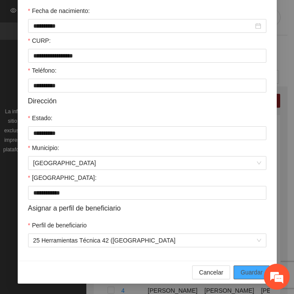
click at [242, 272] on span "Guardar" at bounding box center [252, 272] width 22 height 10
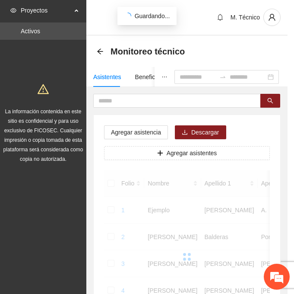
scroll to position [172, 0]
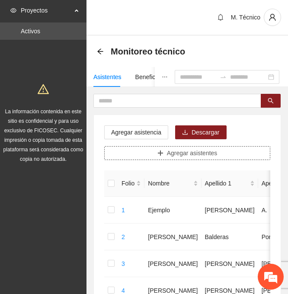
click at [228, 152] on button "Agregar asistentes" at bounding box center [187, 153] width 166 height 14
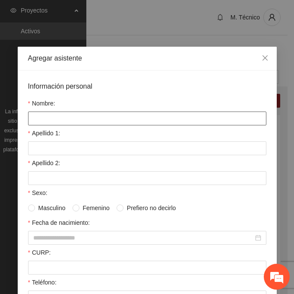
click at [100, 123] on input "Nombre:" at bounding box center [147, 118] width 238 height 14
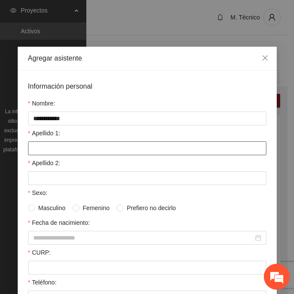
drag, startPoint x: 41, startPoint y: 151, endPoint x: 23, endPoint y: 159, distance: 19.3
click at [41, 151] on input "Apellido 1:" at bounding box center [147, 148] width 238 height 14
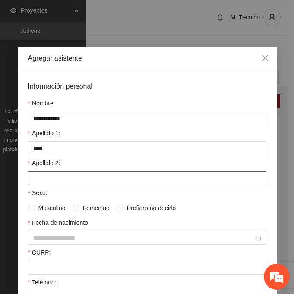
click at [60, 176] on input "Apellido 2:" at bounding box center [147, 178] width 238 height 14
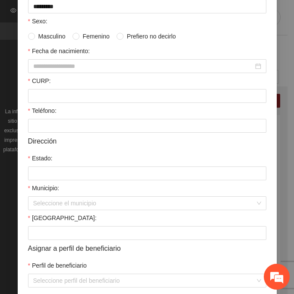
scroll to position [39, 0]
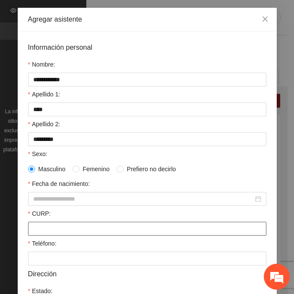
click at [57, 229] on input "CURP:" at bounding box center [147, 229] width 238 height 14
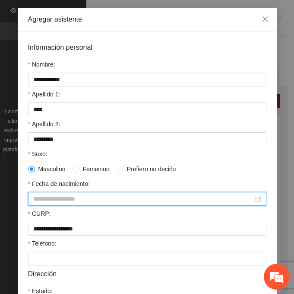
click at [66, 199] on input "Fecha de nacimiento:" at bounding box center [143, 199] width 220 height 10
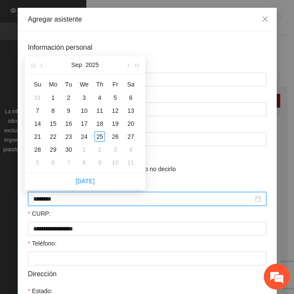
click at [46, 199] on input "********" at bounding box center [143, 199] width 220 height 10
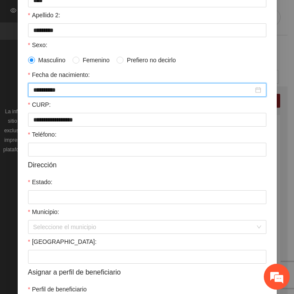
scroll to position [168, 0]
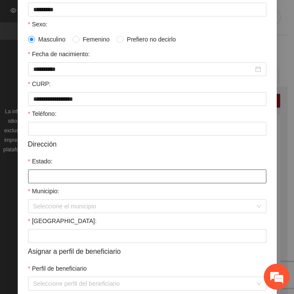
drag, startPoint x: 45, startPoint y: 180, endPoint x: 44, endPoint y: 184, distance: 4.5
click at [45, 180] on input "Estado:" at bounding box center [147, 176] width 238 height 14
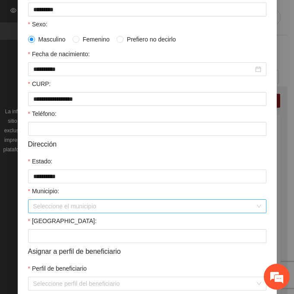
click at [47, 209] on input "Municipio:" at bounding box center [144, 206] width 222 height 13
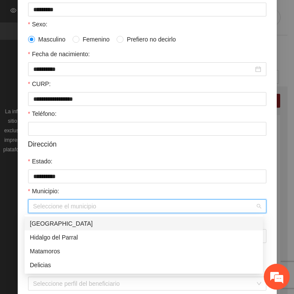
click at [82, 225] on div "[GEOGRAPHIC_DATA]" at bounding box center [144, 224] width 228 height 10
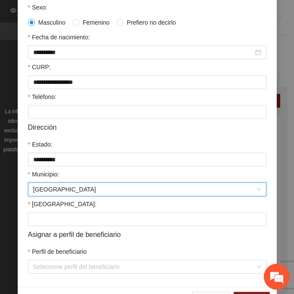
scroll to position [212, 0]
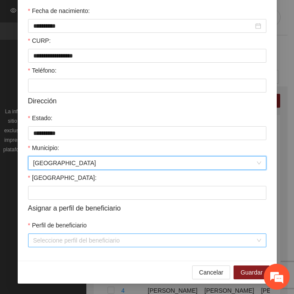
click at [42, 240] on input "Perfil de beneficiario" at bounding box center [144, 240] width 222 height 13
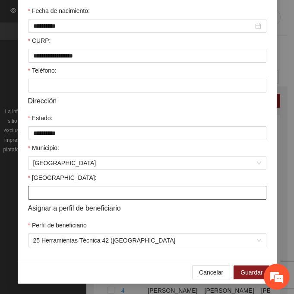
click at [36, 190] on input "[GEOGRAPHIC_DATA]:" at bounding box center [147, 193] width 238 height 14
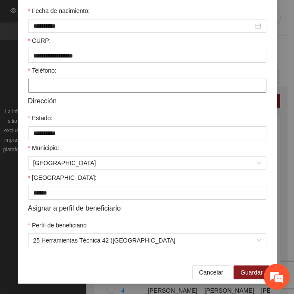
click at [43, 92] on input "Teléfono:" at bounding box center [147, 86] width 238 height 14
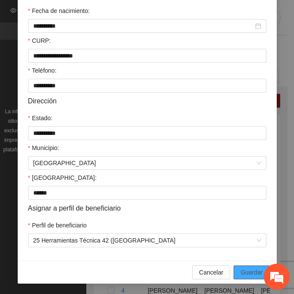
click at [244, 276] on span "Guardar" at bounding box center [252, 272] width 22 height 10
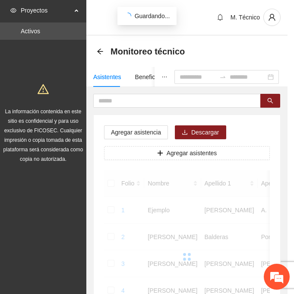
scroll to position [172, 0]
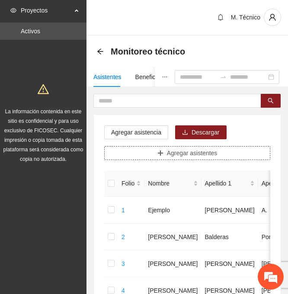
click at [176, 152] on span "Agregar asistentes" at bounding box center [192, 153] width 51 height 10
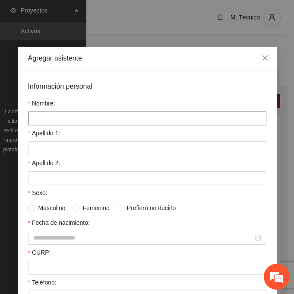
click at [66, 114] on input "Nombre:" at bounding box center [147, 118] width 238 height 14
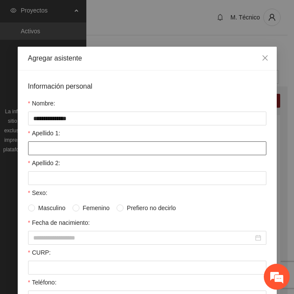
click at [45, 149] on input "Apellido 1:" at bounding box center [147, 148] width 238 height 14
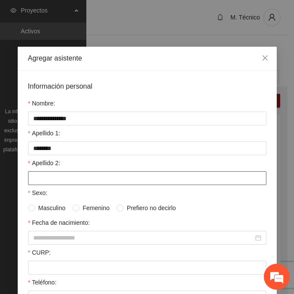
click at [30, 173] on input "Apellido 2:" at bounding box center [147, 178] width 238 height 14
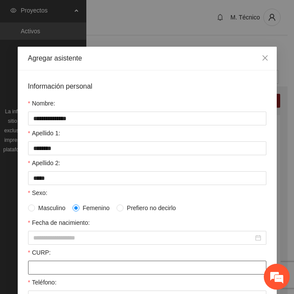
click at [44, 267] on input "CURP:" at bounding box center [147, 267] width 238 height 14
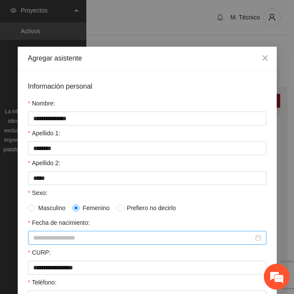
click at [138, 237] on input "Fecha de nacimiento:" at bounding box center [143, 238] width 220 height 10
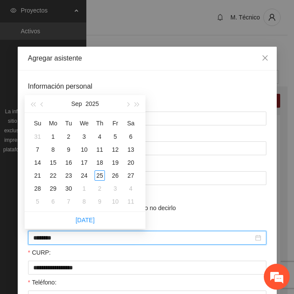
click at [47, 238] on input "********" at bounding box center [143, 238] width 220 height 10
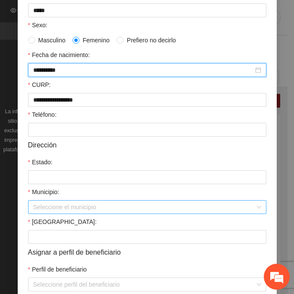
scroll to position [173, 0]
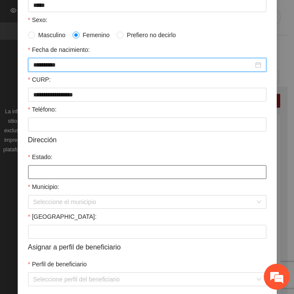
click at [45, 177] on input "Estado:" at bounding box center [147, 172] width 238 height 14
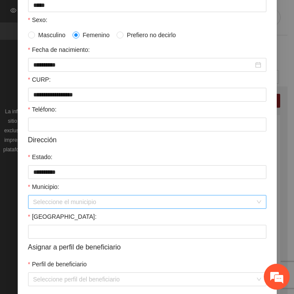
click at [54, 206] on input "Municipio:" at bounding box center [144, 201] width 222 height 13
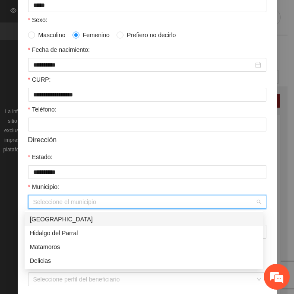
click at [82, 219] on div "[GEOGRAPHIC_DATA]" at bounding box center [144, 219] width 228 height 10
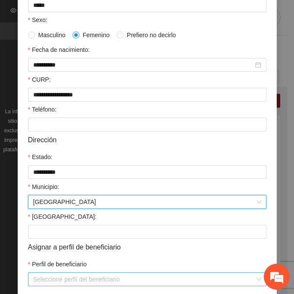
click at [67, 277] on input "Perfil de beneficiario" at bounding box center [144, 279] width 222 height 13
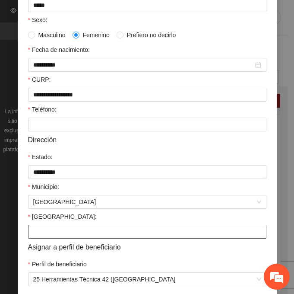
drag, startPoint x: 49, startPoint y: 234, endPoint x: 37, endPoint y: 230, distance: 12.4
click at [49, 234] on input "[GEOGRAPHIC_DATA]:" at bounding box center [147, 232] width 238 height 14
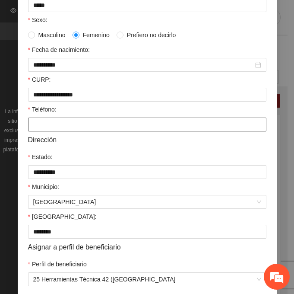
click at [34, 118] on input "Teléfono:" at bounding box center [147, 124] width 238 height 14
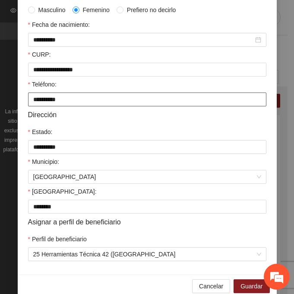
scroll to position [212, 0]
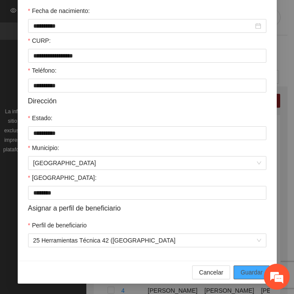
click at [259, 273] on span "Guardar" at bounding box center [252, 272] width 22 height 10
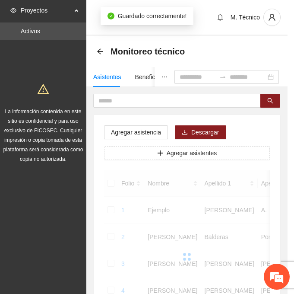
scroll to position [172, 0]
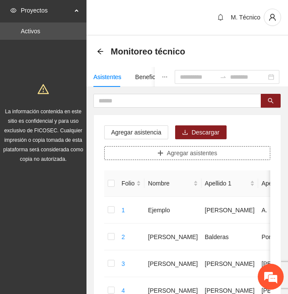
click at [146, 155] on button "Agregar asistentes" at bounding box center [187, 153] width 166 height 14
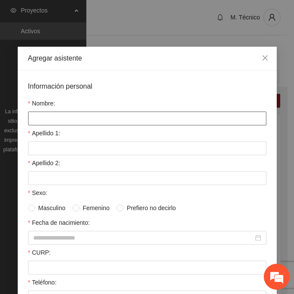
click at [62, 117] on input "Nombre:" at bounding box center [147, 118] width 238 height 14
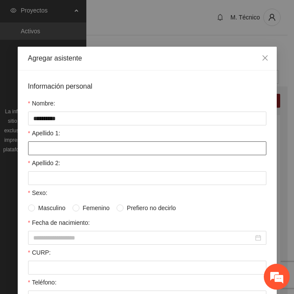
drag, startPoint x: 48, startPoint y: 149, endPoint x: 40, endPoint y: 152, distance: 8.1
click at [48, 149] on input "Apellido 1:" at bounding box center [147, 148] width 238 height 14
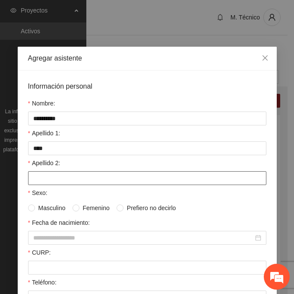
click at [31, 181] on input "Apellido 2:" at bounding box center [147, 178] width 238 height 14
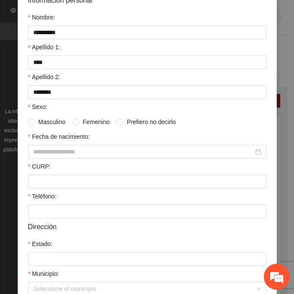
scroll to position [86, 0]
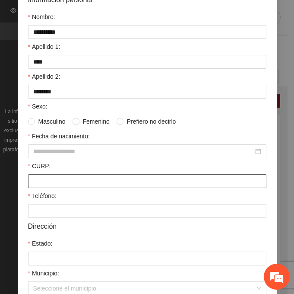
click at [47, 178] on input "CURP:" at bounding box center [147, 181] width 238 height 14
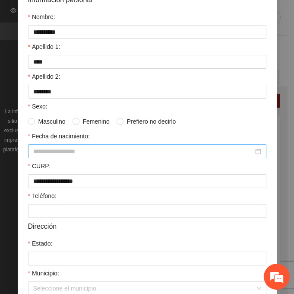
click at [51, 150] on input "Fecha de nacimiento:" at bounding box center [143, 151] width 220 height 10
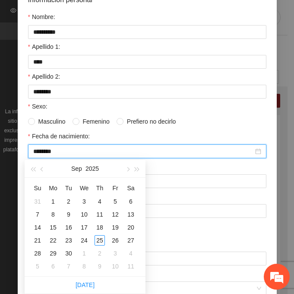
click at [48, 152] on input "********" at bounding box center [143, 151] width 220 height 10
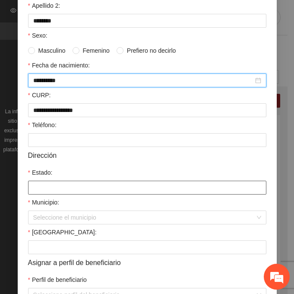
scroll to position [173, 0]
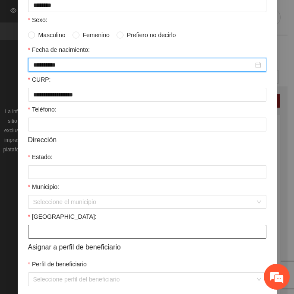
click at [41, 232] on input "[GEOGRAPHIC_DATA]:" at bounding box center [147, 232] width 238 height 14
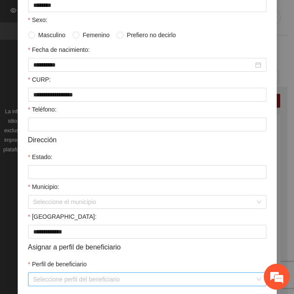
click at [41, 277] on input "Perfil de beneficiario" at bounding box center [144, 279] width 222 height 13
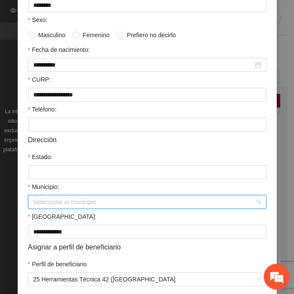
click at [46, 201] on input "Municipio:" at bounding box center [144, 201] width 222 height 13
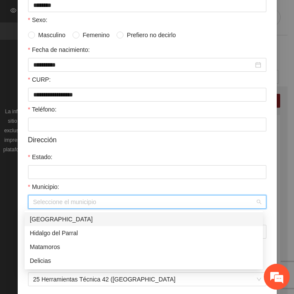
click at [97, 218] on div "[GEOGRAPHIC_DATA]" at bounding box center [144, 219] width 228 height 10
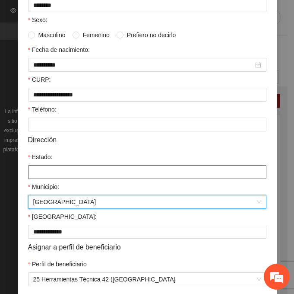
click at [52, 171] on input "Estado:" at bounding box center [147, 172] width 238 height 14
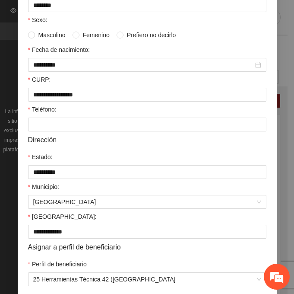
click at [70, 114] on div "Teléfono:" at bounding box center [147, 111] width 238 height 13
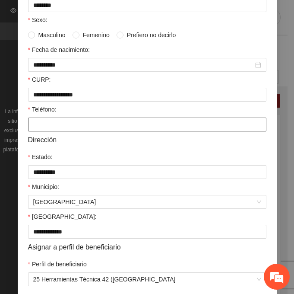
click at [63, 122] on input "Teléfono:" at bounding box center [147, 124] width 238 height 14
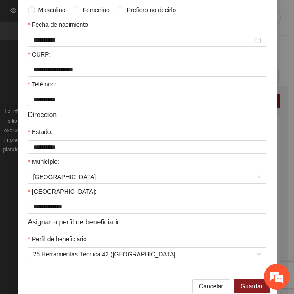
scroll to position [212, 0]
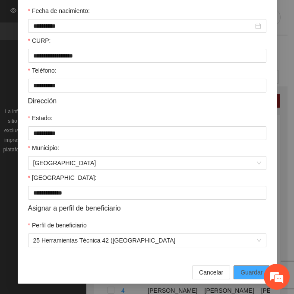
click at [249, 267] on span "Guardar" at bounding box center [252, 272] width 22 height 10
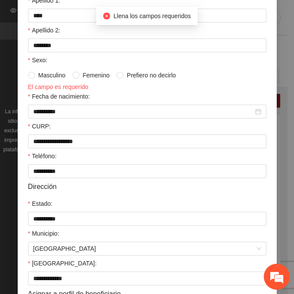
scroll to position [39, 0]
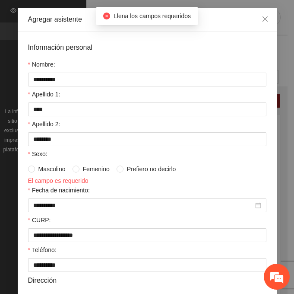
click at [35, 172] on span "Masculino" at bounding box center [52, 169] width 34 height 10
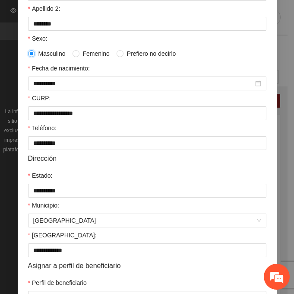
scroll to position [212, 0]
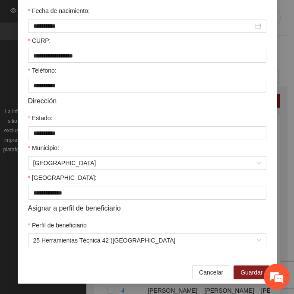
click at [254, 265] on div "Cancelar Guardar" at bounding box center [147, 271] width 259 height 23
click at [254, 271] on span "Guardar" at bounding box center [252, 272] width 22 height 10
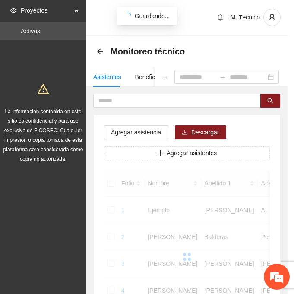
scroll to position [172, 0]
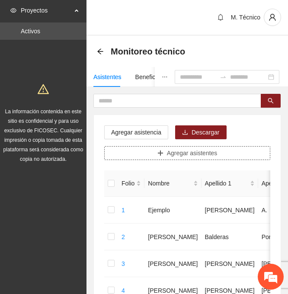
click at [185, 151] on span "Agregar asistentes" at bounding box center [192, 153] width 51 height 10
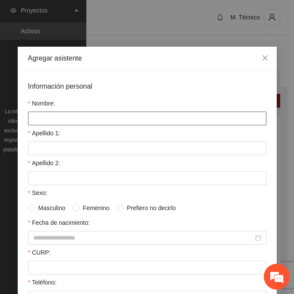
click at [44, 117] on input "Nombre:" at bounding box center [147, 118] width 238 height 14
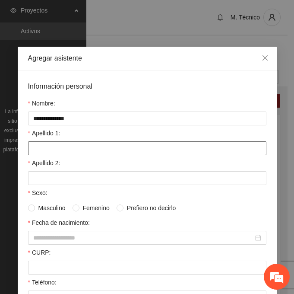
click at [47, 152] on input "Apellido 1:" at bounding box center [147, 148] width 238 height 14
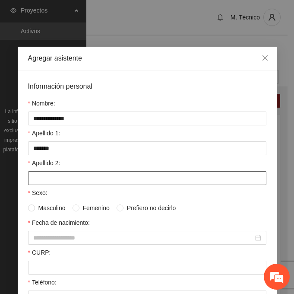
click at [39, 177] on input "Apellido 2:" at bounding box center [147, 178] width 238 height 14
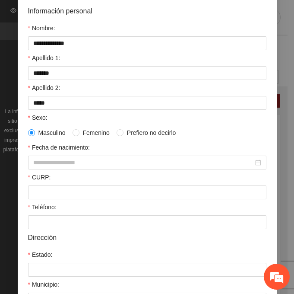
scroll to position [86, 0]
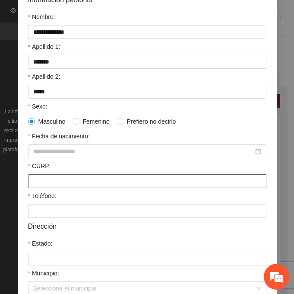
click at [44, 178] on input "CURP:" at bounding box center [147, 181] width 238 height 14
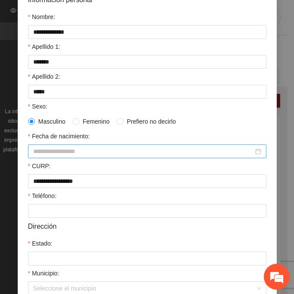
click at [61, 157] on div at bounding box center [147, 151] width 238 height 14
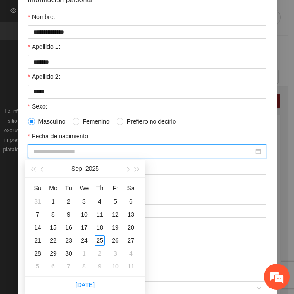
click at [60, 150] on input "Fecha de nacimiento:" at bounding box center [143, 151] width 220 height 10
click at [48, 150] on input "********" at bounding box center [143, 151] width 220 height 10
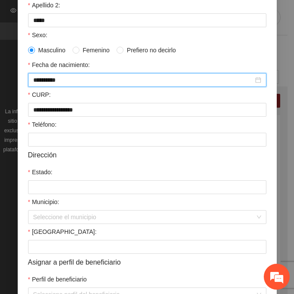
scroll to position [173, 0]
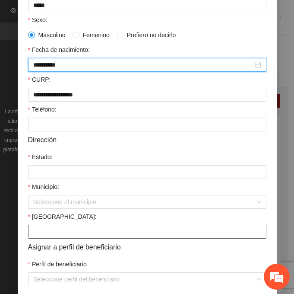
drag, startPoint x: 39, startPoint y: 234, endPoint x: 29, endPoint y: 232, distance: 10.0
click at [39, 234] on input "[GEOGRAPHIC_DATA]:" at bounding box center [147, 232] width 238 height 14
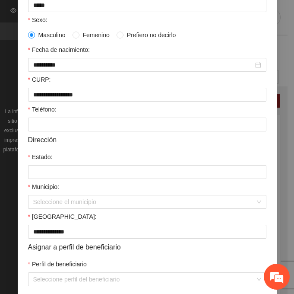
click at [44, 116] on div "Teléfono:" at bounding box center [147, 111] width 238 height 13
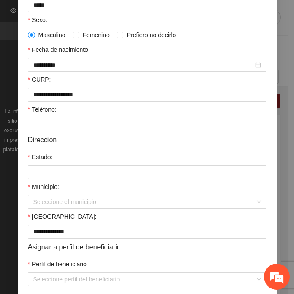
click at [44, 122] on input "Teléfono:" at bounding box center [147, 124] width 238 height 14
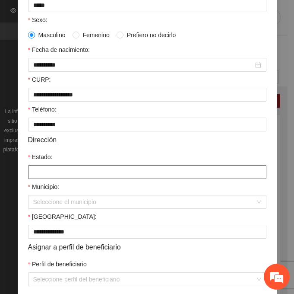
click at [44, 171] on input "Estado:" at bounding box center [147, 172] width 238 height 14
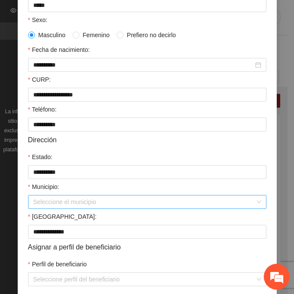
click at [52, 199] on input "Municipio:" at bounding box center [144, 201] width 222 height 13
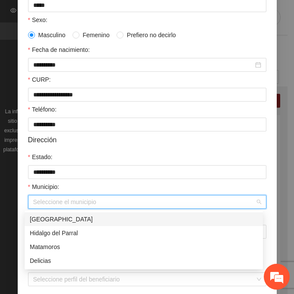
click at [58, 217] on div "[GEOGRAPHIC_DATA]" at bounding box center [144, 219] width 228 height 10
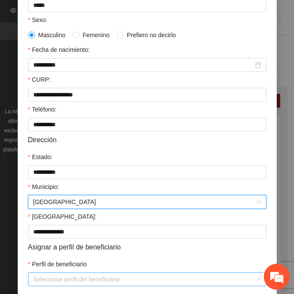
click at [57, 276] on input "Perfil de beneficiario" at bounding box center [144, 279] width 222 height 13
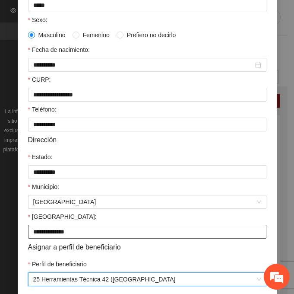
scroll to position [212, 0]
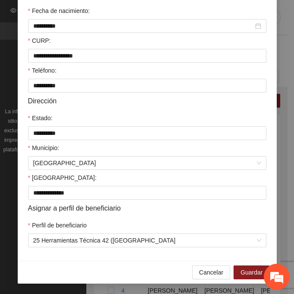
click at [231, 270] on div "Cancelar Guardar" at bounding box center [147, 271] width 259 height 23
click at [254, 275] on span "Guardar" at bounding box center [252, 272] width 22 height 10
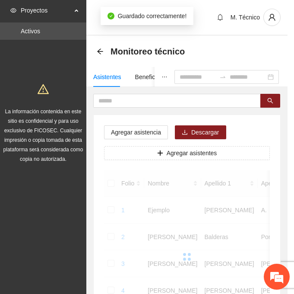
scroll to position [172, 0]
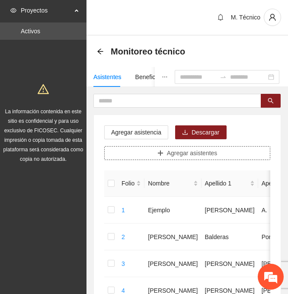
click at [187, 154] on span "Agregar asistentes" at bounding box center [192, 153] width 51 height 10
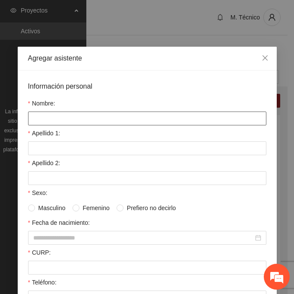
click at [61, 120] on input "Nombre:" at bounding box center [147, 118] width 238 height 14
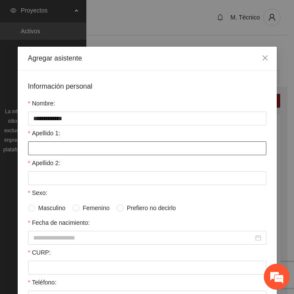
drag, startPoint x: 98, startPoint y: 141, endPoint x: 79, endPoint y: 151, distance: 21.6
click at [98, 141] on input "Apellido 1:" at bounding box center [147, 148] width 238 height 14
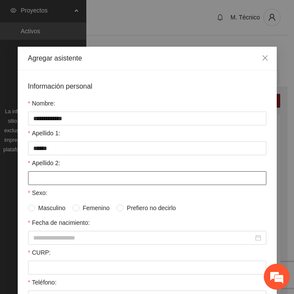
click at [83, 179] on input "Apellido 2:" at bounding box center [147, 178] width 238 height 14
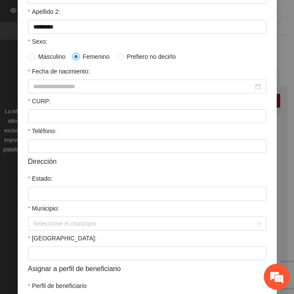
scroll to position [173, 0]
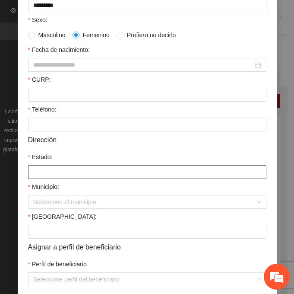
drag, startPoint x: 37, startPoint y: 161, endPoint x: 42, endPoint y: 171, distance: 11.8
click at [37, 162] on label "Estado:" at bounding box center [40, 157] width 25 height 10
click at [37, 165] on input "Estado:" at bounding box center [147, 172] width 238 height 14
click at [44, 172] on input "Estado:" at bounding box center [147, 172] width 238 height 14
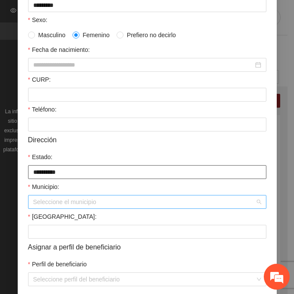
drag, startPoint x: 51, startPoint y: 195, endPoint x: 58, endPoint y: 201, distance: 9.8
click at [51, 195] on div "Seleccione el municipio" at bounding box center [147, 202] width 238 height 14
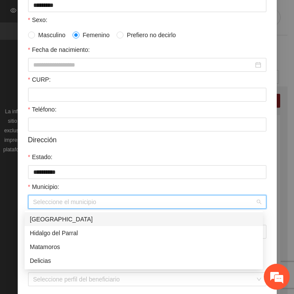
click at [79, 221] on div "[GEOGRAPHIC_DATA]" at bounding box center [144, 219] width 228 height 10
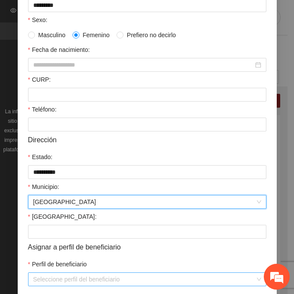
click at [70, 282] on input "Perfil de beneficiario" at bounding box center [144, 279] width 222 height 13
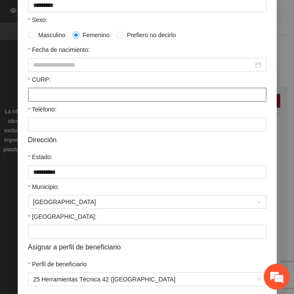
click at [30, 89] on input "CURP:" at bounding box center [147, 95] width 238 height 14
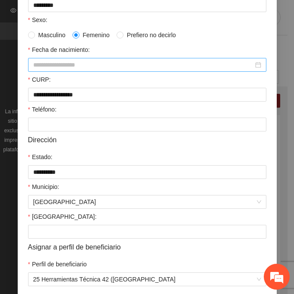
click at [70, 62] on input "Fecha de nacimiento:" at bounding box center [143, 65] width 220 height 10
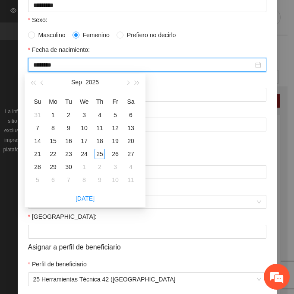
click at [48, 64] on input "********" at bounding box center [143, 65] width 220 height 10
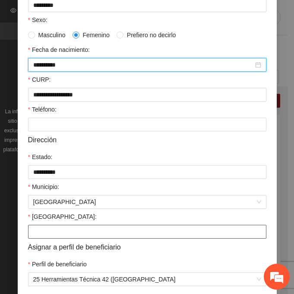
click at [62, 232] on input "[GEOGRAPHIC_DATA]:" at bounding box center [147, 232] width 238 height 14
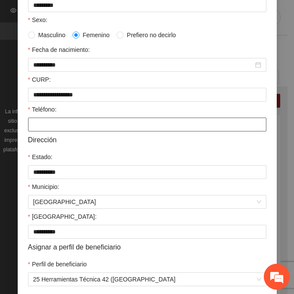
click at [37, 124] on input "Teléfono:" at bounding box center [147, 124] width 238 height 14
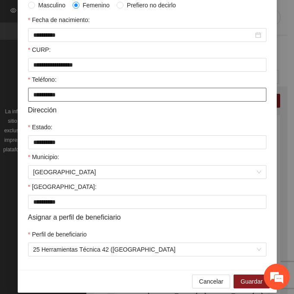
scroll to position [212, 0]
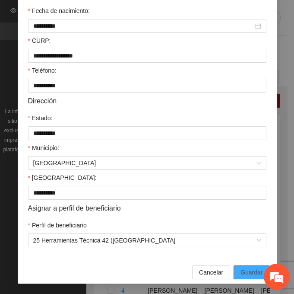
click at [252, 267] on span "Guardar" at bounding box center [252, 272] width 22 height 10
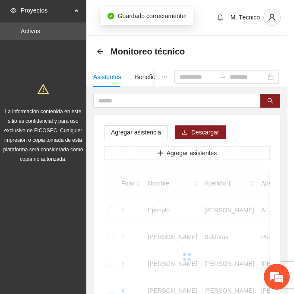
scroll to position [172, 0]
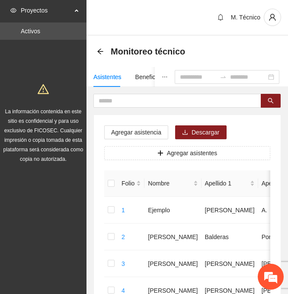
click at [171, 151] on span "Agregar asistentes" at bounding box center [192, 153] width 51 height 10
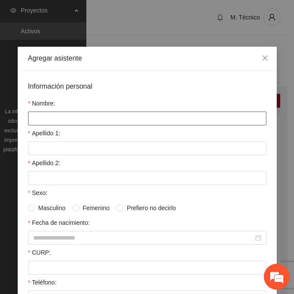
click at [74, 121] on input "Nombre:" at bounding box center [147, 118] width 238 height 14
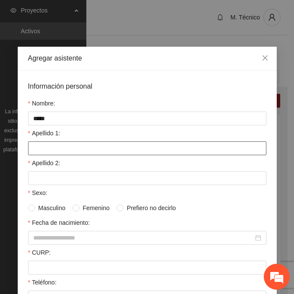
click at [41, 151] on input "Apellido 1:" at bounding box center [147, 148] width 238 height 14
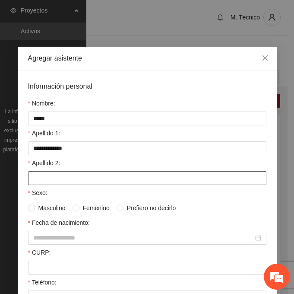
click at [59, 183] on input "Apellido 2:" at bounding box center [147, 178] width 238 height 14
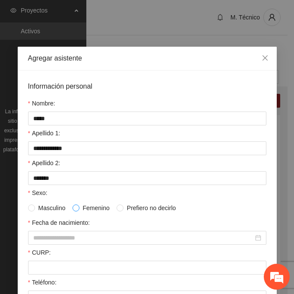
click at [75, 207] on span at bounding box center [76, 207] width 7 height 7
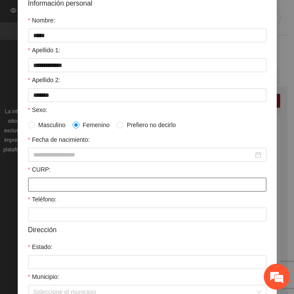
scroll to position [86, 0]
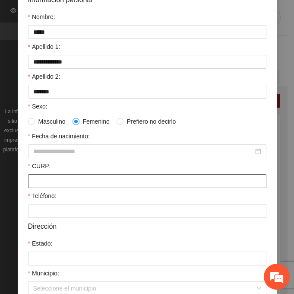
click at [50, 176] on input "CURP:" at bounding box center [147, 181] width 238 height 14
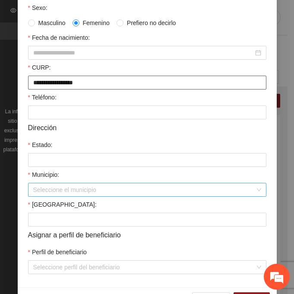
scroll to position [212, 0]
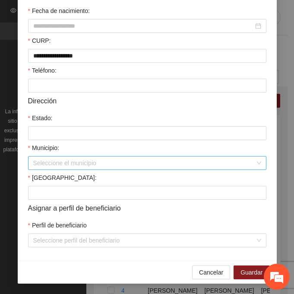
click at [61, 163] on input "Municipio:" at bounding box center [144, 162] width 222 height 13
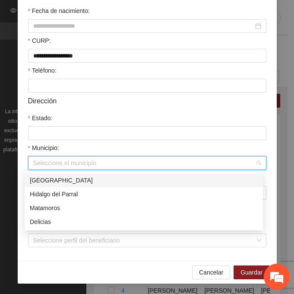
click at [94, 179] on div "[GEOGRAPHIC_DATA]" at bounding box center [144, 180] width 228 height 10
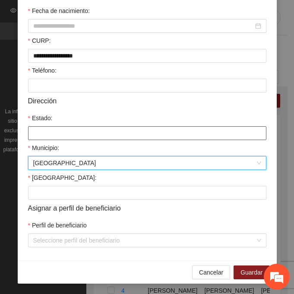
drag, startPoint x: 38, startPoint y: 136, endPoint x: 65, endPoint y: 145, distance: 29.0
click at [38, 136] on input "Estado:" at bounding box center [147, 133] width 238 height 14
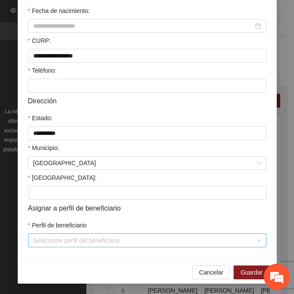
click at [58, 240] on input "Perfil de beneficiario" at bounding box center [144, 240] width 222 height 13
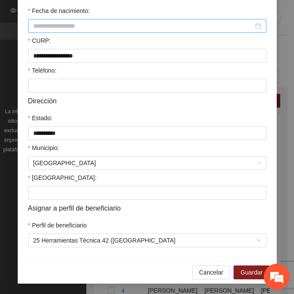
click at [52, 27] on input "Fecha de nacimiento:" at bounding box center [143, 26] width 220 height 10
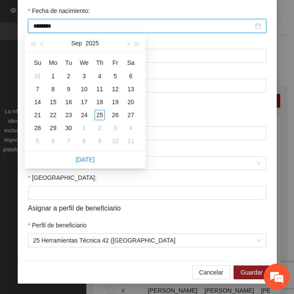
click at [47, 28] on input "********" at bounding box center [143, 26] width 220 height 10
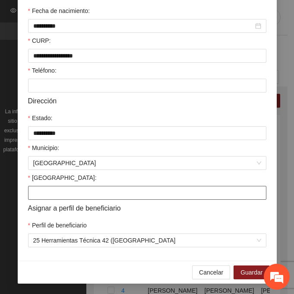
click at [42, 188] on input "[GEOGRAPHIC_DATA]:" at bounding box center [147, 193] width 238 height 14
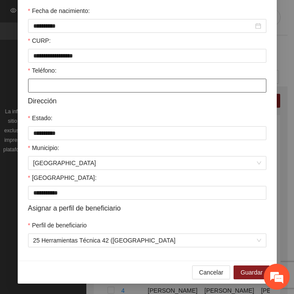
click at [48, 81] on input "Teléfono:" at bounding box center [147, 86] width 238 height 14
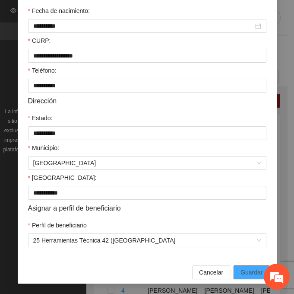
click at [259, 269] on span "Guardar" at bounding box center [252, 272] width 22 height 10
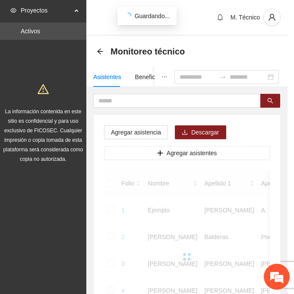
scroll to position [172, 0]
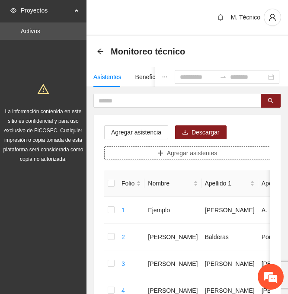
click at [154, 154] on button "Agregar asistentes" at bounding box center [187, 153] width 166 height 14
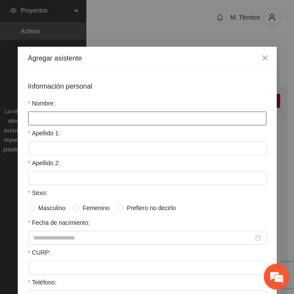
click at [38, 117] on input "Nombre:" at bounding box center [147, 118] width 238 height 14
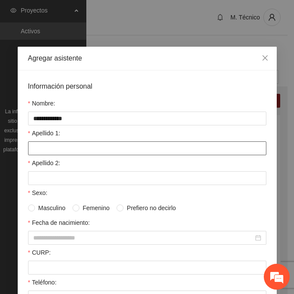
click at [55, 154] on input "Apellido 1:" at bounding box center [147, 148] width 238 height 14
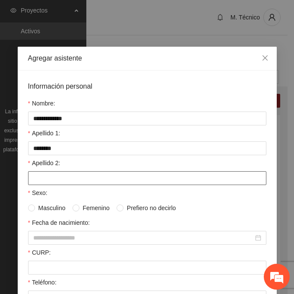
click at [64, 175] on input "Apellido 2:" at bounding box center [147, 178] width 238 height 14
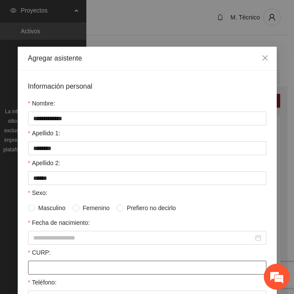
click at [49, 266] on input "CURP:" at bounding box center [147, 267] width 238 height 14
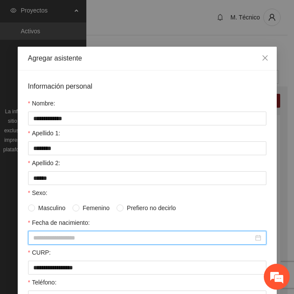
click at [51, 233] on input "Fecha de nacimiento:" at bounding box center [143, 238] width 220 height 10
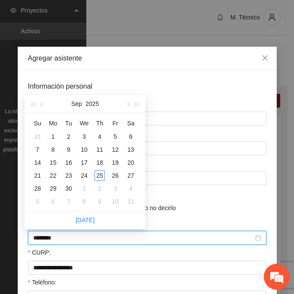
click at [47, 239] on input "********" at bounding box center [143, 238] width 220 height 10
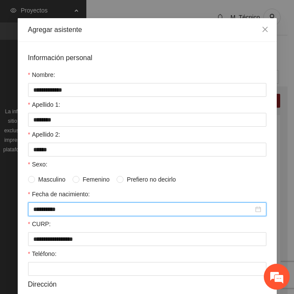
scroll to position [43, 0]
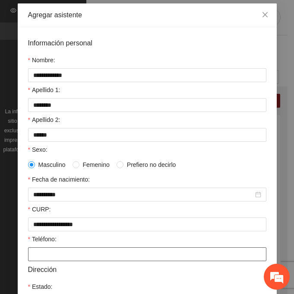
click at [43, 251] on input "Teléfono:" at bounding box center [147, 254] width 238 height 14
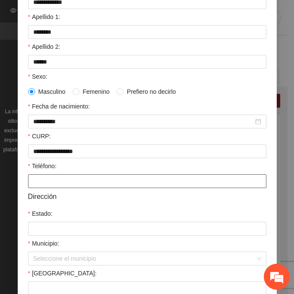
scroll to position [130, 0]
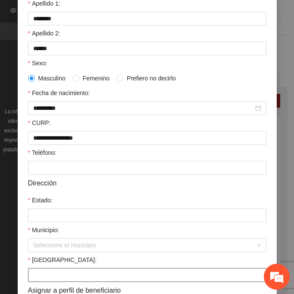
click at [36, 279] on input "[GEOGRAPHIC_DATA]:" at bounding box center [147, 275] width 238 height 14
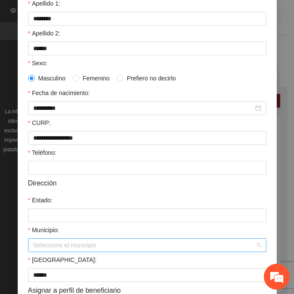
drag, startPoint x: 38, startPoint y: 244, endPoint x: 55, endPoint y: 244, distance: 17.3
click at [38, 244] on input "Municipio:" at bounding box center [144, 244] width 222 height 13
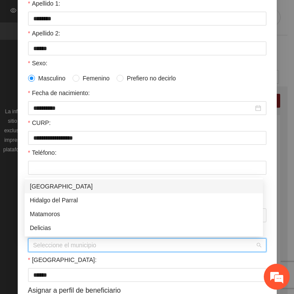
click at [55, 187] on div "[GEOGRAPHIC_DATA]" at bounding box center [144, 186] width 228 height 10
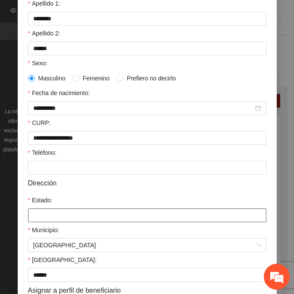
click at [56, 215] on input "Estado:" at bounding box center [147, 215] width 238 height 14
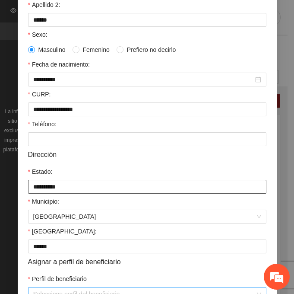
scroll to position [212, 0]
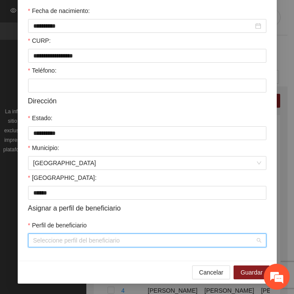
click at [51, 244] on input "Perfil de beneficiario" at bounding box center [144, 240] width 222 height 13
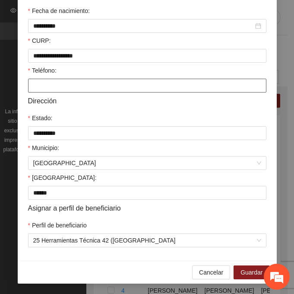
click at [76, 85] on input "Teléfono:" at bounding box center [147, 86] width 238 height 14
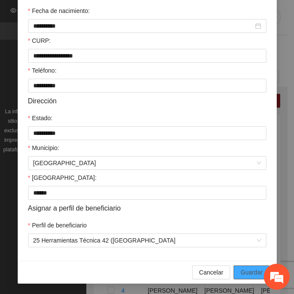
click at [244, 266] on button "Guardar" at bounding box center [252, 272] width 36 height 14
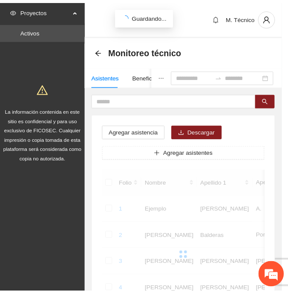
scroll to position [172, 0]
